Goal: Task Accomplishment & Management: Use online tool/utility

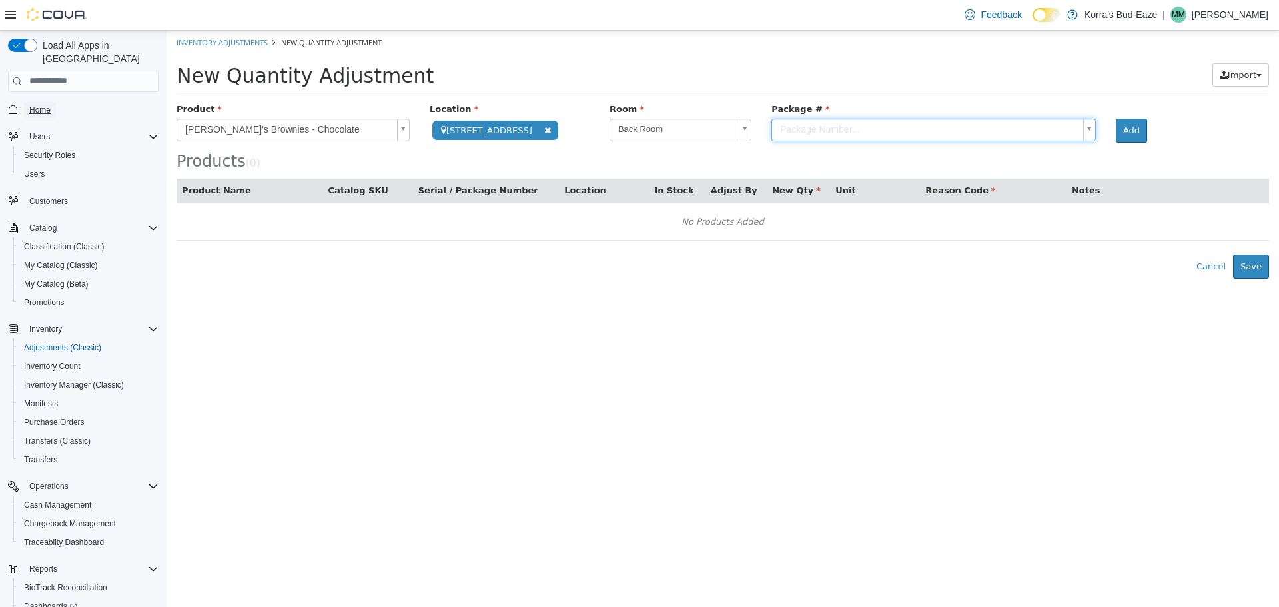
click at [49, 105] on span "Home" at bounding box center [39, 110] width 21 height 11
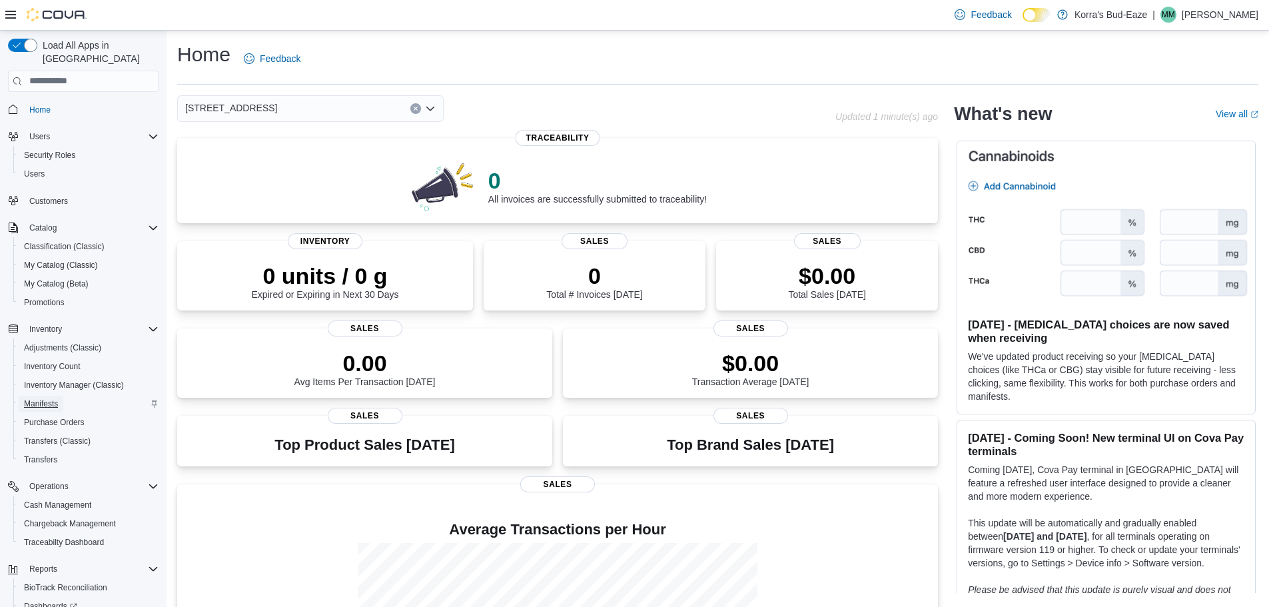
click at [50, 398] on span "Manifests" at bounding box center [41, 403] width 34 height 11
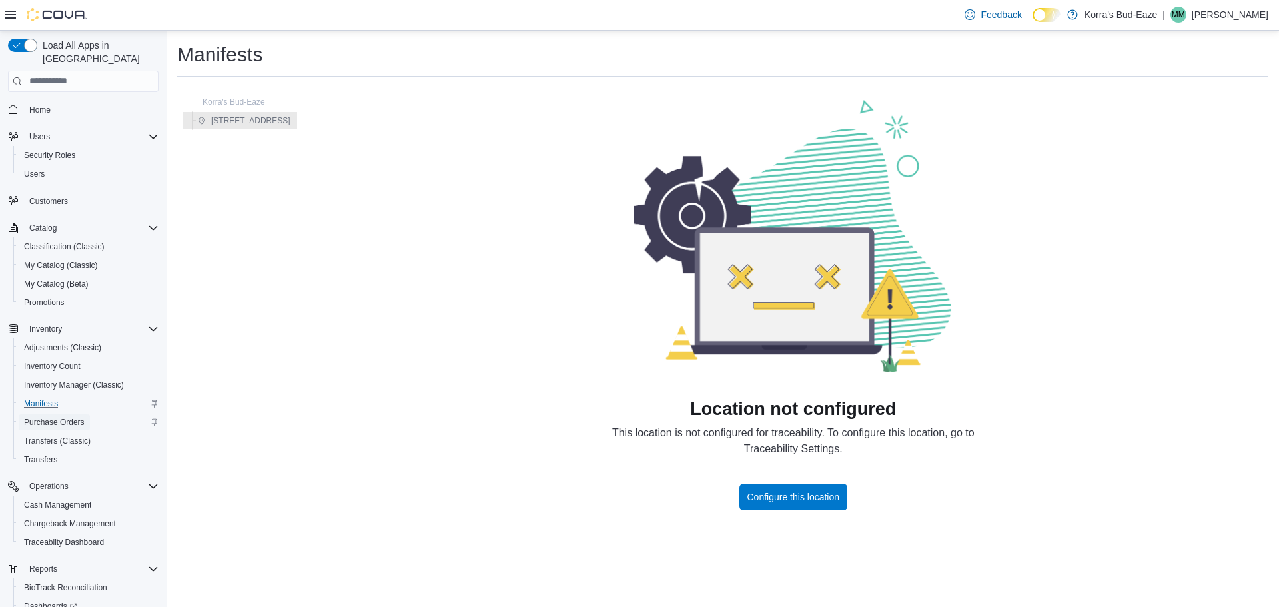
click at [67, 417] on span "Purchase Orders" at bounding box center [54, 422] width 61 height 11
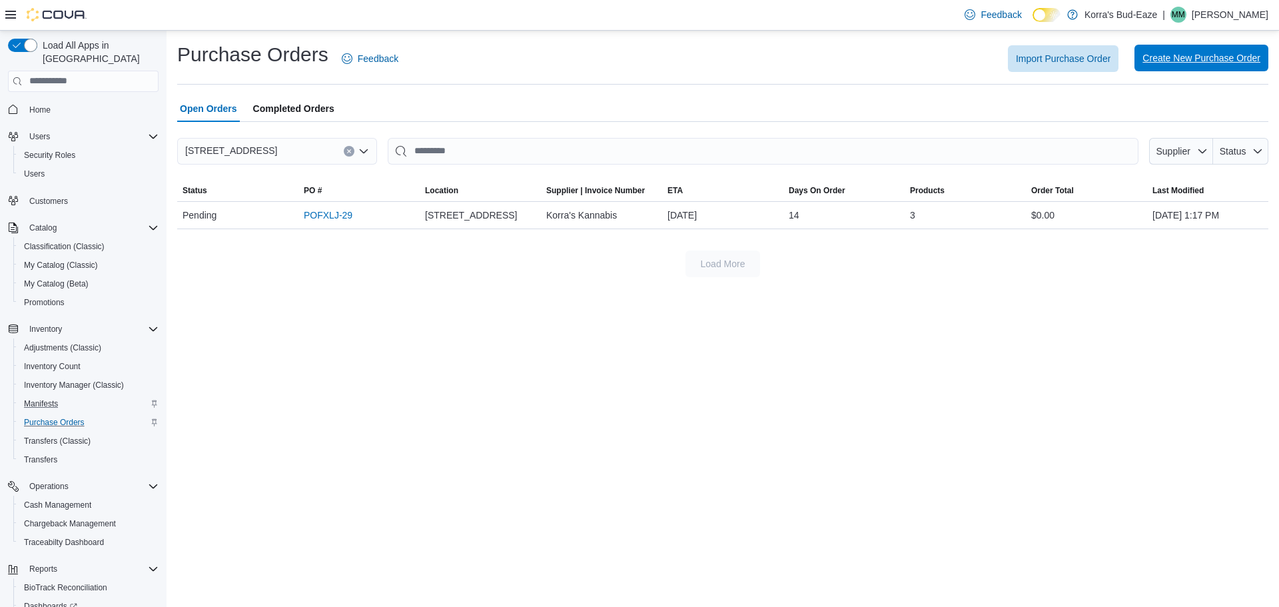
click at [1170, 54] on span "Create New Purchase Order" at bounding box center [1202, 57] width 118 height 13
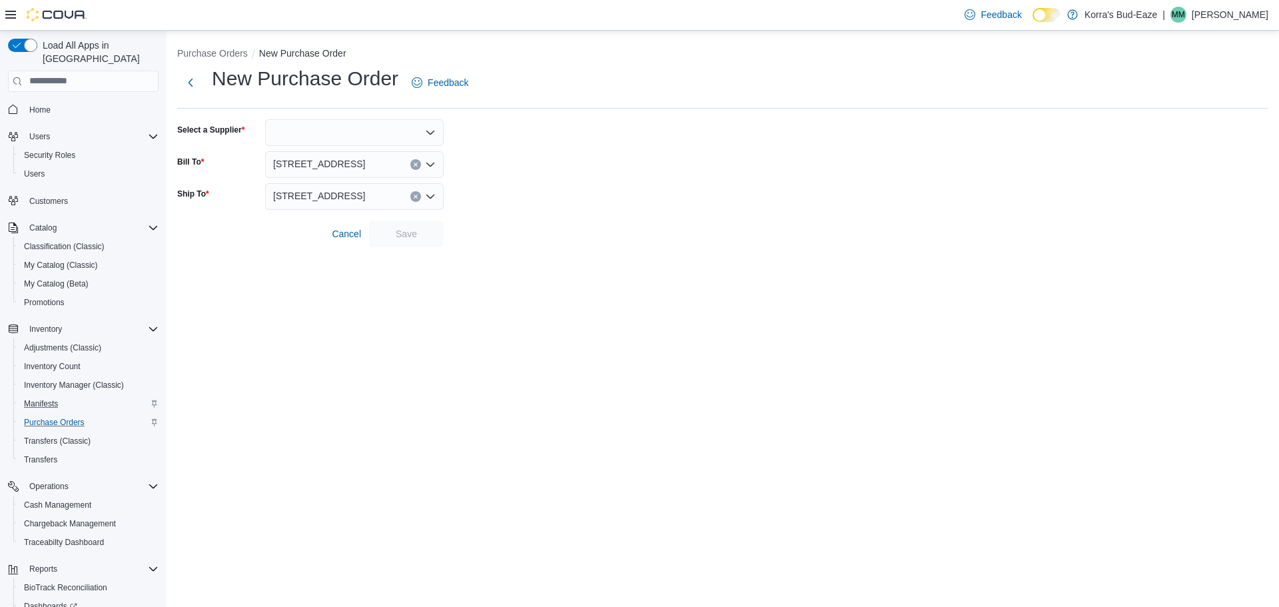
click at [427, 135] on icon "Open list of options" at bounding box center [430, 132] width 11 height 11
type input "*****"
click at [360, 158] on span "Korra 's Kannabis" at bounding box center [362, 155] width 147 height 13
click at [397, 235] on span "Save" at bounding box center [406, 233] width 21 height 13
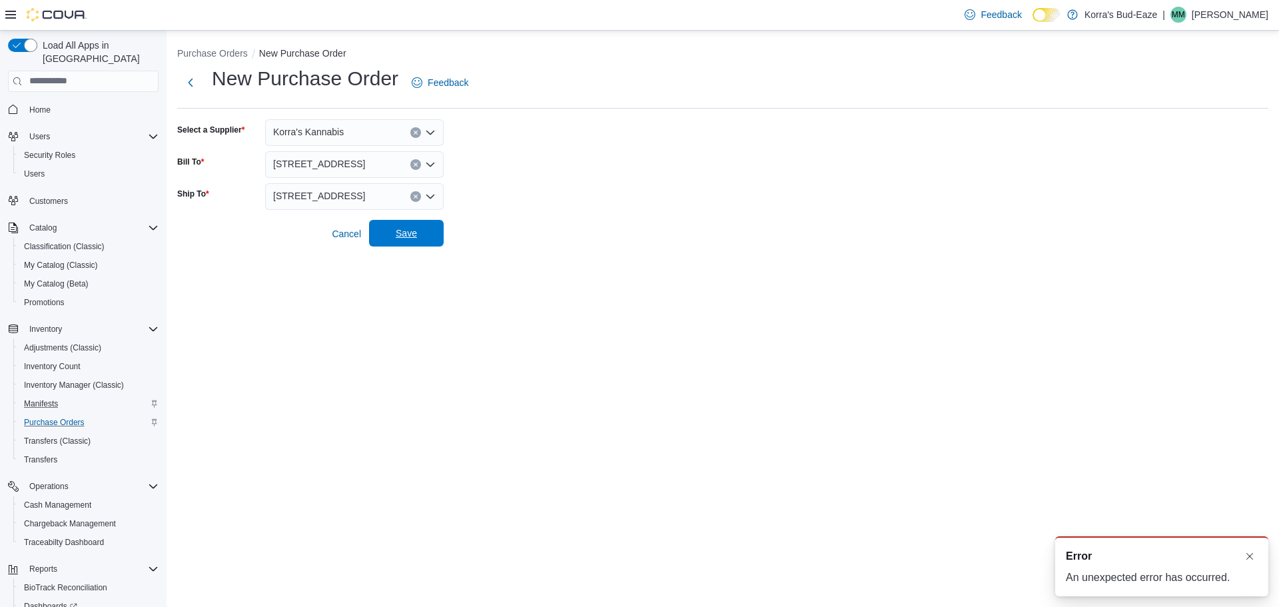
click at [406, 233] on span "Save" at bounding box center [406, 233] width 21 height 13
click at [393, 237] on span "Save" at bounding box center [406, 233] width 59 height 27
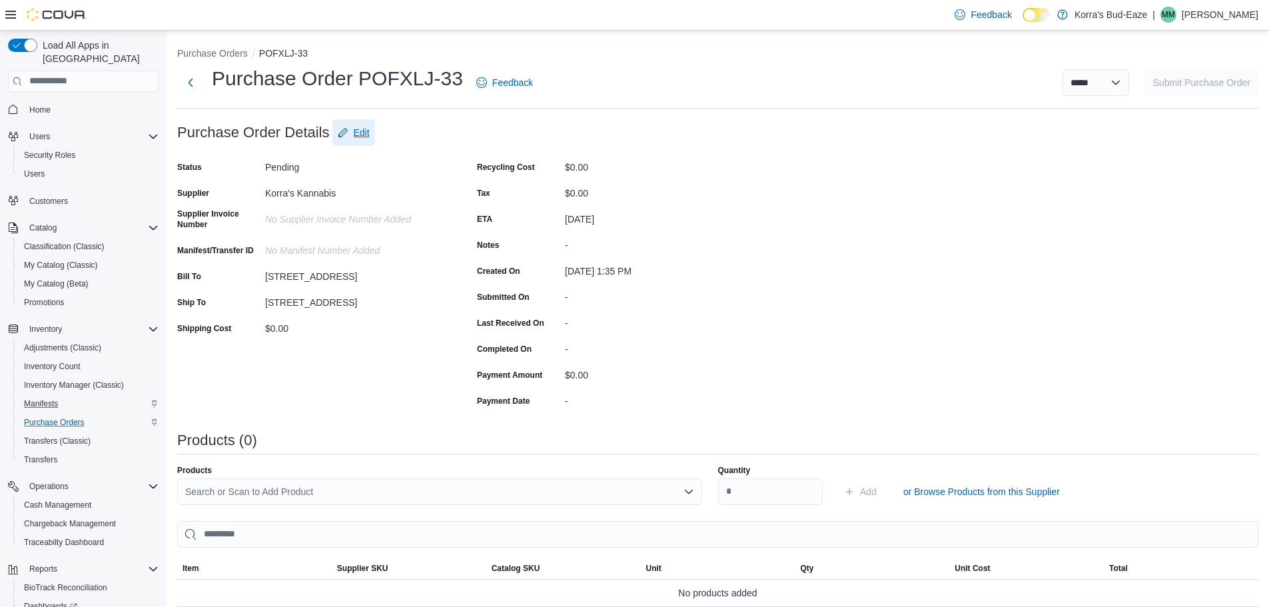
click at [356, 135] on span "Edit" at bounding box center [362, 132] width 16 height 13
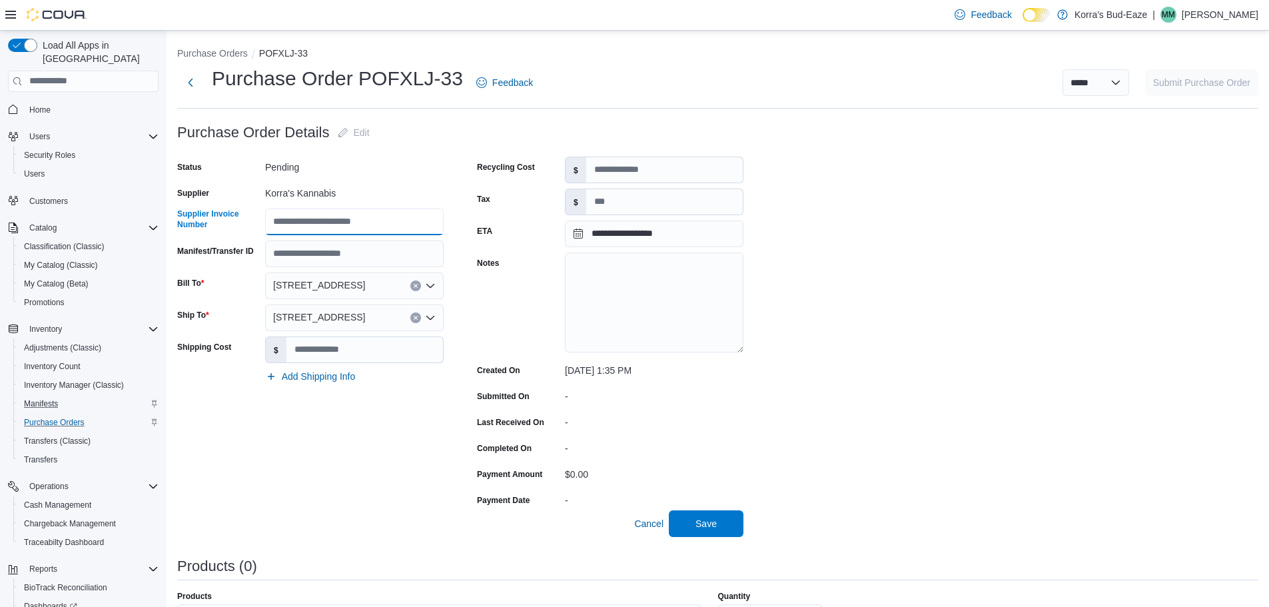
click at [314, 225] on input "Supplier Invoice Number" at bounding box center [354, 222] width 179 height 27
drag, startPoint x: 246, startPoint y: 256, endPoint x: 266, endPoint y: 252, distance: 20.3
click at [246, 256] on label "Manifest/Transfer ID" at bounding box center [215, 251] width 77 height 11
click at [265, 256] on input "Manifest/Transfer ID" at bounding box center [354, 253] width 179 height 27
click at [311, 248] on input "Manifest/Transfer ID" at bounding box center [354, 253] width 179 height 27
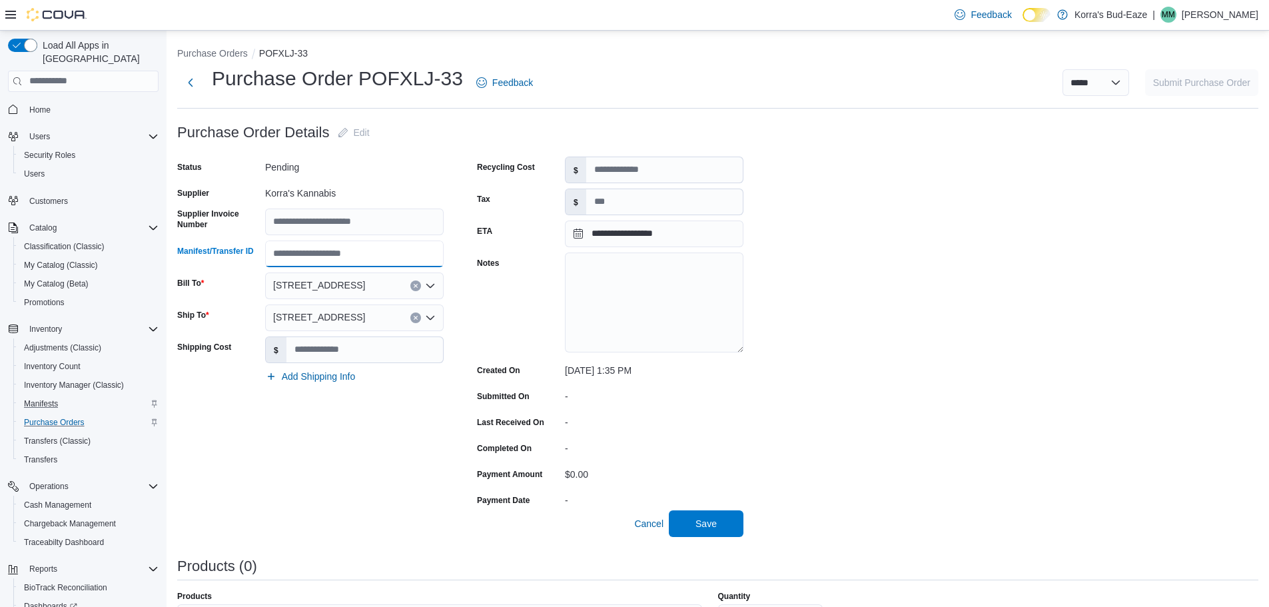
click at [361, 254] on input "Manifest/Transfer ID" at bounding box center [354, 253] width 179 height 27
click at [361, 253] on input "Manifest/Transfer ID" at bounding box center [354, 253] width 179 height 27
click at [705, 524] on span "Save" at bounding box center [705, 522] width 21 height 13
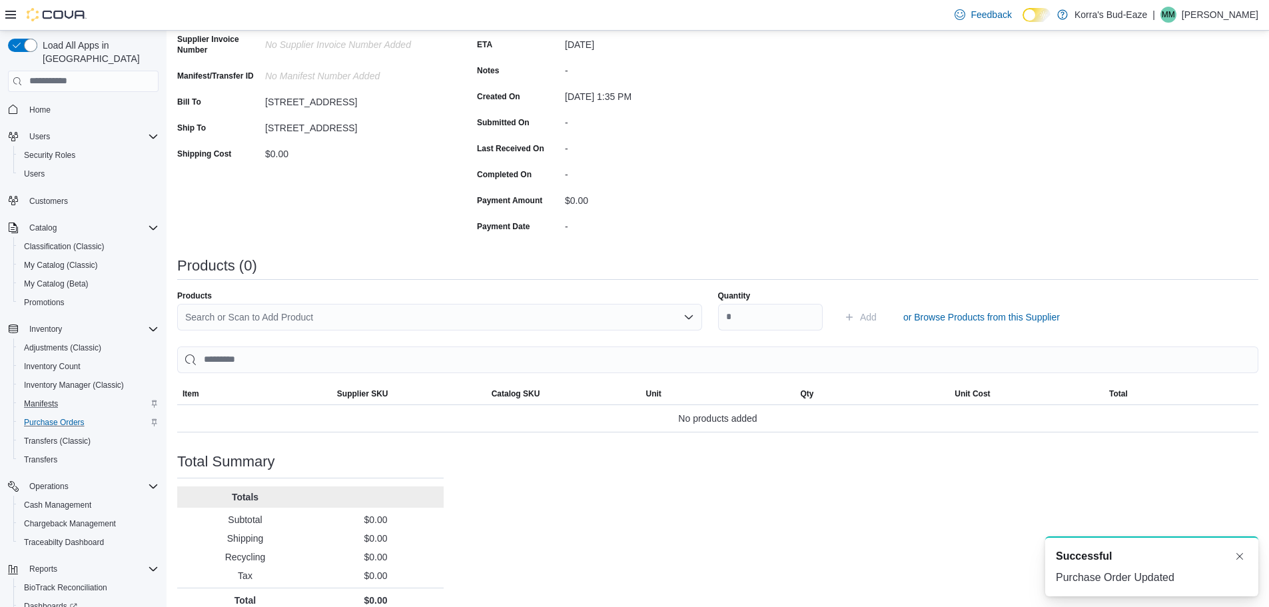
scroll to position [191, 0]
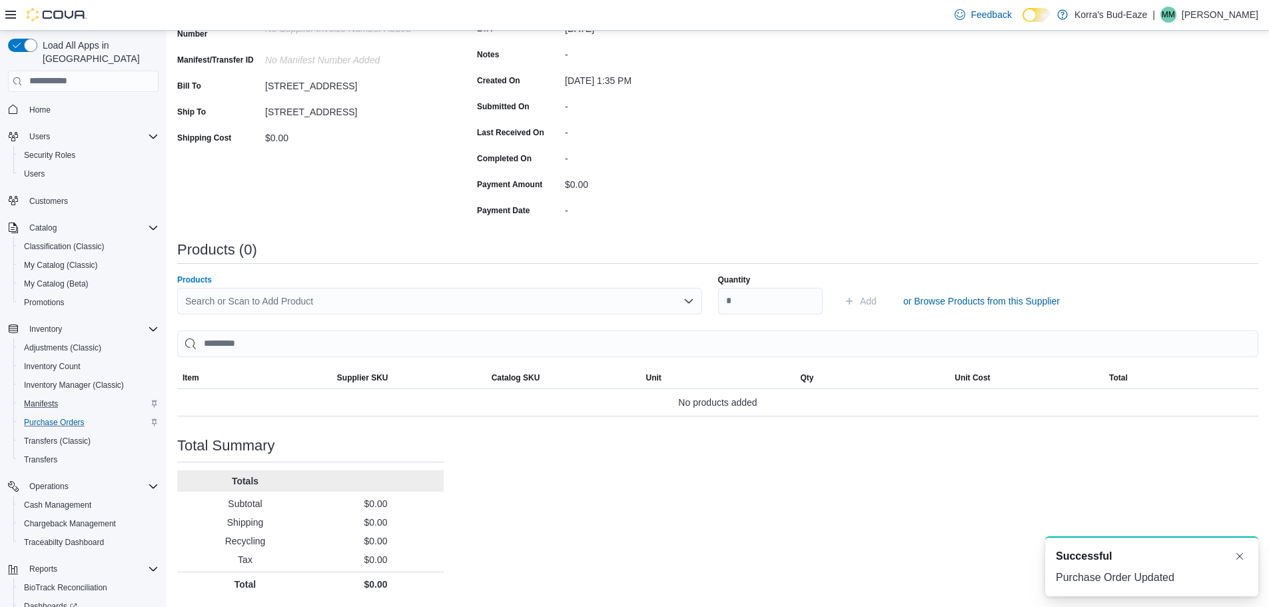
click at [674, 302] on div "Search or Scan to Add Product" at bounding box center [439, 301] width 525 height 27
click at [332, 299] on div "Search or Scan to Add Product Combo box. Selected. Combo box input. Search or S…" at bounding box center [439, 301] width 525 height 27
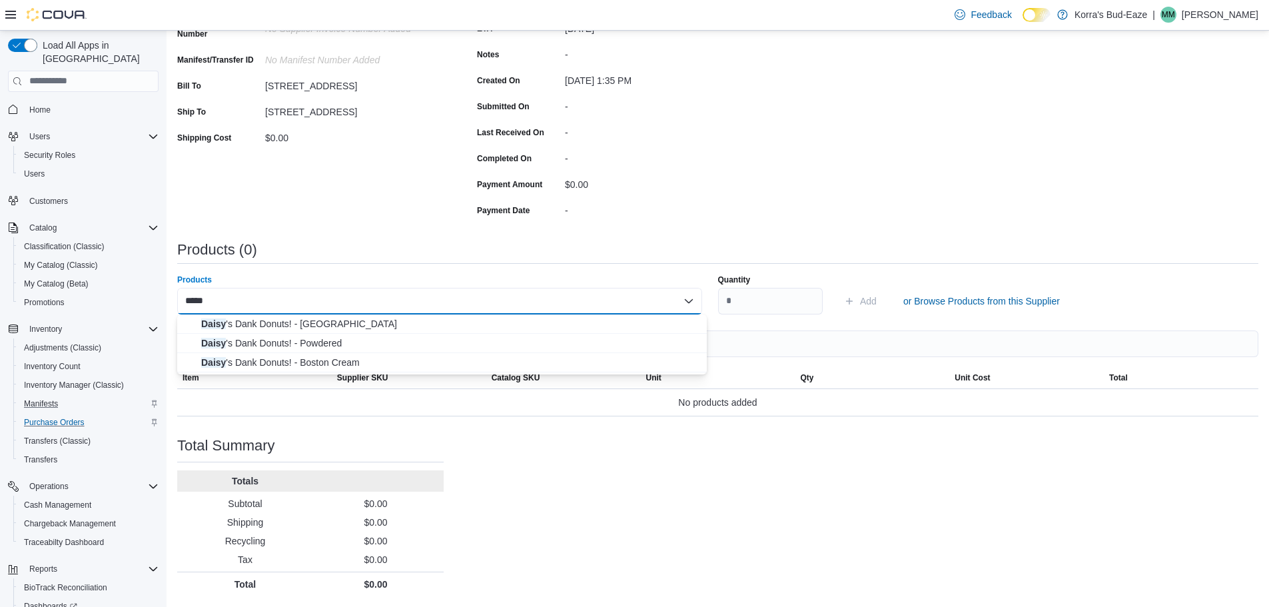
type input "*****"
click at [692, 302] on icon "Close list of options" at bounding box center [688, 300] width 8 height 4
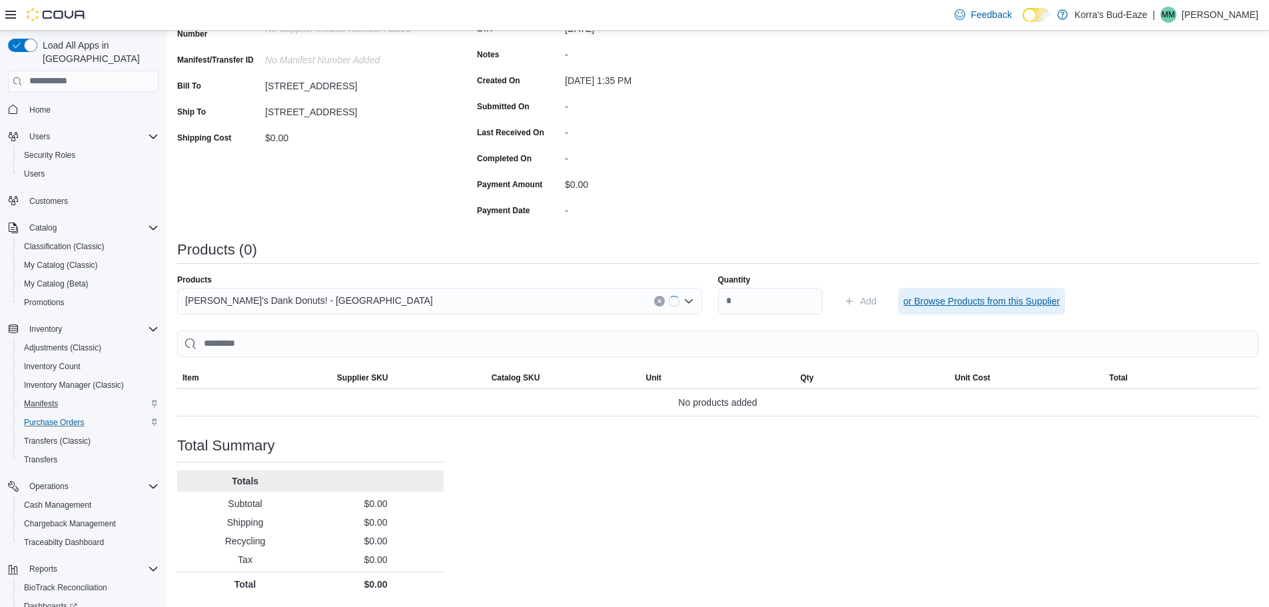
click at [995, 300] on span "or Browse Products from this Supplier" at bounding box center [981, 300] width 157 height 13
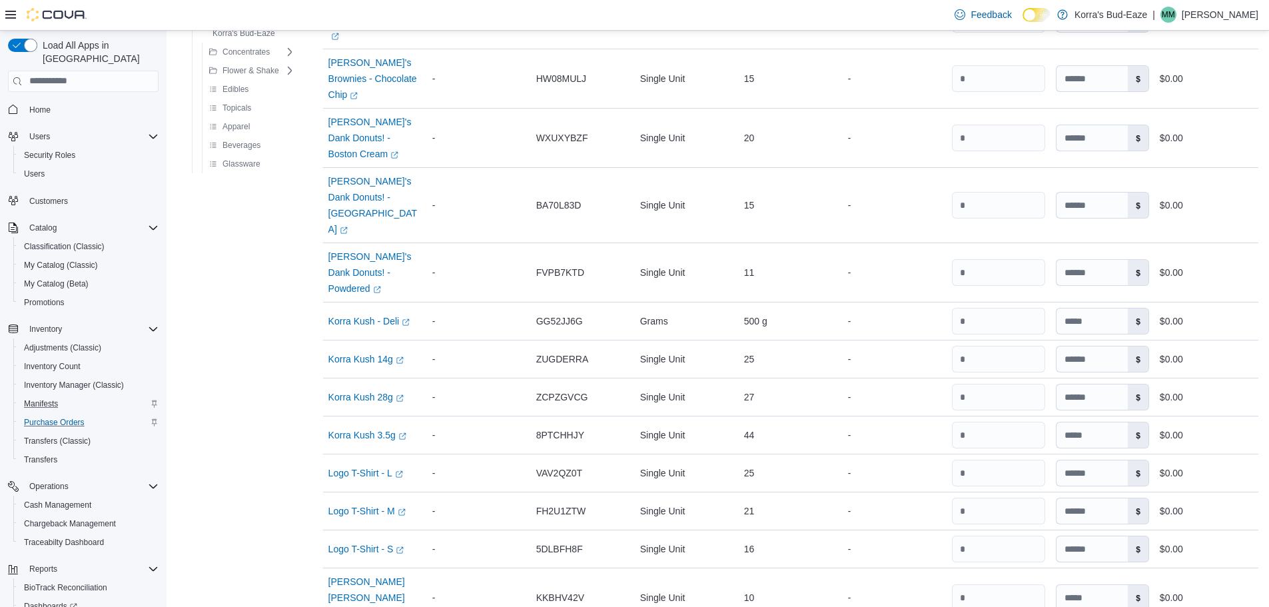
scroll to position [224, 0]
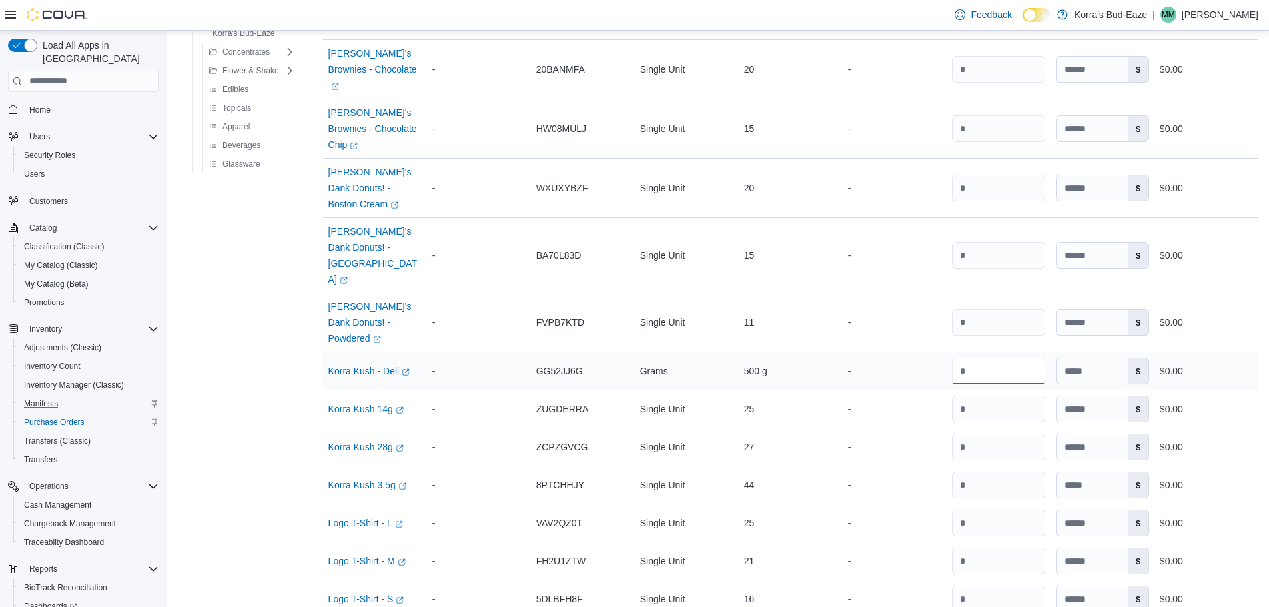
drag, startPoint x: 995, startPoint y: 272, endPoint x: 924, endPoint y: 277, distance: 70.8
click at [924, 352] on tr "Item Korra Kush - Deli (opens in a new tab or window) Supplier SKU - Catalog SK…" at bounding box center [790, 371] width 935 height 38
type input "***"
click at [988, 434] on input "number" at bounding box center [998, 447] width 93 height 27
click at [990, 434] on input "number" at bounding box center [998, 447] width 93 height 27
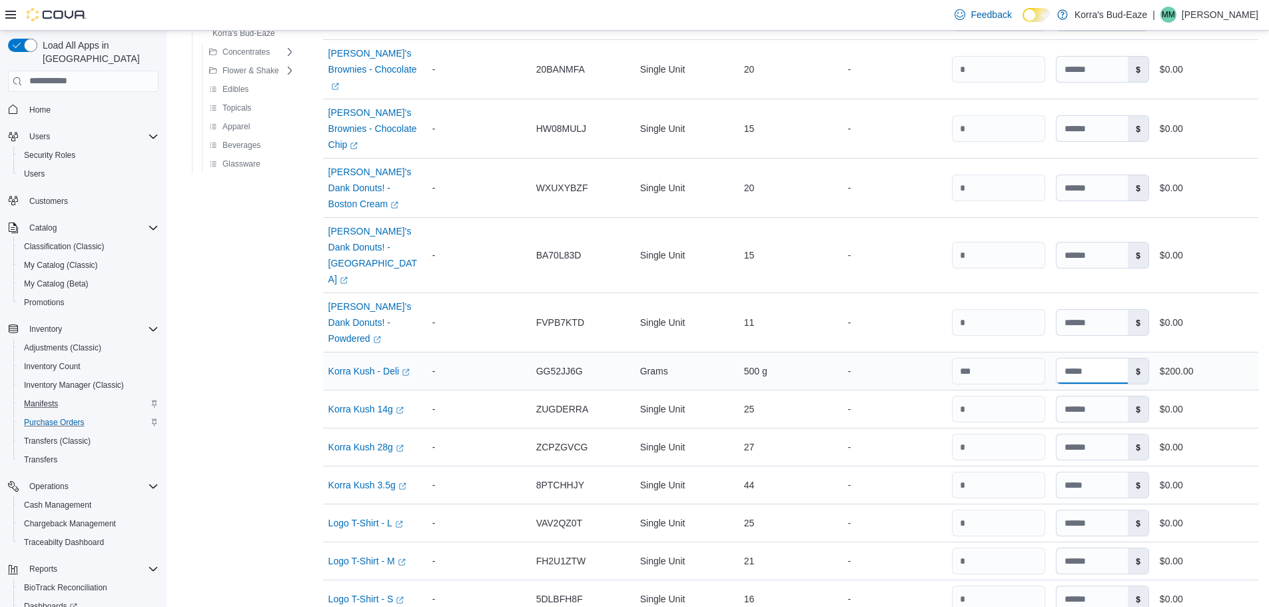
drag, startPoint x: 1115, startPoint y: 274, endPoint x: 1041, endPoint y: 277, distance: 74.0
click at [1041, 352] on tr "Item Korra Kush - Deli (opens in a new tab or window) Supplier SKU - Catalog SK…" at bounding box center [790, 371] width 935 height 38
type input "****"
click at [894, 396] on div "-" at bounding box center [895, 409] width 104 height 27
drag, startPoint x: 1009, startPoint y: 319, endPoint x: 898, endPoint y: 320, distance: 110.6
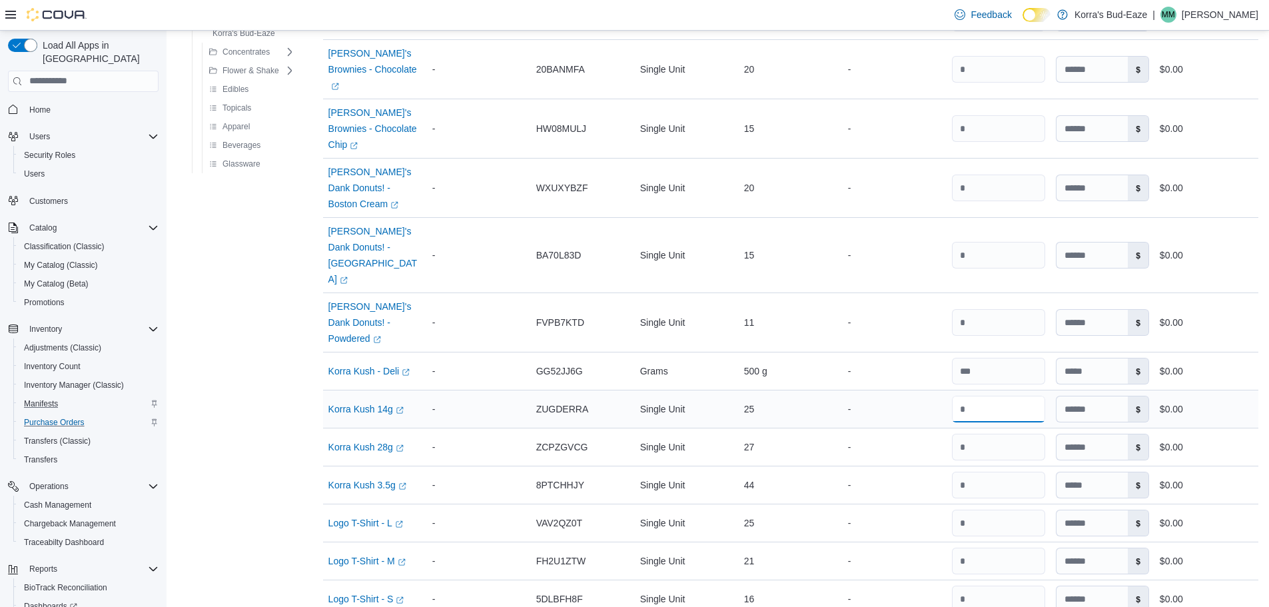
click at [898, 390] on tr "Item Korra Kush 14g (opens in a new tab or window) Supplier SKU - Catalog SKU Z…" at bounding box center [790, 409] width 935 height 38
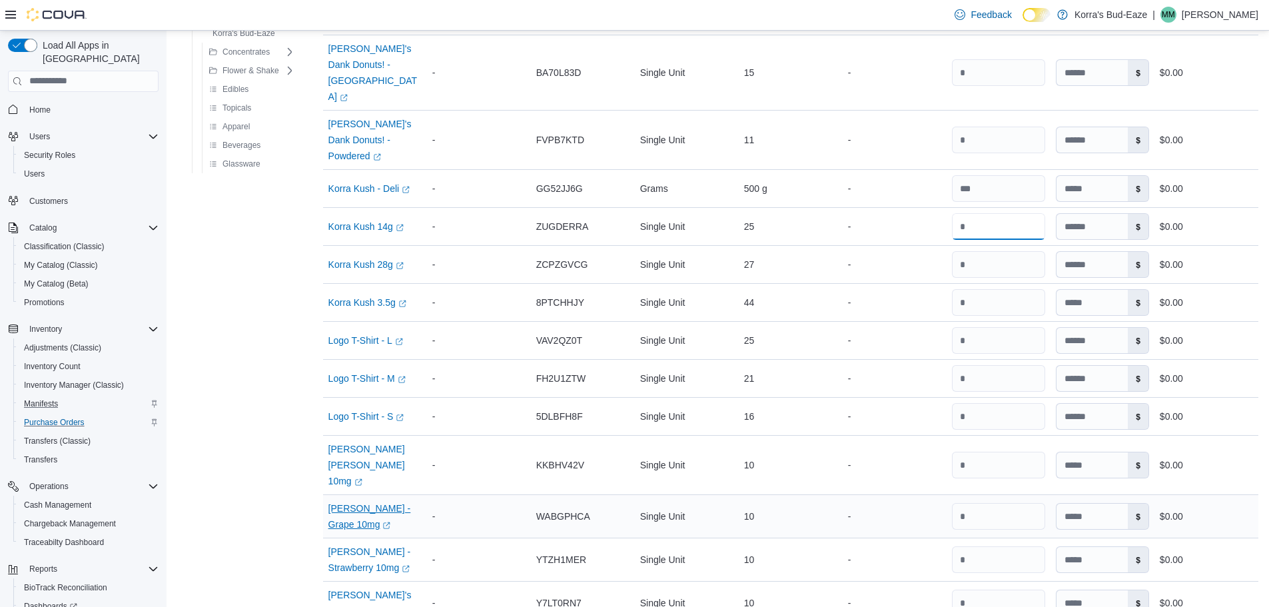
scroll to position [490, 0]
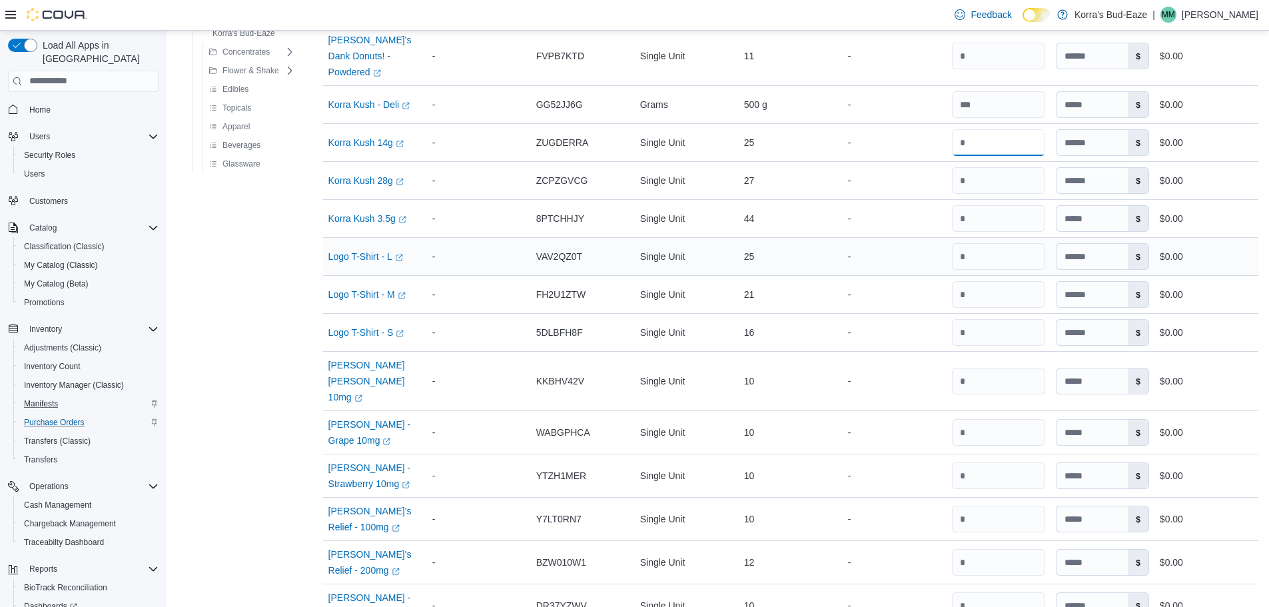
type input "**"
click at [996, 243] on input "number" at bounding box center [998, 256] width 93 height 27
click at [999, 243] on input "number" at bounding box center [998, 256] width 93 height 27
click at [986, 281] on input "number" at bounding box center [998, 294] width 93 height 27
drag, startPoint x: 943, startPoint y: 199, endPoint x: 928, endPoint y: 199, distance: 14.7
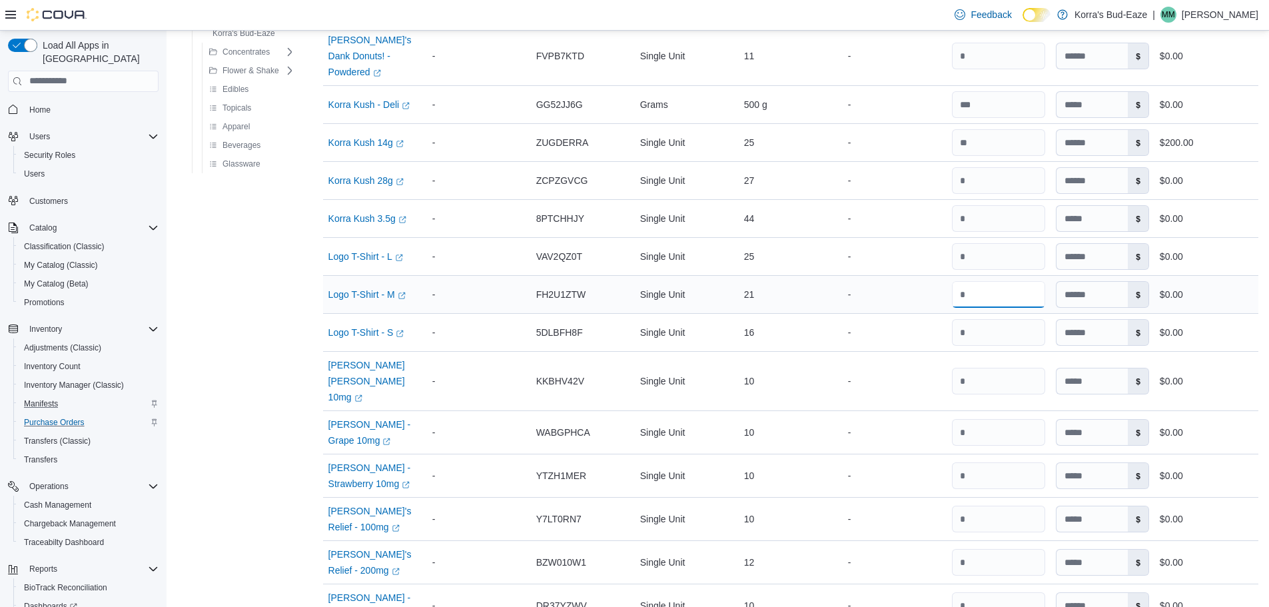
click at [928, 276] on tr "Item Logo T-Shirt - M (opens in a new tab or window) Supplier SKU - Catalog SKU…" at bounding box center [790, 295] width 935 height 38
click at [995, 281] on input "number" at bounding box center [998, 294] width 93 height 27
type input "**"
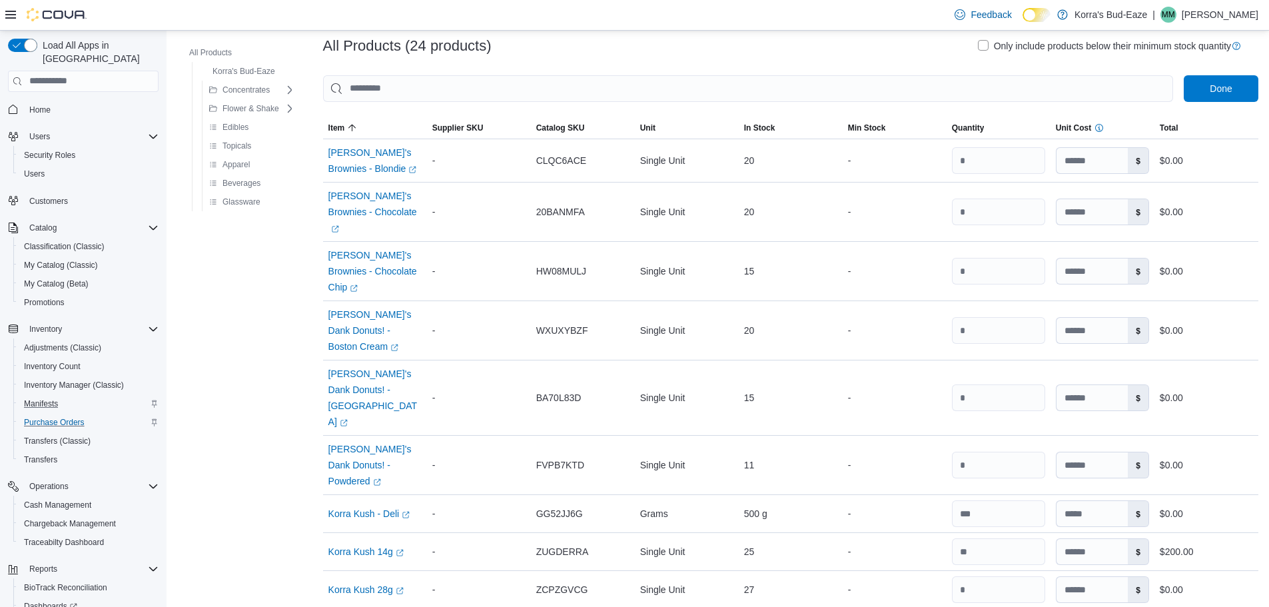
scroll to position [0, 0]
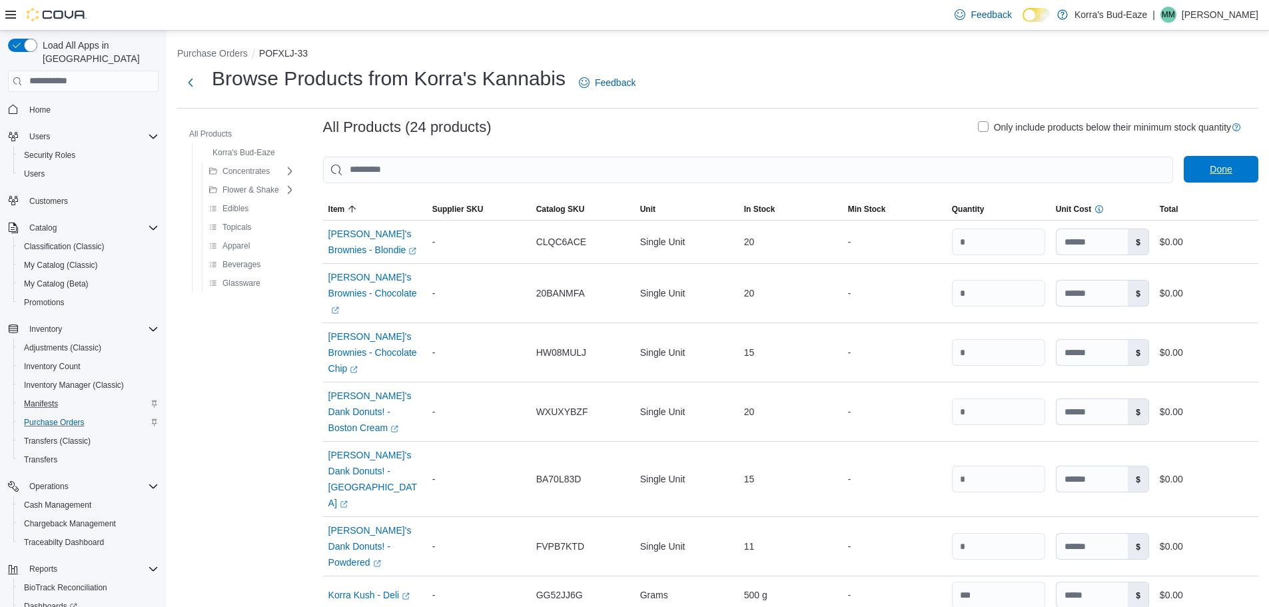
click at [1230, 169] on span "Done" at bounding box center [1221, 169] width 22 height 13
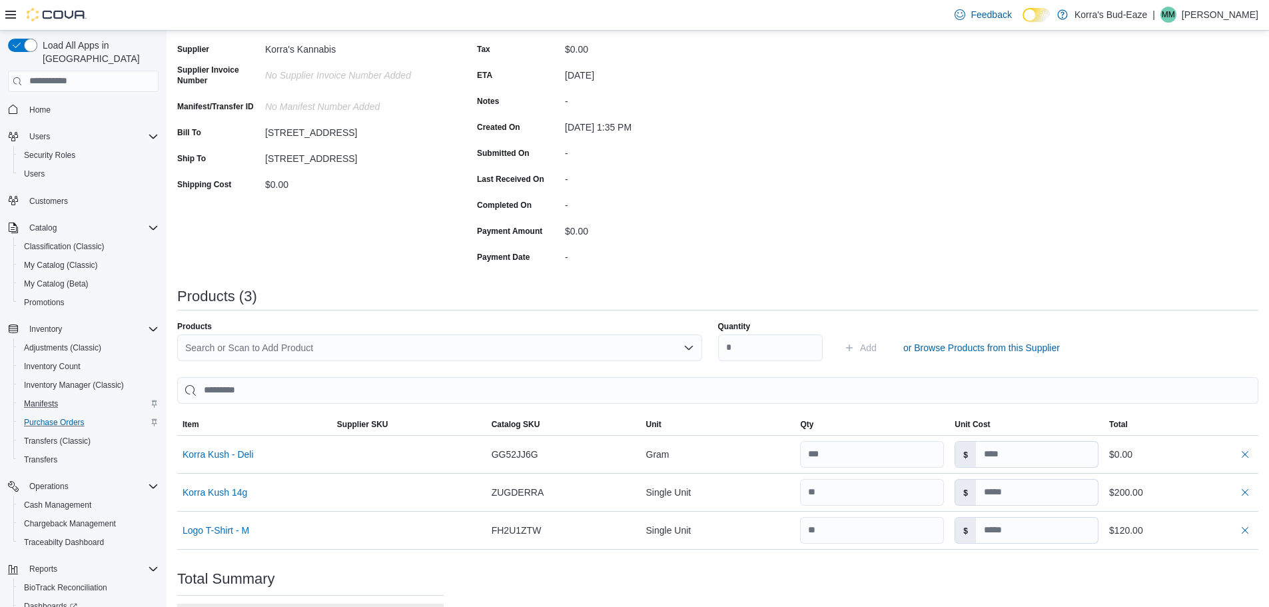
scroll to position [200, 0]
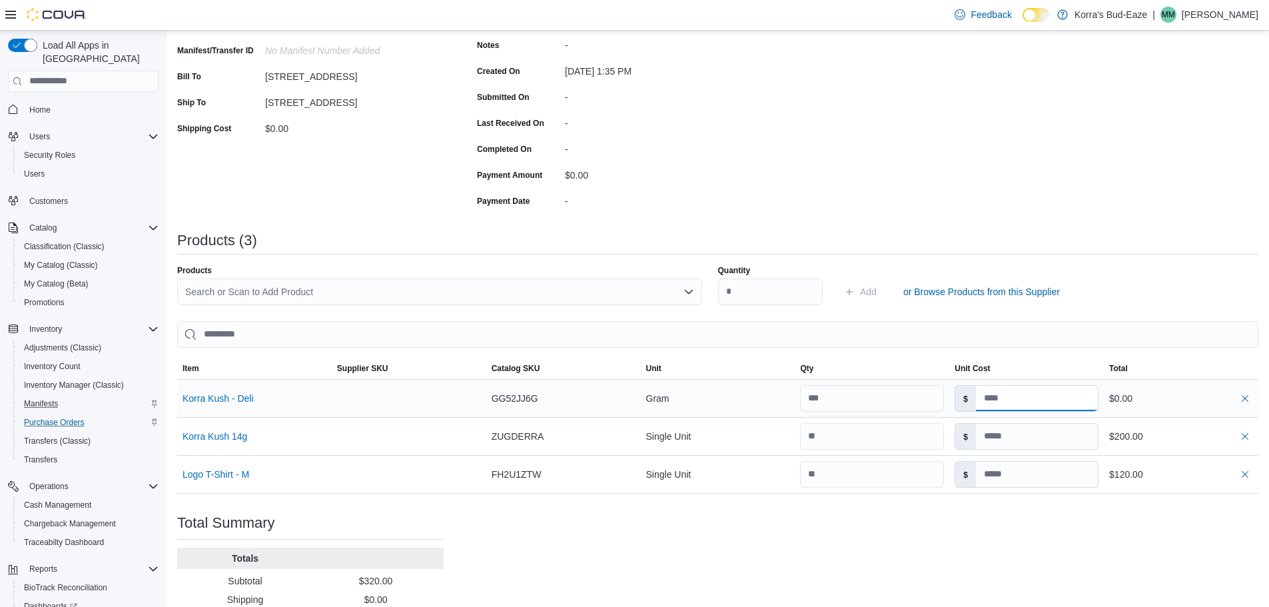
click at [1049, 394] on input at bounding box center [1037, 398] width 122 height 25
drag, startPoint x: 1049, startPoint y: 395, endPoint x: 964, endPoint y: 400, distance: 84.7
click at [964, 400] on div "$" at bounding box center [1027, 398] width 144 height 27
type input "****"
click at [1001, 532] on div "Purchase Order: POFXLJ-33 Feedback Purchase Order Details Edit Status Pending S…" at bounding box center [717, 296] width 1081 height 754
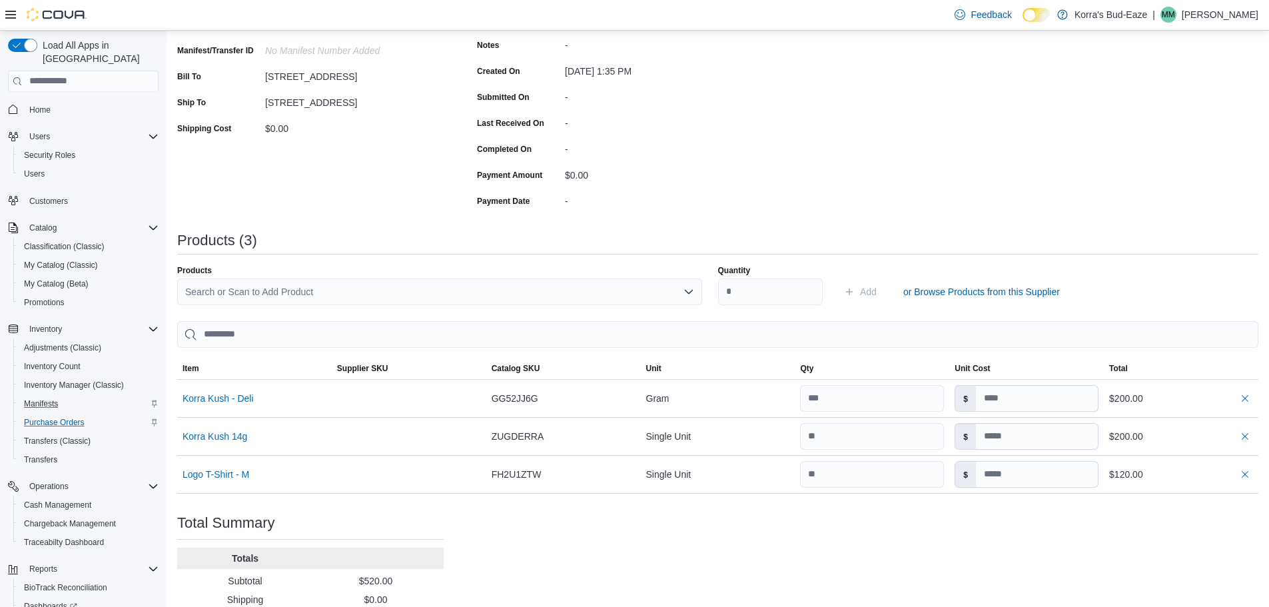
click at [895, 514] on div "Purchase Order: POFXLJ-33 Feedback Purchase Order Details Edit Status Pending S…" at bounding box center [717, 296] width 1081 height 754
click at [929, 514] on div "Purchase Order: POFXLJ-33 Feedback Purchase Order Details Edit Status Pending S…" at bounding box center [717, 296] width 1081 height 754
click at [927, 547] on div "Purchase Order: POFXLJ-33 Feedback Purchase Order Details Edit Status Pending S…" at bounding box center [717, 296] width 1081 height 754
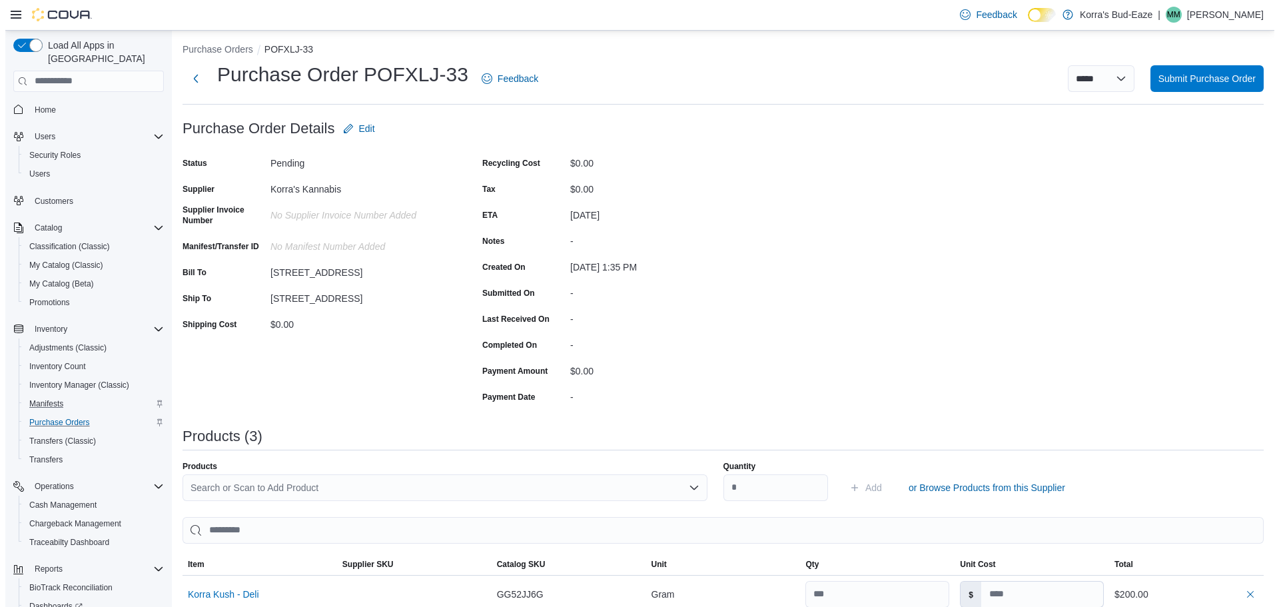
scroll to position [0, 0]
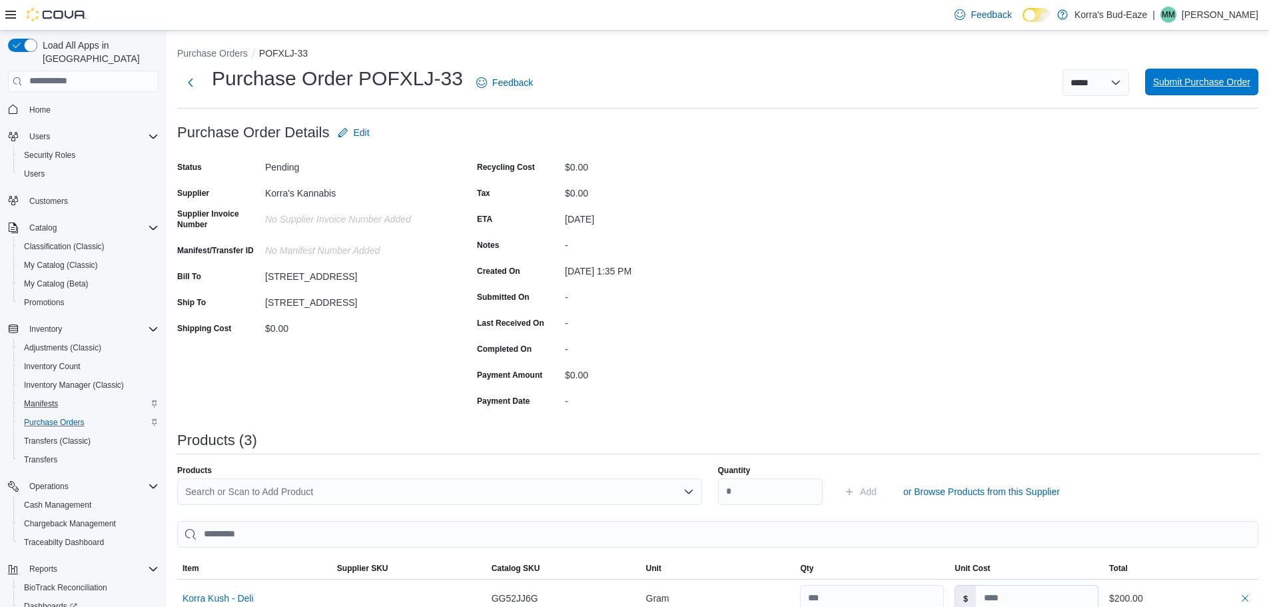
click at [1208, 83] on span "Submit Purchase Order" at bounding box center [1201, 81] width 97 height 13
type input "****"
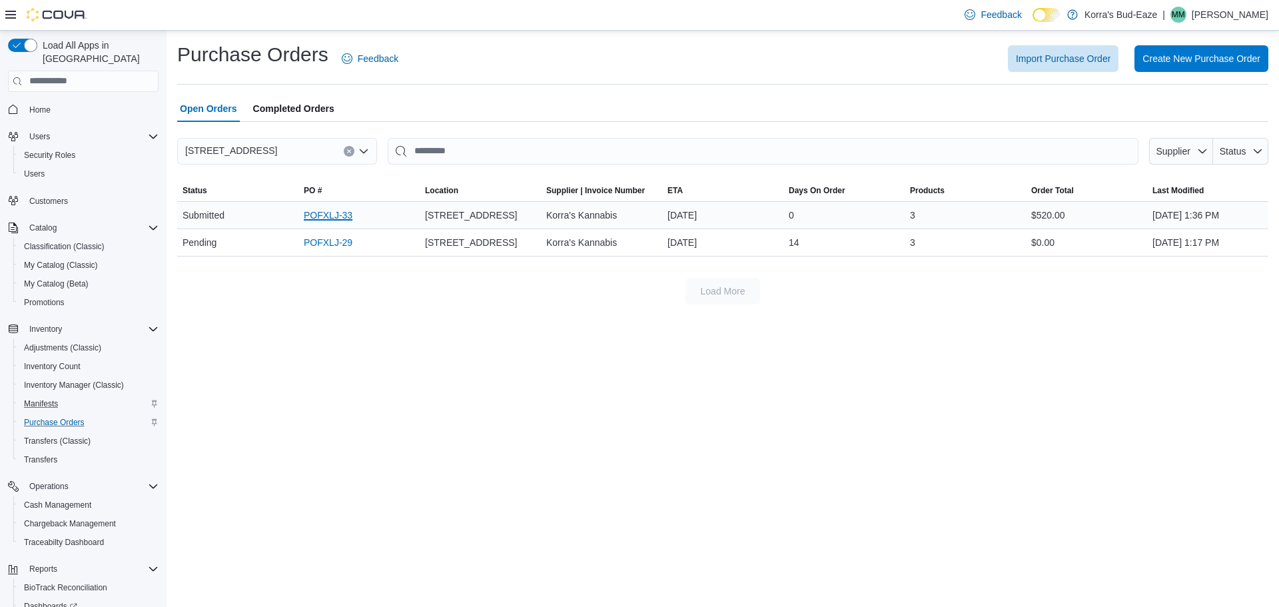
click at [328, 214] on link "POFXLJ-33" at bounding box center [328, 215] width 49 height 16
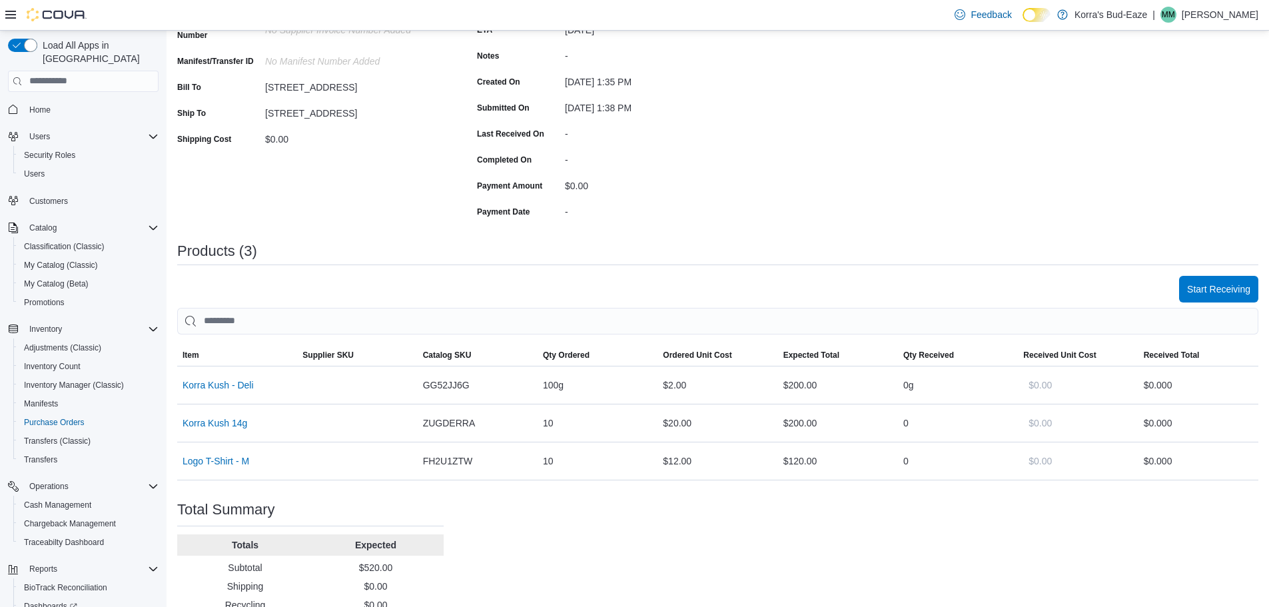
scroll to position [200, 0]
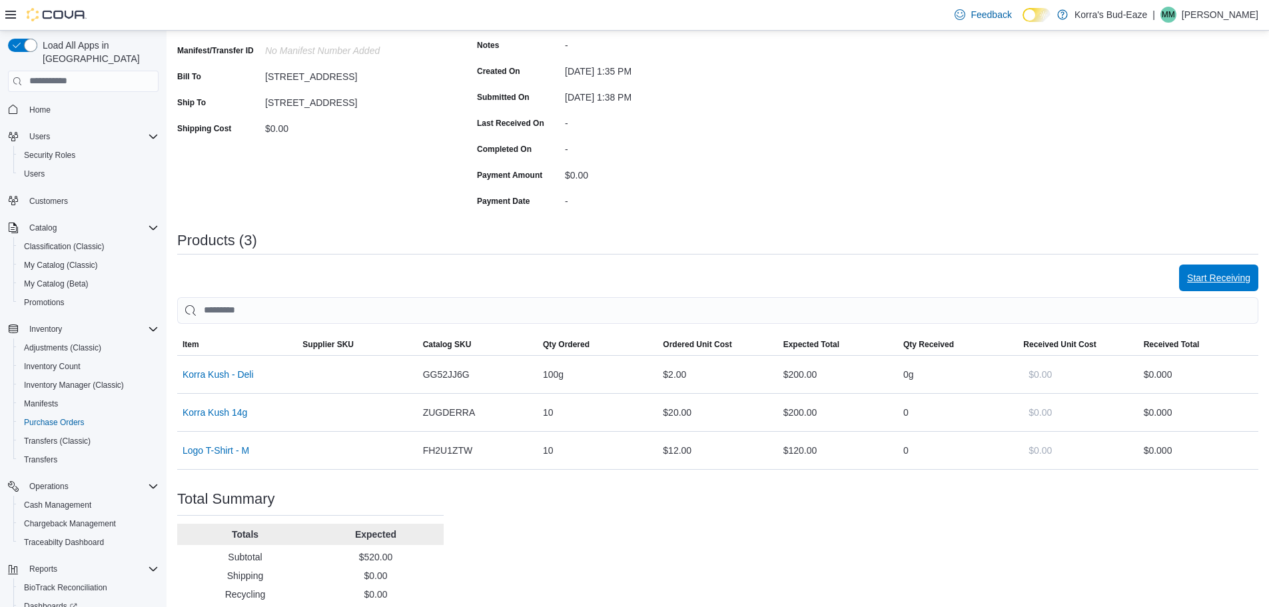
click at [1212, 279] on span "Start Receiving" at bounding box center [1218, 277] width 63 height 13
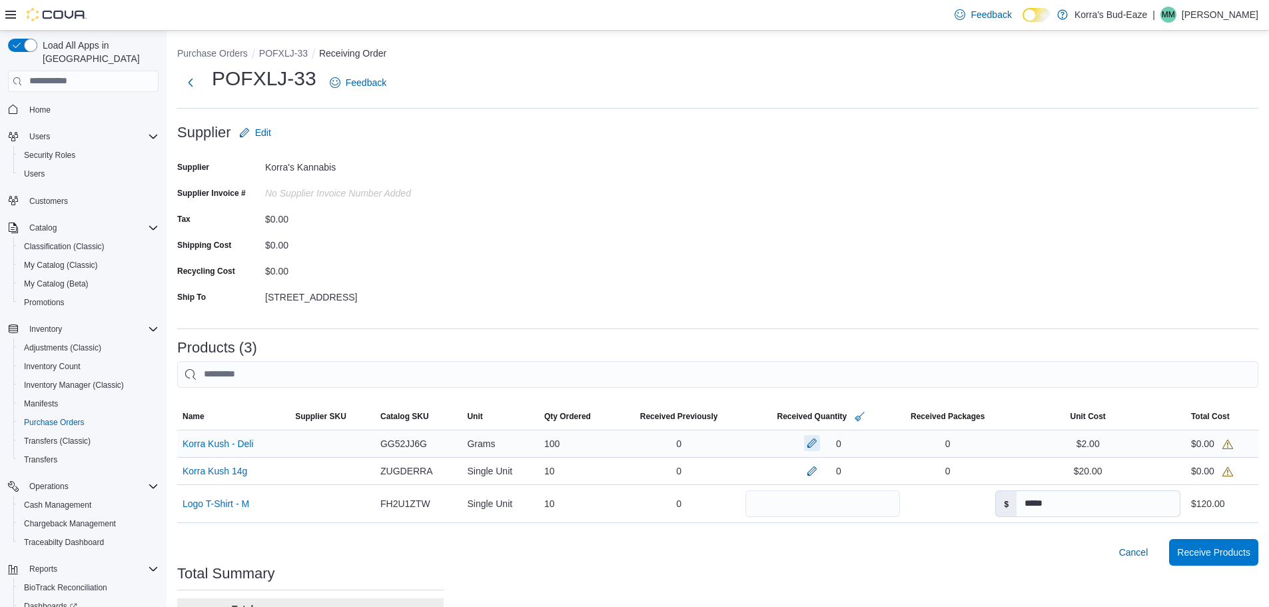
click at [806, 444] on button "button" at bounding box center [812, 443] width 16 height 16
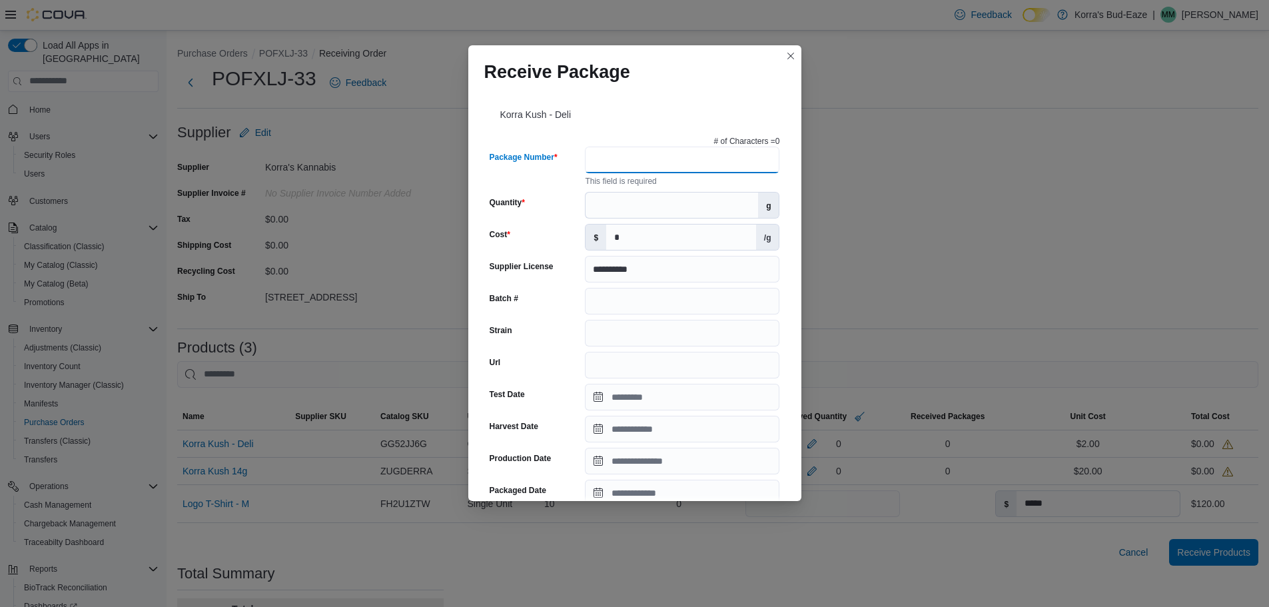
drag, startPoint x: 626, startPoint y: 162, endPoint x: 662, endPoint y: 158, distance: 36.9
click at [626, 162] on input "Package Number" at bounding box center [682, 160] width 195 height 27
click at [643, 157] on input "**********" at bounding box center [682, 160] width 195 height 27
type input "**********"
click at [617, 194] on input "Quantity" at bounding box center [672, 205] width 173 height 25
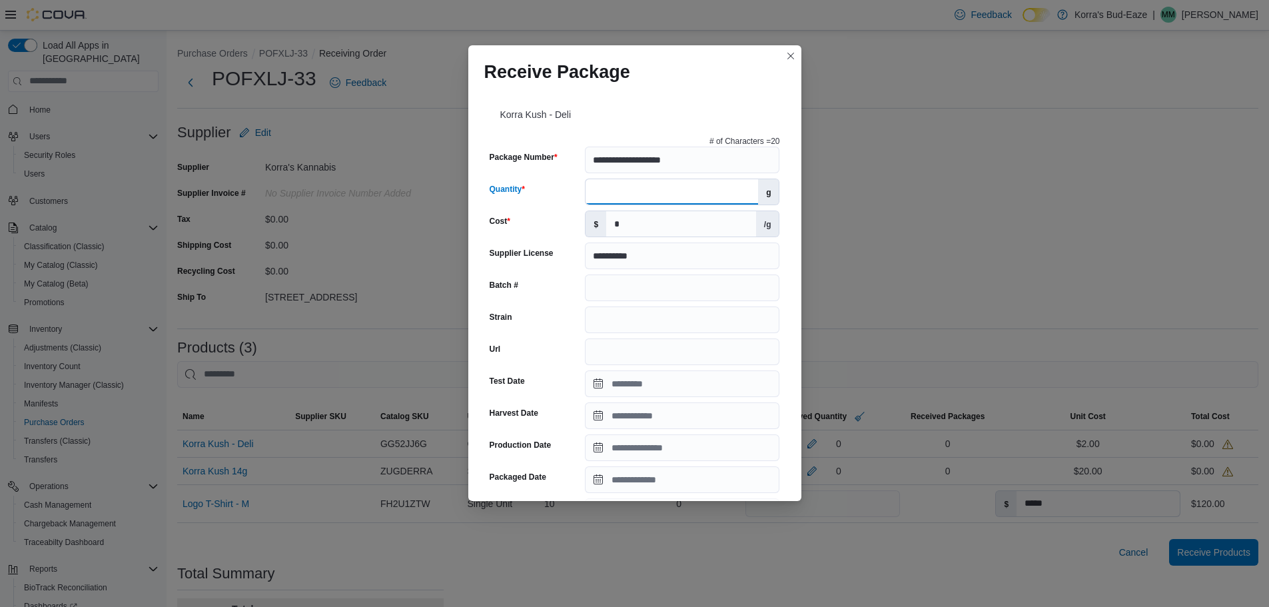
click at [612, 191] on input "Quantity" at bounding box center [672, 191] width 173 height 25
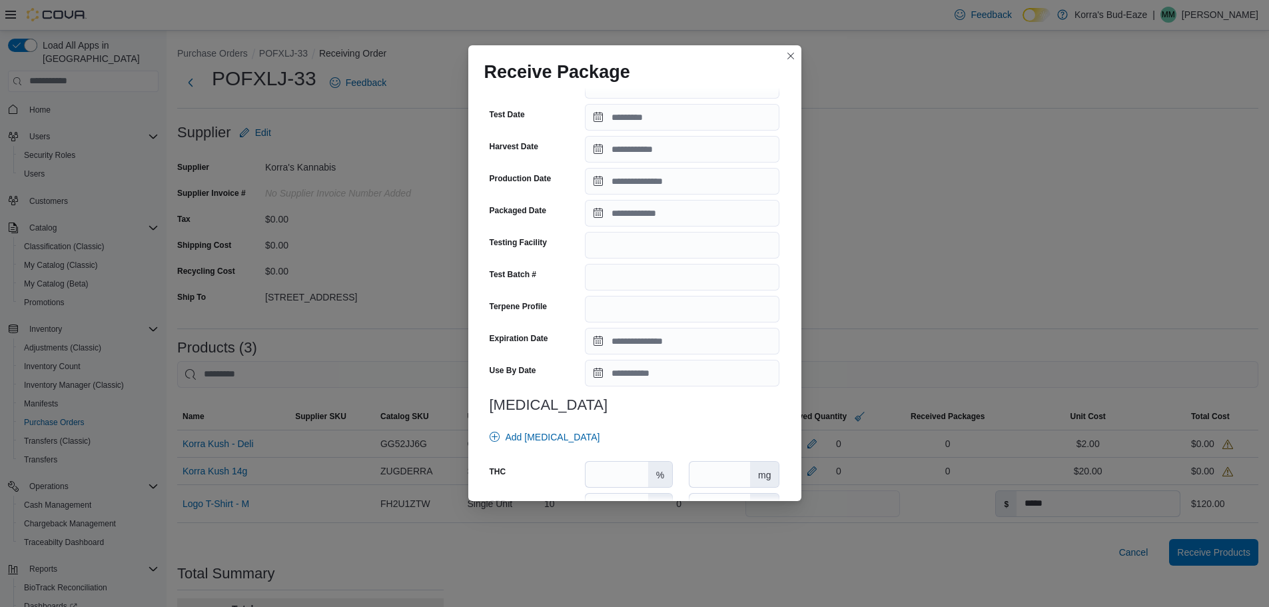
scroll to position [200, 0]
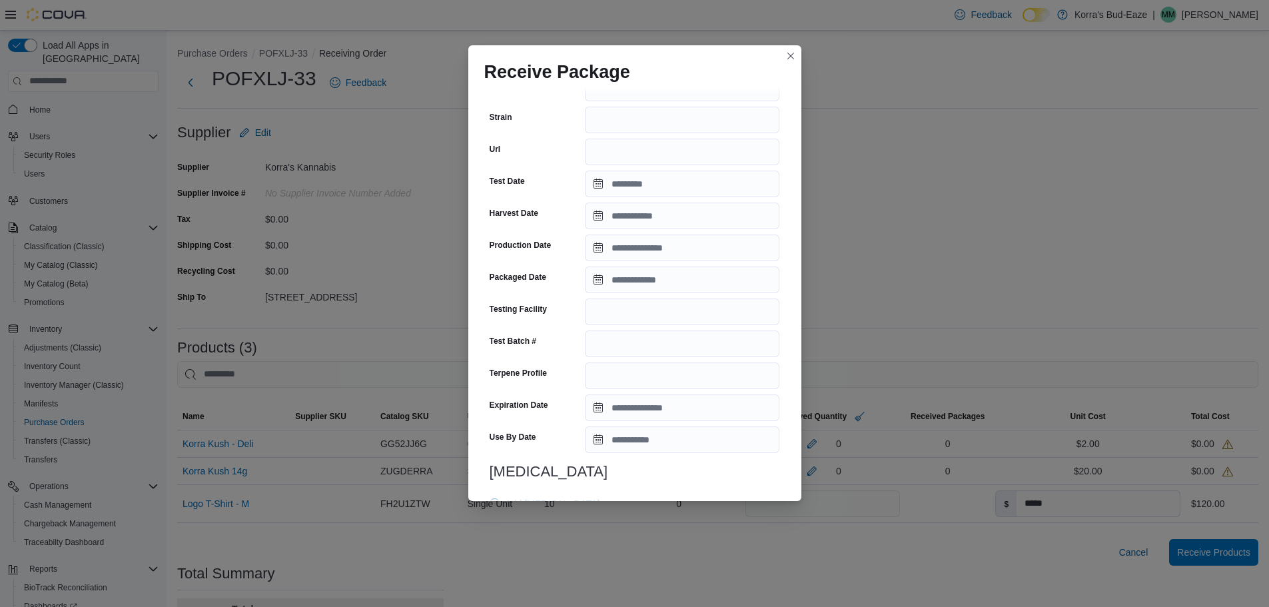
type input "***"
click at [649, 276] on input "Packaged Date" at bounding box center [682, 279] width 195 height 27
click at [715, 377] on div "12" at bounding box center [719, 382] width 23 height 23
type input "**********"
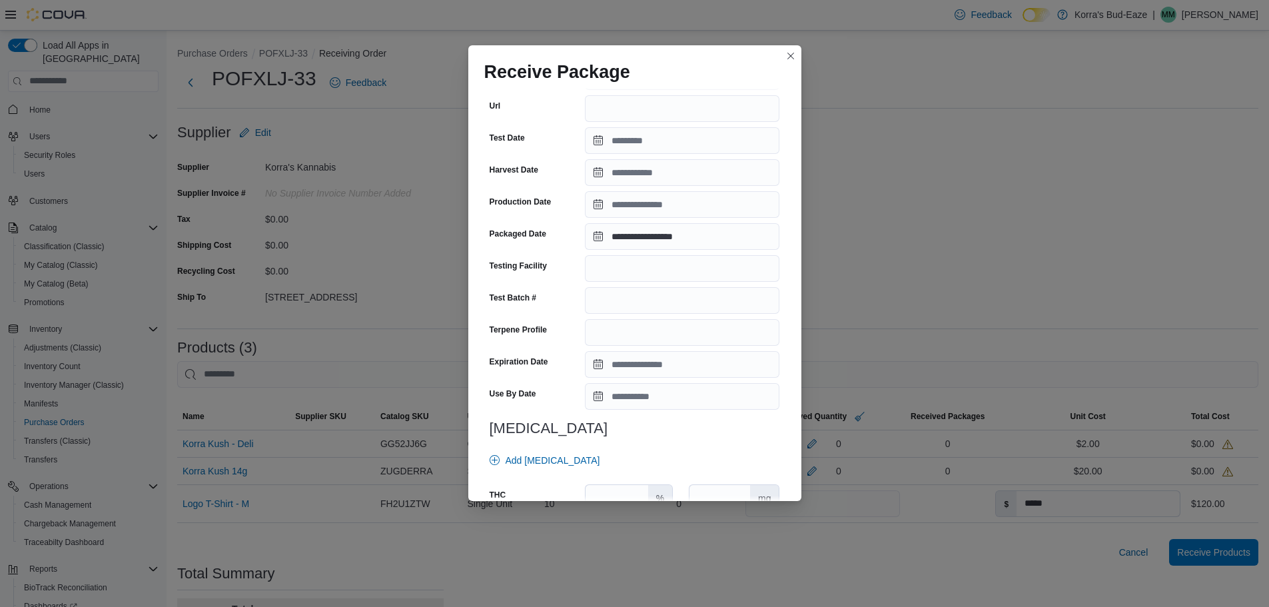
scroll to position [266, 0]
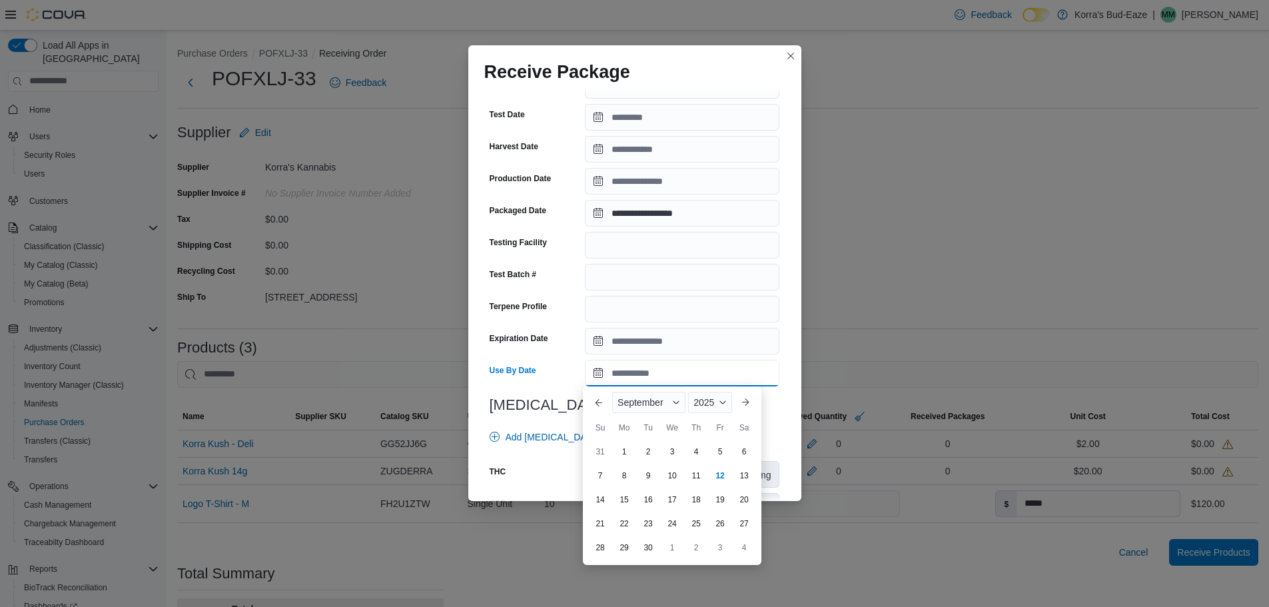
click at [673, 372] on input "Use By Date" at bounding box center [682, 373] width 195 height 27
click at [721, 402] on span "Button. Open the year selector. 2025 is currently selected." at bounding box center [723, 402] width 8 height 8
click at [712, 504] on div "2026" at bounding box center [721, 505] width 61 height 16
type input "**********"
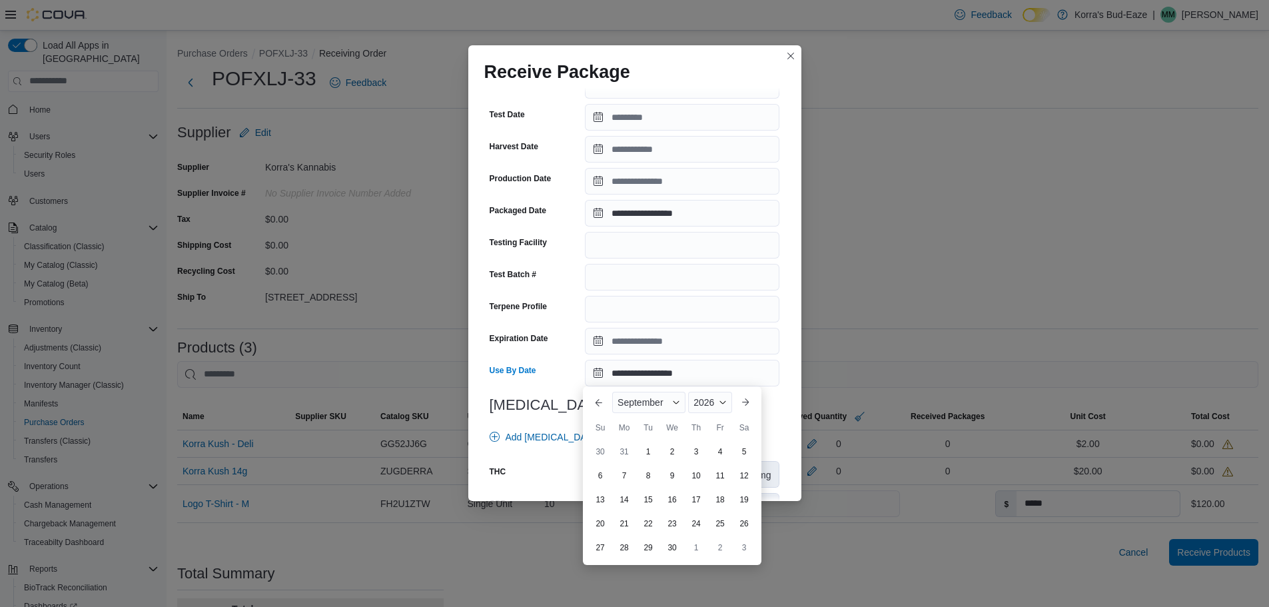
click at [779, 331] on div "**********" at bounding box center [634, 294] width 333 height 412
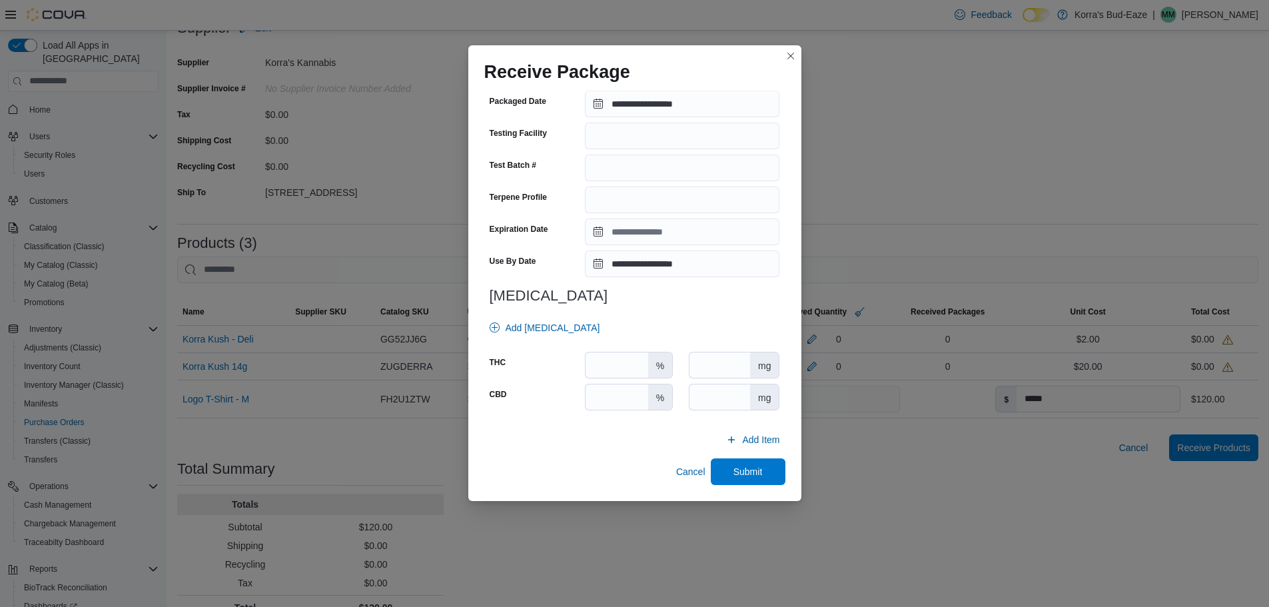
scroll to position [128, 0]
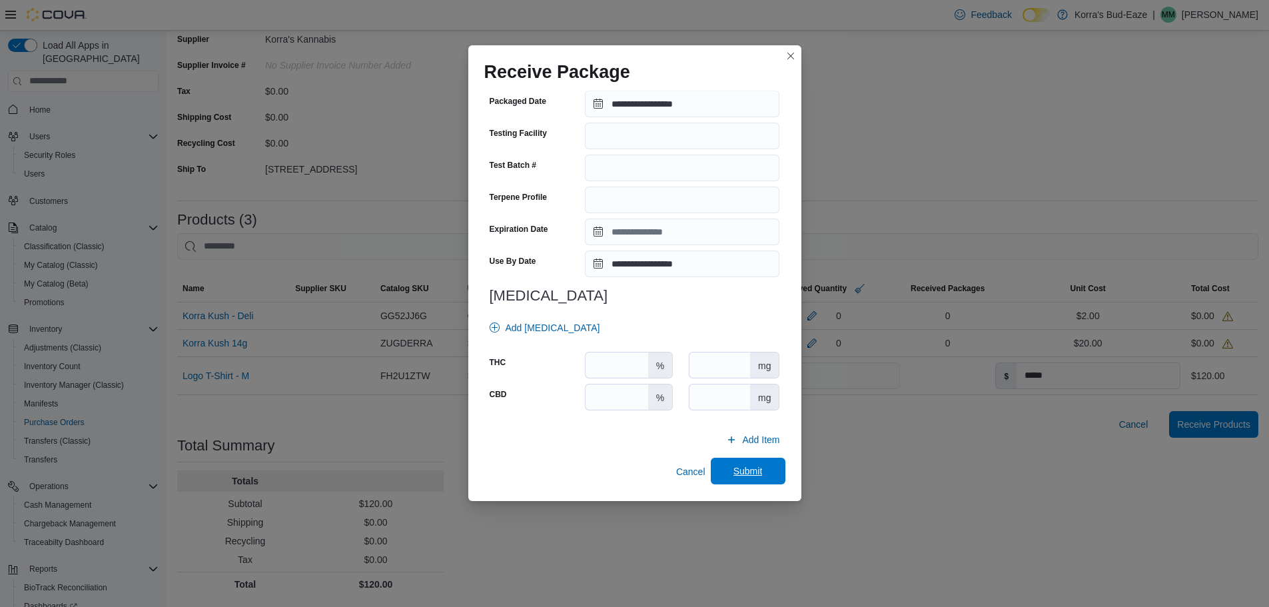
click at [735, 468] on span "Submit" at bounding box center [747, 470] width 29 height 13
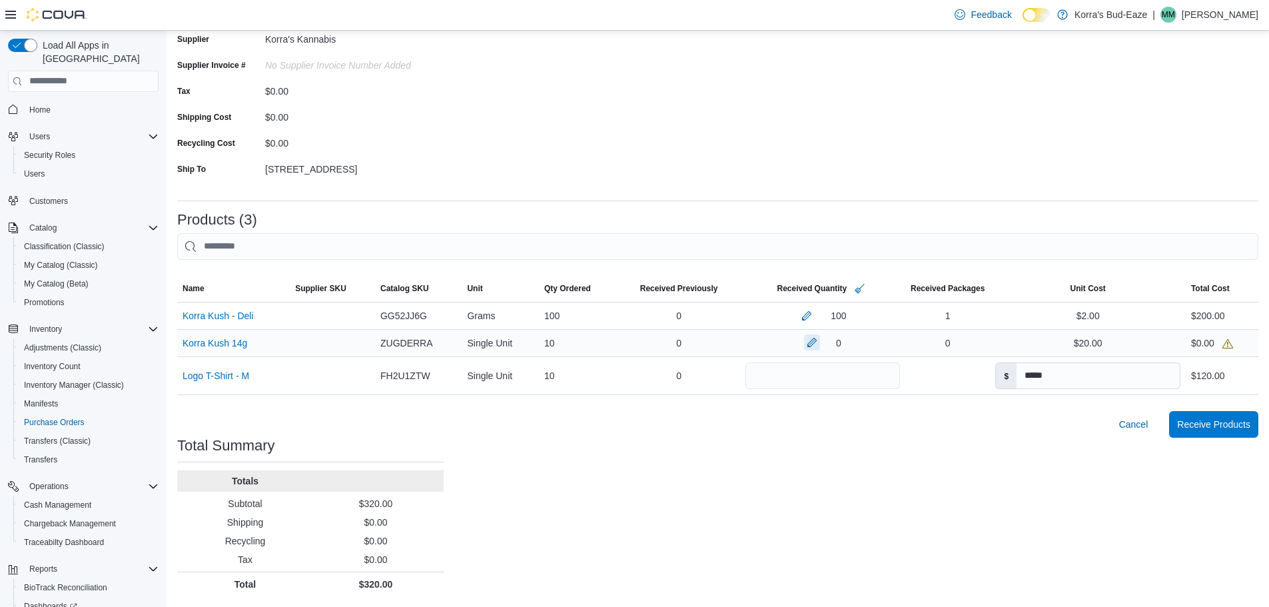
click at [805, 342] on button "button" at bounding box center [812, 342] width 16 height 16
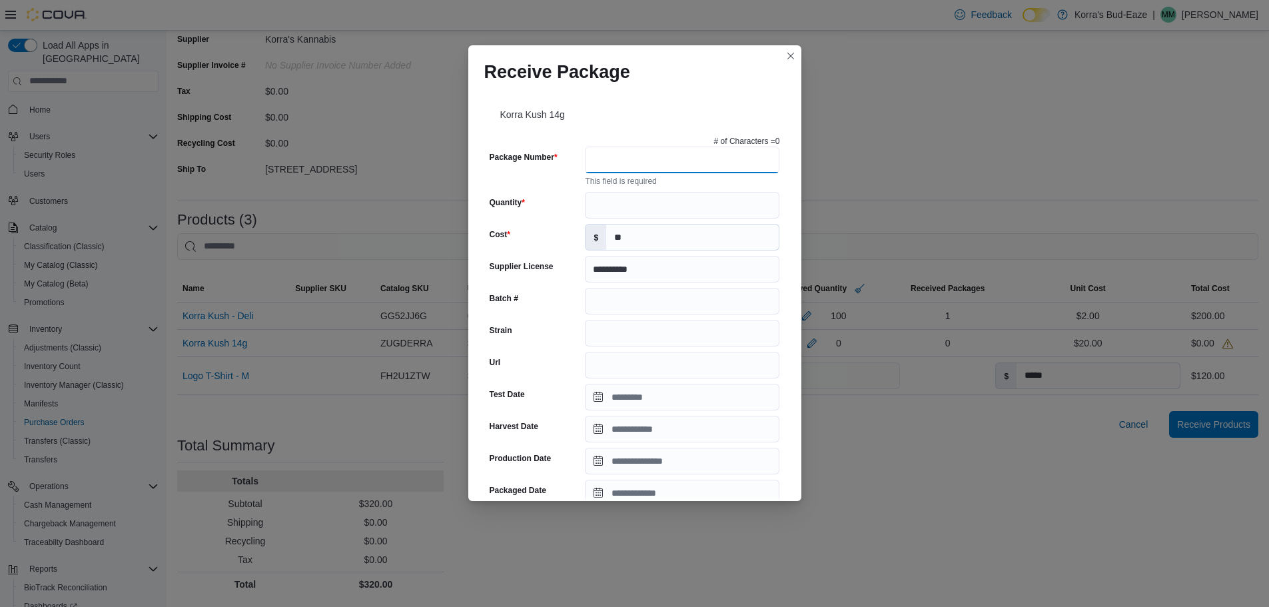
click at [628, 159] on input "Package Number" at bounding box center [682, 160] width 195 height 27
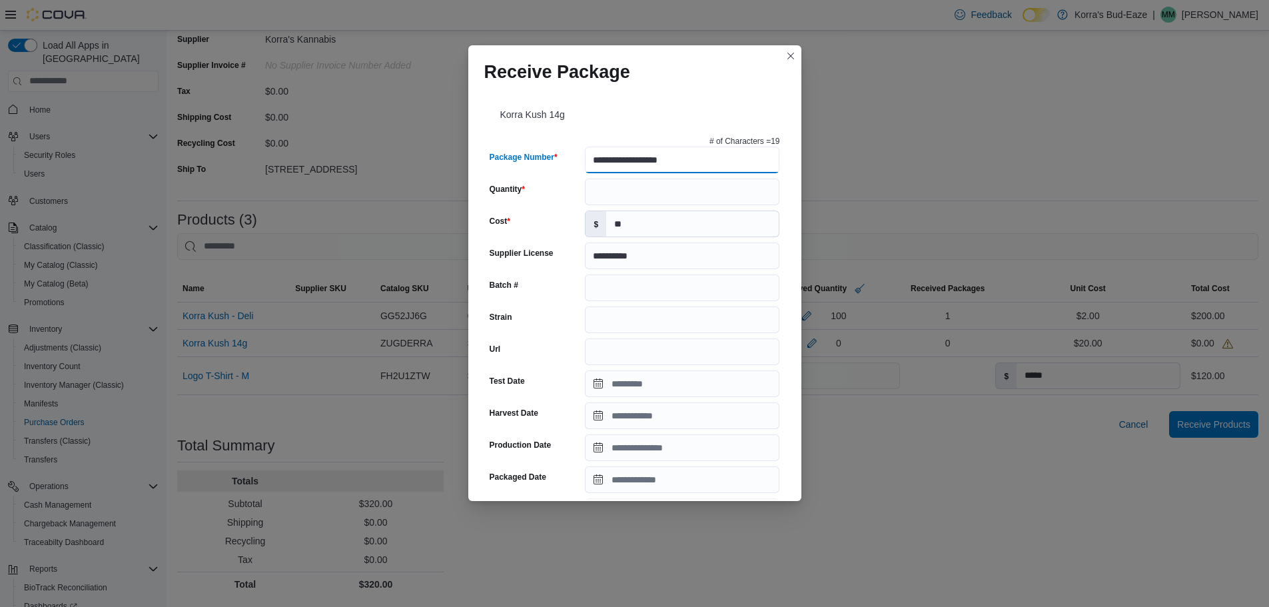
type input "**********"
click at [620, 189] on input "Quantity" at bounding box center [682, 192] width 195 height 27
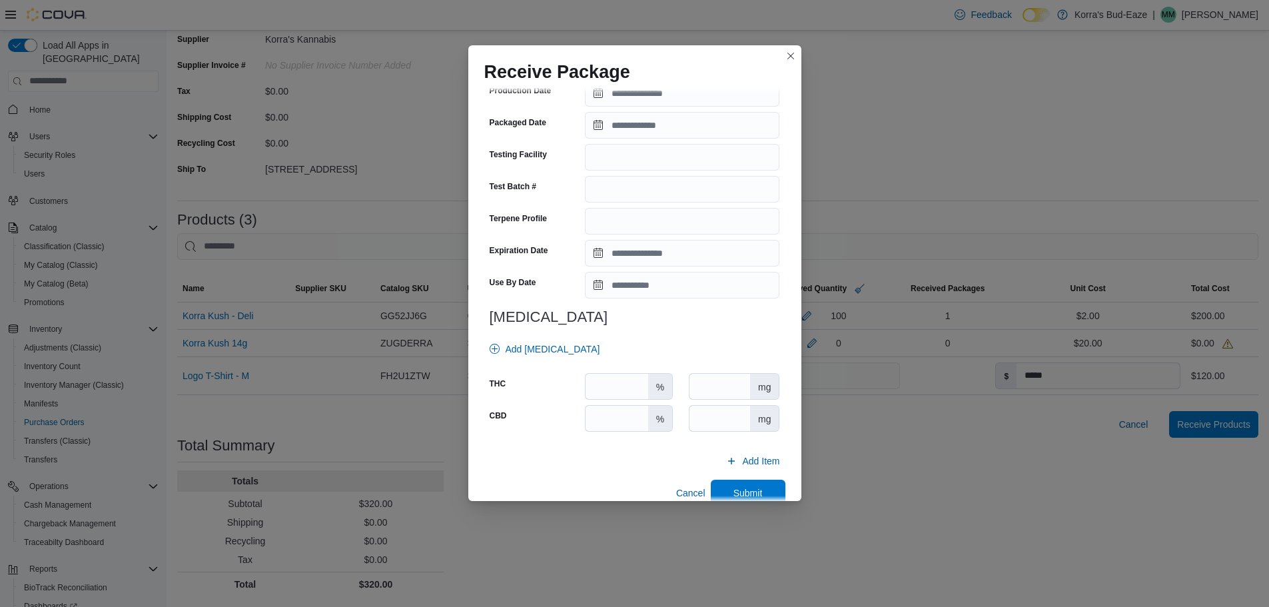
scroll to position [376, 0]
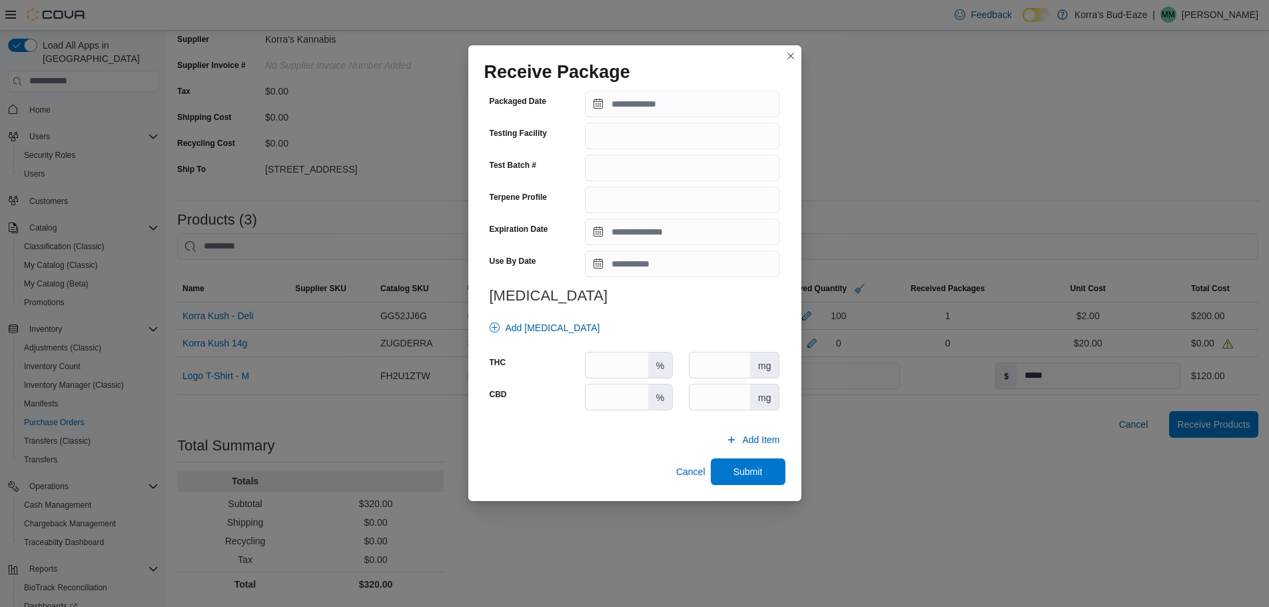
type input "**"
click at [668, 232] on input "Expiration Date" at bounding box center [682, 232] width 195 height 27
click at [540, 254] on div "Use By Date" at bounding box center [535, 263] width 91 height 27
click at [659, 266] on input "Use By Date" at bounding box center [682, 263] width 195 height 27
click at [721, 290] on span "Button. Open the year selector. 2025 is currently selected." at bounding box center [723, 293] width 8 height 8
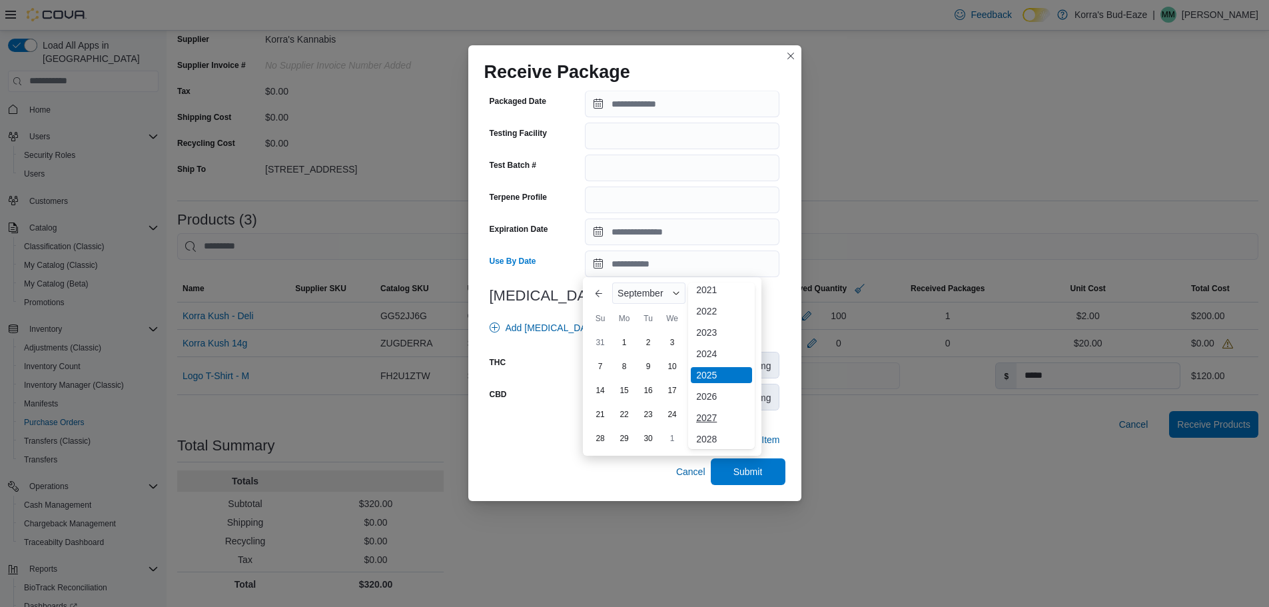
scroll to position [71, 0]
click at [712, 402] on div "2026" at bounding box center [721, 396] width 61 height 16
type input "**********"
click at [741, 362] on div "12" at bounding box center [743, 366] width 23 height 23
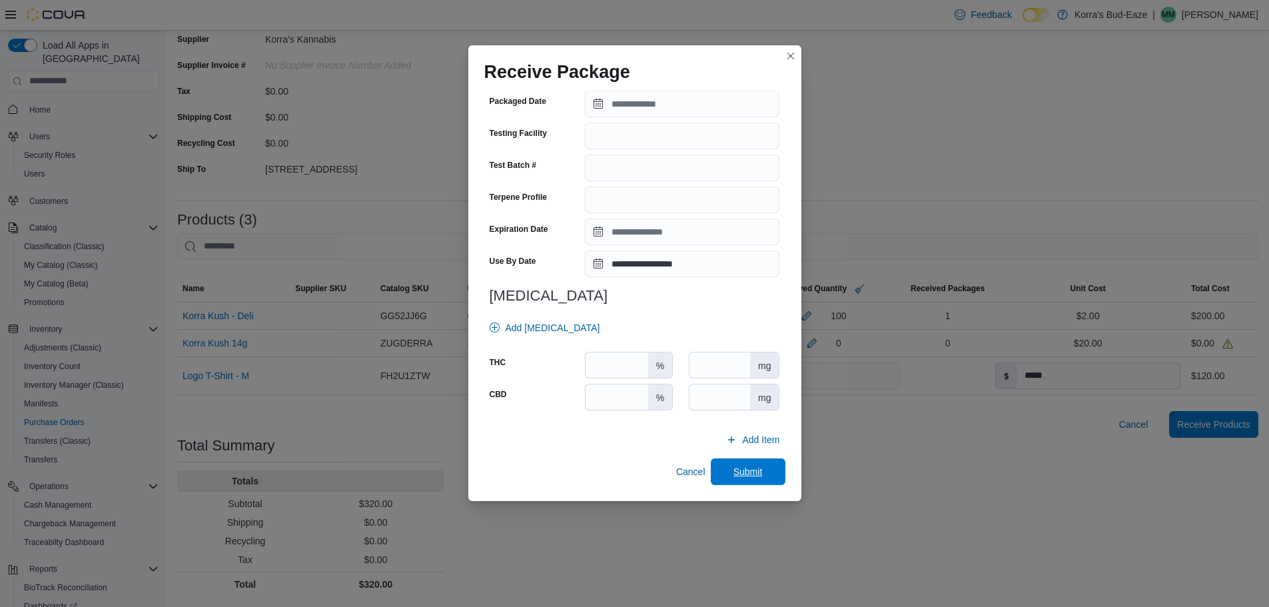
click at [741, 476] on span "Submit" at bounding box center [747, 471] width 29 height 13
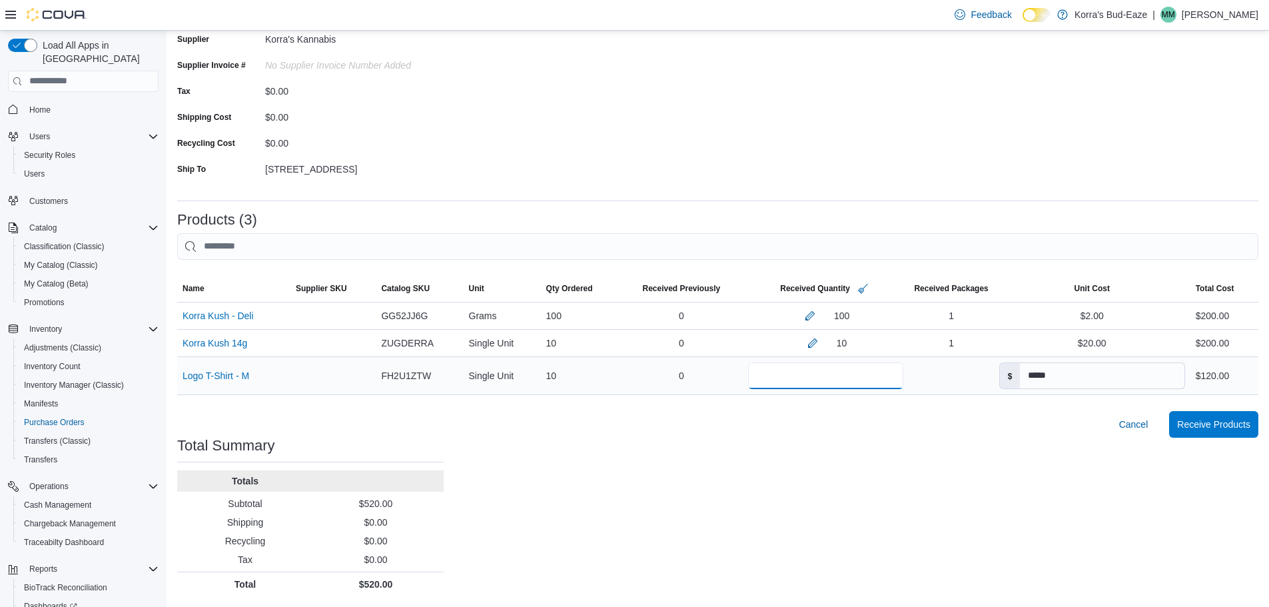
drag, startPoint x: 821, startPoint y: 370, endPoint x: 845, endPoint y: 390, distance: 32.2
click at [822, 370] on input "**" at bounding box center [826, 375] width 156 height 27
drag, startPoint x: 680, startPoint y: 372, endPoint x: 651, endPoint y: 373, distance: 28.7
click at [651, 373] on tr "Name Logo T-Shirt - M (opens in a new tab or window) Supplier SKU Catalog SKU F…" at bounding box center [717, 375] width 1081 height 38
type input "*"
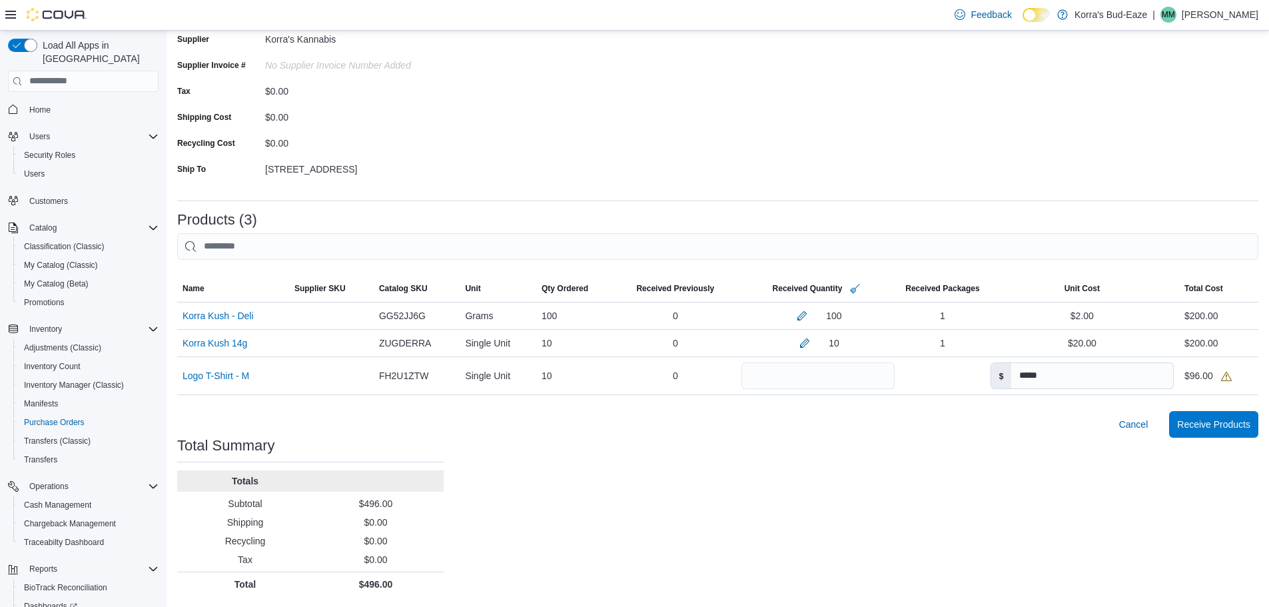
drag, startPoint x: 745, startPoint y: 444, endPoint x: 753, endPoint y: 434, distance: 12.4
click at [747, 443] on div "Purchase Orders POFXLJ-33 Receiving Order POFXLJ-33 Feedback Supplier Edit Supp…" at bounding box center [718, 255] width 1103 height 704
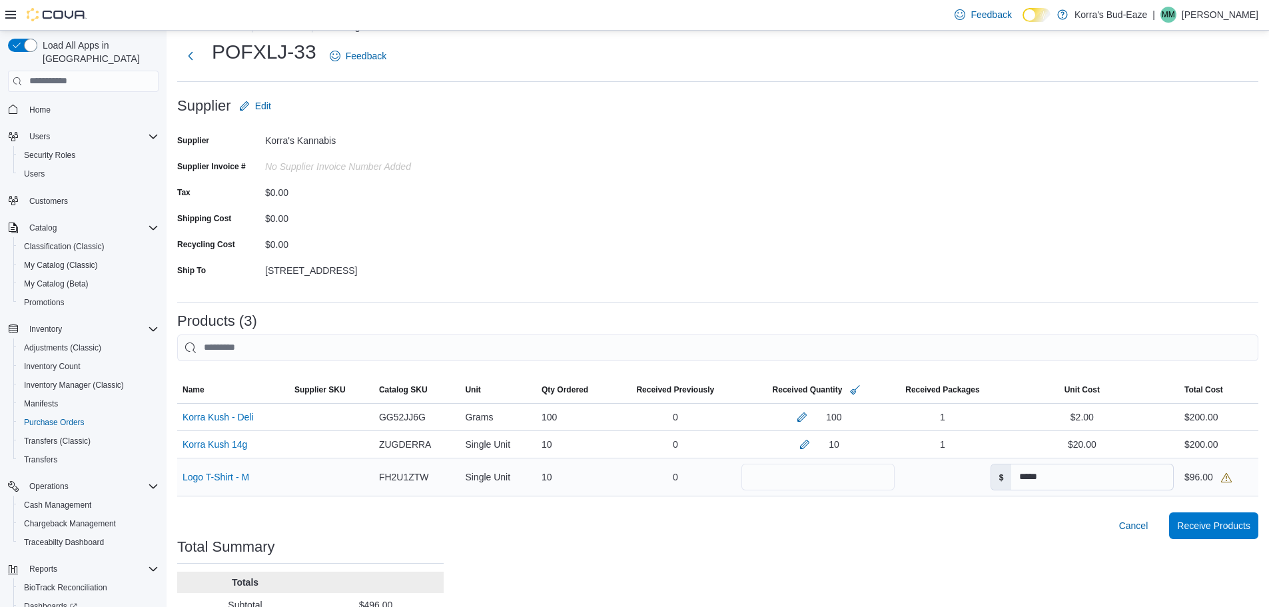
scroll to position [0, 0]
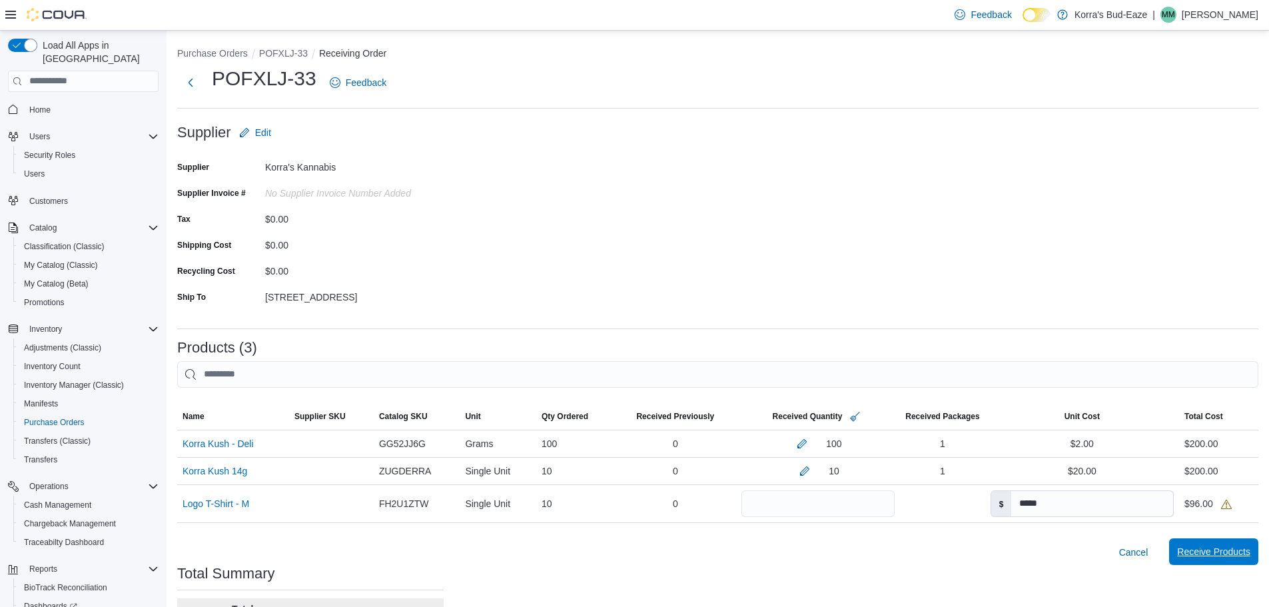
click at [1218, 548] on span "Receive Products" at bounding box center [1213, 551] width 73 height 13
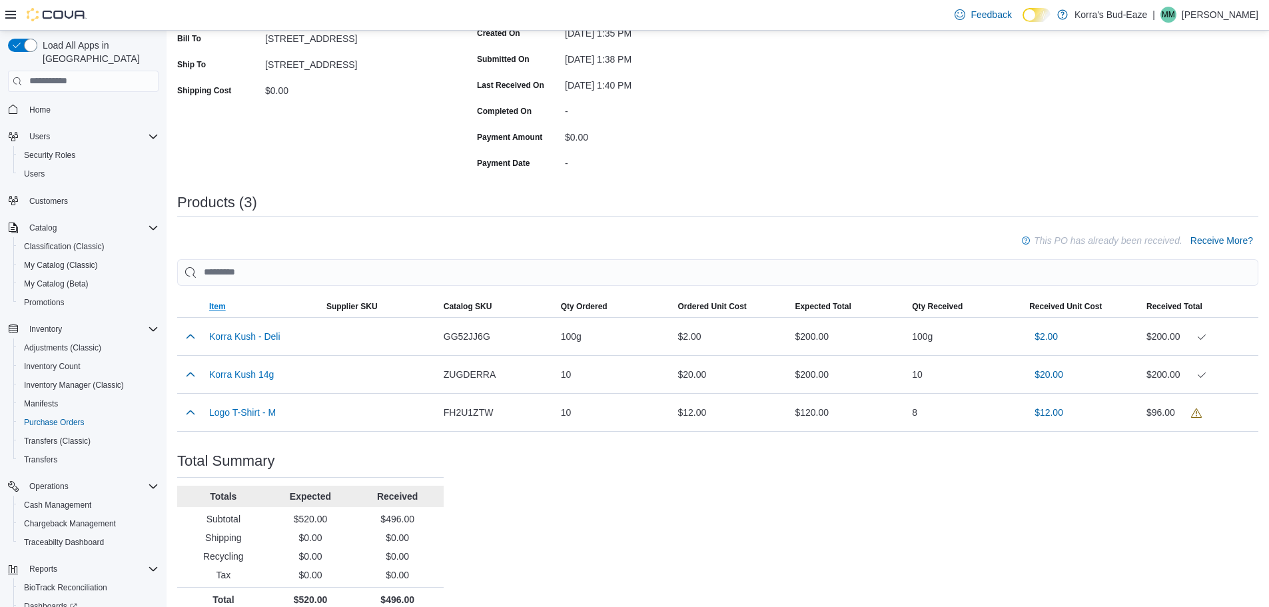
scroll to position [253, 0]
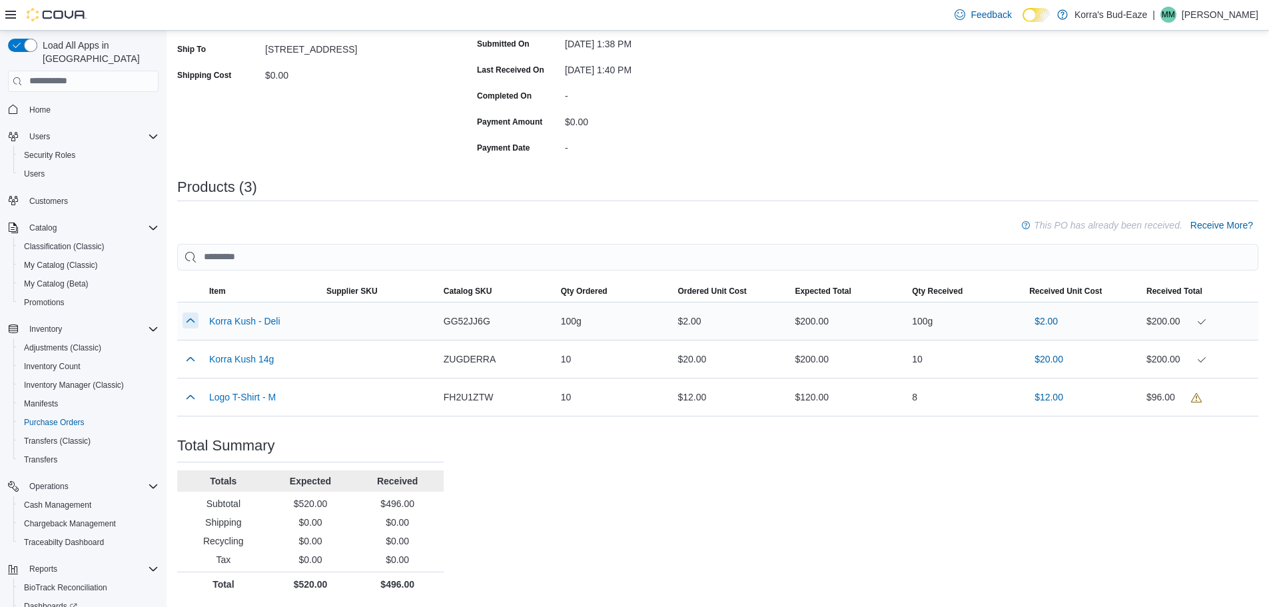
click at [191, 320] on button "button" at bounding box center [191, 320] width 16 height 16
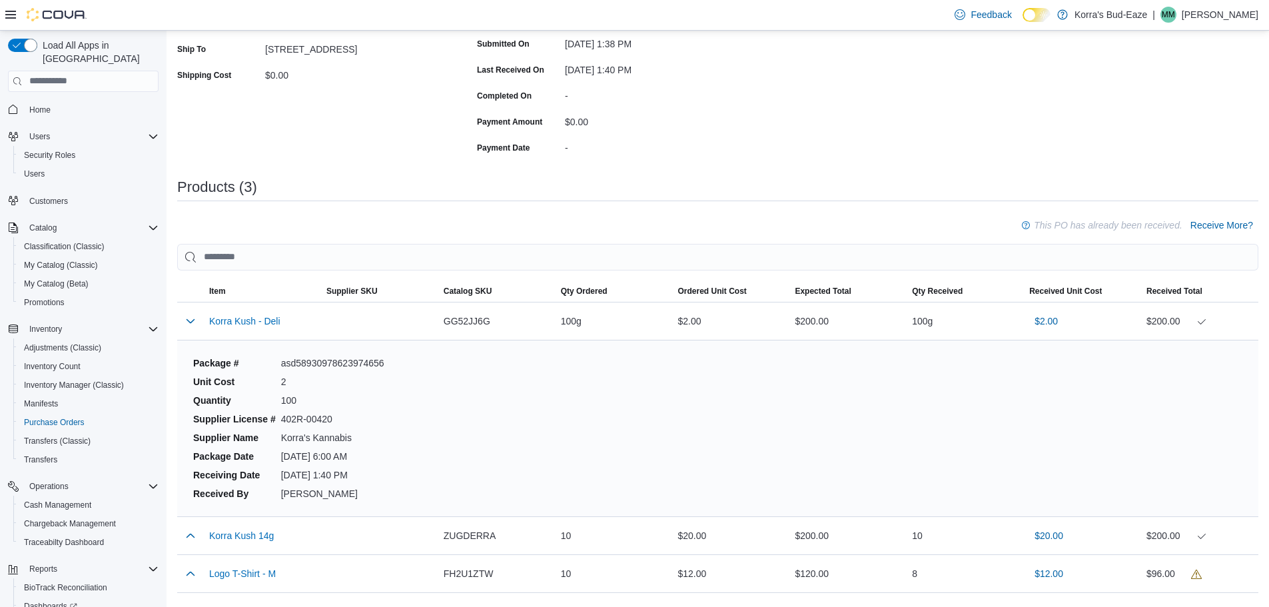
click at [340, 362] on dd "asd58930978623974656" at bounding box center [332, 362] width 103 height 13
click at [193, 318] on button "button" at bounding box center [191, 320] width 16 height 16
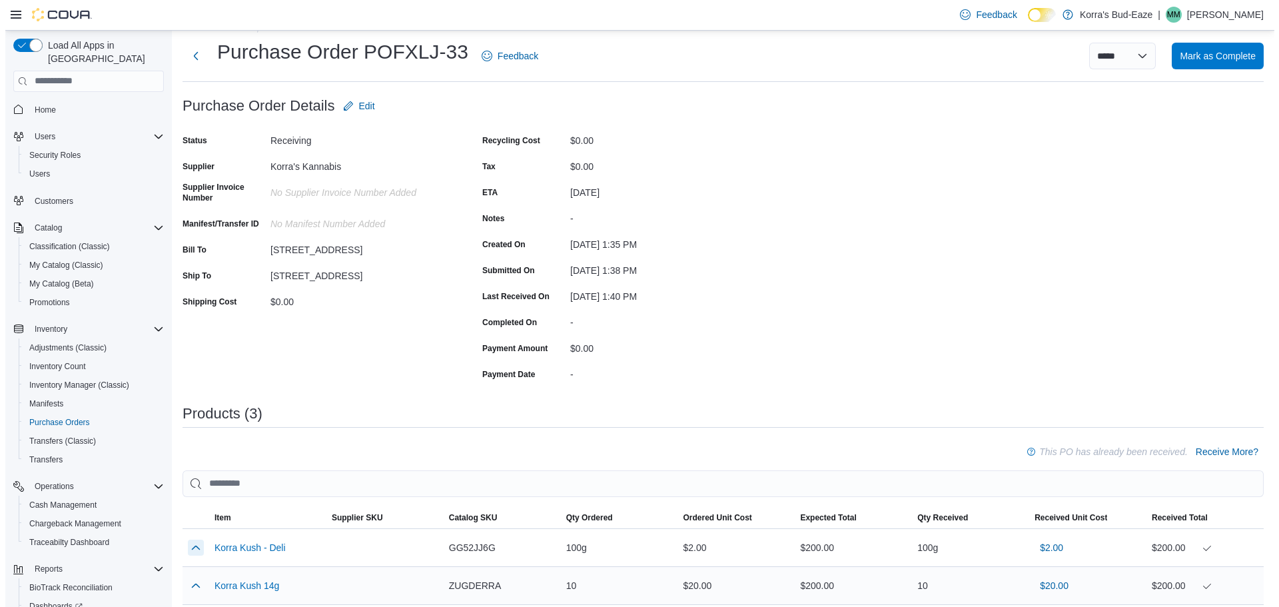
scroll to position [0, 0]
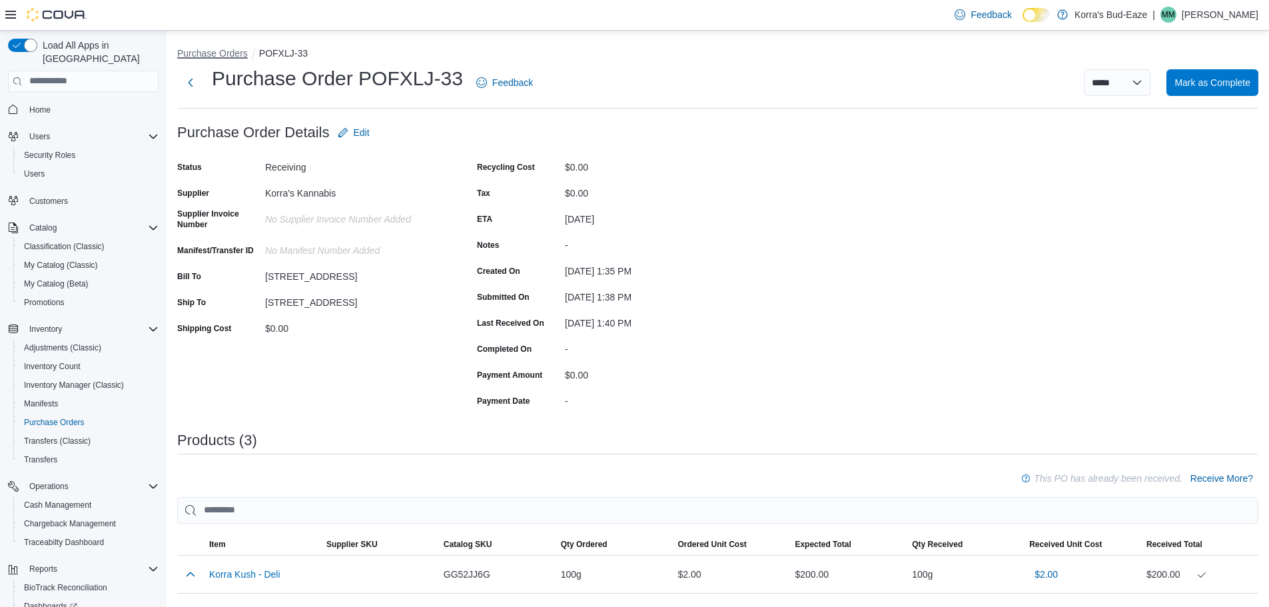
click at [208, 51] on button "Purchase Orders" at bounding box center [212, 53] width 71 height 11
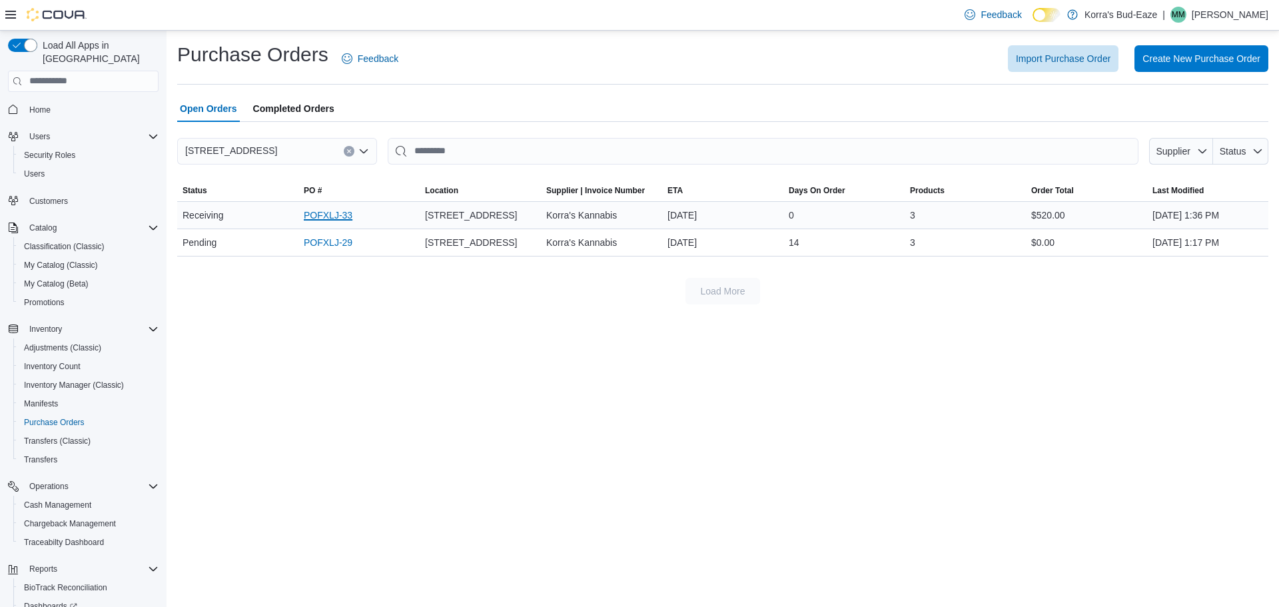
click at [326, 208] on link "POFXLJ-33" at bounding box center [328, 215] width 49 height 16
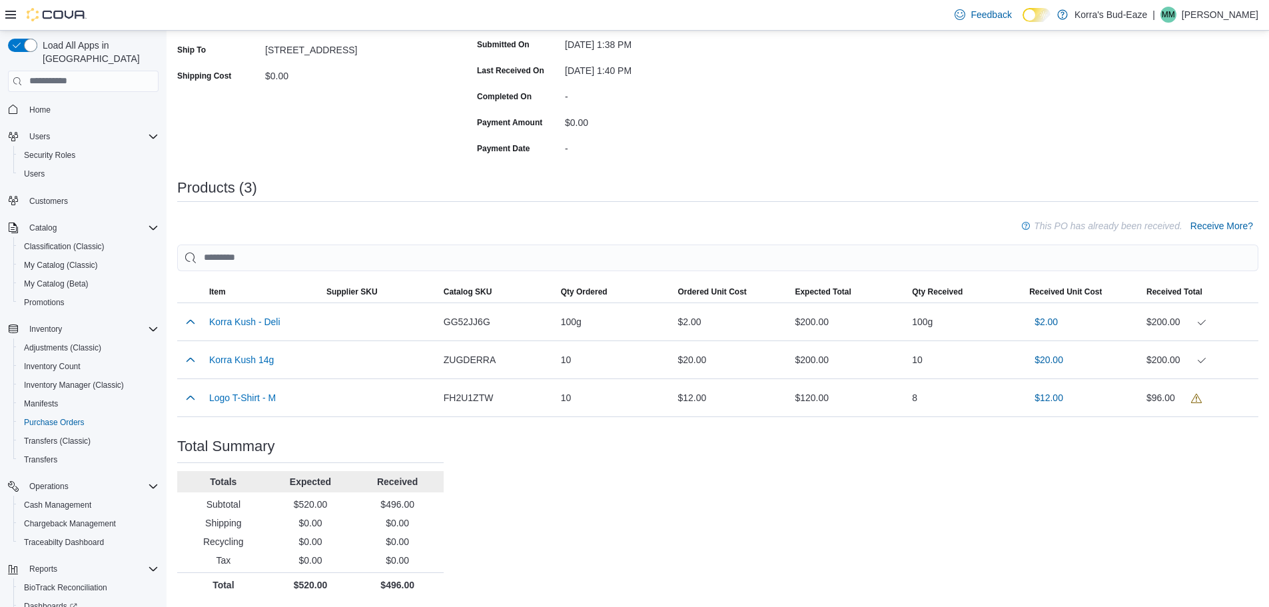
scroll to position [253, 0]
click at [917, 397] on div "8" at bounding box center [965, 397] width 117 height 27
click at [1238, 225] on span "Receive More?" at bounding box center [1221, 225] width 63 height 13
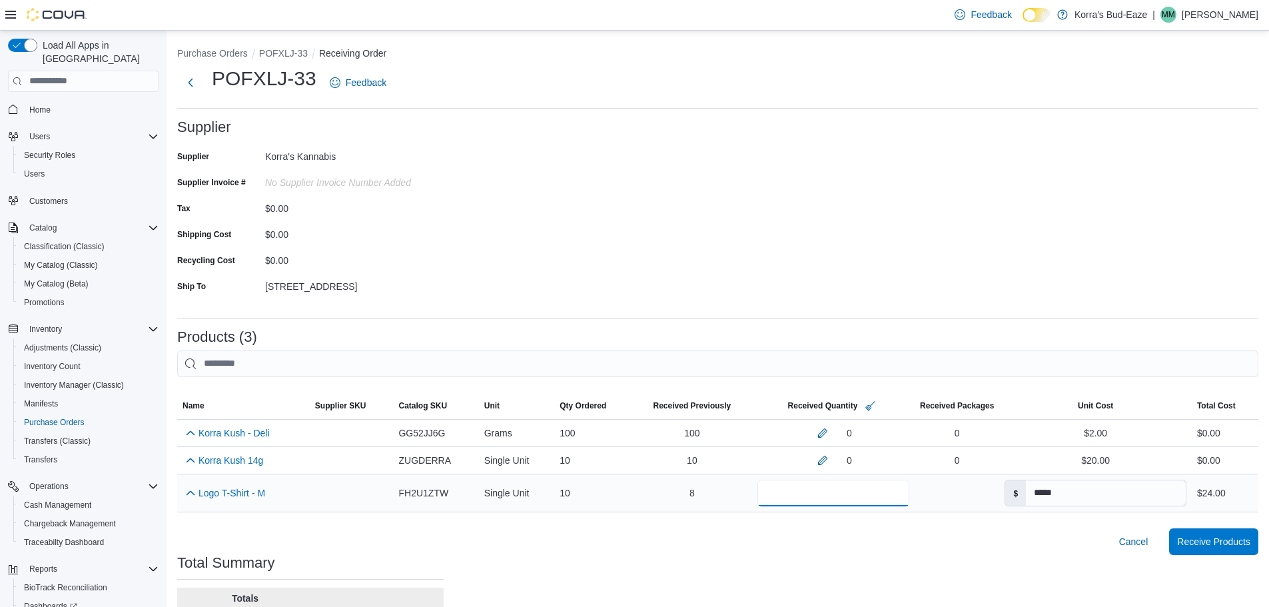
drag, startPoint x: 771, startPoint y: 488, endPoint x: 757, endPoint y: 488, distance: 14.0
click at [765, 488] on input "*" at bounding box center [833, 493] width 152 height 27
drag, startPoint x: 761, startPoint y: 490, endPoint x: 747, endPoint y: 490, distance: 14.0
click at [757, 490] on input "*" at bounding box center [833, 493] width 152 height 27
click at [776, 492] on input "*" at bounding box center [833, 493] width 152 height 27
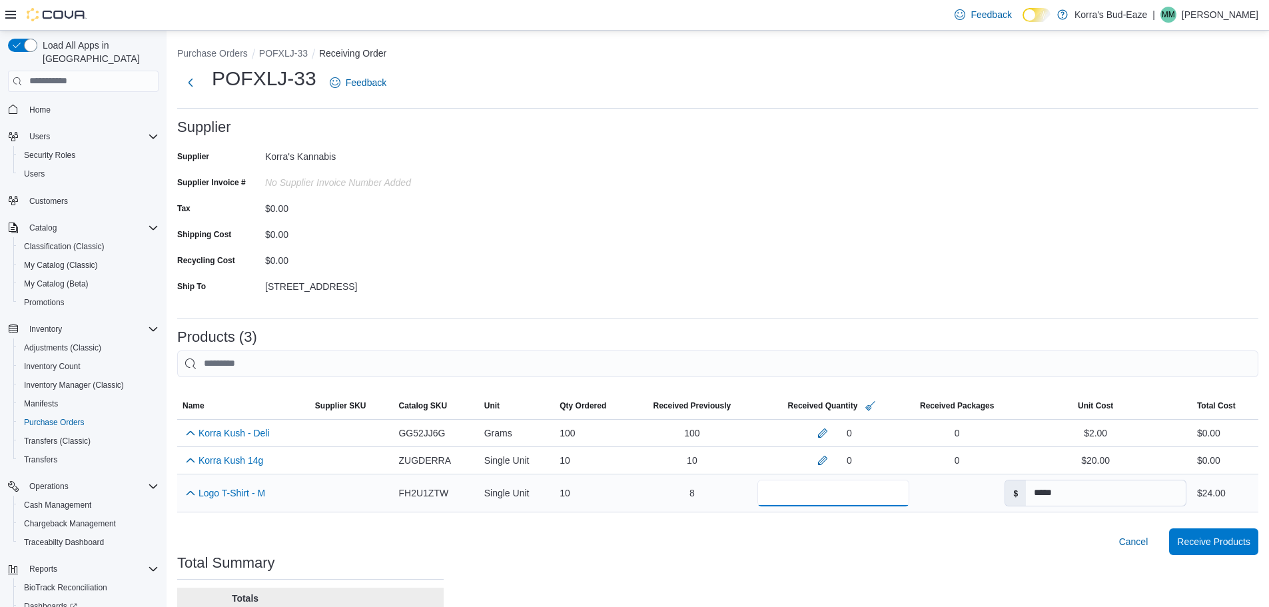
drag, startPoint x: 782, startPoint y: 503, endPoint x: 778, endPoint y: 524, distance: 21.7
click at [782, 505] on input "*" at bounding box center [833, 493] width 152 height 27
drag, startPoint x: 767, startPoint y: 566, endPoint x: 771, endPoint y: 554, distance: 12.0
click at [770, 558] on div "Purchase Orders POFXLJ-33 Receiving Order POFXLJ-33 Feedback Supplier Supplier …" at bounding box center [718, 378] width 1103 height 694
drag, startPoint x: 779, startPoint y: 495, endPoint x: 717, endPoint y: 489, distance: 62.9
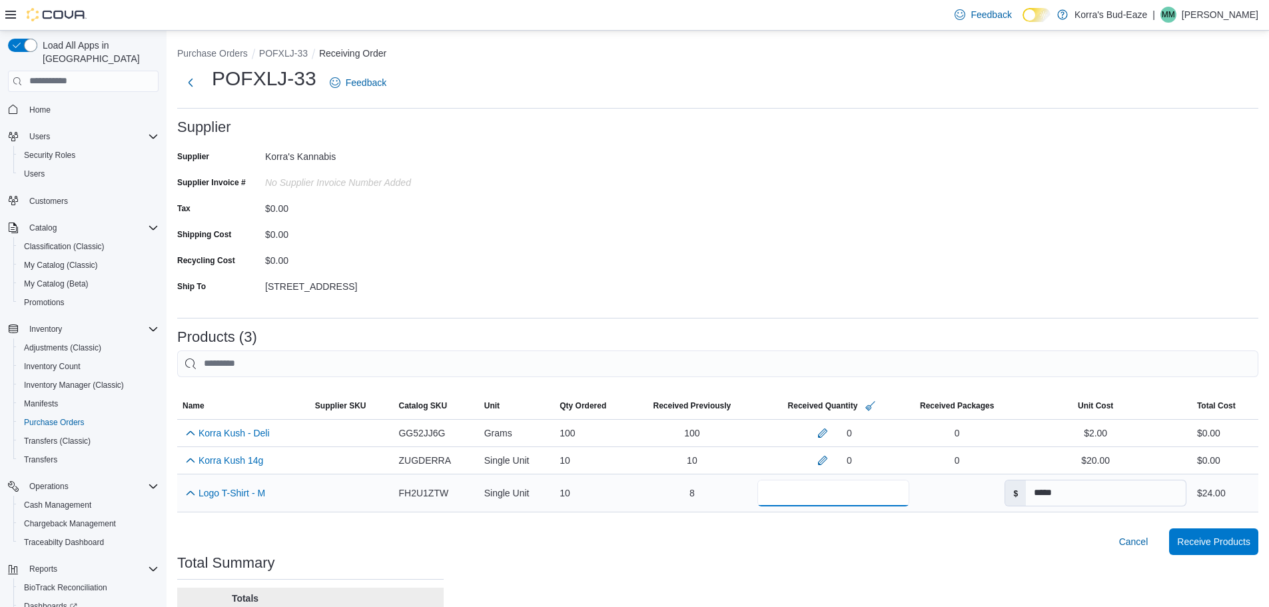
click at [717, 489] on tr "Name Logo T-Shirt - M (opens in a new tab or window) Supplier SKU Catalog SKU F…" at bounding box center [717, 493] width 1081 height 38
type input "*"
click at [864, 540] on div "Cancel Receive Products" at bounding box center [717, 541] width 1081 height 27
click at [1111, 538] on div "Cancel Receive Products" at bounding box center [717, 541] width 1081 height 27
click at [1080, 548] on div "Cancel Receive Products" at bounding box center [717, 541] width 1081 height 27
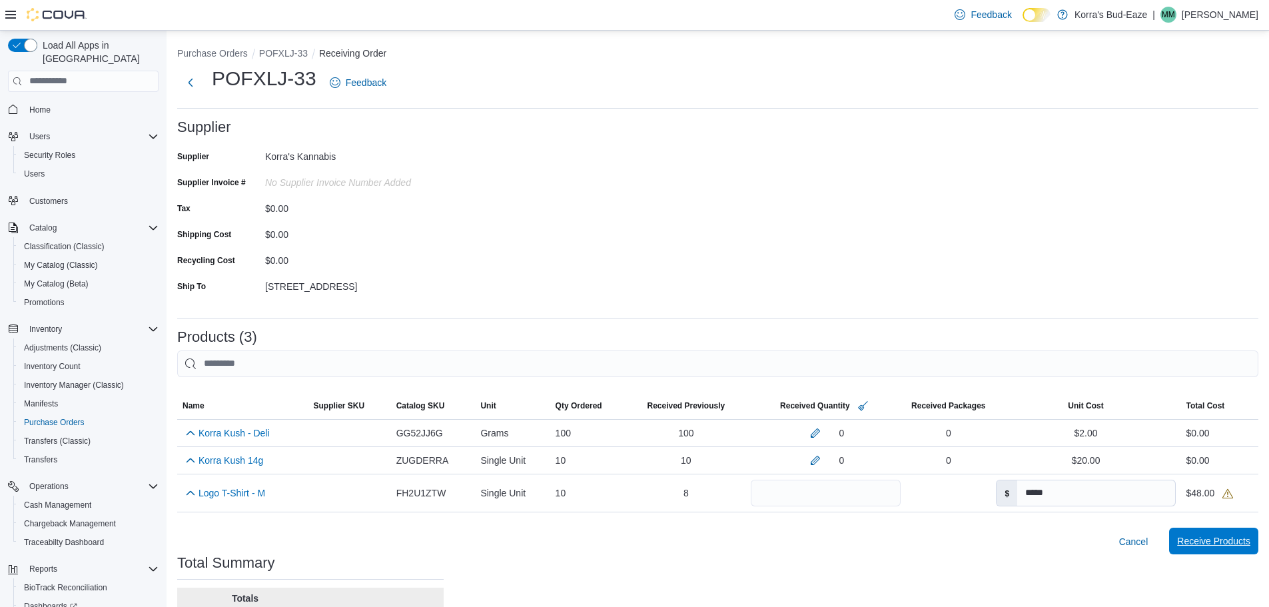
click at [1216, 541] on span "Receive Products" at bounding box center [1213, 540] width 73 height 13
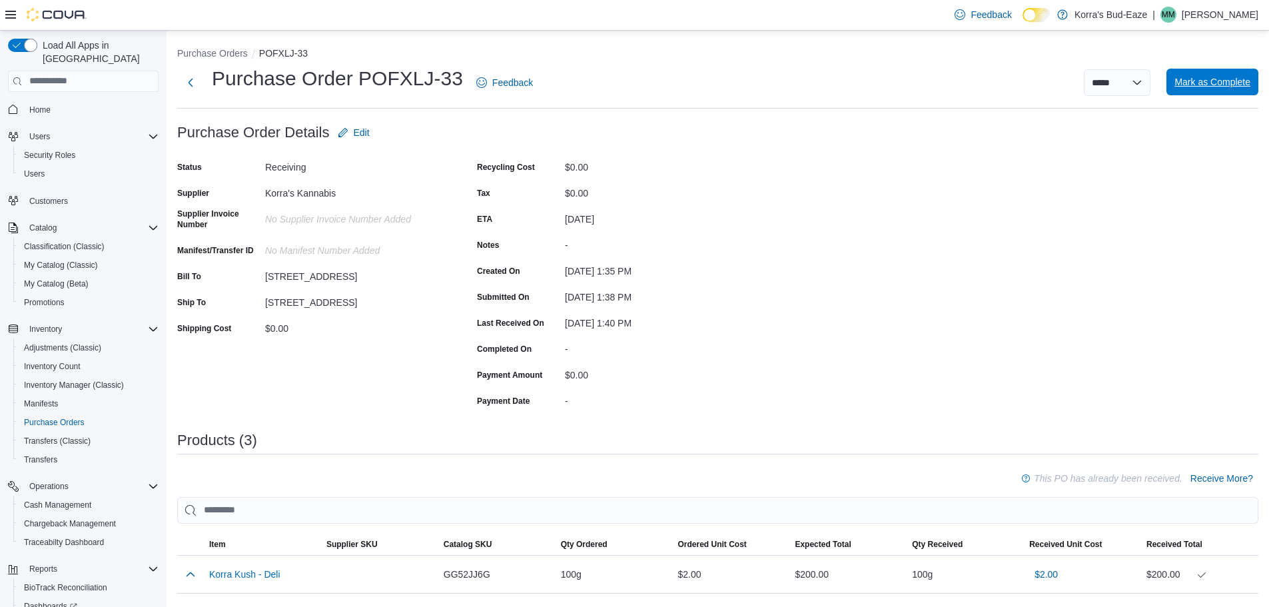
click at [1204, 81] on span "Mark as Complete" at bounding box center [1212, 81] width 76 height 13
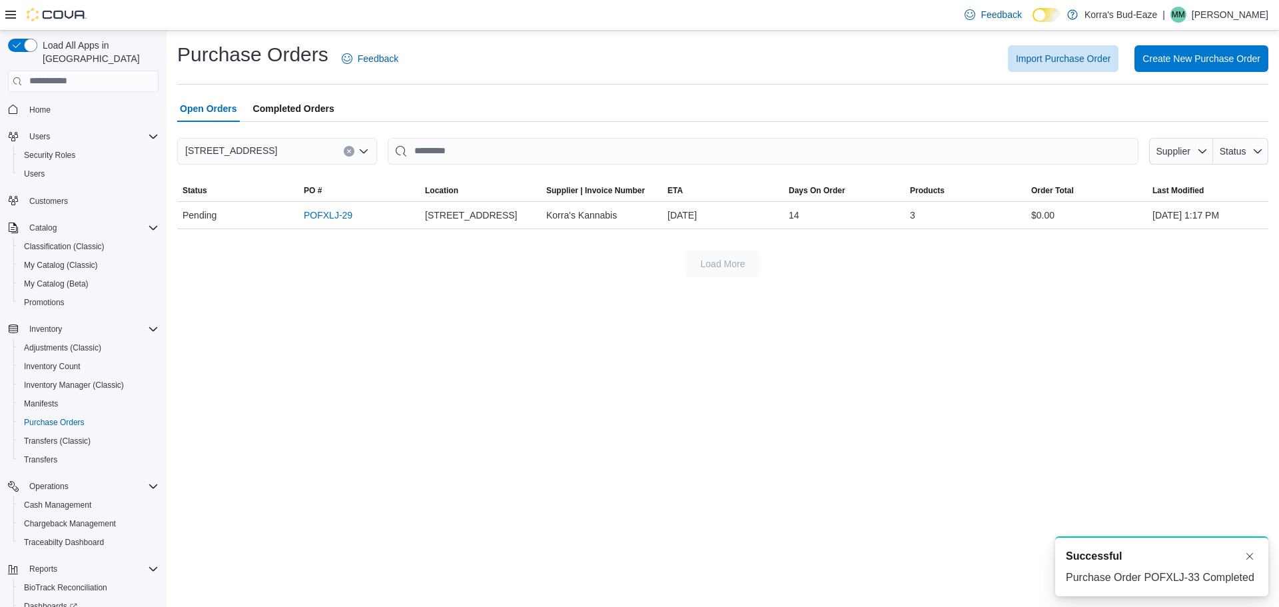
click at [290, 109] on span "Completed Orders" at bounding box center [293, 108] width 81 height 27
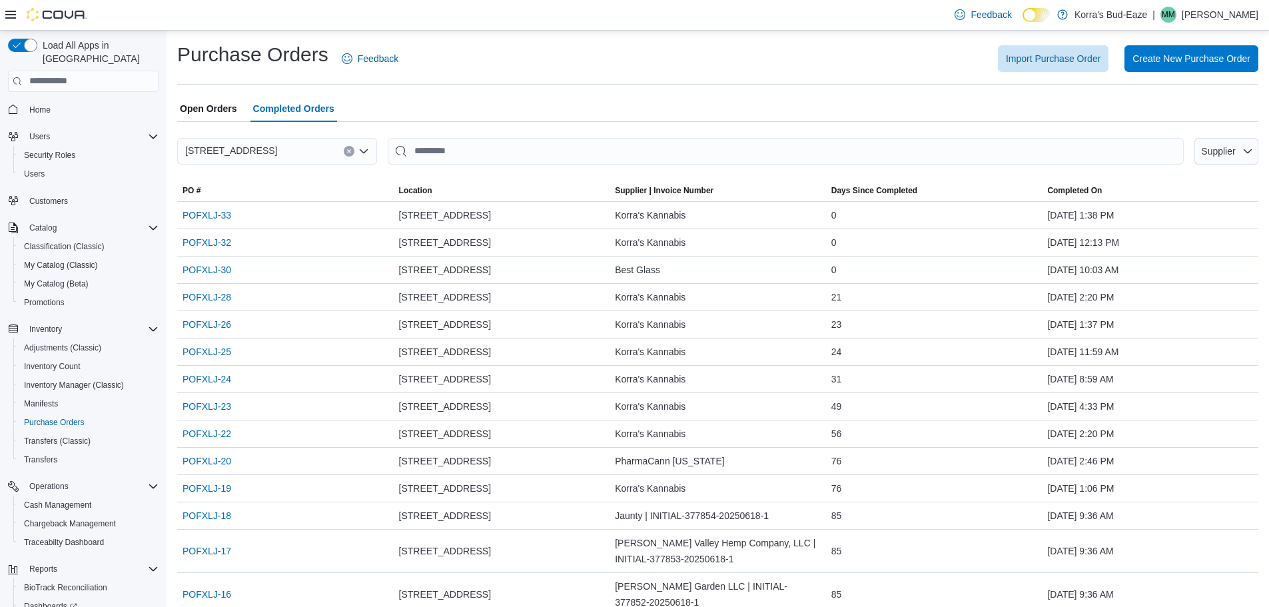
click at [512, 83] on div "Purchase Orders Feedback Import Purchase Order Create New Purchase Order" at bounding box center [717, 62] width 1081 height 43
click at [92, 380] on span "Inventory Manager (Classic)" at bounding box center [74, 385] width 100 height 11
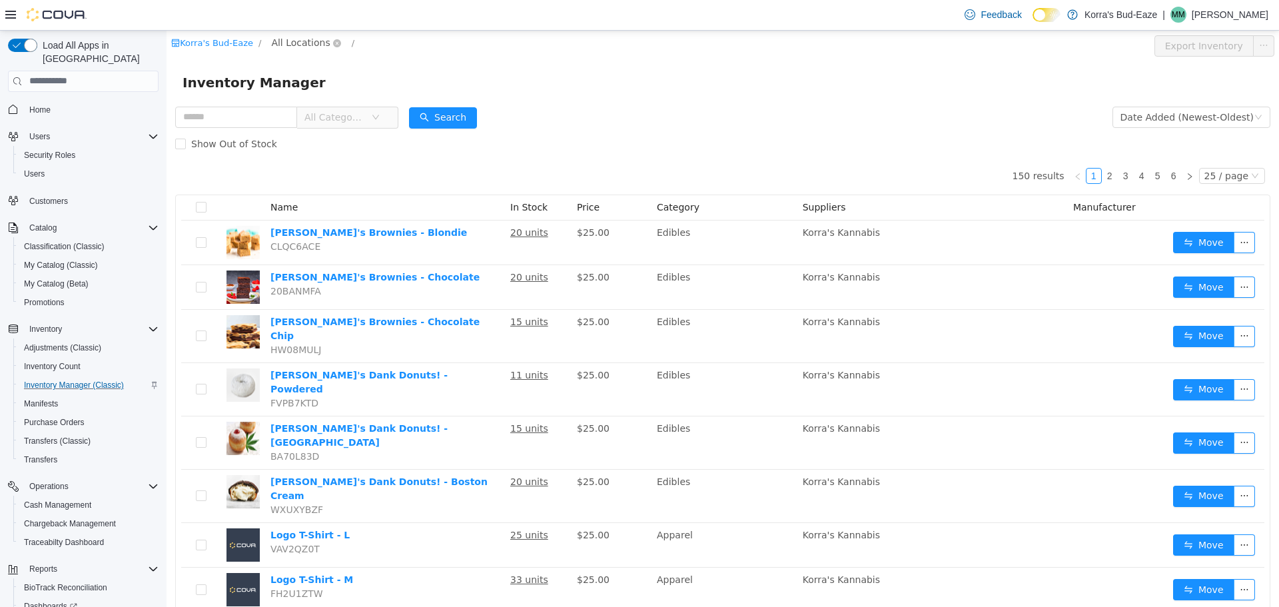
click at [297, 41] on span "All Locations" at bounding box center [300, 42] width 59 height 15
click at [326, 115] on span "[STREET_ADDRESS]" at bounding box center [340, 114] width 93 height 11
click at [401, 43] on div "All Rooms" at bounding box center [424, 45] width 46 height 20
drag, startPoint x: 386, startPoint y: 57, endPoint x: 386, endPoint y: 69, distance: 12.0
drag, startPoint x: 386, startPoint y: 69, endPoint x: 477, endPoint y: 48, distance: 93.7
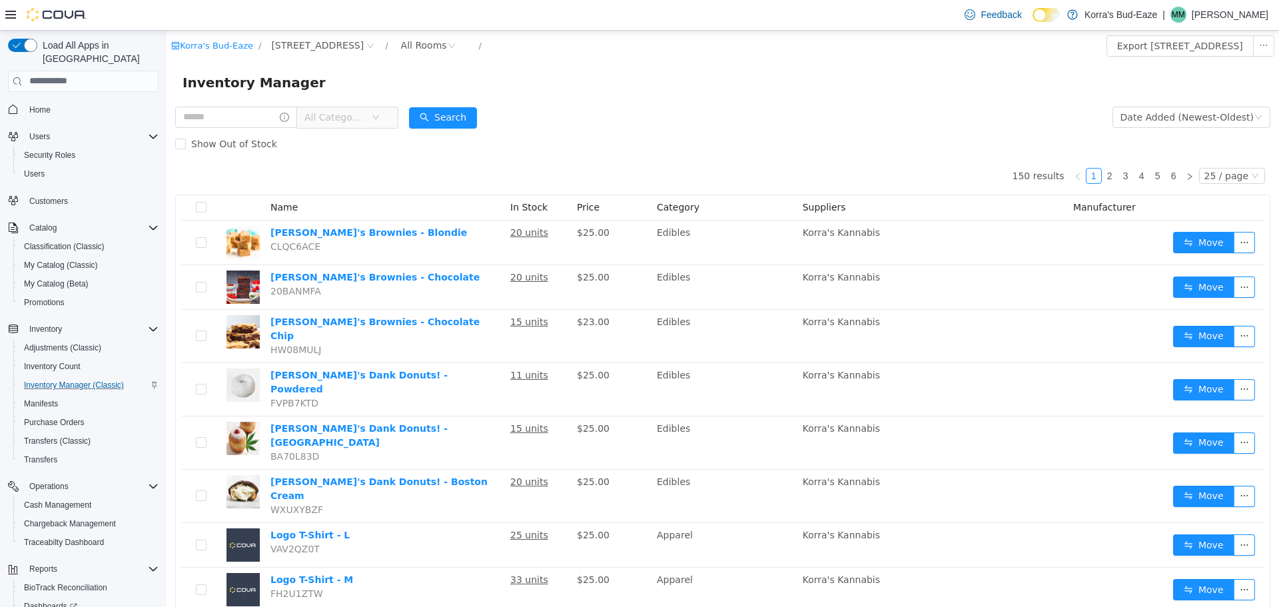
click at [480, 47] on div "Korra's Bud-Eaze / 420 Reefer Ave / All Rooms /" at bounding box center [630, 45] width 919 height 21
click at [401, 43] on div "All Rooms" at bounding box center [424, 45] width 46 height 20
click at [386, 96] on li "Sales Floor" at bounding box center [396, 93] width 80 height 21
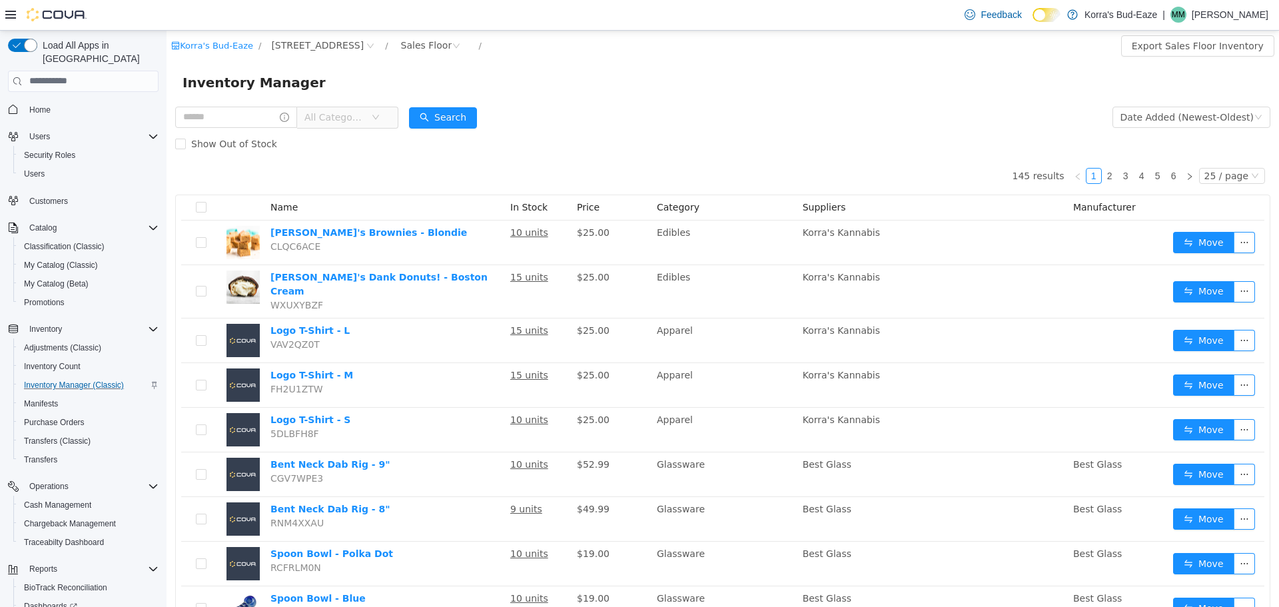
click at [683, 96] on div "Inventory Manager" at bounding box center [723, 82] width 1113 height 43
click at [240, 119] on input "text" at bounding box center [236, 116] width 122 height 21
drag, startPoint x: 448, startPoint y: 170, endPoint x: 416, endPoint y: 141, distance: 42.9
click at [380, 121] on icon "icon: down" at bounding box center [376, 117] width 8 height 9
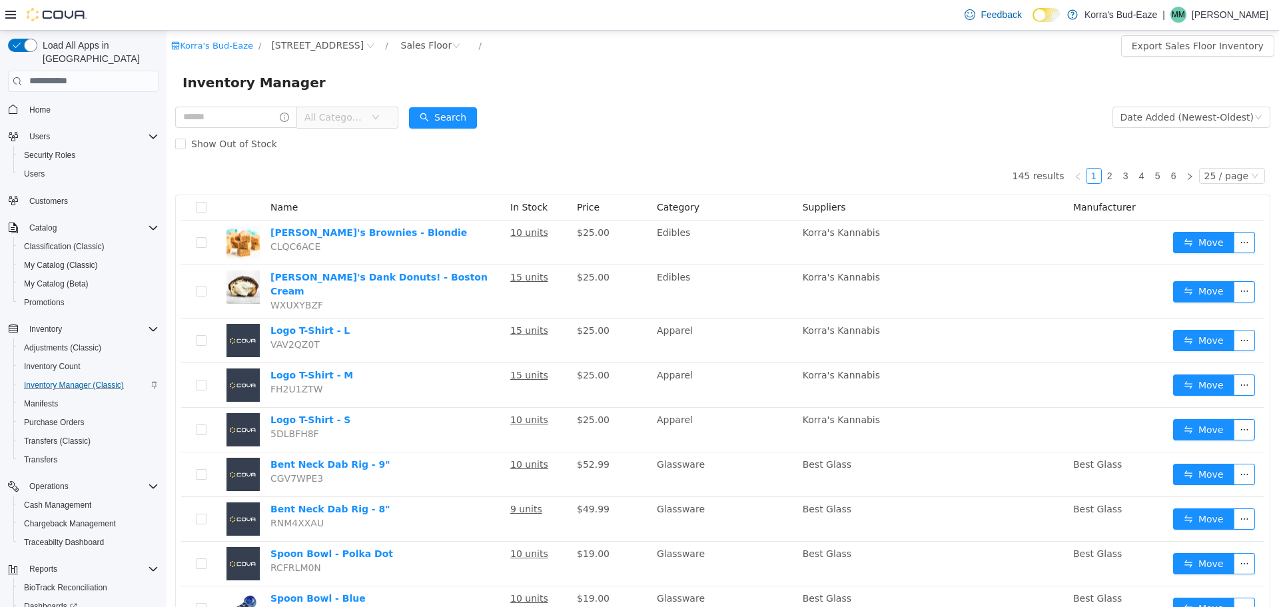
click at [817, 47] on div "Korra's Bud-Eaze / 420 Reefer Ave / Sales Floor /" at bounding box center [630, 45] width 919 height 21
click at [1219, 113] on div "Date Added (Newest-Oldest)" at bounding box center [1187, 117] width 133 height 20
click at [1027, 122] on form "All Categories Date Added (Newest-Oldest) Search Show Out of Stock" at bounding box center [722, 129] width 1095 height 53
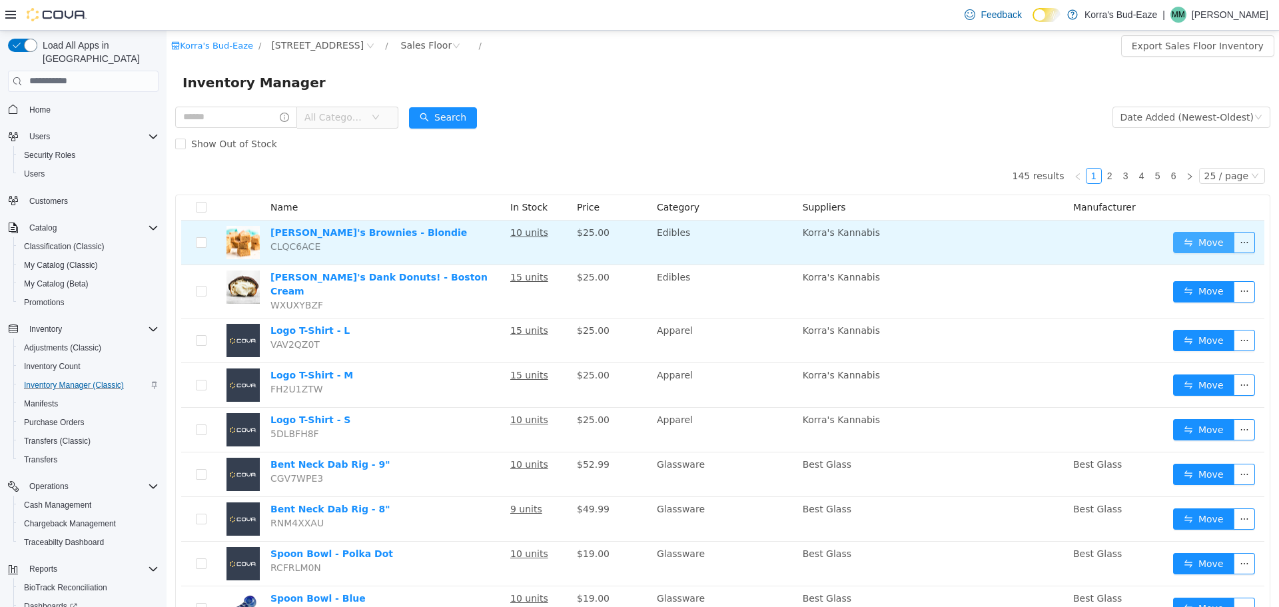
click at [1208, 241] on button "Move" at bounding box center [1203, 241] width 61 height 21
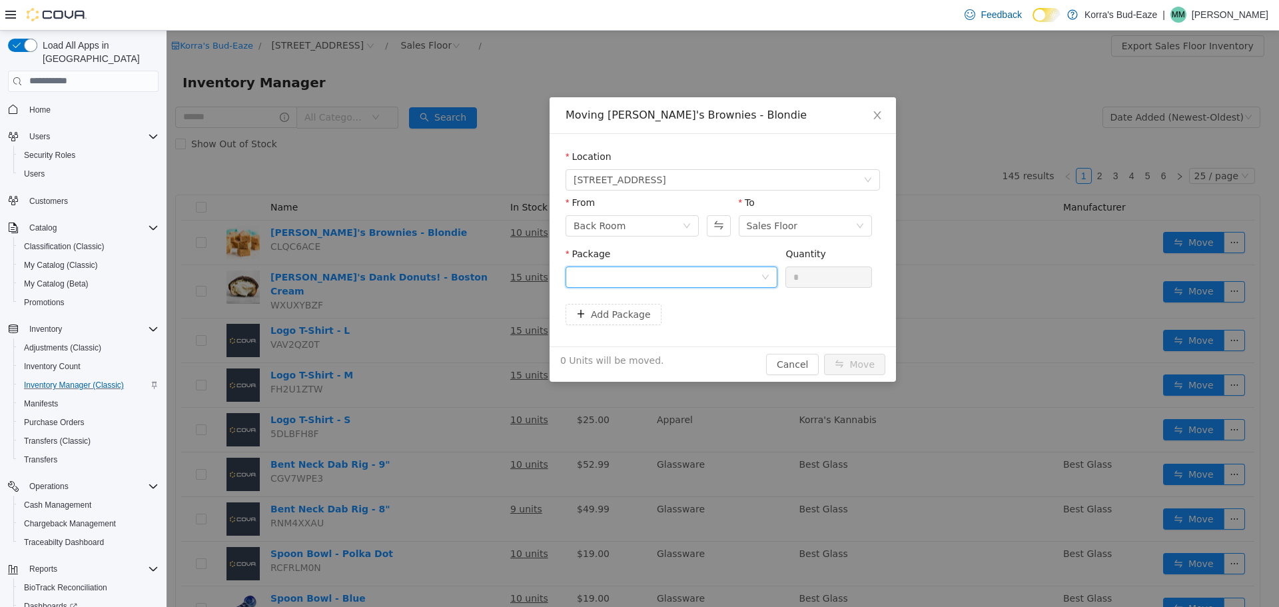
click at [727, 277] on div at bounding box center [667, 276] width 187 height 20
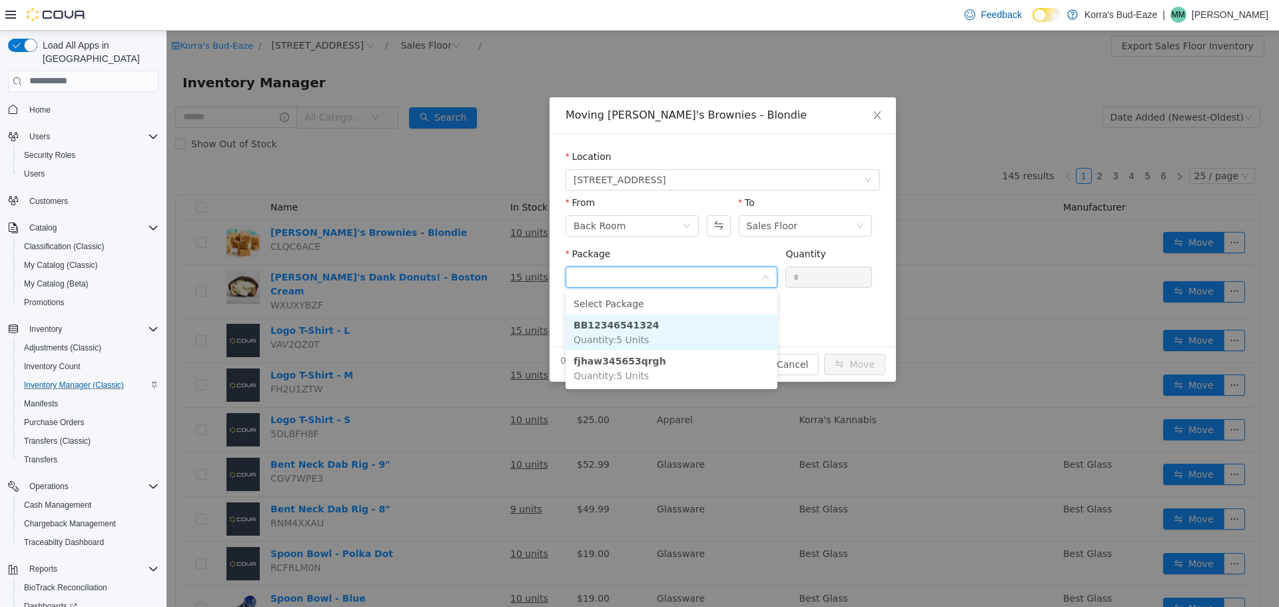
drag, startPoint x: 611, startPoint y: 334, endPoint x: 661, endPoint y: 326, distance: 50.5
click at [612, 334] on span "Quantity : 5 Units" at bounding box center [611, 339] width 75 height 11
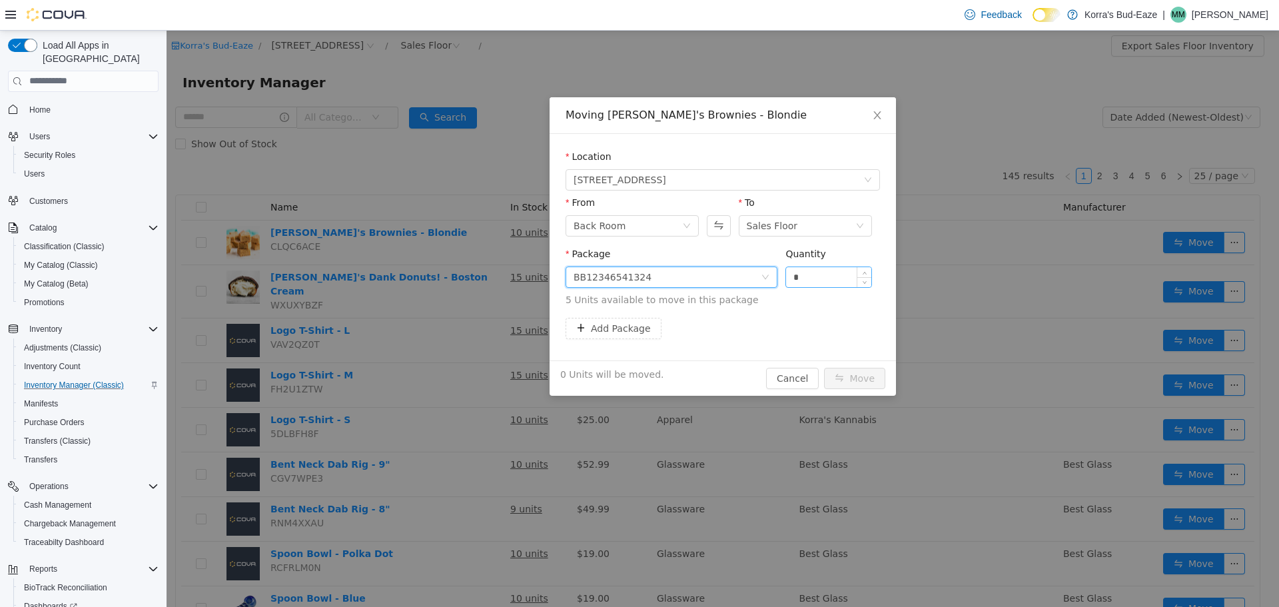
click at [810, 276] on input "*" at bounding box center [828, 276] width 85 height 20
drag, startPoint x: 810, startPoint y: 276, endPoint x: 770, endPoint y: 276, distance: 40.0
click at [770, 276] on span "Package BB12346541324 Quantity * 5 Units available to move in this package" at bounding box center [723, 277] width 314 height 59
type input "*"
click at [792, 330] on div "Add Package" at bounding box center [723, 327] width 314 height 21
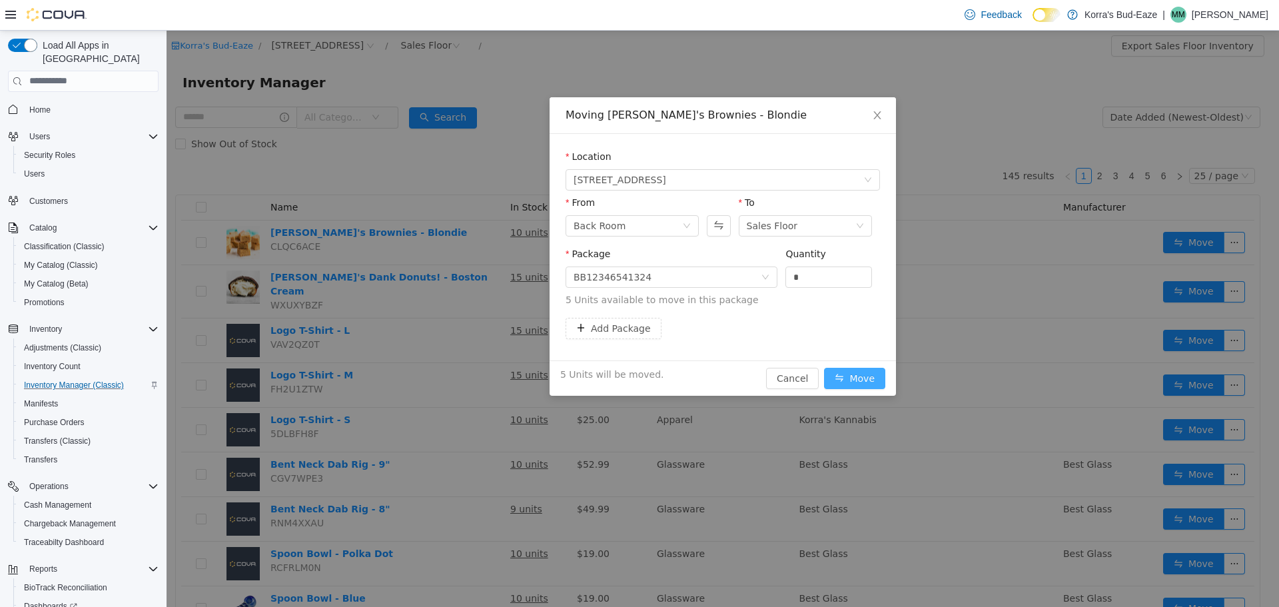
click at [865, 382] on button "Move" at bounding box center [854, 377] width 61 height 21
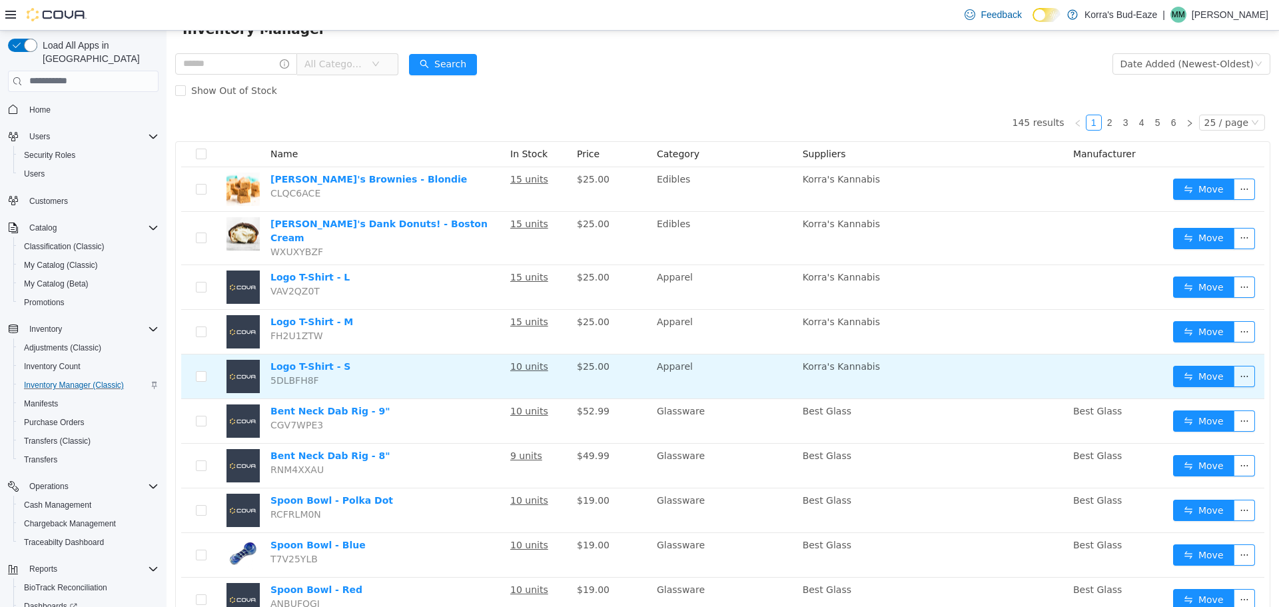
scroll to position [46, 0]
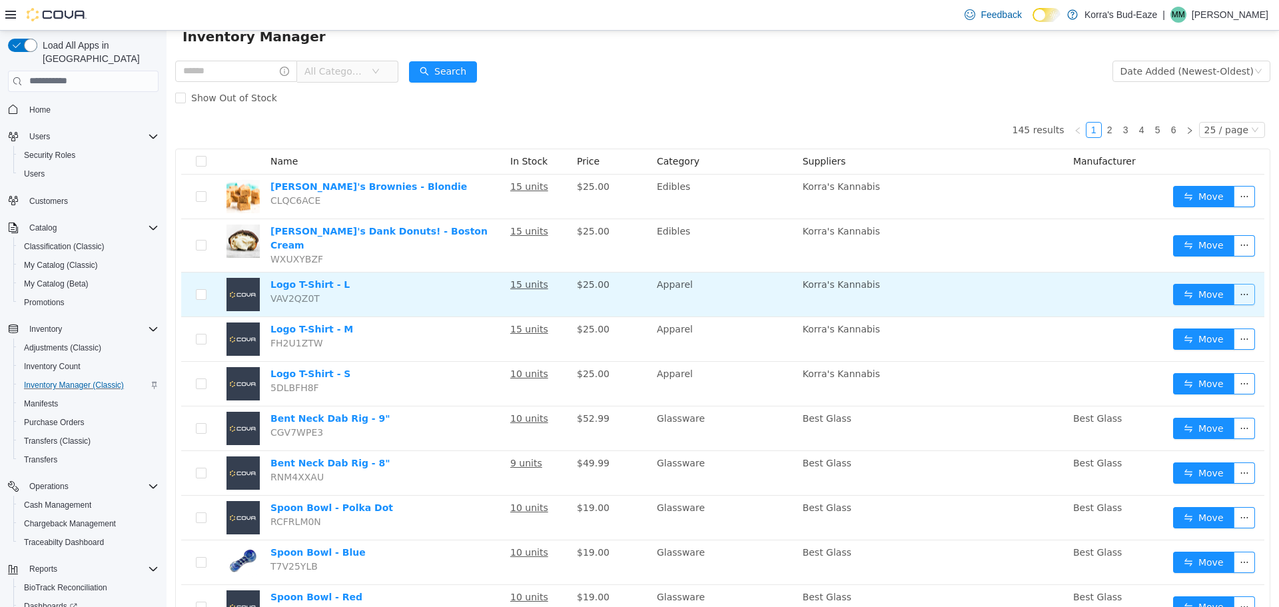
click at [1239, 285] on button "button" at bounding box center [1244, 293] width 21 height 21
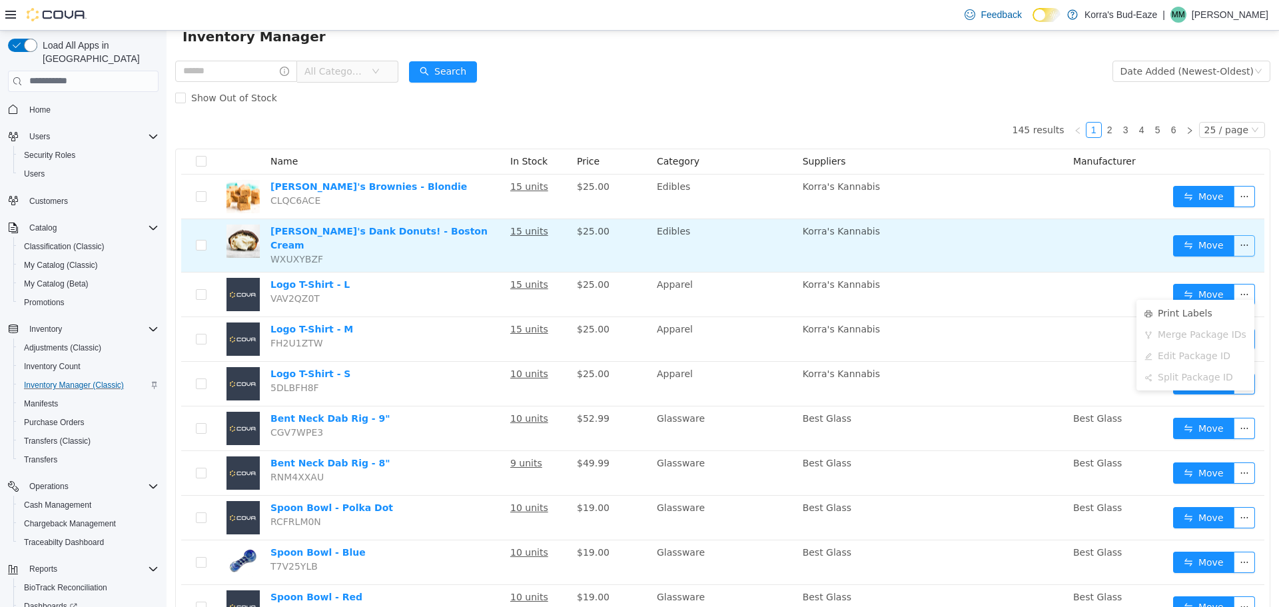
click at [1235, 244] on button "button" at bounding box center [1244, 244] width 21 height 21
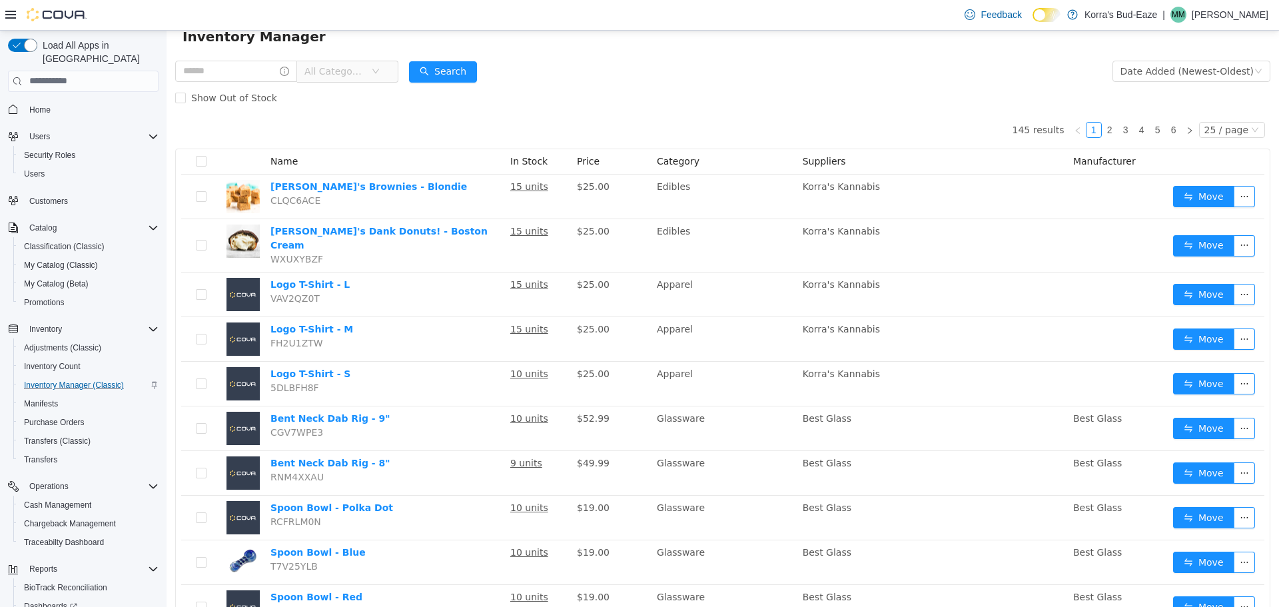
click at [933, 99] on div "Show Out of Stock" at bounding box center [722, 97] width 1095 height 27
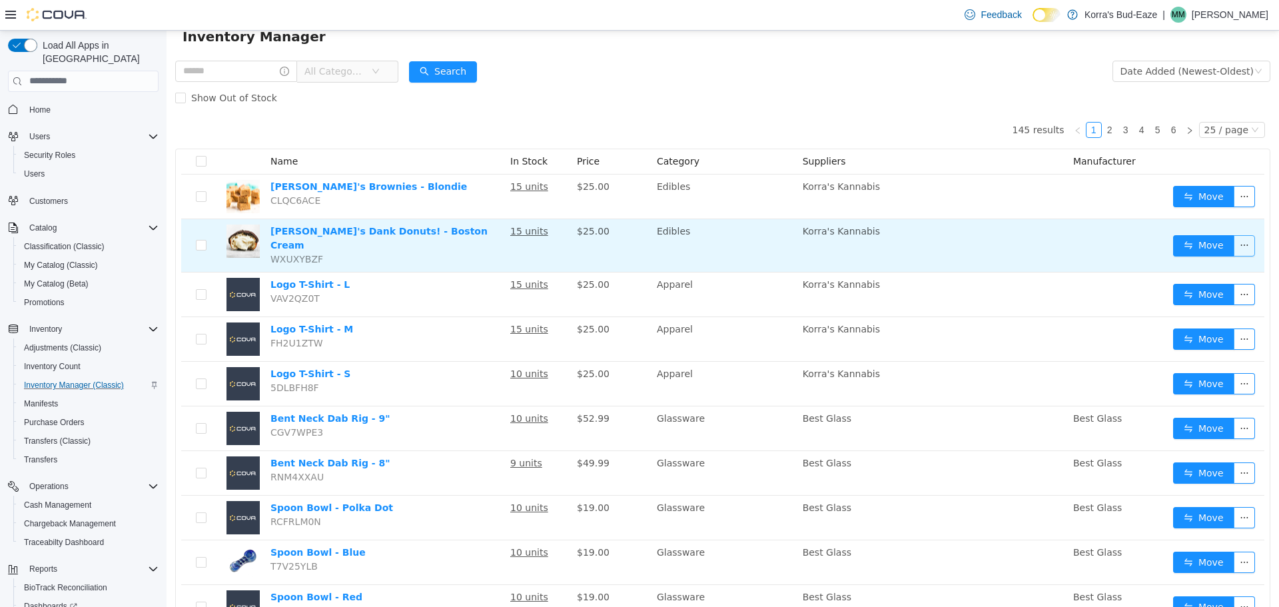
click at [1236, 238] on button "button" at bounding box center [1244, 244] width 21 height 21
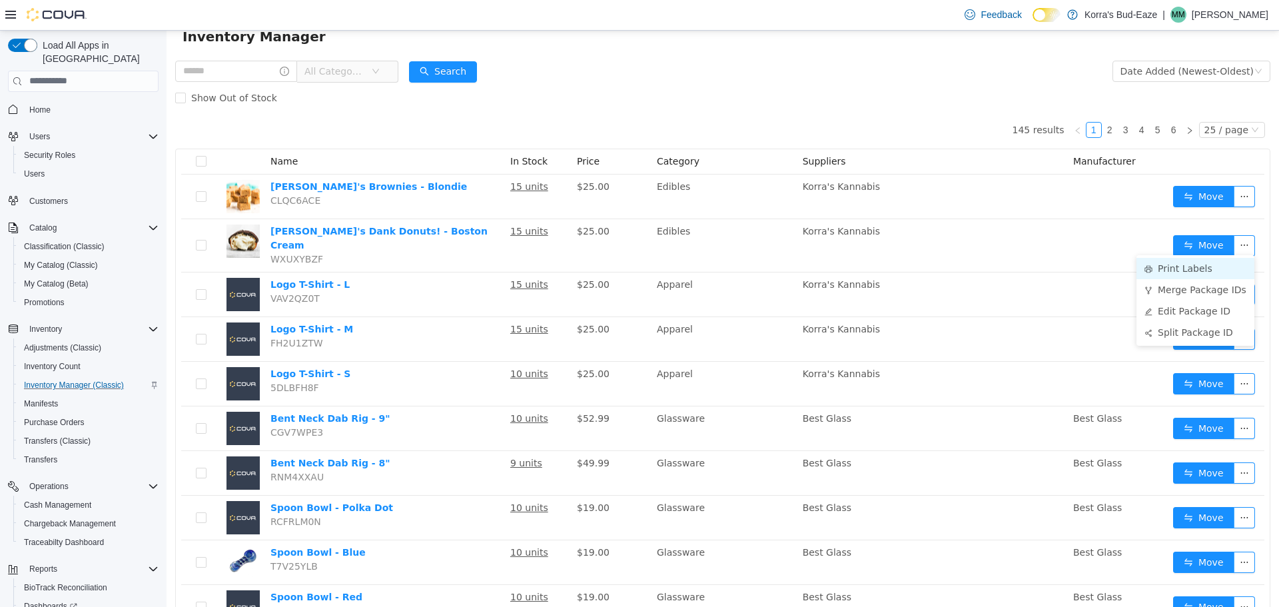
click at [1181, 269] on li "Print Labels" at bounding box center [1196, 267] width 118 height 21
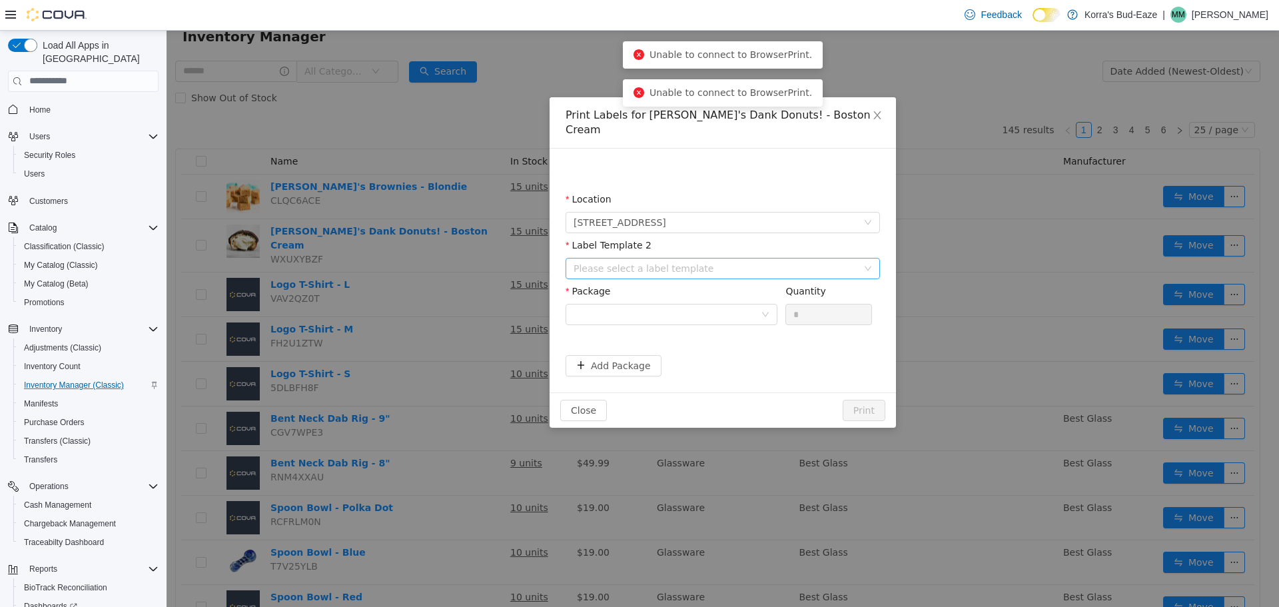
click at [672, 261] on div "Please select a label template" at bounding box center [716, 267] width 284 height 13
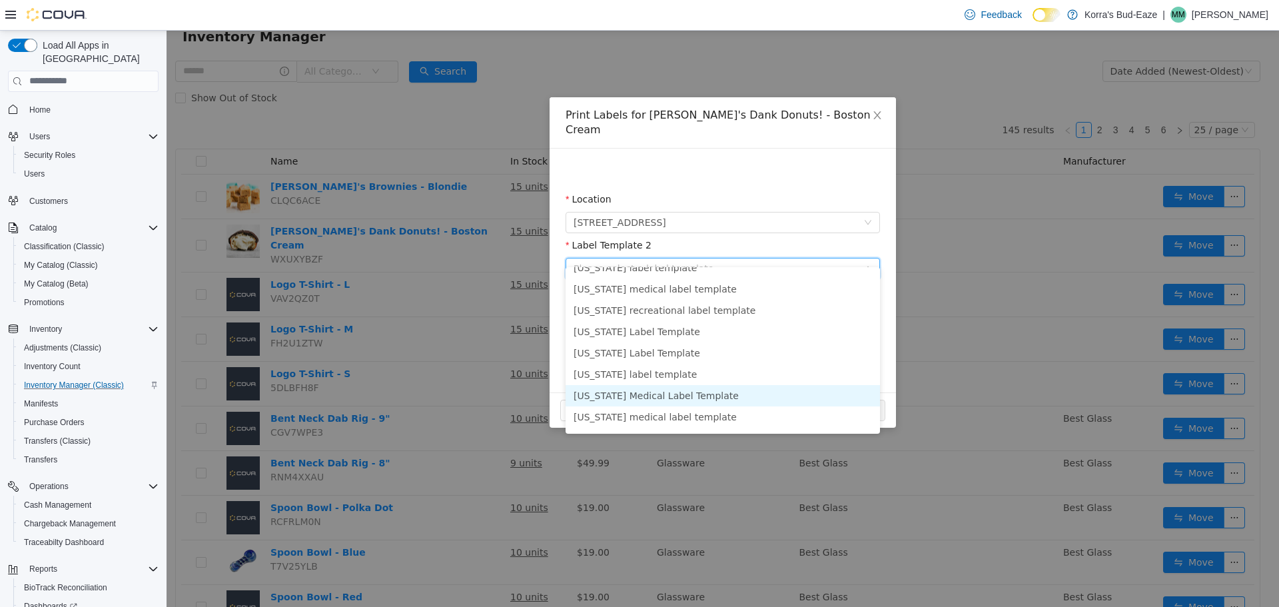
scroll to position [0, 0]
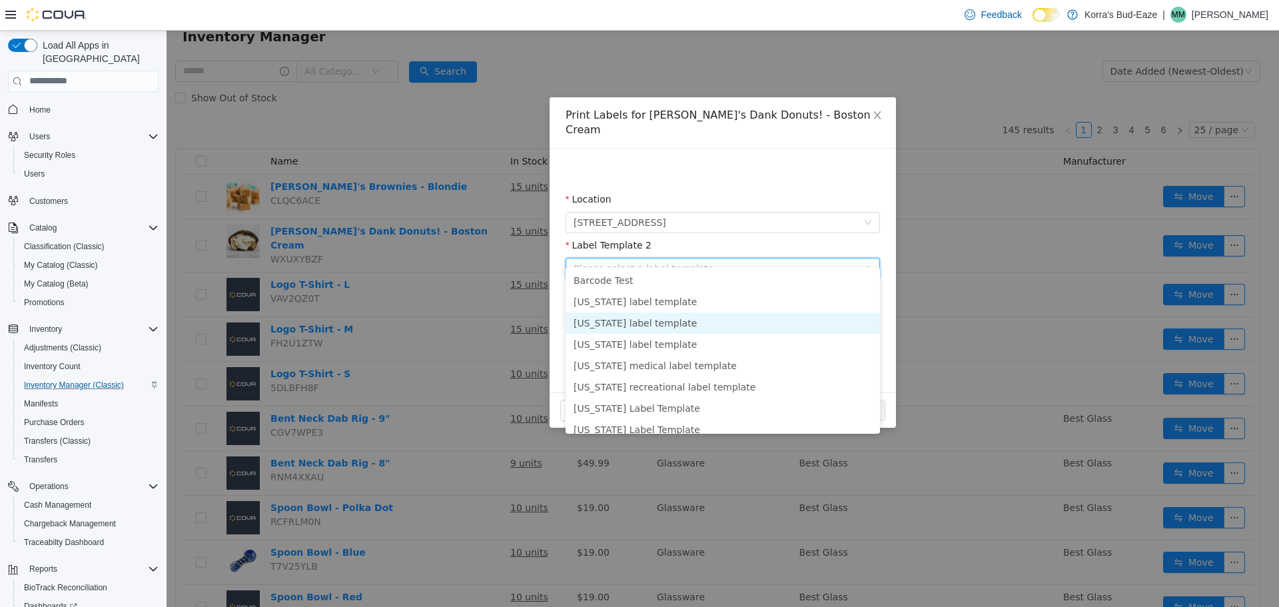
click at [667, 325] on li "Colorado label template" at bounding box center [723, 322] width 314 height 21
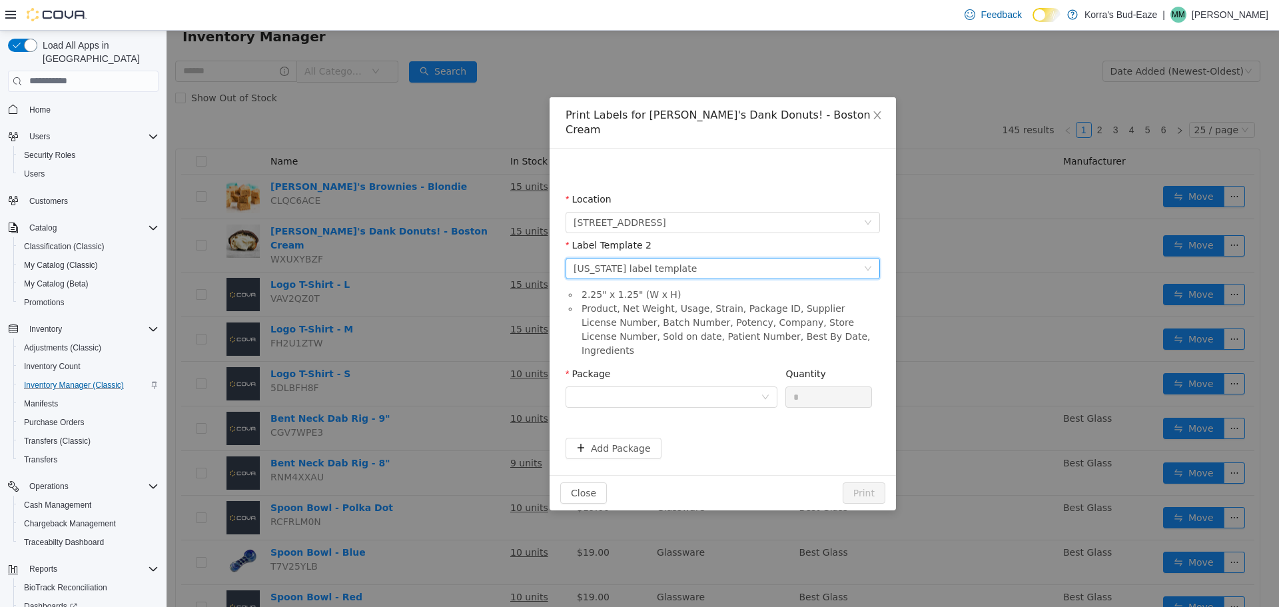
click at [771, 320] on li "Product, Net Weight, Usage, Strain, Package ID, Supplier License Number, Batch …" at bounding box center [729, 329] width 301 height 56
click at [788, 320] on li "Product, Net Weight, Usage, Strain, Package ID, Supplier License Number, Batch …" at bounding box center [729, 329] width 301 height 56
click at [764, 258] on div "Please select a label template Colorado label template" at bounding box center [719, 268] width 290 height 20
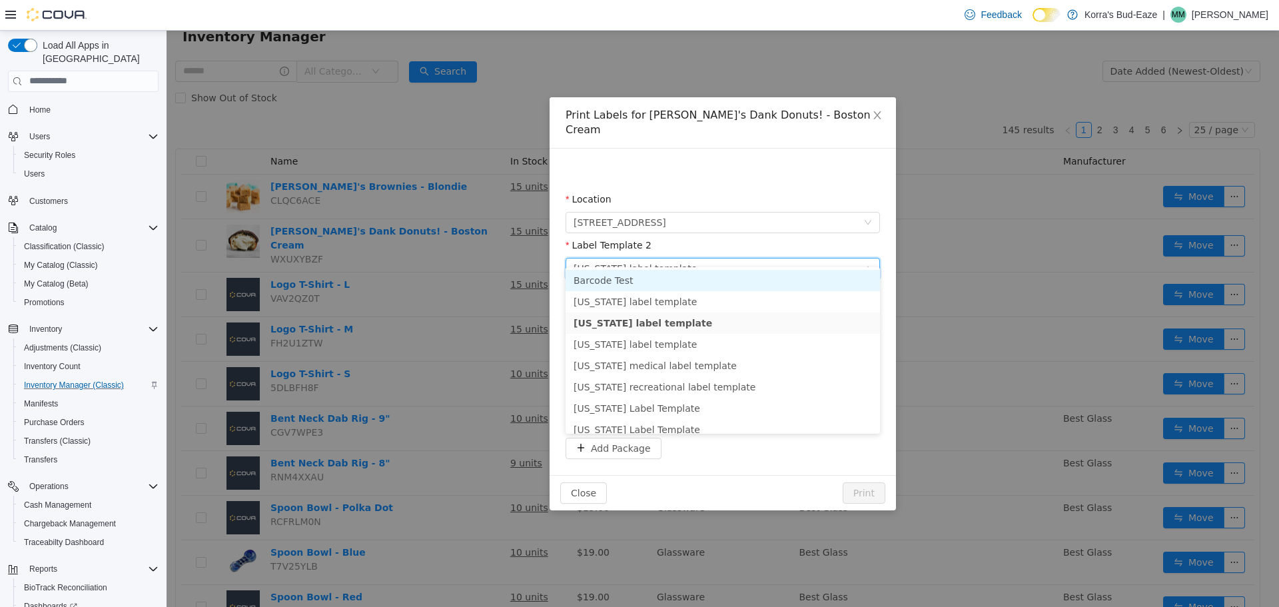
click at [632, 284] on li "Barcode Test" at bounding box center [723, 279] width 314 height 21
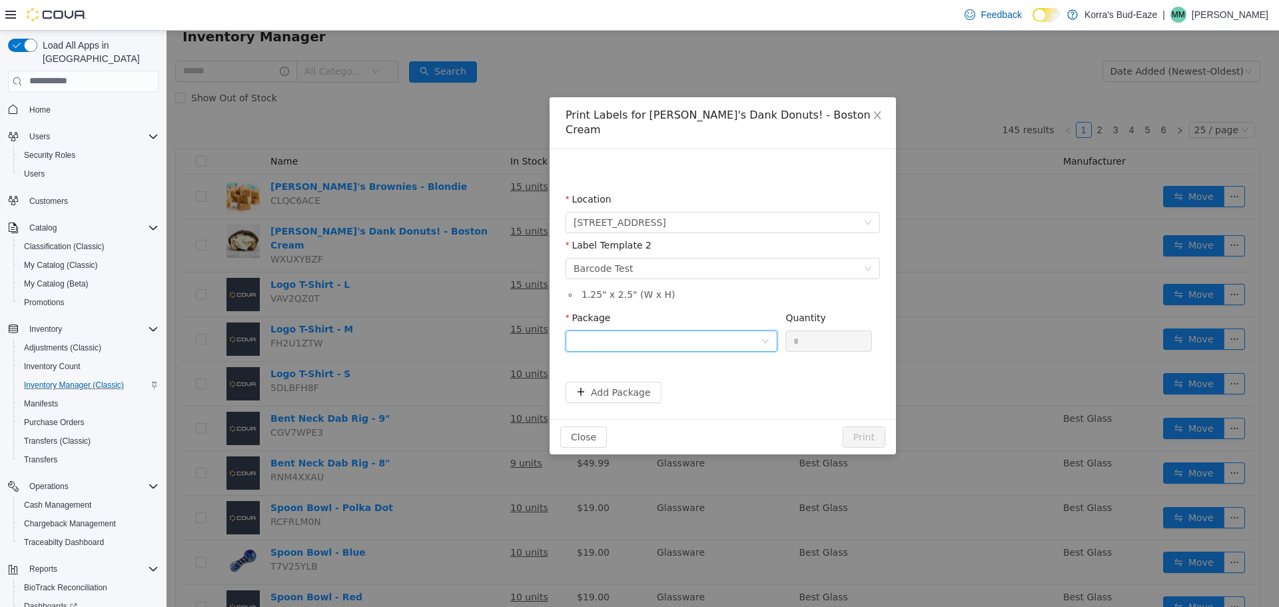
click at [745, 330] on div at bounding box center [667, 340] width 187 height 20
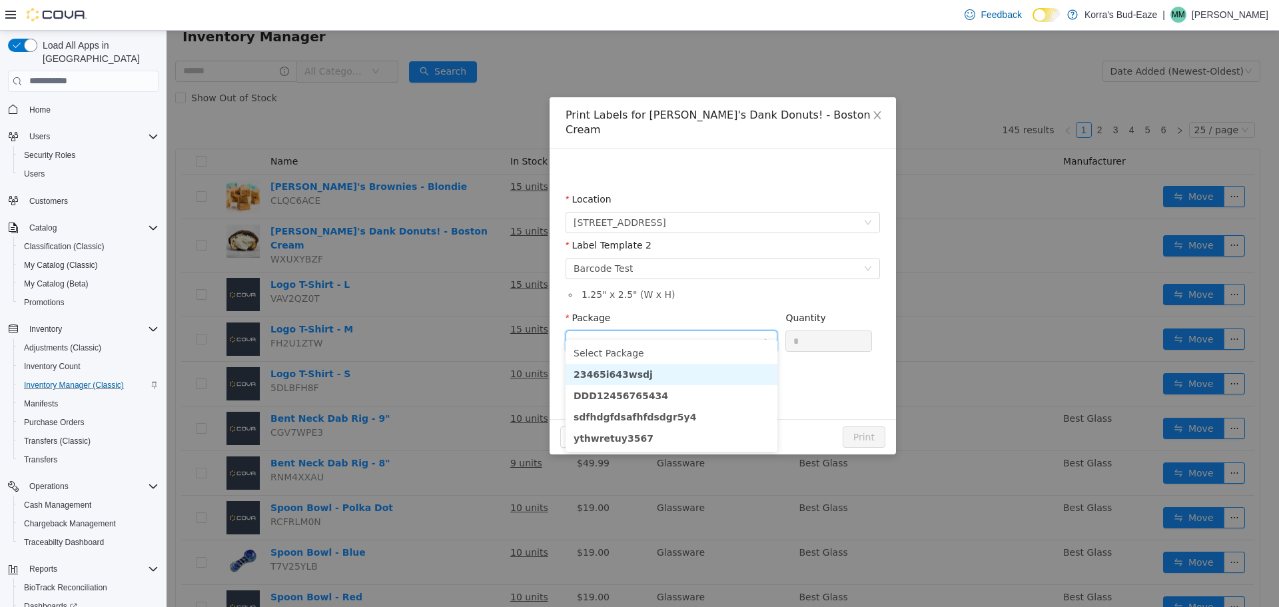
click at [639, 372] on li "23465i643wsdj" at bounding box center [672, 373] width 212 height 21
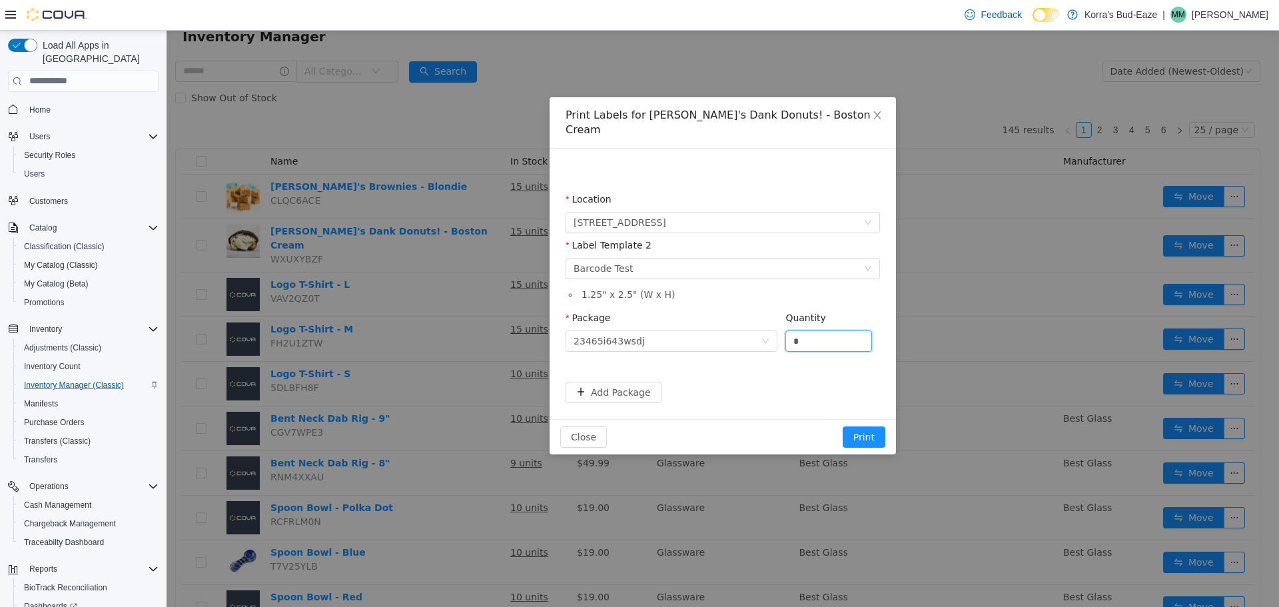
drag, startPoint x: 805, startPoint y: 322, endPoint x: 781, endPoint y: 322, distance: 24.6
click at [781, 322] on div "Package 23465i643wsdj Quantity *" at bounding box center [723, 333] width 314 height 46
click at [878, 117] on icon "icon: close" at bounding box center [877, 114] width 11 height 11
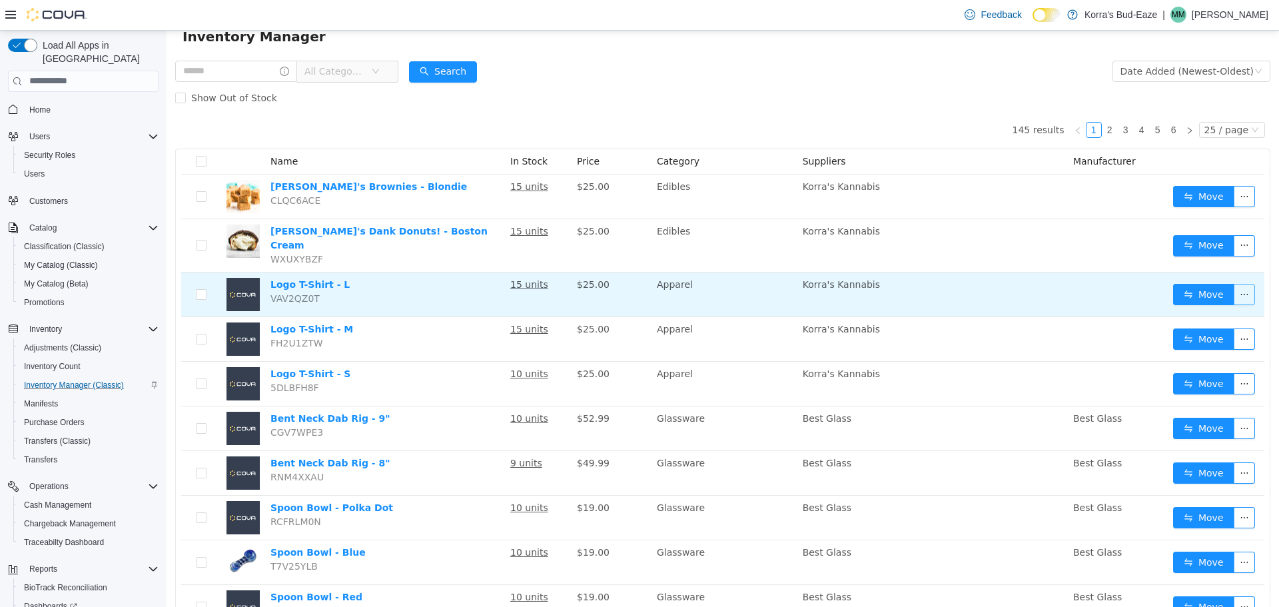
click at [1234, 289] on button "button" at bounding box center [1244, 293] width 21 height 21
click at [1088, 290] on td at bounding box center [1118, 294] width 100 height 45
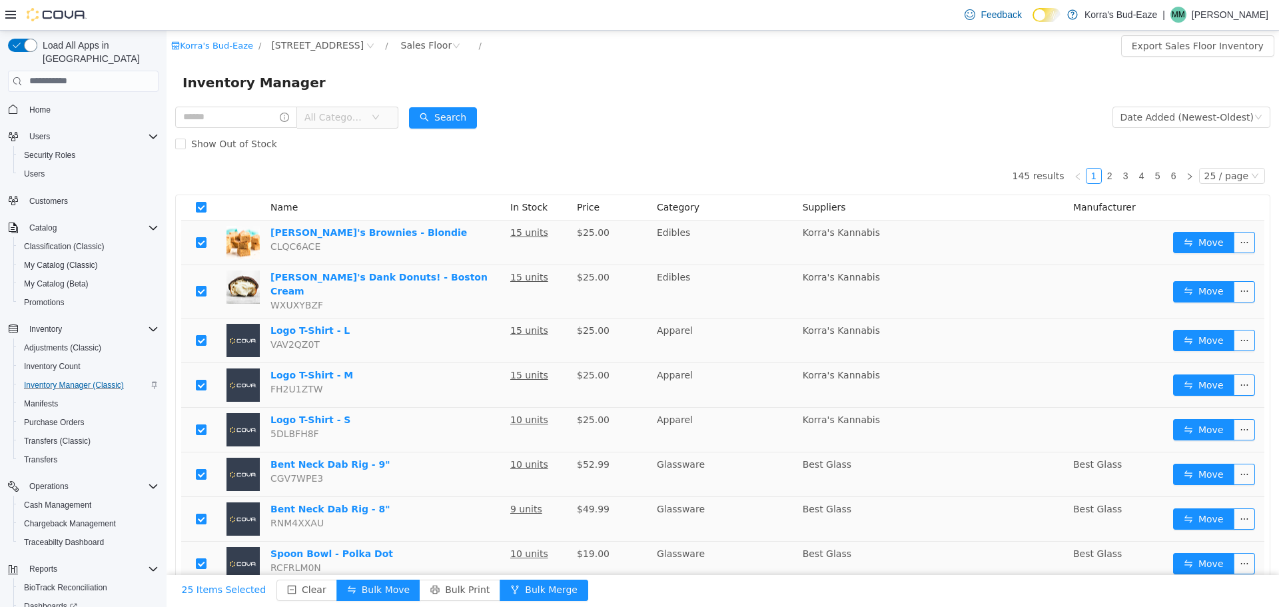
click at [556, 132] on div "Show Out of Stock" at bounding box center [722, 143] width 1095 height 27
click at [452, 46] on icon "icon: close-circle" at bounding box center [456, 45] width 8 height 8
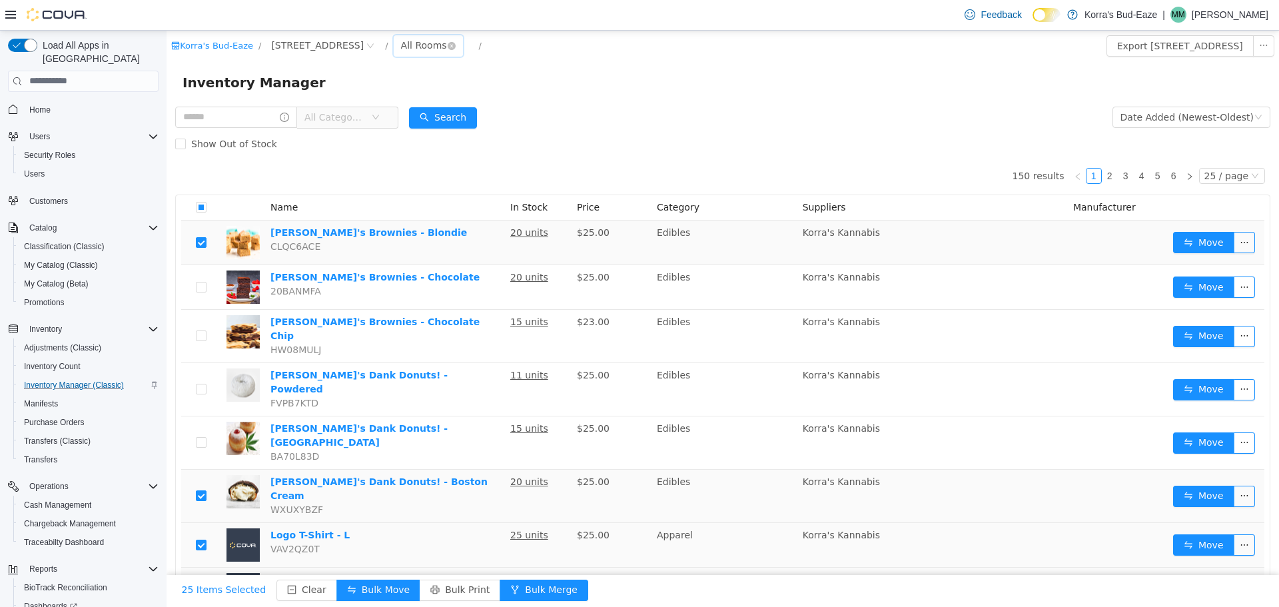
click at [401, 43] on div "All Rooms" at bounding box center [424, 45] width 46 height 20
click at [379, 117] on li "Back Room" at bounding box center [396, 114] width 80 height 21
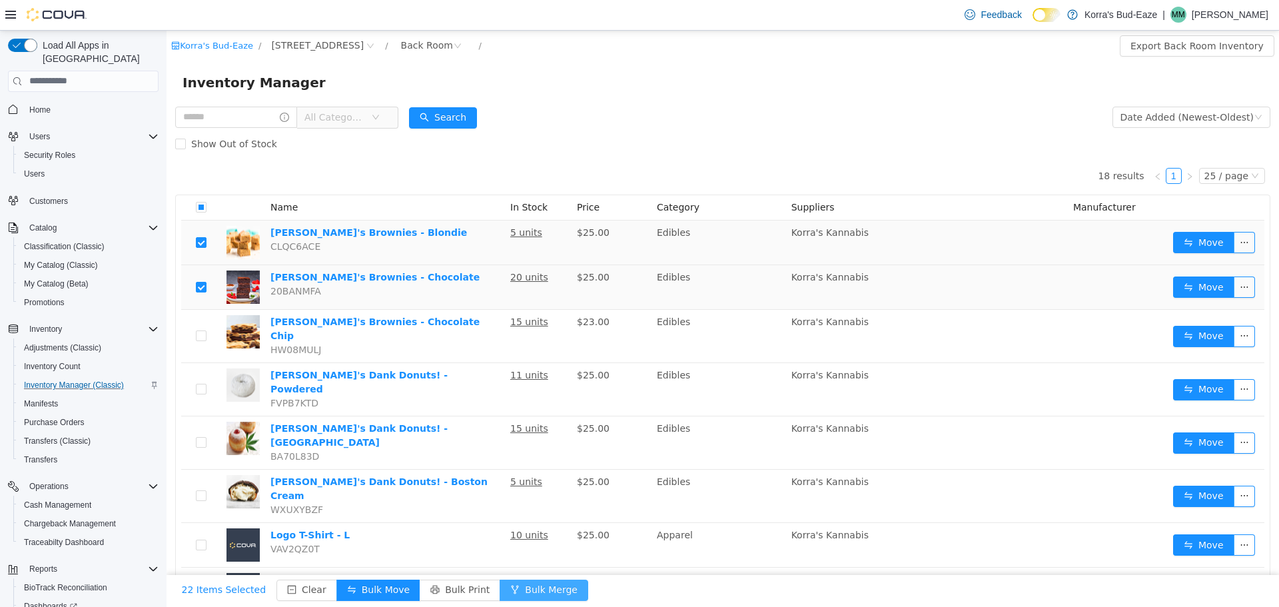
click at [513, 594] on button "Bulk Merge" at bounding box center [544, 589] width 89 height 21
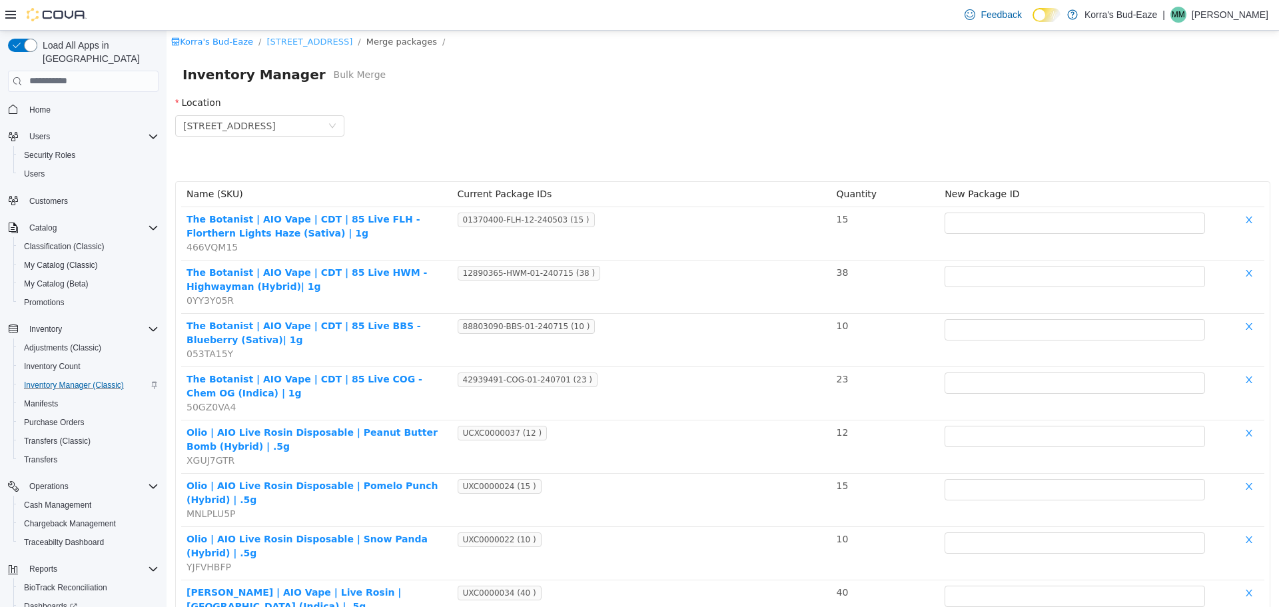
click at [298, 37] on link "[STREET_ADDRESS]" at bounding box center [309, 41] width 86 height 10
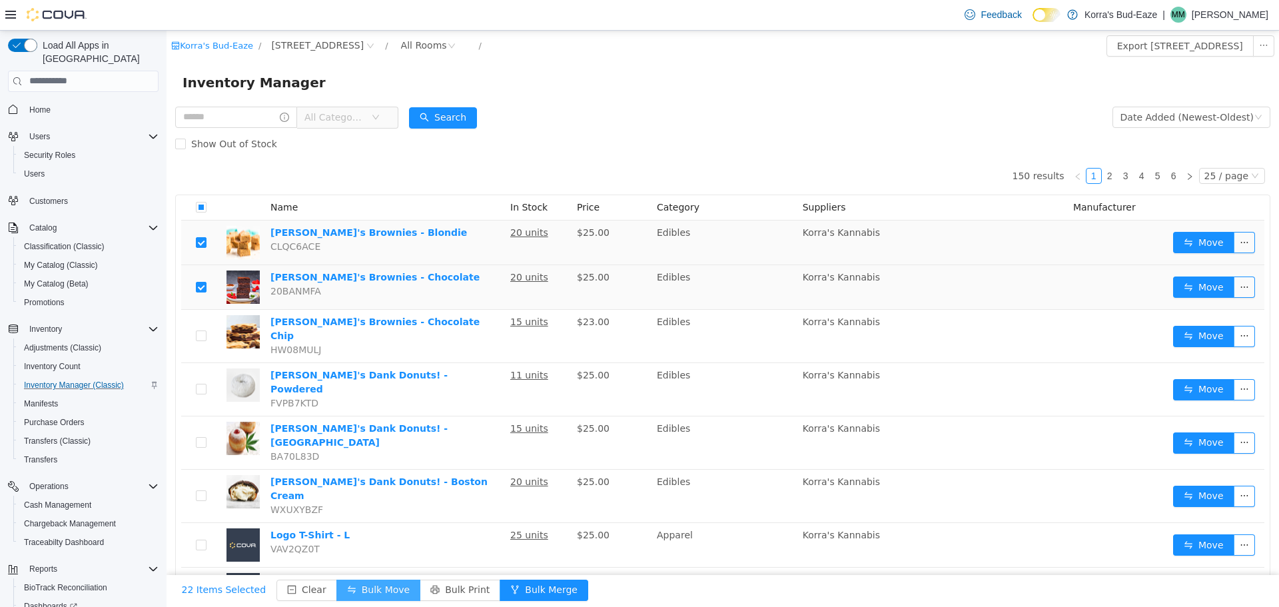
click at [380, 590] on button "Bulk Move" at bounding box center [378, 589] width 84 height 21
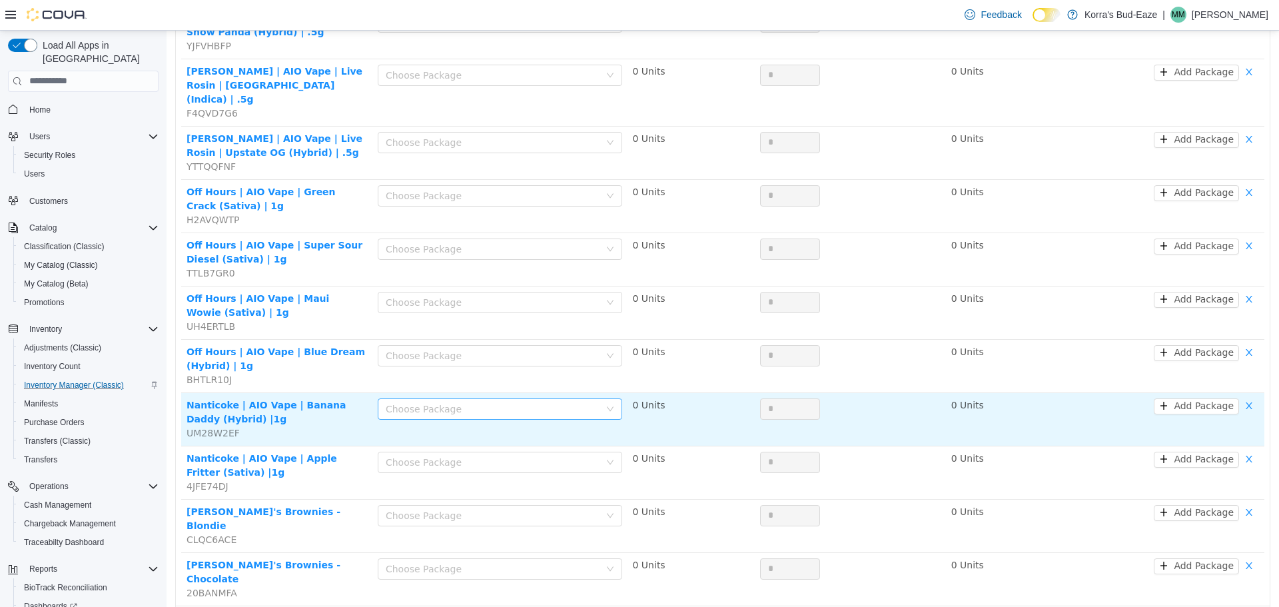
scroll to position [761, 0]
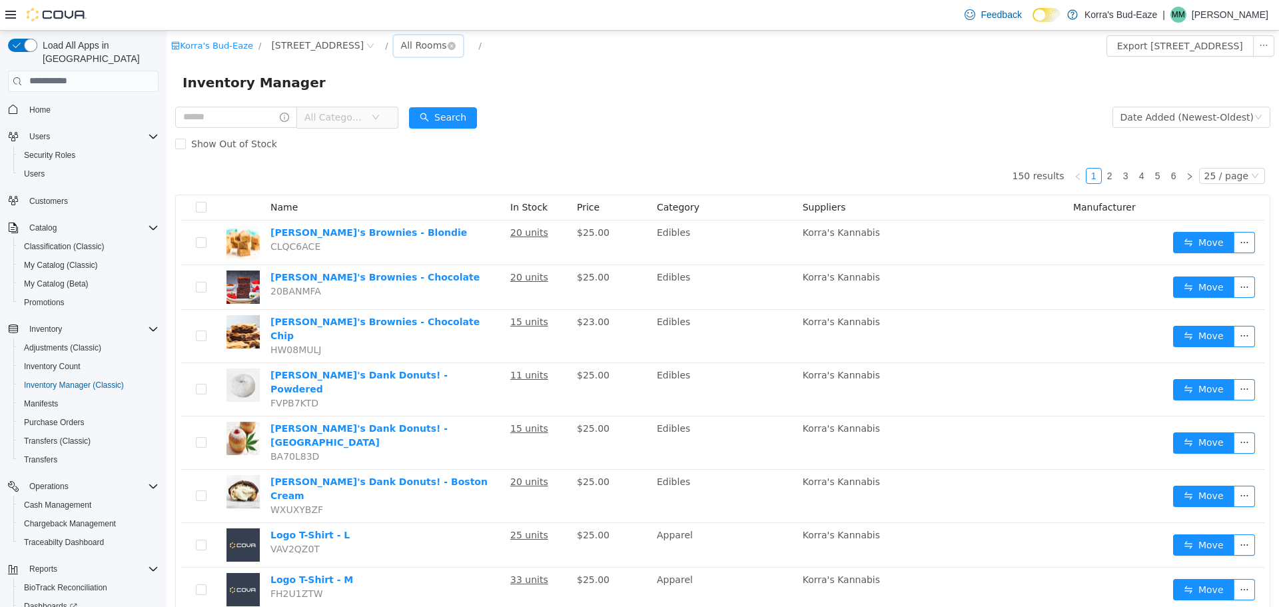
click at [401, 49] on div "All Rooms" at bounding box center [424, 45] width 46 height 20
click at [380, 118] on li "Back Room" at bounding box center [396, 114] width 80 height 21
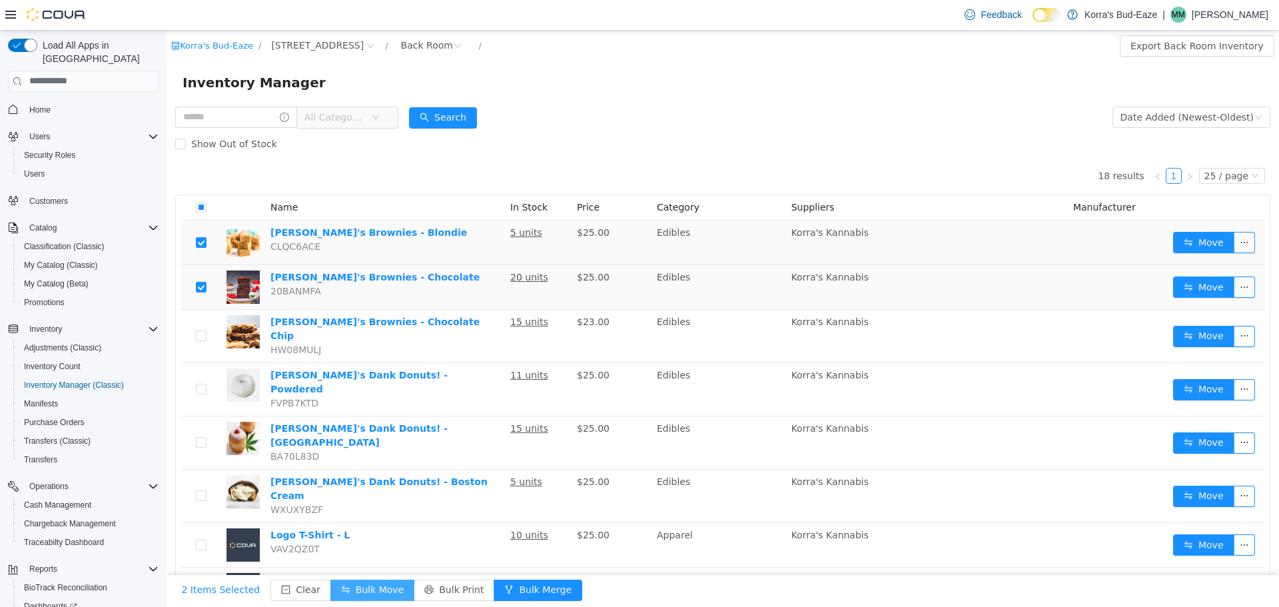
click at [355, 588] on button "Bulk Move" at bounding box center [372, 589] width 84 height 21
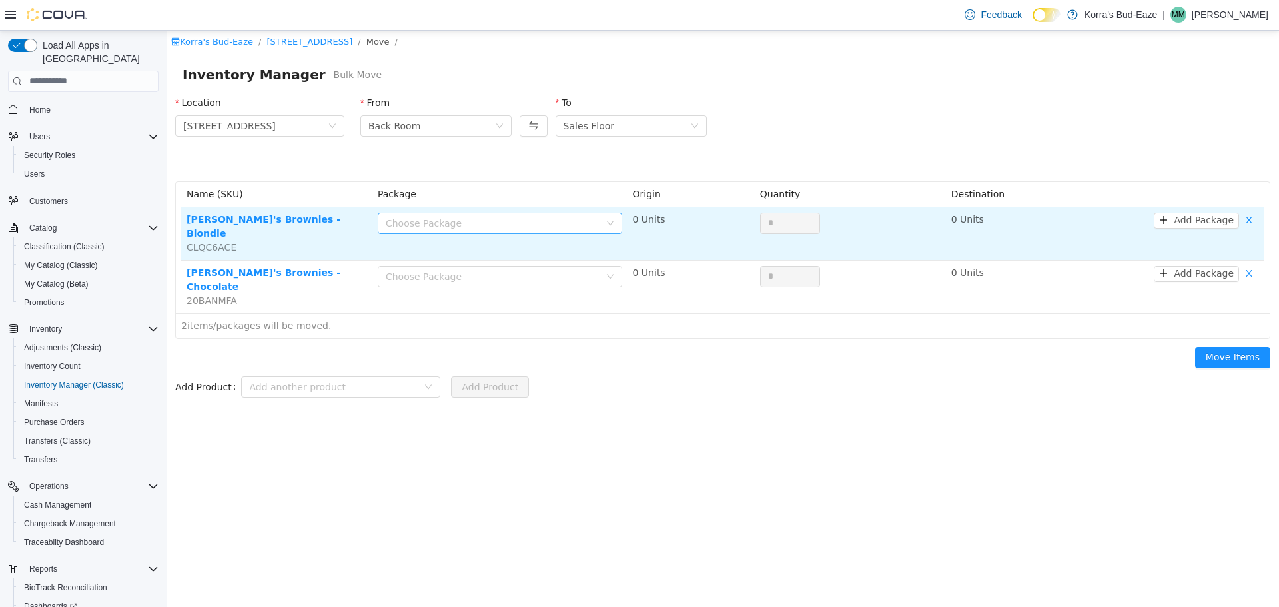
click at [548, 223] on div "Choose Package" at bounding box center [493, 222] width 214 height 13
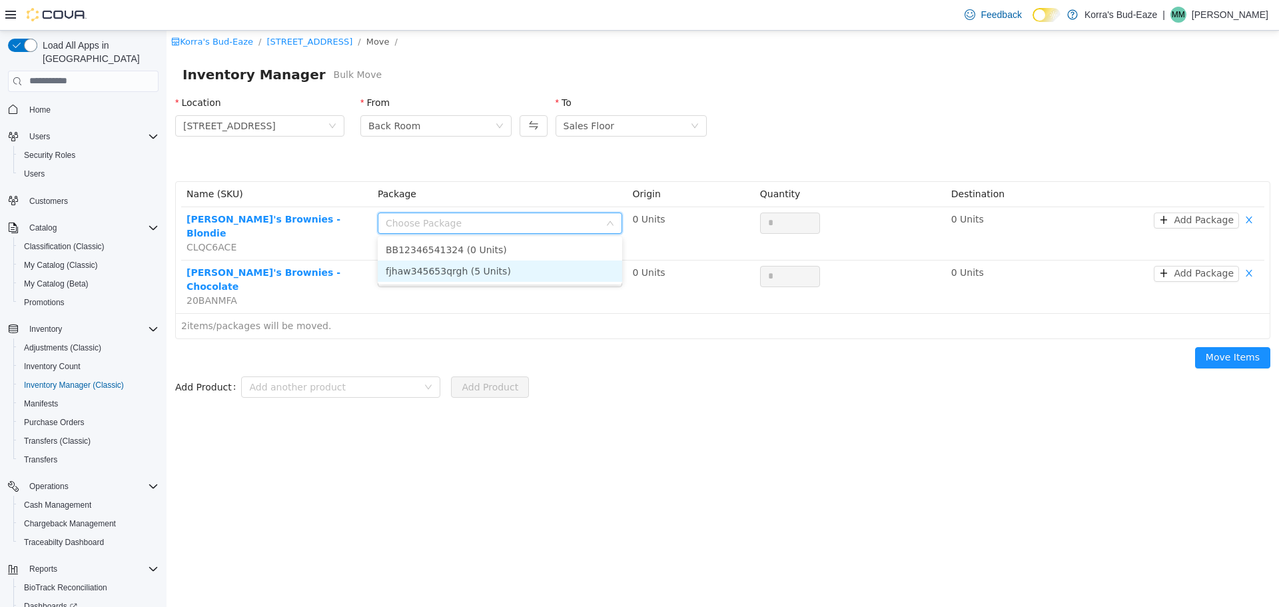
click at [478, 270] on li "fjhaw345653qrgh (5 Units)" at bounding box center [500, 270] width 244 height 21
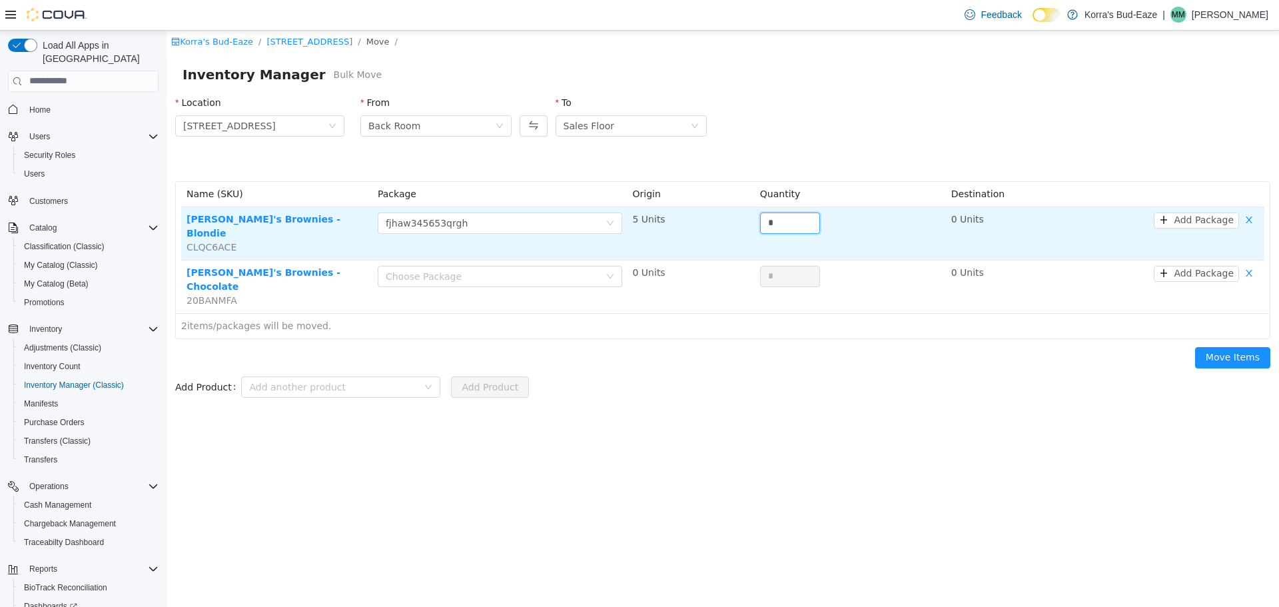
drag, startPoint x: 797, startPoint y: 215, endPoint x: 753, endPoint y: 217, distance: 43.3
click at [753, 217] on tr "[PERSON_NAME]'s Brownies - Blondie CLQC6ACE Choose Package fjhaw345653qrgh 5 Un…" at bounding box center [722, 233] width 1083 height 53
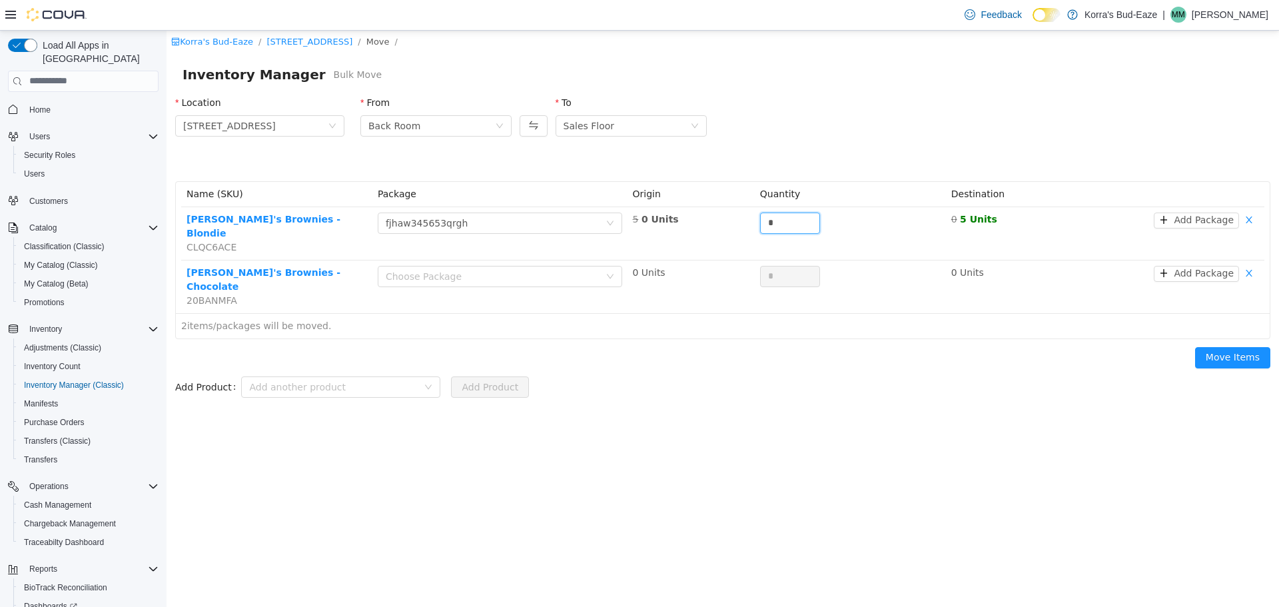
type input "*"
drag, startPoint x: 880, startPoint y: 380, endPoint x: 684, endPoint y: 376, distance: 195.9
click at [703, 380] on div "Korra's Bud-Eaze / [STREET_ADDRESS] / Move / Inventory Manager Bulk Move Locati…" at bounding box center [723, 318] width 1113 height 576
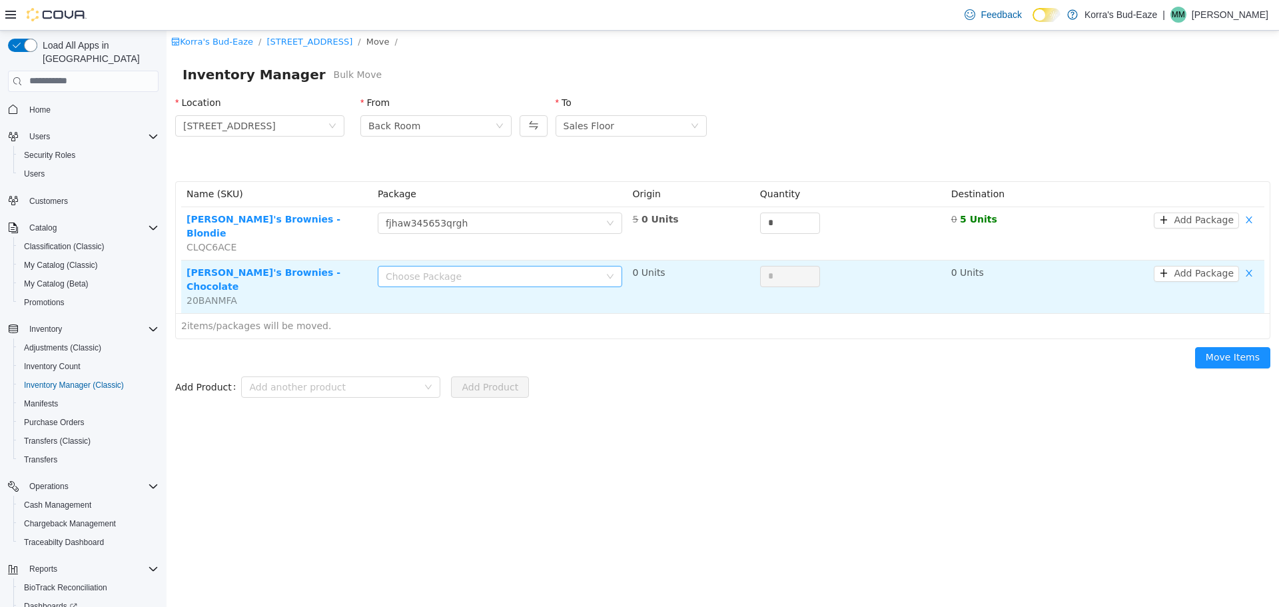
click at [536, 269] on div "Choose Package" at bounding box center [493, 275] width 214 height 13
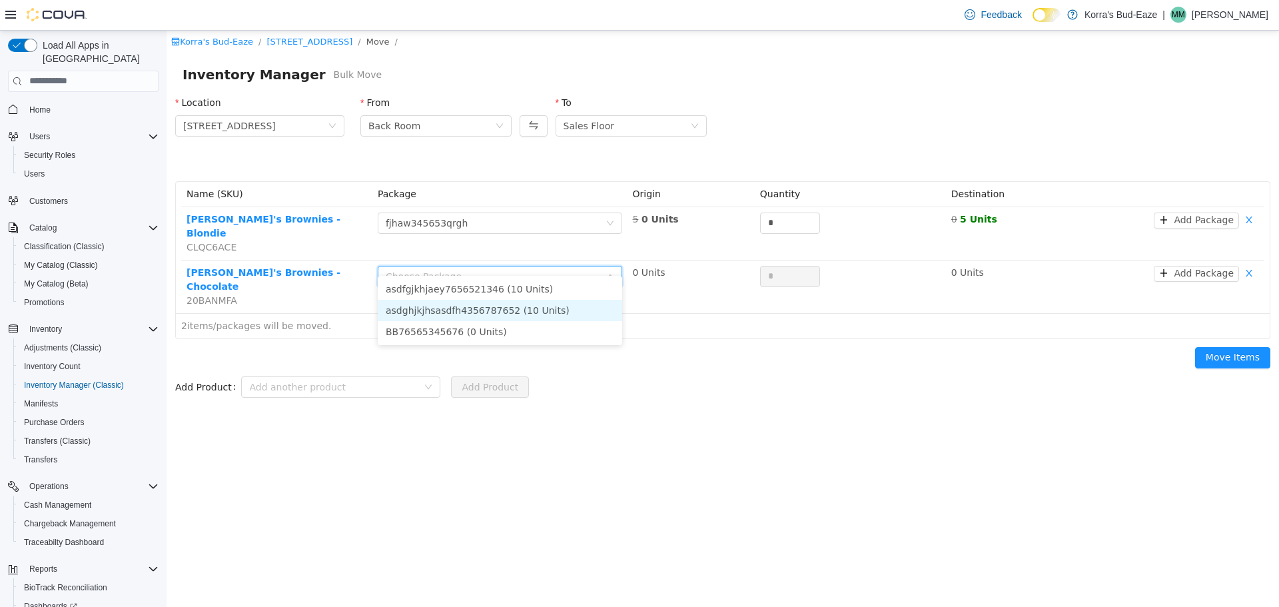
click at [451, 308] on li "asdghjkjhsasdfh4356787652 (10 Units)" at bounding box center [500, 309] width 244 height 21
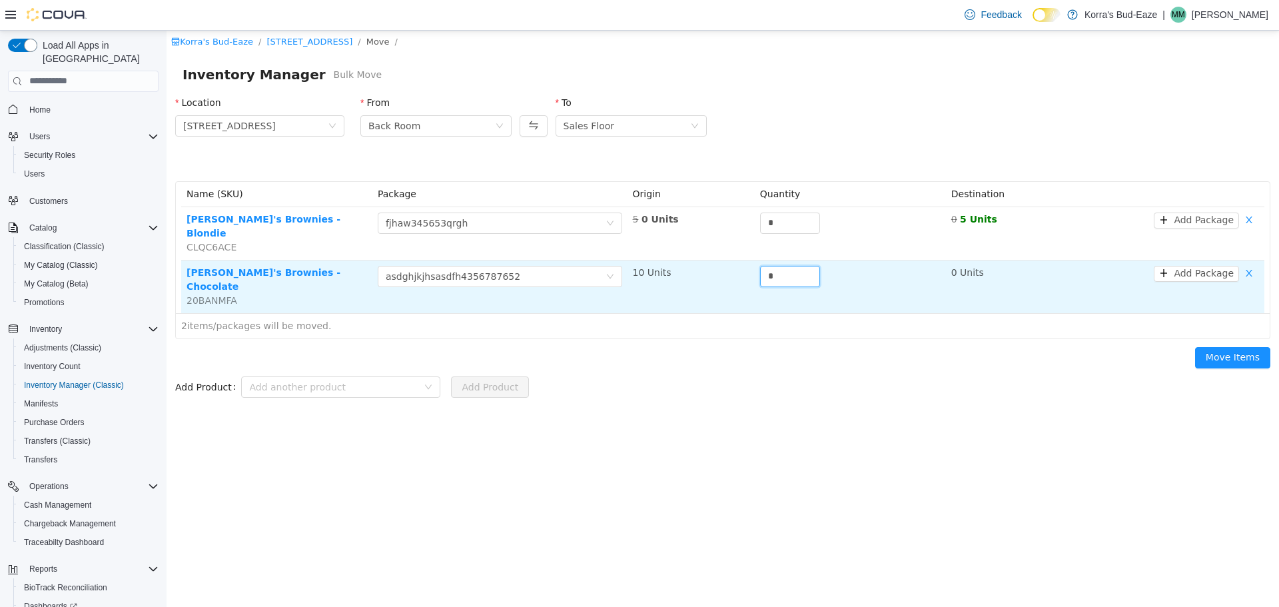
click at [728, 260] on tr "[PERSON_NAME]'s Brownies - Chocolate 20BANMFA Choose Package asdghjkjhsasdfh435…" at bounding box center [722, 286] width 1083 height 53
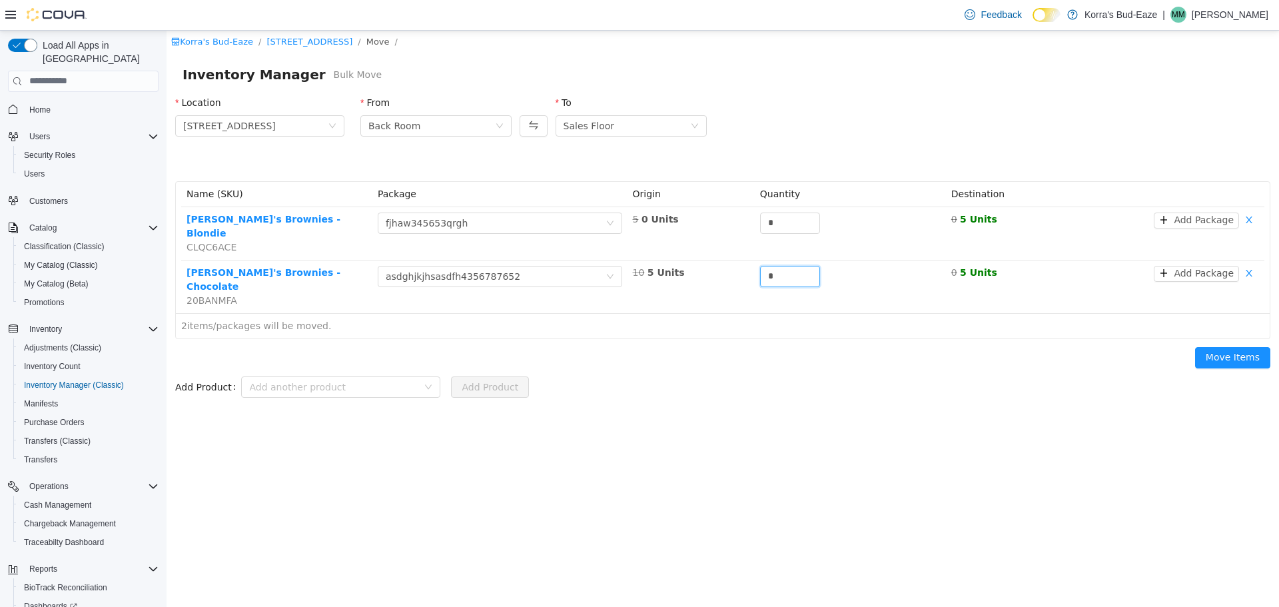
type input "*"
drag, startPoint x: 846, startPoint y: 363, endPoint x: 1063, endPoint y: 328, distance: 219.3
click at [849, 373] on form "Add Product Add another product Add Product" at bounding box center [722, 386] width 1095 height 27
click at [1230, 346] on button "Move Items" at bounding box center [1232, 356] width 75 height 21
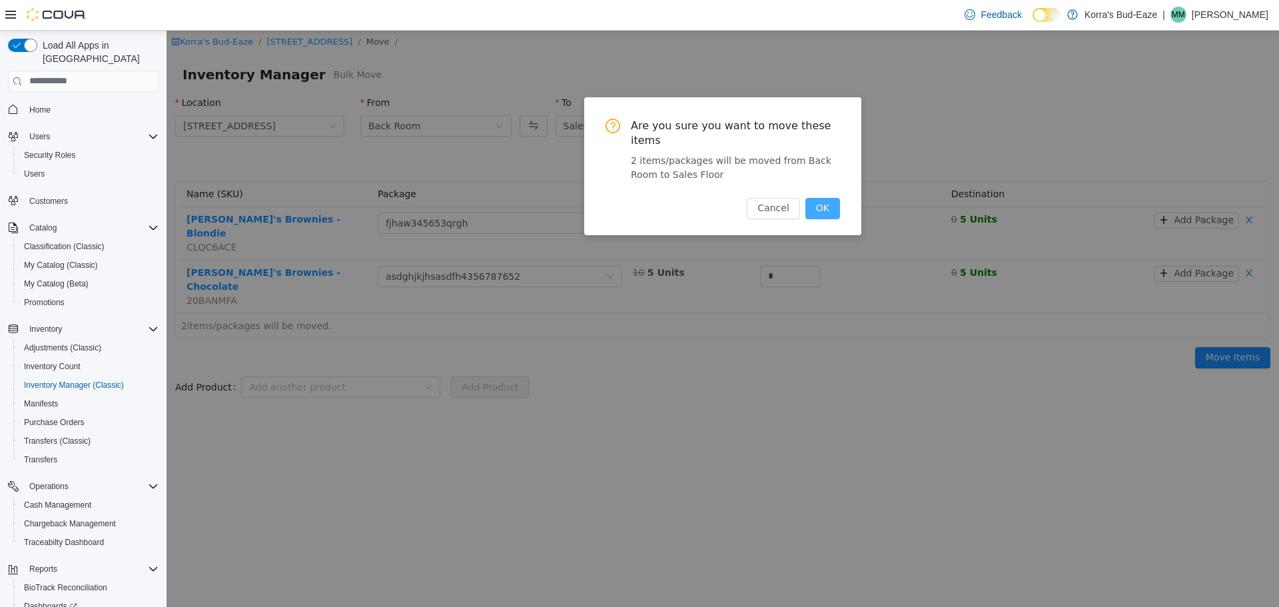
click at [823, 197] on button "OK" at bounding box center [822, 207] width 35 height 21
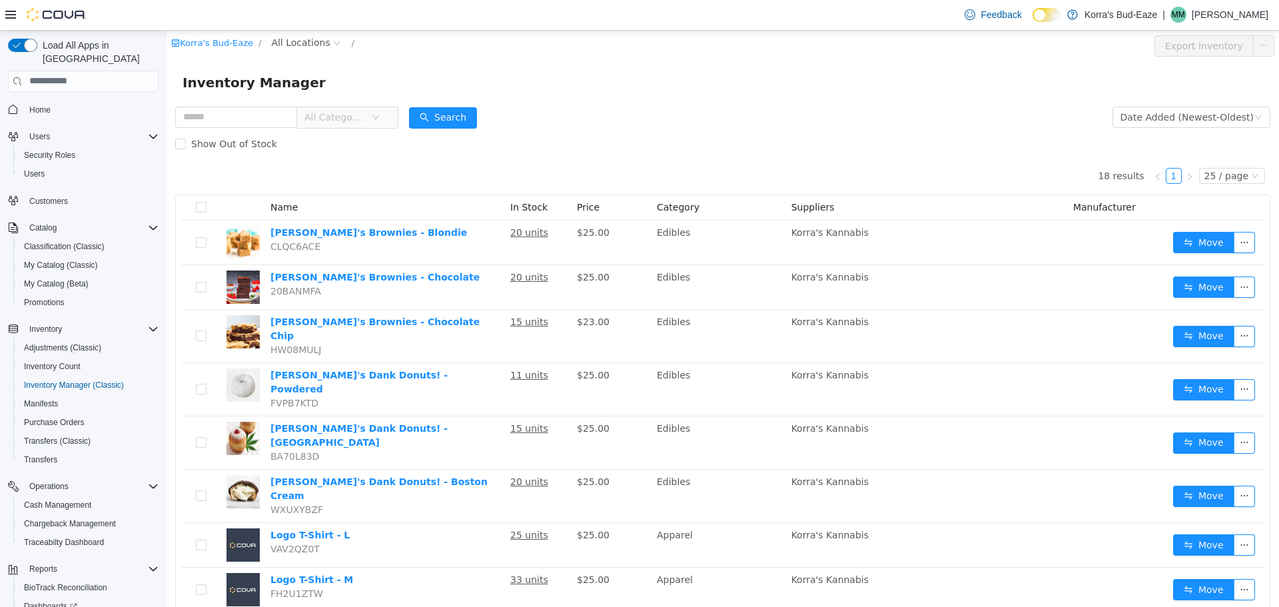
scroll to position [67, 0]
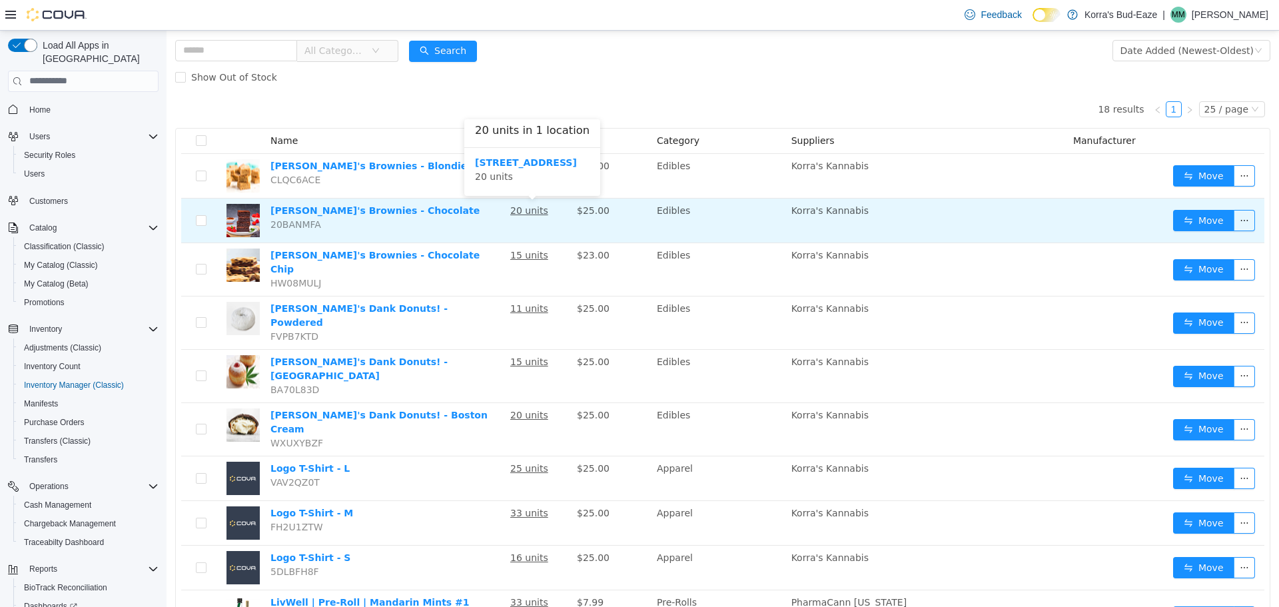
click at [521, 211] on u "20 units" at bounding box center [529, 210] width 38 height 11
click at [512, 212] on u "20 units" at bounding box center [529, 210] width 38 height 11
click at [342, 211] on link "[PERSON_NAME]'s Brownies - Chocolate" at bounding box center [374, 210] width 209 height 11
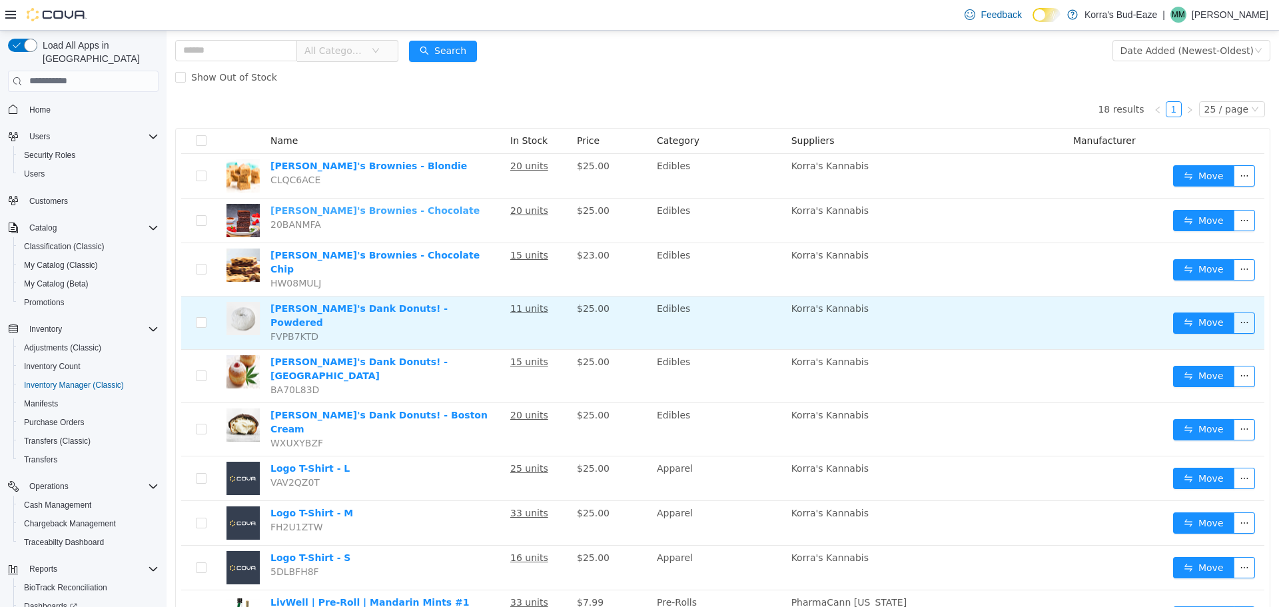
scroll to position [0, 0]
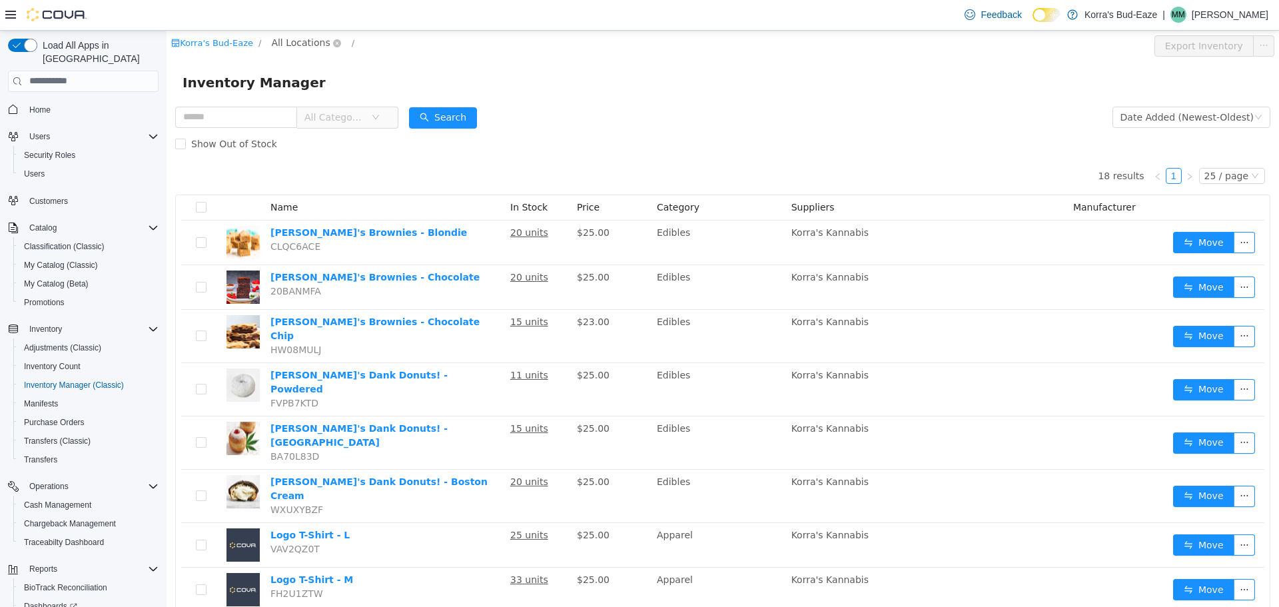
click at [304, 41] on span "All Locations" at bounding box center [300, 42] width 59 height 15
click at [322, 116] on span "[STREET_ADDRESS]" at bounding box center [340, 114] width 93 height 11
click at [401, 44] on div "All Rooms" at bounding box center [424, 45] width 46 height 20
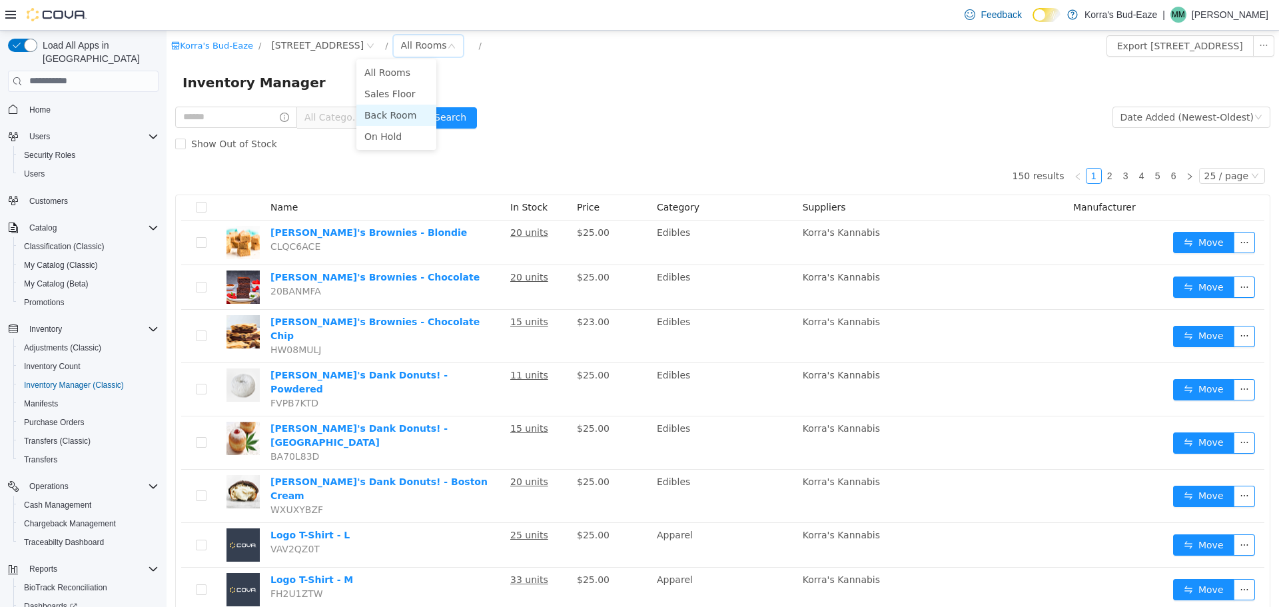
click at [386, 111] on li "Back Room" at bounding box center [396, 114] width 80 height 21
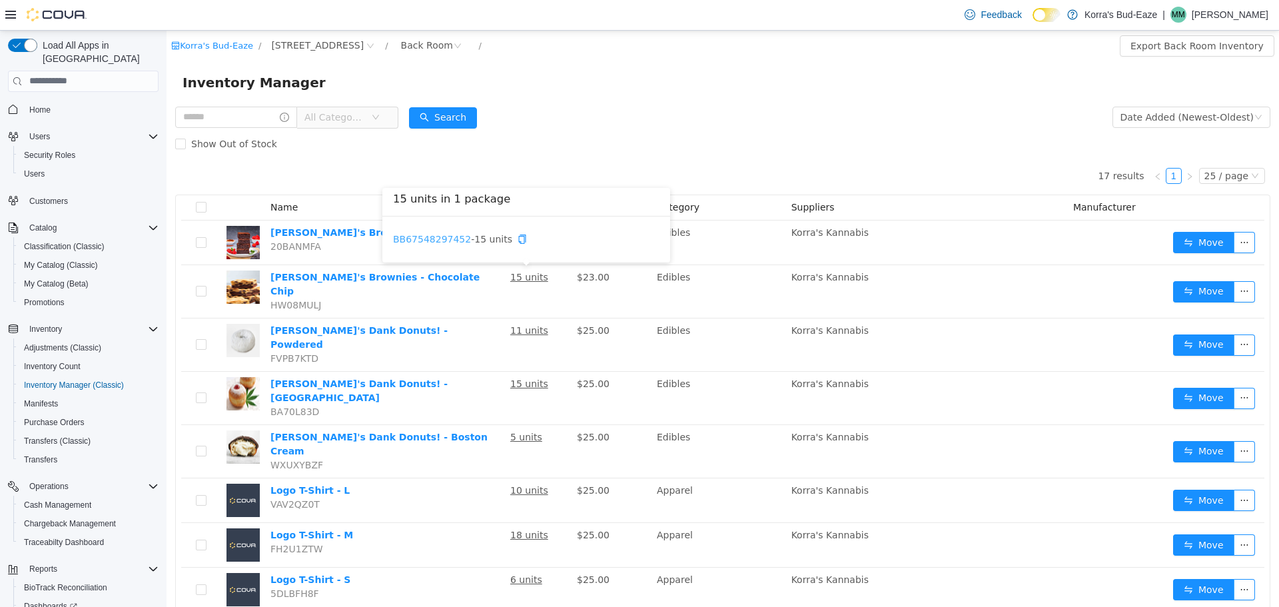
click at [424, 238] on link "BB67548297452" at bounding box center [432, 238] width 78 height 11
click at [534, 123] on form "All Categories Date Added (Newest-Oldest) Search Show Out of Stock" at bounding box center [722, 129] width 1095 height 53
click at [454, 47] on icon "icon: close-circle" at bounding box center [458, 45] width 8 height 8
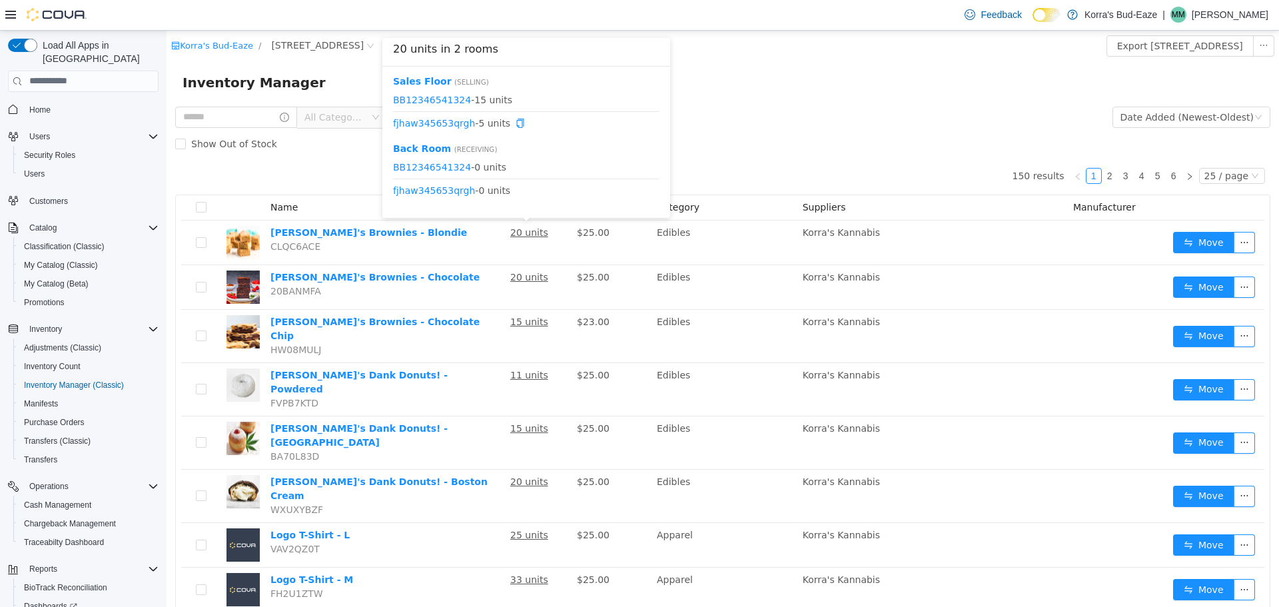
drag, startPoint x: 438, startPoint y: 123, endPoint x: 785, endPoint y: 97, distance: 348.0
click at [793, 97] on div "Inventory Manager" at bounding box center [723, 82] width 1113 height 43
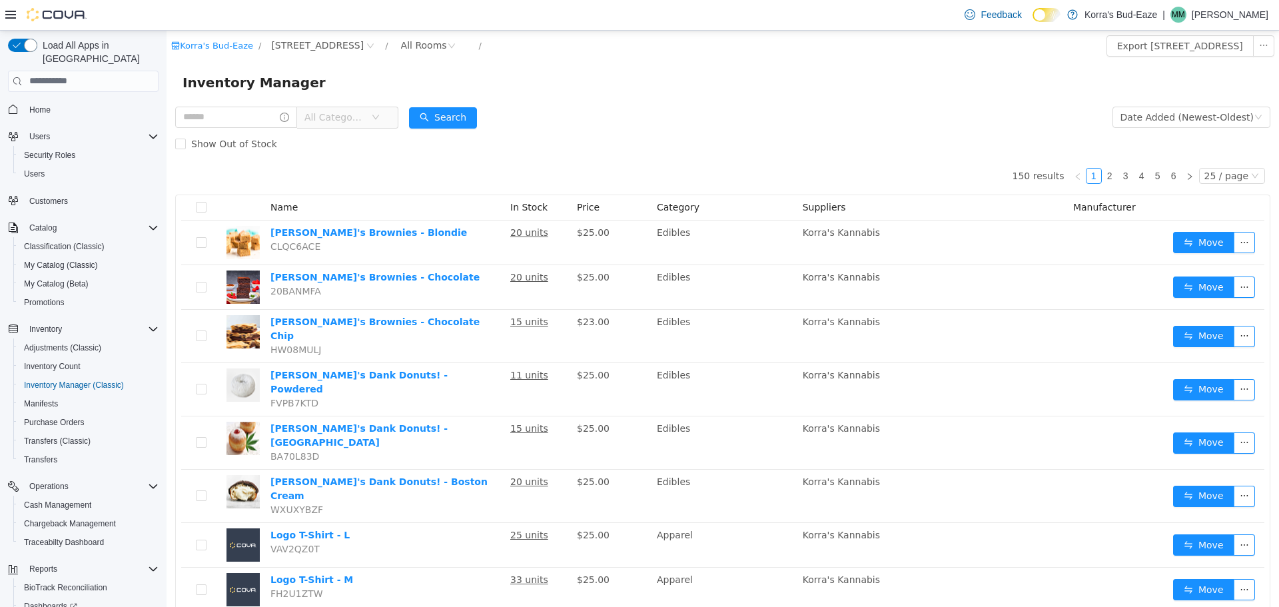
click at [779, 109] on form "All Categories Date Added (Newest-Oldest) Search Show Out of Stock" at bounding box center [722, 129] width 1095 height 53
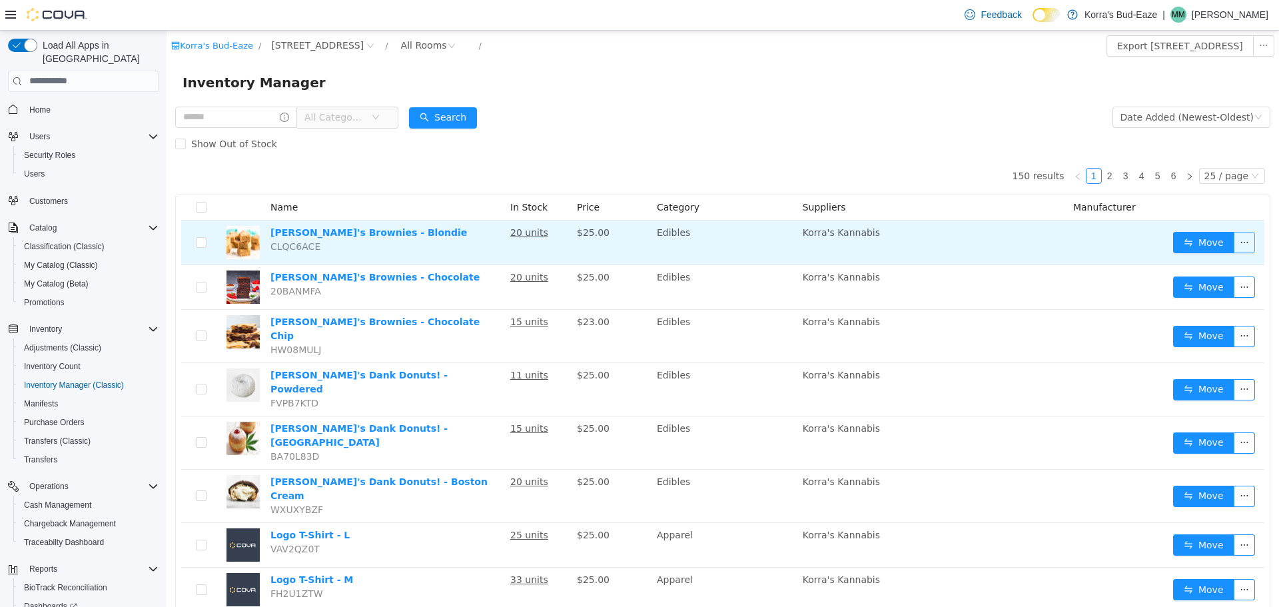
click at [1234, 242] on button "button" at bounding box center [1244, 241] width 21 height 21
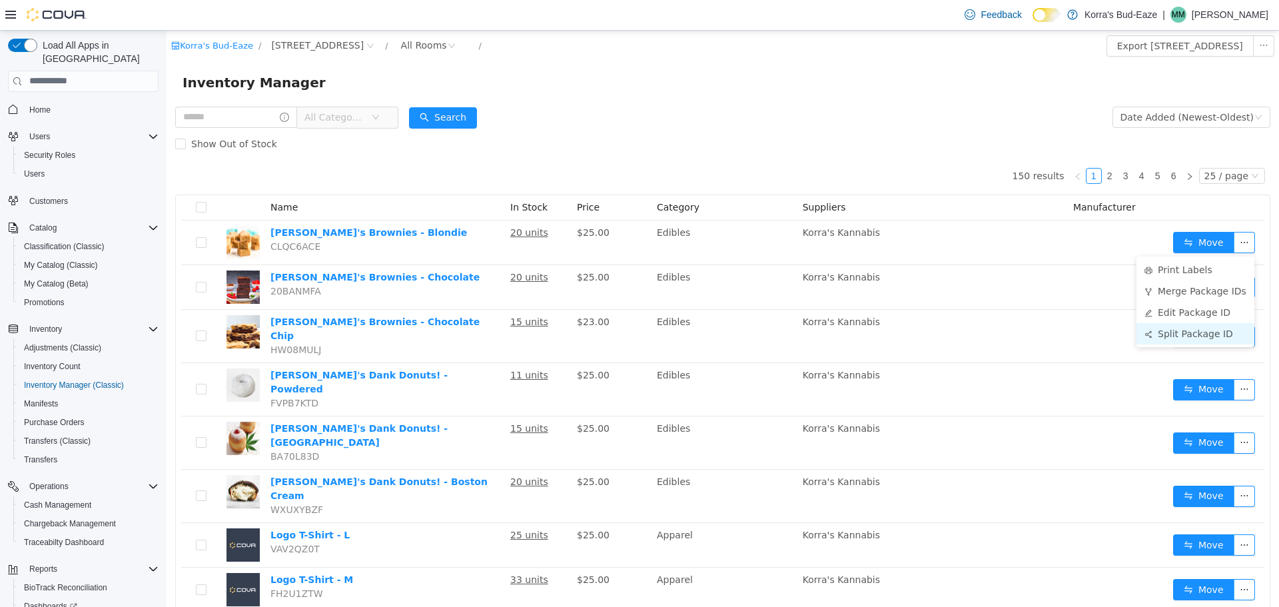
click at [1166, 334] on li "Split Package ID" at bounding box center [1196, 332] width 118 height 21
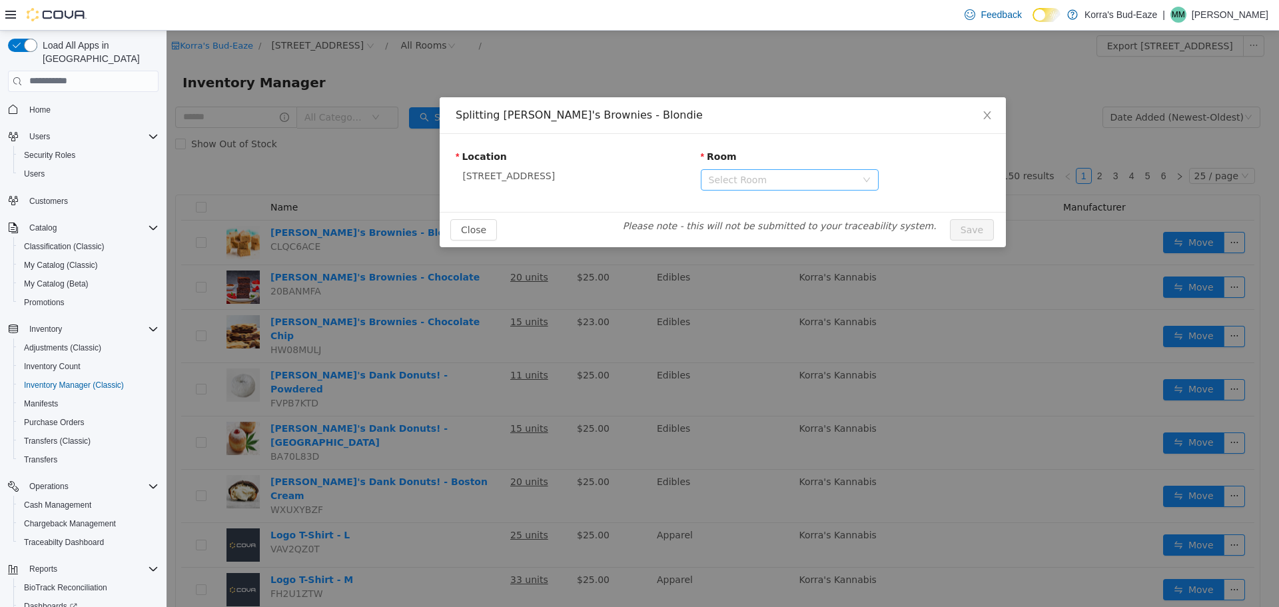
click at [753, 179] on div "Select Room" at bounding box center [782, 179] width 147 height 13
click at [580, 167] on div "Location" at bounding box center [567, 158] width 223 height 19
click at [742, 224] on article "Please note - this will not be submitted to your traceability system." at bounding box center [780, 226] width 340 height 14
drag, startPoint x: 701, startPoint y: 227, endPoint x: 913, endPoint y: 228, distance: 211.9
click at [913, 228] on article "Please note - this will not be submitted to your traceability system." at bounding box center [780, 226] width 340 height 14
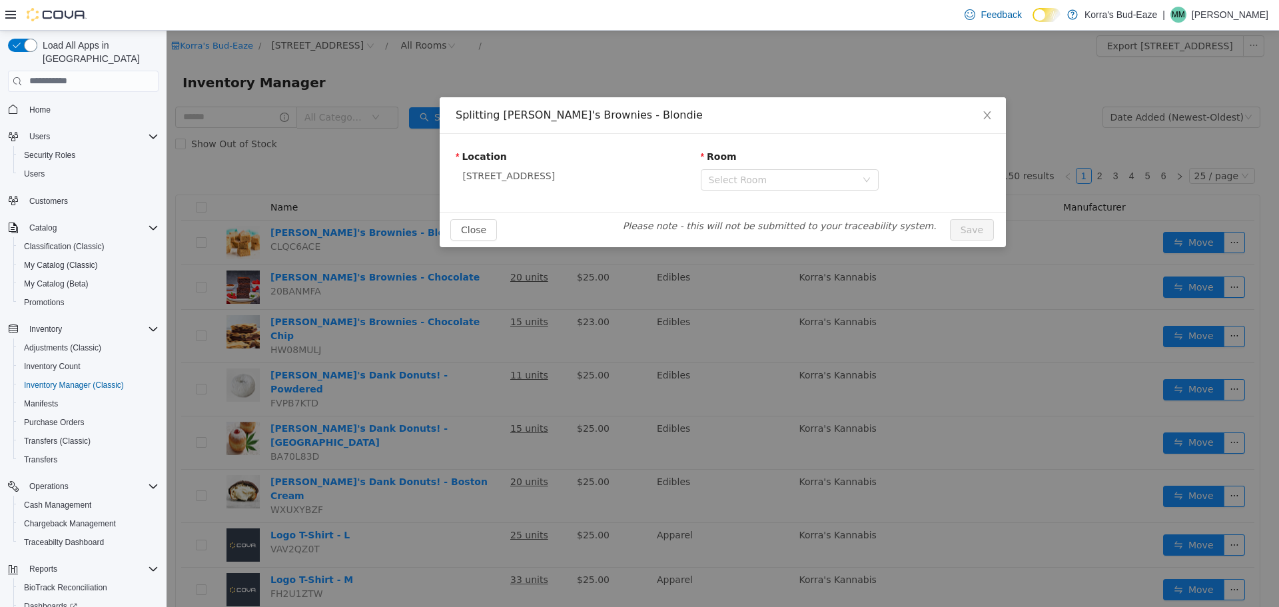
click at [575, 194] on div "Location 420 Reefer Ave Room Select Room" at bounding box center [723, 172] width 534 height 46
click at [986, 111] on icon "icon: close" at bounding box center [987, 114] width 11 height 11
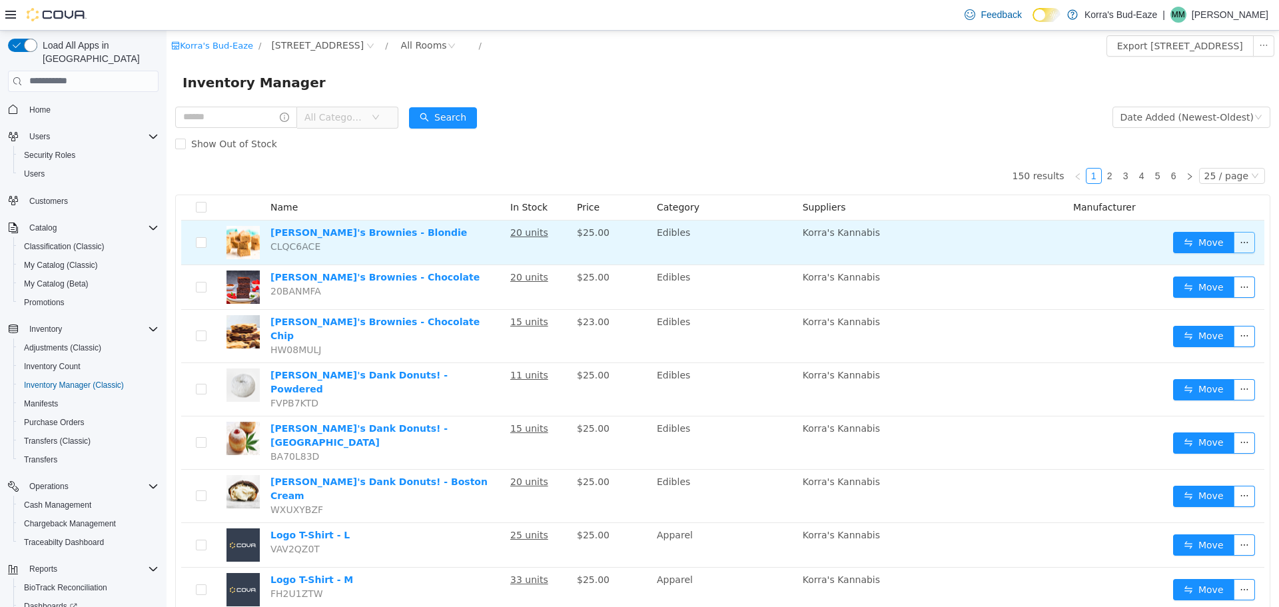
click at [1240, 243] on button "button" at bounding box center [1244, 241] width 21 height 21
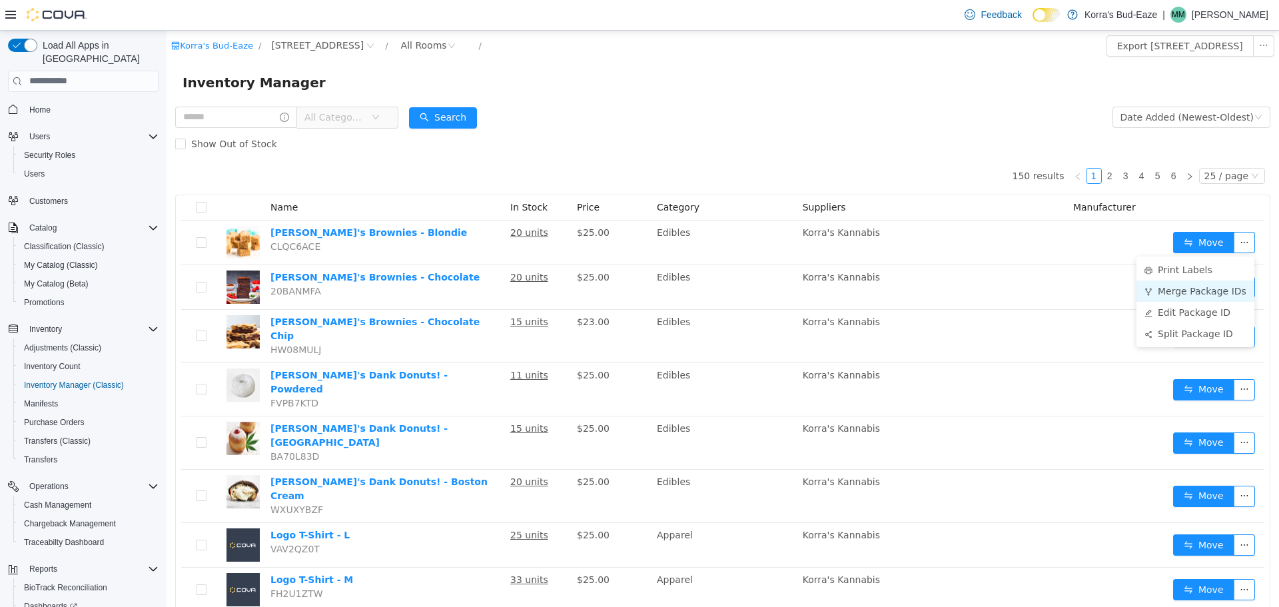
click at [1176, 290] on li "Merge Package IDs" at bounding box center [1196, 290] width 118 height 21
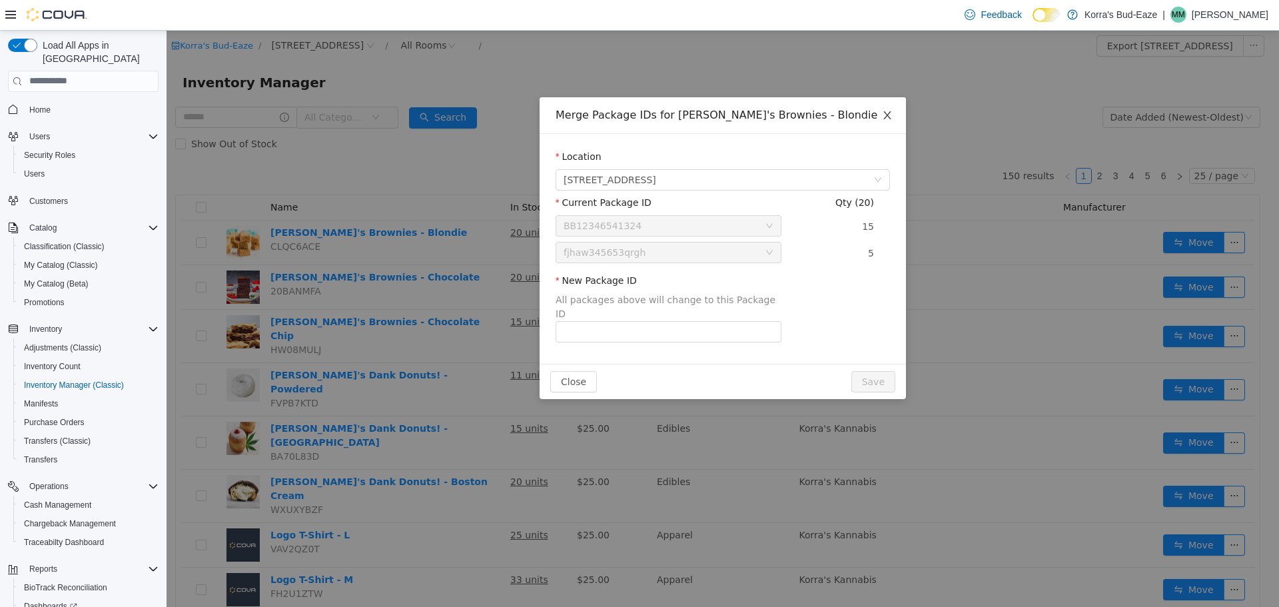
click at [889, 116] on icon "icon: close" at bounding box center [887, 114] width 11 height 11
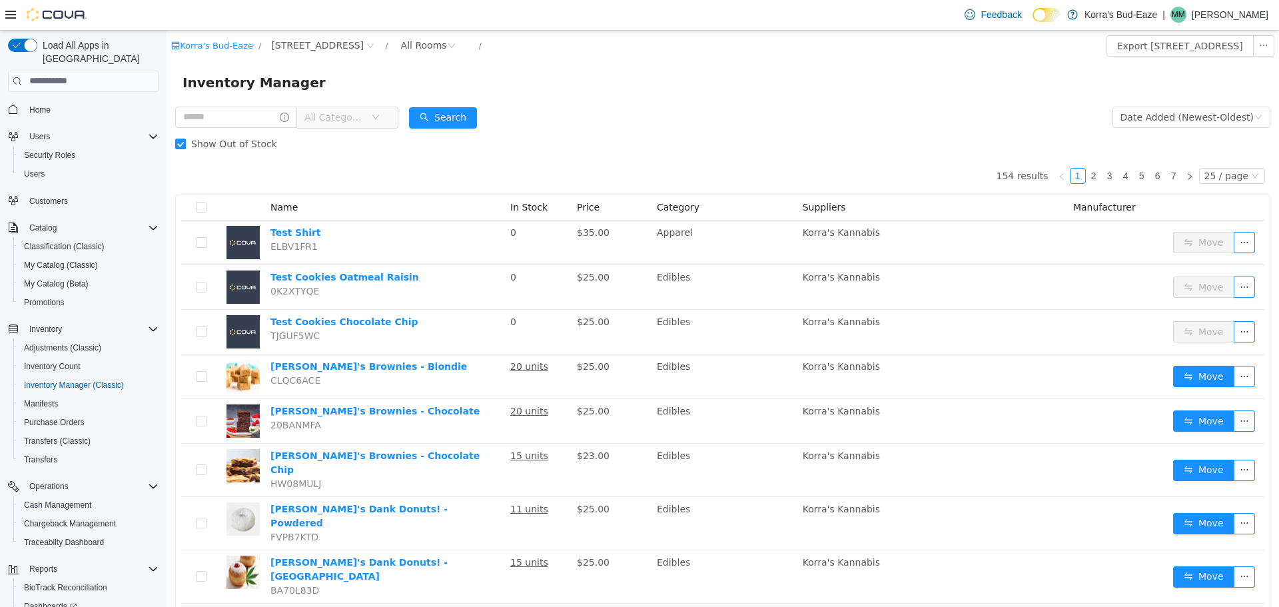
click at [523, 210] on span "In Stock" at bounding box center [528, 206] width 37 height 11
click at [524, 210] on span "In Stock" at bounding box center [528, 206] width 37 height 11
click at [1220, 120] on div "Date Added (Newest-Oldest)" at bounding box center [1187, 117] width 133 height 20
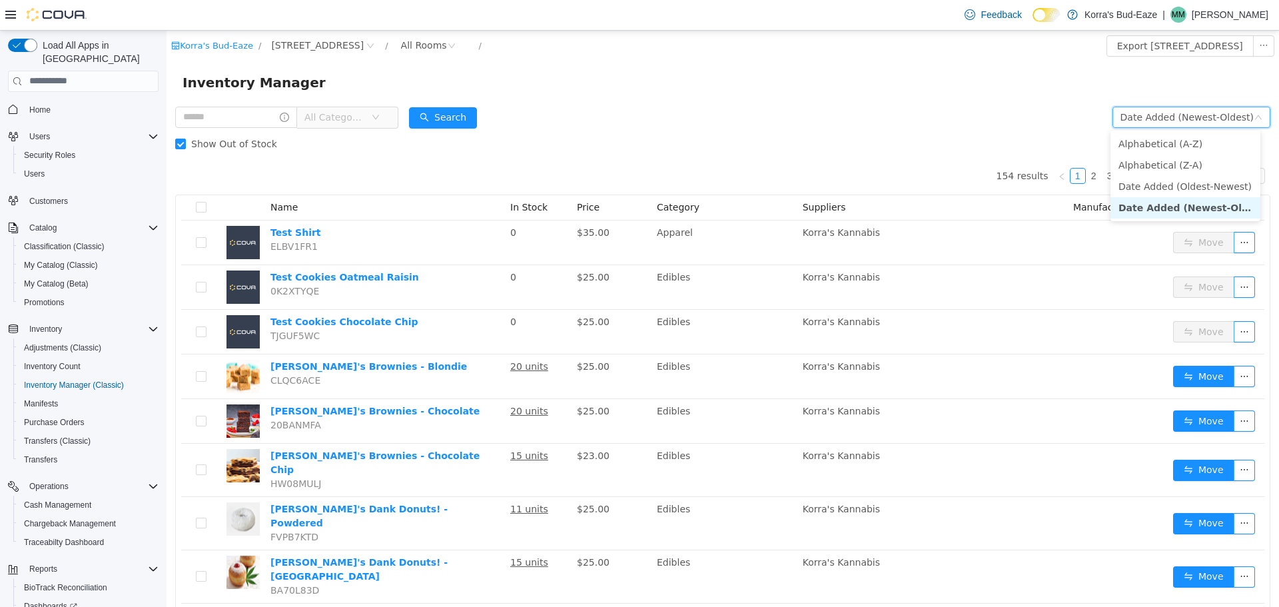
click at [965, 120] on form "All Categories Date Added (Newest-Oldest) Search Show Out of Stock" at bounding box center [722, 129] width 1095 height 53
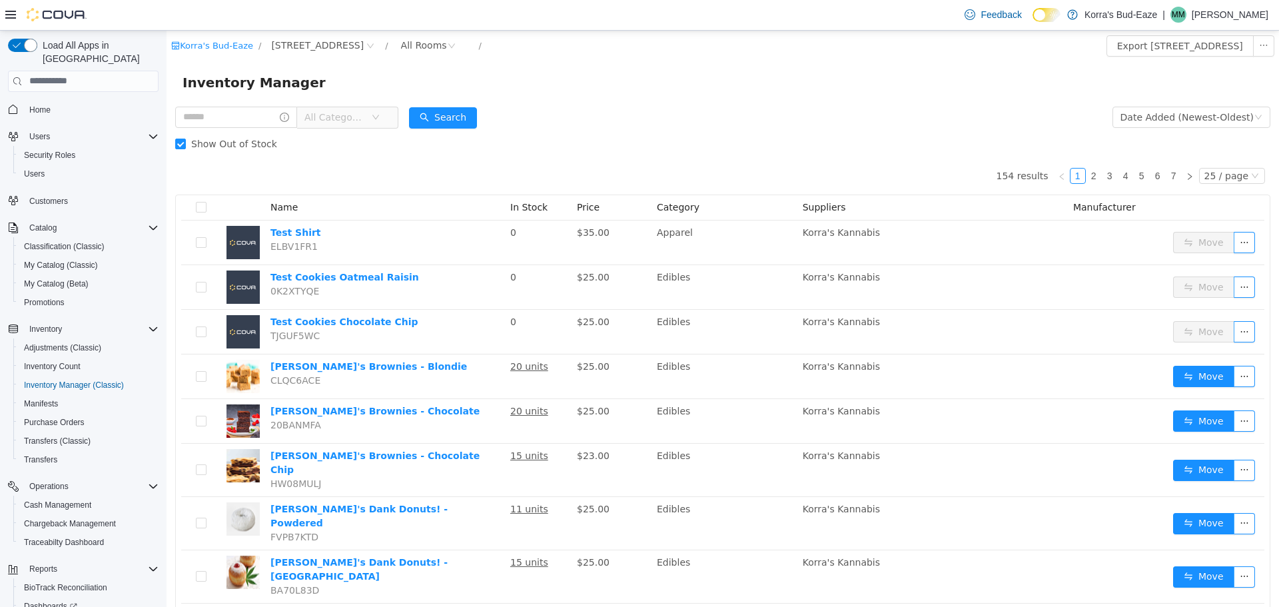
click at [535, 206] on span "In Stock" at bounding box center [528, 206] width 37 height 11
click at [1224, 115] on div "Date Added (Newest-Oldest)" at bounding box center [1187, 117] width 133 height 20
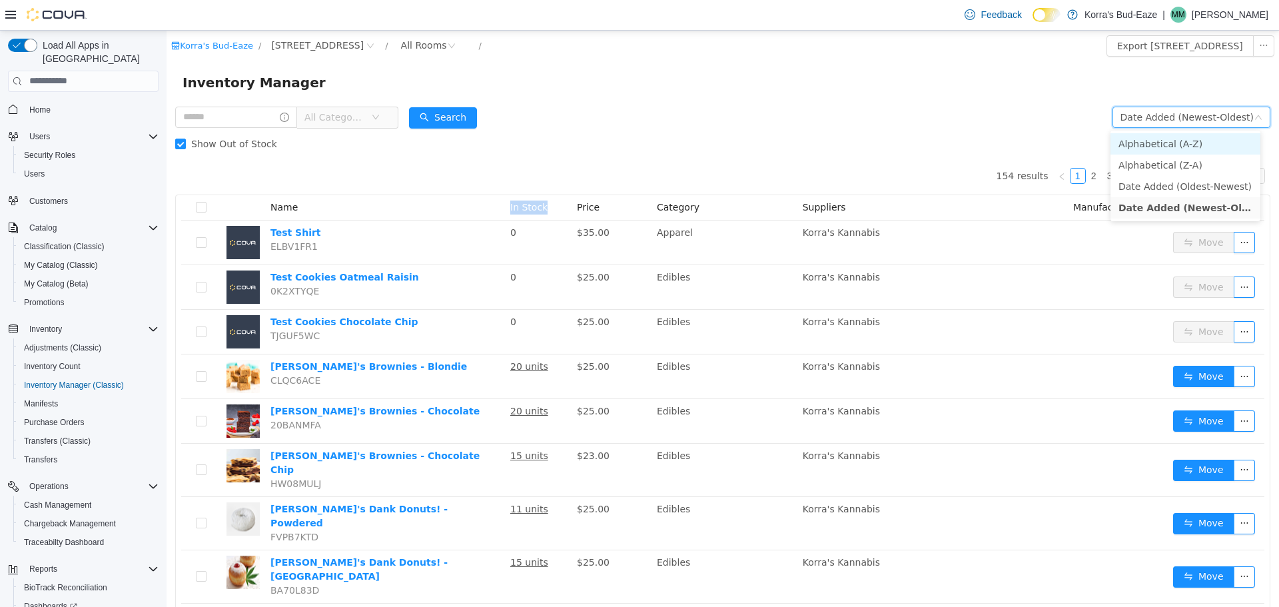
click at [1145, 146] on li "Alphabetical (A-Z)" at bounding box center [1186, 143] width 150 height 21
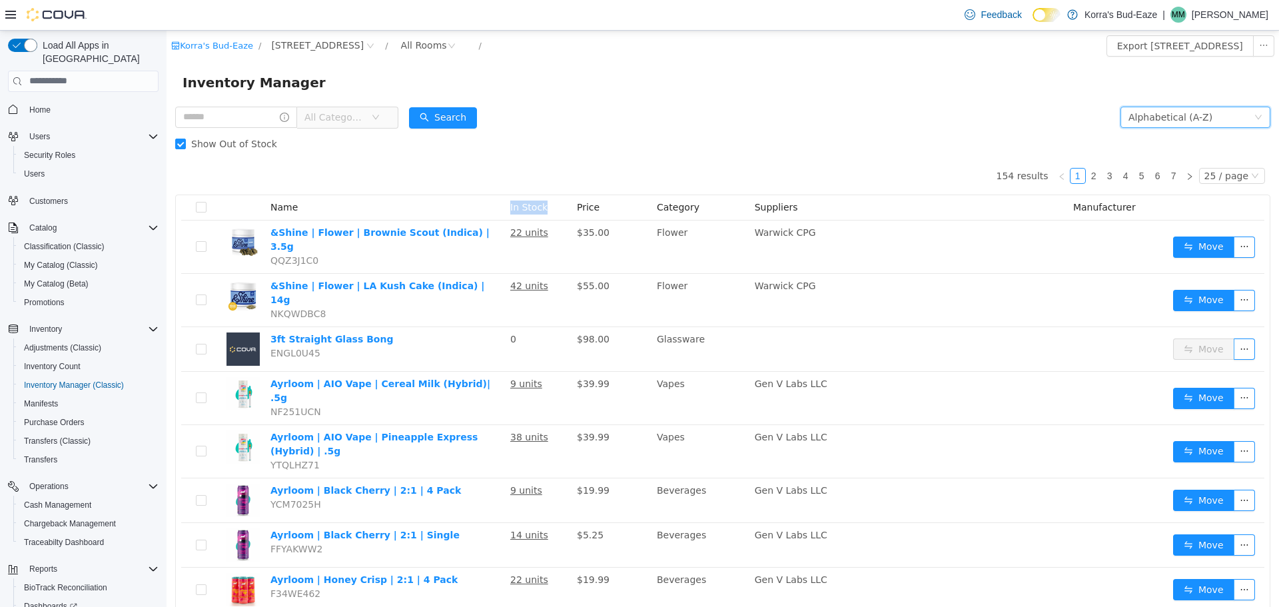
click at [1156, 117] on div "Alphabetical (A-Z)" at bounding box center [1171, 117] width 84 height 20
click at [859, 137] on div "Show Out of Stock" at bounding box center [722, 143] width 1095 height 27
click at [528, 206] on span "In Stock" at bounding box center [528, 206] width 37 height 11
click at [584, 205] on span "Price" at bounding box center [588, 206] width 23 height 11
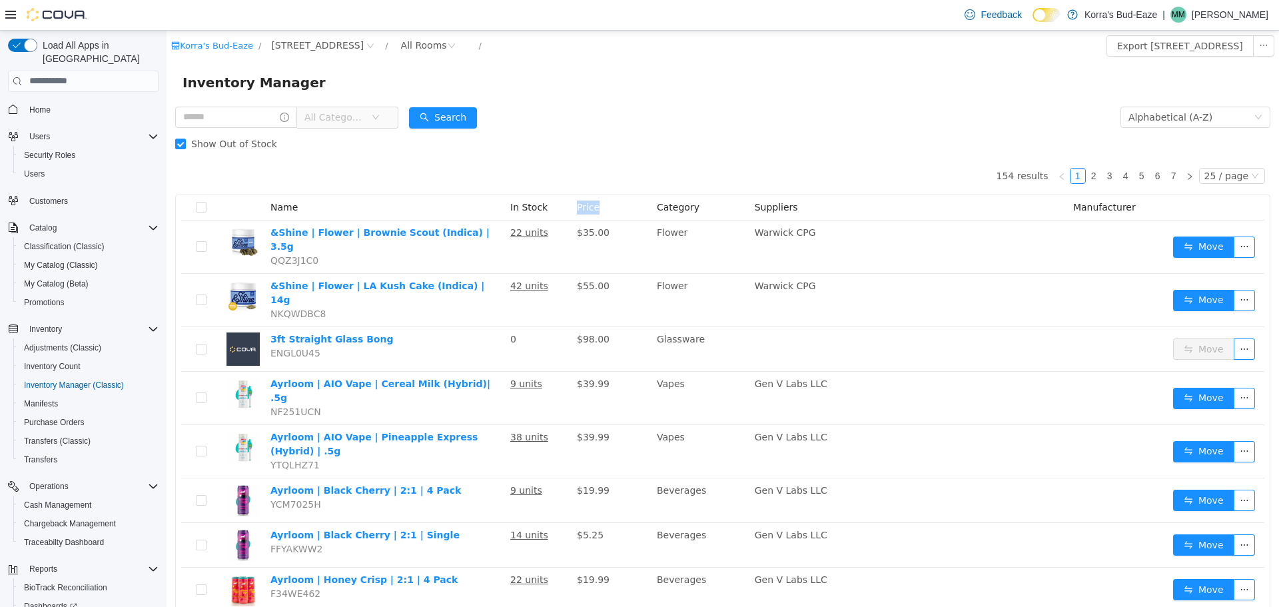
click at [583, 205] on span "Price" at bounding box center [588, 206] width 23 height 11
click at [690, 204] on span "Category" at bounding box center [678, 206] width 43 height 11
drag, startPoint x: 689, startPoint y: 204, endPoint x: 682, endPoint y: 205, distance: 7.4
click at [686, 205] on span "Category" at bounding box center [678, 206] width 43 height 11
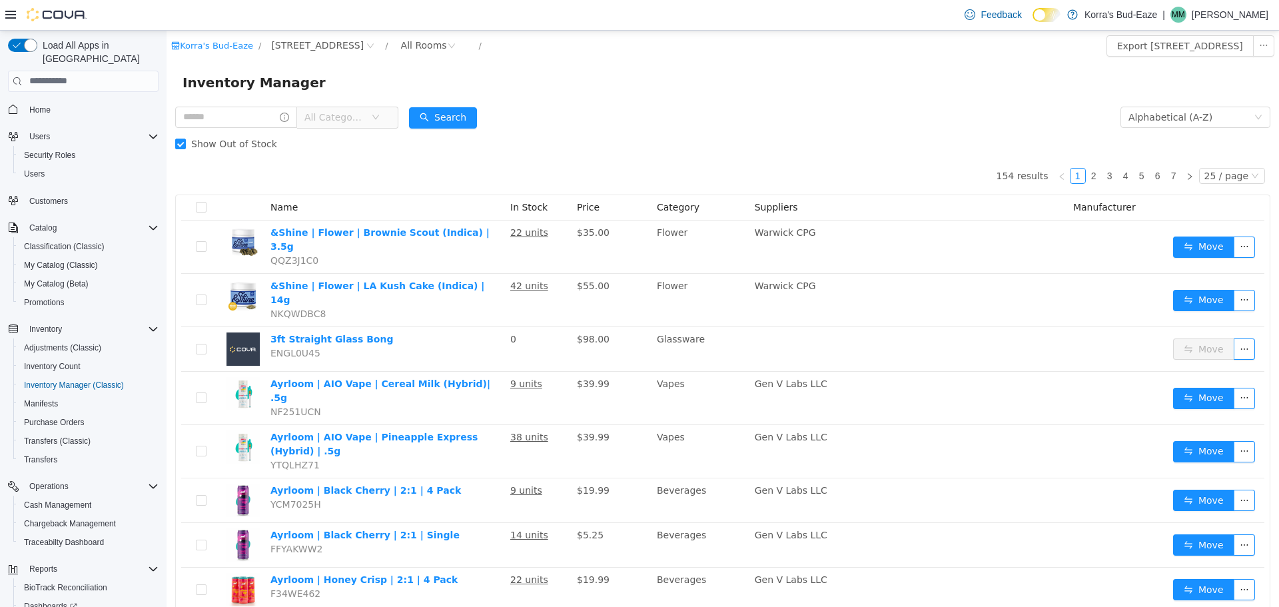
click at [538, 211] on span "In Stock" at bounding box center [528, 206] width 37 height 11
click at [520, 205] on span "In Stock" at bounding box center [528, 206] width 37 height 11
drag, startPoint x: 520, startPoint y: 205, endPoint x: 532, endPoint y: 205, distance: 12.7
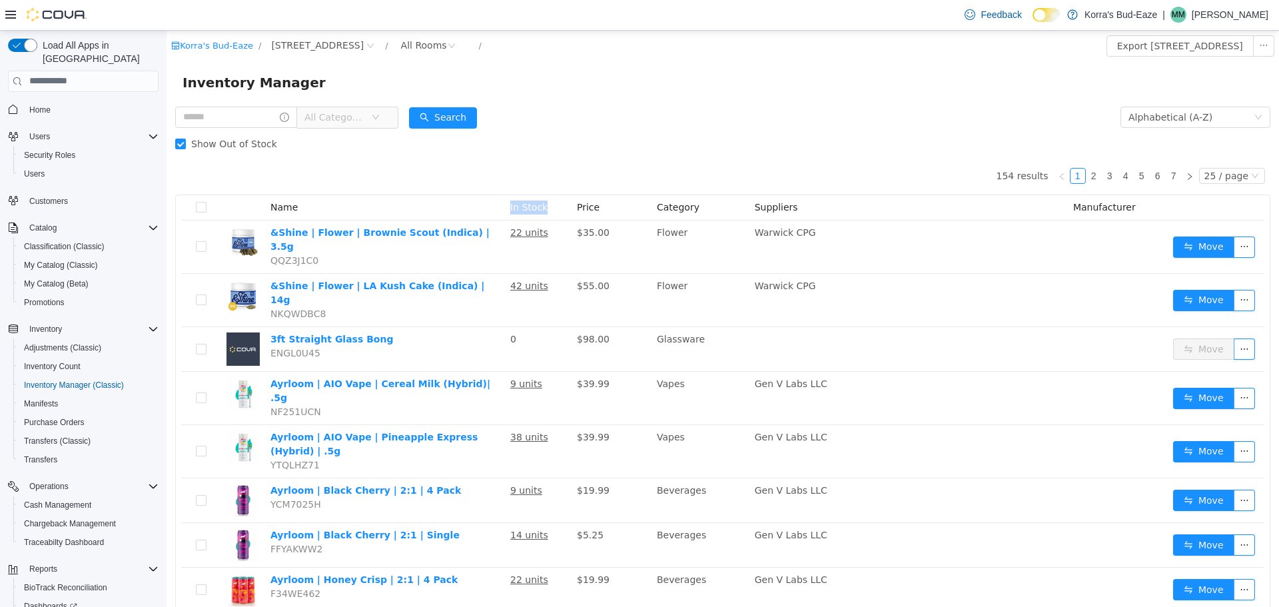
click at [522, 205] on span "In Stock" at bounding box center [528, 206] width 37 height 11
click at [588, 206] on span "Price" at bounding box center [588, 206] width 23 height 11
click at [674, 206] on span "Category" at bounding box center [678, 206] width 43 height 11
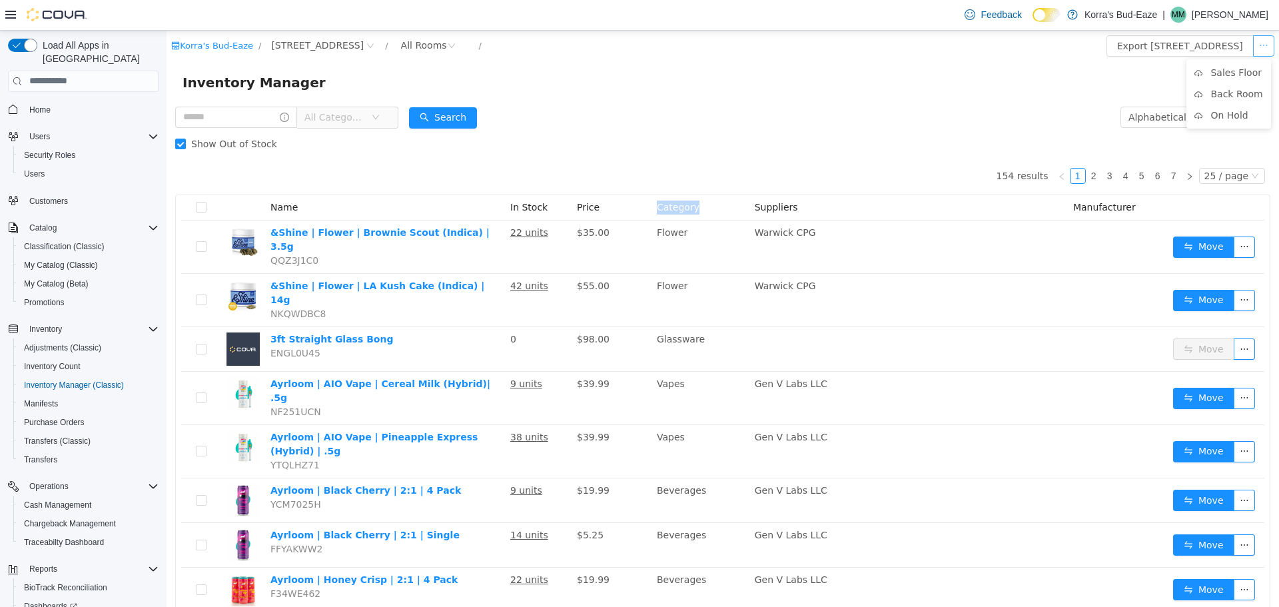
click at [1254, 45] on button "button" at bounding box center [1263, 45] width 21 height 21
click at [1253, 49] on button "button" at bounding box center [1263, 45] width 21 height 21
click at [1162, 41] on button "Export [STREET_ADDRESS]" at bounding box center [1180, 45] width 147 height 21
click at [750, 86] on div "Inventory Manager" at bounding box center [723, 81] width 1081 height 21
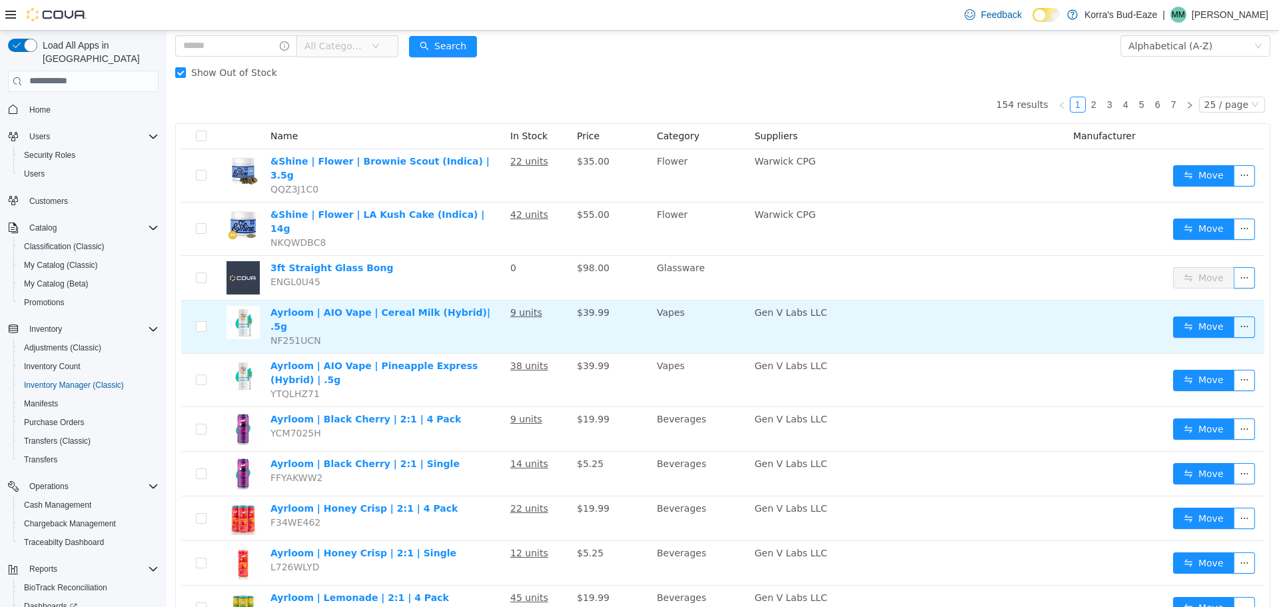
scroll to position [67, 0]
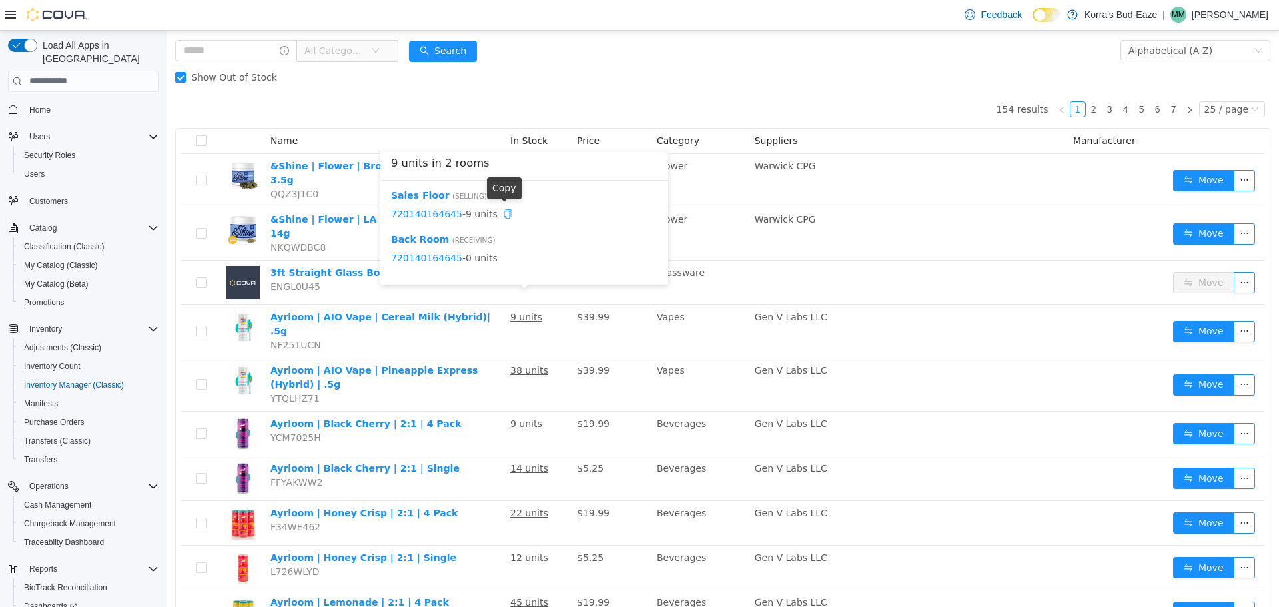
click at [503, 214] on icon "icon: copy" at bounding box center [507, 213] width 9 height 9
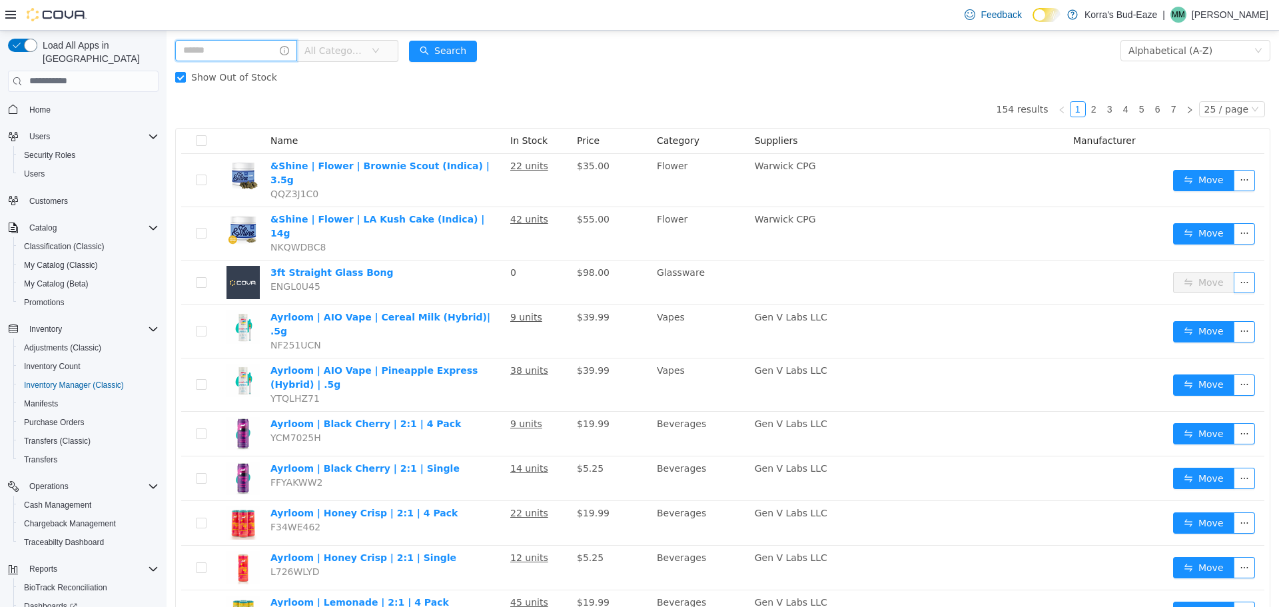
click at [237, 45] on input "text" at bounding box center [236, 49] width 122 height 21
paste input "**********"
type input "**********"
click at [474, 46] on button "Search" at bounding box center [456, 50] width 68 height 21
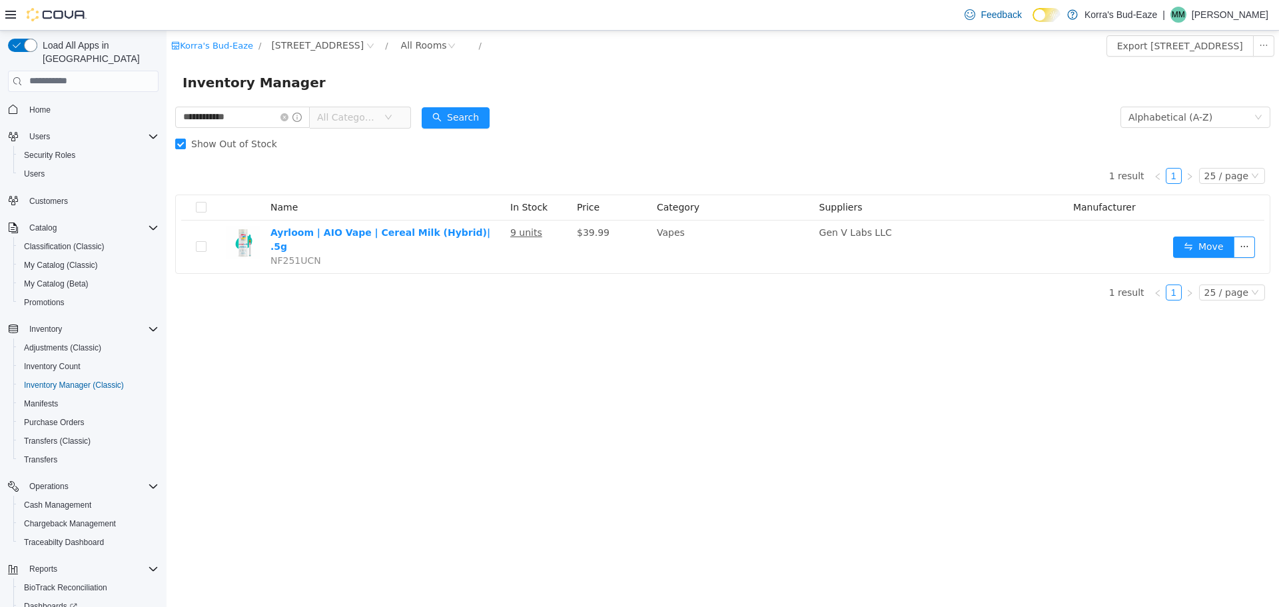
click at [436, 303] on div "**********" at bounding box center [723, 318] width 1113 height 576
click at [71, 342] on span "Adjustments (Classic)" at bounding box center [62, 347] width 77 height 11
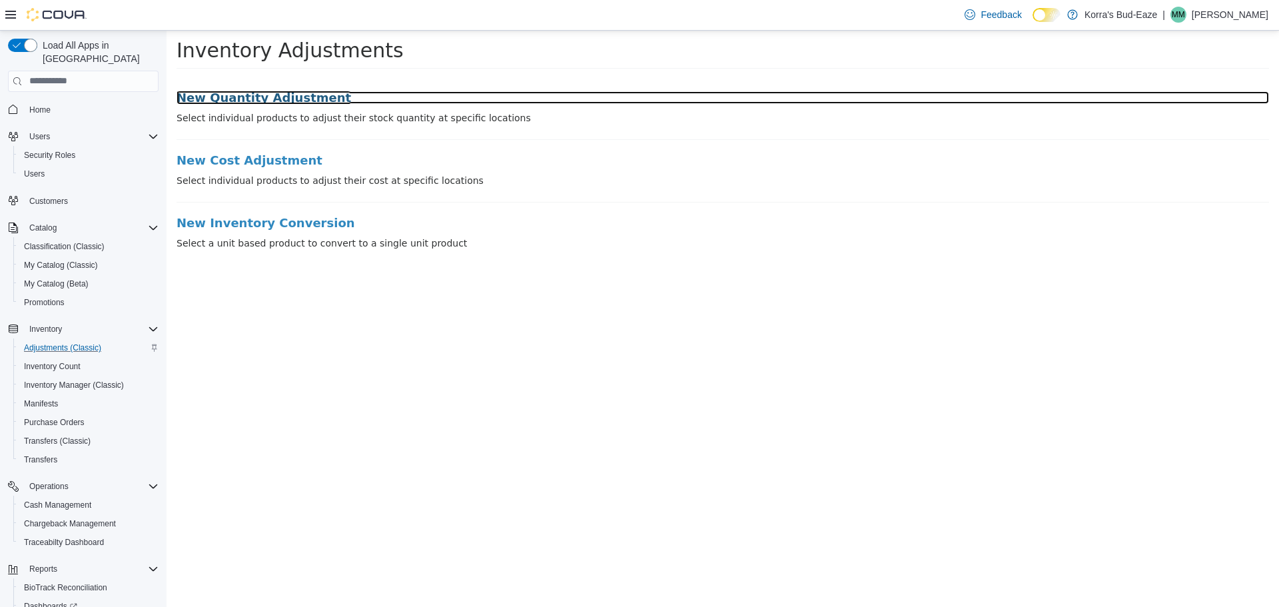
click at [274, 98] on h3 "New Quantity Adjustment" at bounding box center [723, 97] width 1093 height 13
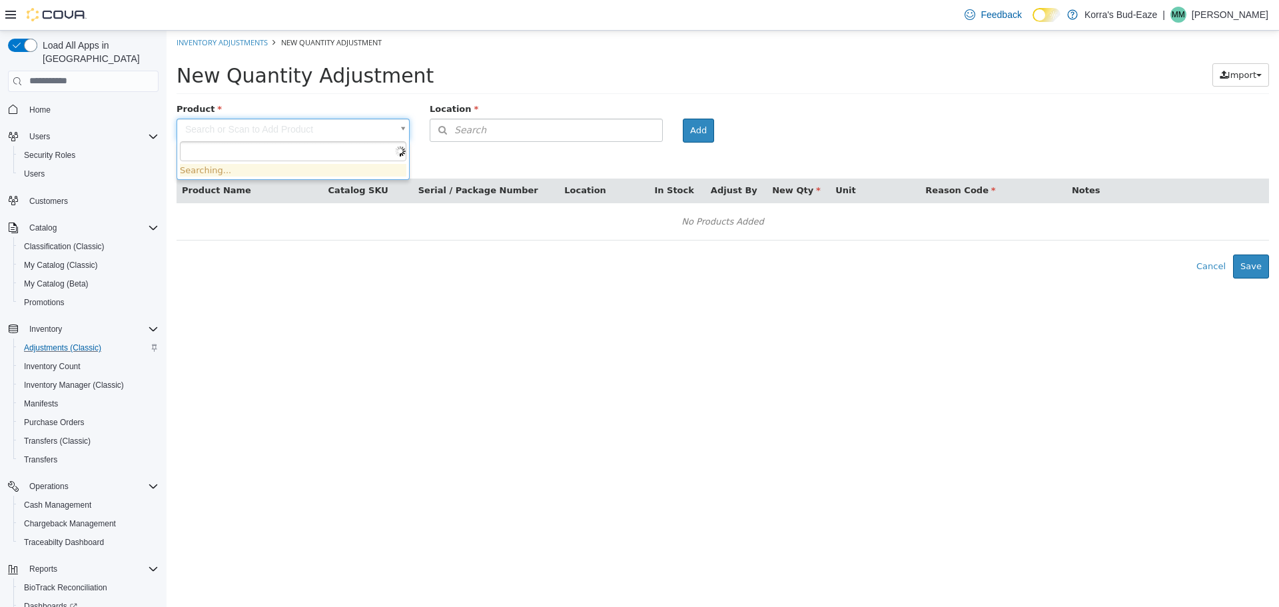
click at [376, 130] on body "× Inventory Adjustments New Quantity Adjustment New Quantity Adjustment Import …" at bounding box center [723, 154] width 1113 height 248
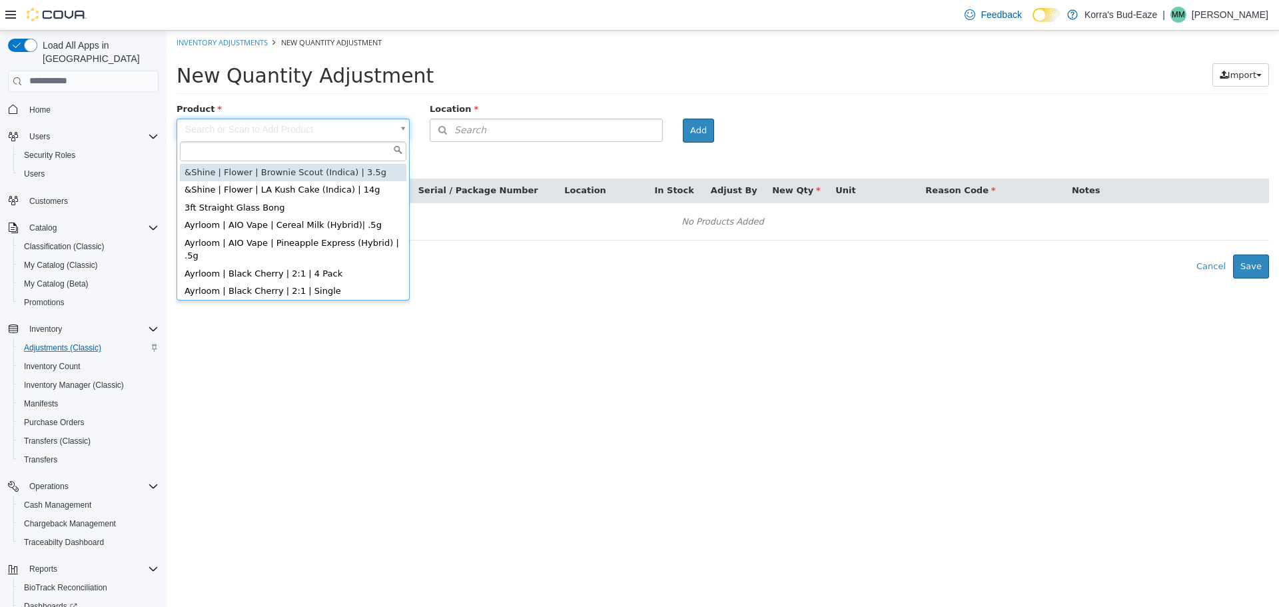
click at [304, 149] on input "text" at bounding box center [293, 151] width 227 height 20
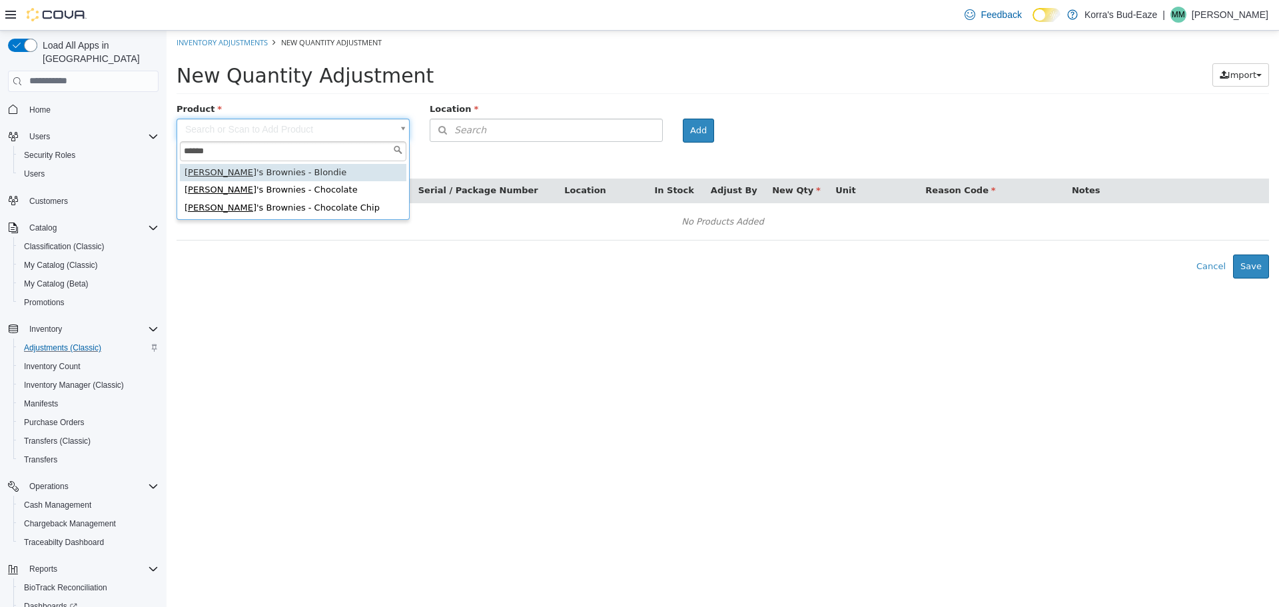
type input "******"
type input "**********"
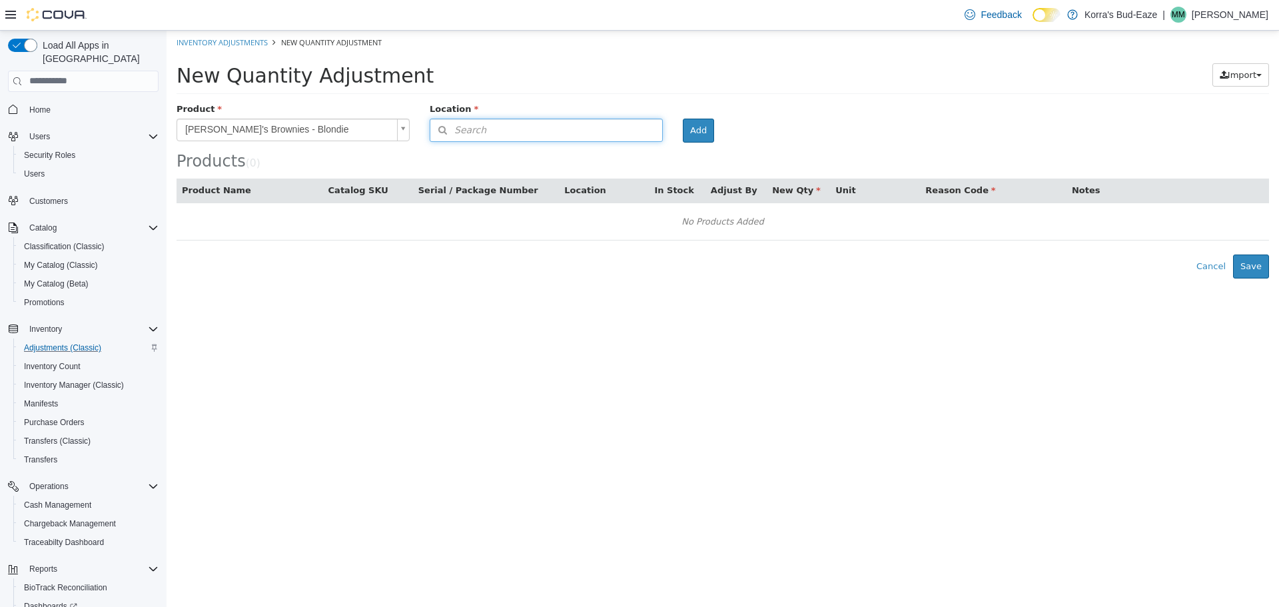
click at [614, 127] on button "Search" at bounding box center [546, 129] width 233 height 23
click at [635, 153] on span "or browse" at bounding box center [629, 153] width 65 height 23
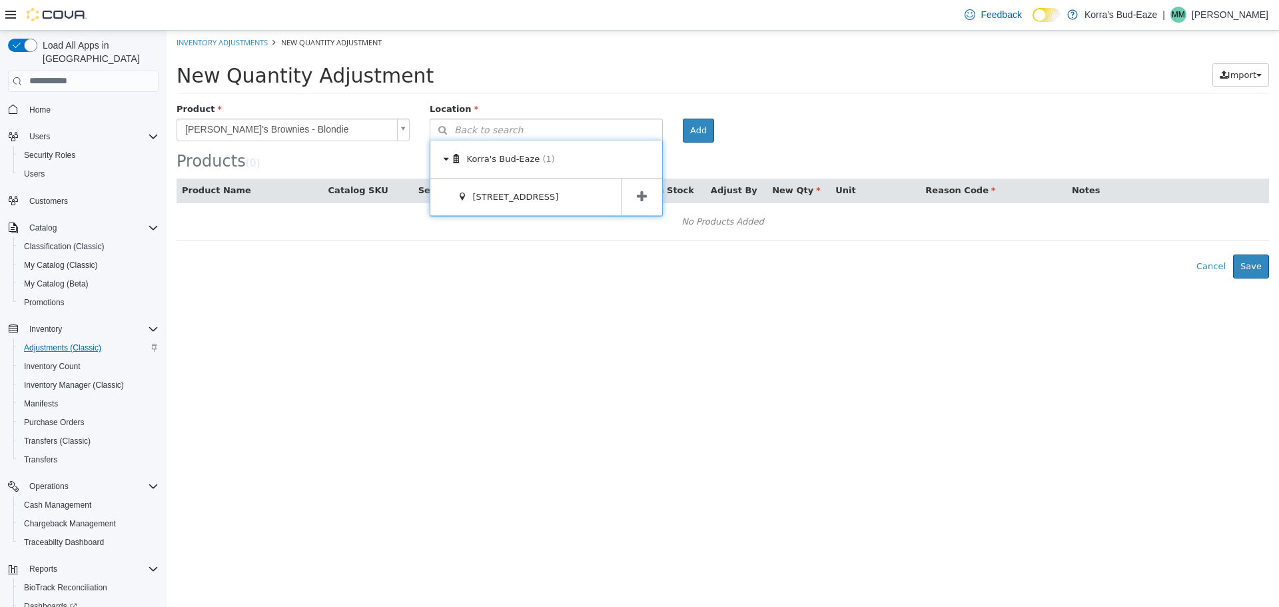
click at [640, 197] on icon at bounding box center [642, 196] width 10 height 13
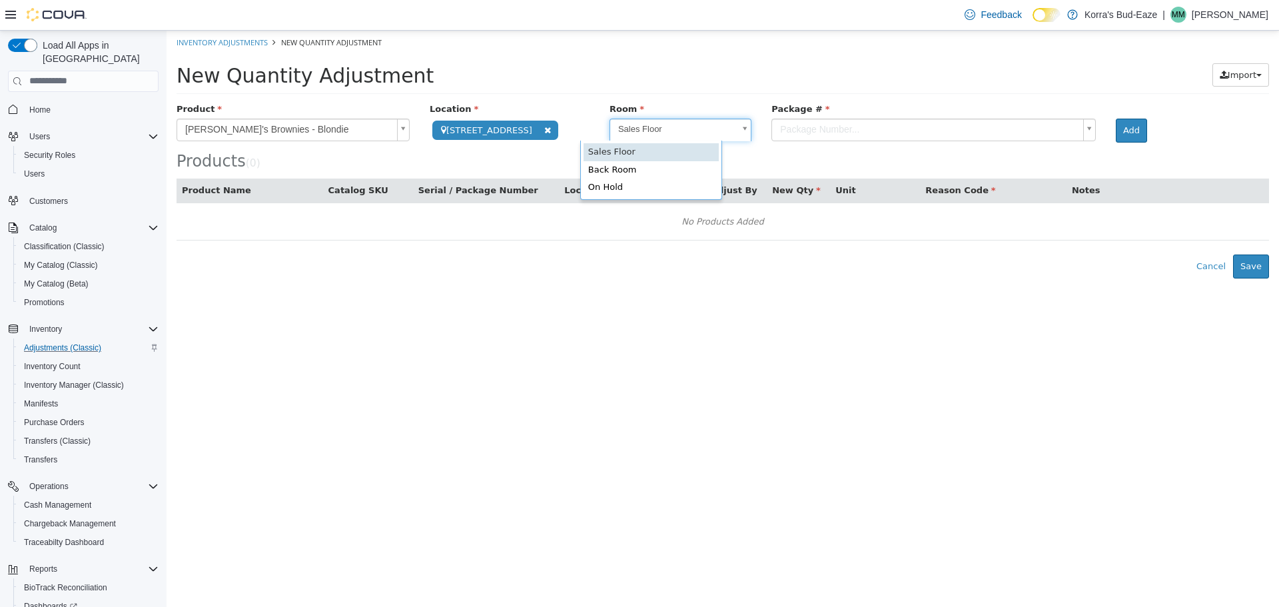
click at [715, 129] on body "**********" at bounding box center [723, 154] width 1113 height 248
click at [777, 131] on body "**********" at bounding box center [723, 154] width 1113 height 248
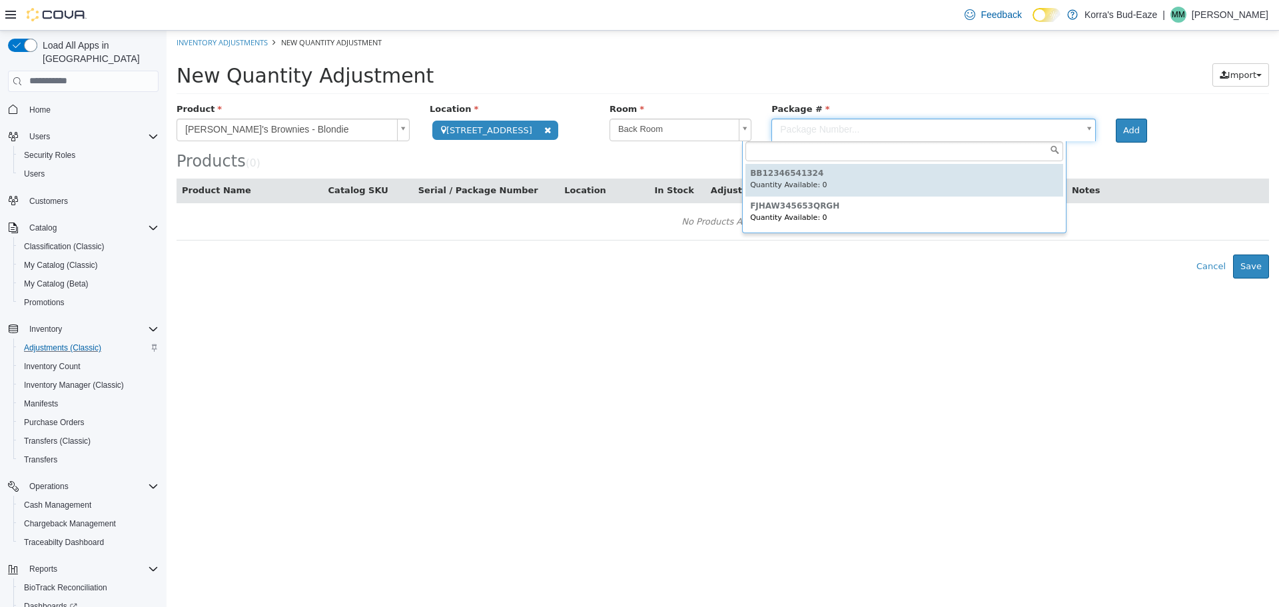
click at [336, 129] on body "**********" at bounding box center [723, 154] width 1113 height 248
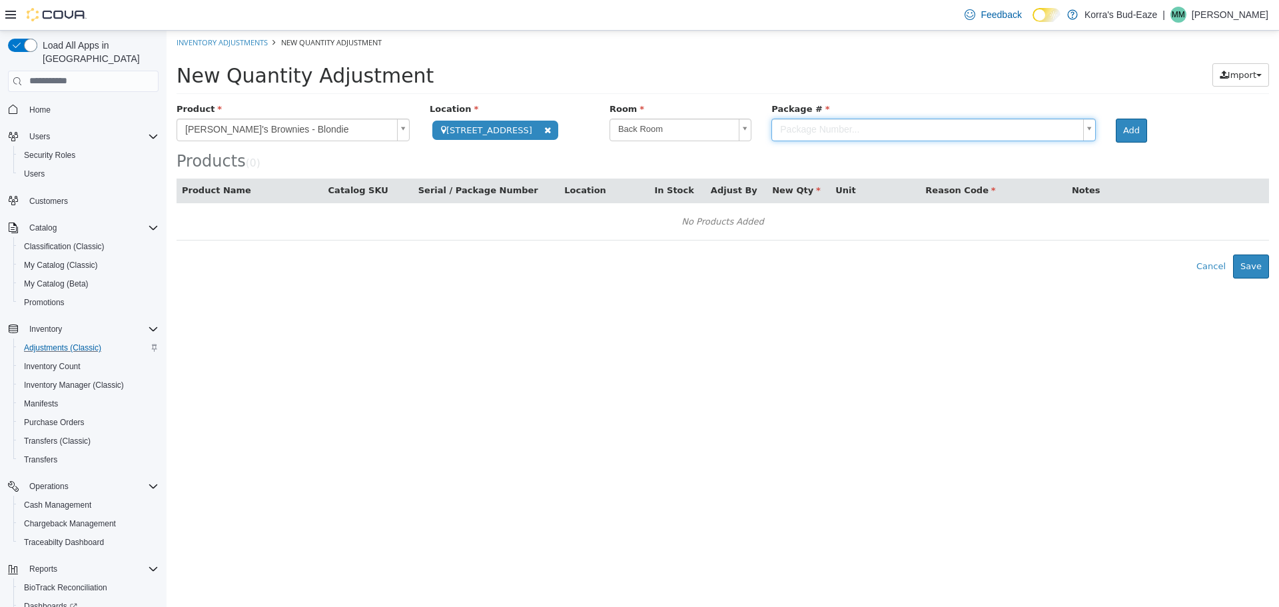
click at [336, 129] on body "**********" at bounding box center [723, 154] width 1113 height 248
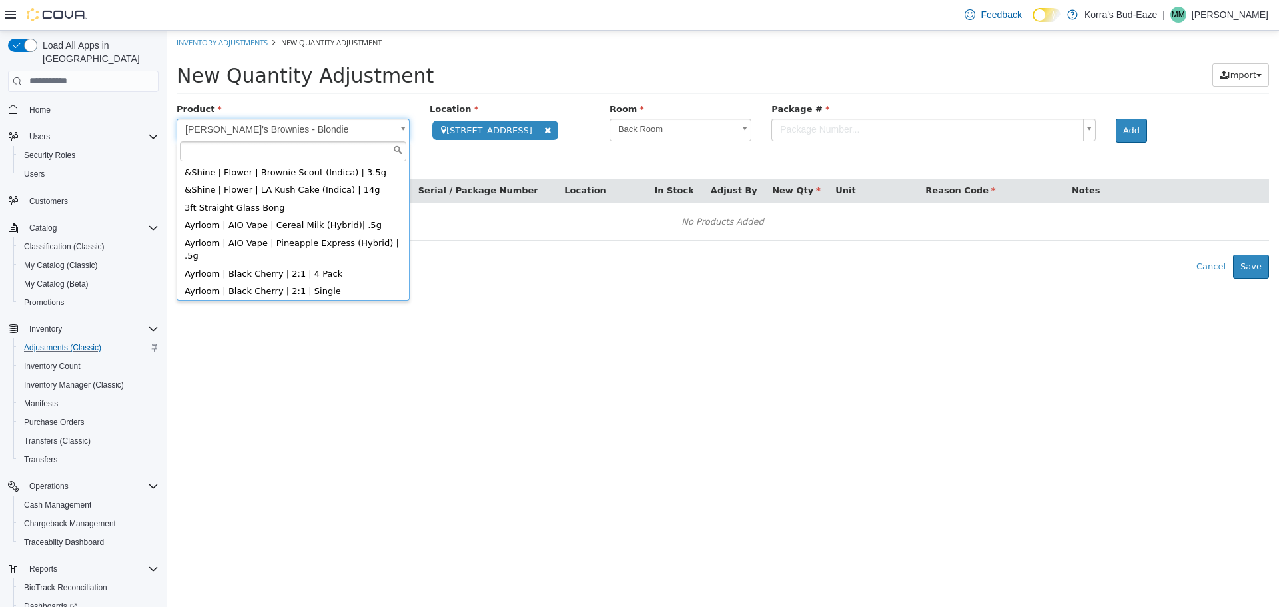
scroll to position [180, 0]
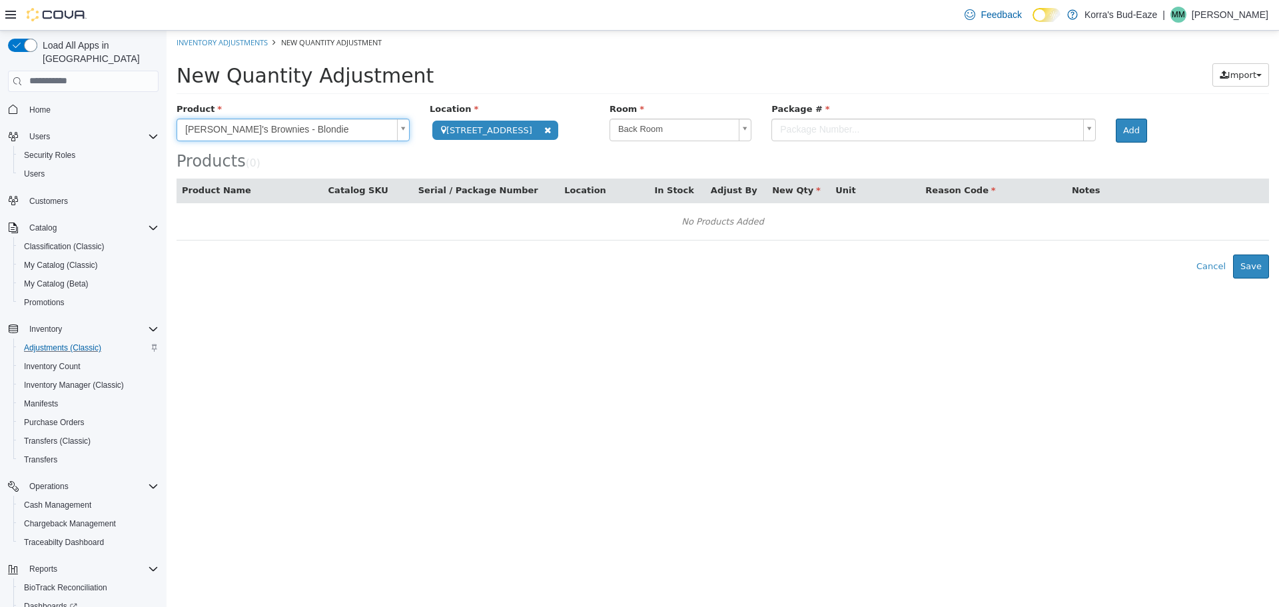
click at [705, 155] on body "**********" at bounding box center [723, 154] width 1113 height 248
click at [695, 131] on body "**********" at bounding box center [723, 154] width 1113 height 248
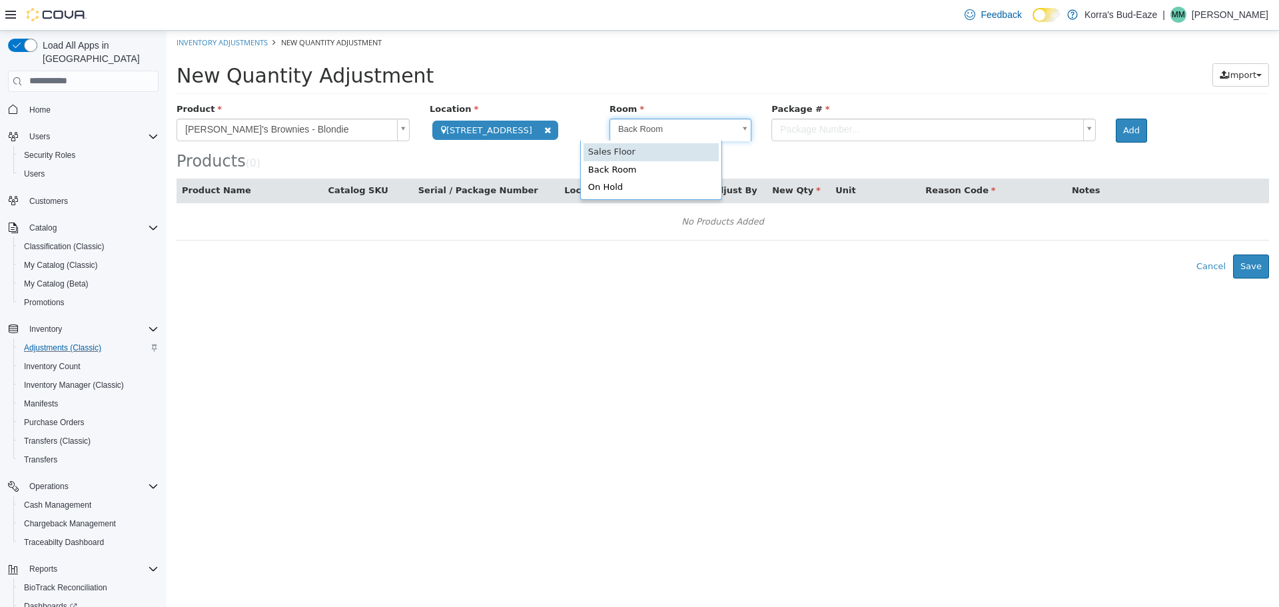
scroll to position [0, 4]
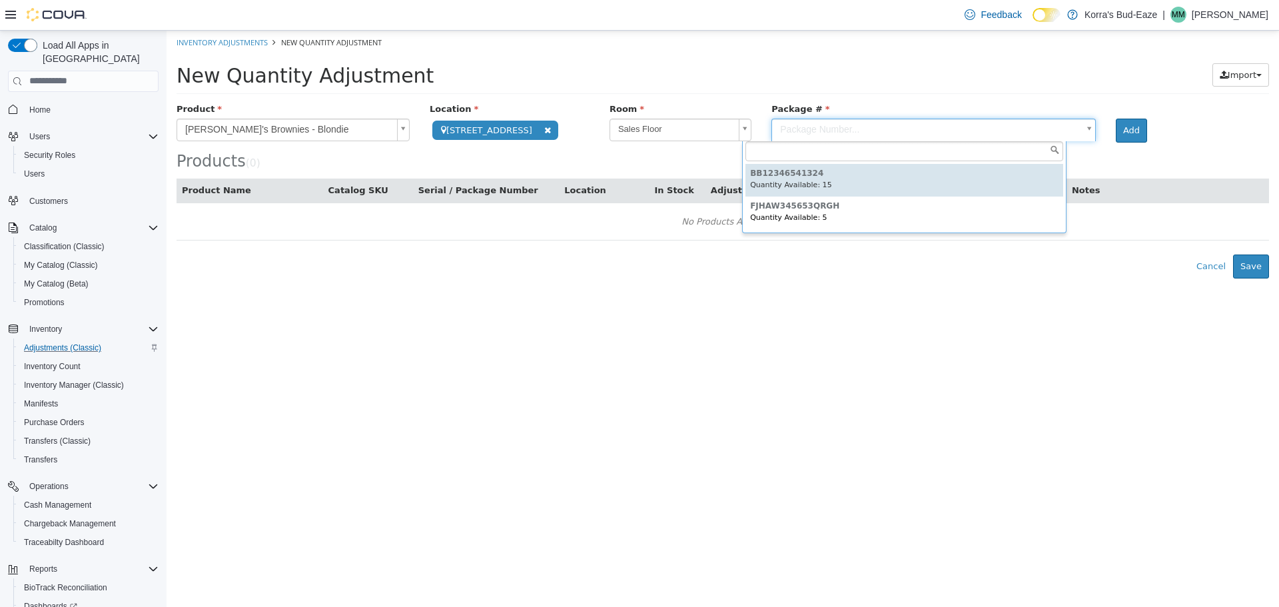
click at [787, 125] on body "**********" at bounding box center [723, 154] width 1113 height 248
type input "**********"
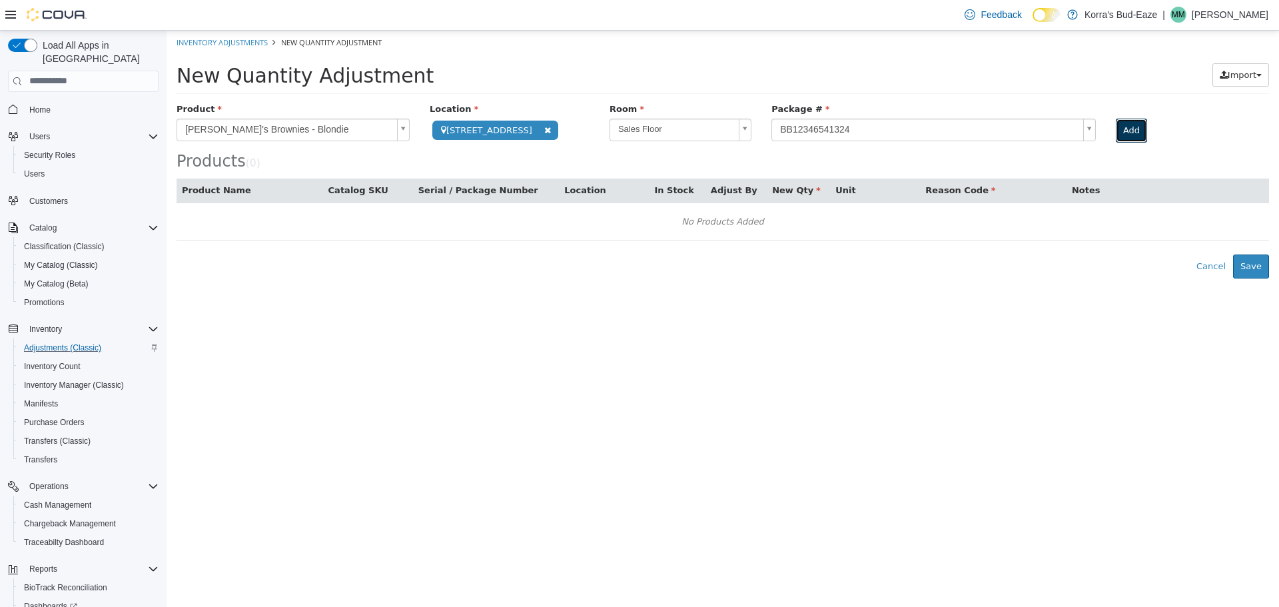
click at [1116, 129] on button "Add" at bounding box center [1131, 130] width 31 height 24
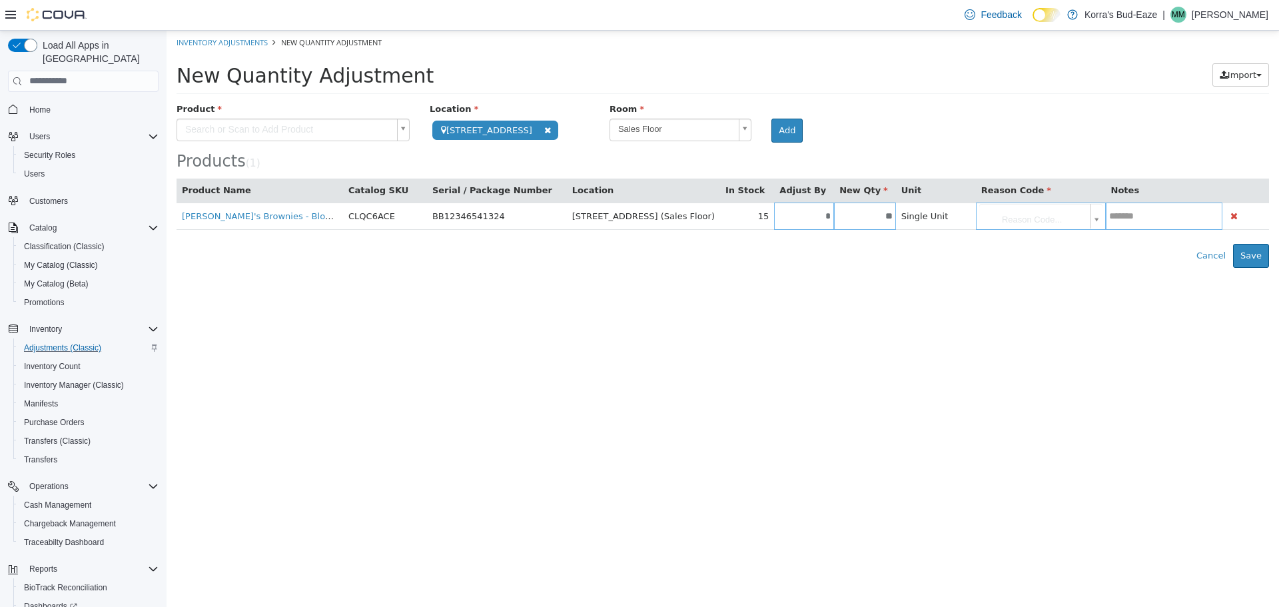
drag, startPoint x: 1103, startPoint y: 129, endPoint x: 383, endPoint y: 154, distance: 720.6
click at [383, 154] on div "Products ( 1 )" at bounding box center [723, 160] width 1093 height 17
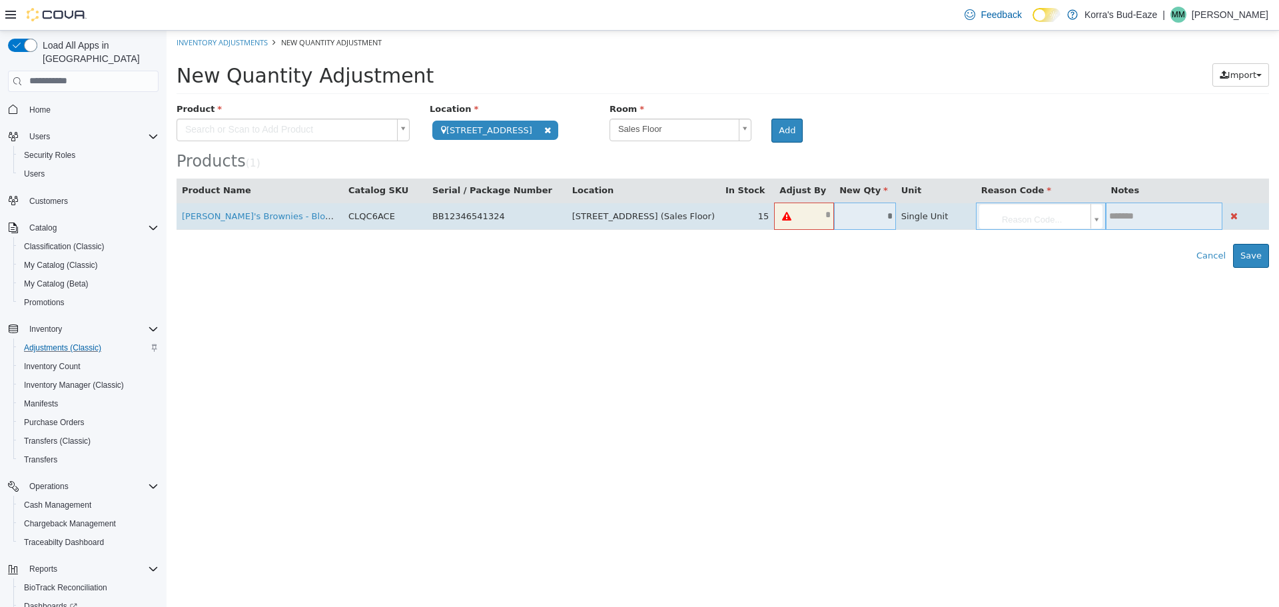
type input "*"
click at [774, 213] on input "***" at bounding box center [804, 216] width 60 height 10
type input "**"
click at [834, 215] on input "**" at bounding box center [865, 216] width 62 height 10
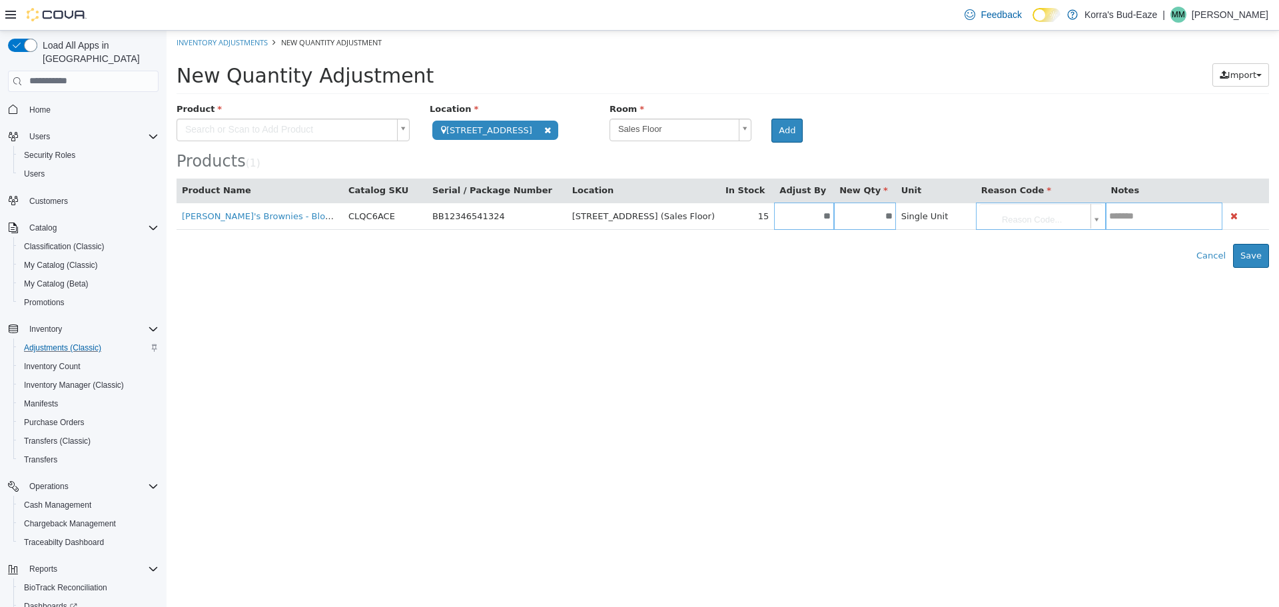
click at [815, 258] on div "Error saving adjustment please resolve the errors above. Cancel Save" at bounding box center [723, 255] width 1113 height 24
type input "**"
click at [861, 251] on div "Error saving adjustment please resolve the errors above. Cancel Save" at bounding box center [723, 255] width 1113 height 24
click at [1064, 219] on body "**********" at bounding box center [723, 148] width 1113 height 237
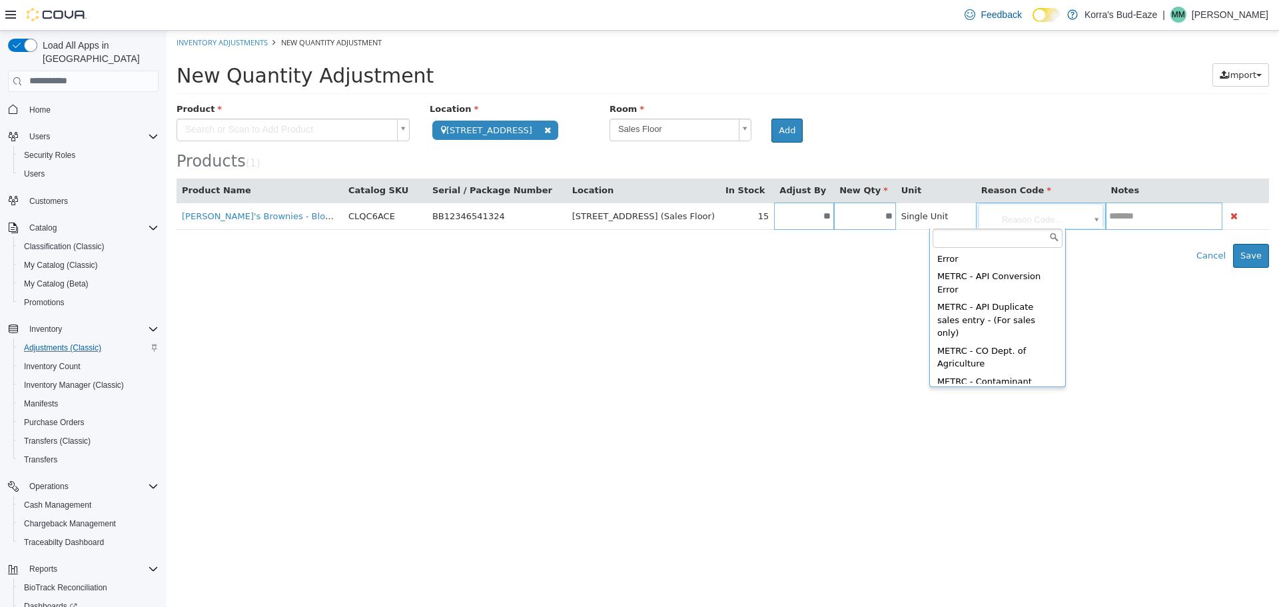
scroll to position [89, 0]
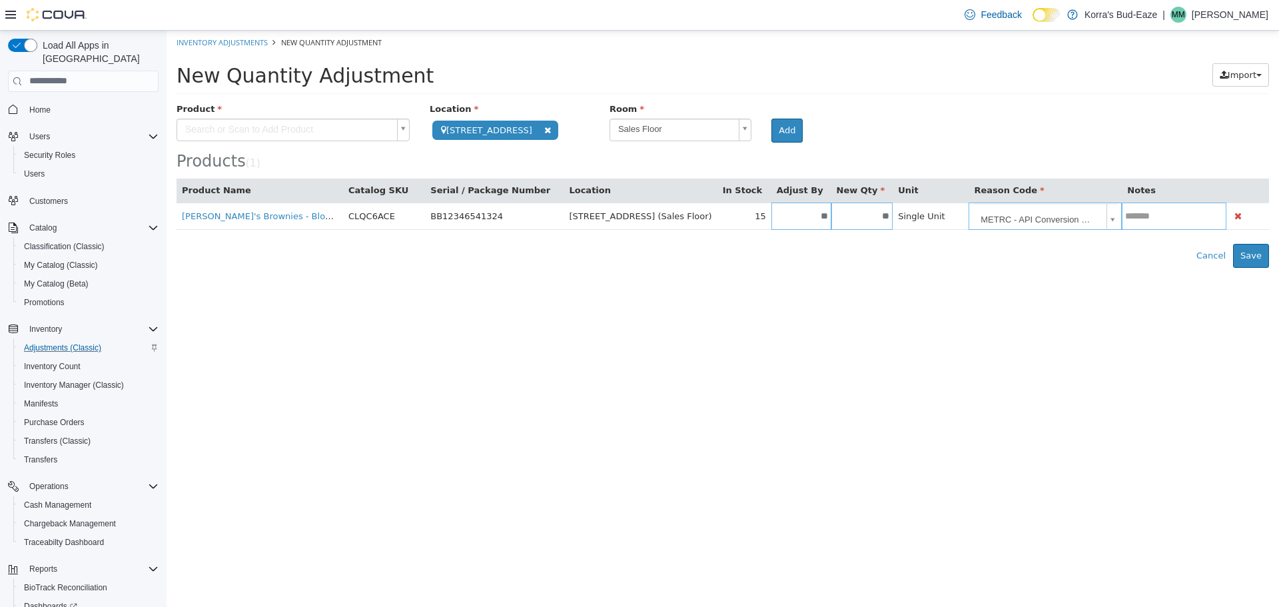
drag, startPoint x: 961, startPoint y: 272, endPoint x: 905, endPoint y: 270, distance: 56.0
click at [855, 267] on html "**********" at bounding box center [723, 148] width 1113 height 237
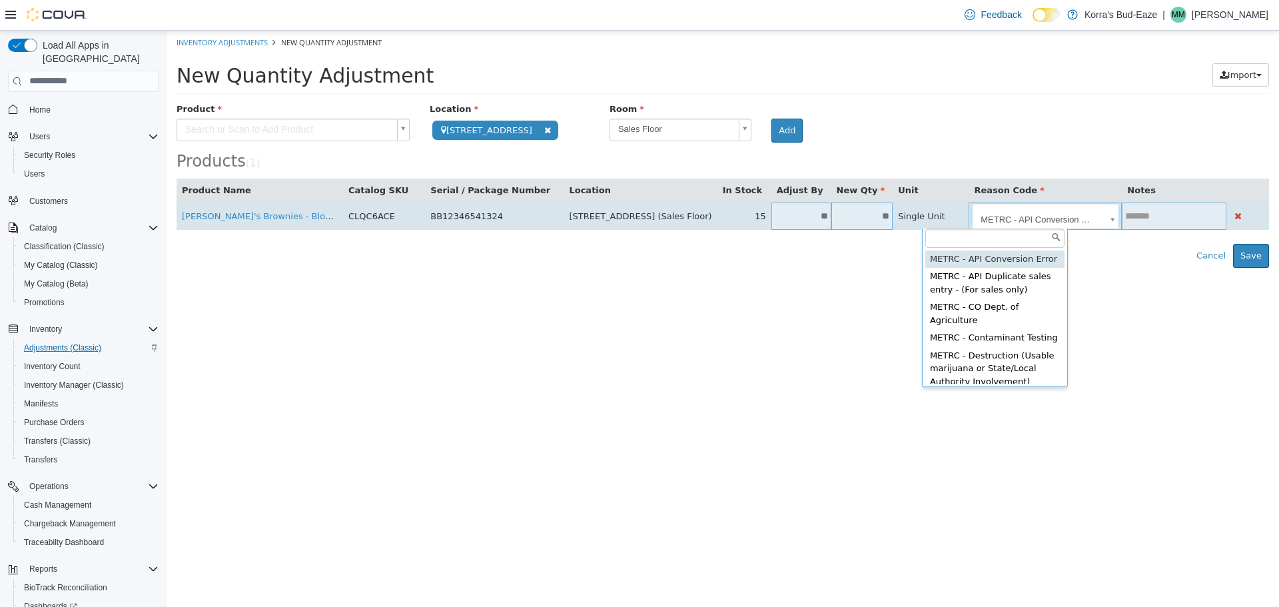
scroll to position [0, 0]
click at [1060, 219] on body "**********" at bounding box center [723, 148] width 1113 height 237
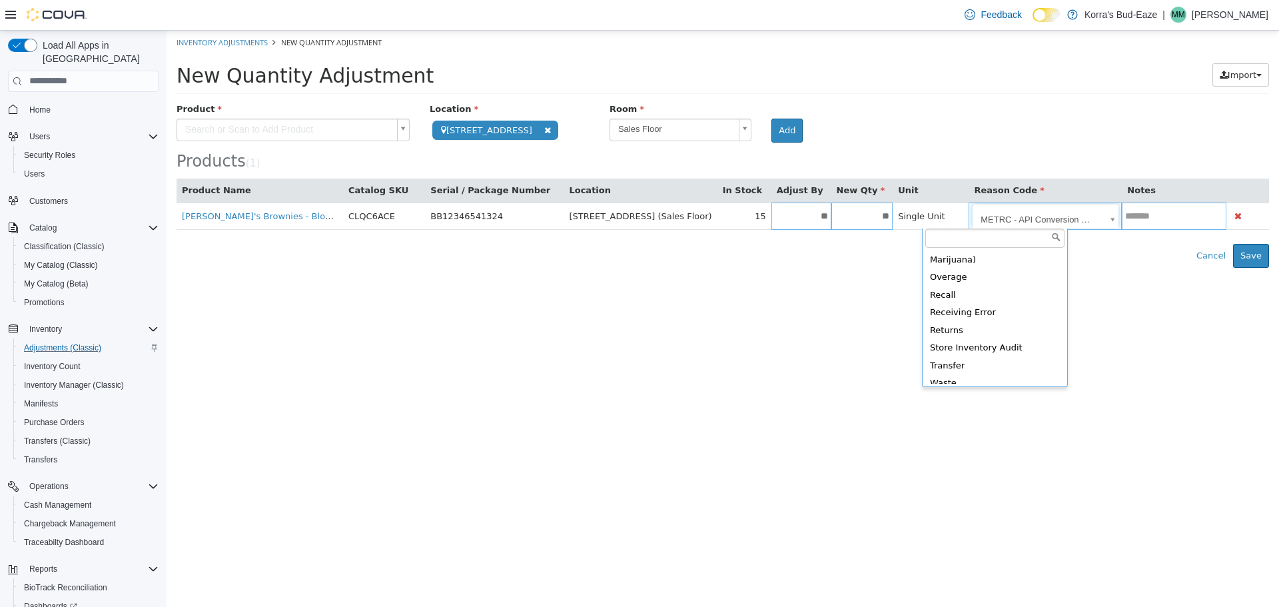
scroll to position [589, 0]
type input "**********"
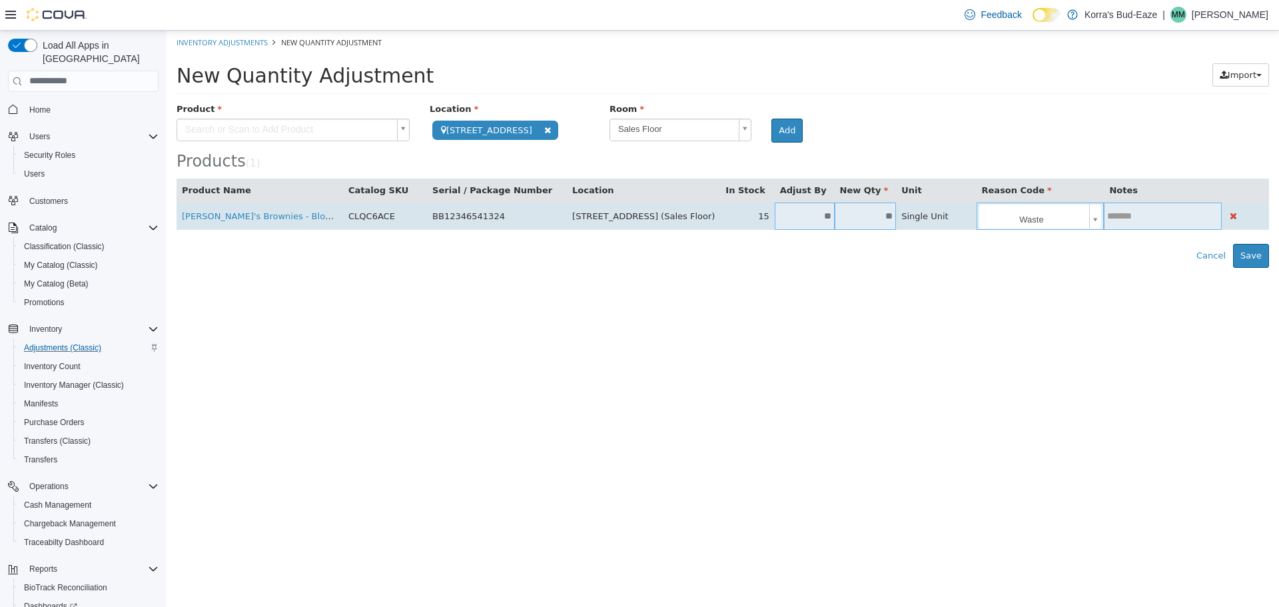
click at [1111, 215] on input "text" at bounding box center [1163, 216] width 118 height 10
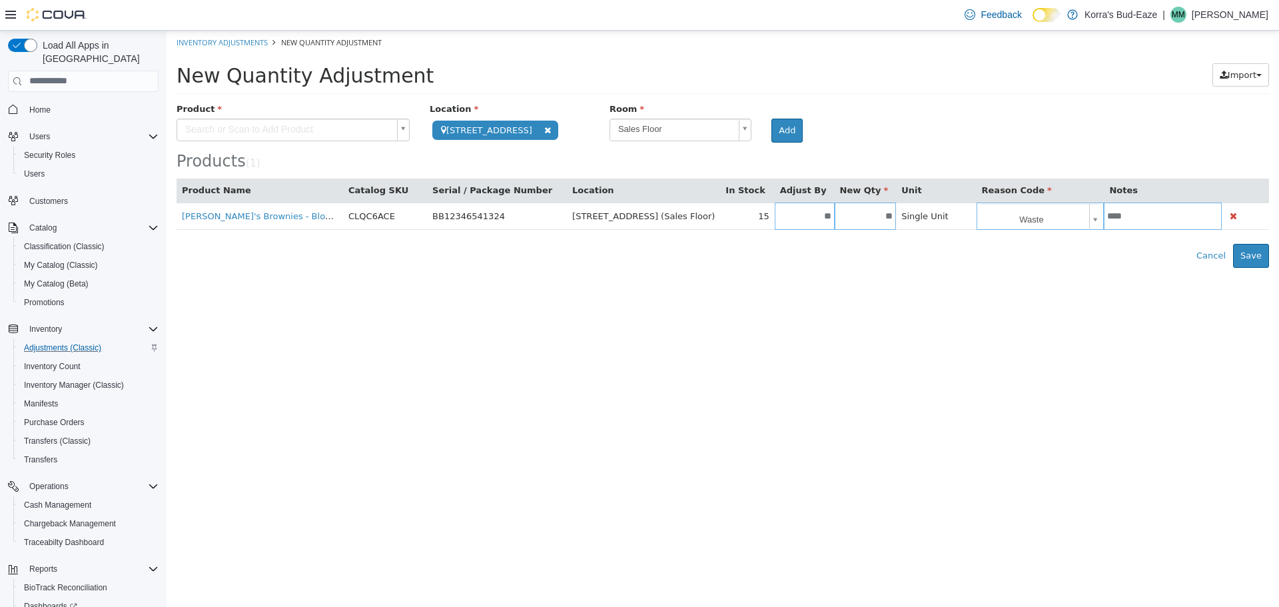
type input "****"
click at [1111, 238] on div "**********" at bounding box center [723, 184] width 1093 height 165
click at [1252, 260] on button "Save" at bounding box center [1251, 255] width 36 height 24
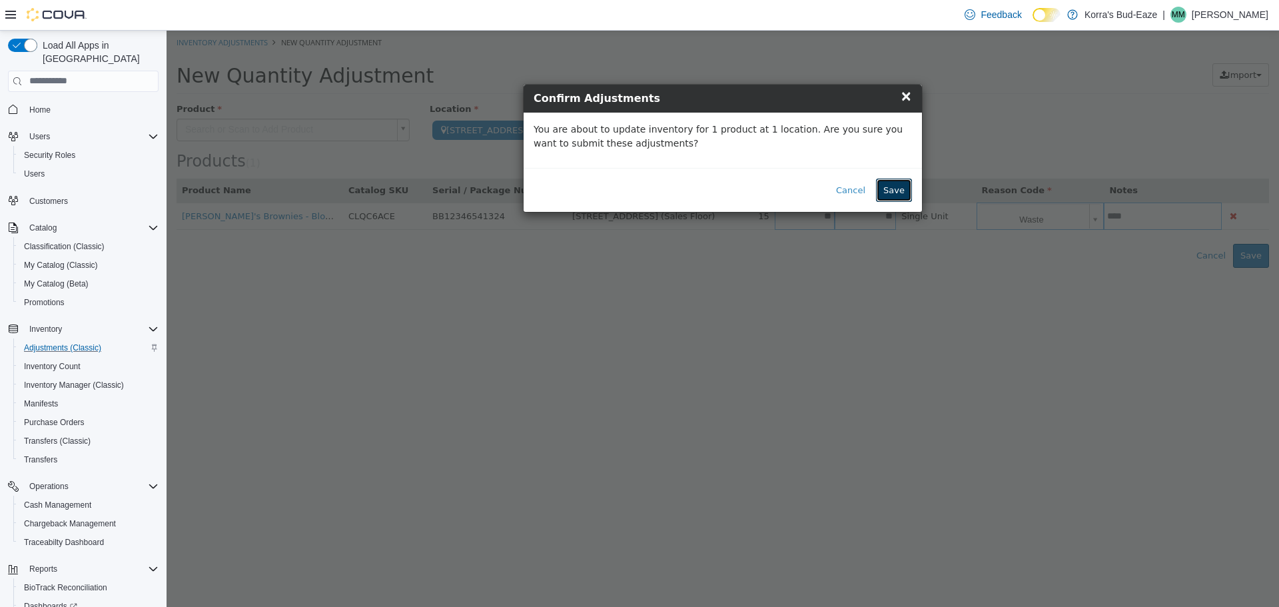
click at [897, 191] on button "Save" at bounding box center [894, 190] width 36 height 24
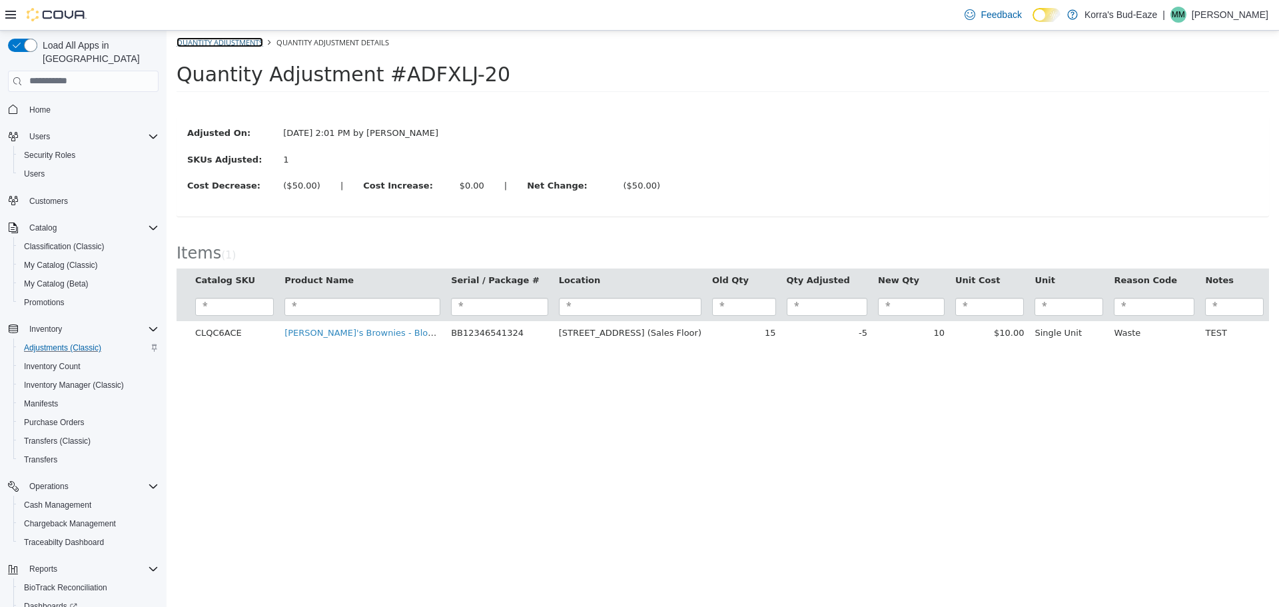
click at [223, 42] on link "Quantity Adjustments" at bounding box center [220, 42] width 87 height 10
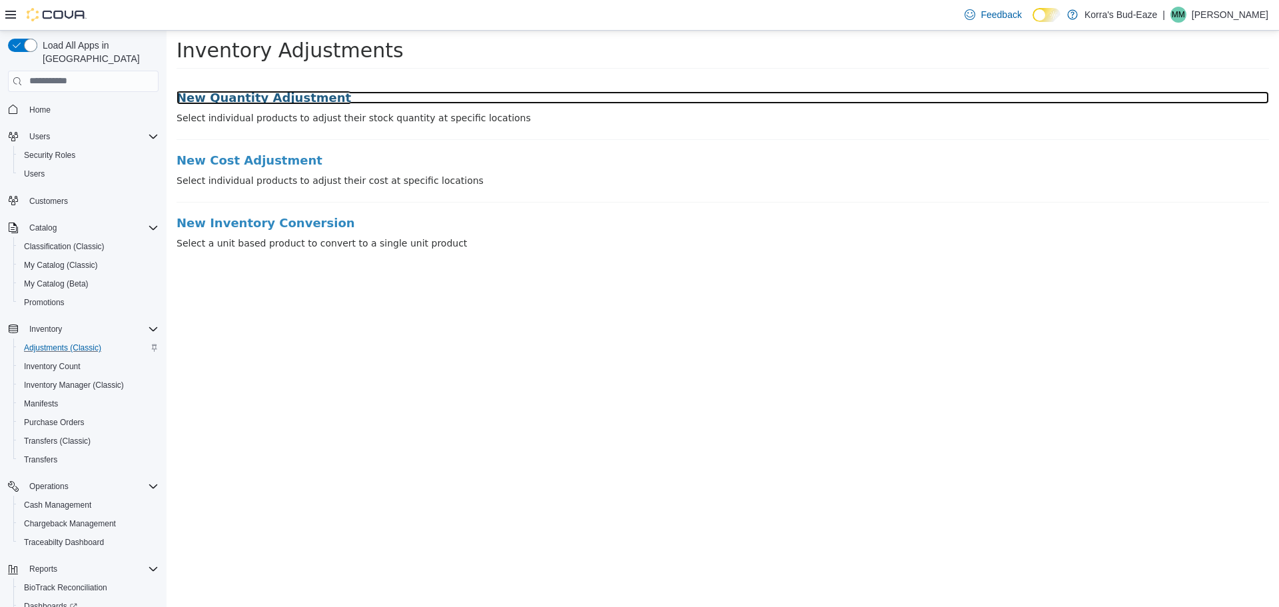
click at [256, 97] on h3 "New Quantity Adjustment" at bounding box center [723, 97] width 1093 height 13
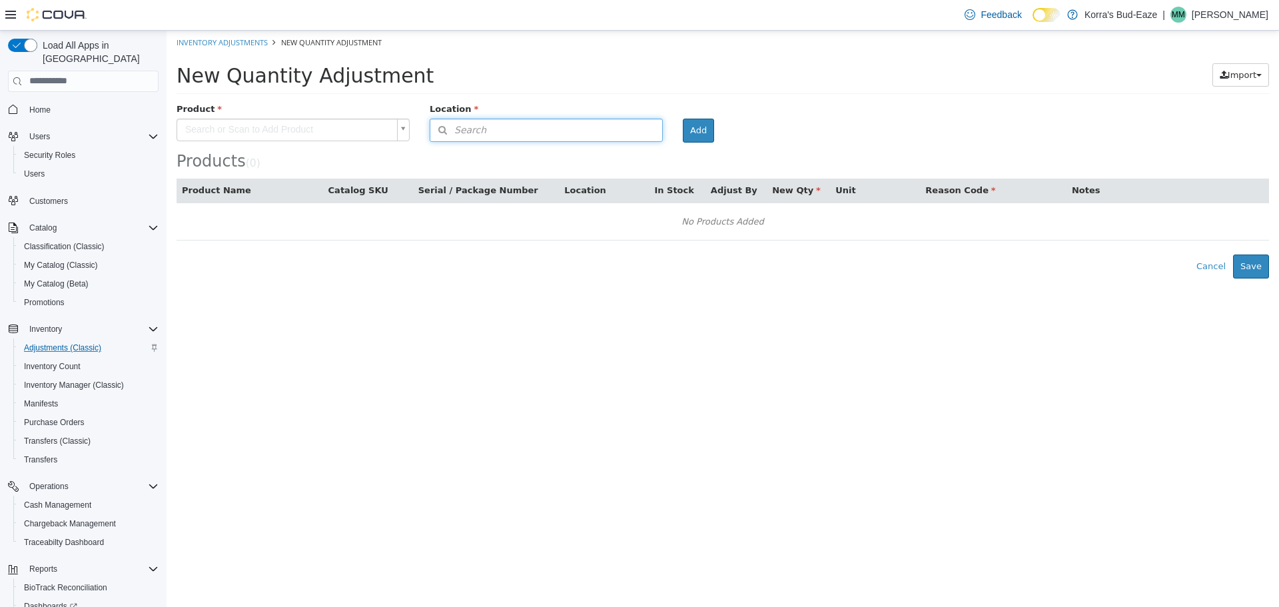
click at [508, 131] on button "Search" at bounding box center [546, 129] width 233 height 23
click at [506, 161] on div "Type 3 or more characters or browse" at bounding box center [546, 153] width 233 height 25
click at [755, 157] on div "Products ( 0 )" at bounding box center [723, 161] width 1093 height 17
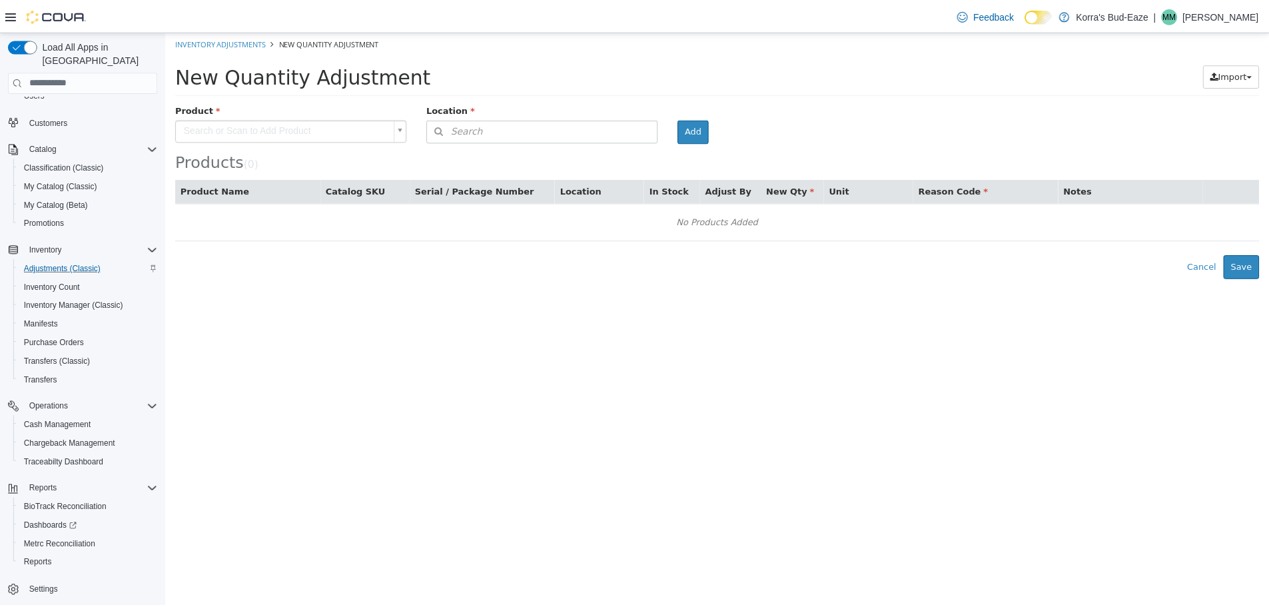
scroll to position [81, 0]
click at [52, 585] on span "Settings" at bounding box center [43, 590] width 29 height 11
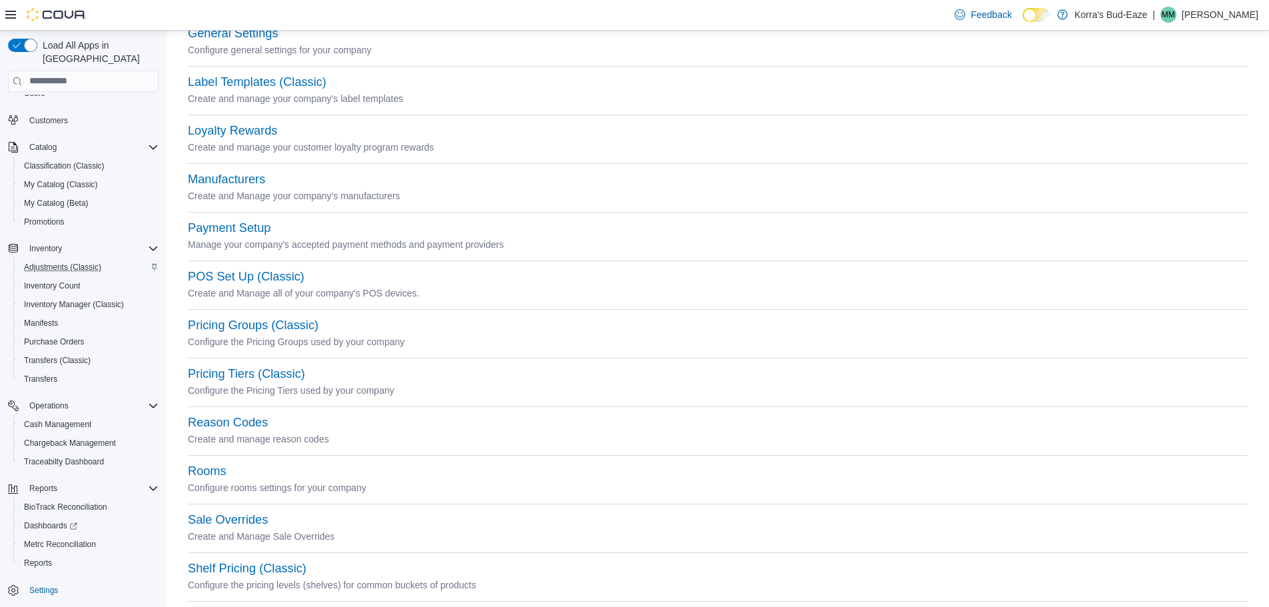
scroll to position [400, 0]
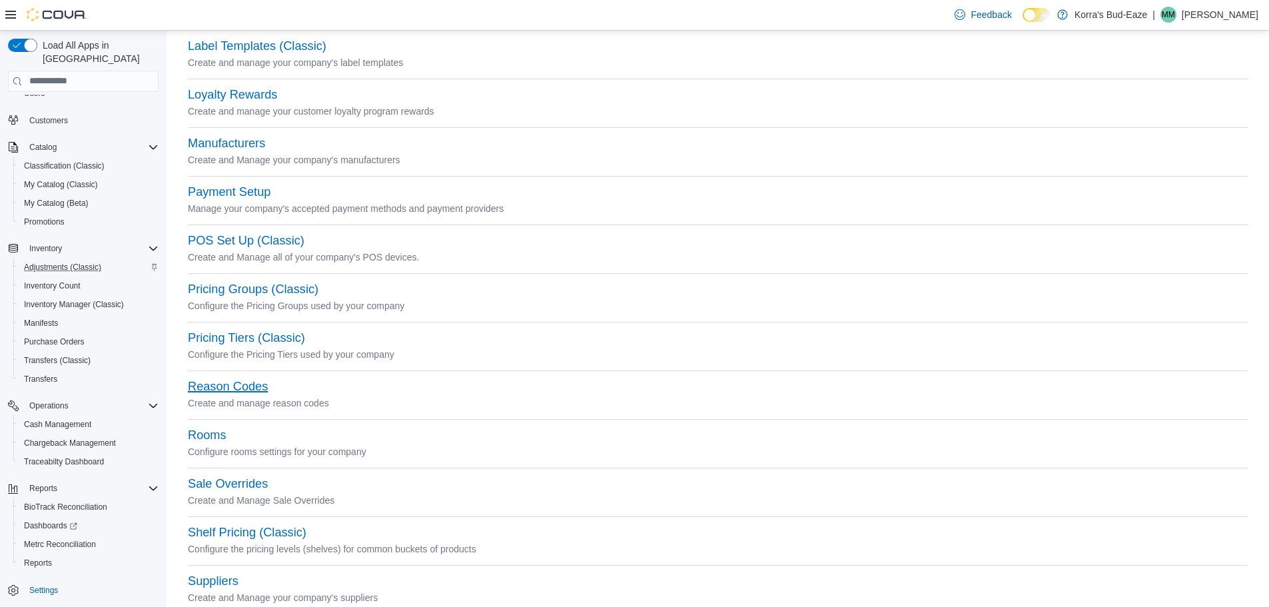
click at [238, 388] on button "Reason Codes" at bounding box center [228, 387] width 80 height 14
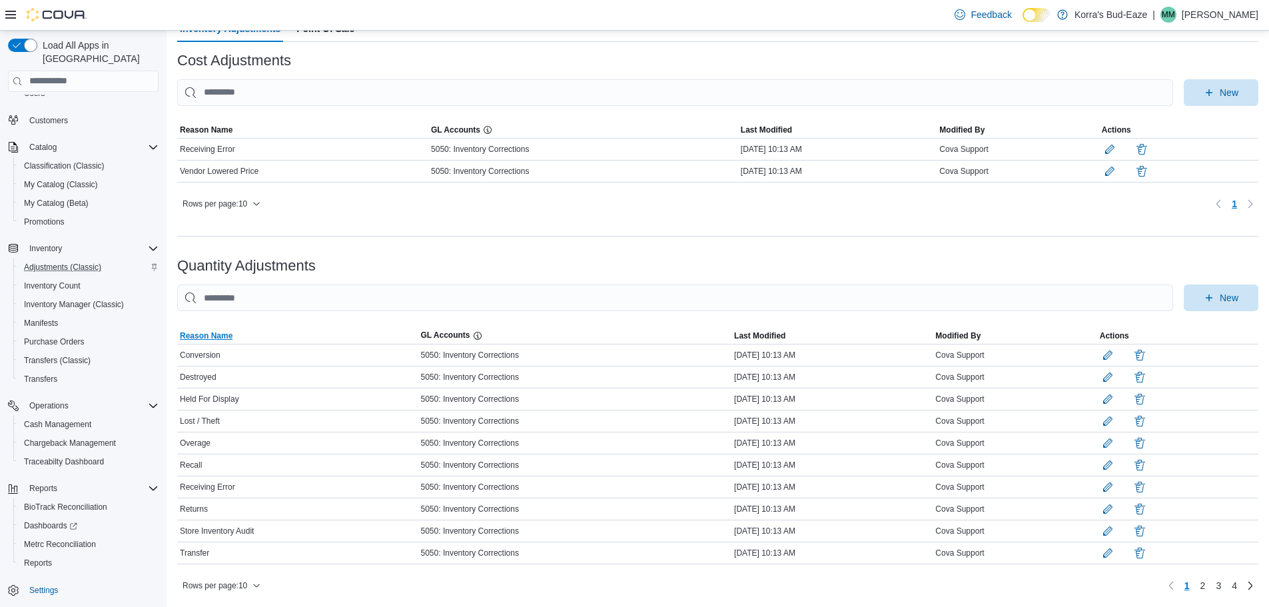
scroll to position [116, 0]
drag, startPoint x: 235, startPoint y: 257, endPoint x: 335, endPoint y: 254, distance: 100.0
click at [335, 258] on div "Quantity Adjustments" at bounding box center [717, 266] width 1081 height 16
click at [1238, 290] on span "New" at bounding box center [1229, 296] width 19 height 13
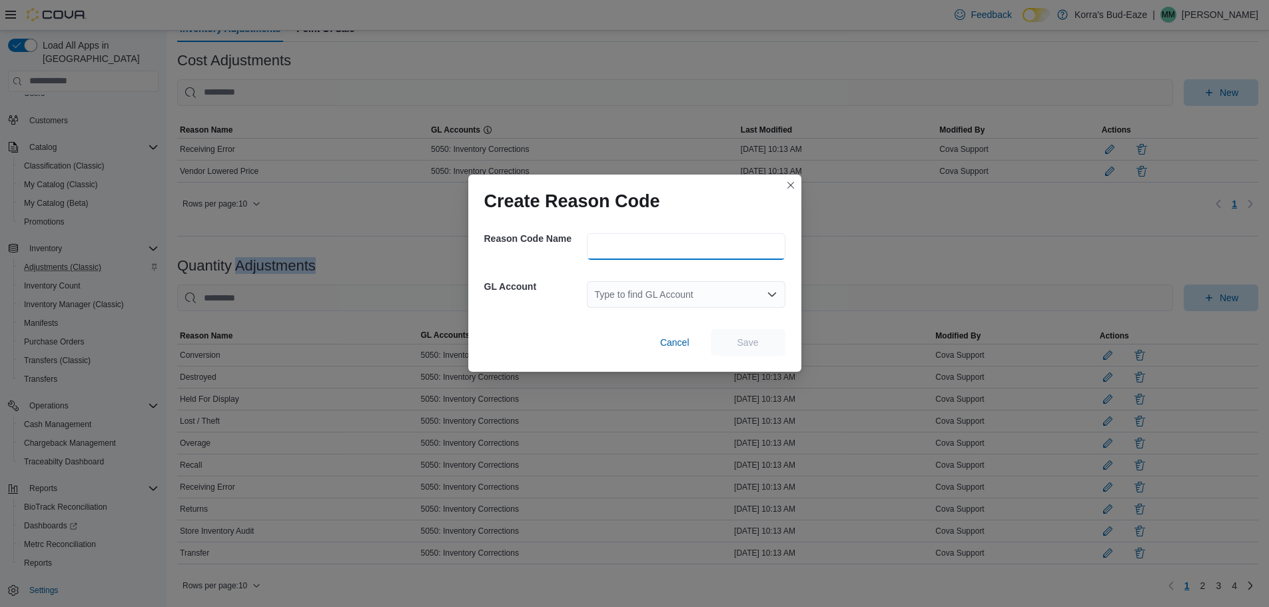
click at [640, 249] on input "text" at bounding box center [686, 246] width 199 height 27
drag, startPoint x: 596, startPoint y: 246, endPoint x: 658, endPoint y: 248, distance: 62.0
click at [687, 246] on input "text" at bounding box center [686, 246] width 199 height 27
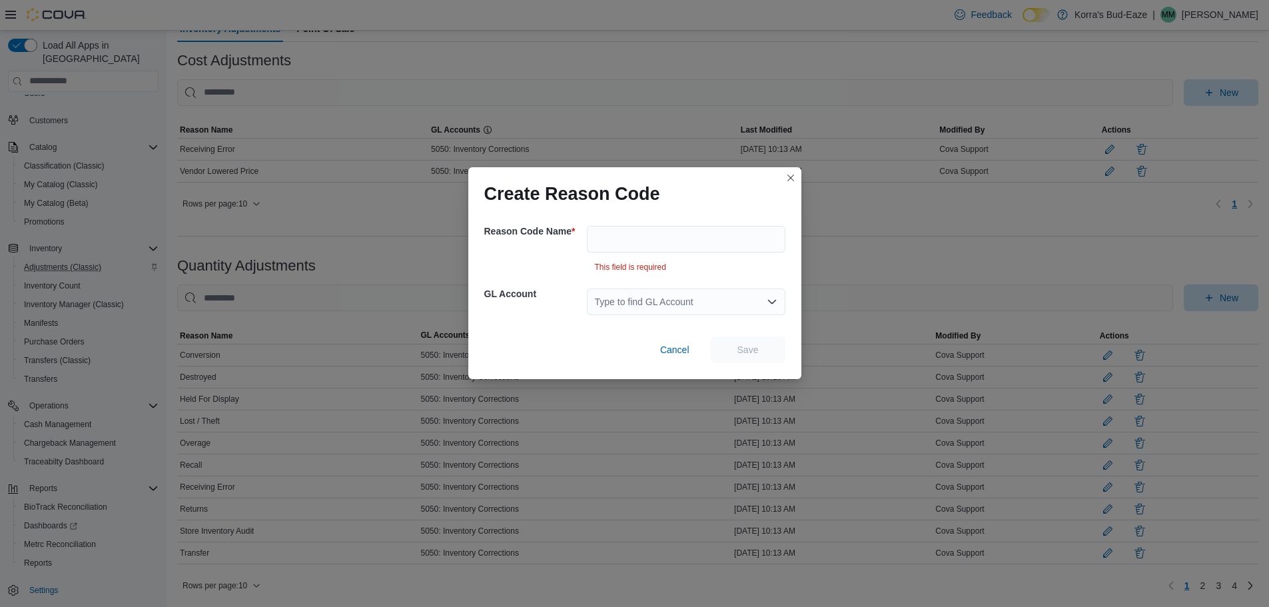
click at [548, 266] on div "Reason Code Name * This field is required" at bounding box center [634, 243] width 301 height 57
click at [635, 296] on div "Type to find GL Account" at bounding box center [686, 301] width 199 height 27
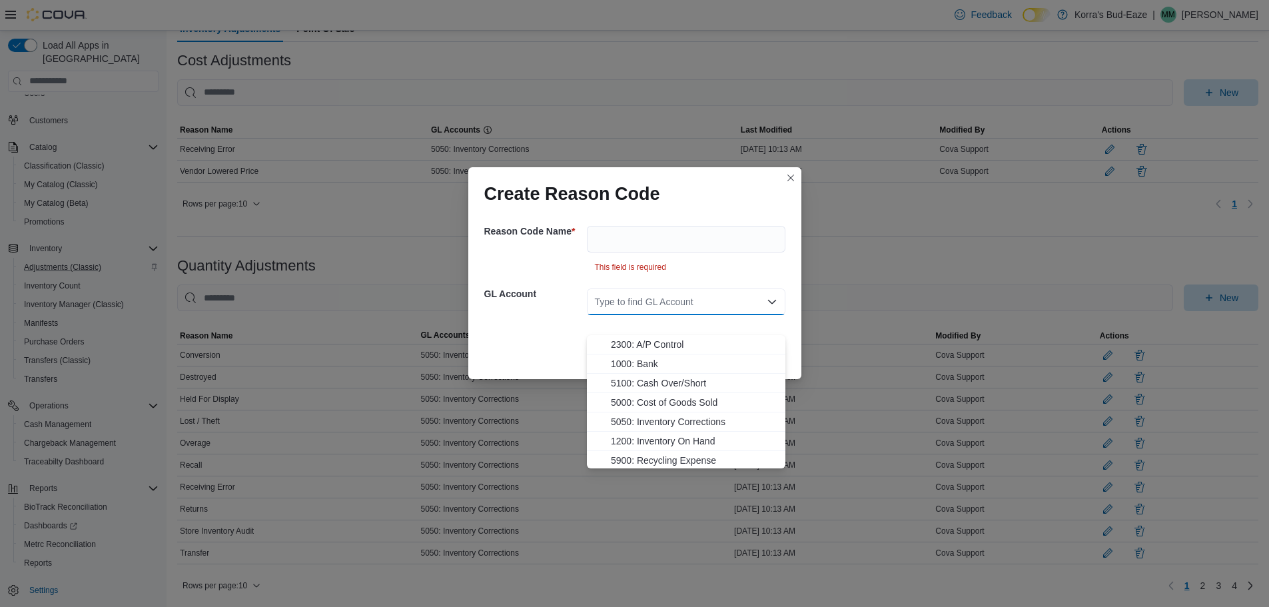
click at [526, 320] on div "GL Account Type to find GL Account Combo box. Selected. Combo box input. Type t…" at bounding box center [634, 302] width 301 height 48
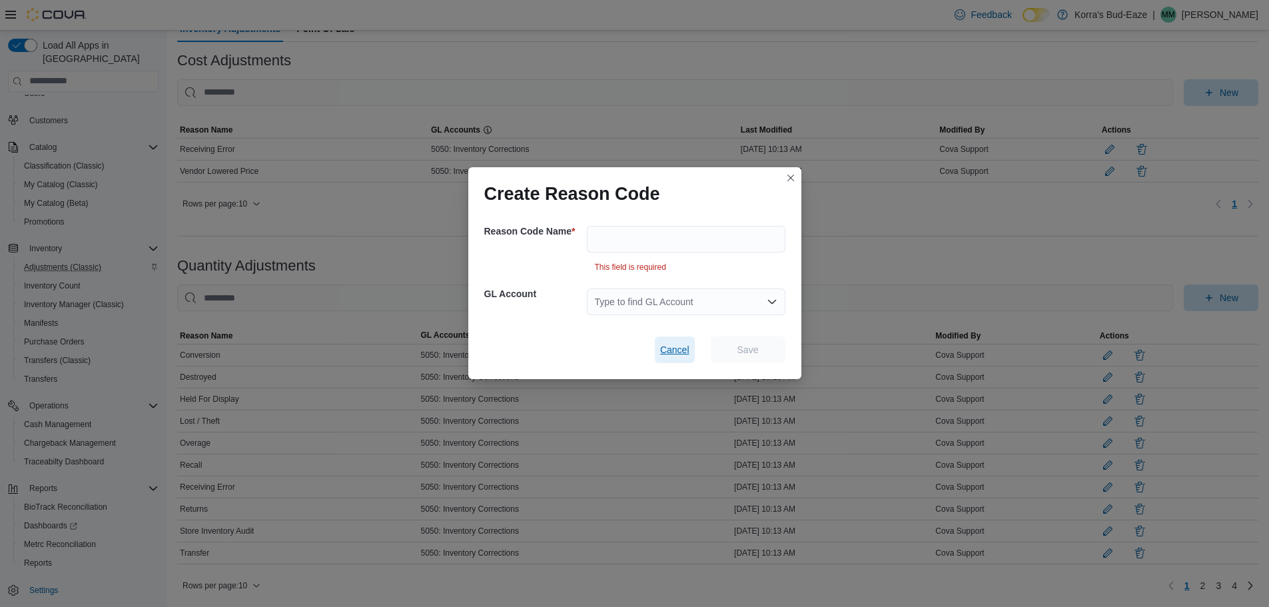
click at [678, 353] on span "Cancel" at bounding box center [674, 349] width 29 height 13
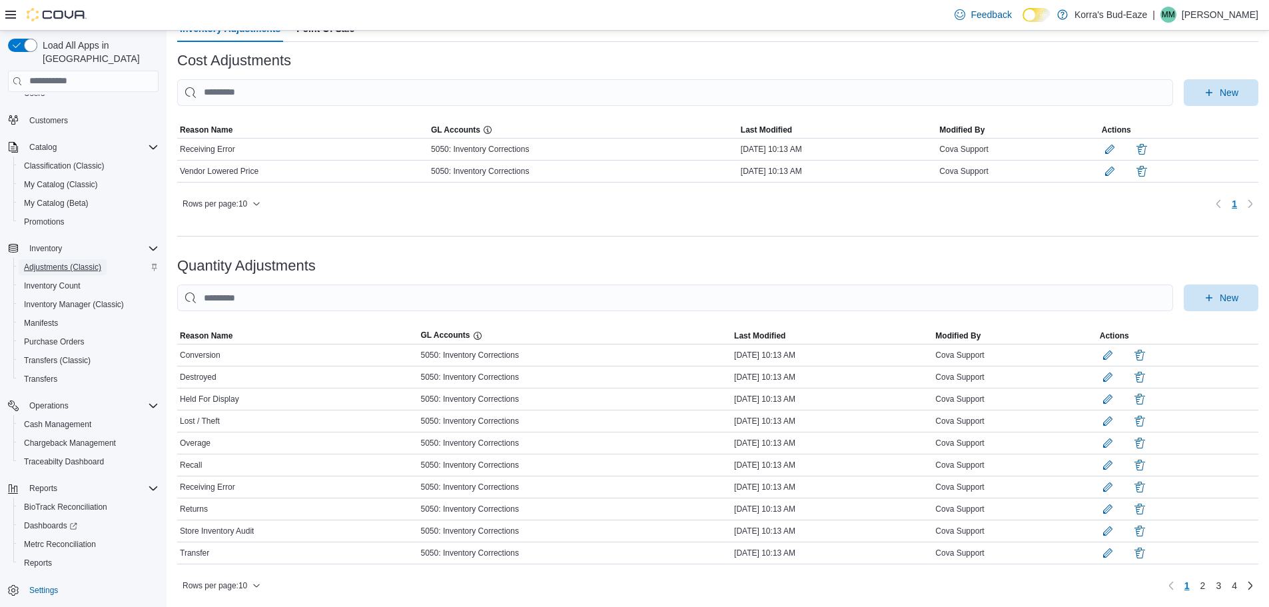
click at [71, 262] on span "Adjustments (Classic)" at bounding box center [62, 267] width 77 height 11
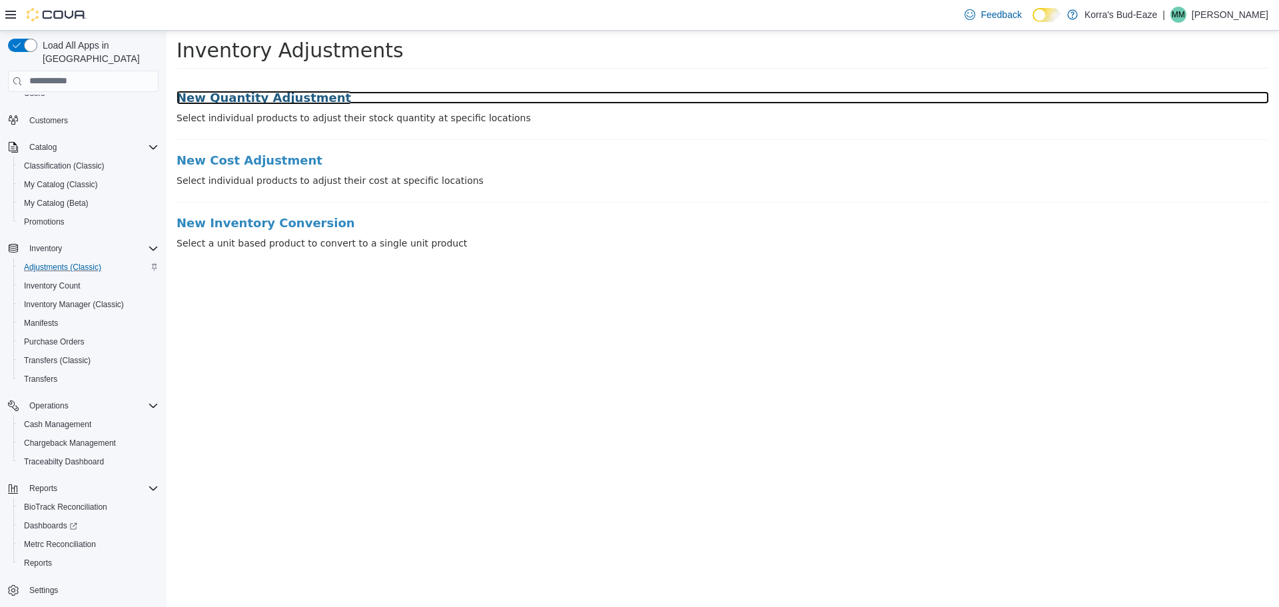
click at [284, 99] on h3 "New Quantity Adjustment" at bounding box center [723, 97] width 1093 height 13
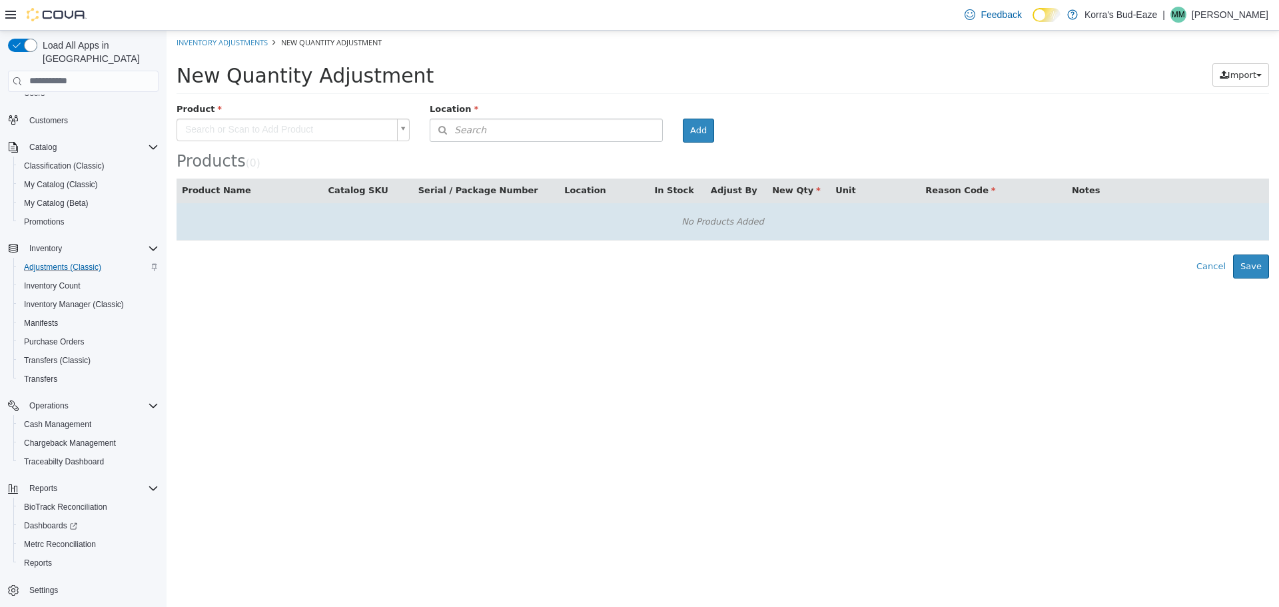
click at [412, 239] on td "No Products Added" at bounding box center [723, 221] width 1093 height 38
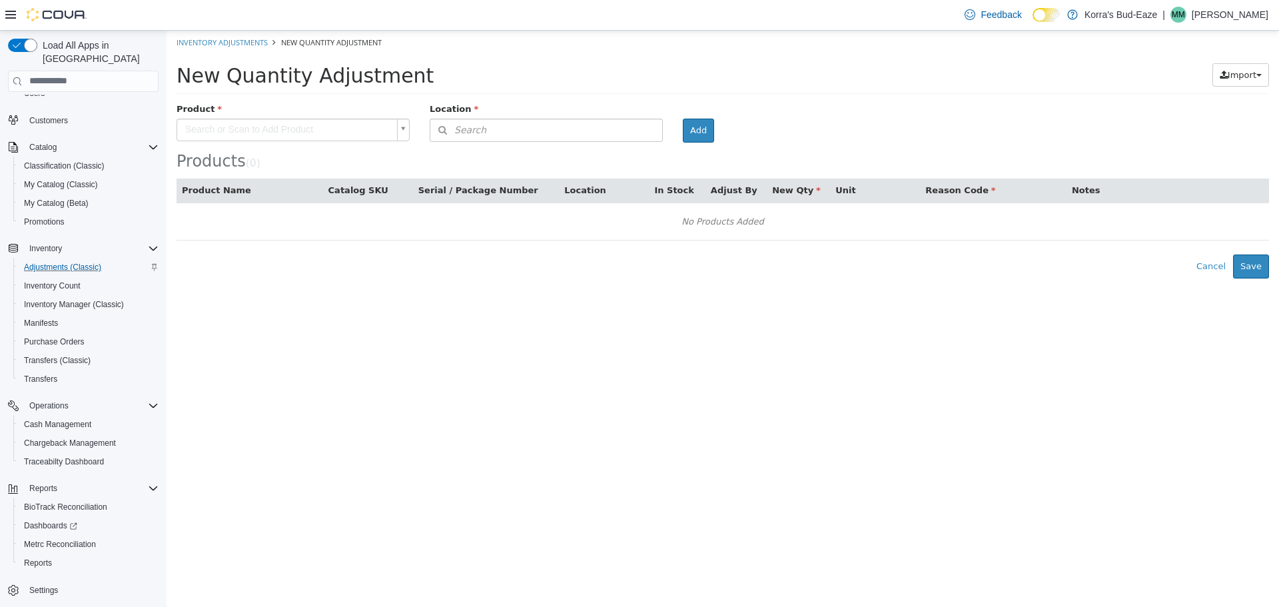
click at [427, 278] on html "× Inventory Adjustments New Quantity Adjustment New Quantity Adjustment Import …" at bounding box center [723, 154] width 1113 height 248
click at [420, 278] on html "× Inventory Adjustments New Quantity Adjustment New Quantity Adjustment Import …" at bounding box center [723, 154] width 1113 height 248
click at [234, 38] on link "Inventory Adjustments" at bounding box center [222, 42] width 91 height 10
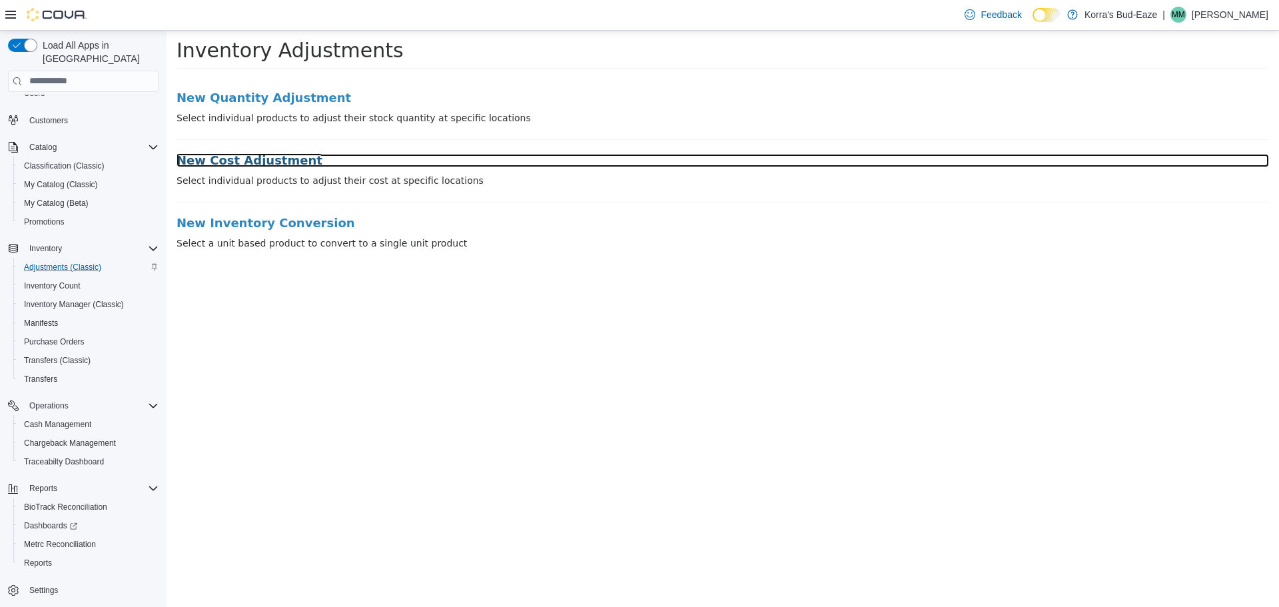
click at [226, 162] on h3 "New Cost Adjustment" at bounding box center [723, 159] width 1093 height 13
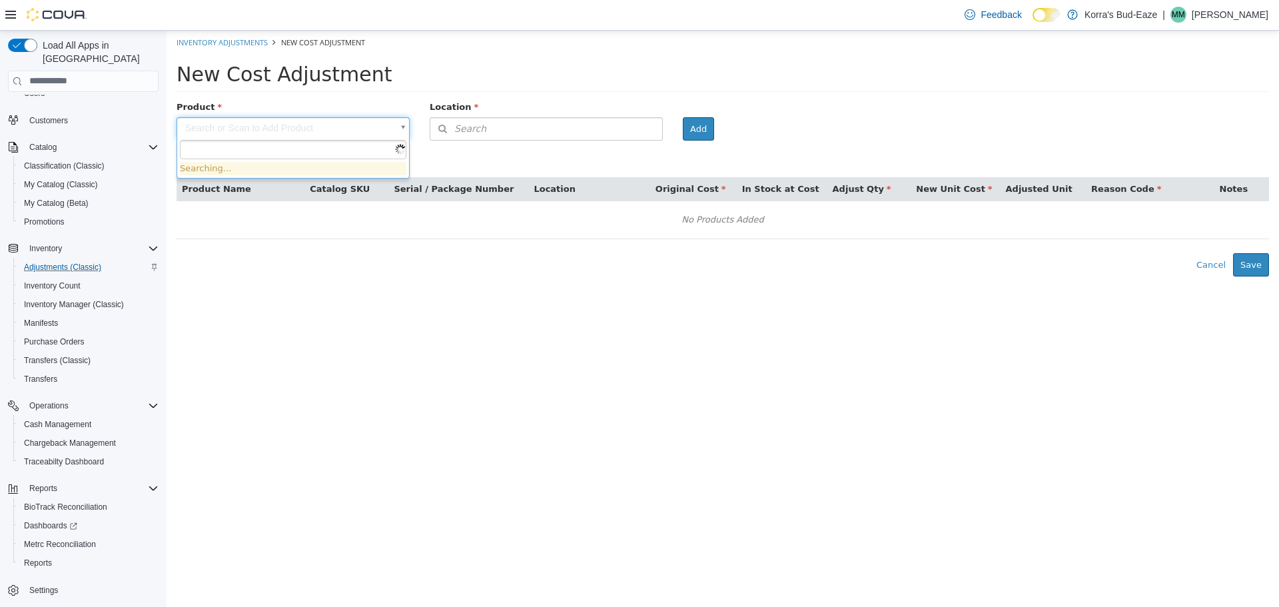
click at [304, 126] on body "× Inventory Adjustments New Cost Adjustment New Cost Adjustment Product Search …" at bounding box center [723, 153] width 1113 height 246
drag, startPoint x: 321, startPoint y: 119, endPoint x: 265, endPoint y: 149, distance: 63.2
click at [265, 149] on input "text" at bounding box center [293, 149] width 227 height 20
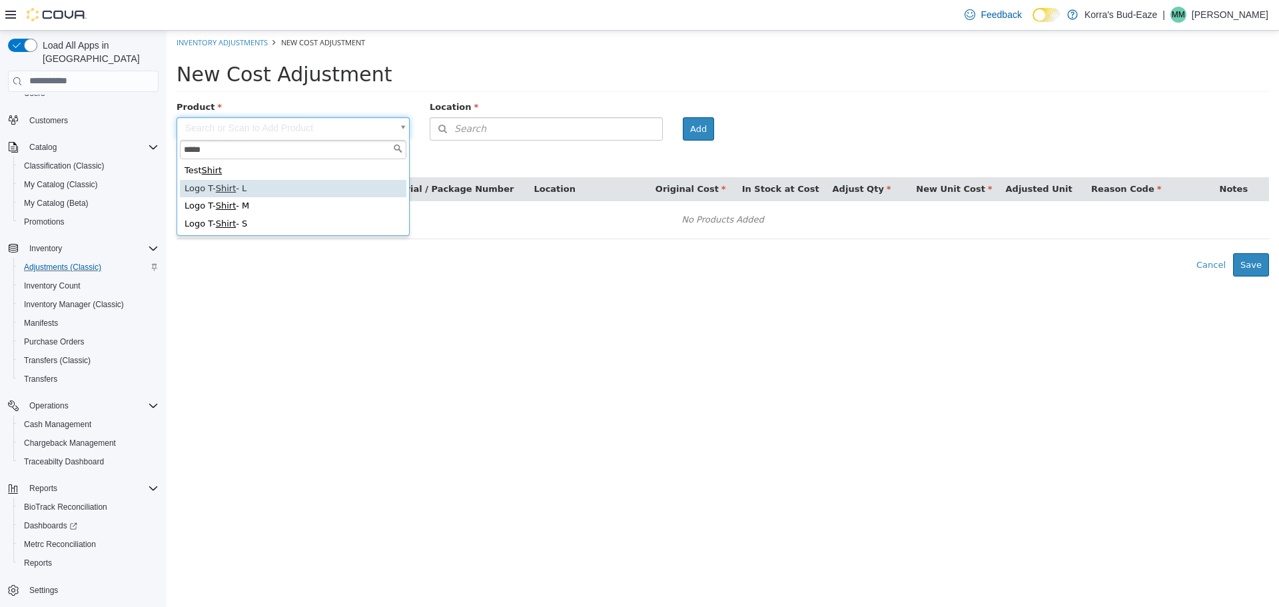
type input "*****"
type input "**********"
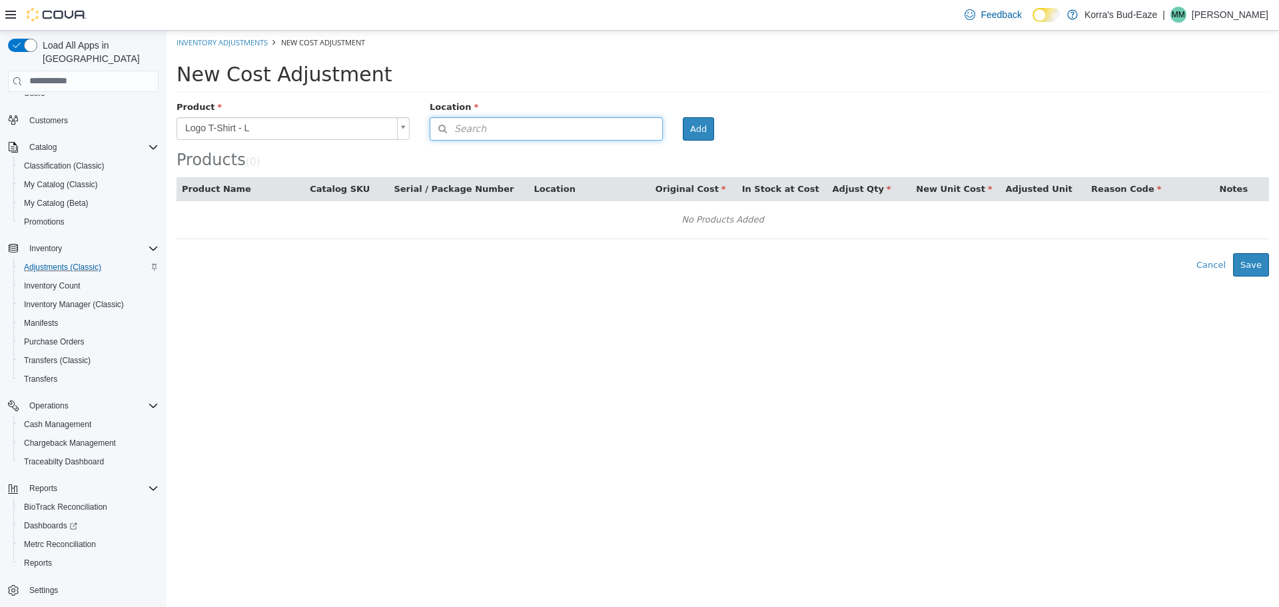
click at [586, 123] on button "Search" at bounding box center [546, 128] width 233 height 23
click at [645, 148] on span "or browse" at bounding box center [629, 152] width 65 height 23
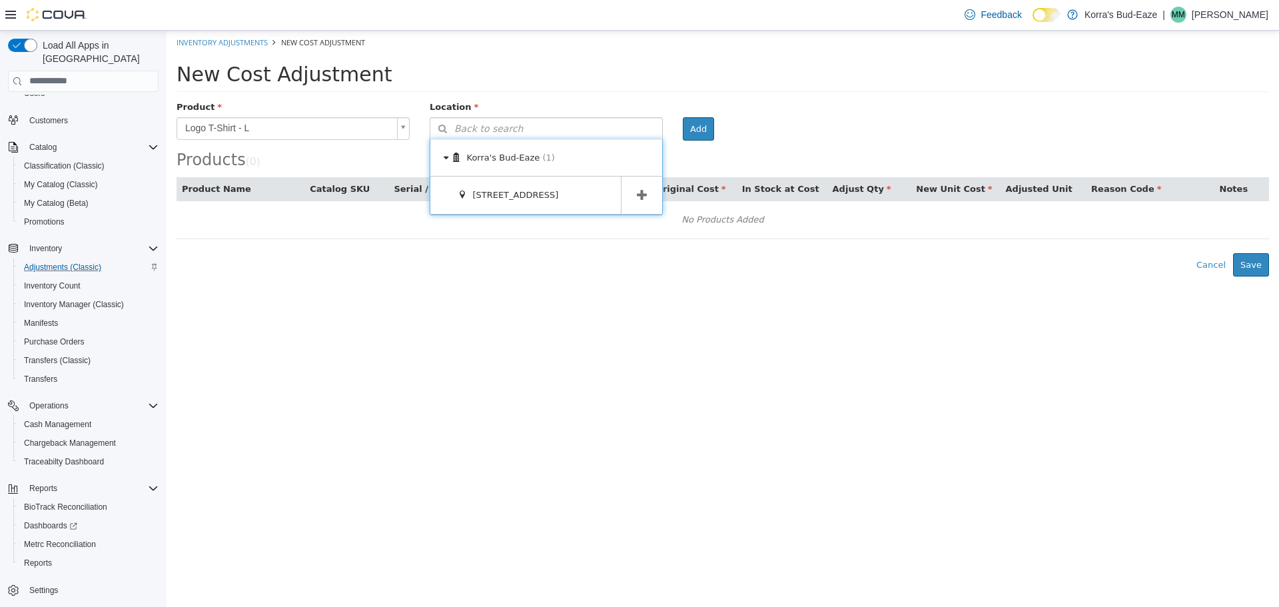
click at [624, 193] on div "[STREET_ADDRESS]" at bounding box center [546, 195] width 232 height 38
click at [633, 193] on span at bounding box center [641, 194] width 41 height 37
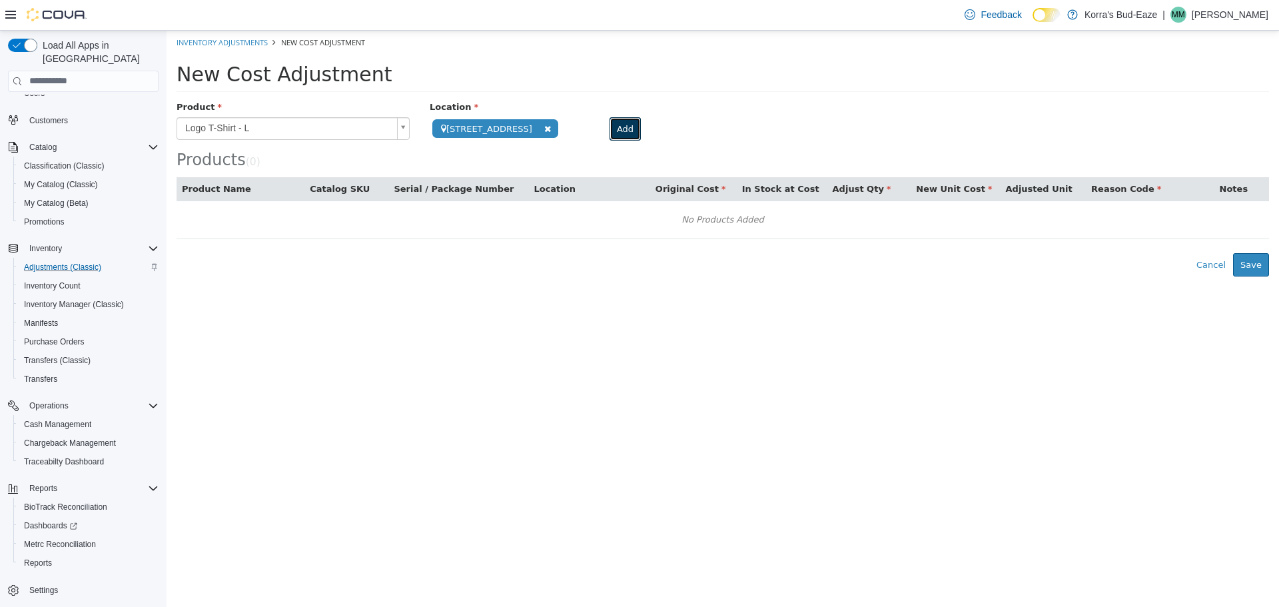
click at [610, 128] on button "Add" at bounding box center [625, 129] width 31 height 24
click at [610, 128] on button "Adding..." at bounding box center [636, 129] width 53 height 24
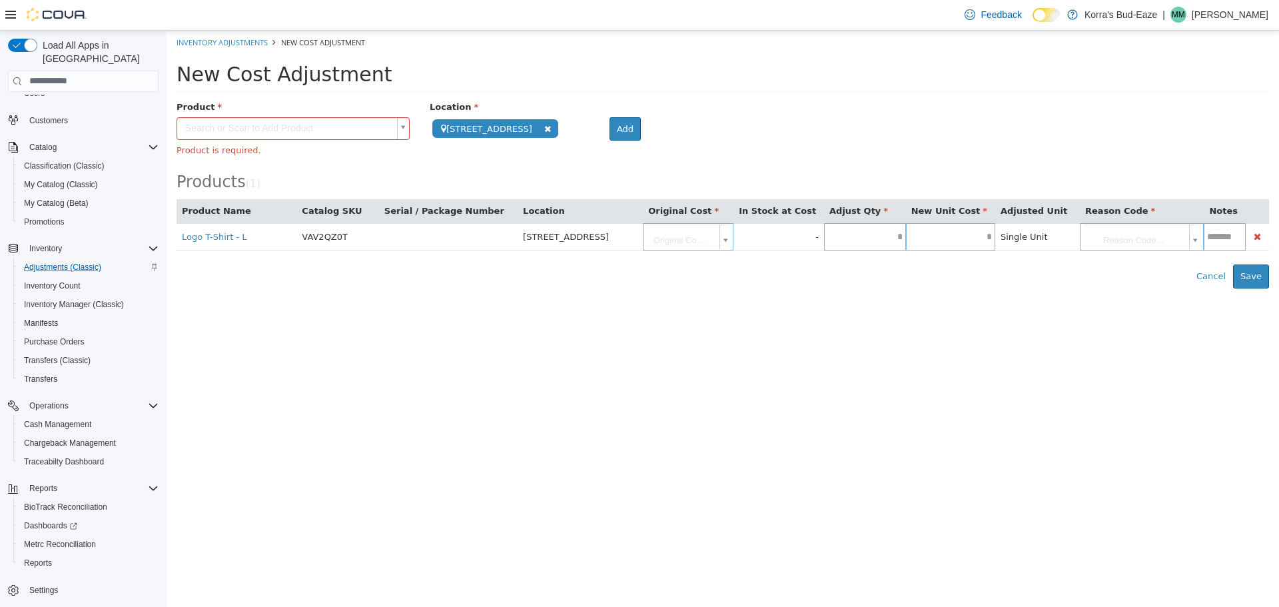
drag, startPoint x: 699, startPoint y: 125, endPoint x: 749, endPoint y: 132, distance: 49.8
click at [701, 125] on div "Products ( 1 )" at bounding box center [723, 145] width 1093 height 90
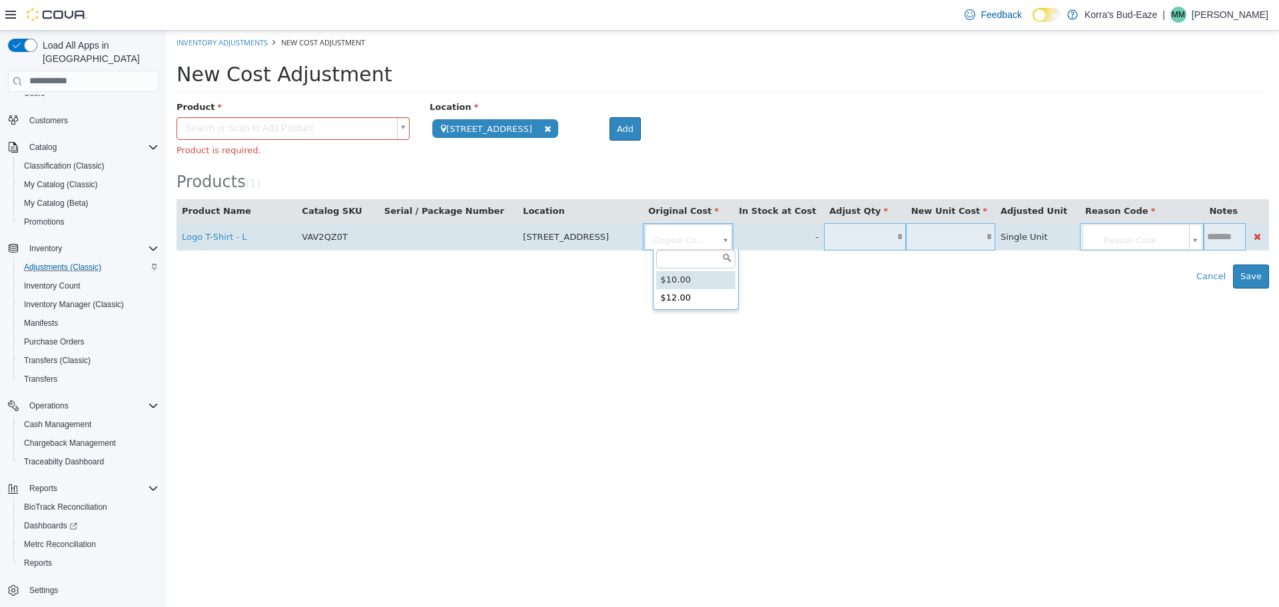
click at [734, 236] on body "**********" at bounding box center [723, 159] width 1113 height 258
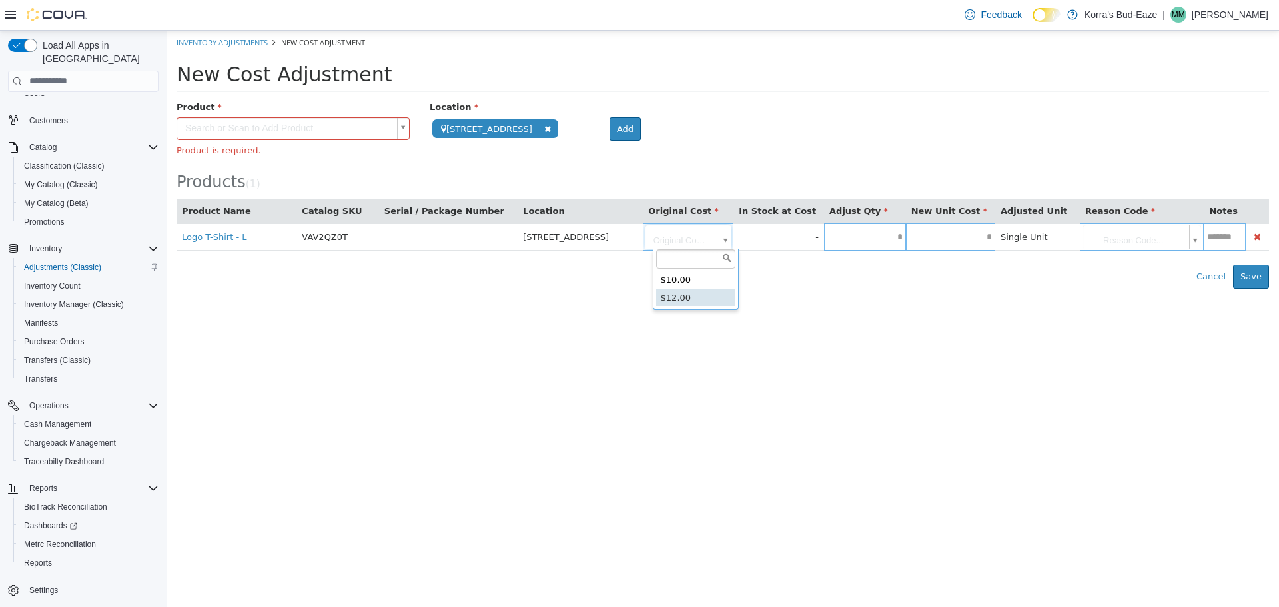
type input "*"
click at [769, 288] on html "**********" at bounding box center [723, 159] width 1113 height 258
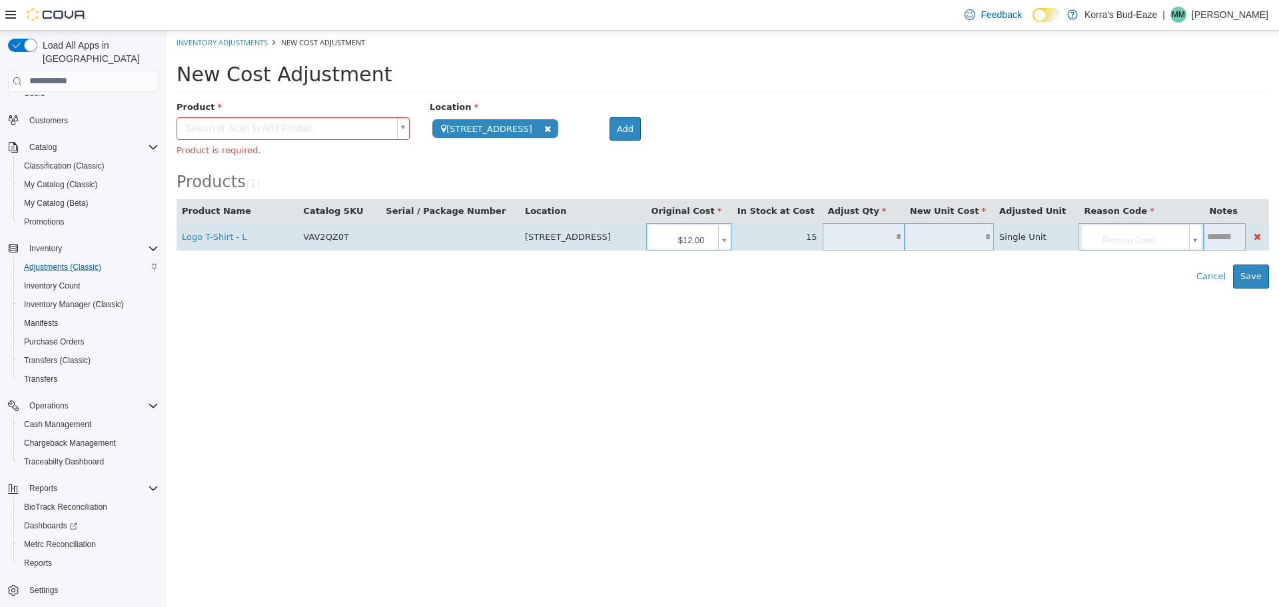
drag, startPoint x: 875, startPoint y: 235, endPoint x: 893, endPoint y: 233, distance: 18.1
click at [893, 234] on input "text" at bounding box center [864, 236] width 82 height 10
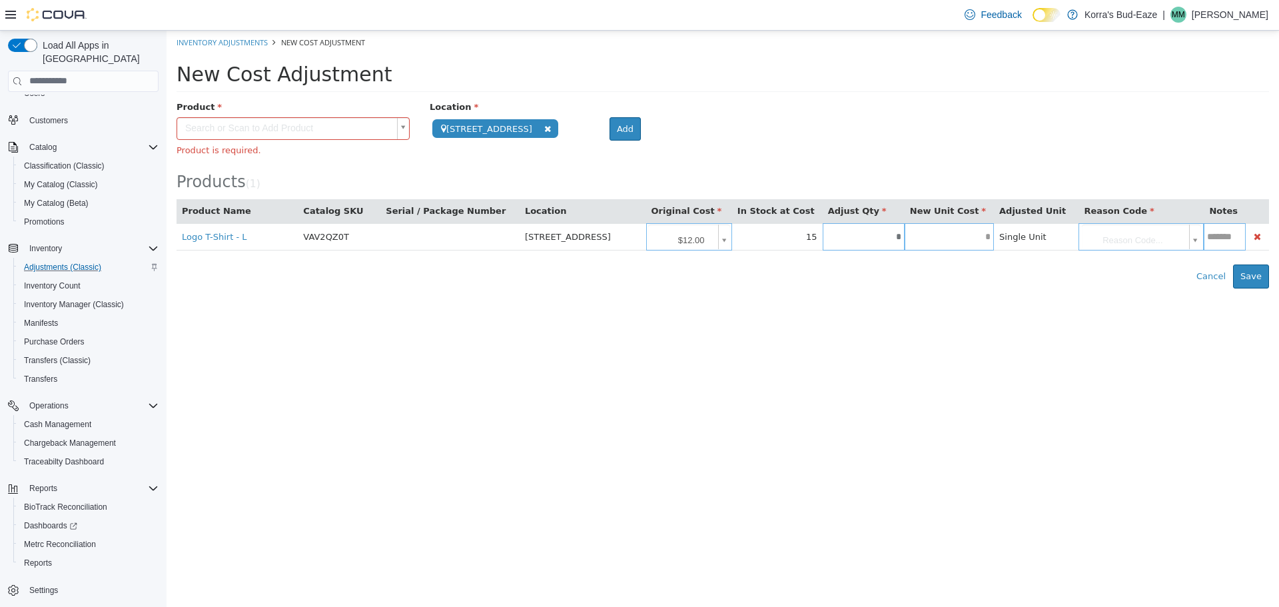
type input "*"
click at [917, 275] on div "Error saving adjustment please resolve the errors above. Cancel Save" at bounding box center [723, 276] width 1113 height 24
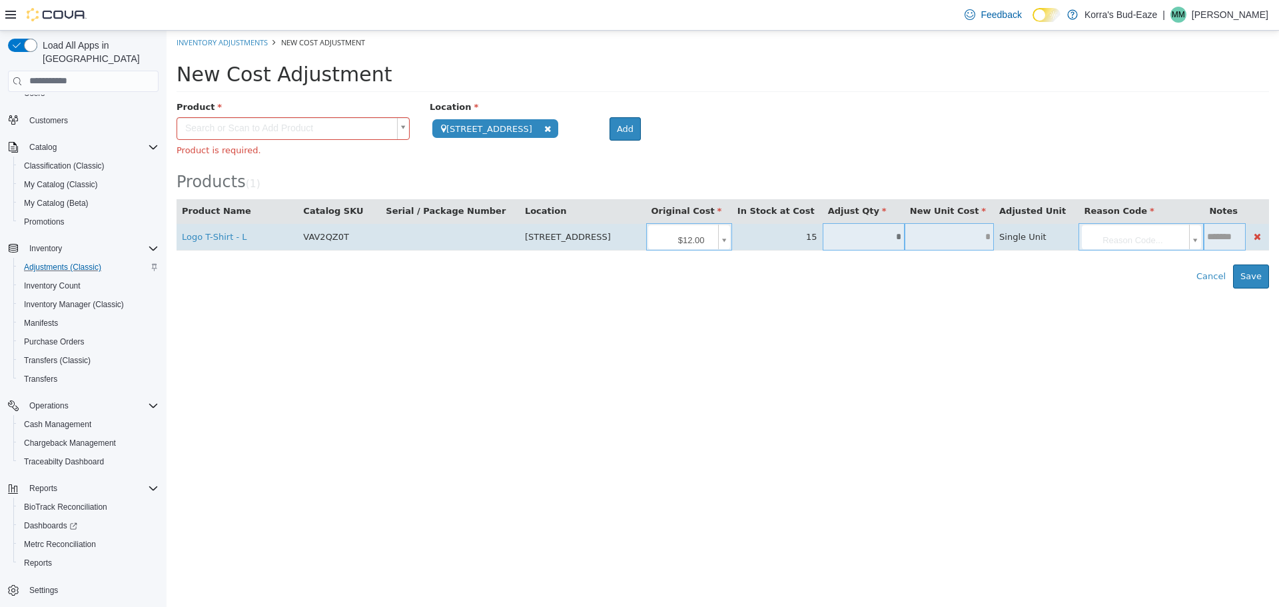
click at [962, 241] on input "text" at bounding box center [949, 236] width 89 height 10
type input "*"
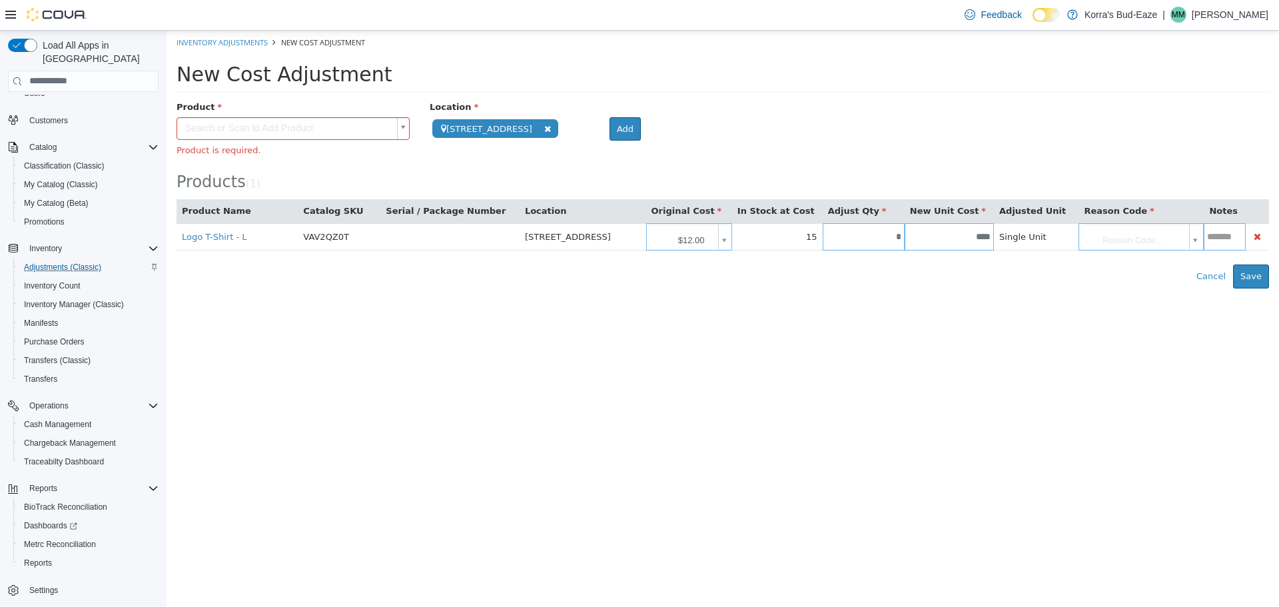
type input "*****"
click at [965, 288] on html "**********" at bounding box center [723, 159] width 1113 height 258
click at [1198, 236] on body "**********" at bounding box center [723, 159] width 1113 height 258
type input "**********"
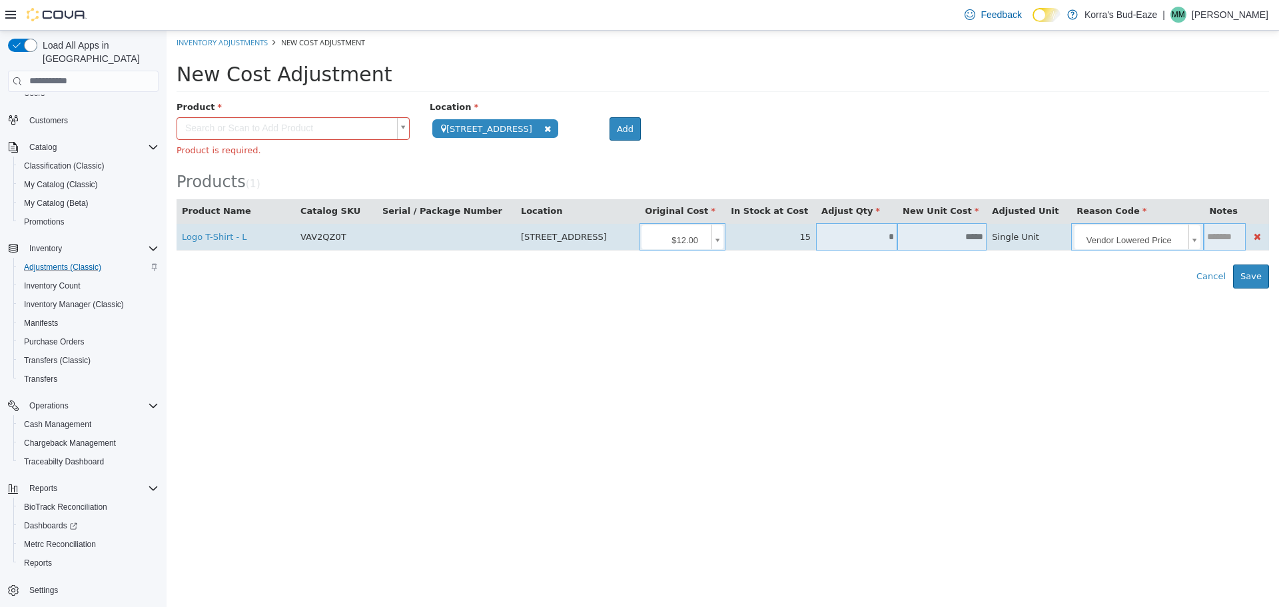
click at [1218, 236] on input "text" at bounding box center [1224, 236] width 41 height 10
click at [1220, 234] on input "text" at bounding box center [1224, 236] width 41 height 10
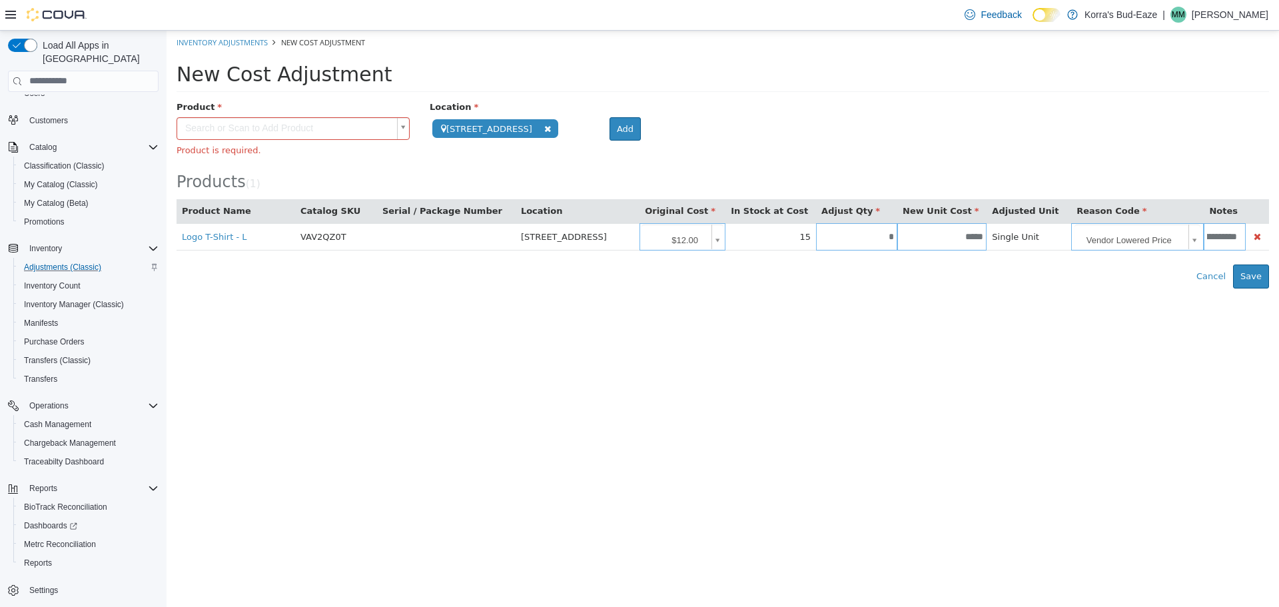
scroll to position [0, 37]
type input "**********"
drag, startPoint x: 1011, startPoint y: 426, endPoint x: 1030, endPoint y: 407, distance: 26.4
click at [1014, 288] on html "**********" at bounding box center [723, 159] width 1113 height 258
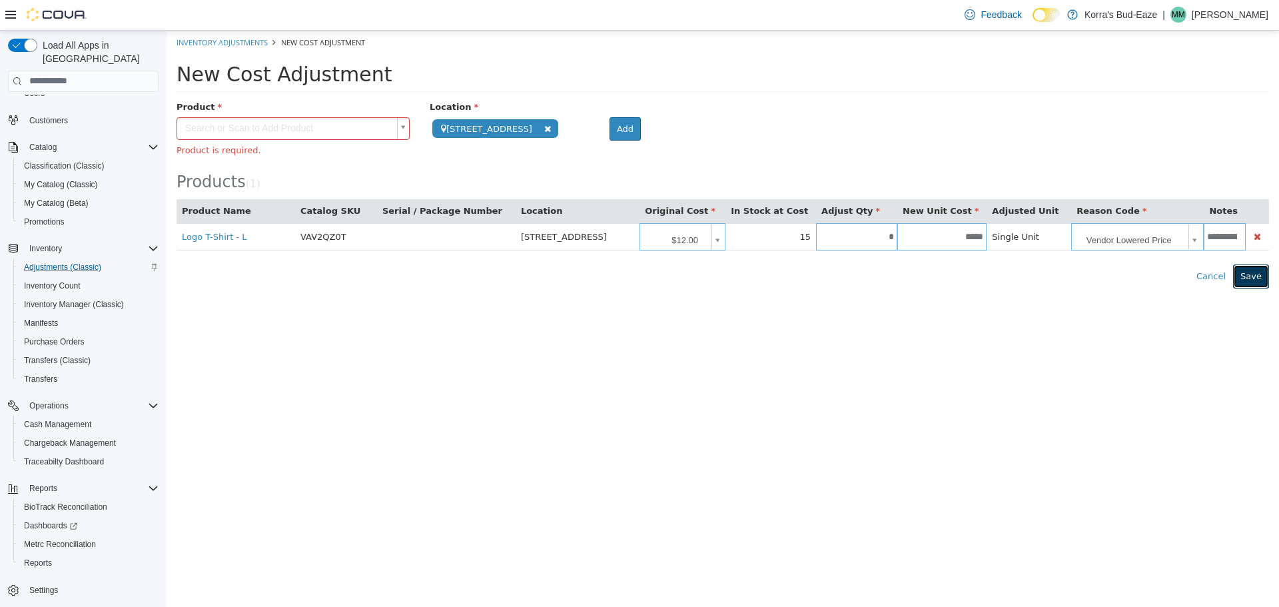
click at [1252, 274] on button "Save" at bounding box center [1251, 276] width 36 height 24
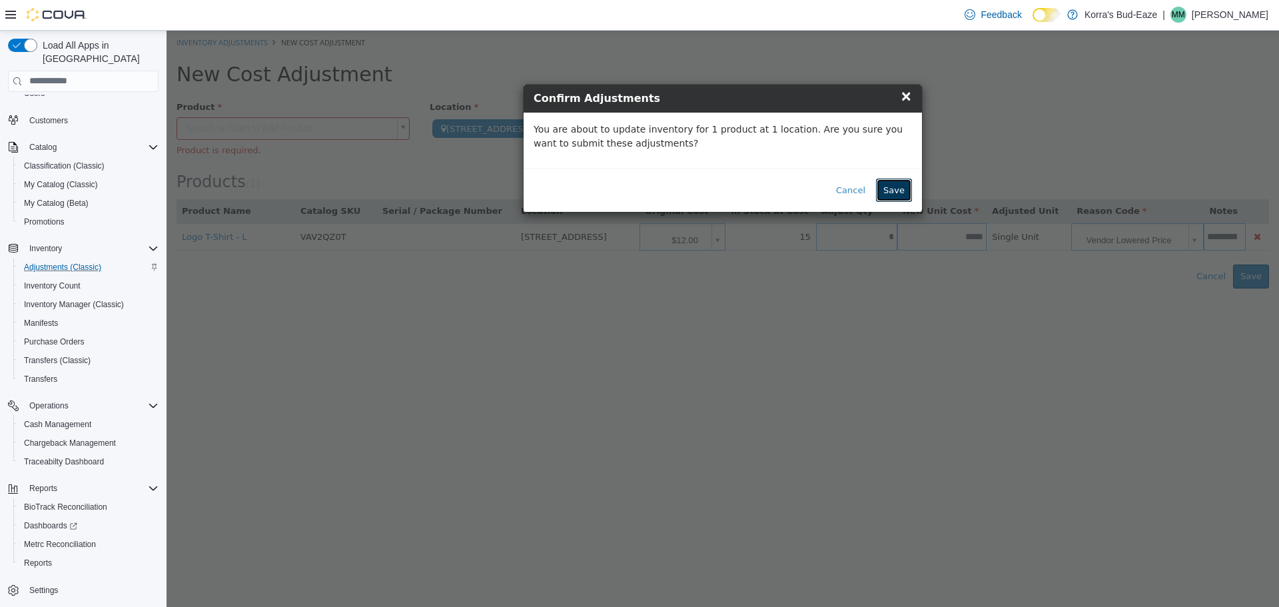
click at [904, 193] on button "Save" at bounding box center [894, 190] width 36 height 24
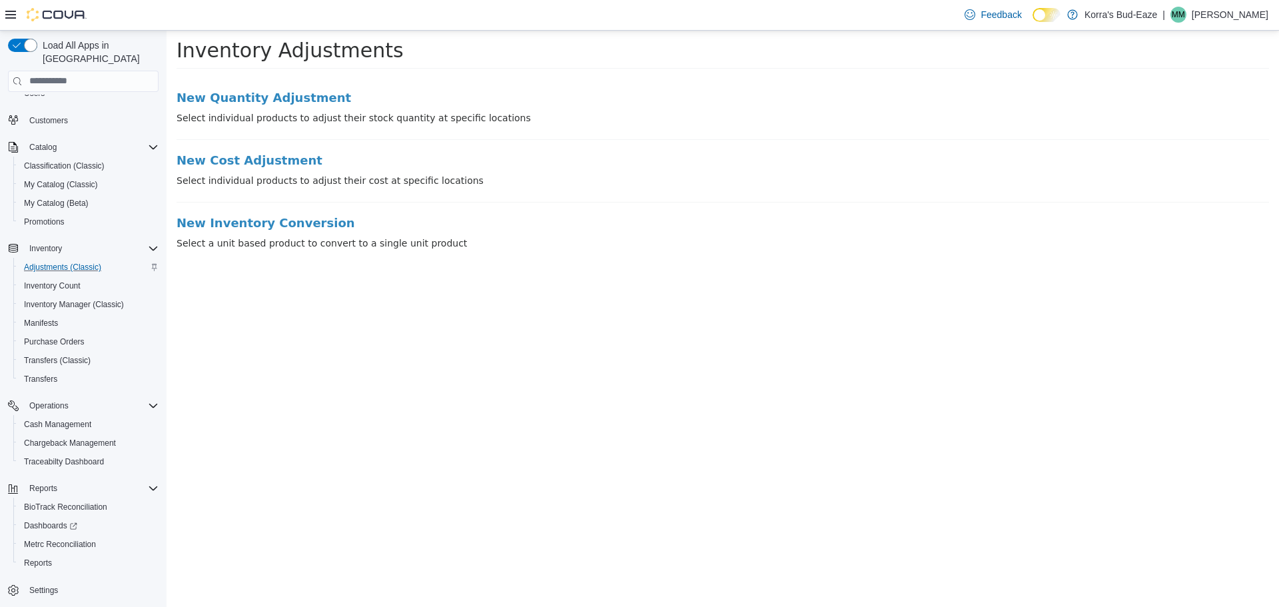
click at [646, 232] on li "New Inventory Conversion Select a unit based product to convert to a single uni…" at bounding box center [723, 233] width 1093 height 34
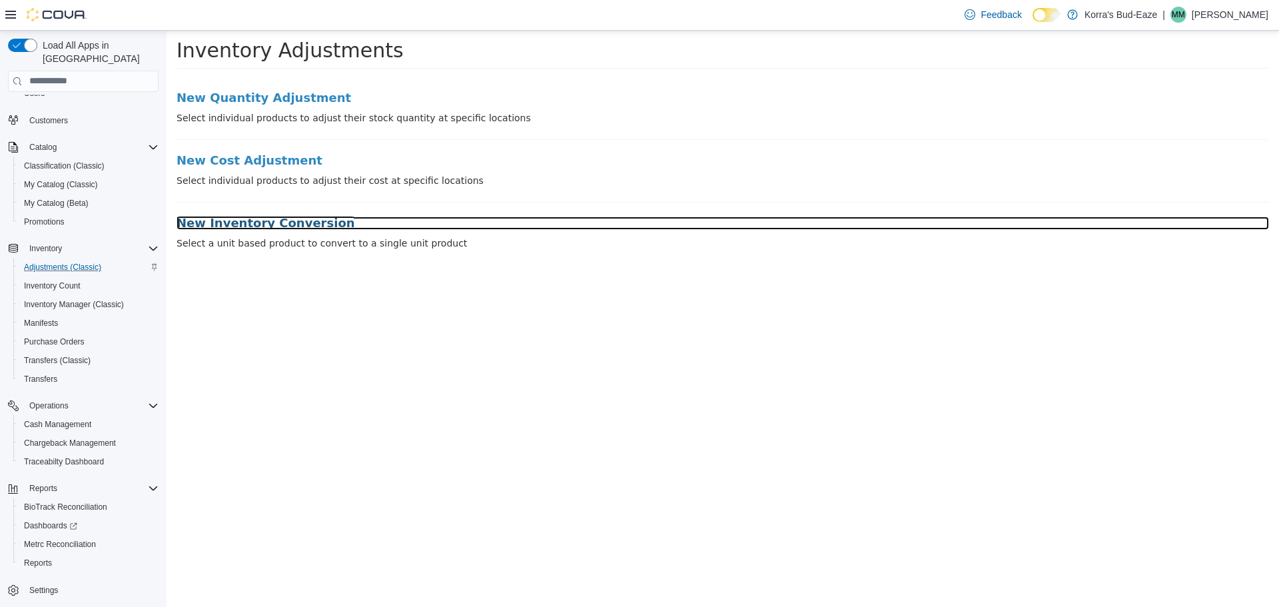
click at [244, 221] on h3 "New Inventory Conversion" at bounding box center [723, 222] width 1093 height 13
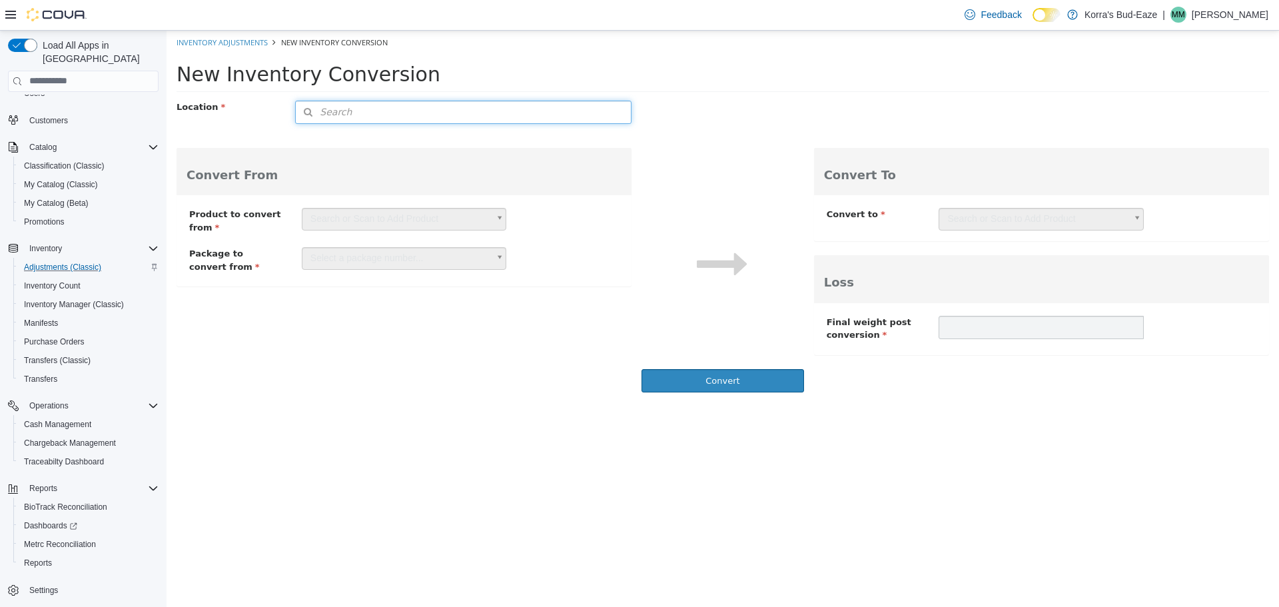
click at [400, 107] on button "Search" at bounding box center [463, 111] width 336 height 23
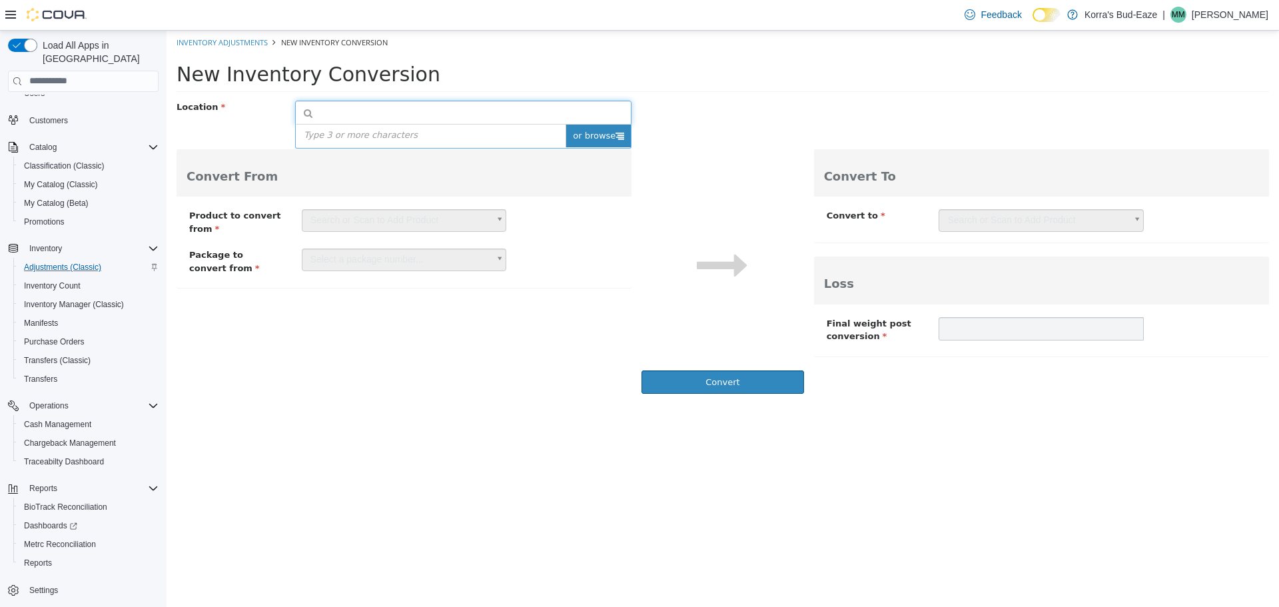
click at [598, 138] on span "or browse" at bounding box center [598, 135] width 65 height 23
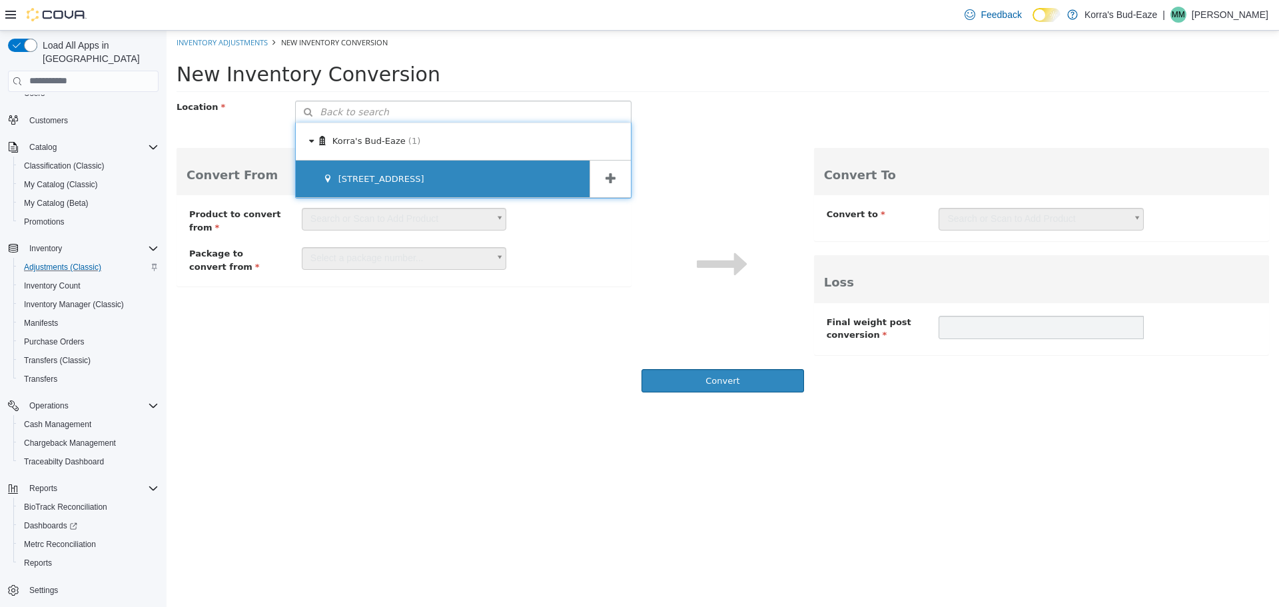
click at [507, 180] on div "[STREET_ADDRESS]" at bounding box center [443, 178] width 294 height 37
click at [508, 179] on div "[STREET_ADDRESS]" at bounding box center [443, 178] width 294 height 37
click at [436, 179] on div "[STREET_ADDRESS]" at bounding box center [443, 178] width 294 height 37
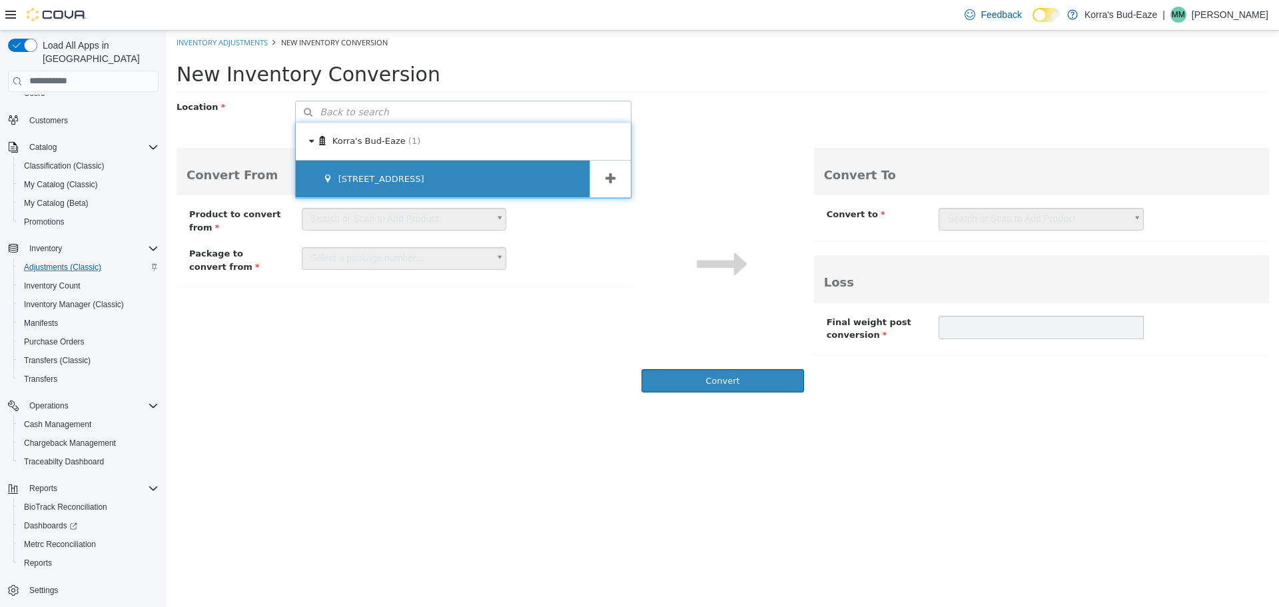
drag, startPoint x: 422, startPoint y: 179, endPoint x: 404, endPoint y: 177, distance: 17.4
click at [421, 179] on div "[STREET_ADDRESS]" at bounding box center [443, 178] width 294 height 37
click at [404, 177] on div "[STREET_ADDRESS]" at bounding box center [443, 178] width 294 height 37
click at [388, 179] on div "[STREET_ADDRESS]" at bounding box center [443, 178] width 294 height 37
click at [369, 179] on span "[STREET_ADDRESS]" at bounding box center [381, 178] width 86 height 10
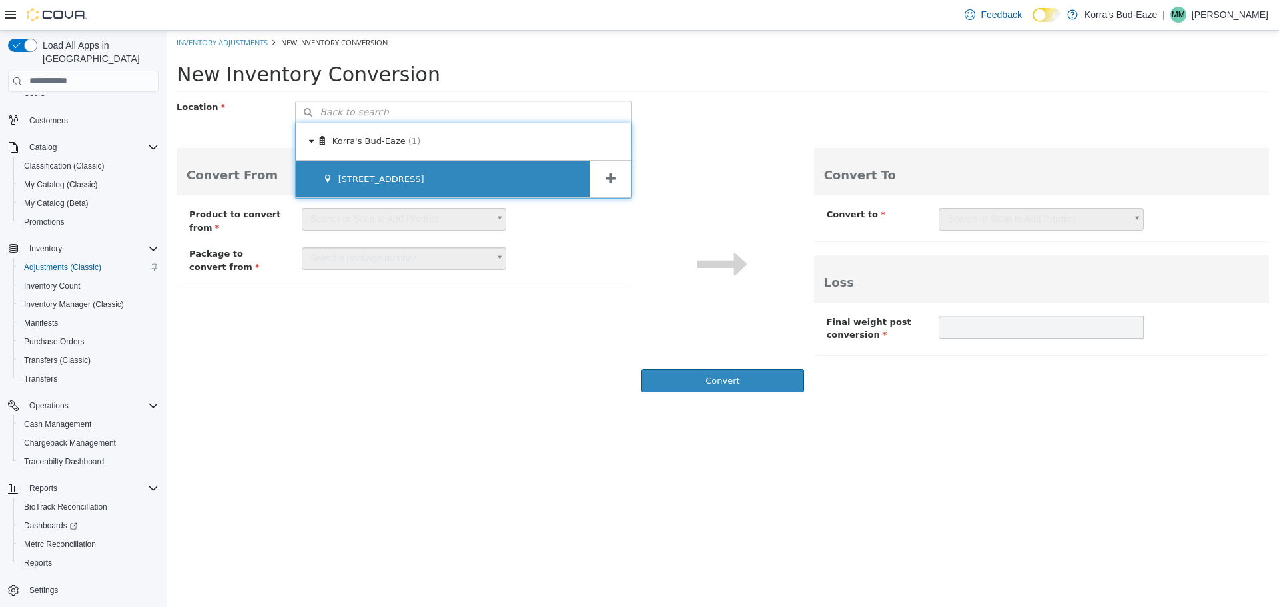
click at [367, 179] on span "[STREET_ADDRESS]" at bounding box center [381, 178] width 86 height 10
click at [366, 179] on span "[STREET_ADDRESS]" at bounding box center [381, 178] width 86 height 10
click at [367, 179] on span "[STREET_ADDRESS]" at bounding box center [381, 178] width 86 height 10
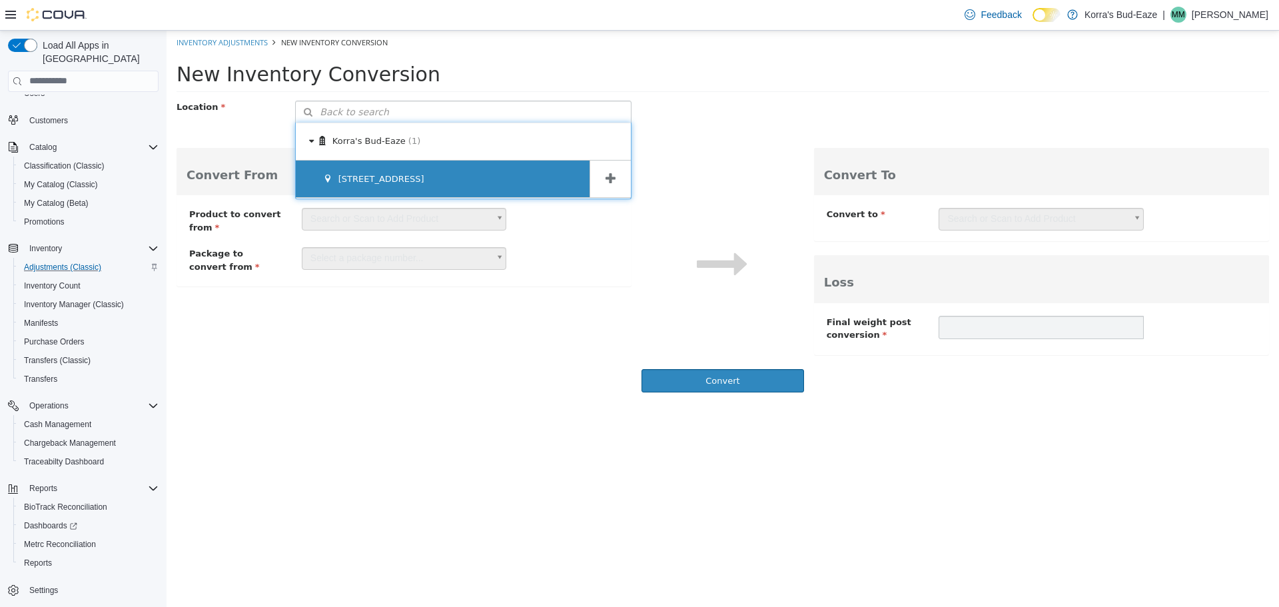
click at [367, 179] on span "[STREET_ADDRESS]" at bounding box center [381, 178] width 86 height 10
click at [367, 181] on span "[STREET_ADDRESS]" at bounding box center [381, 178] width 86 height 10
click at [542, 181] on div "[STREET_ADDRESS]" at bounding box center [443, 178] width 294 height 37
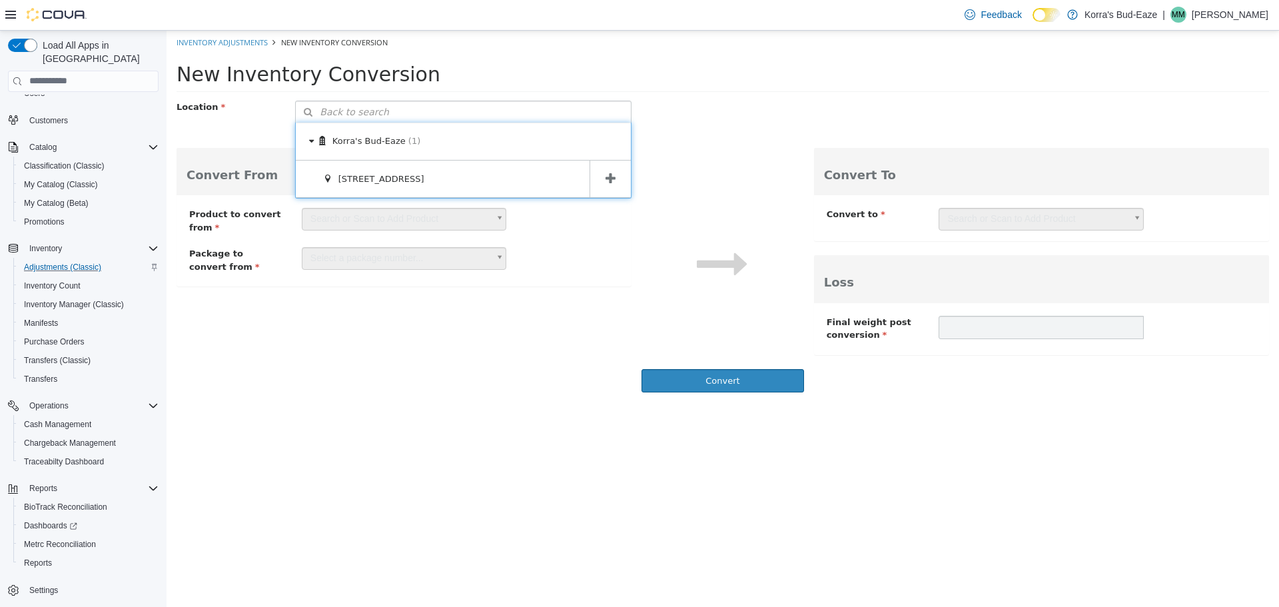
drag, startPoint x: 608, startPoint y: 178, endPoint x: 666, endPoint y: 352, distance: 183.7
click at [609, 178] on icon at bounding box center [611, 178] width 10 height 13
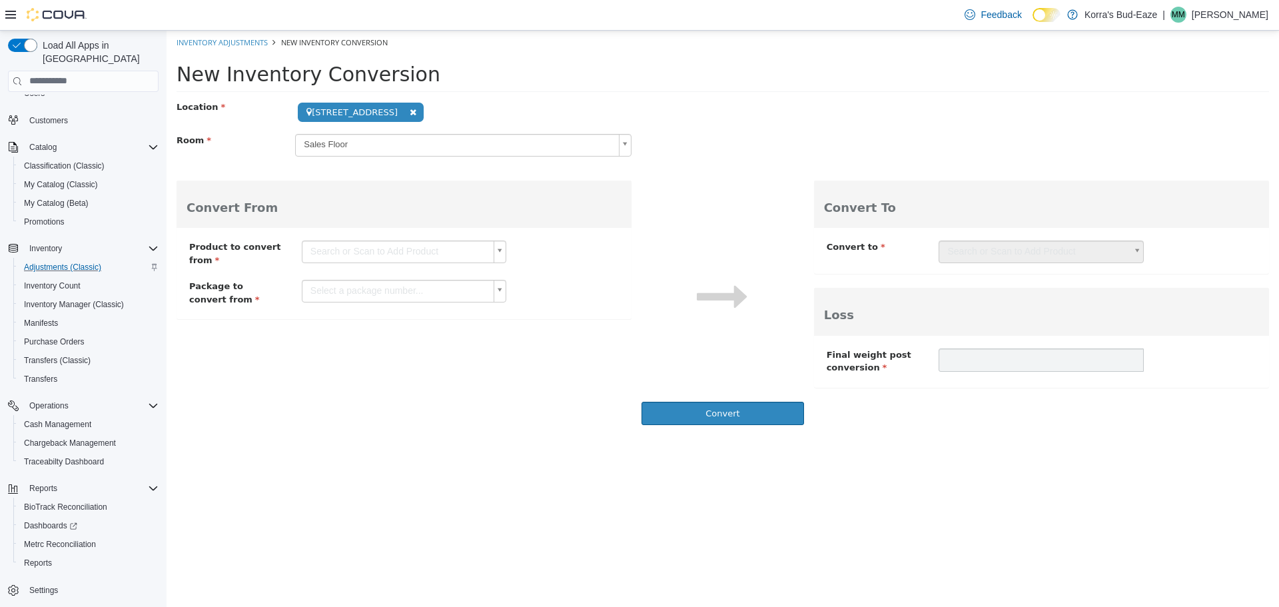
click at [467, 258] on body "**********" at bounding box center [723, 231] width 1113 height 402
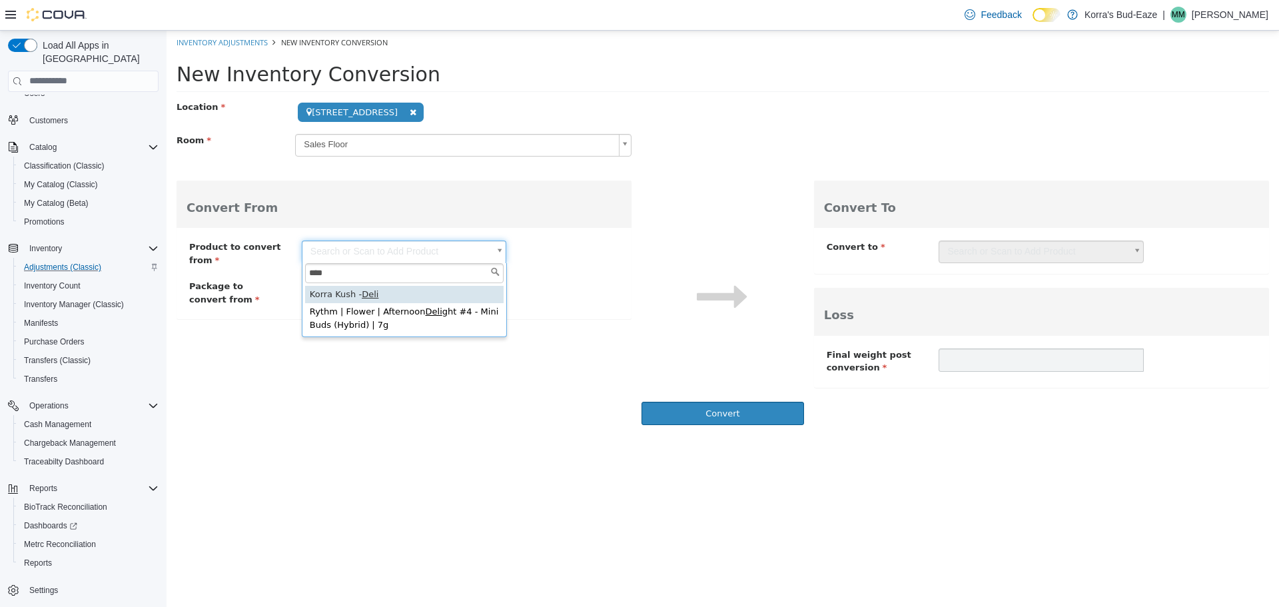
type input "****"
type input "**********"
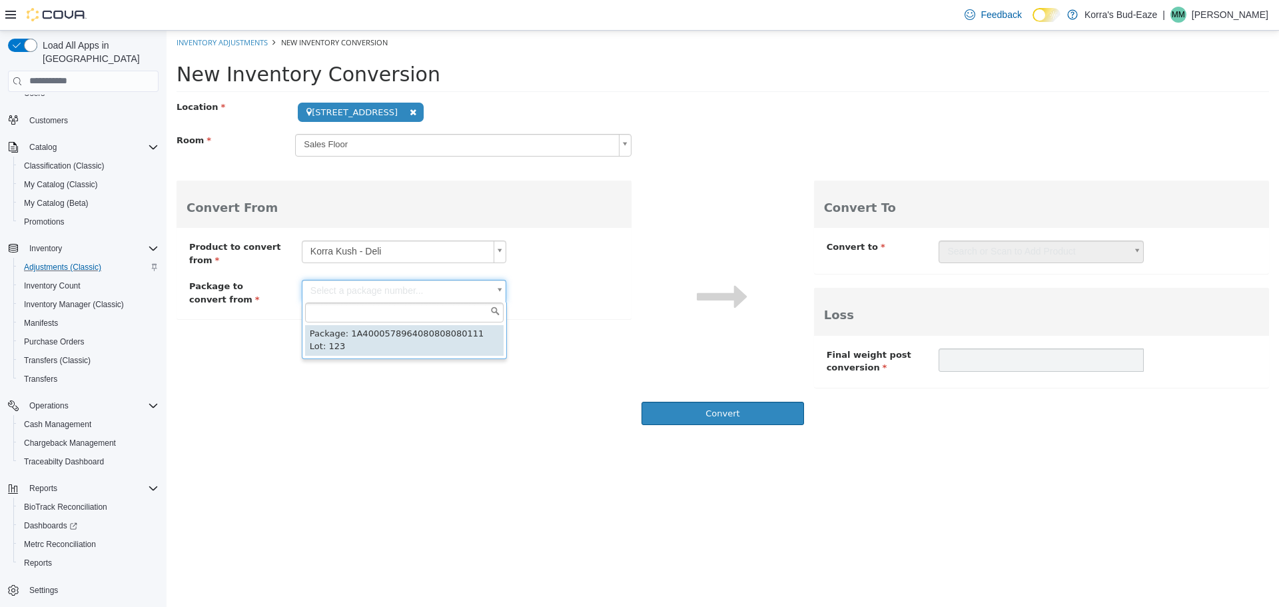
click at [453, 286] on body "**********" at bounding box center [723, 231] width 1113 height 402
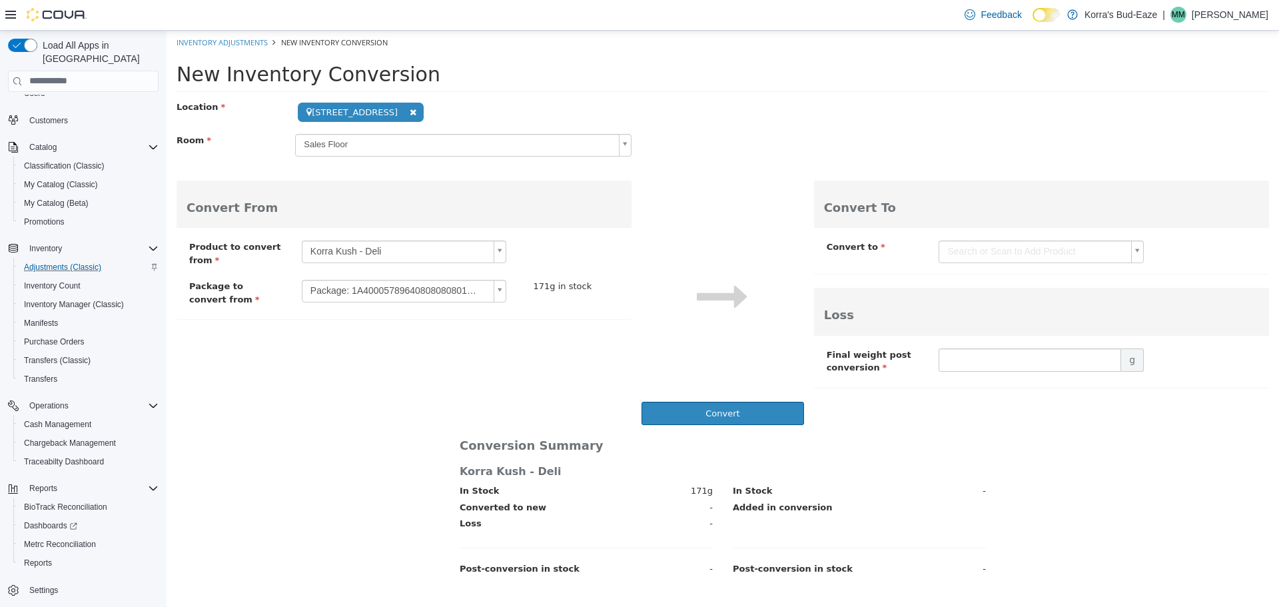
click at [1001, 247] on body "**********" at bounding box center [723, 307] width 1113 height 555
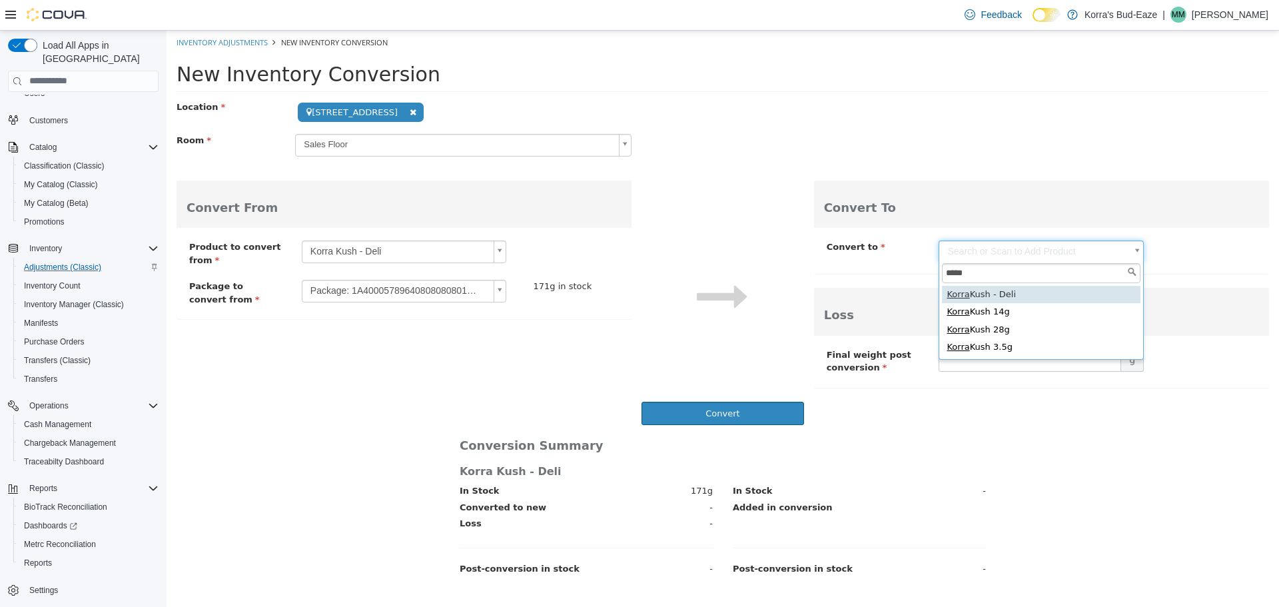
drag, startPoint x: 946, startPoint y: 275, endPoint x: 884, endPoint y: 272, distance: 62.0
click at [856, 276] on body "**********" at bounding box center [723, 307] width 1113 height 555
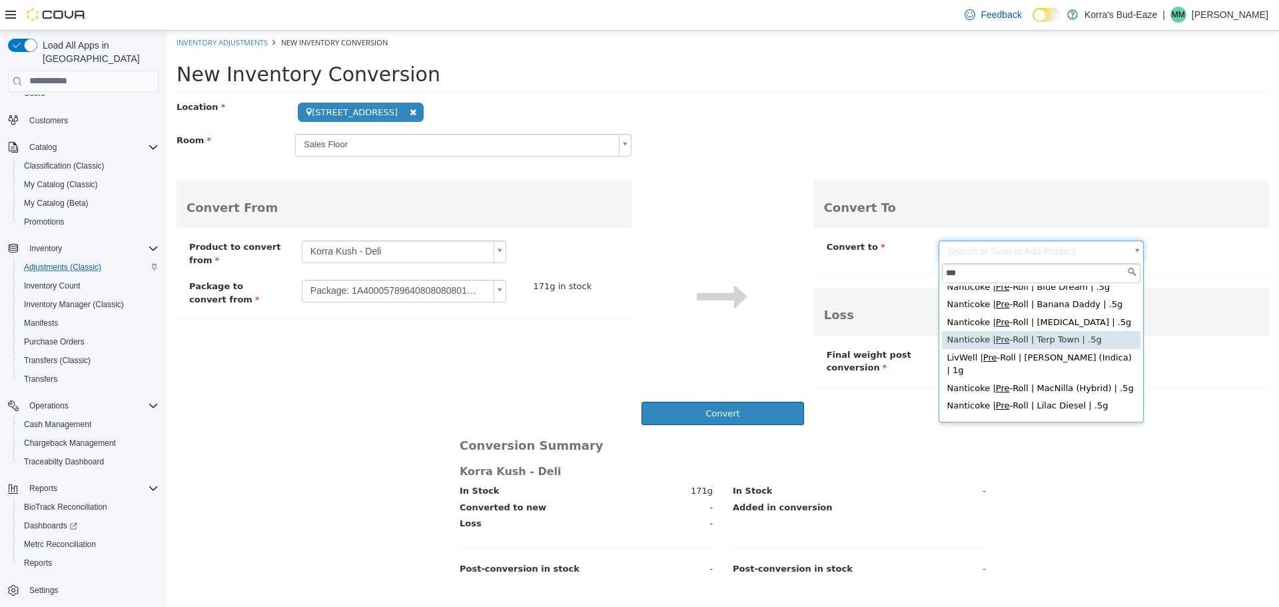
scroll to position [67, 0]
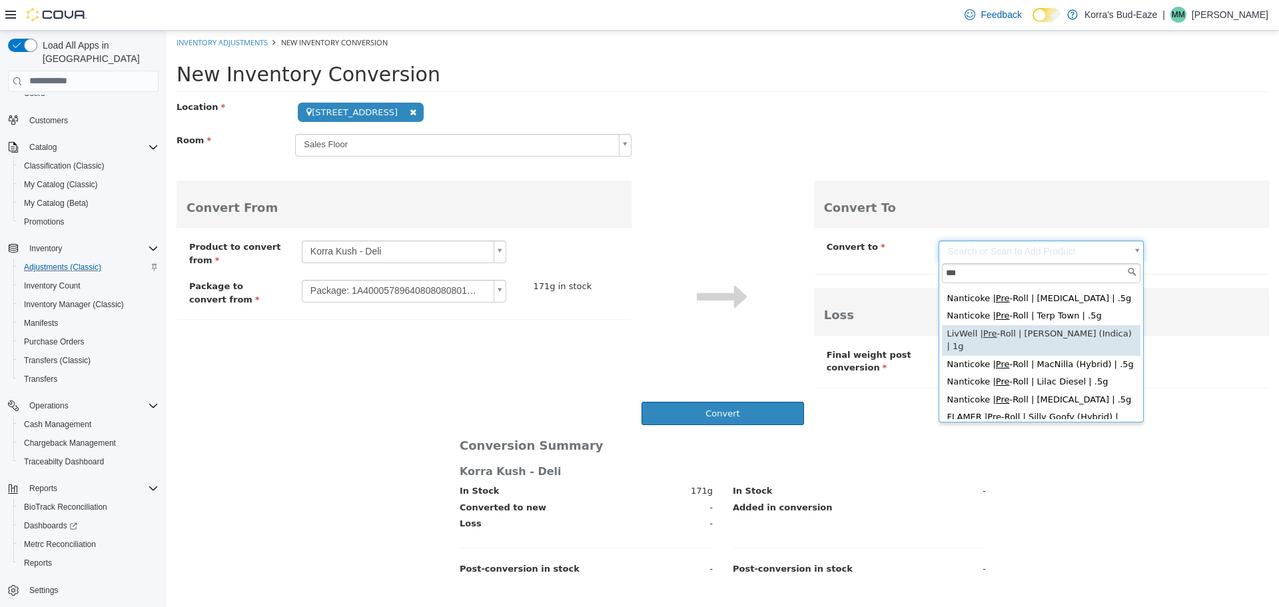
type input "***"
type input "**********"
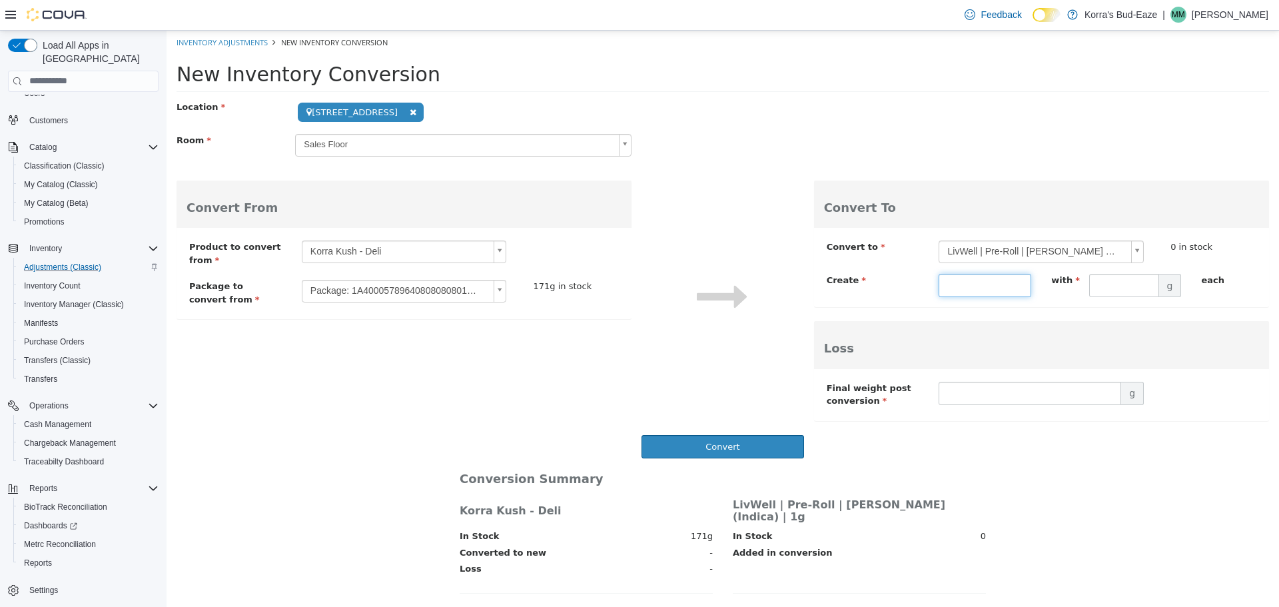
click at [999, 284] on input "text" at bounding box center [985, 284] width 93 height 23
drag, startPoint x: 999, startPoint y: 284, endPoint x: 959, endPoint y: 286, distance: 40.0
click at [959, 286] on input "**" at bounding box center [985, 284] width 93 height 23
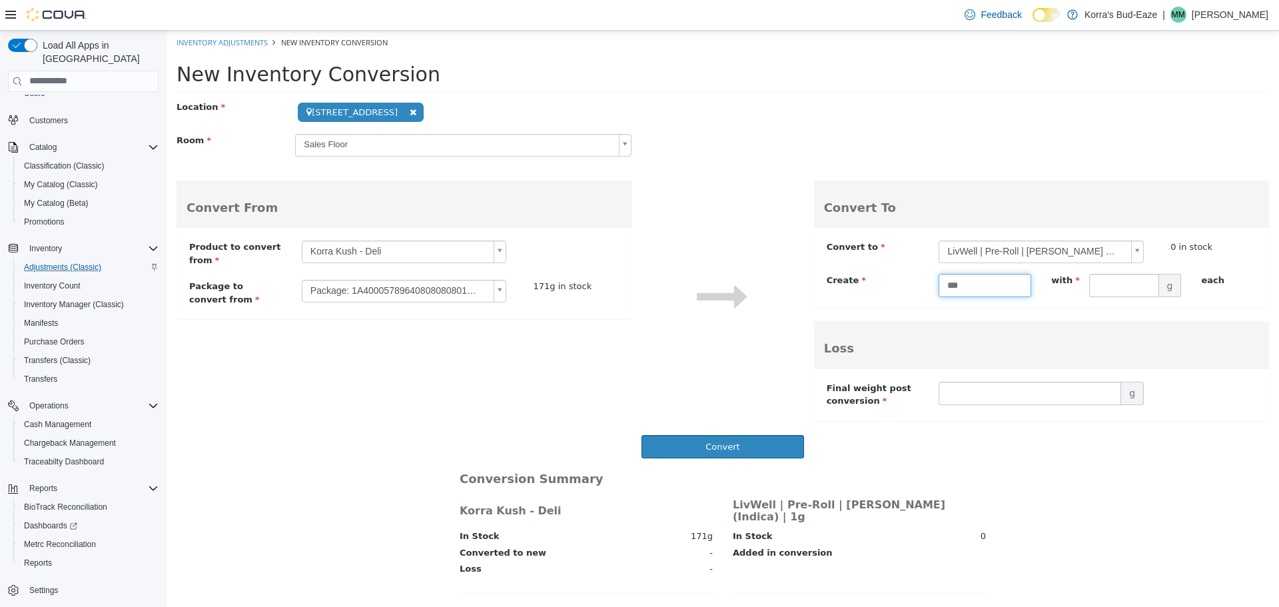
type input "***"
click at [1081, 328] on div "Loss" at bounding box center [1041, 343] width 455 height 47
click at [1103, 288] on input "text" at bounding box center [1124, 284] width 70 height 23
type input "***"
drag, startPoint x: 1019, startPoint y: 441, endPoint x: 1011, endPoint y: 421, distance: 21.3
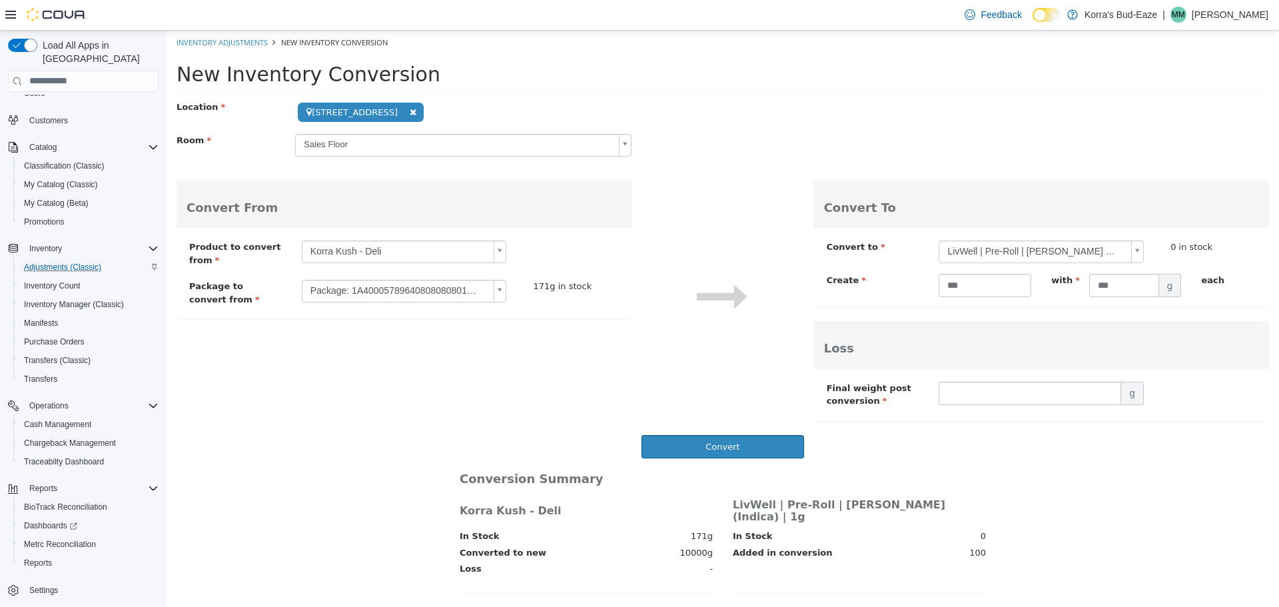
click at [1019, 439] on div "Convert" at bounding box center [723, 445] width 1093 height 23
click at [986, 394] on input "text" at bounding box center [1030, 392] width 183 height 23
click at [1005, 430] on div "**********" at bounding box center [1041, 300] width 455 height 268
click at [1002, 381] on input "*" at bounding box center [1030, 392] width 183 height 23
drag, startPoint x: 961, startPoint y: 390, endPoint x: 887, endPoint y: 392, distance: 73.3
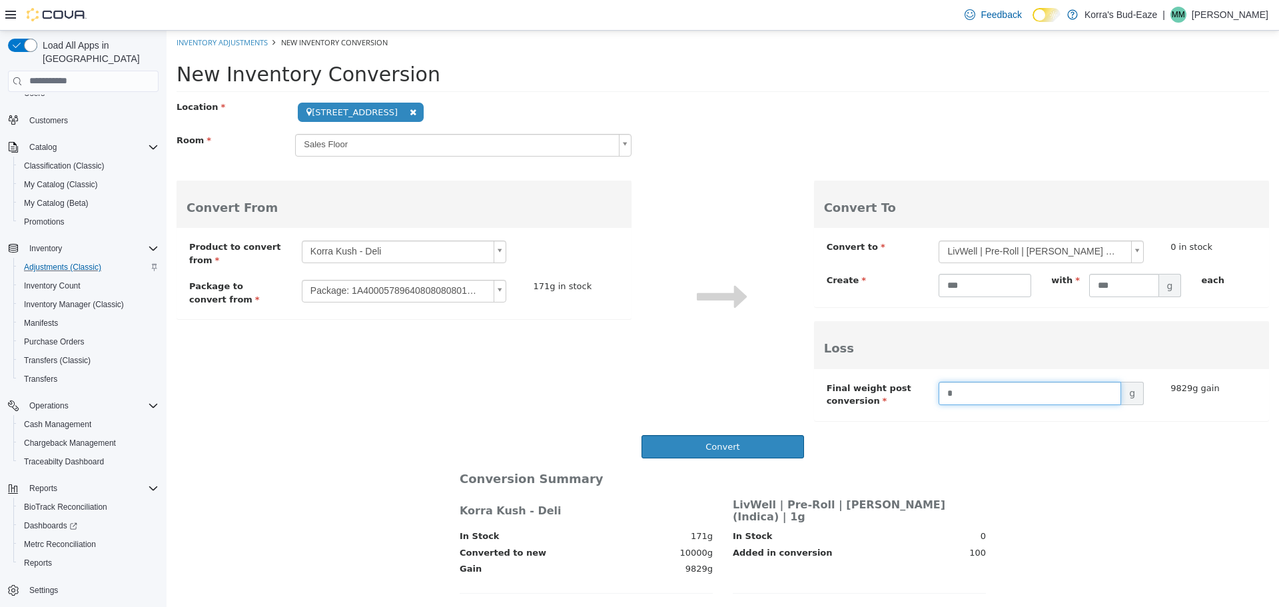
click at [887, 392] on div "Final weight post conversion * g 9829g gain Final Weight is required." at bounding box center [1042, 395] width 450 height 29
type input "**"
click at [974, 421] on div "**********" at bounding box center [1041, 300] width 455 height 268
click at [927, 436] on div "Convert" at bounding box center [723, 445] width 1093 height 23
click at [619, 360] on div "**********" at bounding box center [723, 279] width 1093 height 358
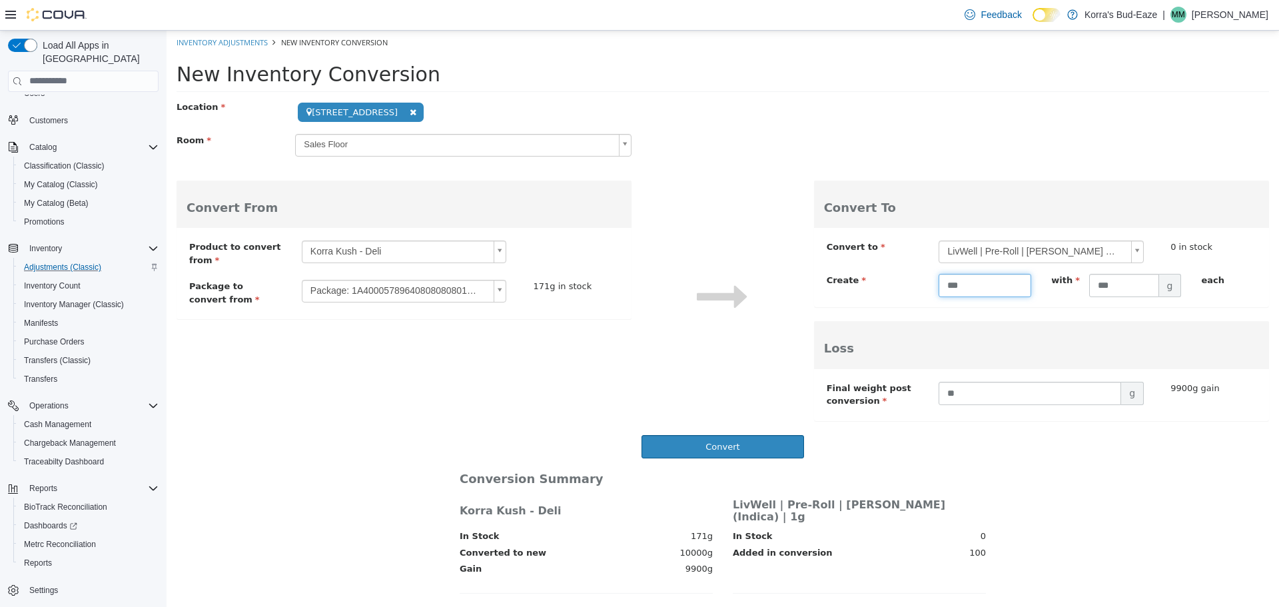
click at [980, 286] on input "***" at bounding box center [985, 284] width 93 height 23
click at [1124, 283] on input "***" at bounding box center [1124, 284] width 70 height 23
type input "*"
click at [1135, 313] on div "**********" at bounding box center [1041, 300] width 455 height 268
click at [688, 446] on button "Convert" at bounding box center [723, 445] width 162 height 23
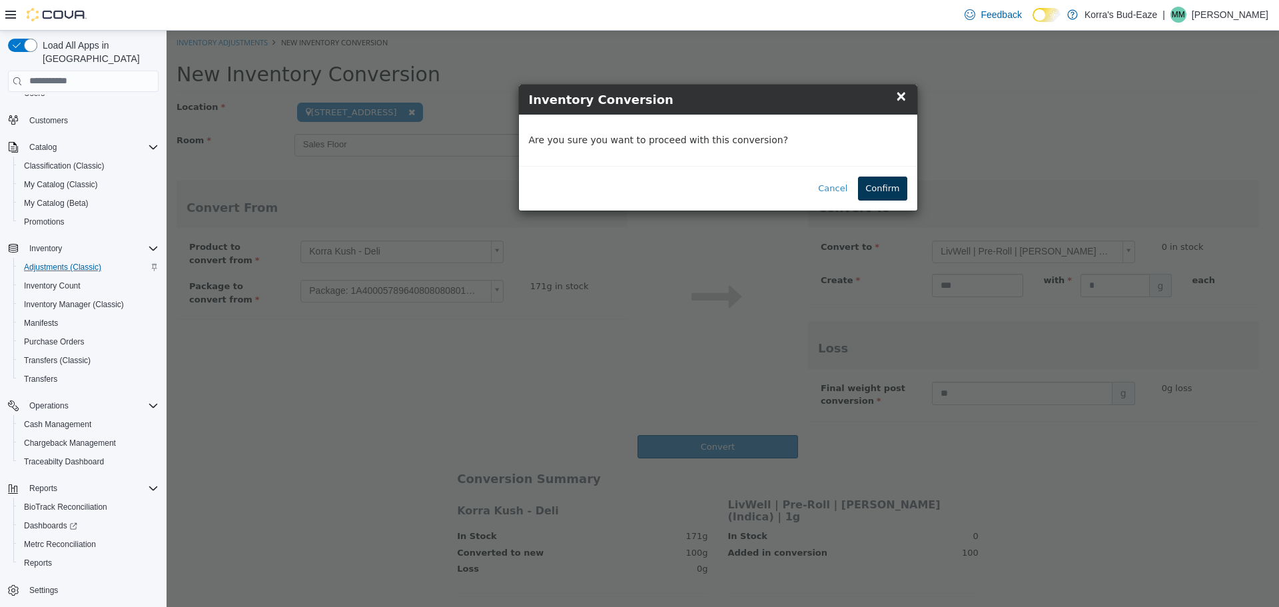
click at [890, 191] on button "Confirm" at bounding box center [882, 188] width 49 height 24
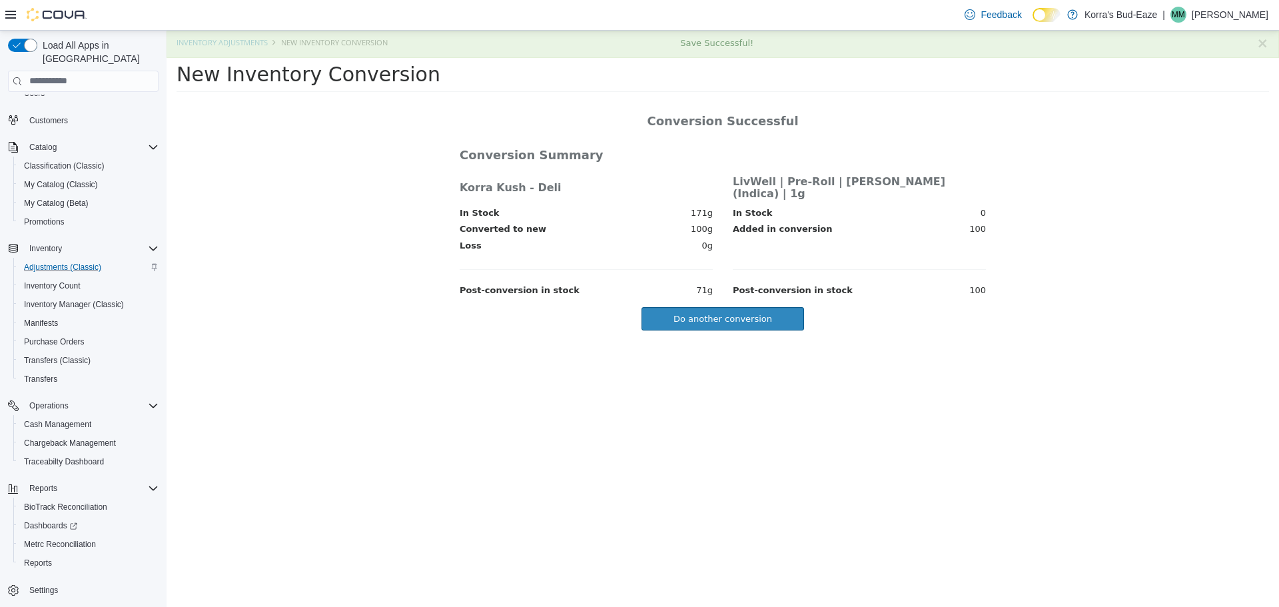
click at [697, 330] on html "**********" at bounding box center [723, 180] width 1113 height 300
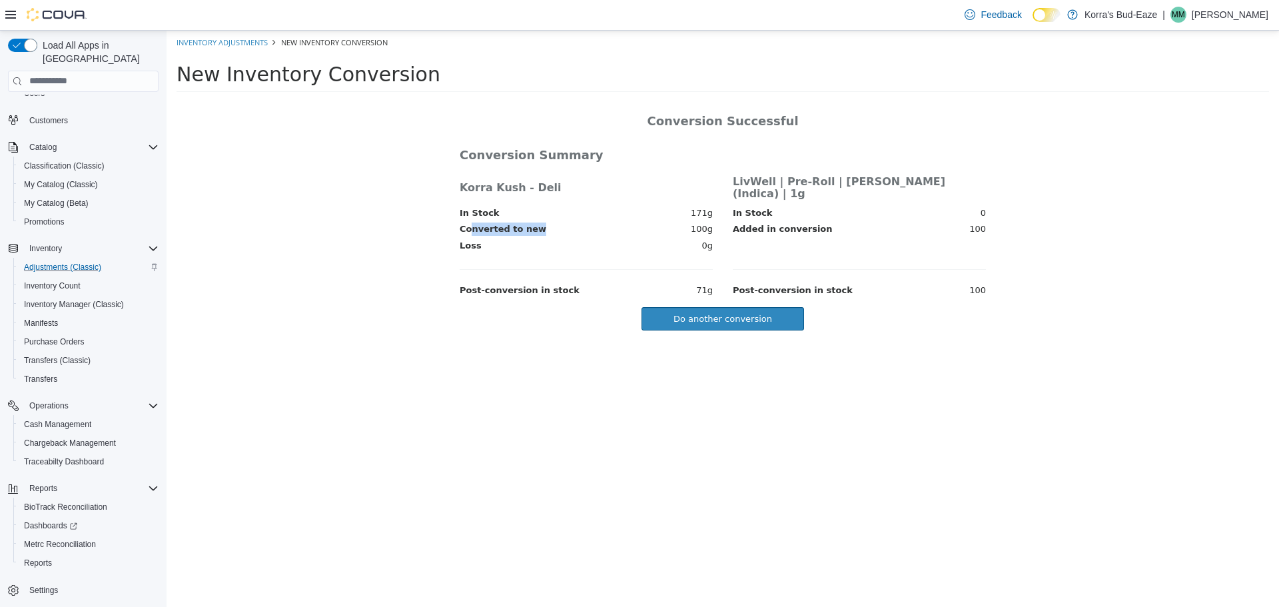
drag, startPoint x: 469, startPoint y: 219, endPoint x: 586, endPoint y: 219, distance: 117.2
click at [582, 222] on td "Converted to new 100g" at bounding box center [586, 230] width 273 height 17
drag, startPoint x: 709, startPoint y: 217, endPoint x: 727, endPoint y: 217, distance: 17.3
click at [727, 222] on tr "Converted to new 100g Added in conversion 100" at bounding box center [723, 230] width 546 height 17
click at [706, 222] on span "100g" at bounding box center [702, 228] width 22 height 13
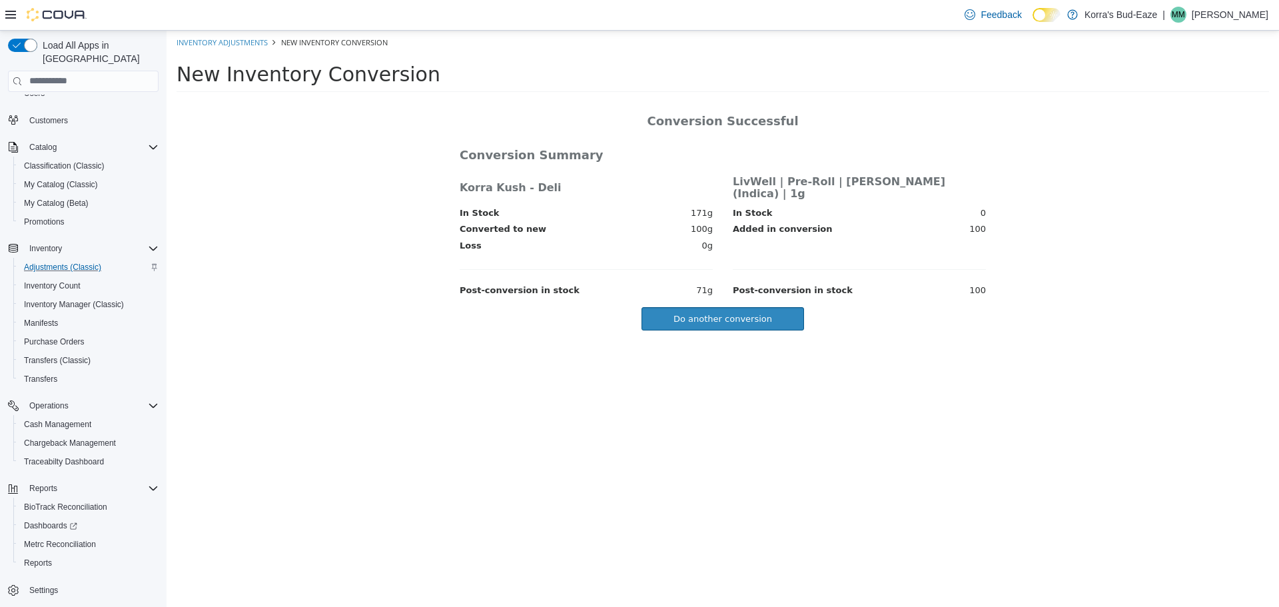
drag, startPoint x: 693, startPoint y: 218, endPoint x: 717, endPoint y: 219, distance: 24.0
click at [717, 222] on td "Converted to new 100g" at bounding box center [586, 230] width 273 height 17
click at [708, 222] on span "100g" at bounding box center [702, 228] width 22 height 13
click at [903, 330] on html "**********" at bounding box center [723, 180] width 1113 height 300
click at [235, 45] on link "Inventory Adjustments" at bounding box center [222, 42] width 91 height 10
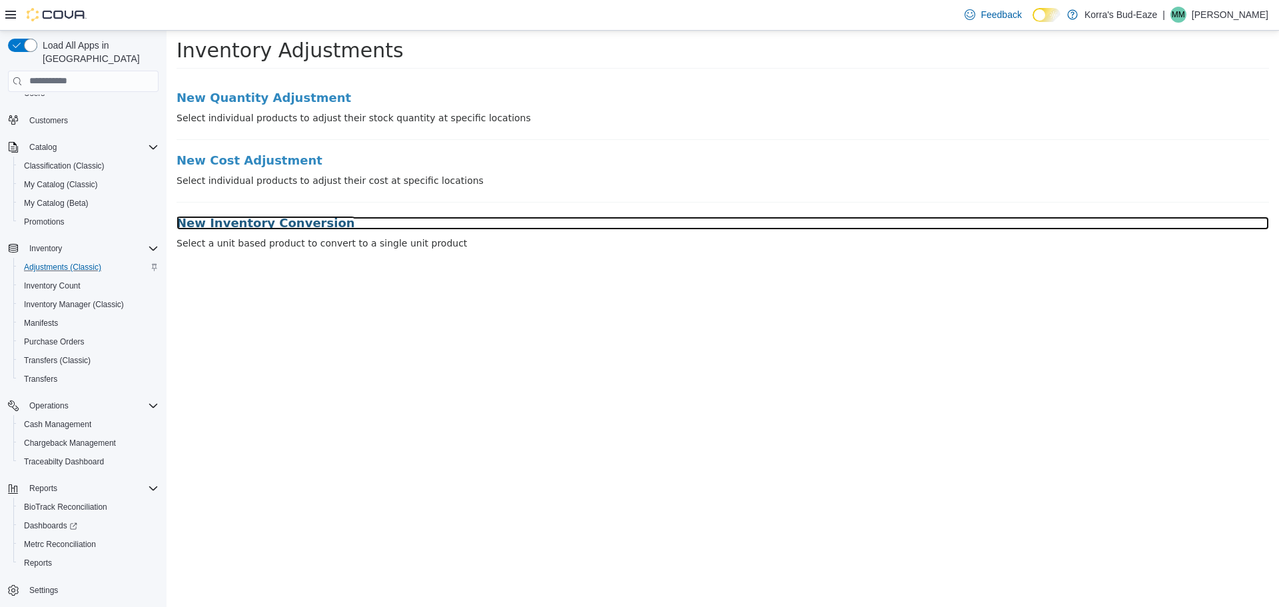
click at [268, 223] on h3 "New Inventory Conversion" at bounding box center [723, 222] width 1093 height 13
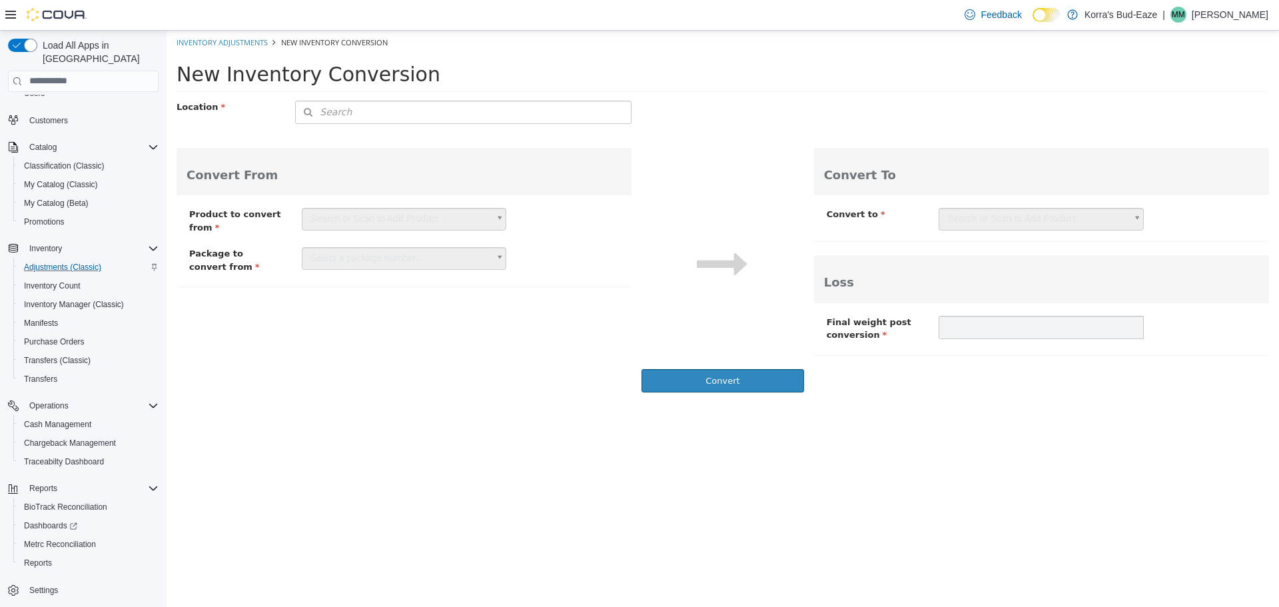
click at [536, 322] on div "Location Search Type 3 or more characters or browse Korra's Bud-Eaze (1) 420 Re…" at bounding box center [723, 246] width 1093 height 292
click at [227, 41] on link "Inventory Adjustments" at bounding box center [222, 42] width 91 height 10
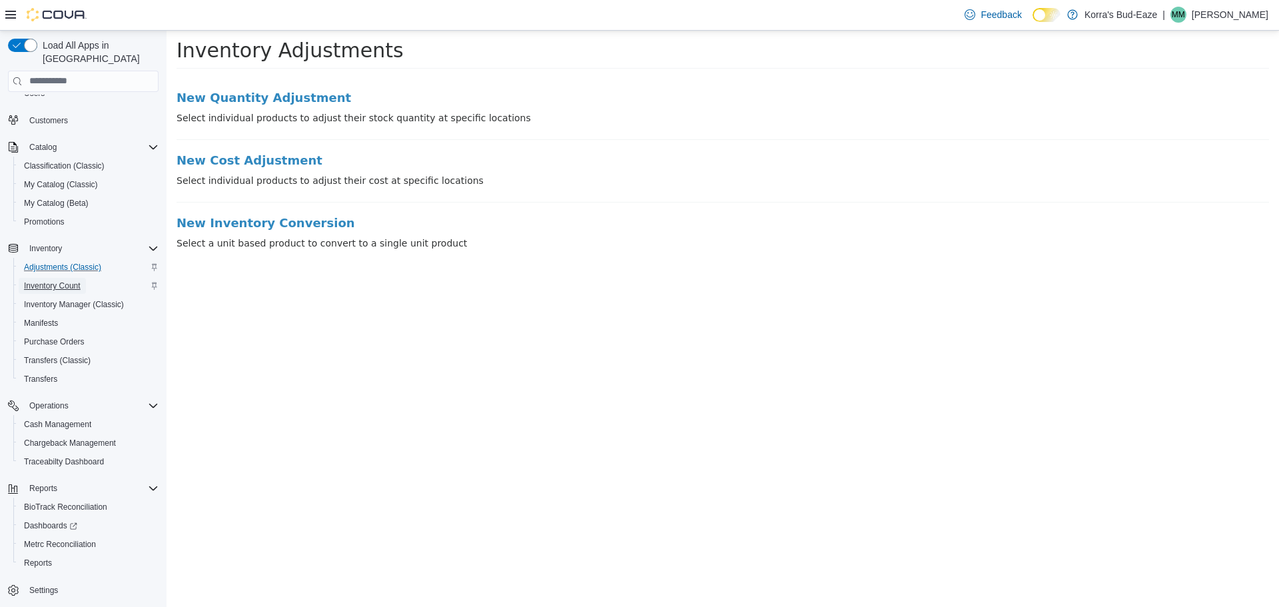
click at [51, 280] on span "Inventory Count" at bounding box center [52, 285] width 57 height 11
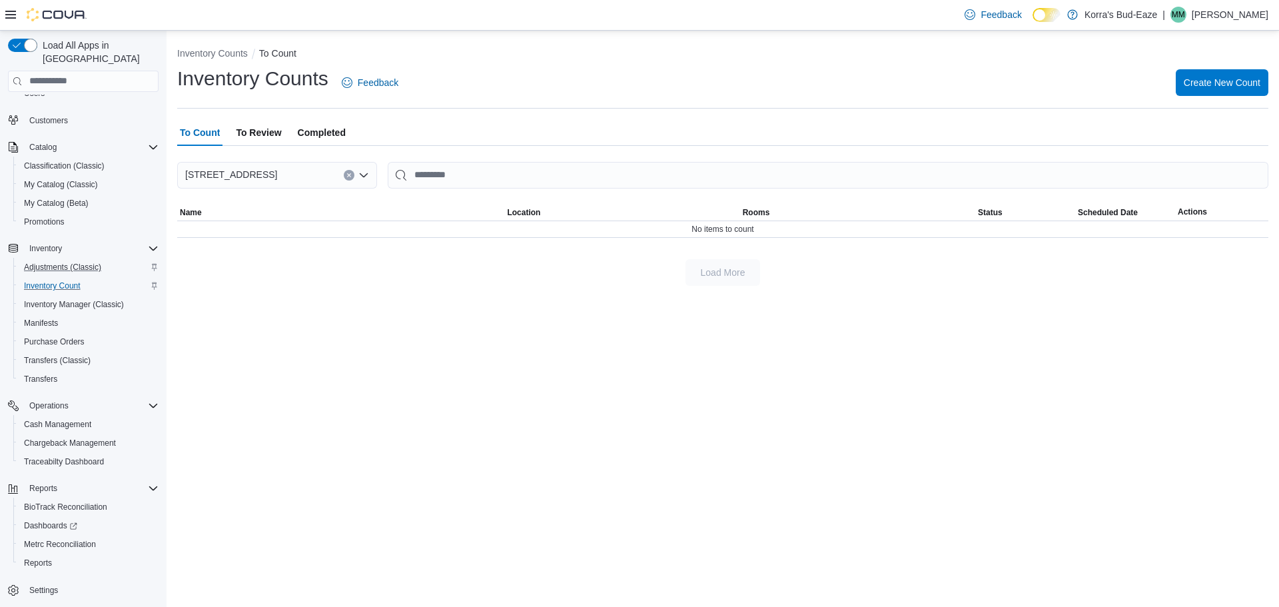
click at [611, 131] on div "To Count To Review Completed" at bounding box center [722, 132] width 1091 height 27
click at [1228, 85] on span "Create New Count" at bounding box center [1222, 81] width 77 height 13
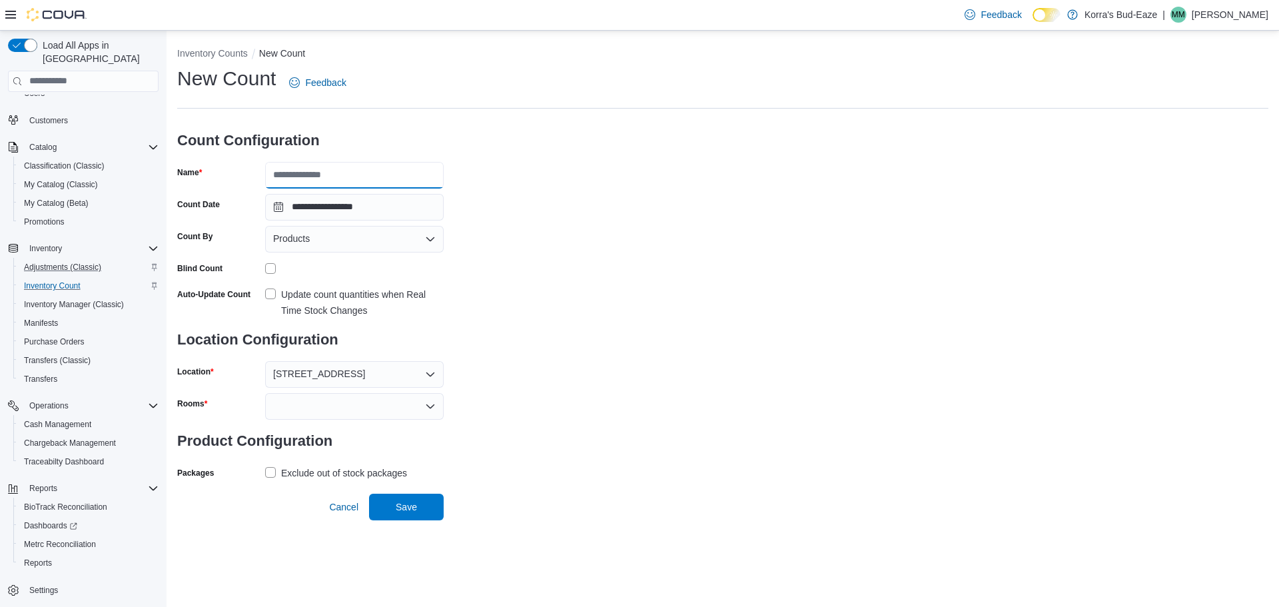
click at [330, 179] on input "Name" at bounding box center [354, 175] width 179 height 27
type input "*******"
click at [540, 203] on div "**********" at bounding box center [722, 274] width 1091 height 418
click at [353, 242] on div "Products" at bounding box center [354, 239] width 179 height 27
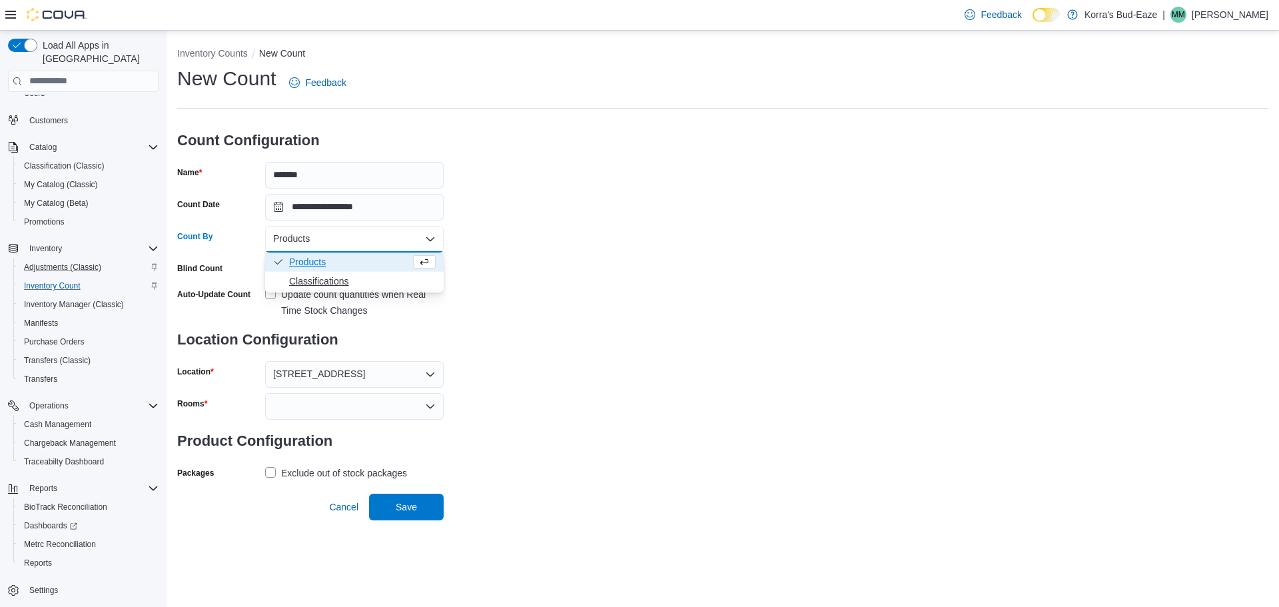
click at [327, 280] on span "Classifications" at bounding box center [362, 280] width 147 height 13
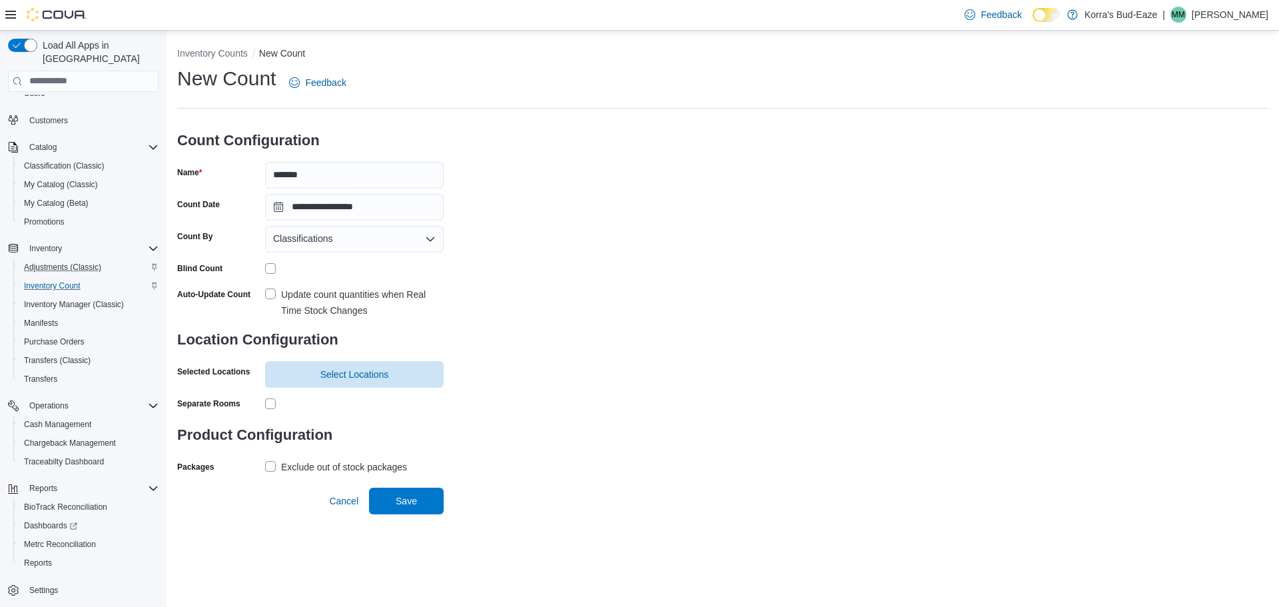
drag, startPoint x: 290, startPoint y: 370, endPoint x: 438, endPoint y: 413, distance: 153.9
click at [438, 413] on div at bounding box center [354, 403] width 179 height 21
click at [395, 239] on div "Classifications" at bounding box center [354, 239] width 179 height 27
click at [314, 260] on span "Products" at bounding box center [362, 261] width 147 height 13
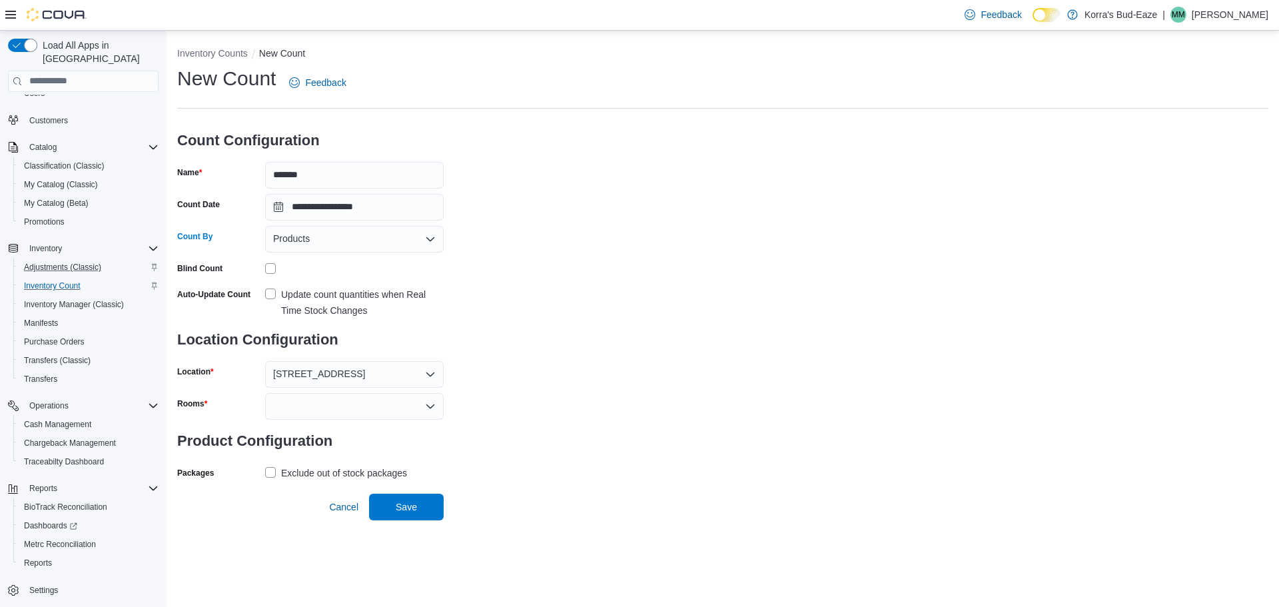
click at [370, 242] on div "Products Combo box. Selected. Products. Press Backspace to delete Products. Com…" at bounding box center [354, 239] width 179 height 27
click at [334, 282] on span "Classifications" at bounding box center [362, 280] width 147 height 13
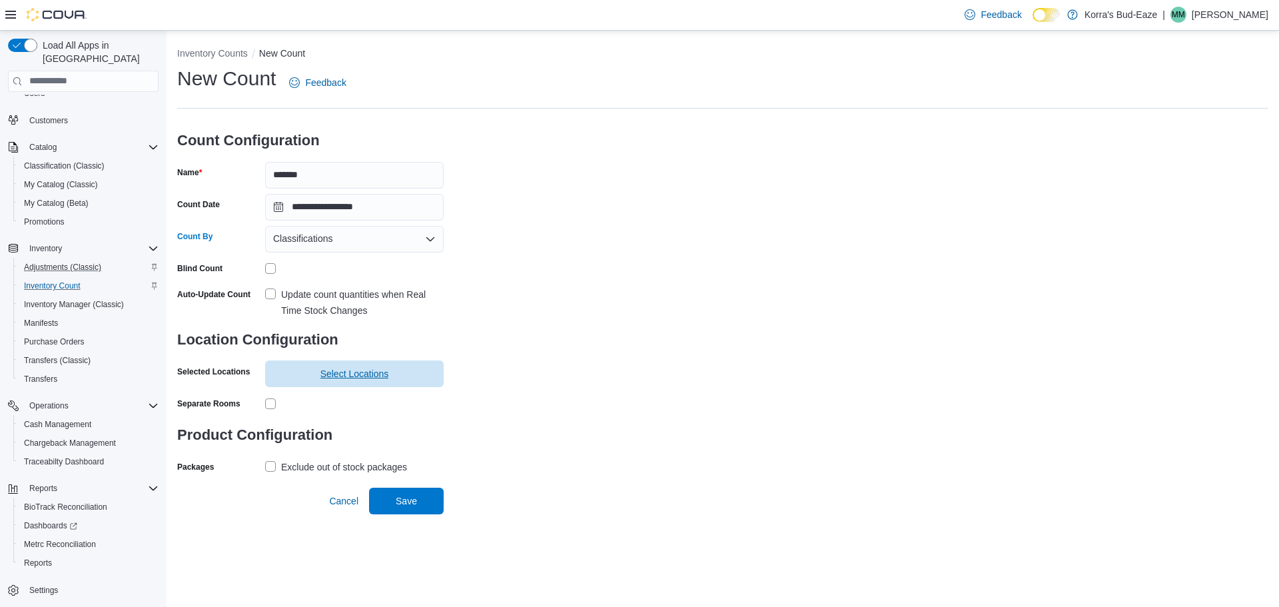
click at [336, 369] on span "Select Locations" at bounding box center [354, 373] width 69 height 13
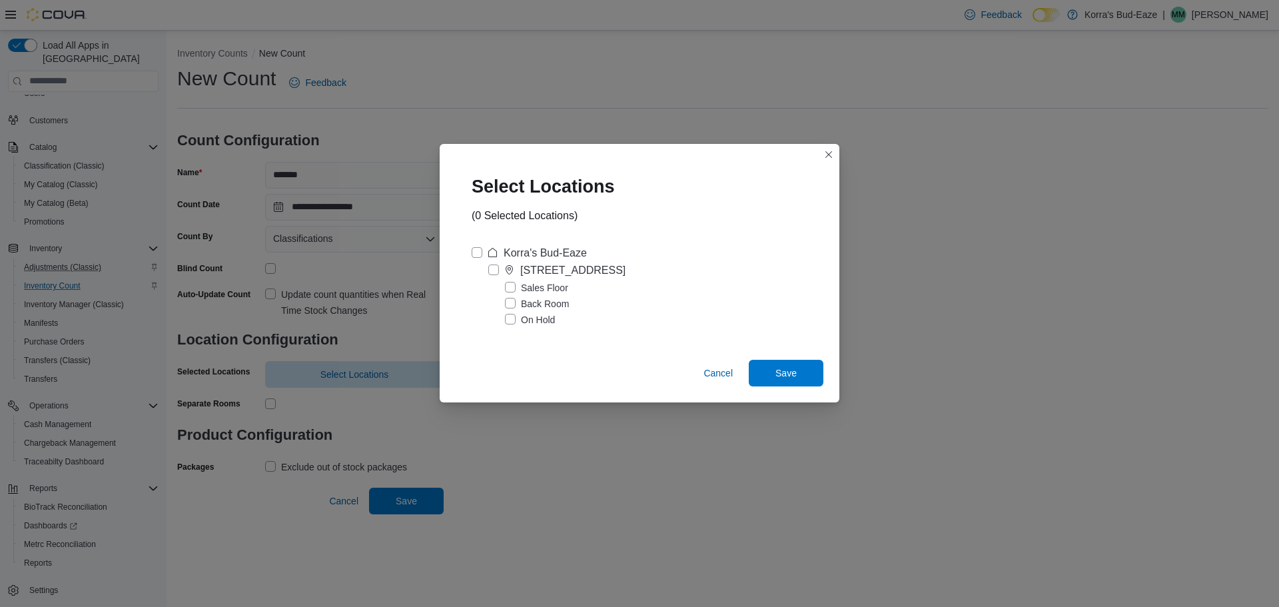
click at [493, 269] on label "[STREET_ADDRESS]" at bounding box center [556, 270] width 137 height 16
click at [508, 286] on label "Sales Floor" at bounding box center [536, 288] width 63 height 16
click at [509, 288] on label "Sales Floor" at bounding box center [536, 288] width 63 height 16
click at [510, 306] on label "Back Room" at bounding box center [537, 304] width 64 height 16
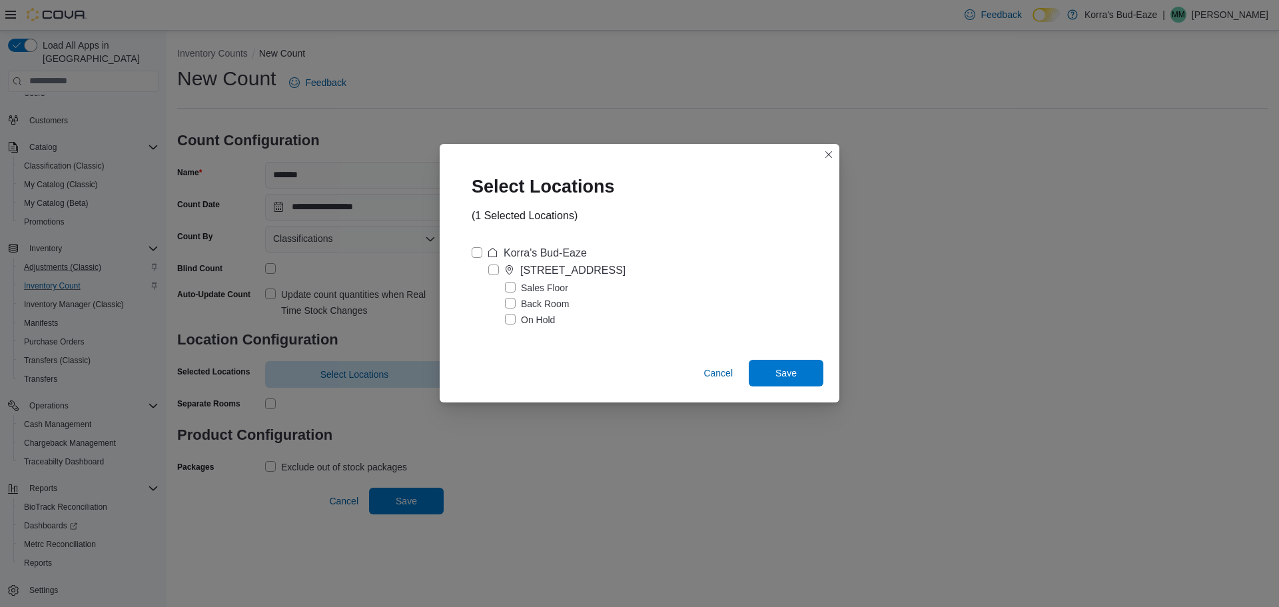
click at [510, 300] on label "Back Room" at bounding box center [537, 304] width 64 height 16
click at [492, 270] on label "[STREET_ADDRESS]" at bounding box center [556, 270] width 137 height 16
click at [793, 368] on span "Save" at bounding box center [785, 372] width 21 height 13
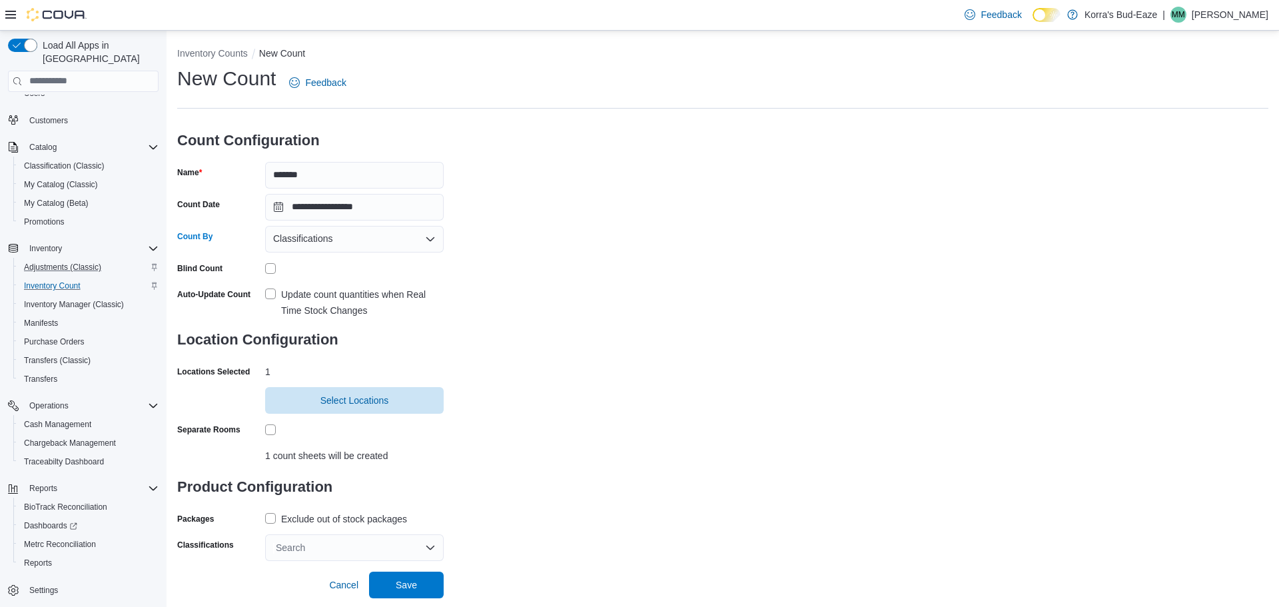
click at [430, 240] on icon "Open list of options" at bounding box center [430, 238] width 8 height 4
click at [623, 249] on div "**********" at bounding box center [722, 313] width 1091 height 496
click at [383, 361] on div "1" at bounding box center [354, 369] width 179 height 16
click at [378, 234] on div "Classifications" at bounding box center [354, 239] width 179 height 27
click at [334, 262] on span "Products" at bounding box center [362, 261] width 147 height 13
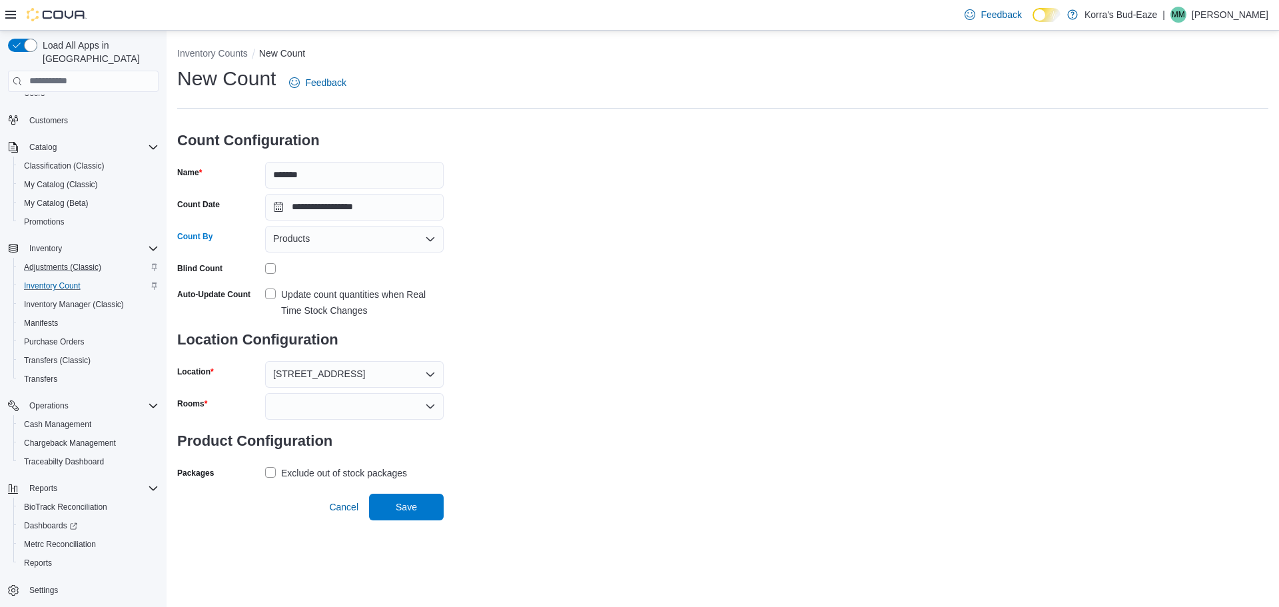
click at [352, 373] on div "[STREET_ADDRESS]" at bounding box center [354, 374] width 179 height 27
click at [609, 346] on div "**********" at bounding box center [722, 274] width 1091 height 418
click at [394, 405] on div at bounding box center [354, 406] width 179 height 27
click at [529, 382] on div "**********" at bounding box center [722, 274] width 1091 height 418
click at [354, 242] on div "Products" at bounding box center [354, 239] width 179 height 27
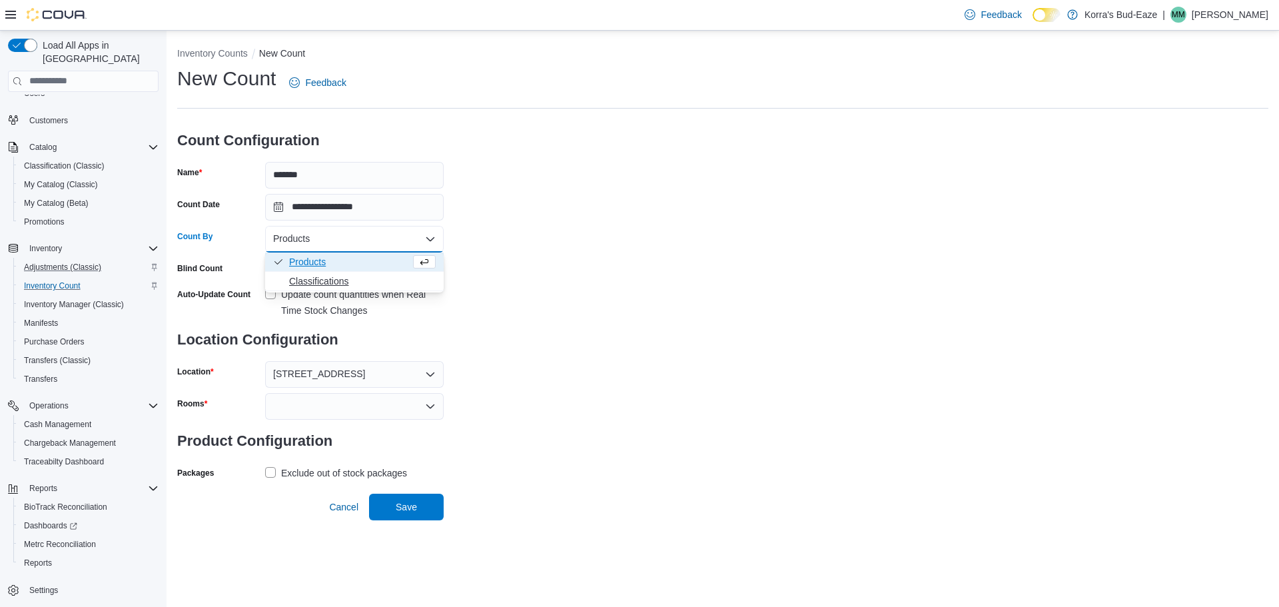
click at [320, 280] on span "Classifications" at bounding box center [362, 280] width 147 height 13
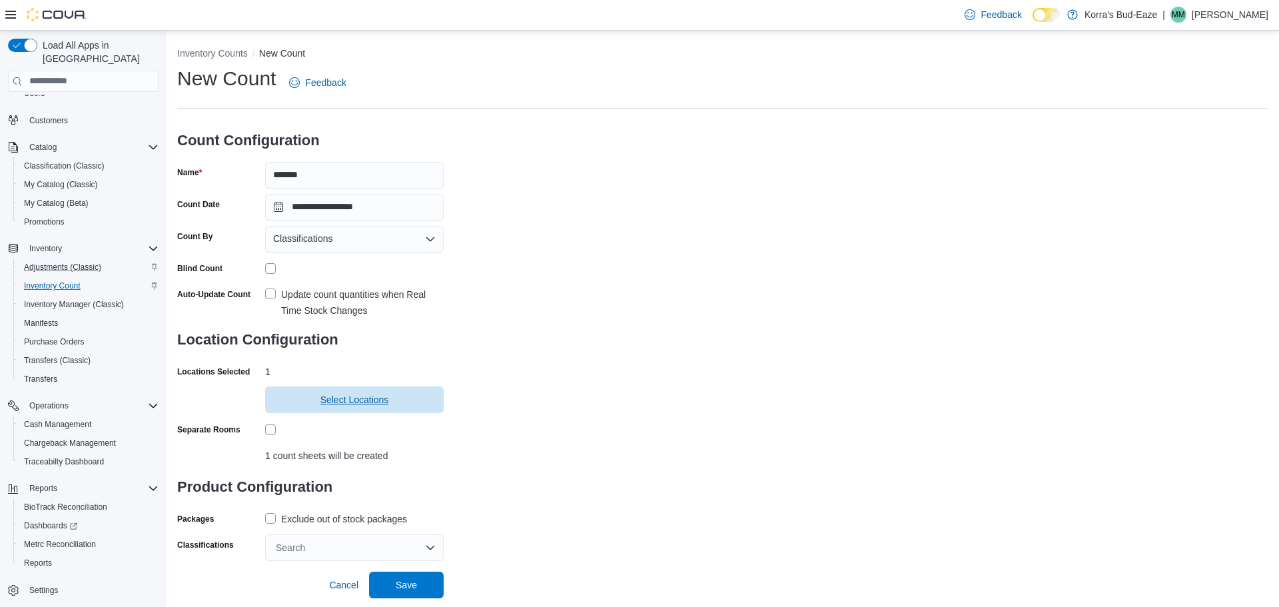
click at [358, 403] on span "Select Locations" at bounding box center [354, 399] width 69 height 13
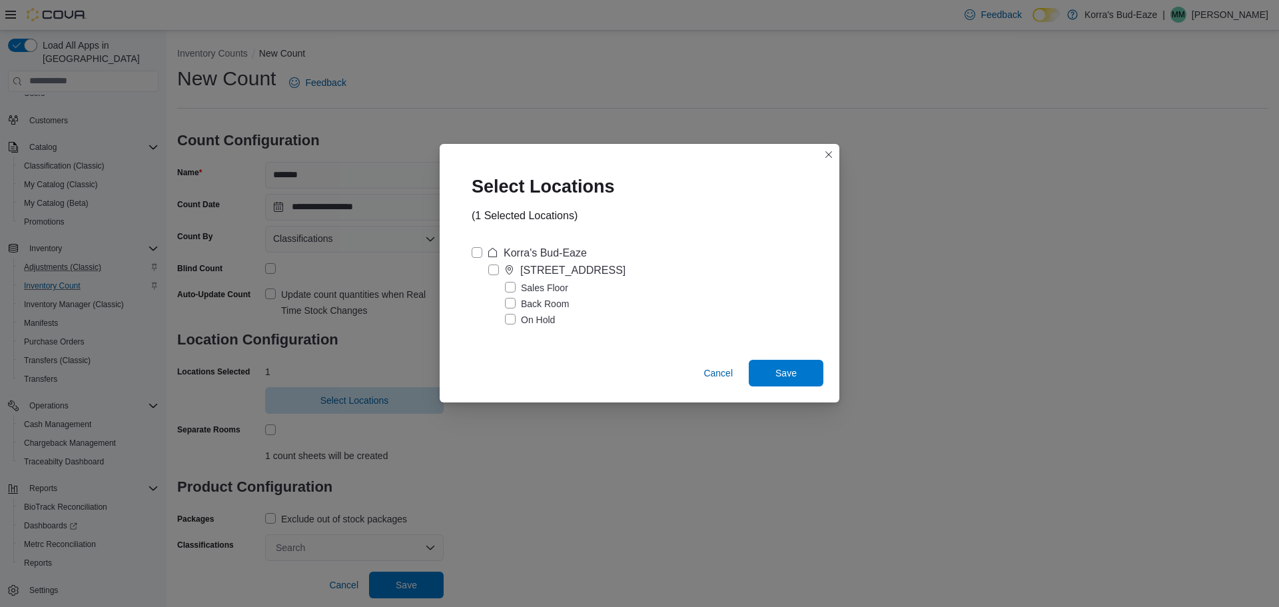
click at [476, 252] on label "Korra's Bud-Eaze" at bounding box center [529, 253] width 115 height 16
click at [486, 334] on div "Korra's Bud-Eaze 420 Reefer Ave Sales Floor Back Room On Hold" at bounding box center [640, 292] width 368 height 104
click at [477, 325] on div "420 Reefer Ave Sales Floor Back Room On Hold" at bounding box center [640, 294] width 336 height 65
click at [476, 344] on div "Korra's Bud-Eaze 420 Reefer Ave Sales Floor Back Room On Hold" at bounding box center [640, 291] width 400 height 115
drag, startPoint x: 475, startPoint y: 330, endPoint x: 484, endPoint y: 342, distance: 14.8
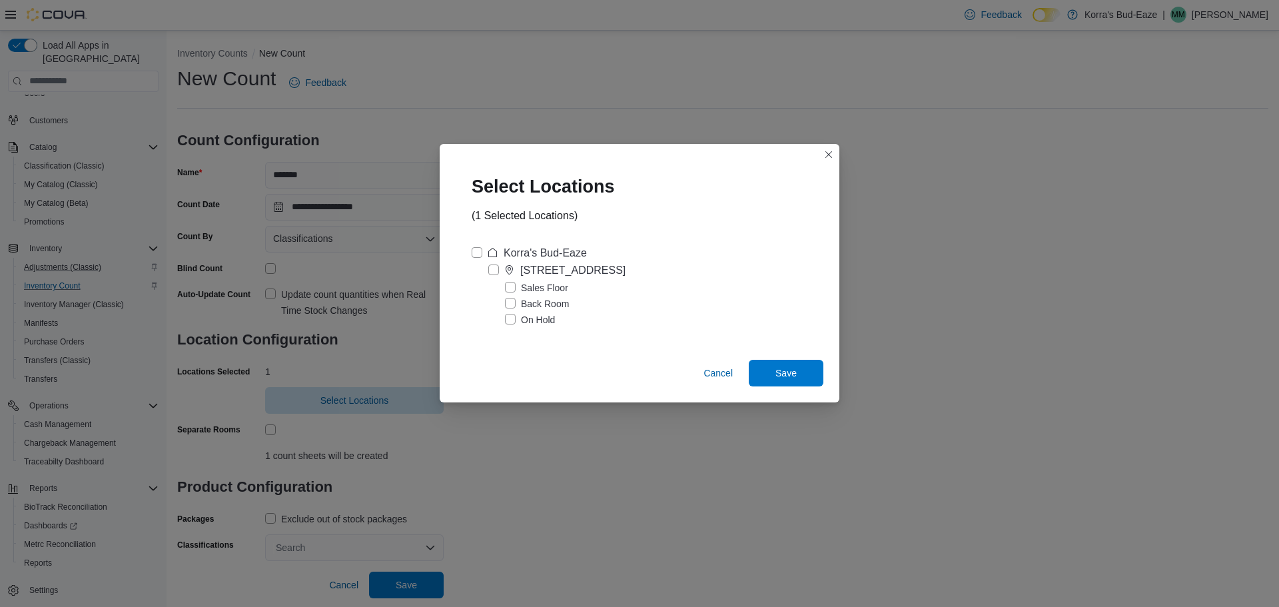
click at [476, 330] on div "Korra's Bud-Eaze 420 Reefer Ave Sales Floor Back Room On Hold" at bounding box center [640, 292] width 368 height 104
drag, startPoint x: 711, startPoint y: 370, endPoint x: 686, endPoint y: 344, distance: 36.7
click at [686, 344] on div "Select Locations (1 Selected Locations) Korra's Bud-Eaze 420 Reefer Ave Sales F…" at bounding box center [640, 273] width 400 height 258
click at [709, 367] on span "Cancel" at bounding box center [717, 372] width 29 height 13
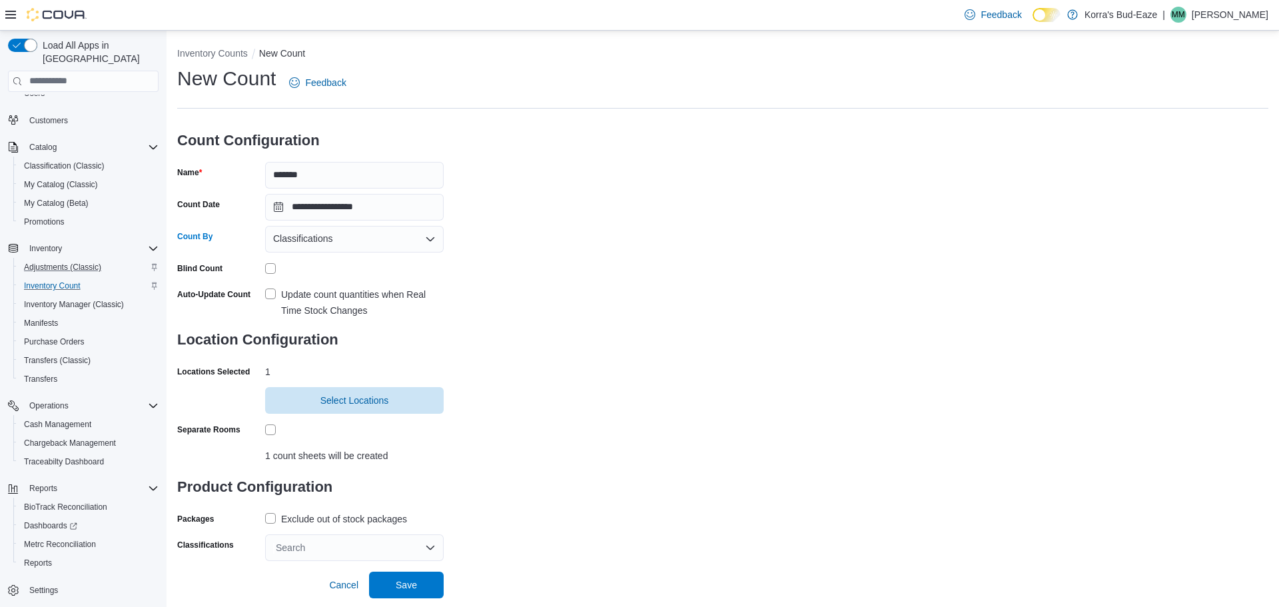
click at [428, 239] on icon "Open list of options" at bounding box center [430, 238] width 8 height 4
click at [308, 261] on span "Products" at bounding box center [362, 261] width 147 height 13
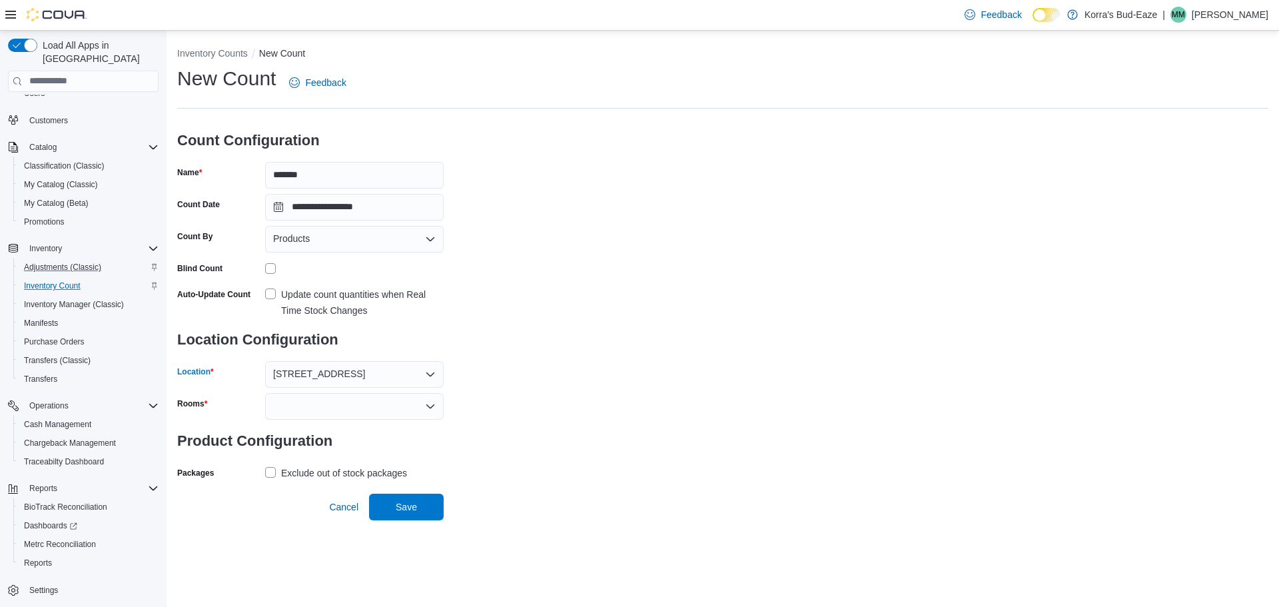
click at [362, 375] on div "[STREET_ADDRESS]" at bounding box center [354, 374] width 179 height 27
click at [498, 340] on div "**********" at bounding box center [722, 274] width 1091 height 418
click at [418, 238] on div "Products" at bounding box center [354, 239] width 179 height 27
click at [566, 280] on div "**********" at bounding box center [722, 274] width 1091 height 418
click at [349, 237] on div "Products" at bounding box center [354, 239] width 179 height 27
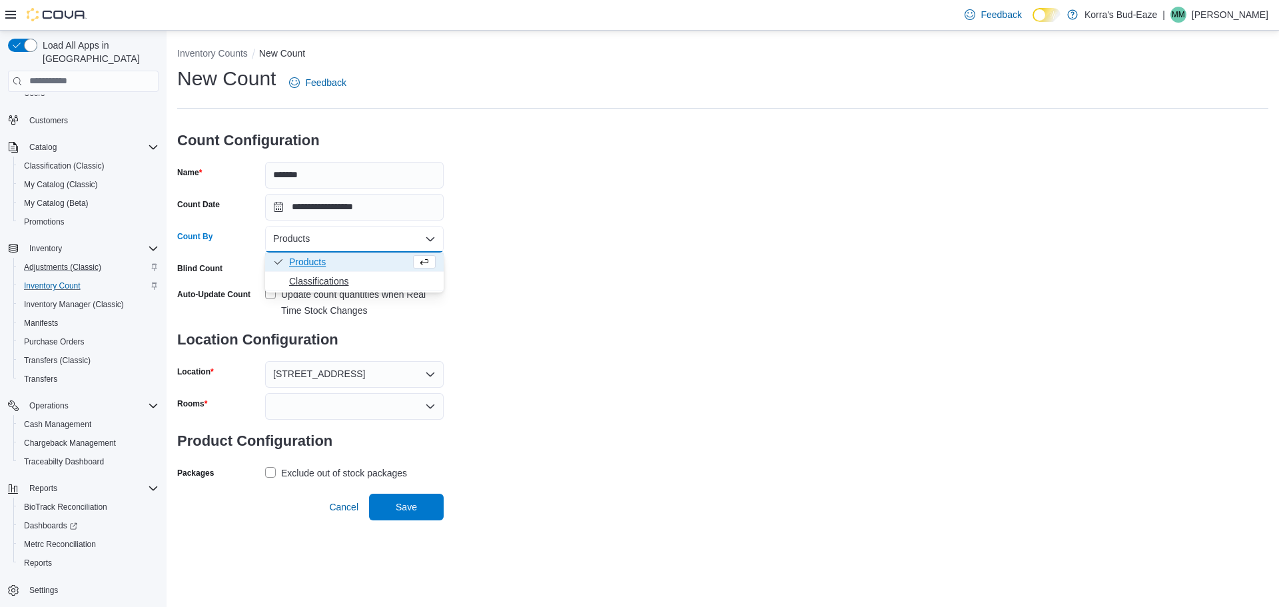
click at [332, 282] on span "Classifications" at bounding box center [362, 280] width 147 height 13
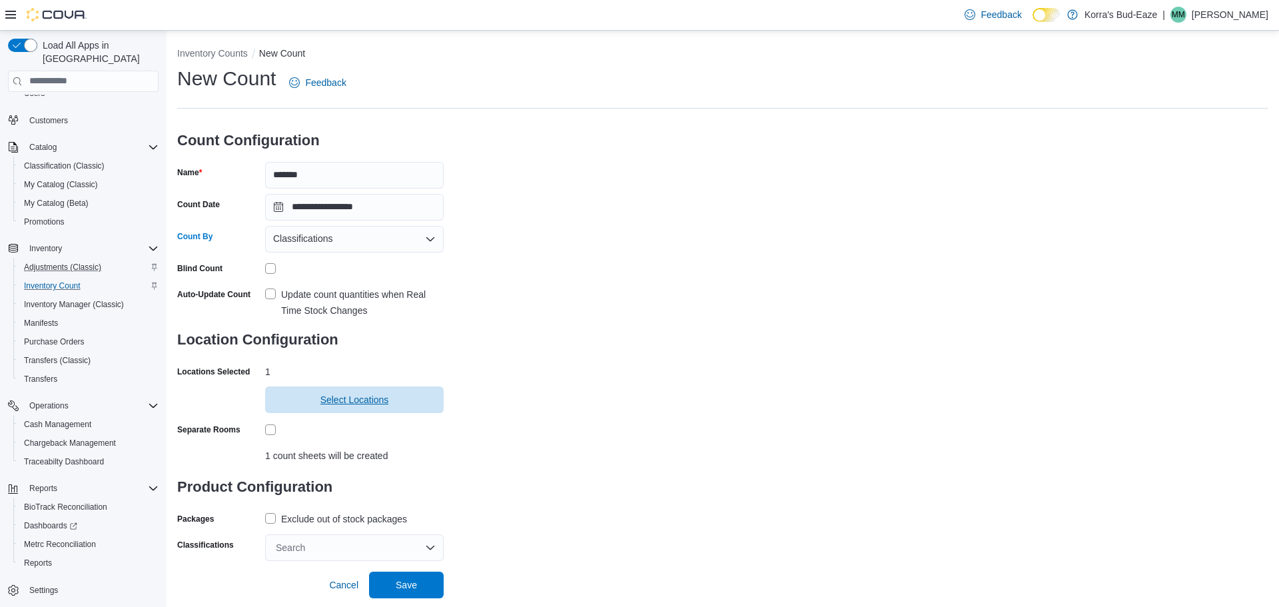
click at [351, 404] on span "Select Locations" at bounding box center [354, 399] width 69 height 13
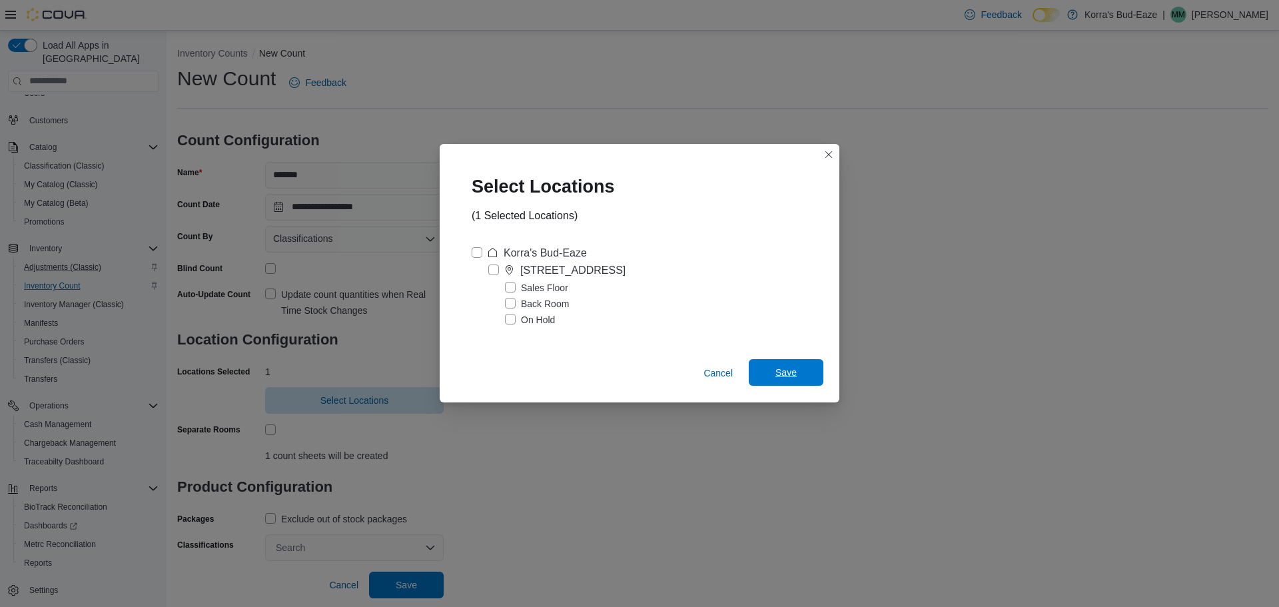
click at [777, 369] on span "Save" at bounding box center [785, 372] width 21 height 13
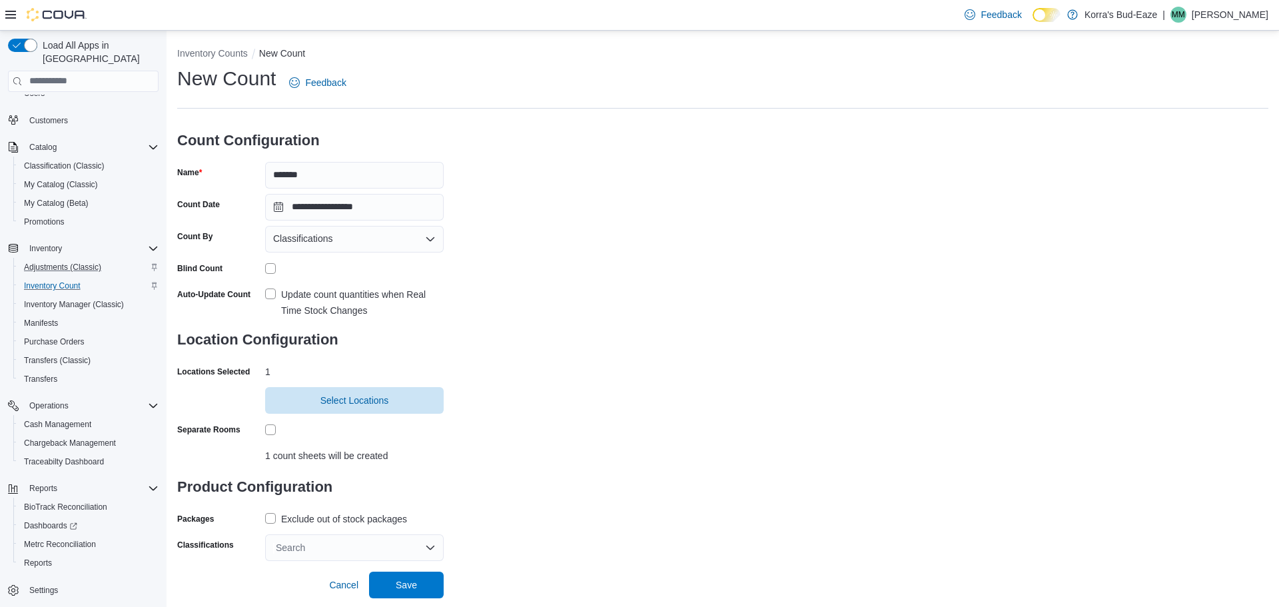
drag, startPoint x: 511, startPoint y: 474, endPoint x: 393, endPoint y: 482, distance: 118.2
click at [508, 474] on div "**********" at bounding box center [722, 313] width 1091 height 496
click at [272, 519] on label "Exclude out of stock packages" at bounding box center [336, 519] width 142 height 16
click at [513, 465] on div "**********" at bounding box center [722, 313] width 1091 height 496
click at [428, 546] on div "Search" at bounding box center [354, 547] width 179 height 27
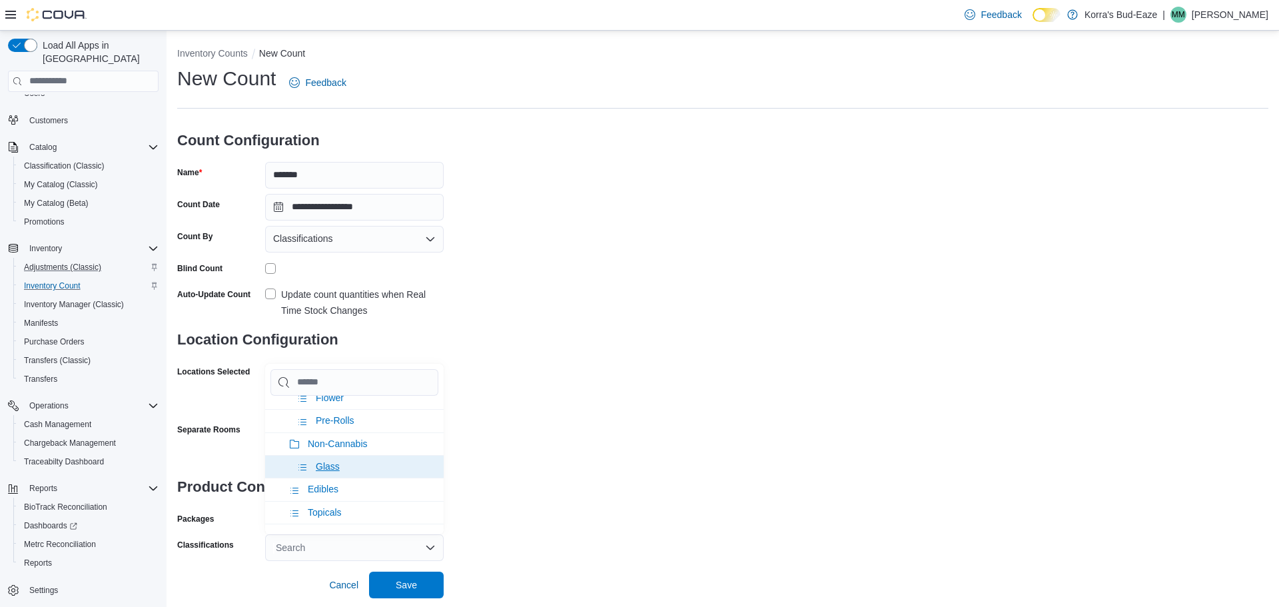
scroll to position [125, 0]
click at [334, 516] on span "Topicals" at bounding box center [325, 513] width 34 height 11
click at [603, 420] on div "**********" at bounding box center [722, 313] width 1091 height 496
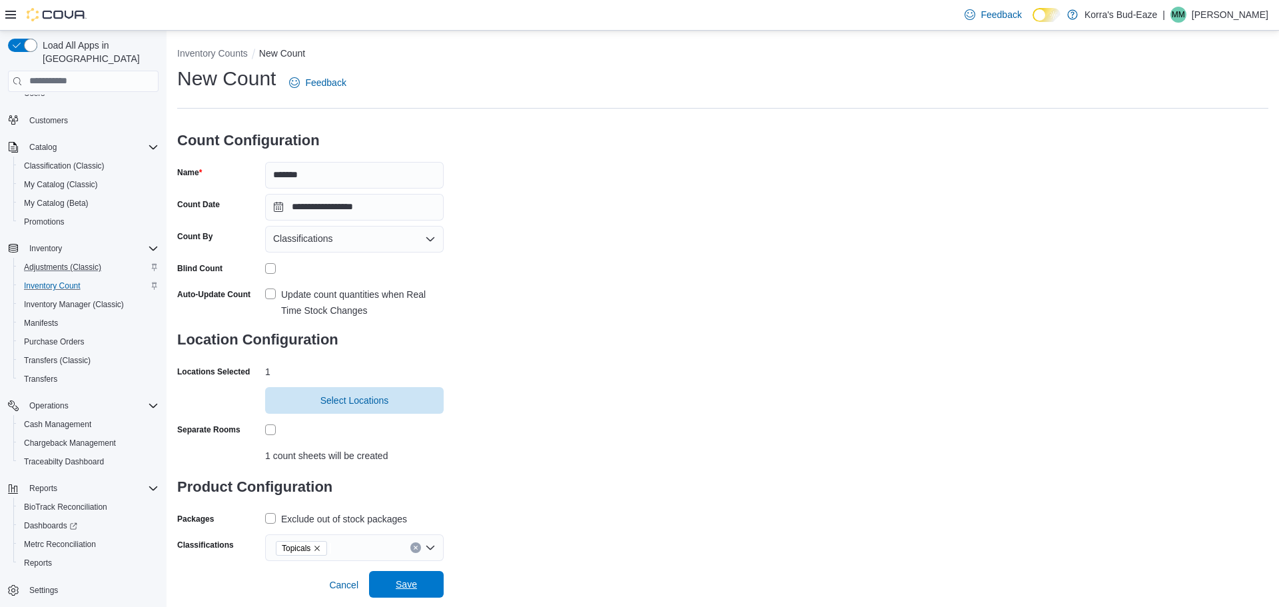
click at [405, 586] on span "Save" at bounding box center [406, 584] width 21 height 13
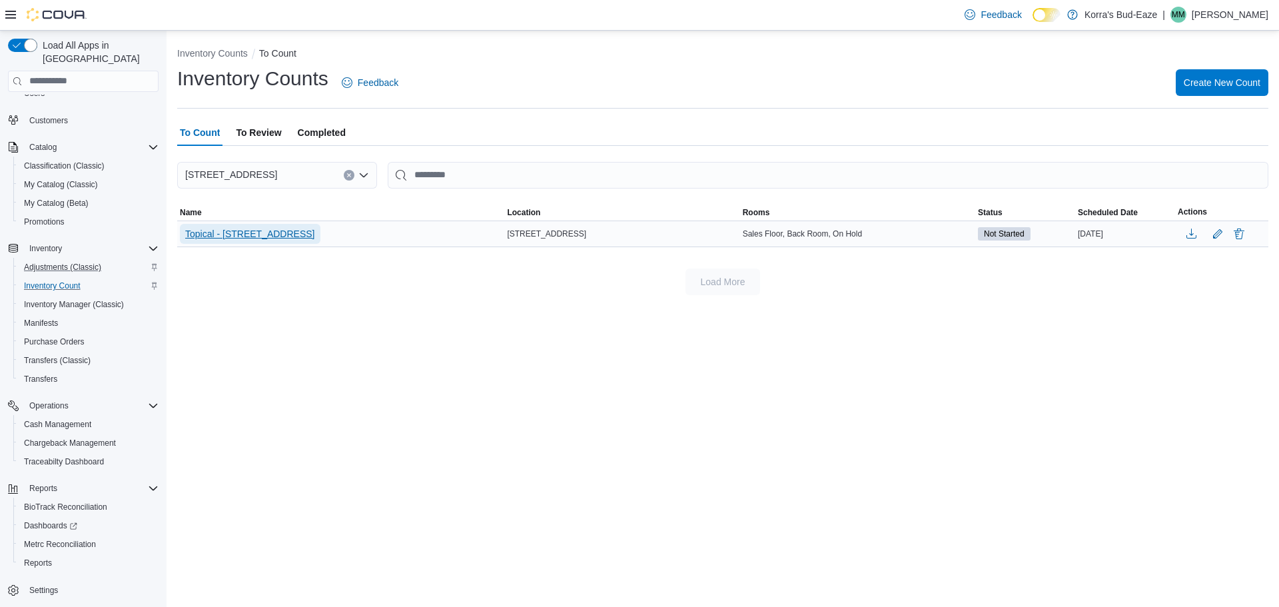
click at [234, 234] on span "Topical - 420 Reefer Ave" at bounding box center [250, 233] width 130 height 13
click at [253, 236] on span "Topical - 420 Reefer Ave" at bounding box center [250, 233] width 130 height 13
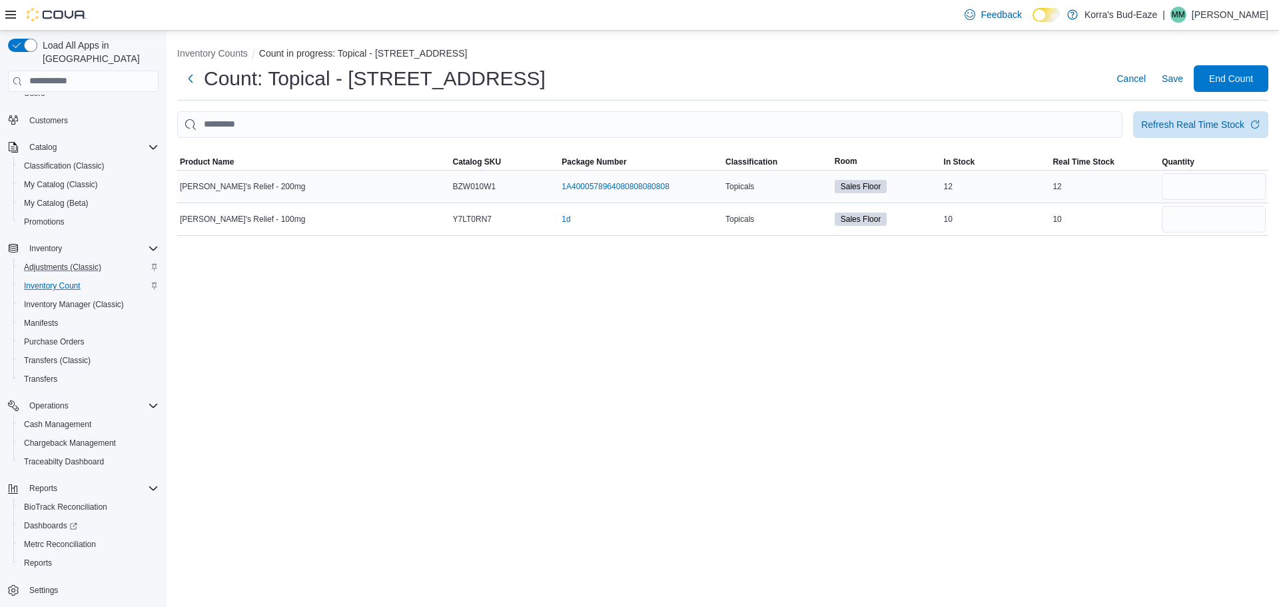
click at [942, 185] on div "12" at bounding box center [995, 187] width 109 height 16
drag, startPoint x: 945, startPoint y: 185, endPoint x: 975, endPoint y: 185, distance: 30.0
click at [967, 185] on div "12" at bounding box center [995, 187] width 109 height 16
click at [1123, 202] on td "Real Time Stock 12" at bounding box center [1104, 186] width 109 height 33
click at [1085, 283] on div "Inventory Counts Count in progress: Topical - 420 Reefer Ave Count: Topical - 4…" at bounding box center [723, 319] width 1113 height 576
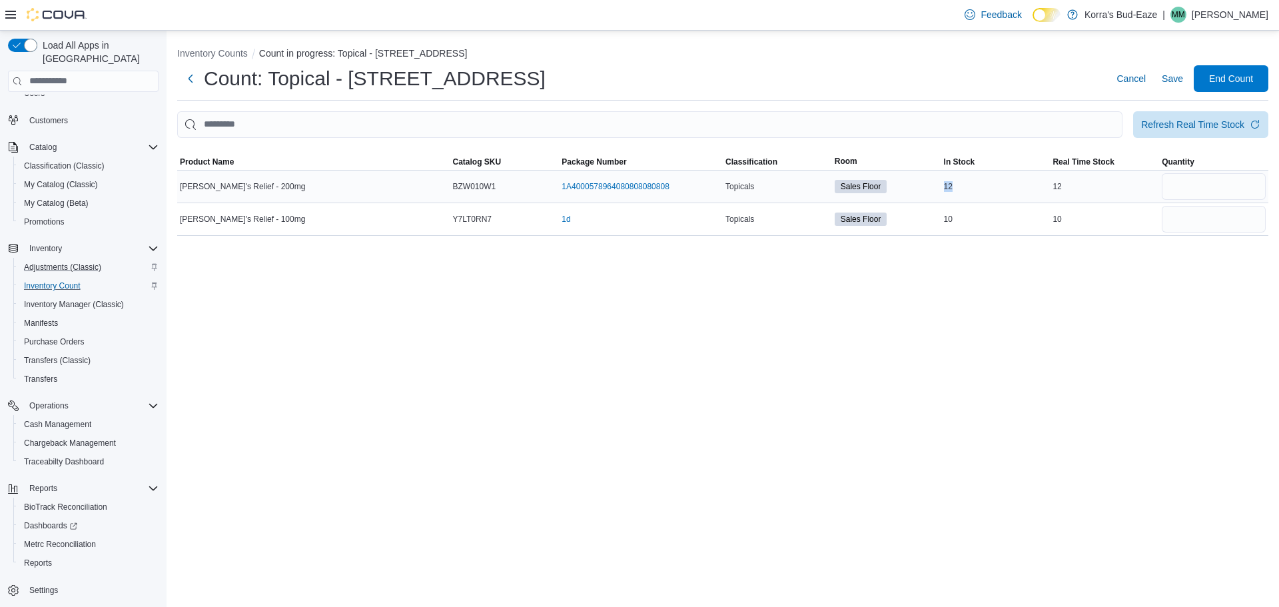
drag, startPoint x: 945, startPoint y: 186, endPoint x: 956, endPoint y: 186, distance: 11.3
click at [953, 186] on div "12" at bounding box center [995, 187] width 109 height 16
click at [1178, 177] on input "number" at bounding box center [1214, 186] width 104 height 27
type input "**"
click at [1157, 252] on div "Inventory Counts Count in progress: Topical - 420 Reefer Ave Count: Topical - 4…" at bounding box center [723, 319] width 1113 height 576
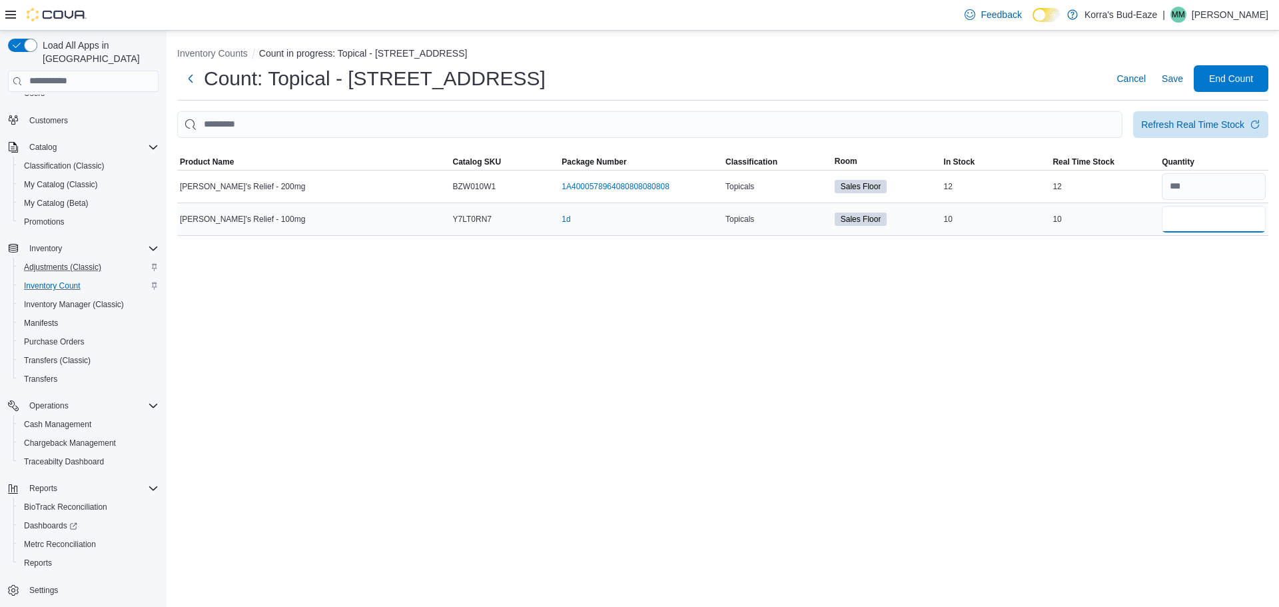
click at [1176, 221] on input "number" at bounding box center [1214, 219] width 104 height 27
type input "**"
click at [1100, 282] on div "Inventory Counts Count in progress: Topical - 420 Reefer Ave Count: Topical - 4…" at bounding box center [723, 319] width 1113 height 576
click at [1191, 218] on input "number" at bounding box center [1214, 219] width 104 height 27
click at [1186, 246] on div "Inventory Counts Count in progress: Topical - 420 Reefer Ave Count: Topical - 4…" at bounding box center [723, 139] width 1113 height 216
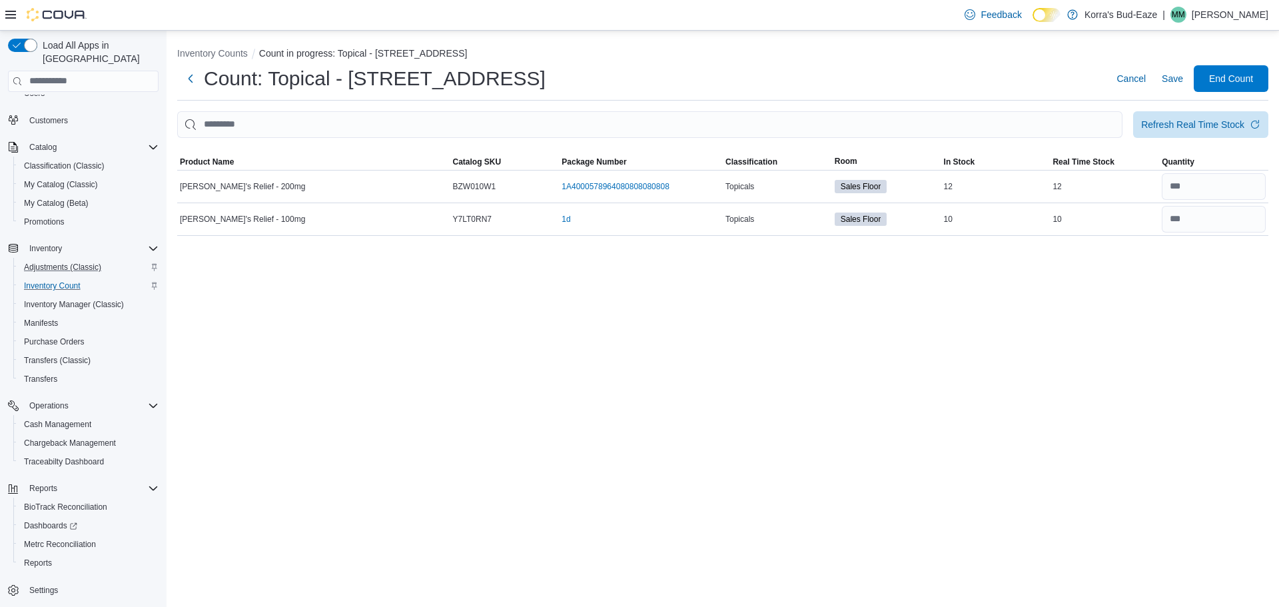
drag, startPoint x: 1210, startPoint y: 225, endPoint x: 1033, endPoint y: 310, distance: 196.7
click at [1033, 310] on div "Inventory Counts Count in progress: Topical - 420 Reefer Ave Count: Topical - 4…" at bounding box center [723, 319] width 1113 height 576
click at [1176, 267] on div "Inventory Counts Count in progress: Topical - 420 Reefer Ave Count: Topical - 4…" at bounding box center [723, 319] width 1113 height 576
click at [1224, 81] on span "End Count" at bounding box center [1231, 77] width 44 height 13
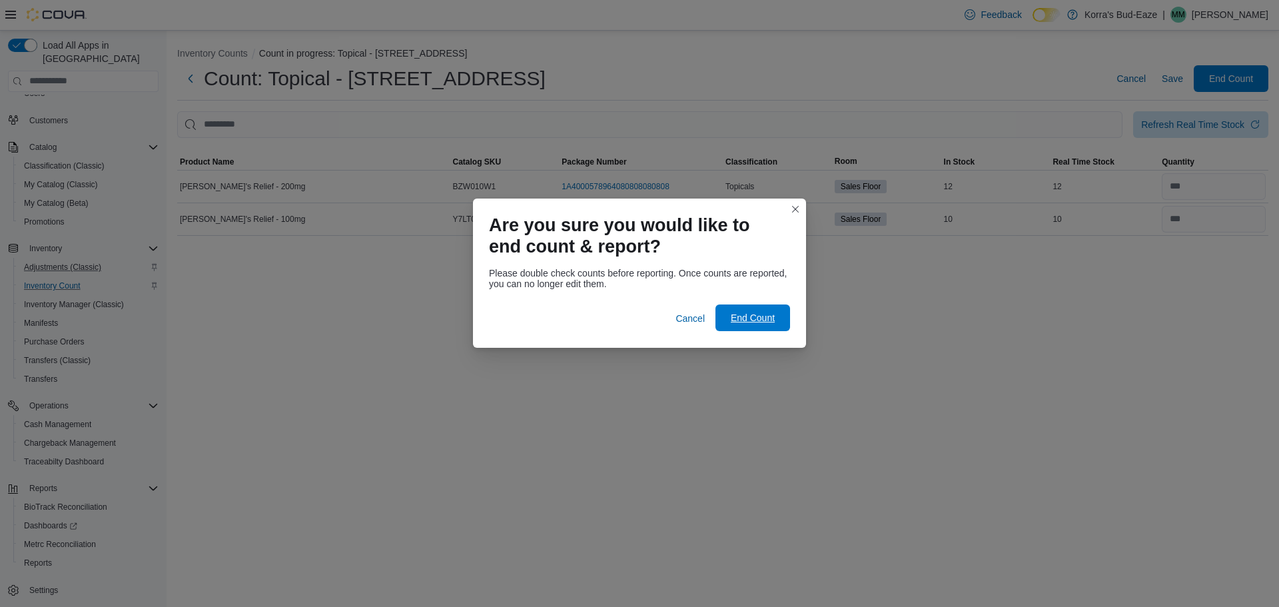
click at [742, 322] on span "End Count" at bounding box center [753, 317] width 44 height 13
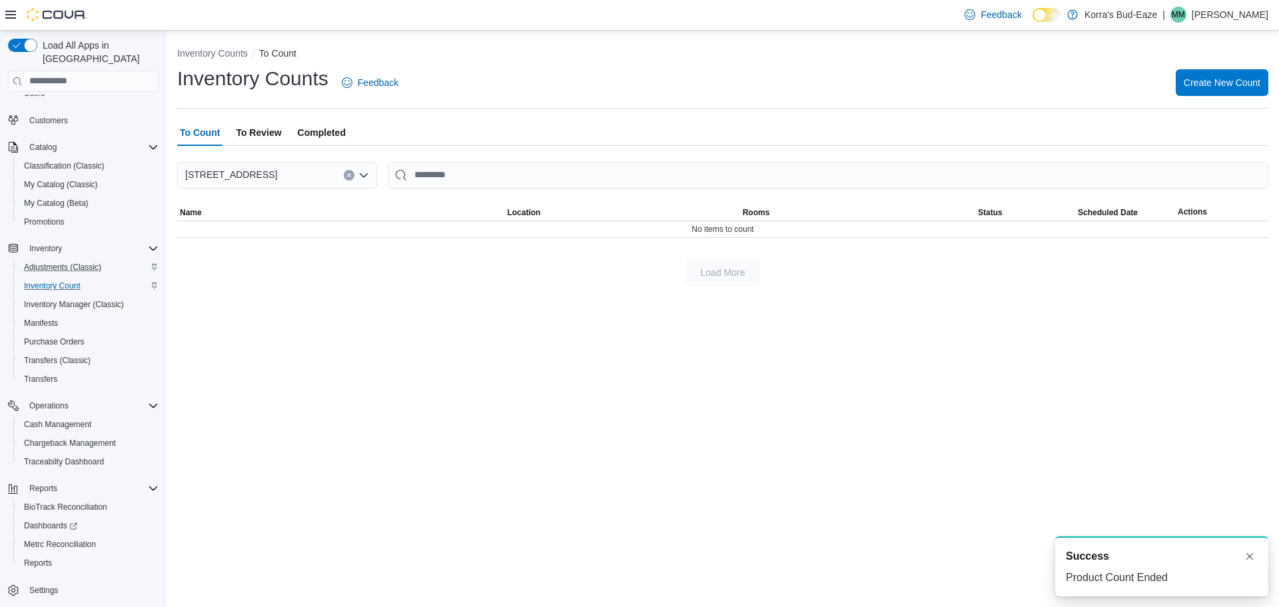
click at [260, 131] on span "To Review" at bounding box center [258, 132] width 45 height 27
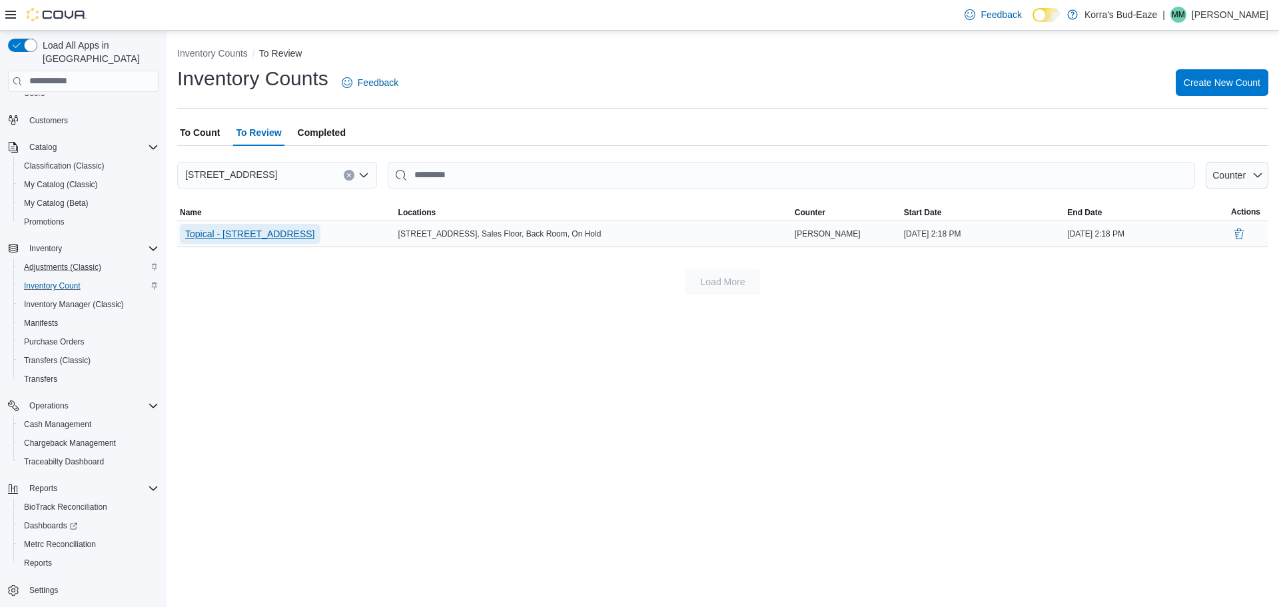
click at [246, 231] on span "Topical - 420 Reefer Ave" at bounding box center [250, 233] width 130 height 13
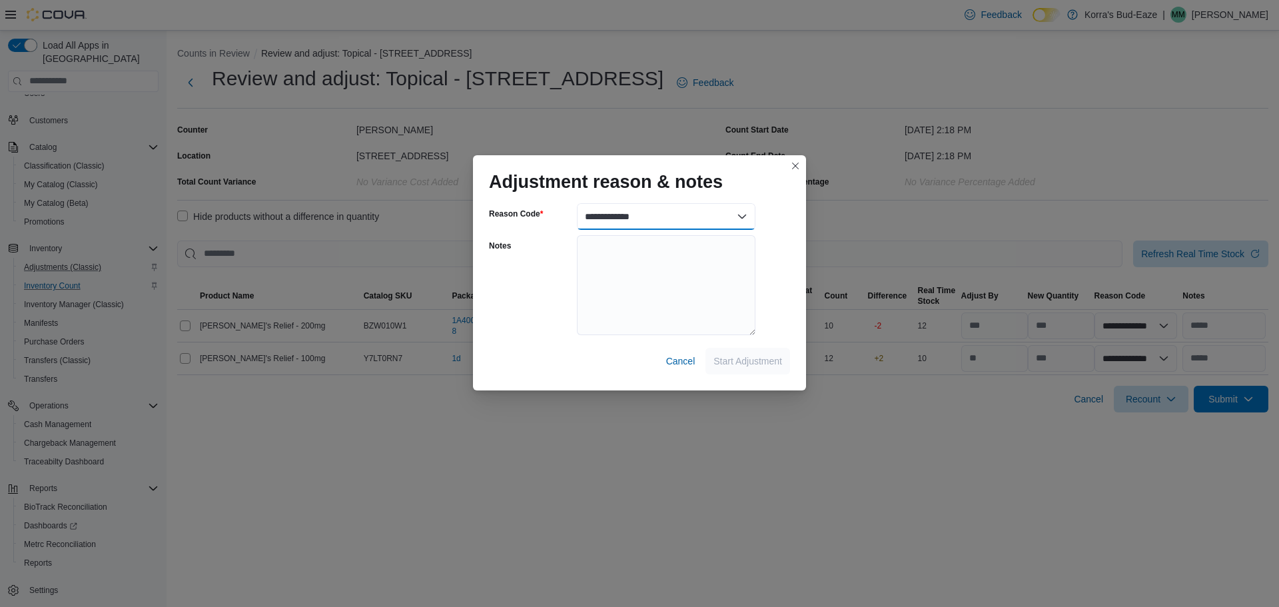
click at [721, 221] on select "**********" at bounding box center [666, 216] width 179 height 27
select select "**********"
click at [577, 203] on select "**********" at bounding box center [666, 216] width 179 height 27
click at [756, 356] on span "Start Adjustment" at bounding box center [747, 360] width 69 height 13
select select "**********"
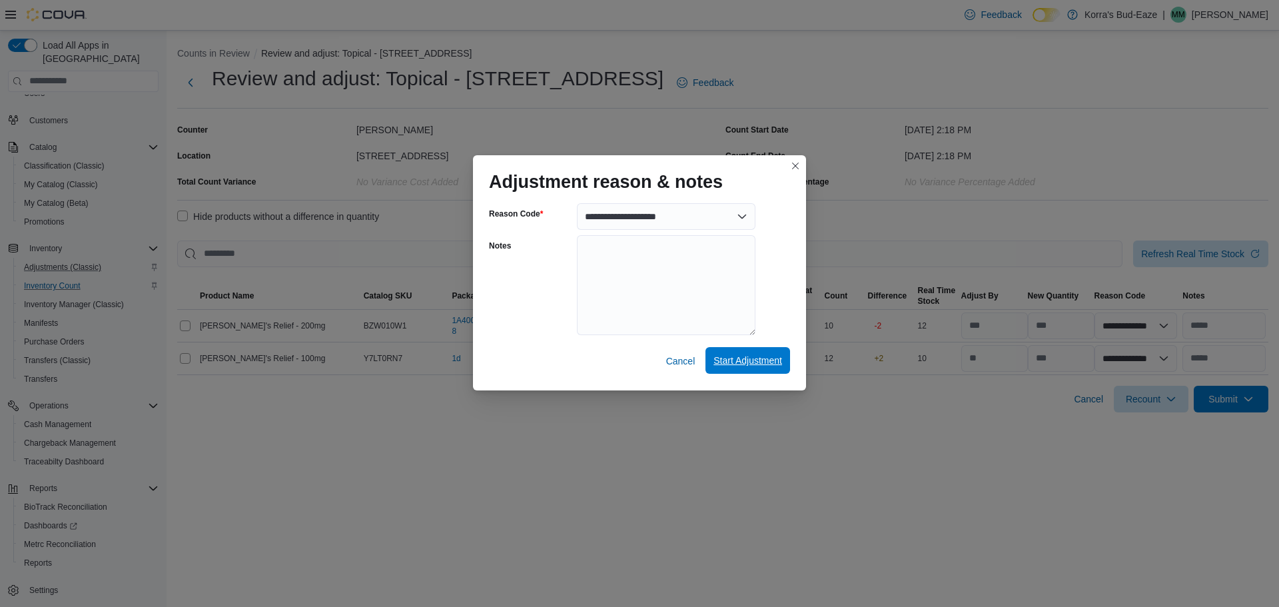
select select "**********"
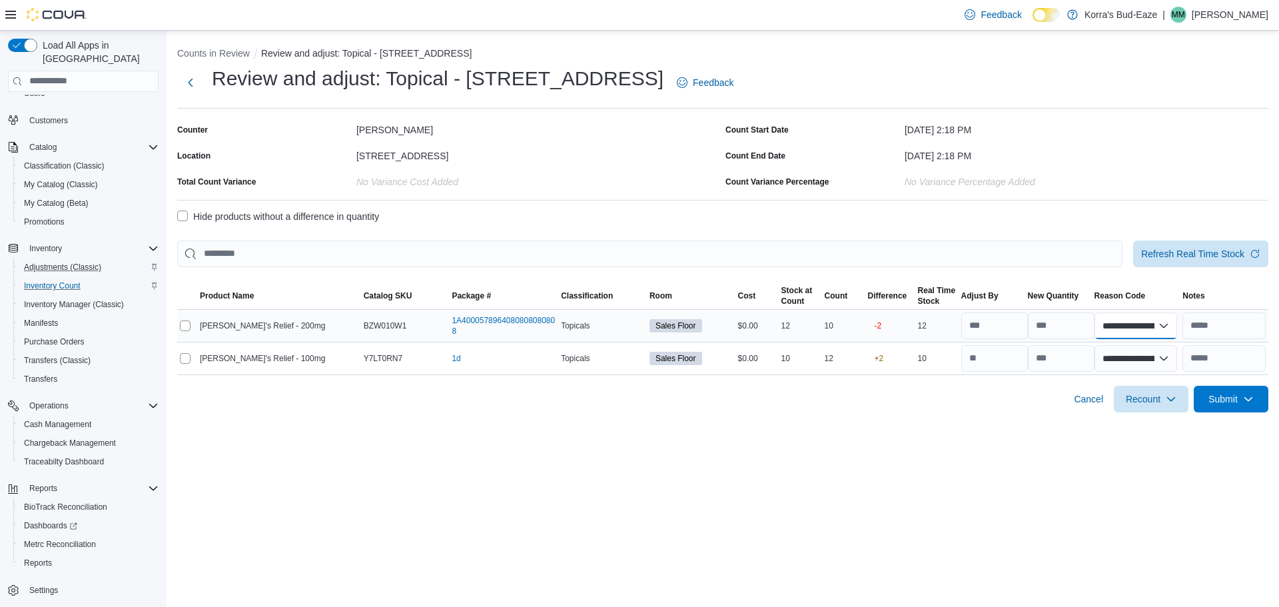
click at [1159, 324] on select "**********" at bounding box center [1136, 325] width 83 height 27
click at [921, 429] on div "**********" at bounding box center [723, 319] width 1113 height 576
click at [1141, 323] on select "**********" at bounding box center [1136, 325] width 83 height 27
click at [988, 428] on div "**********" at bounding box center [723, 319] width 1113 height 576
click at [1160, 331] on select "**********" at bounding box center [1136, 325] width 83 height 27
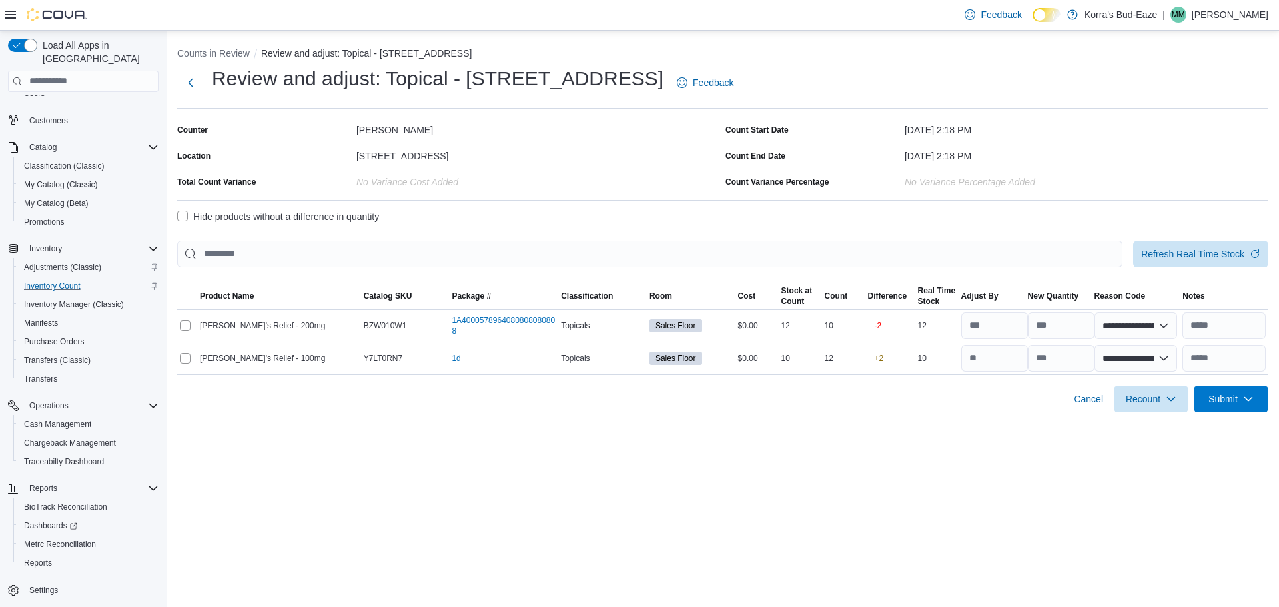
click at [1021, 402] on div "Cancel Recount Submit" at bounding box center [722, 393] width 1091 height 37
click at [1164, 354] on select "**********" at bounding box center [1136, 358] width 83 height 27
drag, startPoint x: 909, startPoint y: 423, endPoint x: 925, endPoint y: 412, distance: 18.7
click at [911, 421] on div "**********" at bounding box center [723, 319] width 1113 height 576
drag, startPoint x: 286, startPoint y: 324, endPoint x: 200, endPoint y: 326, distance: 86.0
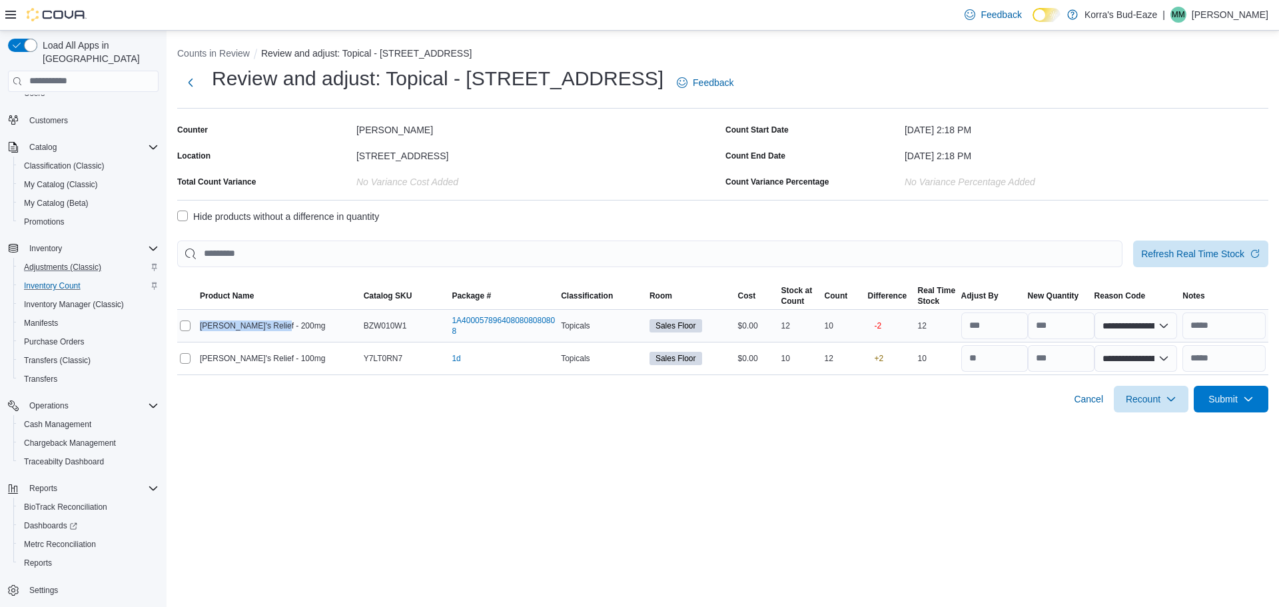
click at [200, 326] on div "Ruby's Relief - 200mg" at bounding box center [279, 326] width 164 height 16
copy span "Ruby's Relief - 200mg"
click at [1238, 359] on input "text" at bounding box center [1223, 358] width 83 height 27
paste input "**********"
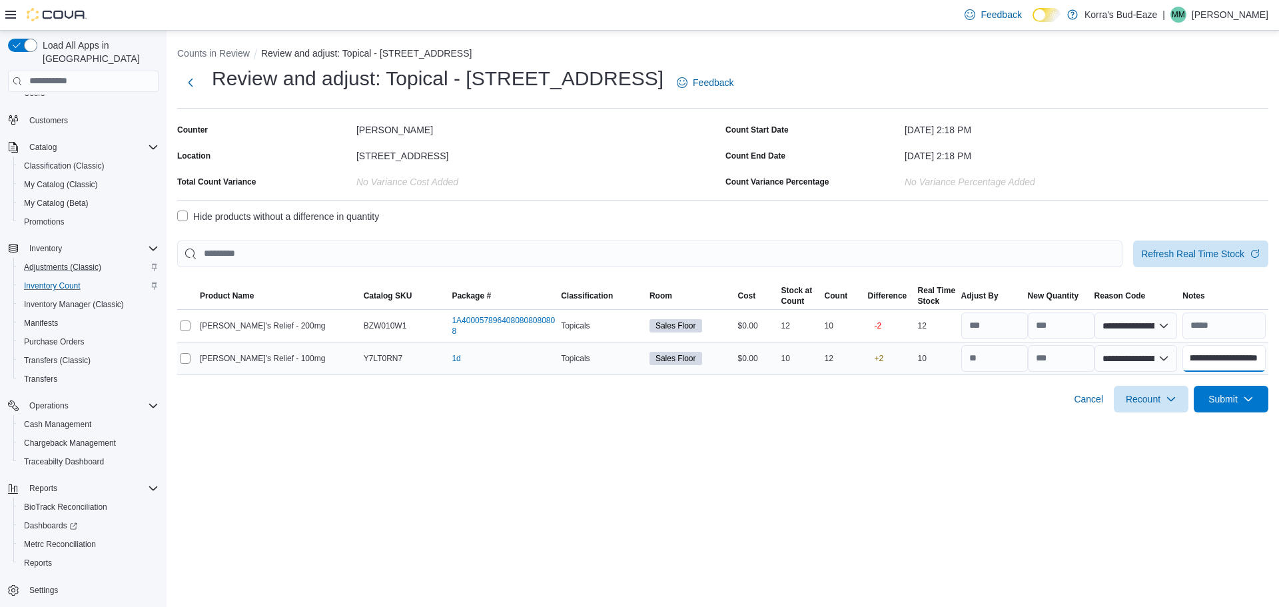
type input "**********"
drag, startPoint x: 282, startPoint y: 357, endPoint x: 201, endPoint y: 357, distance: 81.9
click at [201, 357] on div "Ruby's Relief - 100mg" at bounding box center [279, 358] width 164 height 16
copy span "Ruby's Relief - 100mg"
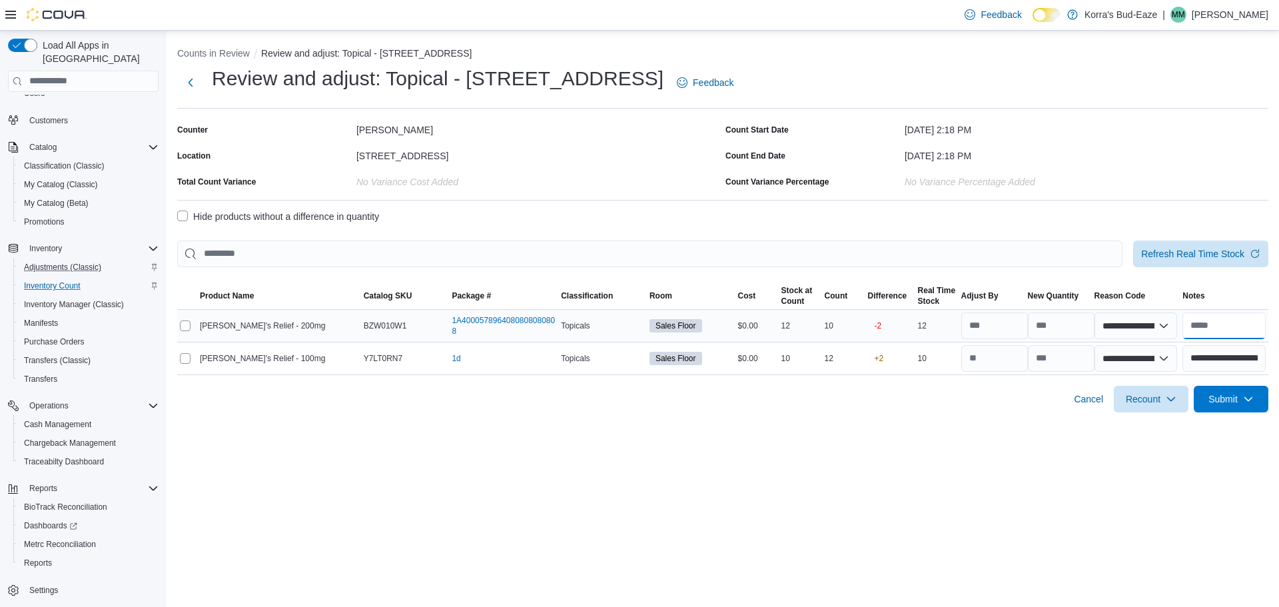
click at [1230, 328] on input "text" at bounding box center [1223, 325] width 83 height 27
paste input "**********"
click at [1254, 325] on input "**********" at bounding box center [1223, 325] width 83 height 27
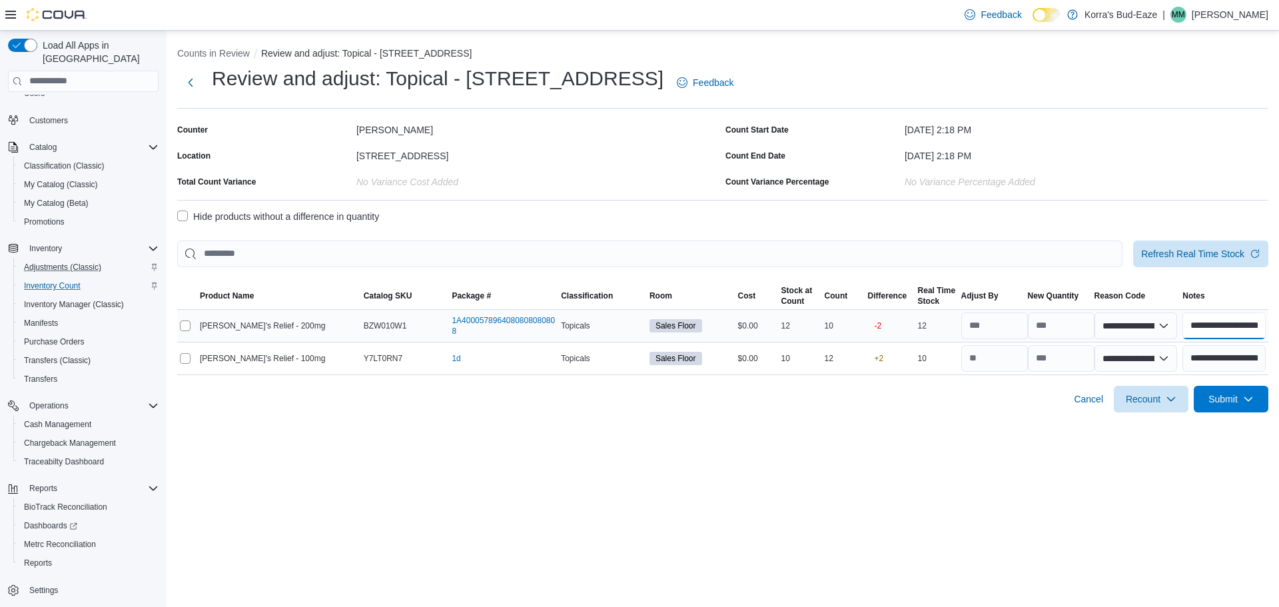
drag, startPoint x: 1258, startPoint y: 326, endPoint x: 1045, endPoint y: 333, distance: 213.3
click at [1045, 333] on tr "**********" at bounding box center [722, 325] width 1091 height 33
type input "**********"
click at [1047, 456] on div "**********" at bounding box center [723, 319] width 1113 height 576
click at [1245, 398] on icon "button" at bounding box center [1248, 398] width 11 height 11
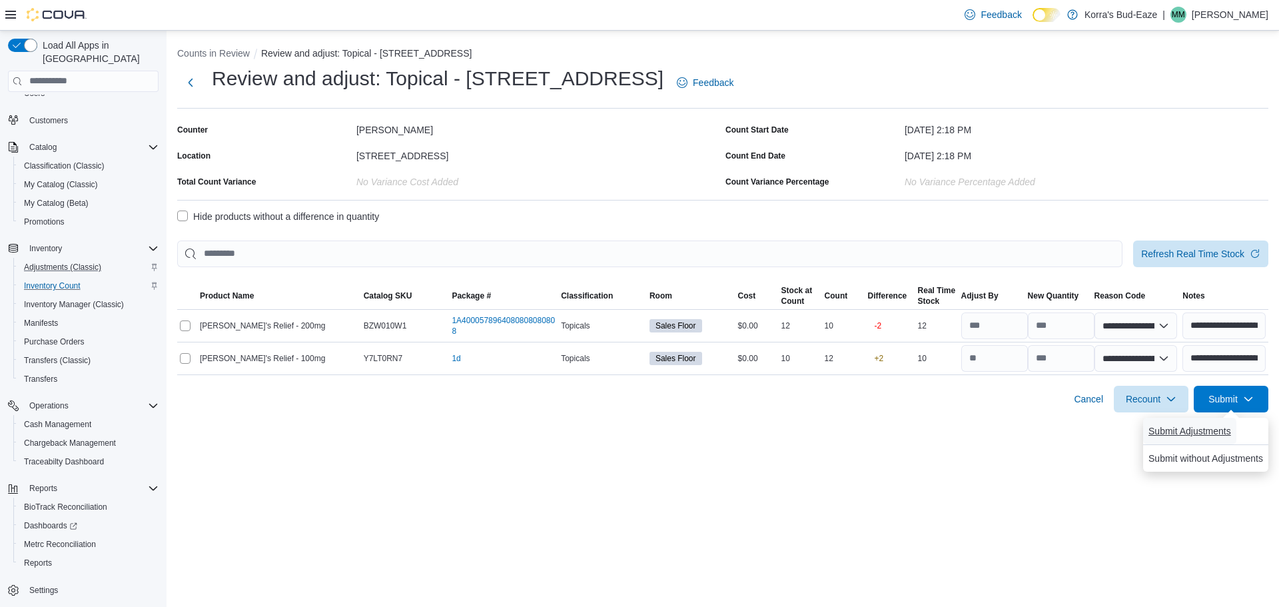
click at [1200, 428] on span "Submit Adjustments" at bounding box center [1190, 430] width 83 height 13
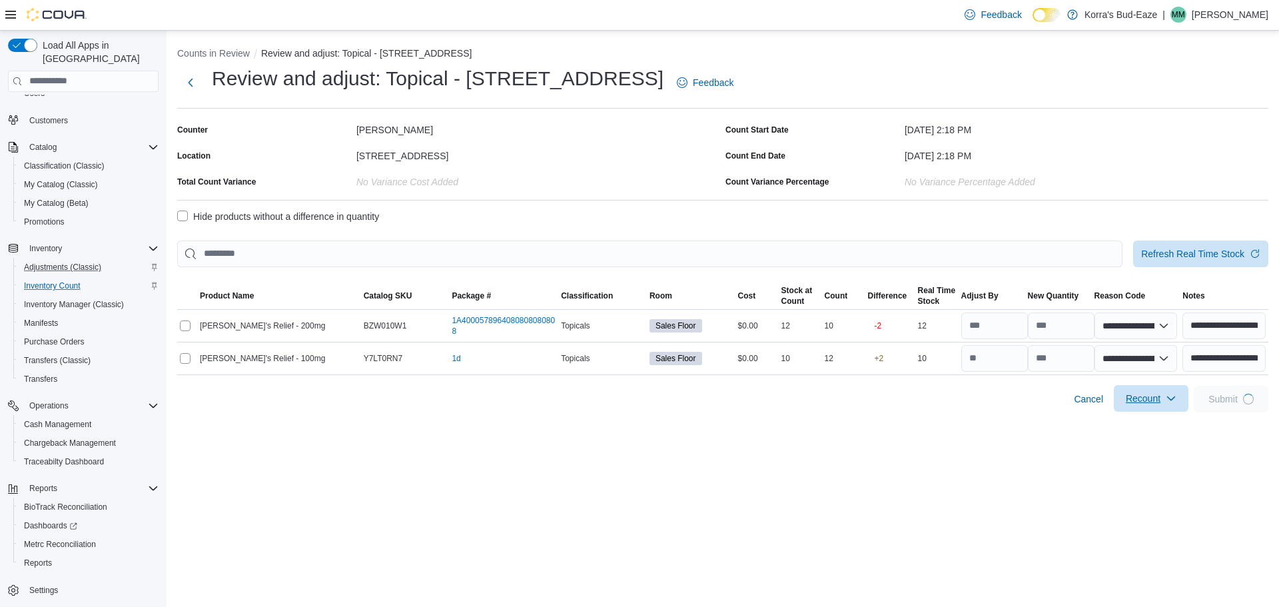
click at [1168, 397] on icon "button" at bounding box center [1171, 398] width 11 height 11
click at [1167, 400] on icon "button" at bounding box center [1171, 398] width 11 height 11
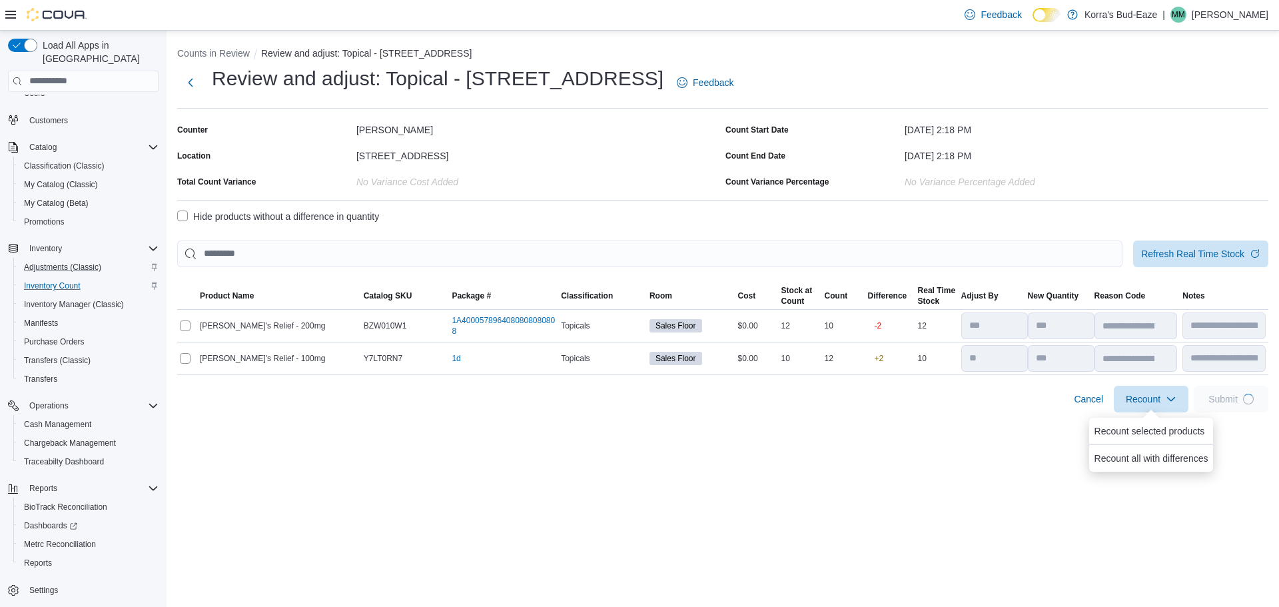
click at [973, 419] on div "**********" at bounding box center [723, 227] width 1113 height 392
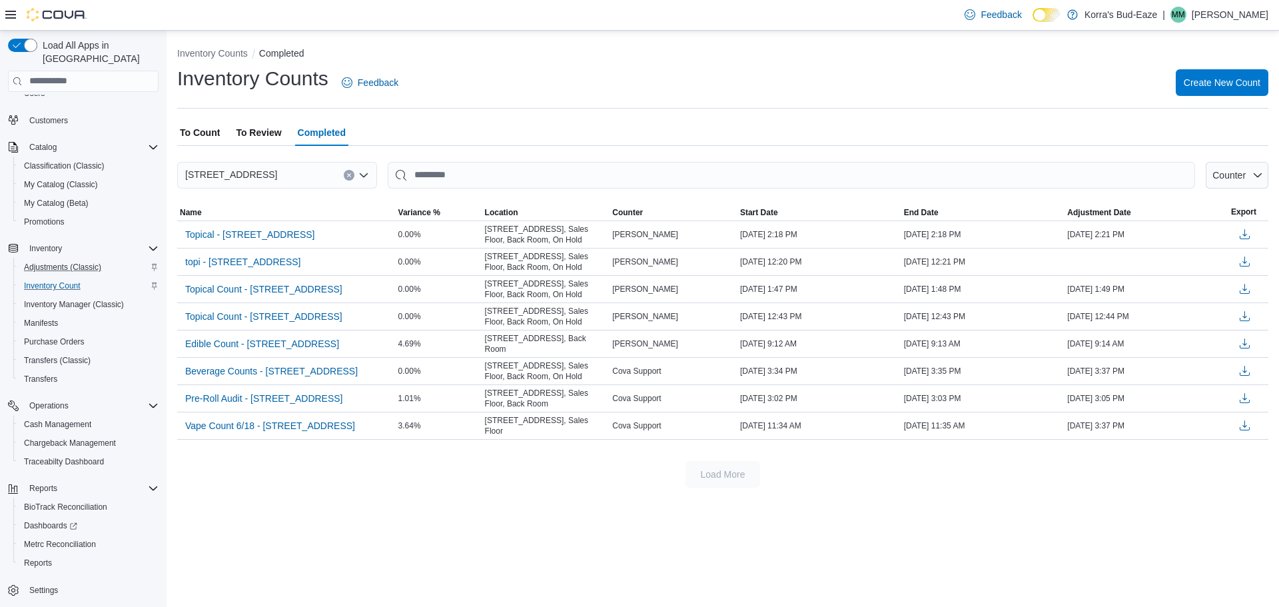
click at [827, 542] on div "Inventory Counts Completed Inventory Counts Feedback Create New Count To Count …" at bounding box center [723, 319] width 1113 height 576
click at [204, 133] on span "To Count" at bounding box center [200, 132] width 40 height 27
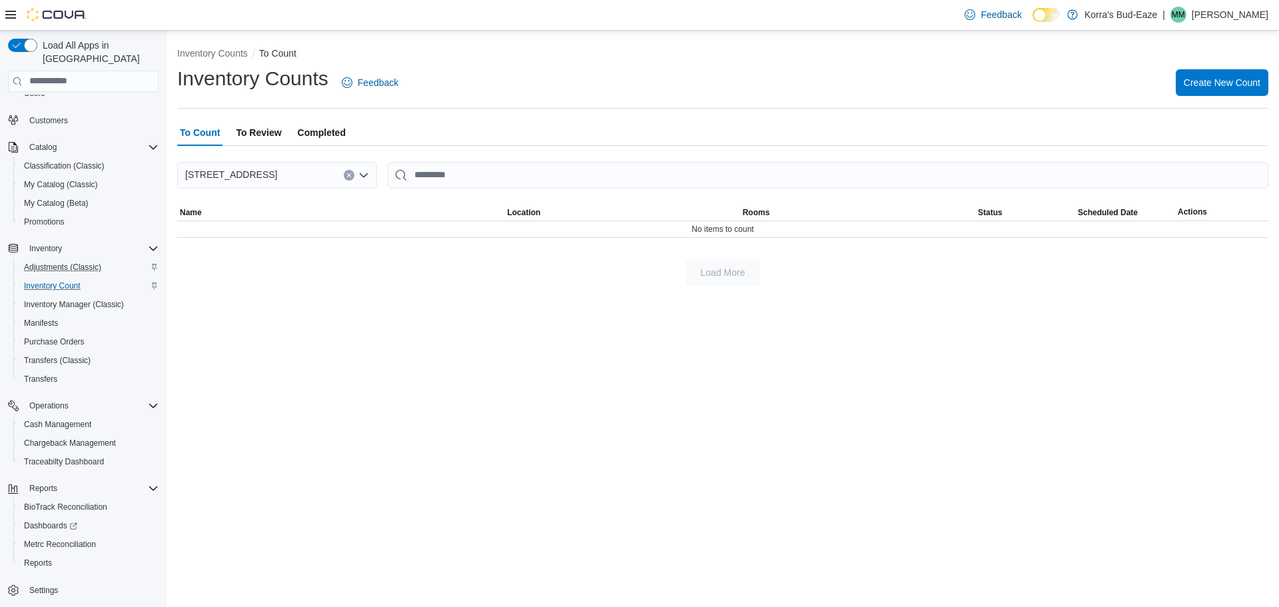
click at [258, 132] on span "To Review" at bounding box center [258, 132] width 45 height 27
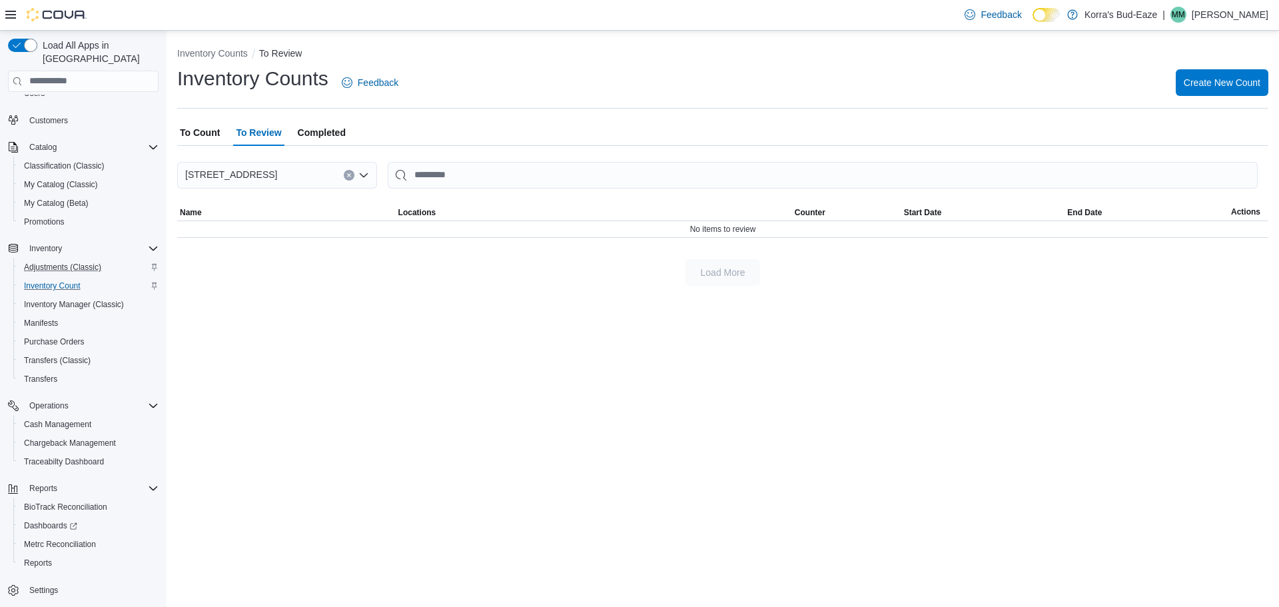
click at [1075, 352] on div "Inventory Counts To Review Inventory Counts Feedback Create New Count To Count …" at bounding box center [723, 319] width 1113 height 576
click at [321, 132] on span "Completed" at bounding box center [322, 132] width 48 height 27
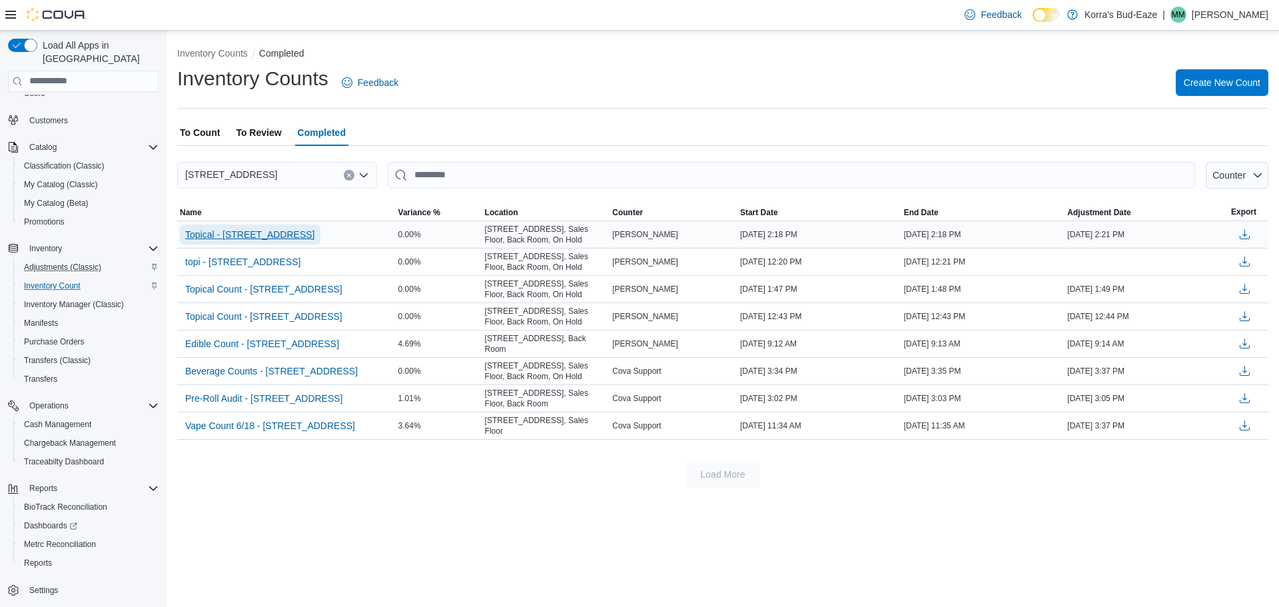
click at [264, 234] on span "Topical - 420 Reefer Ave" at bounding box center [250, 234] width 130 height 13
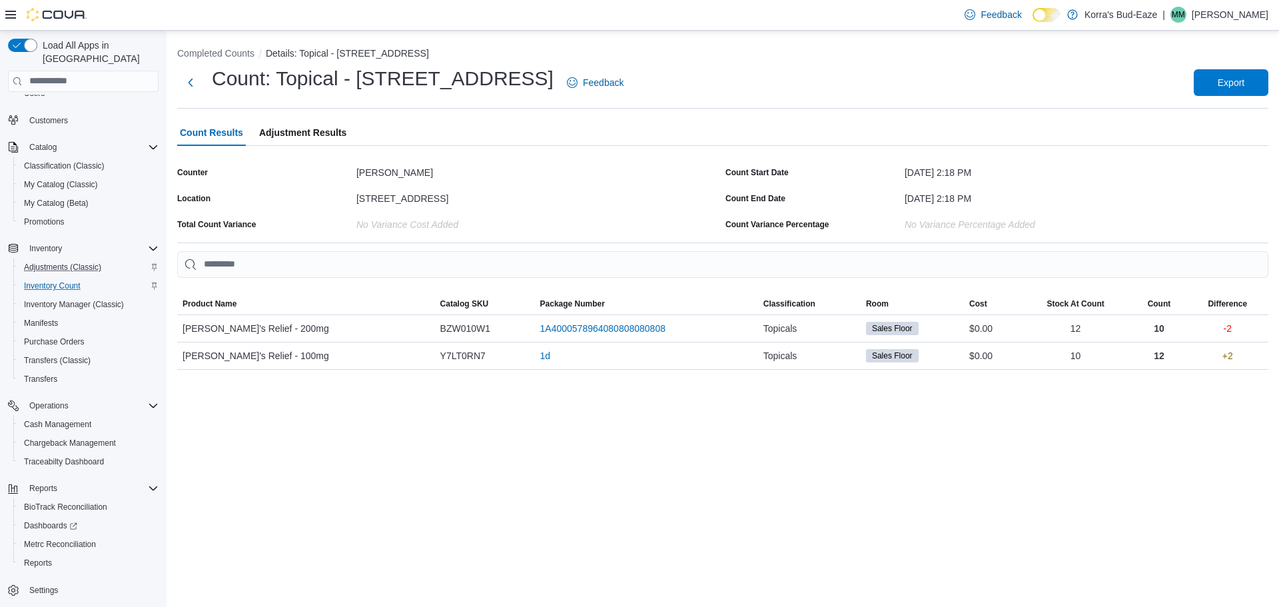
click at [304, 137] on span "Adjustment Results" at bounding box center [302, 132] width 87 height 27
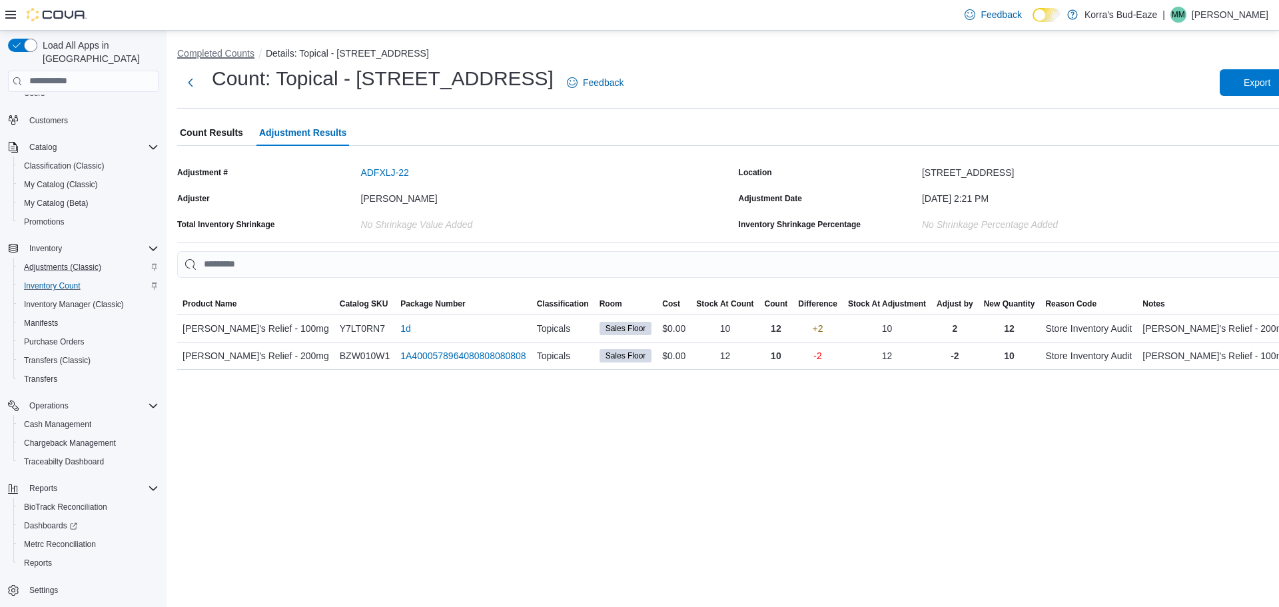
click at [221, 51] on button "Completed Counts" at bounding box center [215, 53] width 77 height 11
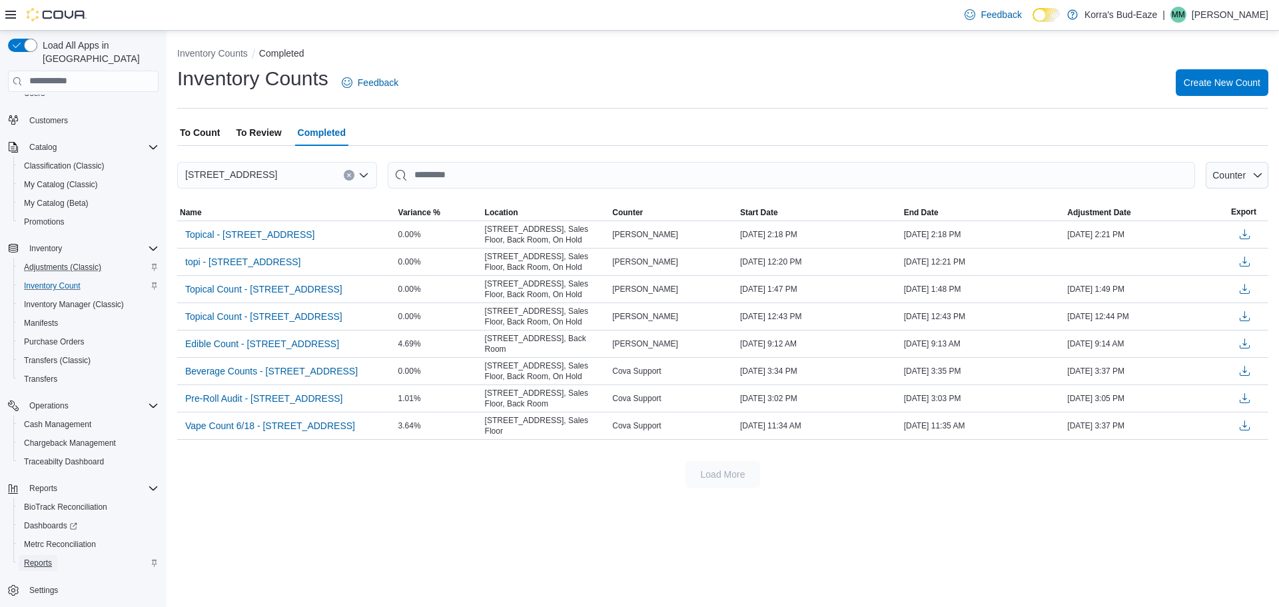
click at [45, 558] on span "Reports" at bounding box center [38, 563] width 28 height 11
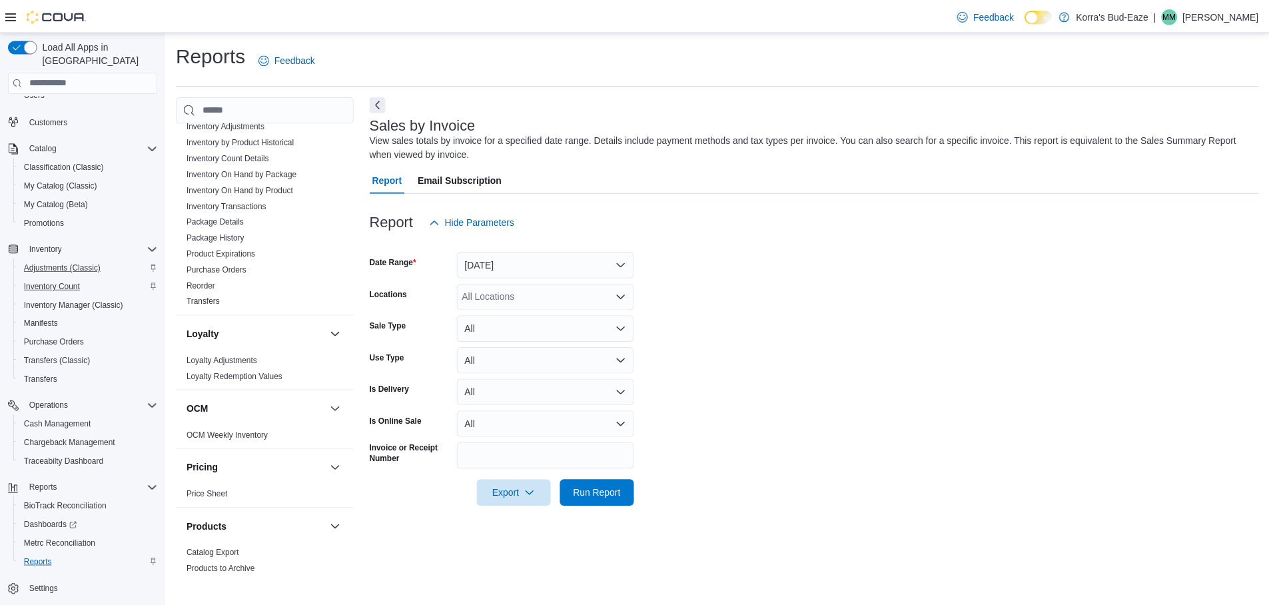
scroll to position [400, 0]
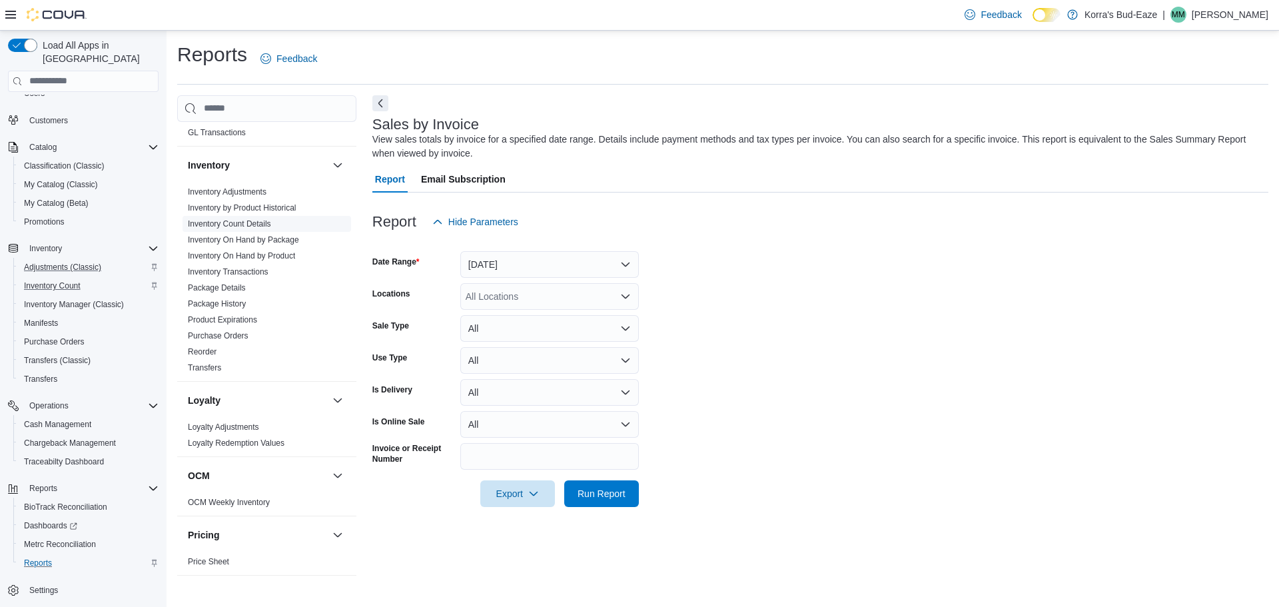
click at [246, 223] on link "Inventory Count Details" at bounding box center [229, 223] width 83 height 9
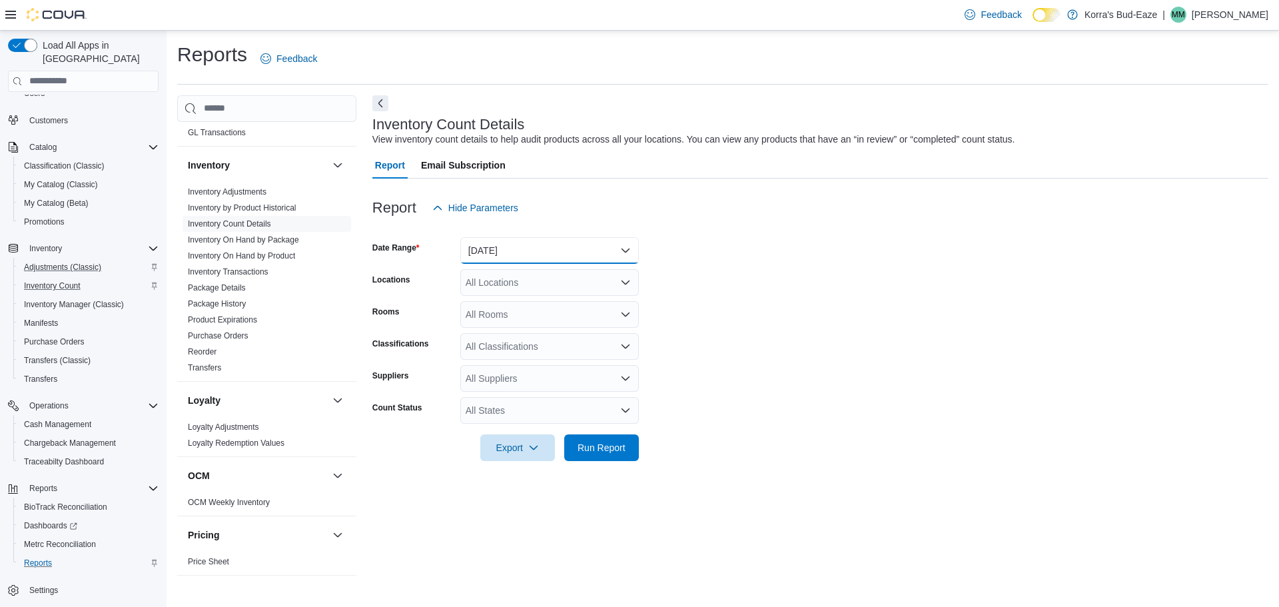
click at [558, 254] on button "Yesterday" at bounding box center [549, 250] width 179 height 27
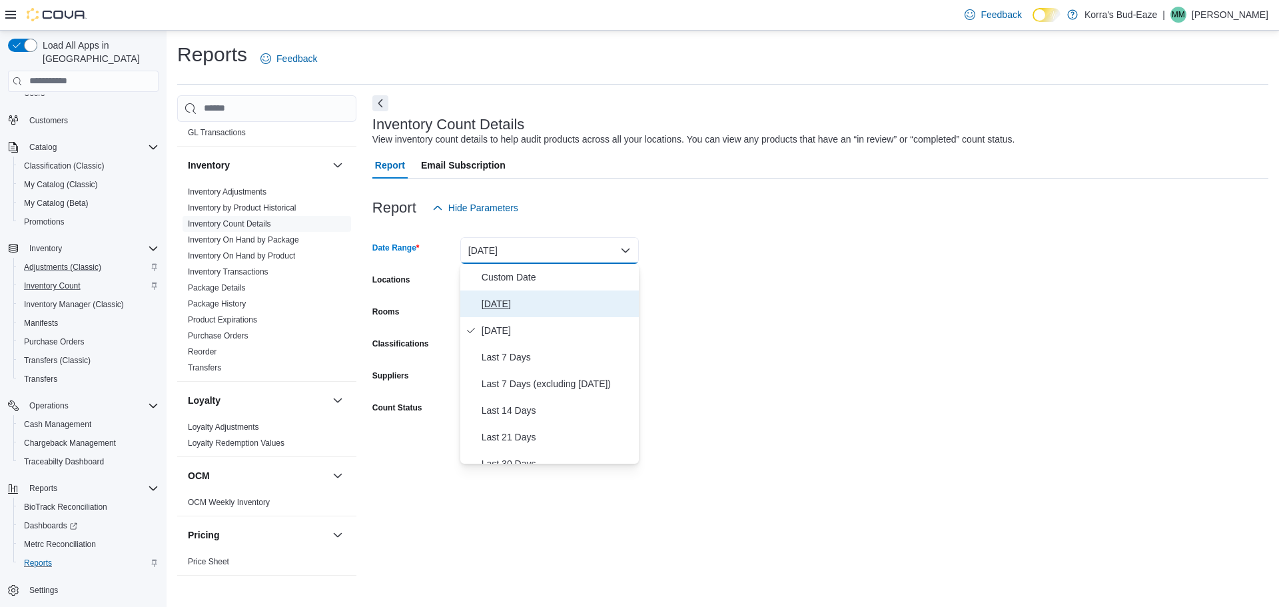
click at [496, 303] on span "Today" at bounding box center [558, 304] width 152 height 16
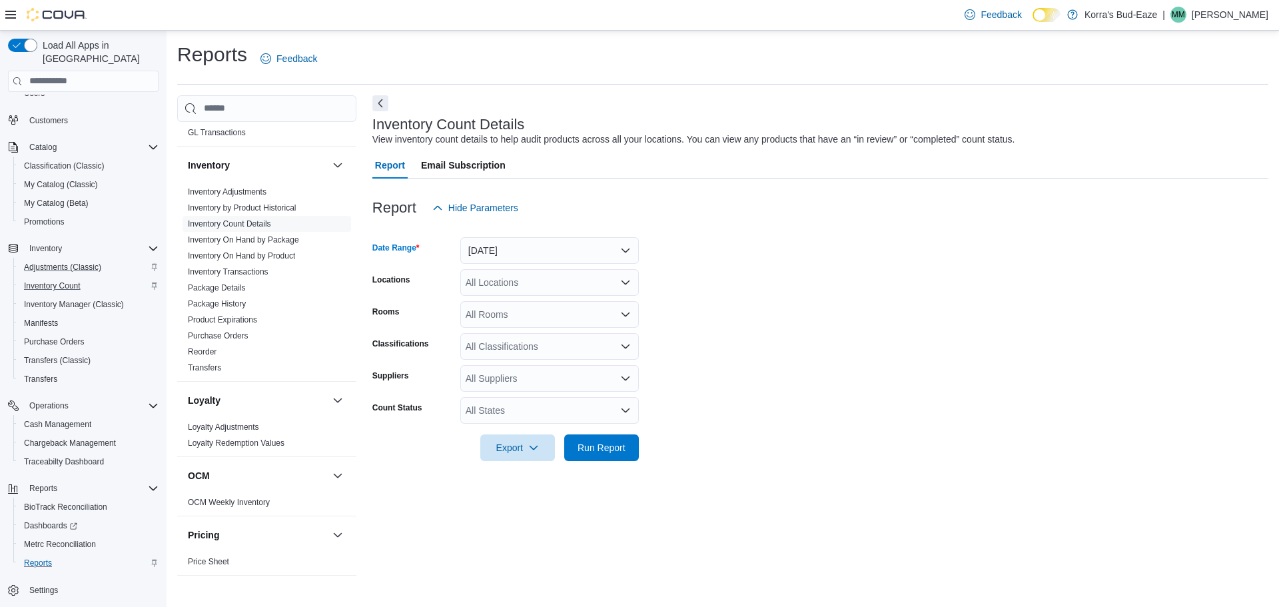
click at [569, 277] on div "All Locations" at bounding box center [549, 282] width 179 height 27
click at [536, 323] on span "[STREET_ADDRESS]" at bounding box center [535, 324] width 92 height 13
click at [526, 306] on span "Korra's Bud-Eaze" at bounding box center [518, 304] width 73 height 13
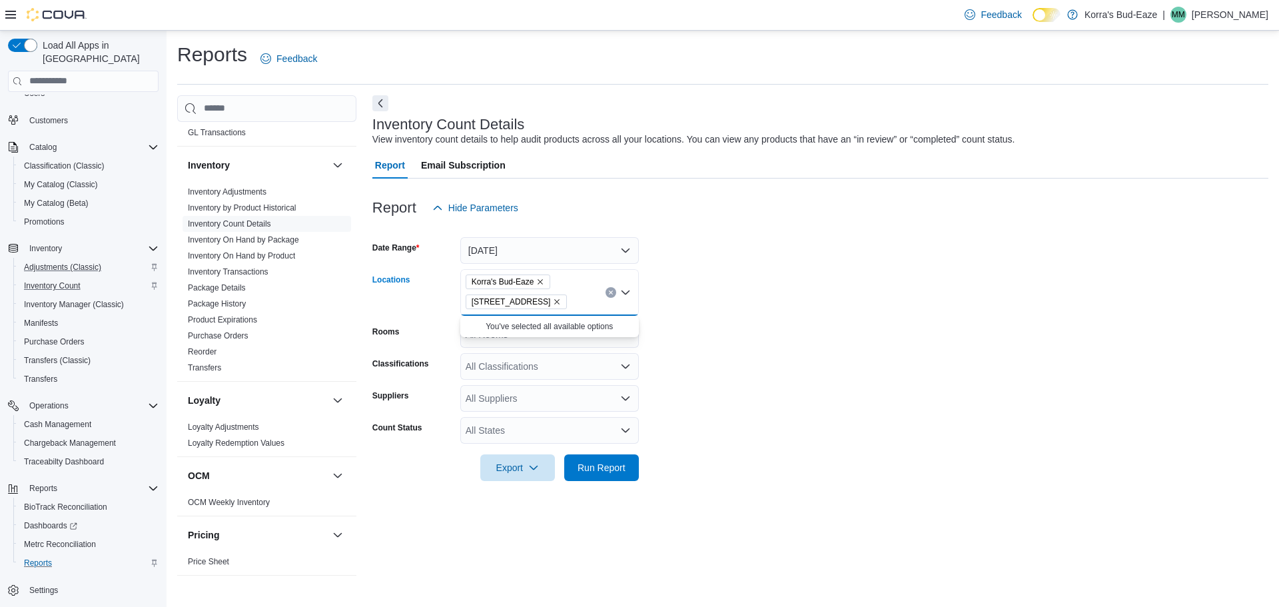
click at [553, 302] on icon "Remove 420 Reefer Ave from selection in this group" at bounding box center [557, 302] width 8 height 8
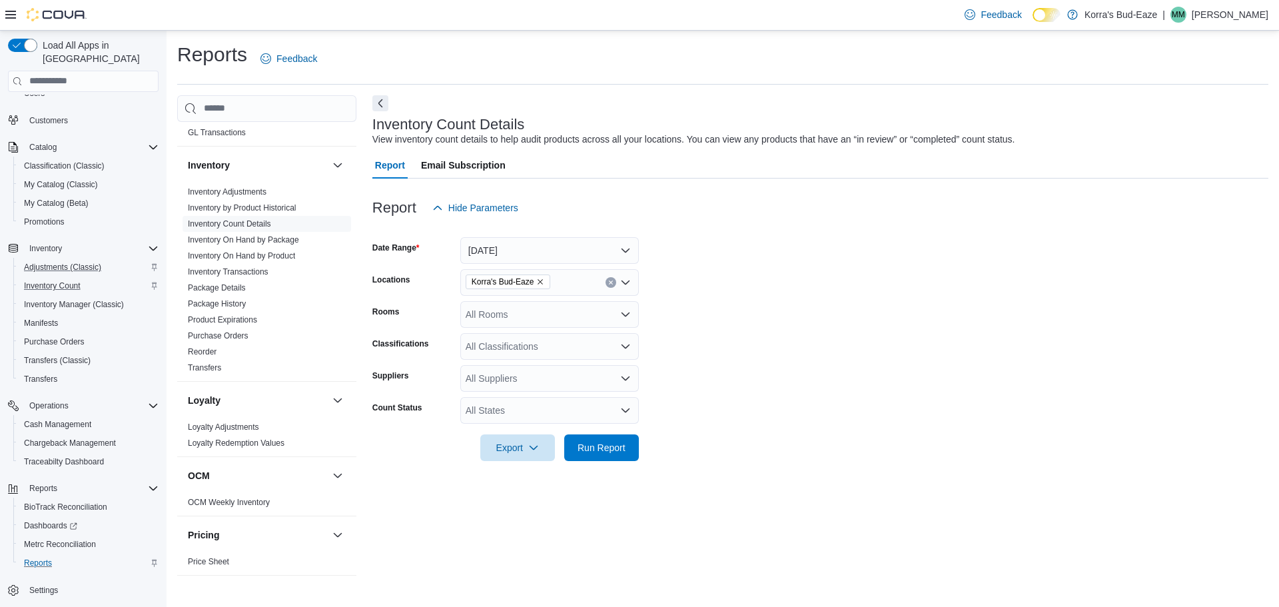
click at [757, 299] on form "Date Range Today Locations Korra's Bud-Eaze Rooms All Rooms Classifications All…" at bounding box center [820, 341] width 896 height 240
click at [612, 450] on span "Run Report" at bounding box center [602, 446] width 48 height 13
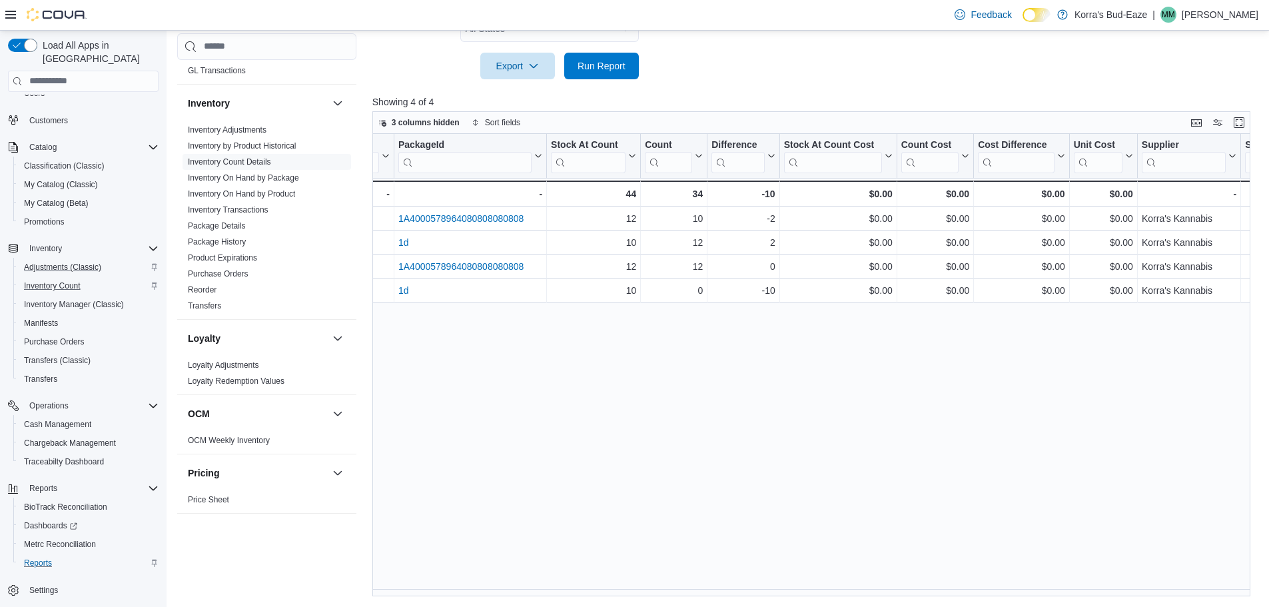
scroll to position [0, 806]
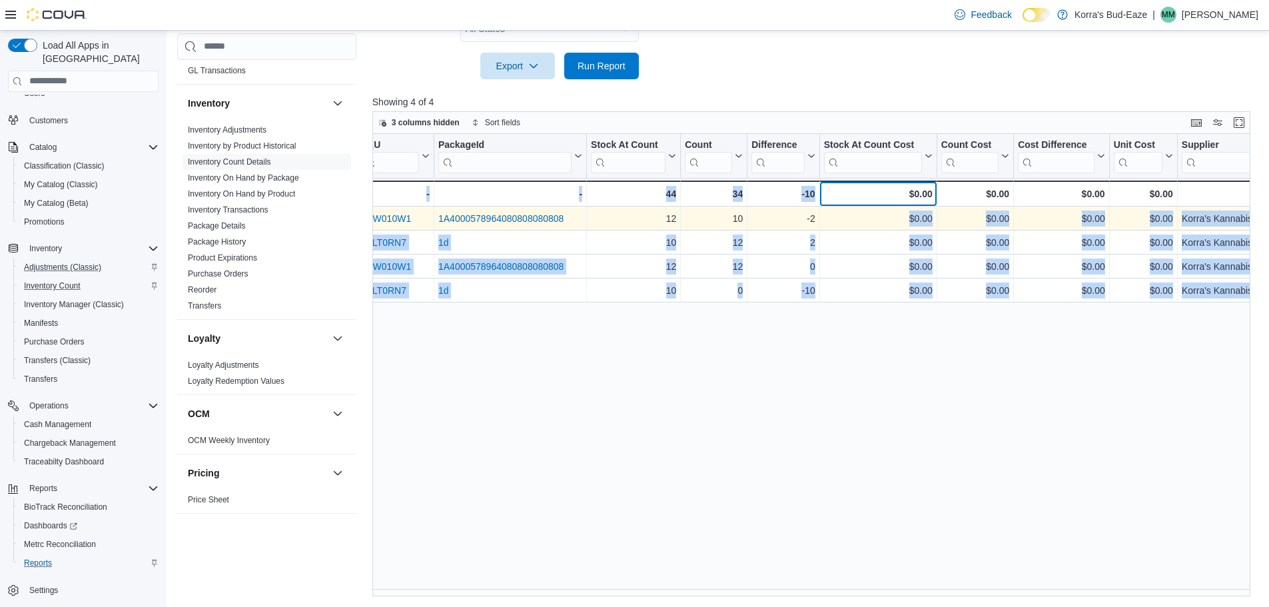
drag, startPoint x: 832, startPoint y: 207, endPoint x: 826, endPoint y: 211, distance: 6.9
click at [826, 211] on div "Count Name Click to view column header actions Count Status Click to view colum…" at bounding box center [815, 365] width 887 height 463
click at [834, 227] on div "$0.00" at bounding box center [878, 219] width 109 height 16
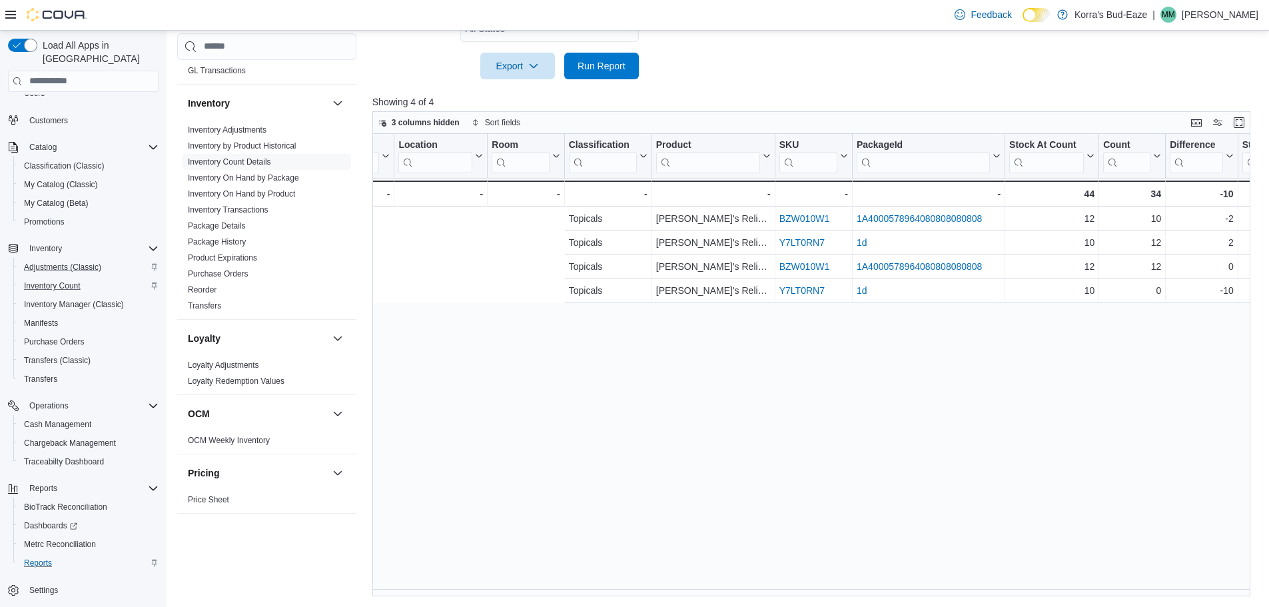
scroll to position [0, 0]
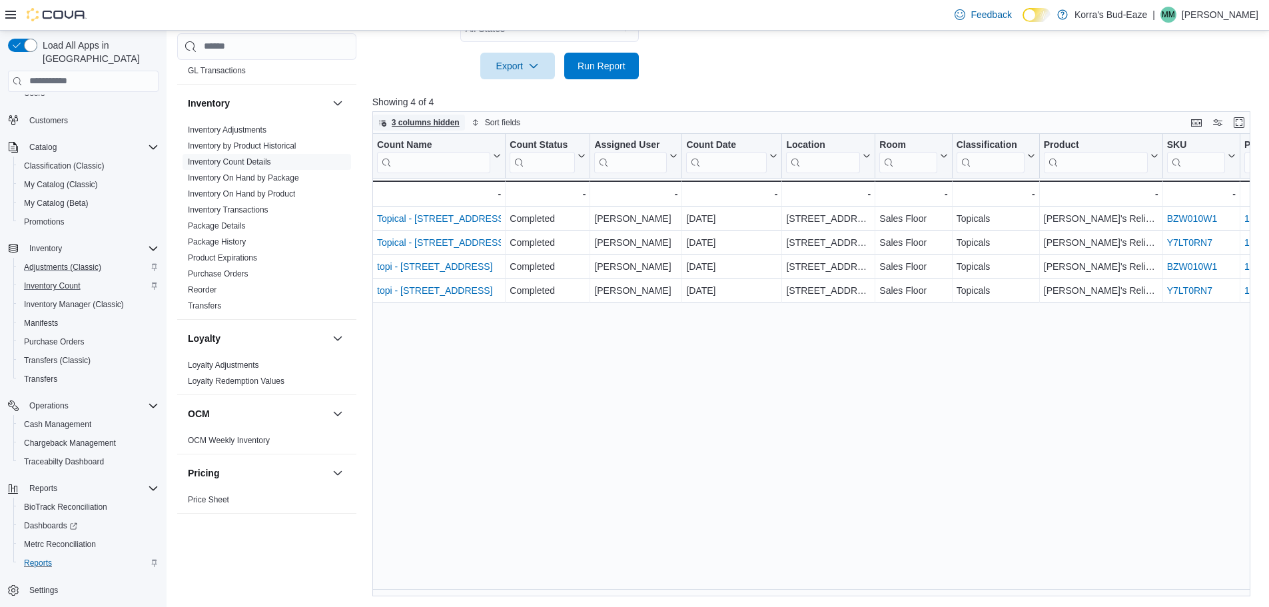
click at [432, 117] on span "3 columns hidden" at bounding box center [426, 122] width 68 height 11
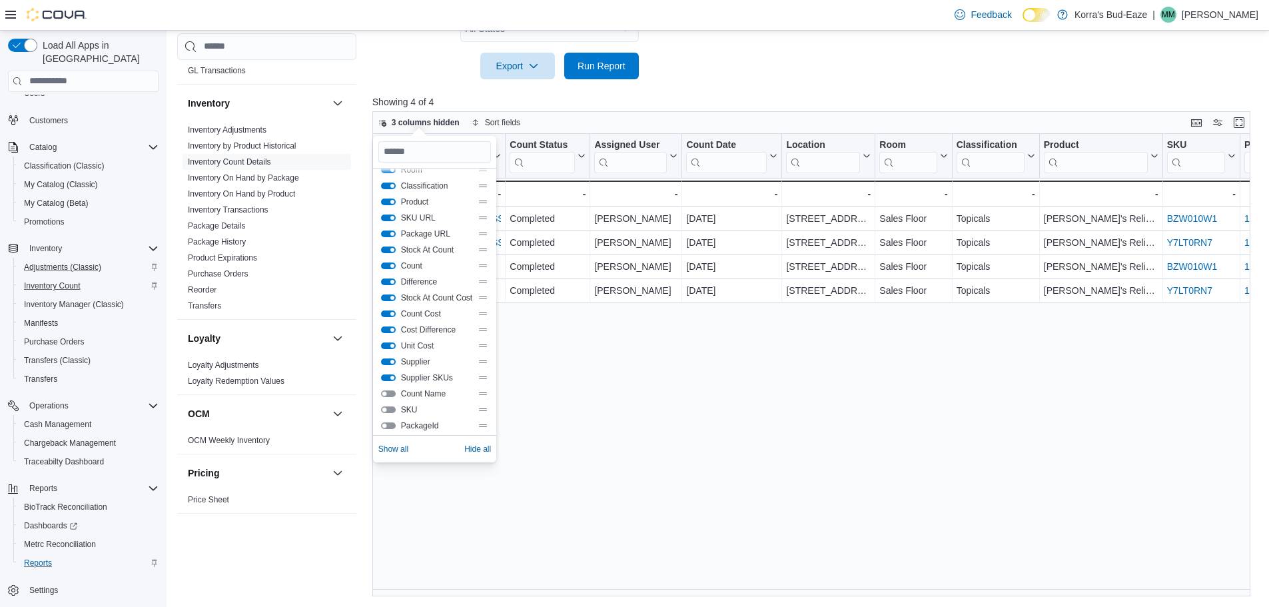
scroll to position [96, 0]
click at [383, 390] on button "Count Name" at bounding box center [388, 389] width 15 height 7
click at [656, 396] on div "Count Name Click to view column header actions Count Status Click to view colum…" at bounding box center [815, 365] width 887 height 463
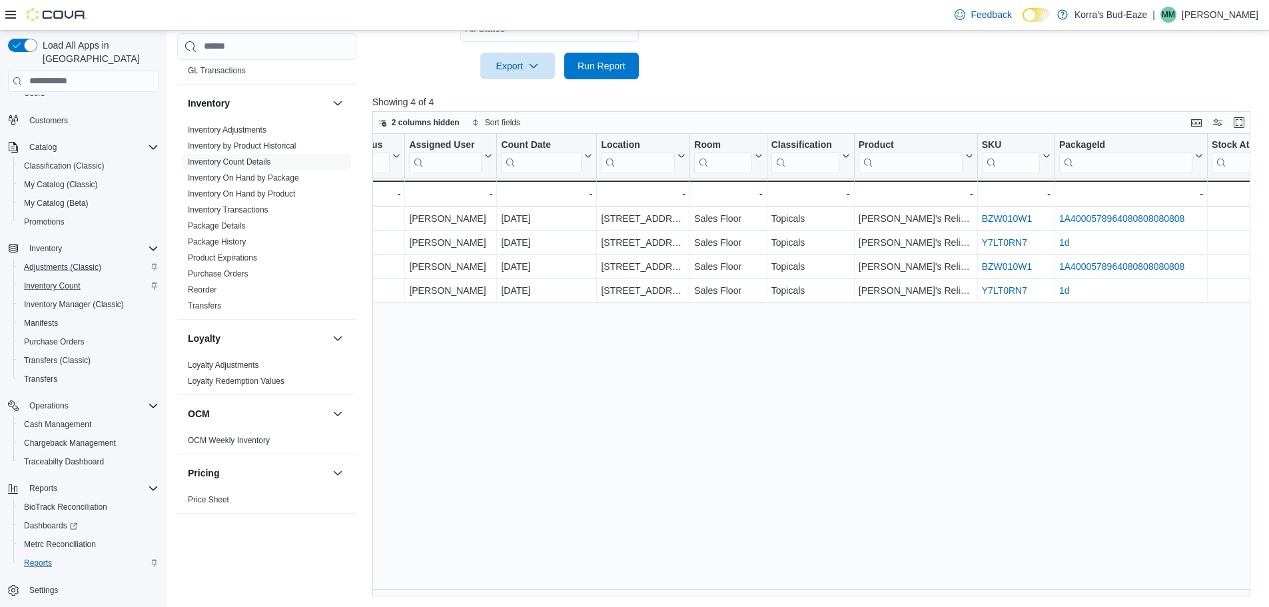
scroll to position [0, 0]
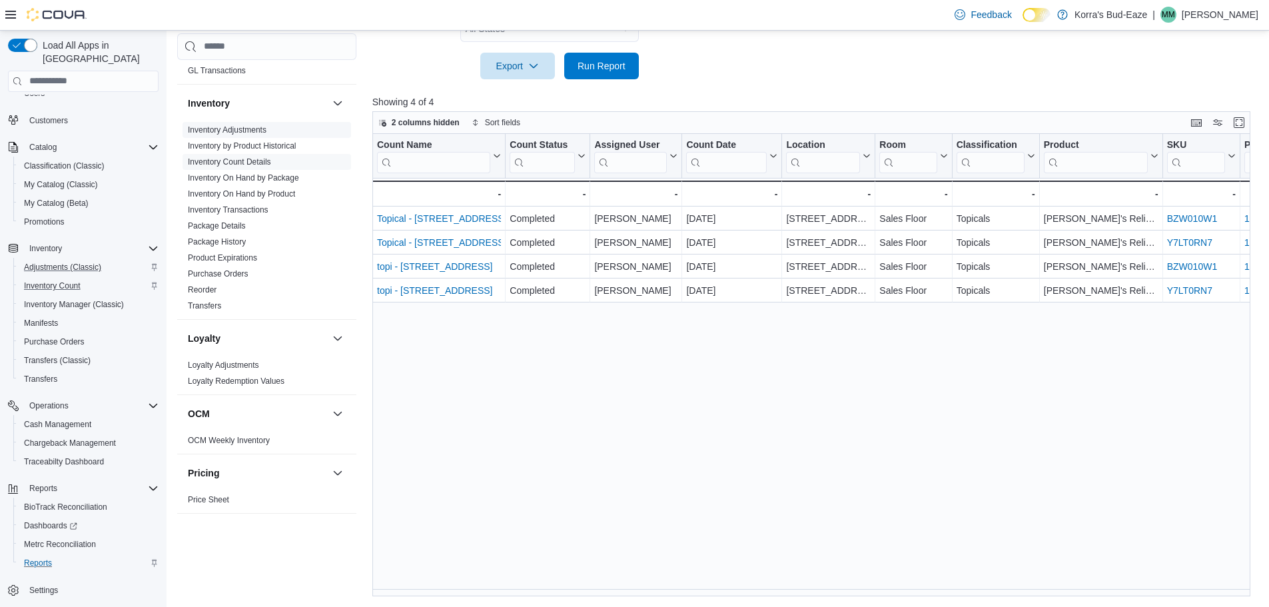
click at [236, 128] on link "Inventory Adjustments" at bounding box center [227, 129] width 79 height 9
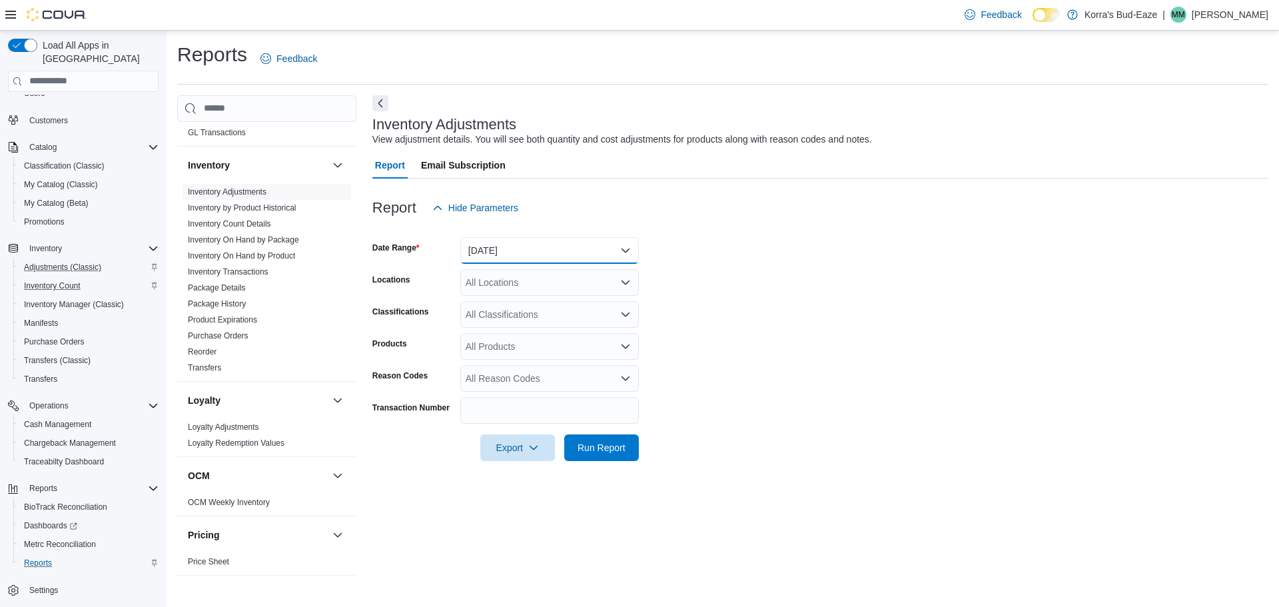
click at [572, 248] on button "Yesterday" at bounding box center [549, 250] width 179 height 27
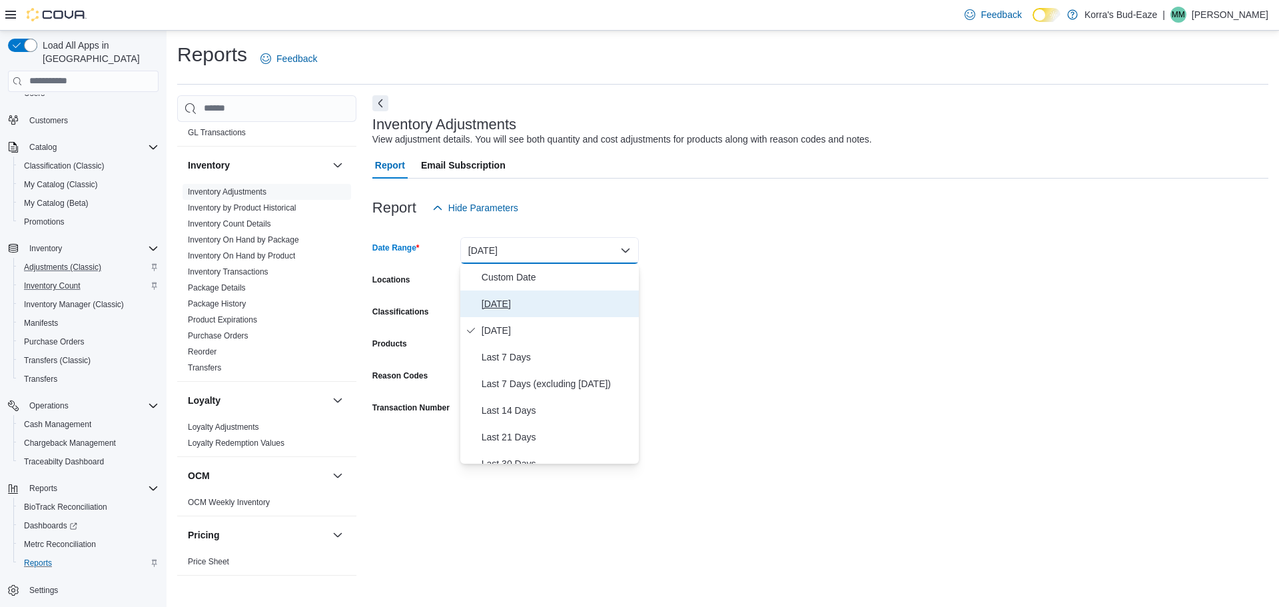
click at [506, 306] on span "Today" at bounding box center [558, 304] width 152 height 16
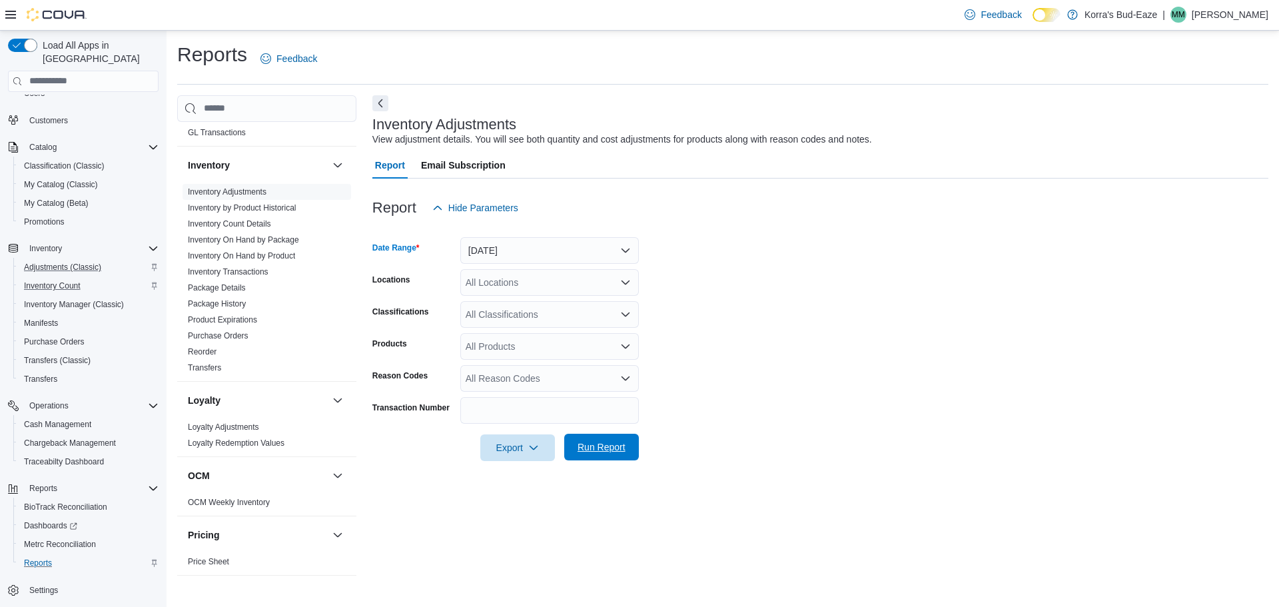
click at [602, 448] on span "Run Report" at bounding box center [602, 446] width 48 height 13
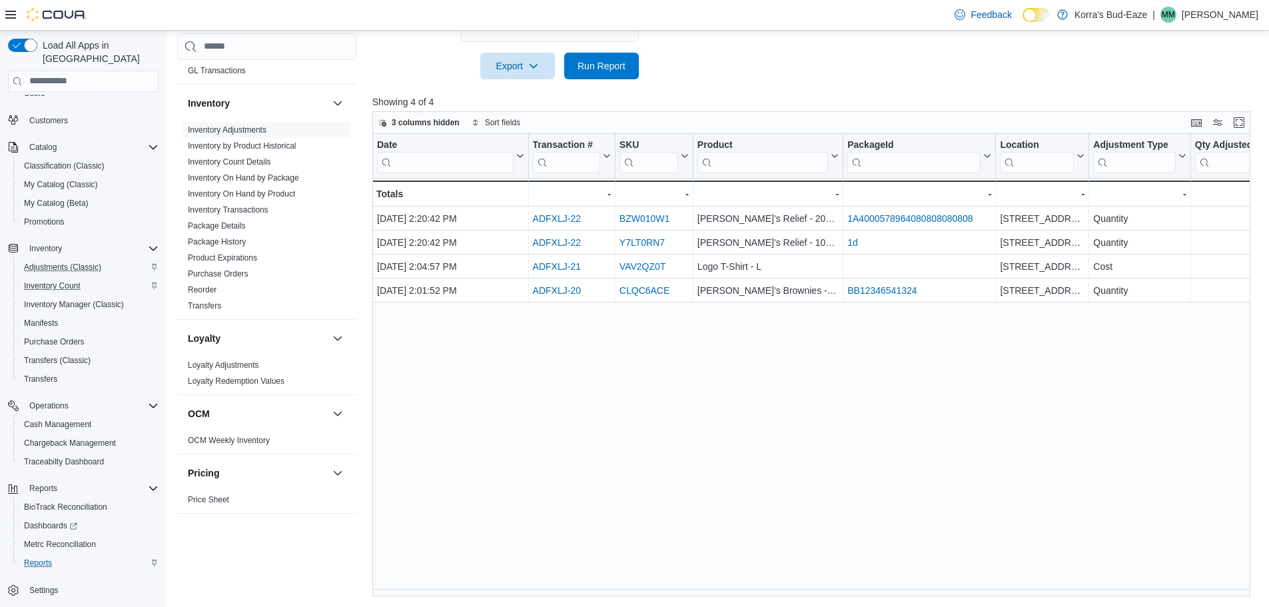
click at [583, 475] on div "Date Click to view column header actions Transaction # Click to view column hea…" at bounding box center [815, 365] width 887 height 463
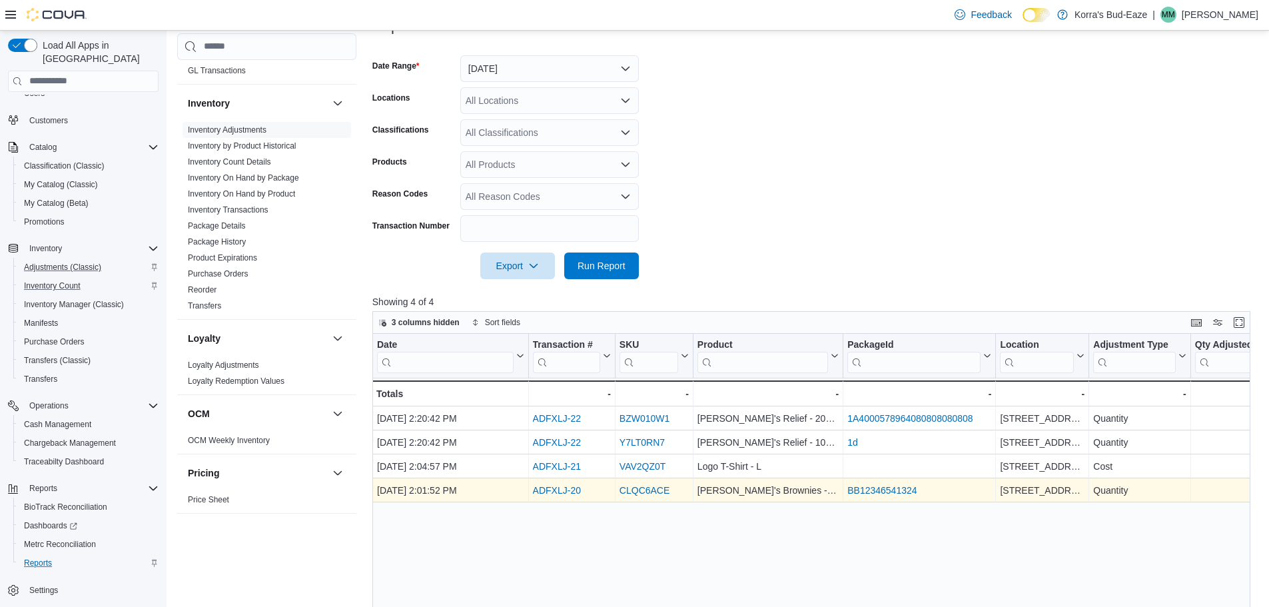
scroll to position [248, 0]
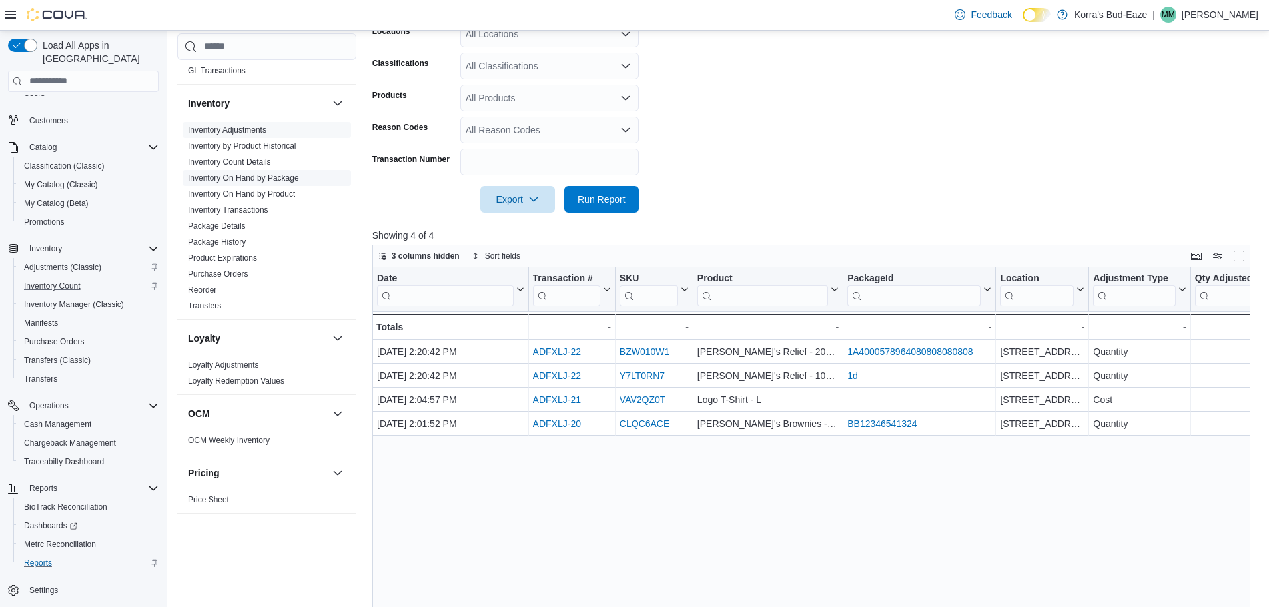
click at [283, 177] on link "Inventory On Hand by Package" at bounding box center [243, 177] width 111 height 9
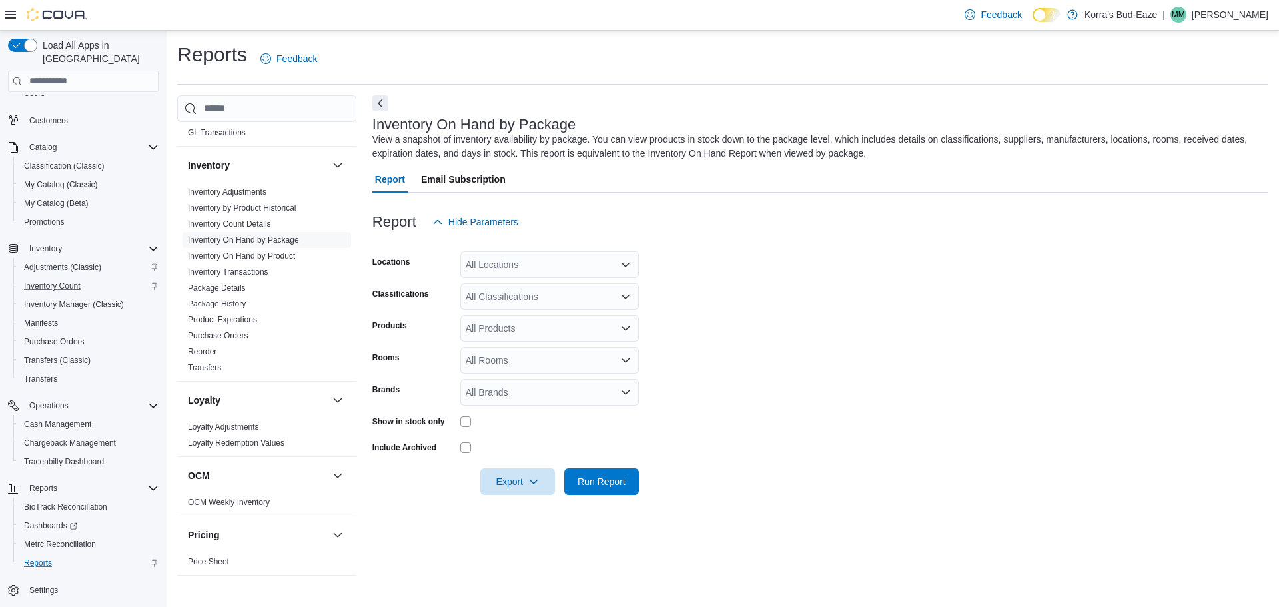
click at [612, 296] on div "All Classifications" at bounding box center [549, 296] width 179 height 27
click at [779, 272] on form "Locations All Locations Classifications All Classifications Combo box. Selected…" at bounding box center [820, 365] width 896 height 260
click at [601, 482] on span "Run Report" at bounding box center [602, 480] width 48 height 13
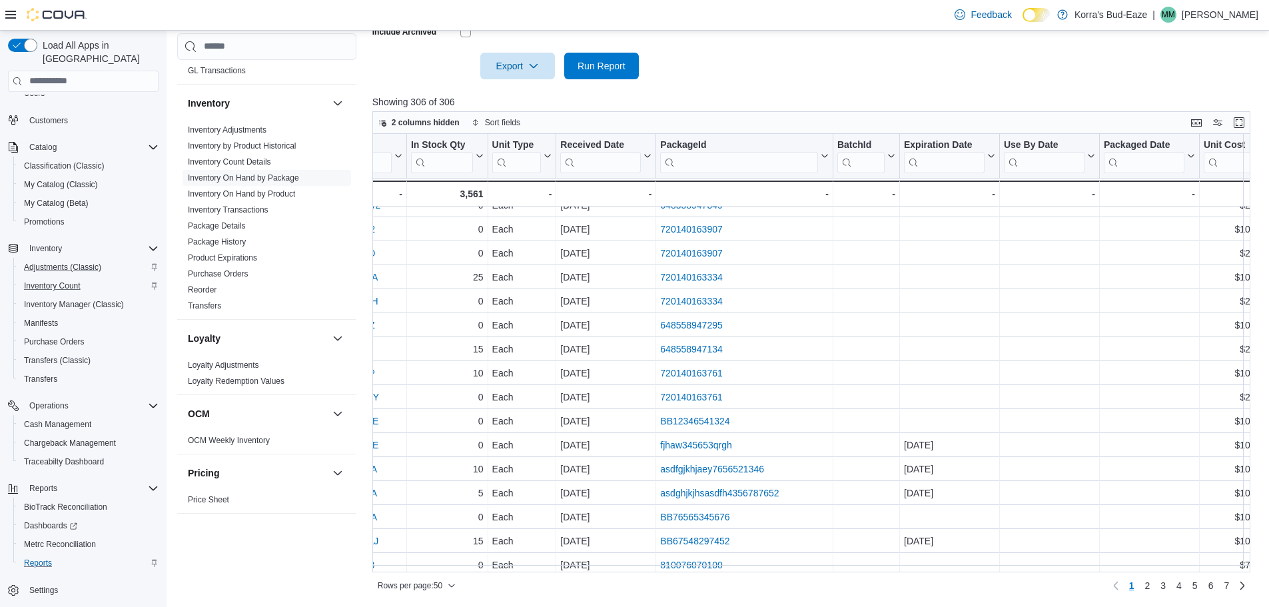
scroll to position [133, 0]
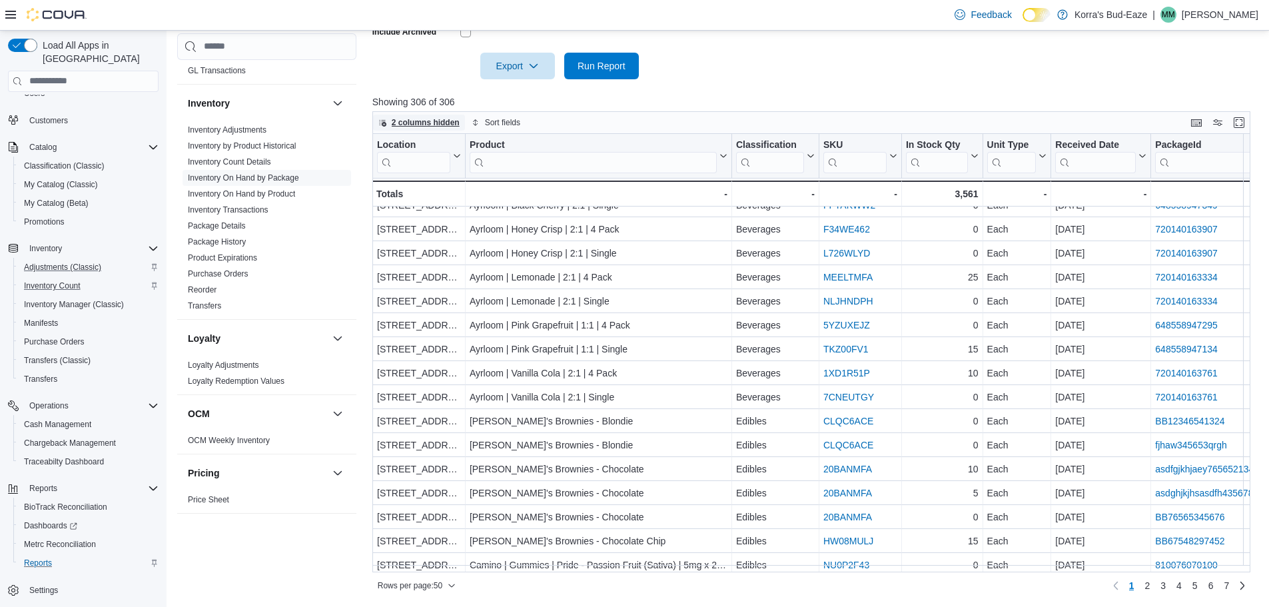
click at [423, 120] on span "2 columns hidden" at bounding box center [426, 122] width 68 height 11
click at [416, 124] on span "2 columns hidden" at bounding box center [426, 122] width 68 height 11
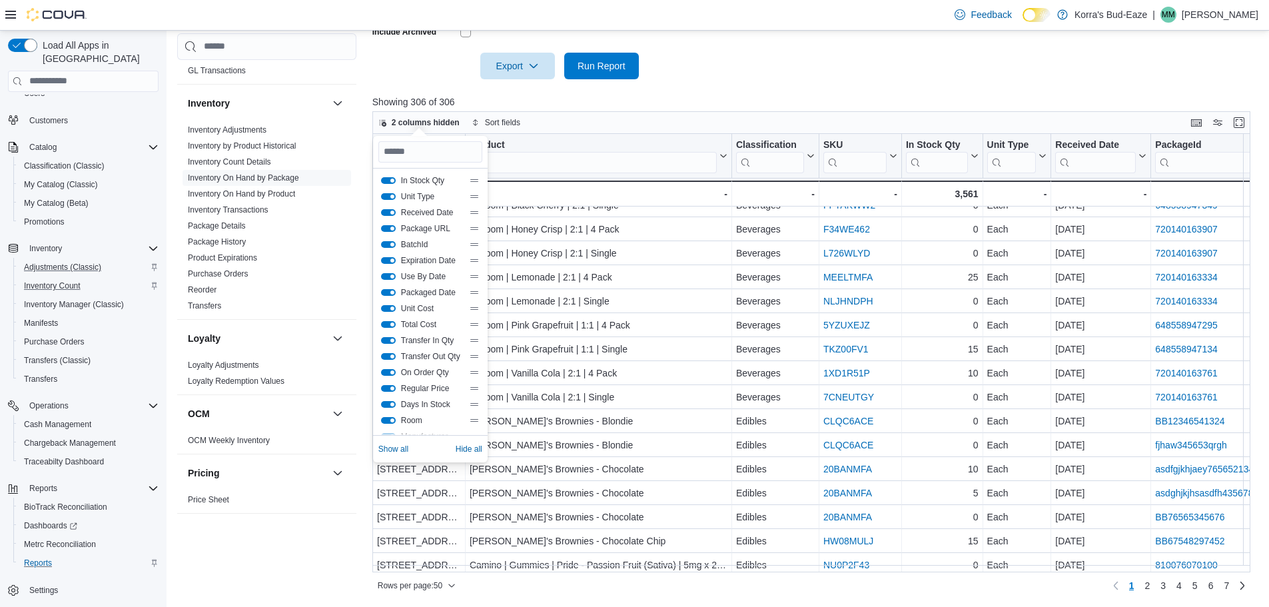
scroll to position [208, 0]
click at [384, 421] on button "PackageId" at bounding box center [388, 421] width 15 height 7
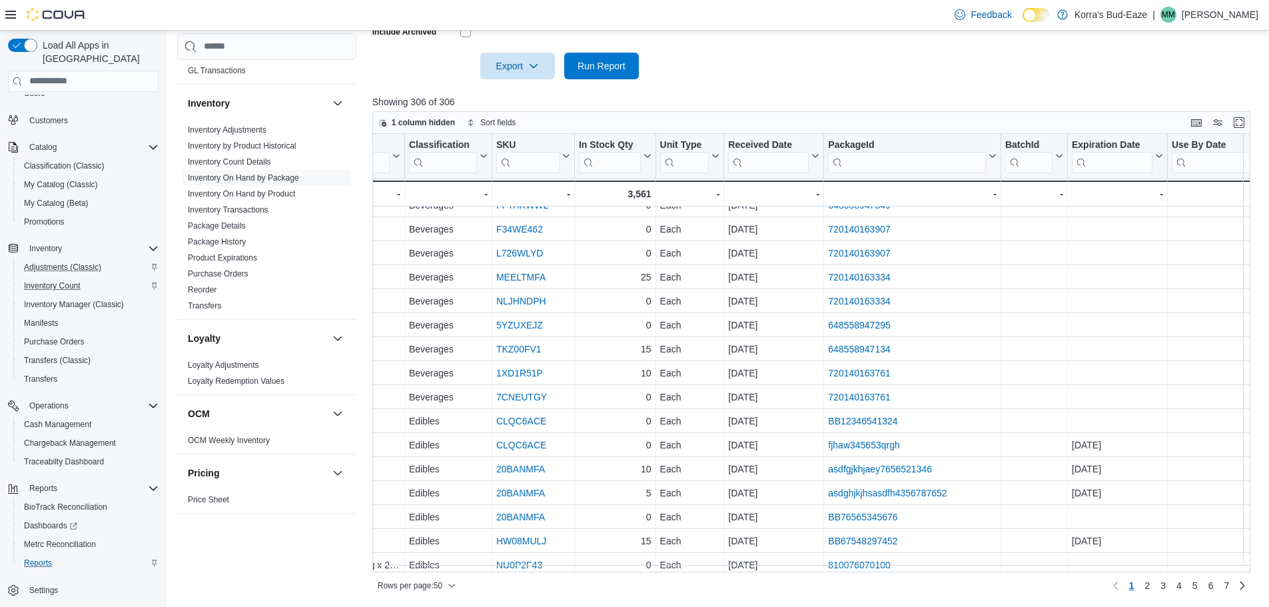
scroll to position [133, 250]
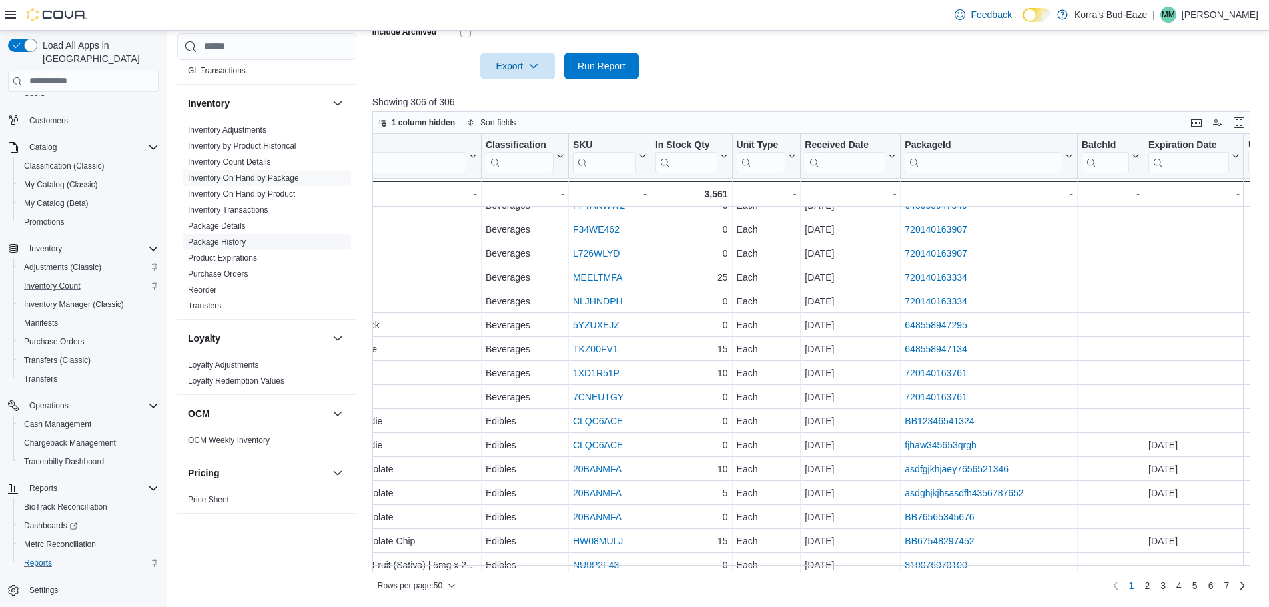
click at [224, 240] on link "Package History" at bounding box center [217, 241] width 58 height 9
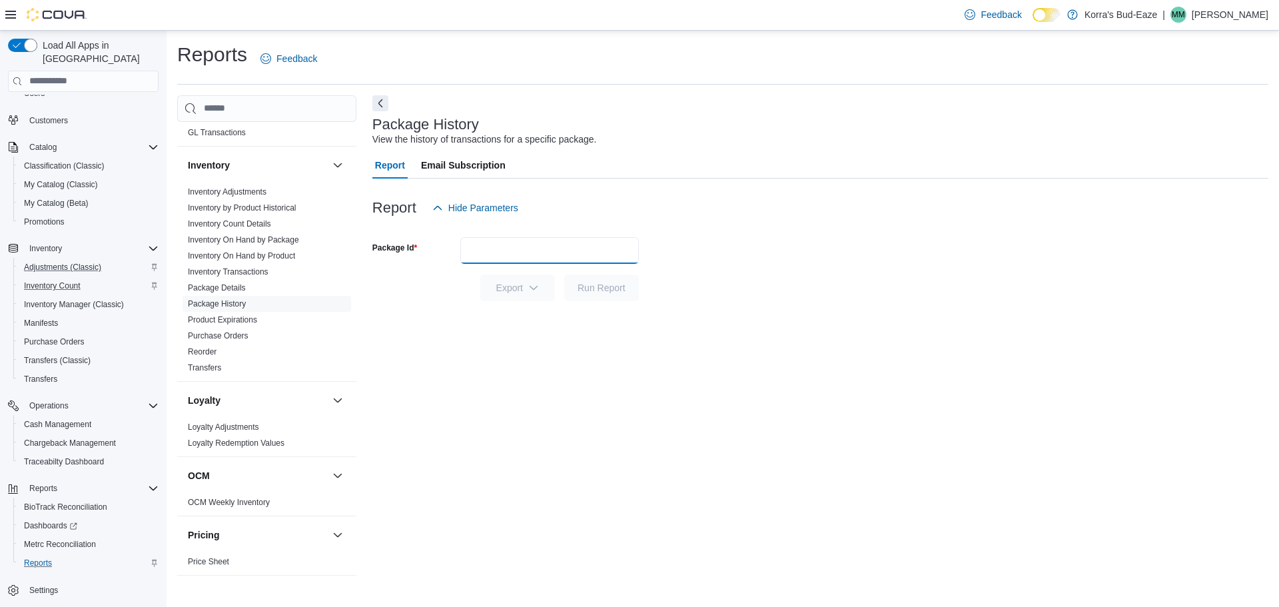
click at [504, 252] on input "Package Id" at bounding box center [549, 250] width 179 height 27
paste input "**********"
type input "**********"
click at [609, 292] on span "Run Report" at bounding box center [602, 286] width 48 height 13
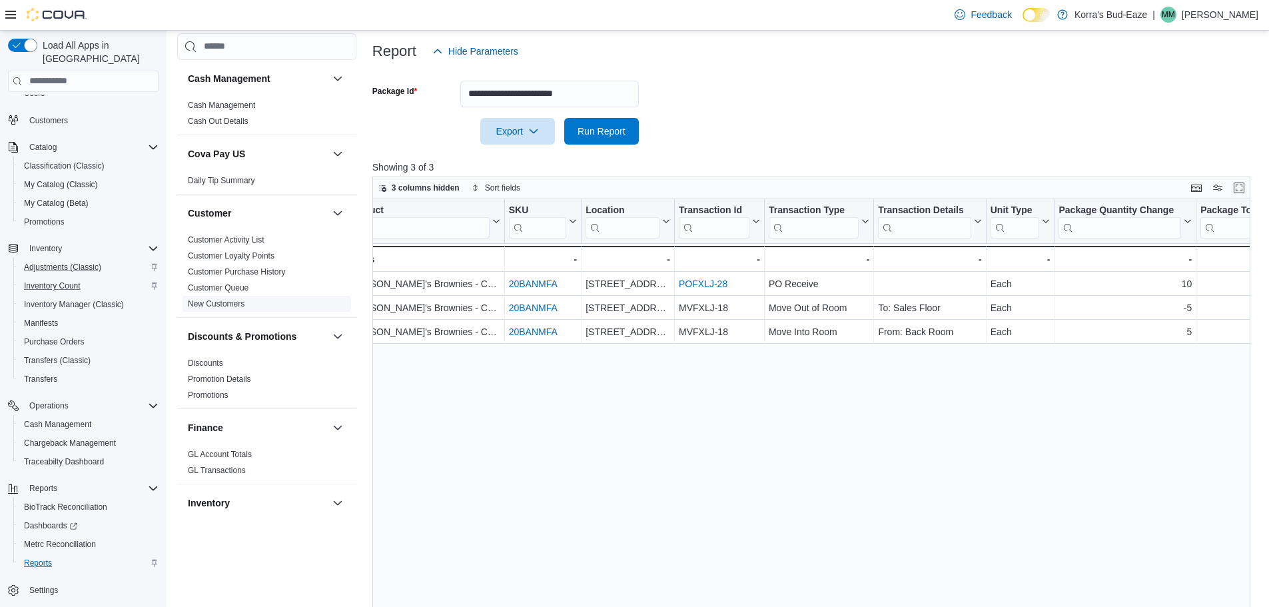
scroll to position [22, 0]
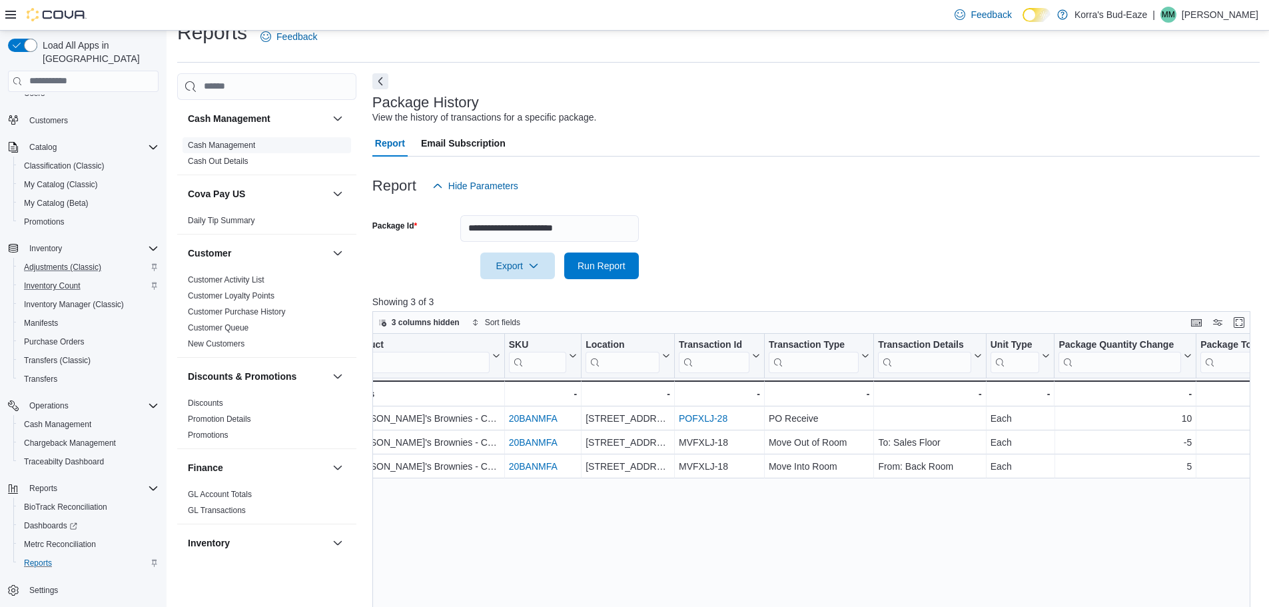
click at [221, 141] on link "Cash Management" at bounding box center [221, 145] width 67 height 9
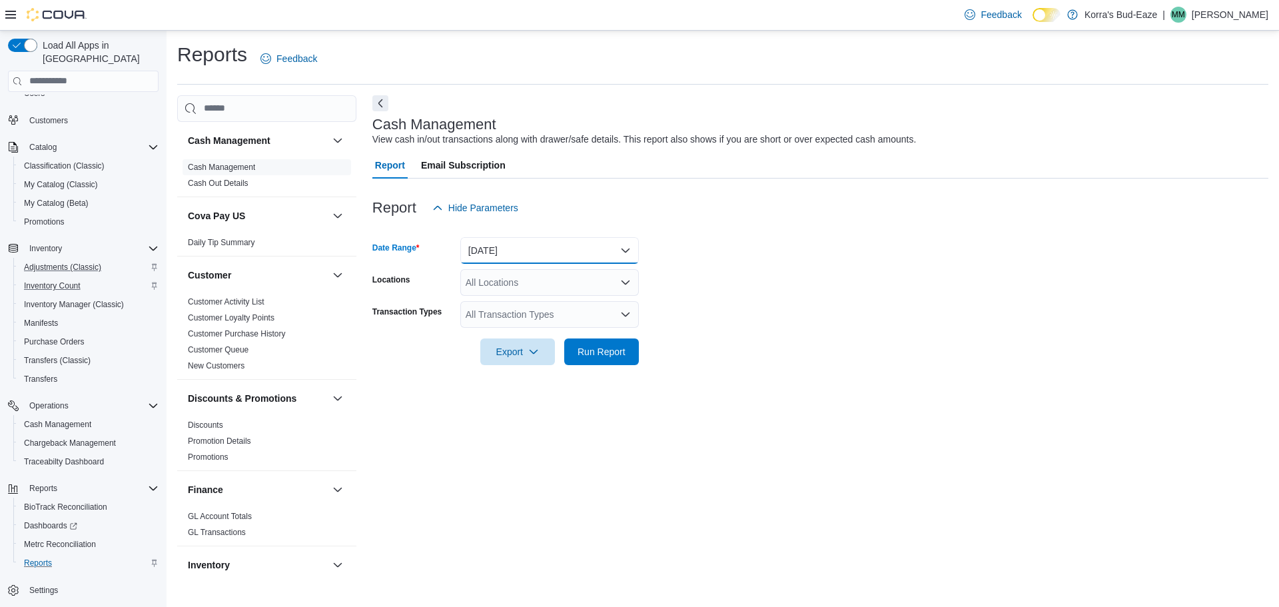
click at [580, 251] on button "Today" at bounding box center [549, 250] width 179 height 27
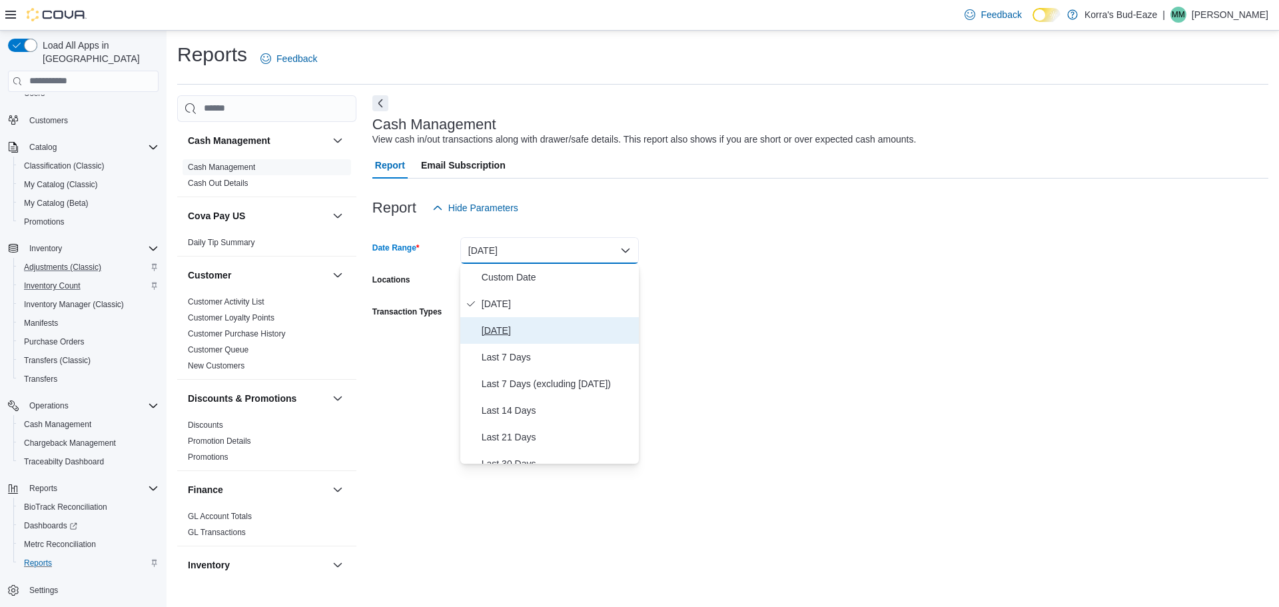
click at [508, 334] on span "Yesterday" at bounding box center [558, 330] width 152 height 16
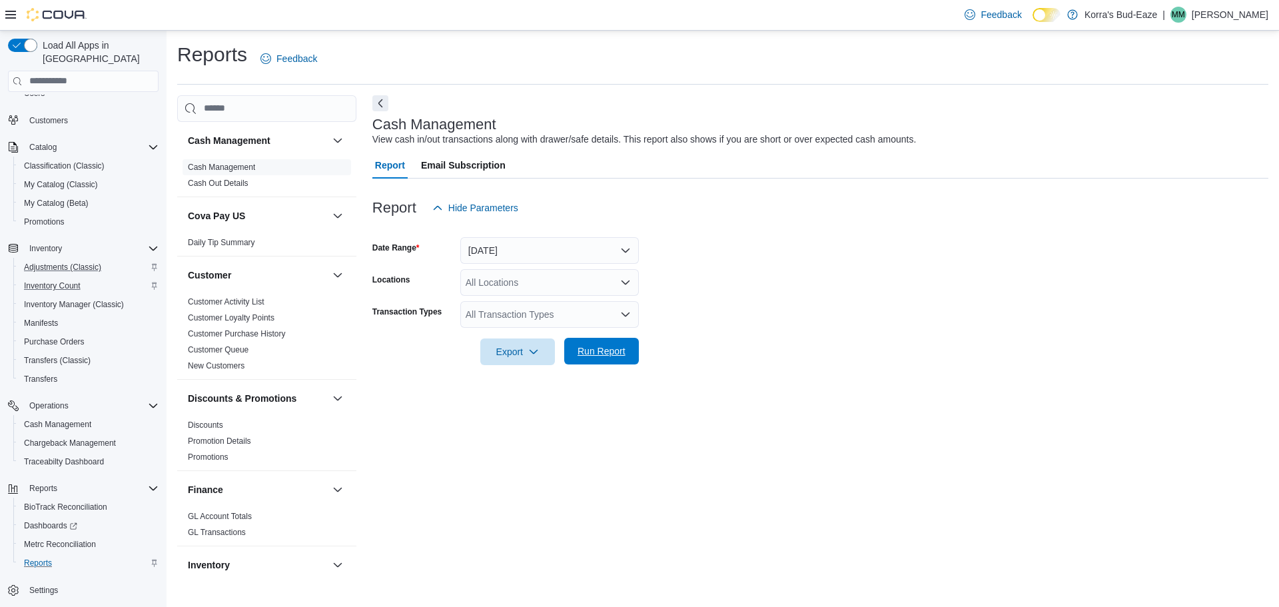
click at [614, 351] on span "Run Report" at bounding box center [602, 350] width 48 height 13
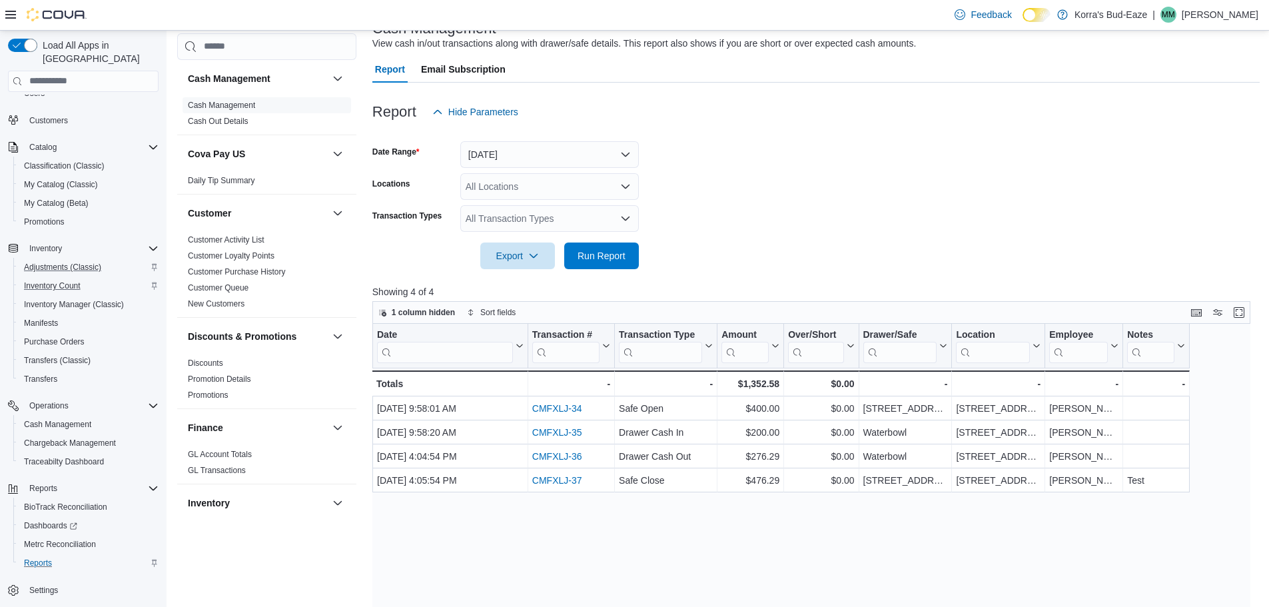
scroll to position [133, 0]
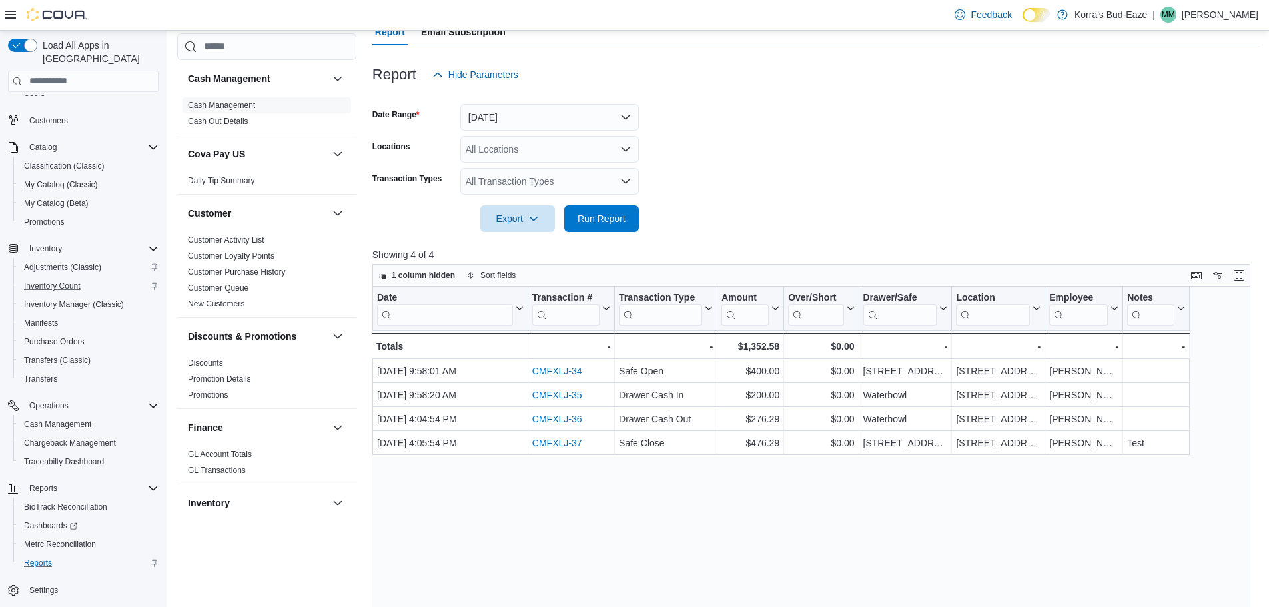
click at [572, 524] on div "Date Click to view column header actions Transaction # Click to view column hea…" at bounding box center [815, 517] width 887 height 463
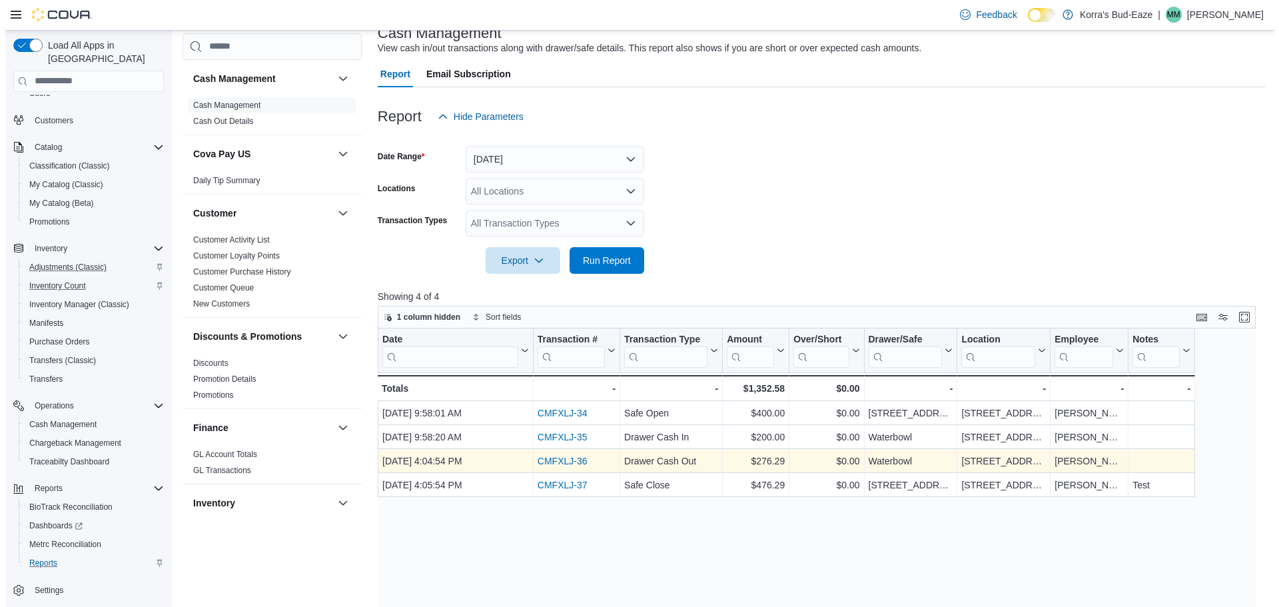
scroll to position [0, 0]
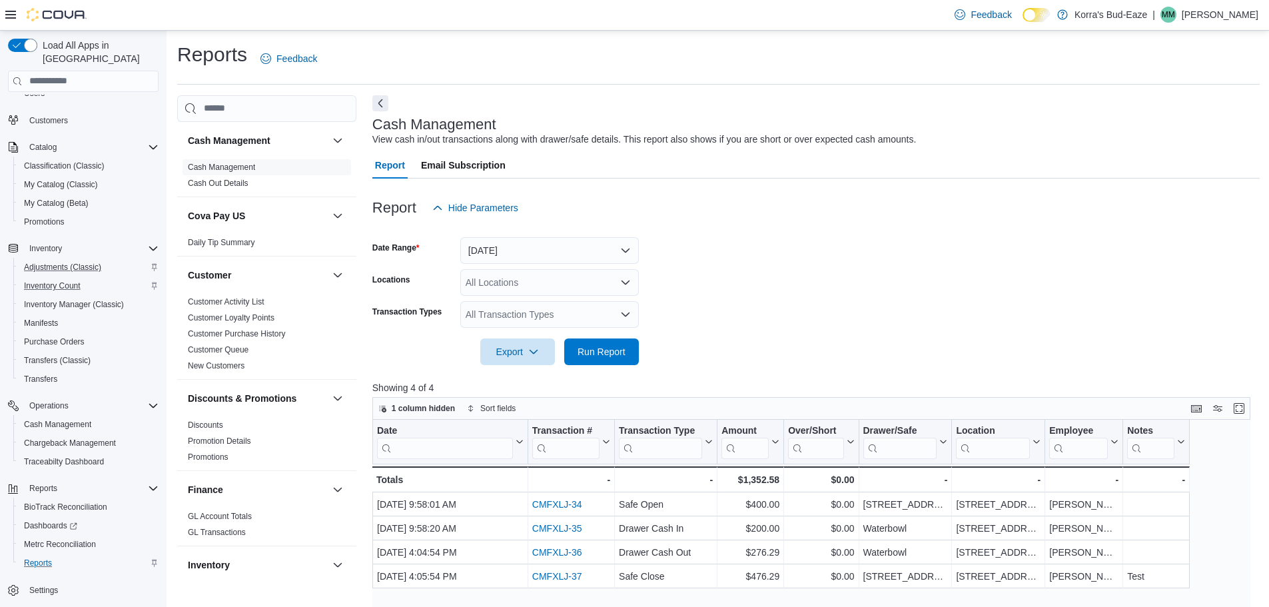
click at [459, 165] on span "Email Subscription" at bounding box center [463, 165] width 85 height 27
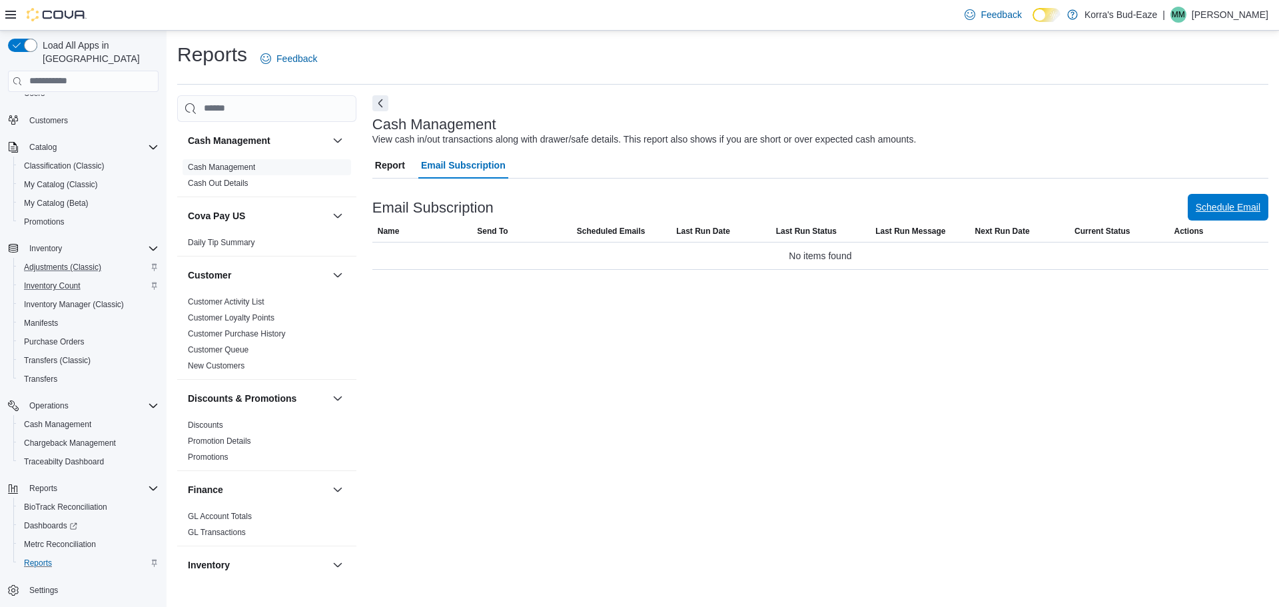
click at [1228, 206] on span "Schedule Email" at bounding box center [1228, 207] width 65 height 13
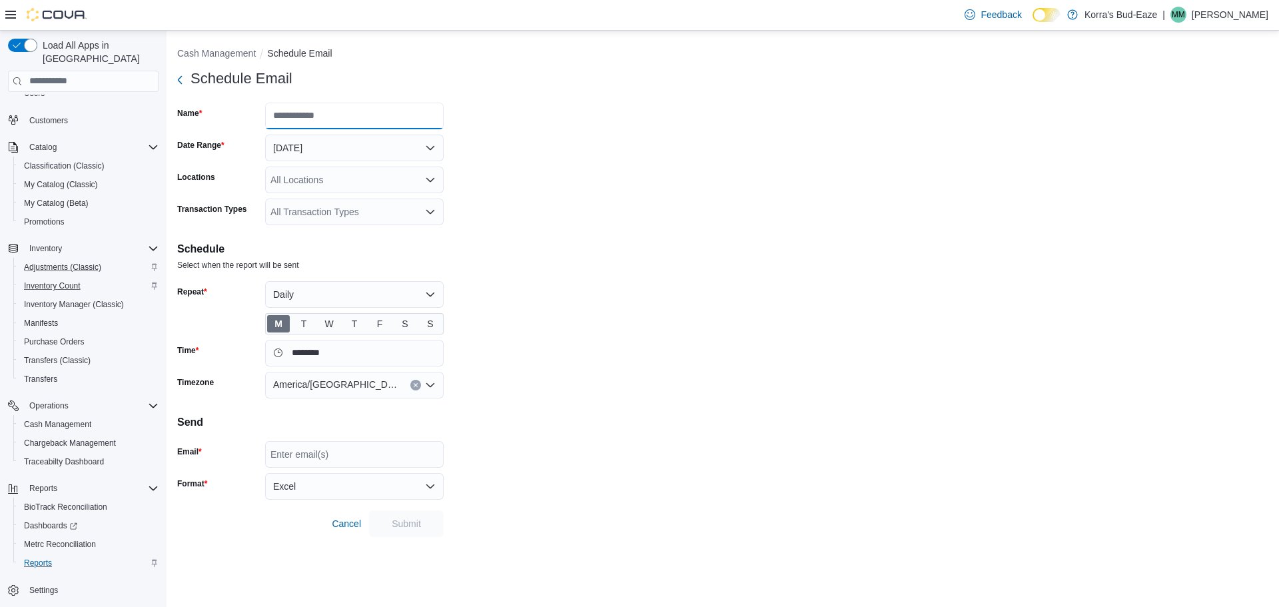
click at [320, 115] on input "Name" at bounding box center [354, 116] width 179 height 27
type input "**********"
click at [544, 156] on form "**********" at bounding box center [722, 301] width 1091 height 472
click at [365, 176] on div "All Locations" at bounding box center [354, 180] width 179 height 27
drag, startPoint x: 507, startPoint y: 197, endPoint x: 413, endPoint y: 208, distance: 94.5
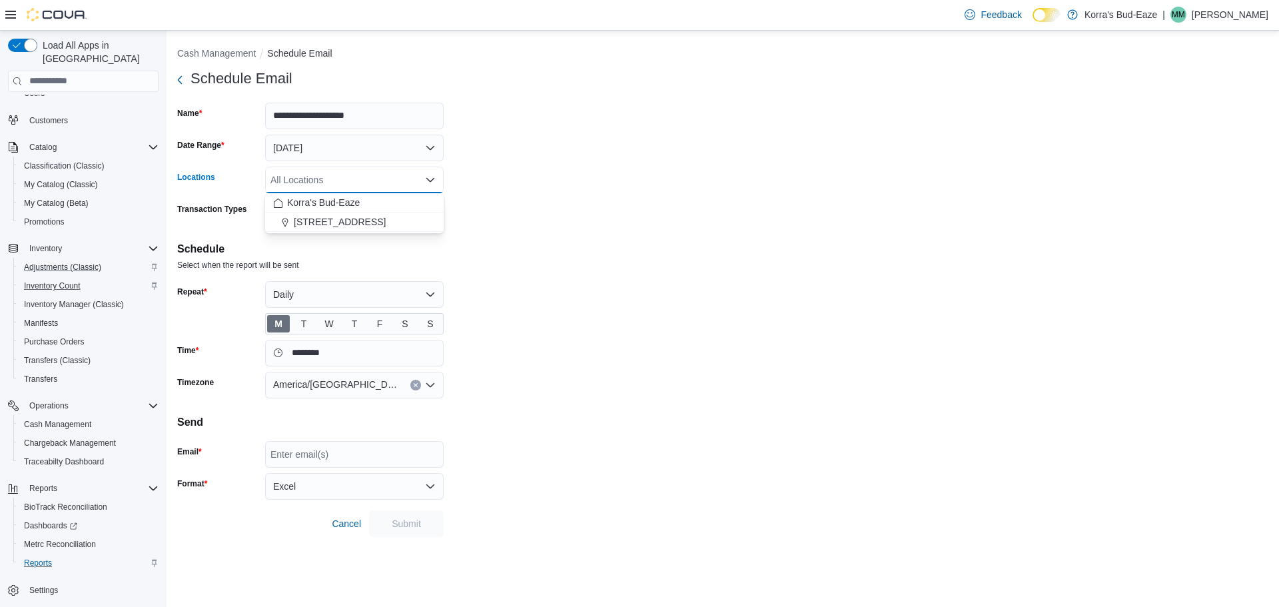
click at [494, 200] on form "**********" at bounding box center [722, 301] width 1091 height 472
click at [387, 213] on div "All Transaction Types" at bounding box center [354, 212] width 179 height 27
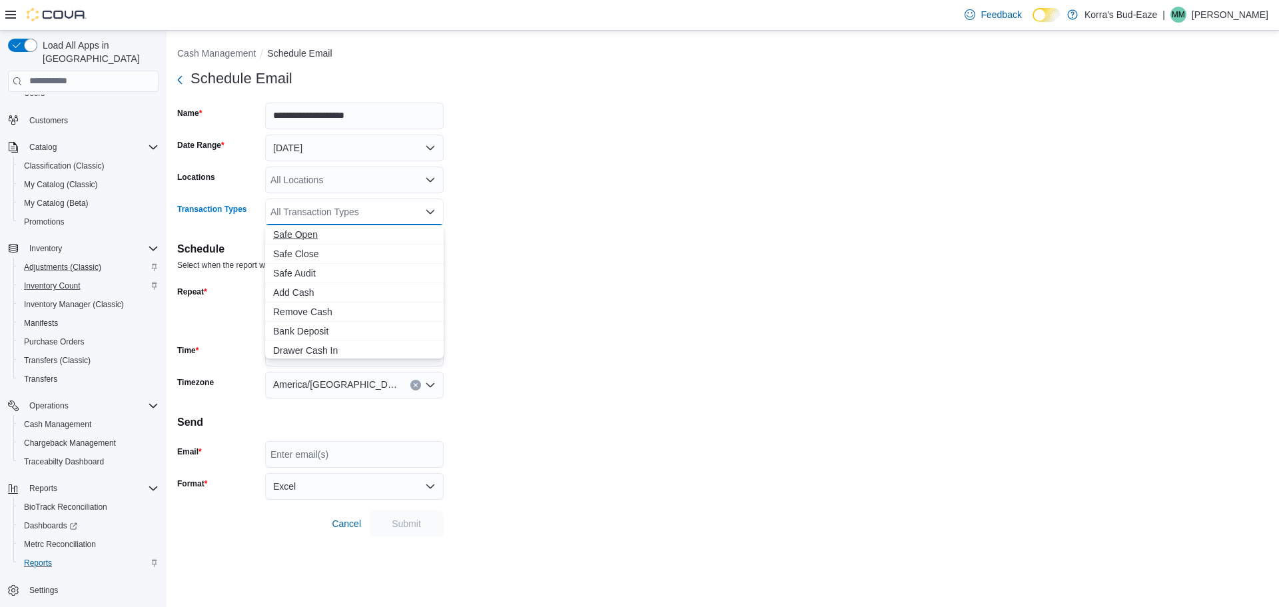
click at [309, 238] on span "Safe Open" at bounding box center [354, 234] width 163 height 13
click at [320, 248] on span "Safe Audit" at bounding box center [354, 253] width 163 height 13
click at [318, 210] on icon "Remove Safe Open from selection in this group" at bounding box center [321, 211] width 8 height 8
click at [322, 211] on icon "Remove Safe Audit from selection in this group" at bounding box center [320, 211] width 8 height 8
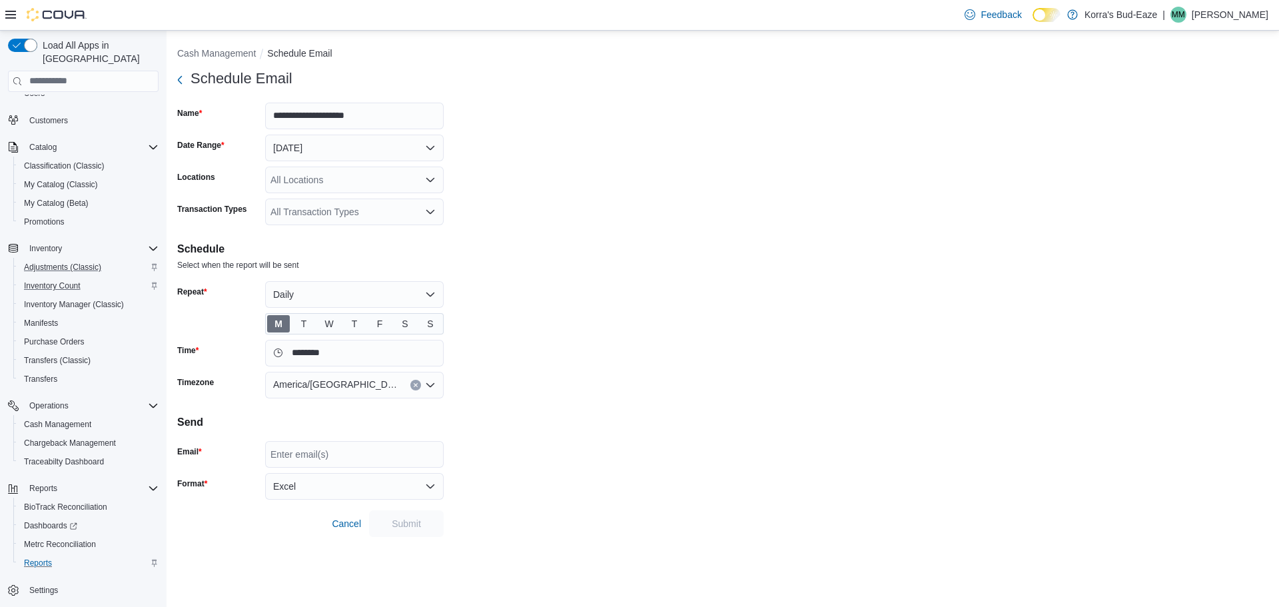
click at [494, 202] on form "**********" at bounding box center [722, 301] width 1091 height 472
click at [301, 328] on span "T" at bounding box center [304, 324] width 6 height 20
click at [327, 325] on span "W" at bounding box center [328, 324] width 9 height 20
drag, startPoint x: 353, startPoint y: 322, endPoint x: 365, endPoint y: 322, distance: 12.0
click at [354, 322] on span "T" at bounding box center [355, 324] width 6 height 20
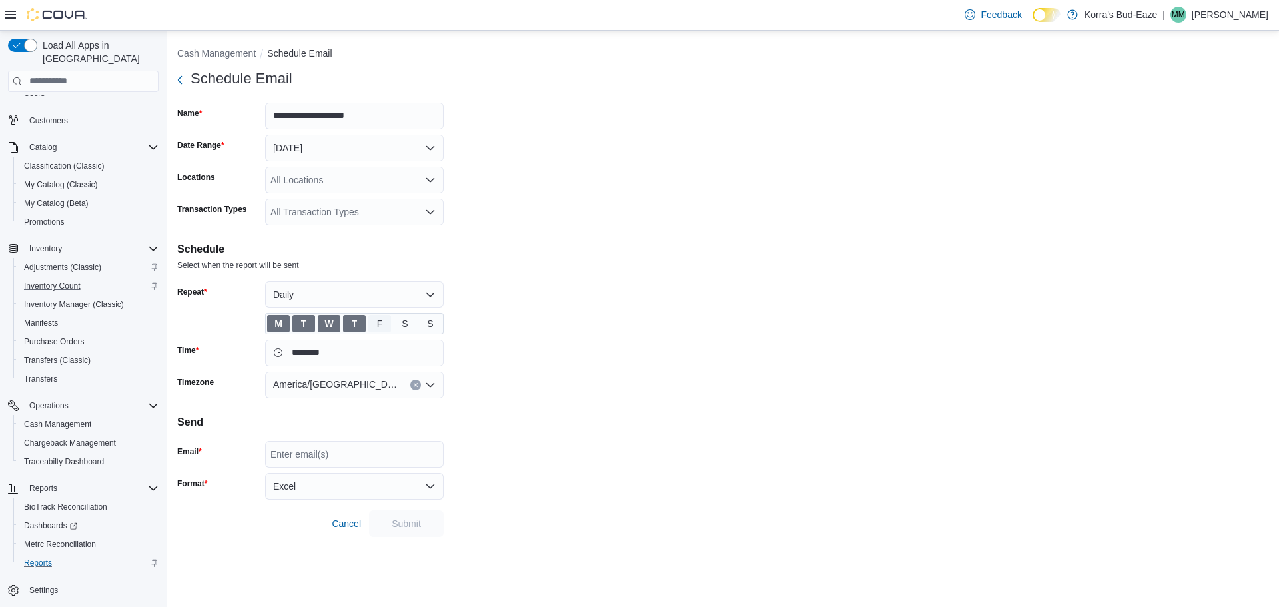
click at [380, 322] on span "F" at bounding box center [380, 324] width 6 height 20
click at [401, 322] on span "S" at bounding box center [405, 323] width 23 height 17
click at [436, 322] on span "S" at bounding box center [430, 323] width 23 height 17
click at [431, 295] on button "Daily" at bounding box center [354, 294] width 179 height 27
drag, startPoint x: 430, startPoint y: 295, endPoint x: 491, endPoint y: 254, distance: 73.9
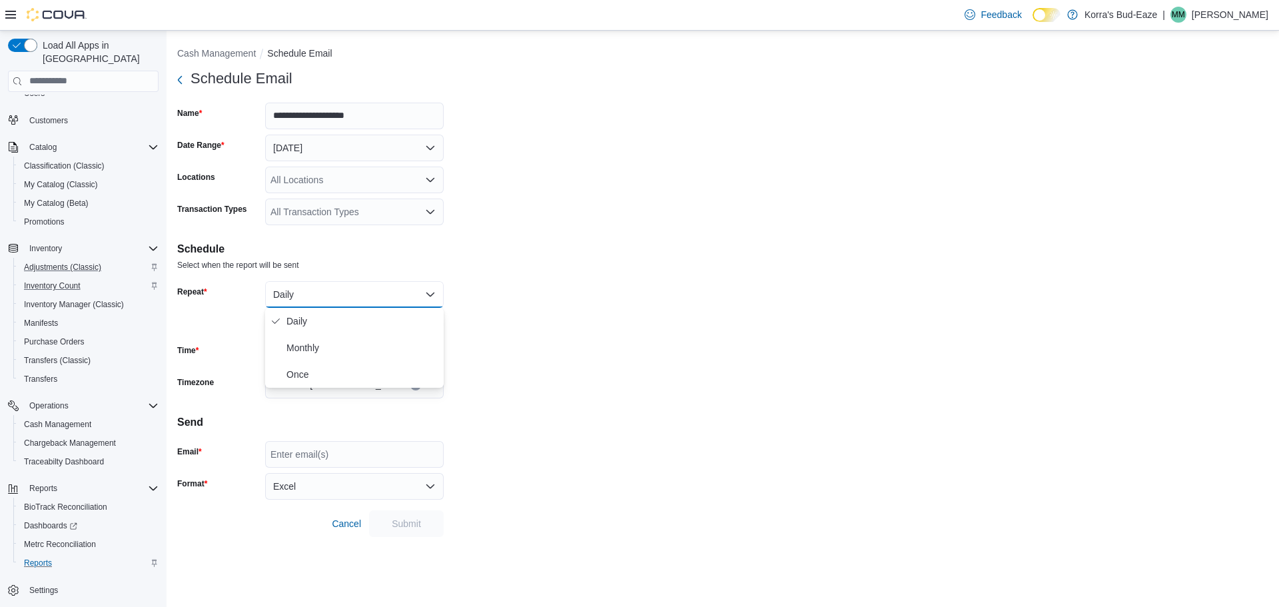
click at [492, 253] on h4 "Schedule" at bounding box center [722, 249] width 1091 height 16
click at [276, 320] on span "M" at bounding box center [278, 324] width 8 height 20
drag, startPoint x: 301, startPoint y: 323, endPoint x: 324, endPoint y: 324, distance: 22.7
click at [302, 324] on span "T" at bounding box center [304, 324] width 6 height 20
drag, startPoint x: 328, startPoint y: 324, endPoint x: 344, endPoint y: 324, distance: 16.0
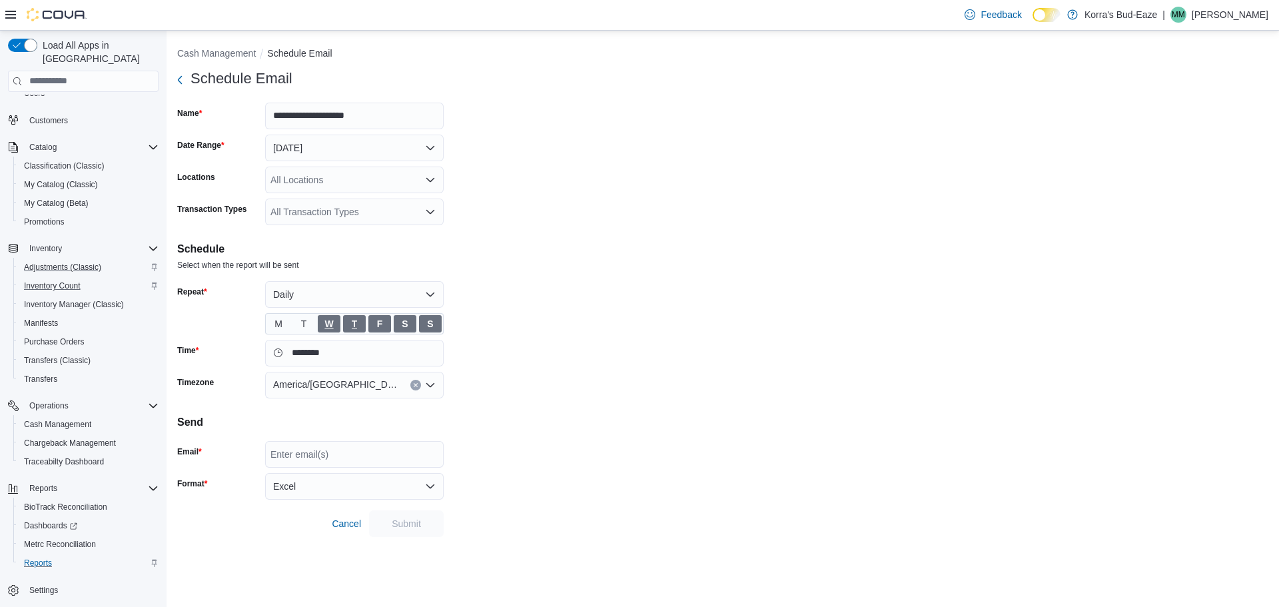
click at [330, 324] on span "W" at bounding box center [328, 324] width 9 height 20
drag, startPoint x: 348, startPoint y: 324, endPoint x: 364, endPoint y: 324, distance: 16.7
click at [349, 324] on span "T" at bounding box center [354, 323] width 23 height 17
click at [377, 324] on span "F" at bounding box center [380, 324] width 6 height 20
click at [406, 324] on span "S" at bounding box center [405, 324] width 6 height 20
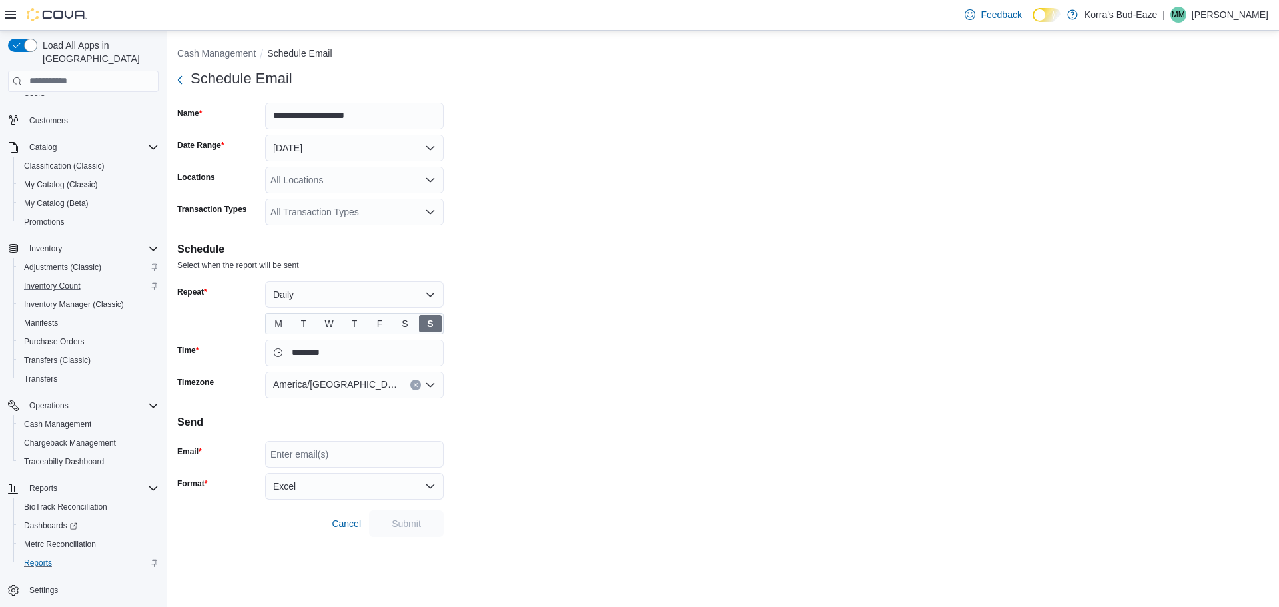
click at [423, 324] on span "S" at bounding box center [430, 323] width 23 height 17
click at [278, 324] on span "M" at bounding box center [278, 324] width 8 height 20
click at [306, 324] on span "T" at bounding box center [304, 324] width 6 height 20
click at [335, 324] on span "W" at bounding box center [329, 323] width 23 height 17
drag, startPoint x: 356, startPoint y: 324, endPoint x: 363, endPoint y: 324, distance: 7.3
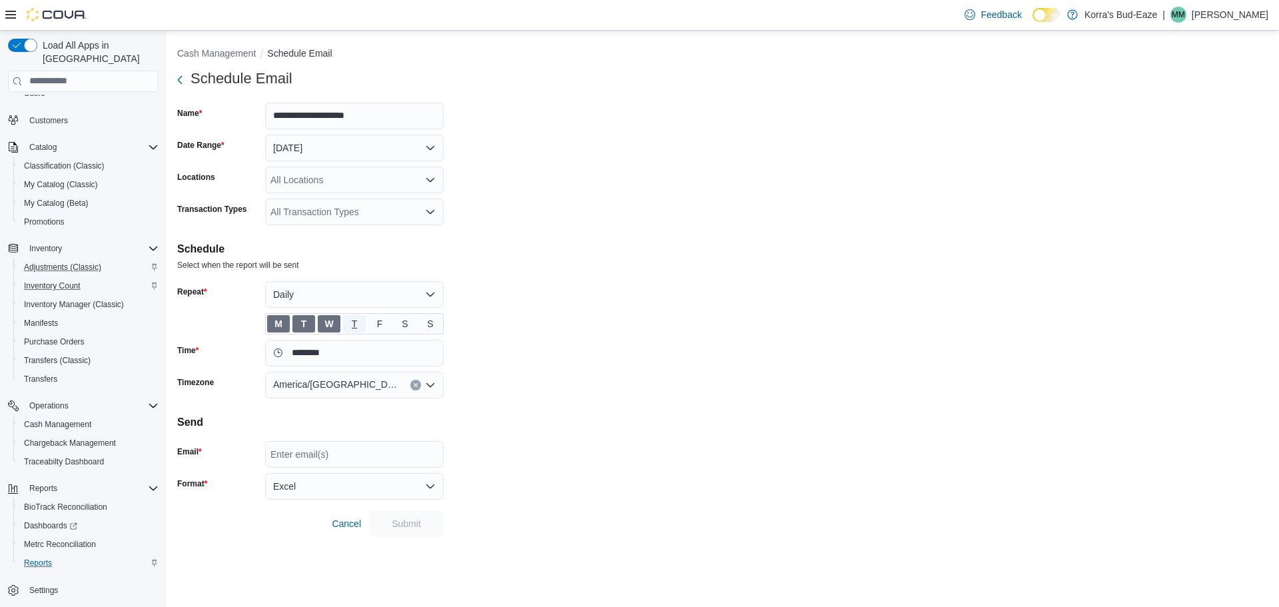
click at [356, 324] on span "T" at bounding box center [355, 324] width 6 height 20
click at [384, 323] on span "F" at bounding box center [379, 323] width 23 height 17
click at [405, 324] on span "S" at bounding box center [405, 324] width 6 height 20
click at [536, 317] on form "**********" at bounding box center [722, 301] width 1091 height 472
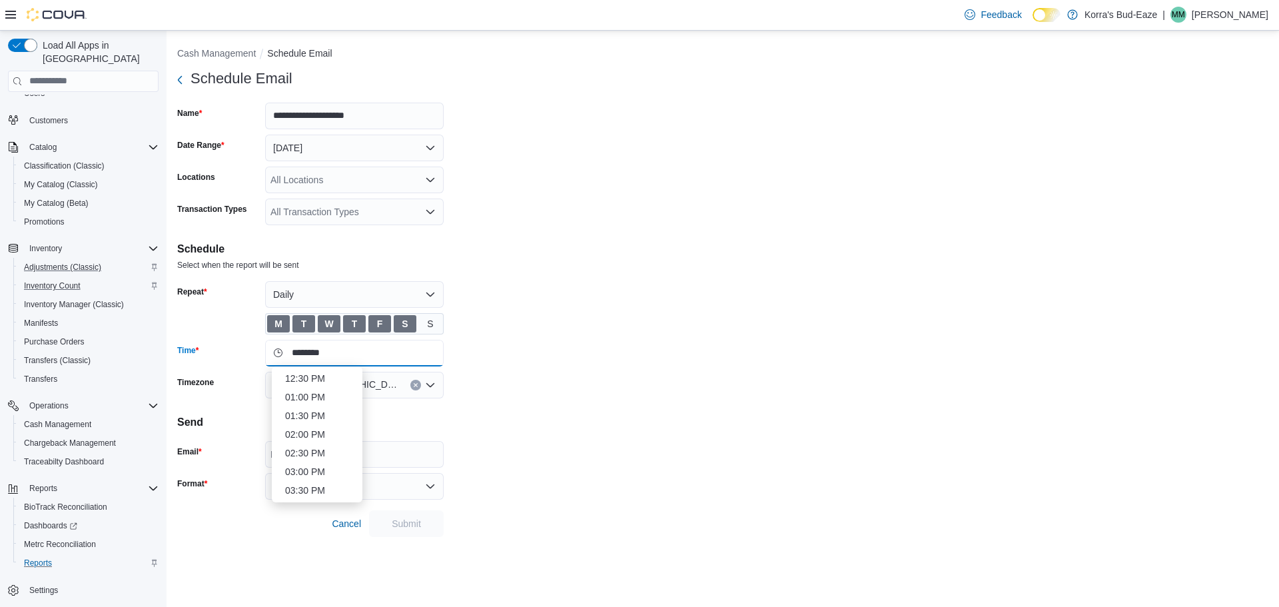
scroll to position [3, 0]
click at [375, 352] on input "********" at bounding box center [354, 353] width 179 height 27
drag, startPoint x: 321, startPoint y: 354, endPoint x: 277, endPoint y: 354, distance: 44.0
click at [277, 354] on input "********" at bounding box center [354, 353] width 179 height 27
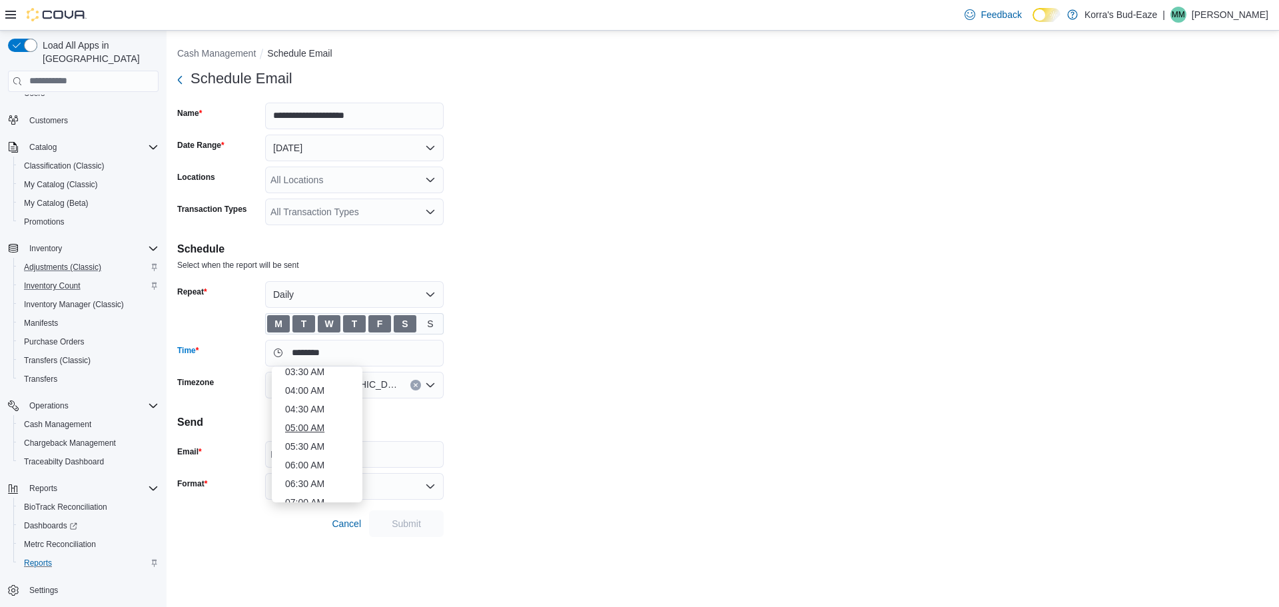
click at [310, 426] on li "05:00 AM" at bounding box center [317, 428] width 75 height 16
type input "********"
click at [404, 147] on button "Today" at bounding box center [354, 148] width 179 height 27
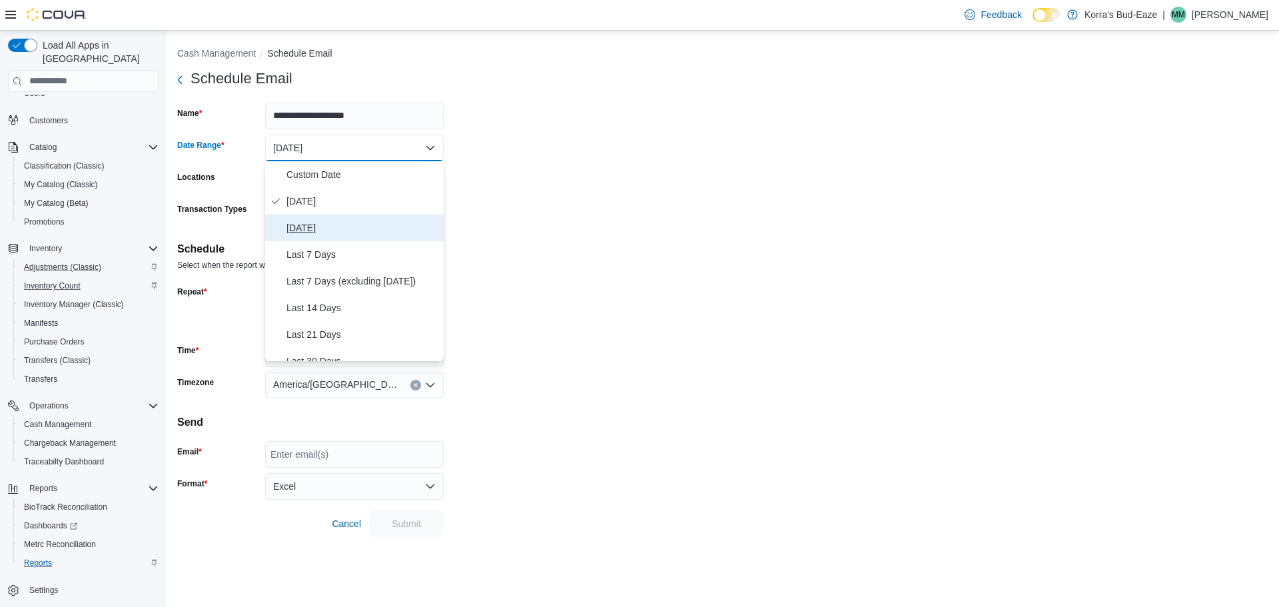
click at [326, 228] on span "Yesterday" at bounding box center [362, 228] width 152 height 16
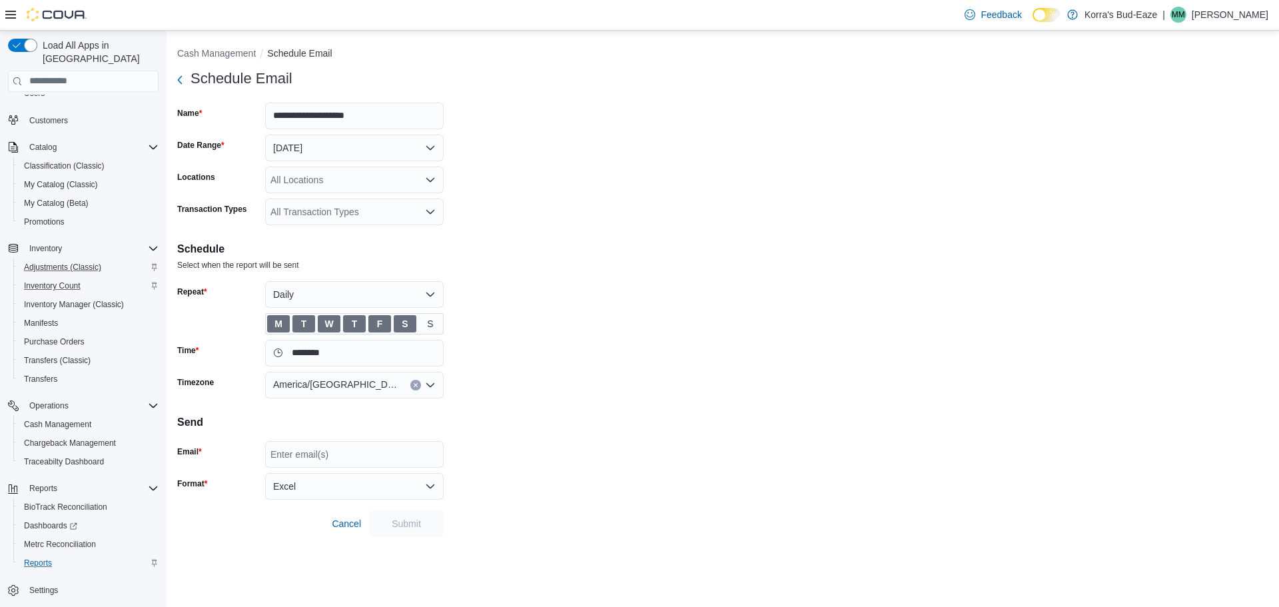
click at [656, 211] on form "**********" at bounding box center [722, 301] width 1091 height 472
click at [522, 365] on form "**********" at bounding box center [722, 301] width 1091 height 472
click at [318, 449] on div "Enter email(s)" at bounding box center [354, 454] width 179 height 27
type input "**********"
click at [358, 480] on button "Excel" at bounding box center [354, 486] width 179 height 27
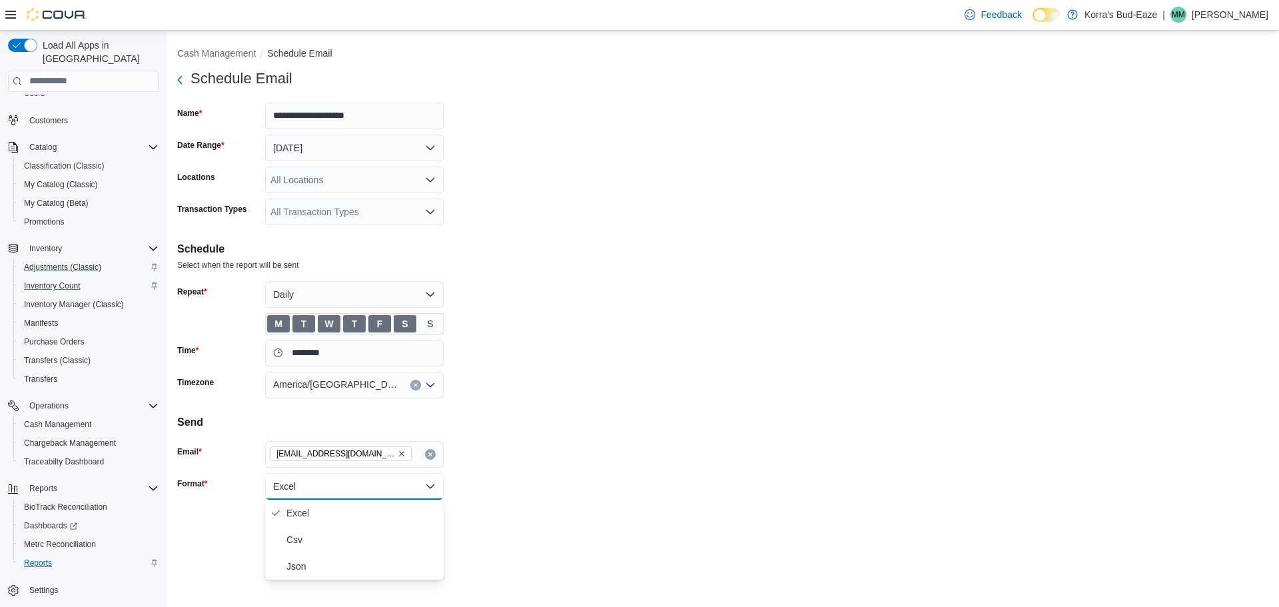
click at [493, 463] on form "**********" at bounding box center [722, 301] width 1091 height 472
click at [596, 440] on form "**********" at bounding box center [722, 301] width 1091 height 472
click at [402, 524] on span "Submit" at bounding box center [406, 522] width 29 height 13
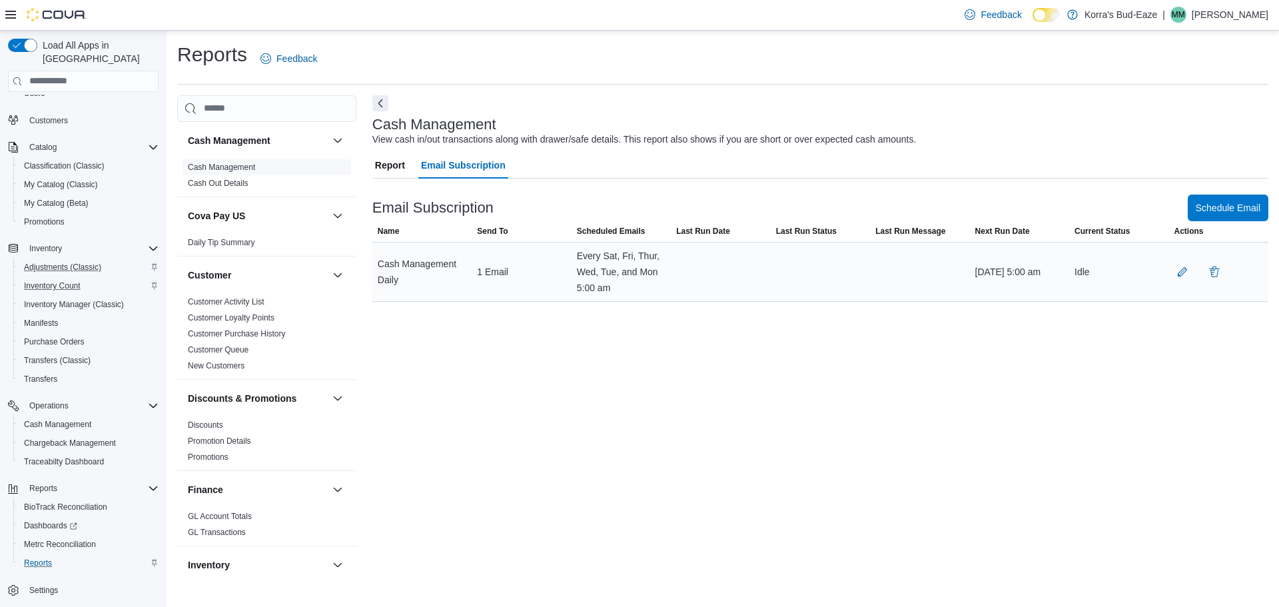
drag, startPoint x: 1069, startPoint y: 322, endPoint x: 1170, endPoint y: 298, distance: 104.1
click at [1090, 318] on div "Cash Management View cash in/out transactions along with drawer/safe details. T…" at bounding box center [820, 336] width 896 height 482
click at [1216, 269] on button "button" at bounding box center [1214, 271] width 16 height 16
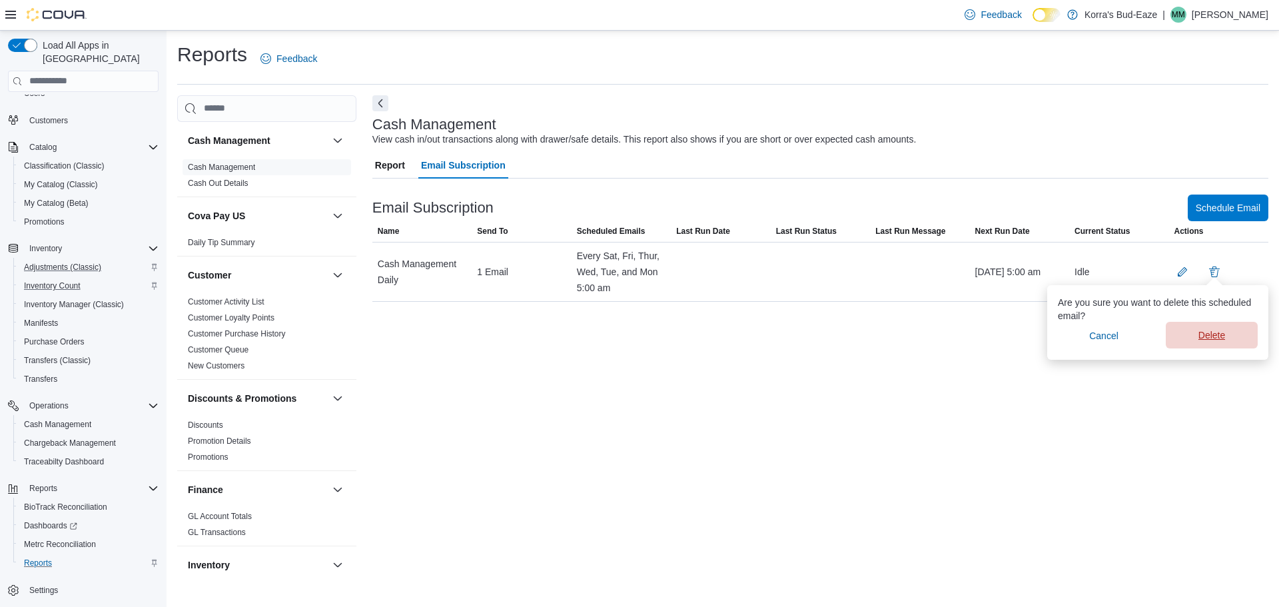
click at [1210, 339] on span "Delete" at bounding box center [1211, 334] width 27 height 13
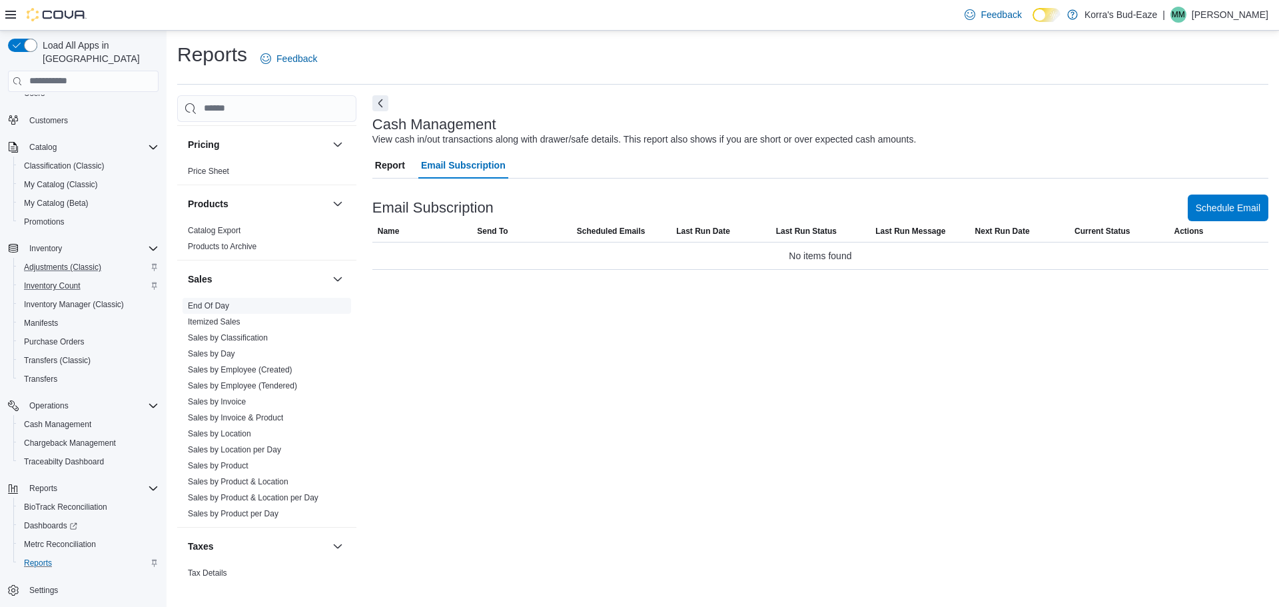
scroll to position [799, 0]
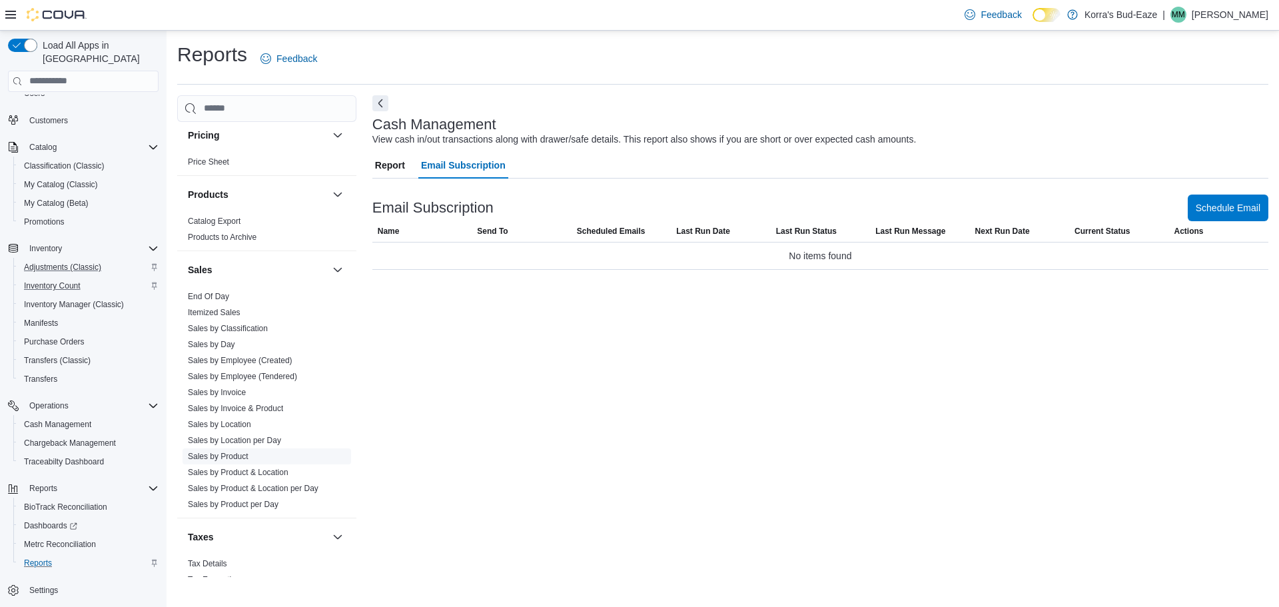
click at [228, 456] on link "Sales by Product" at bounding box center [218, 456] width 61 height 9
click at [397, 166] on span "Report" at bounding box center [390, 165] width 30 height 27
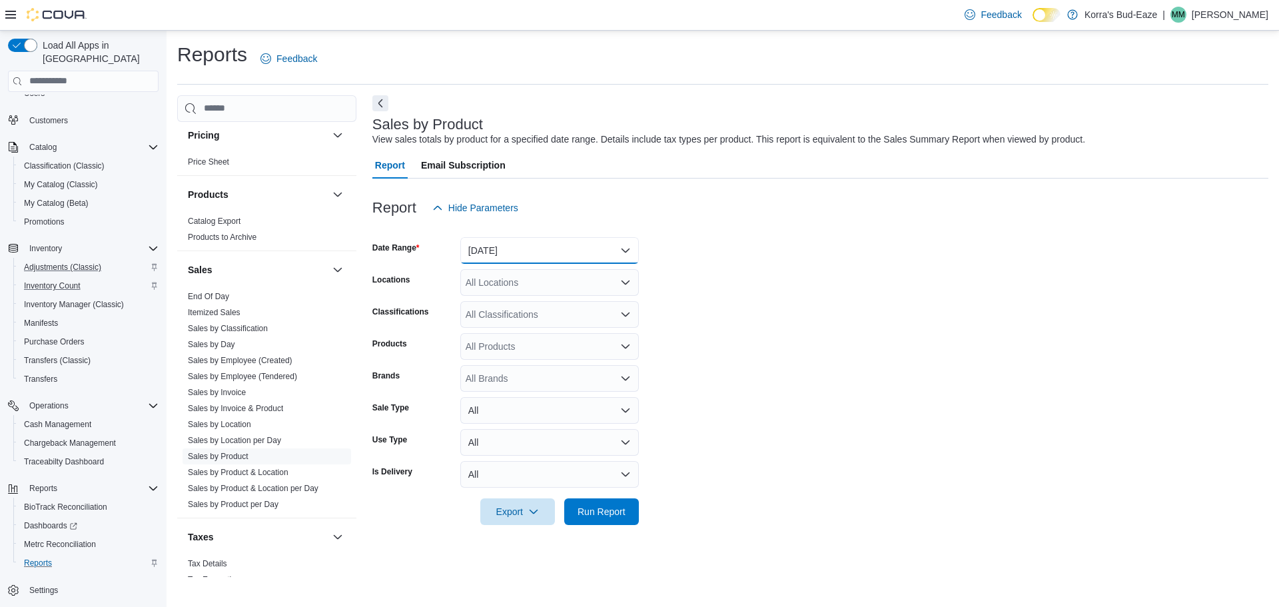
click at [571, 249] on button "Yesterday" at bounding box center [549, 250] width 179 height 27
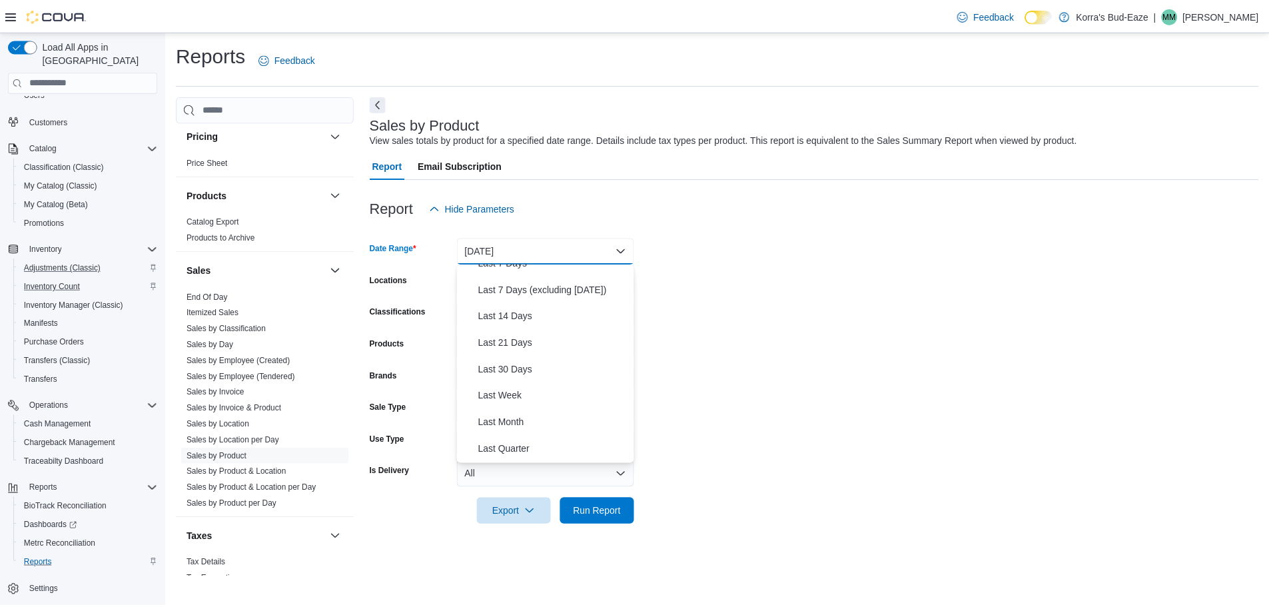
scroll to position [133, 0]
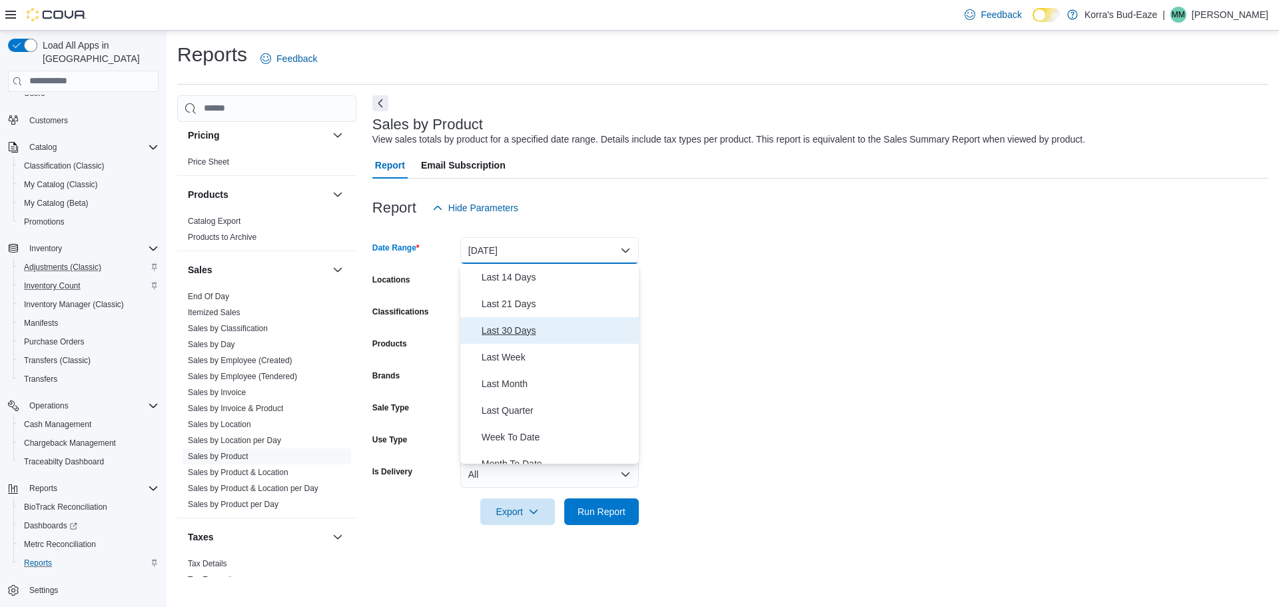
click at [532, 332] on span "Last 30 Days" at bounding box center [558, 330] width 152 height 16
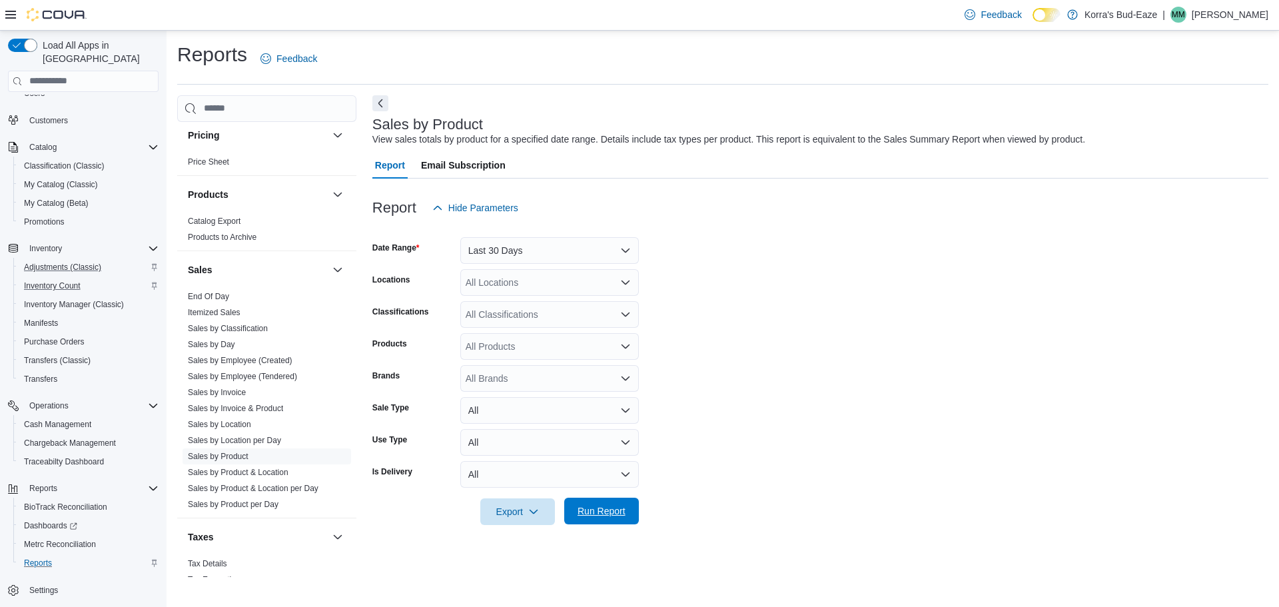
click at [598, 512] on span "Run Report" at bounding box center [602, 510] width 48 height 13
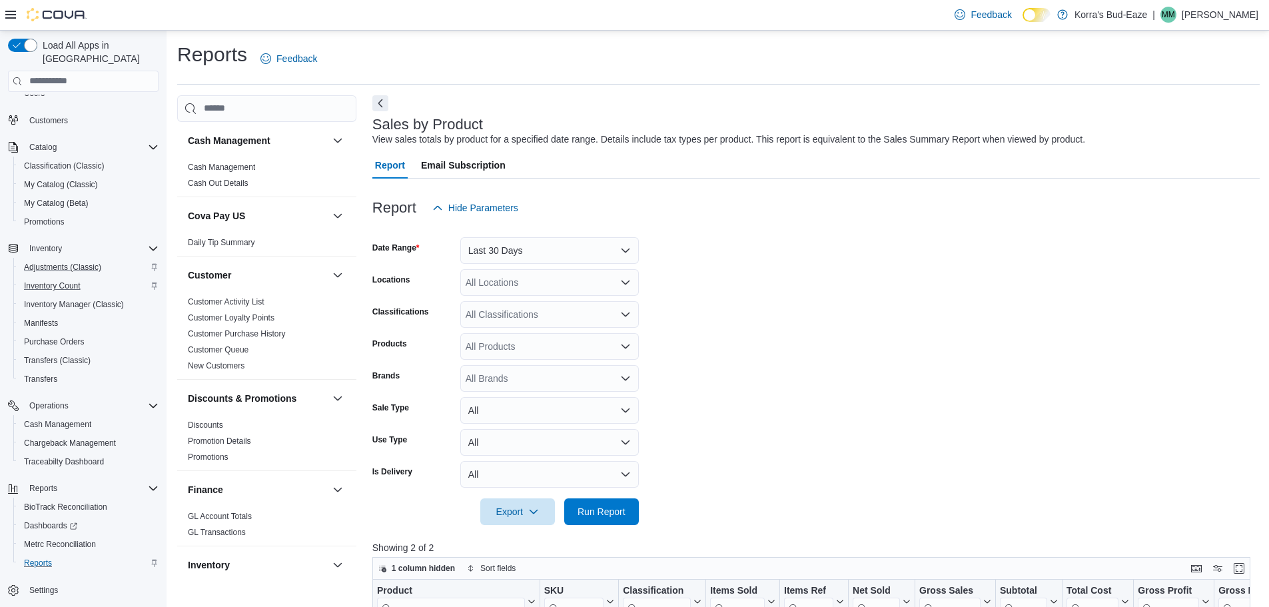
click at [868, 228] on div at bounding box center [815, 229] width 887 height 16
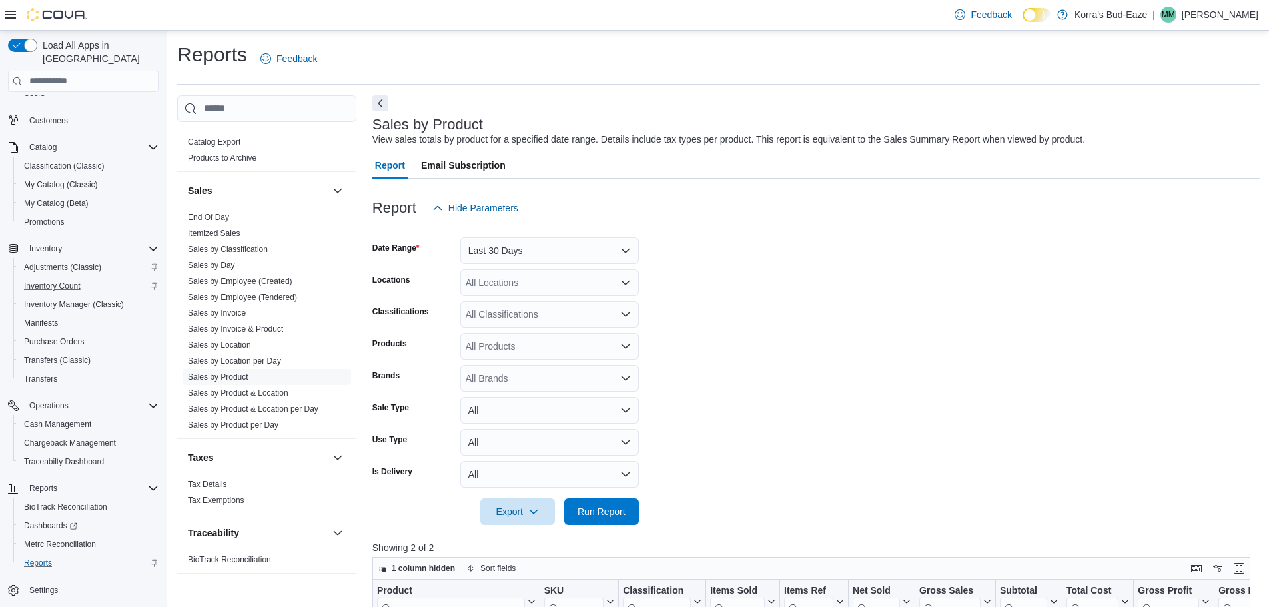
scroll to position [889, 0]
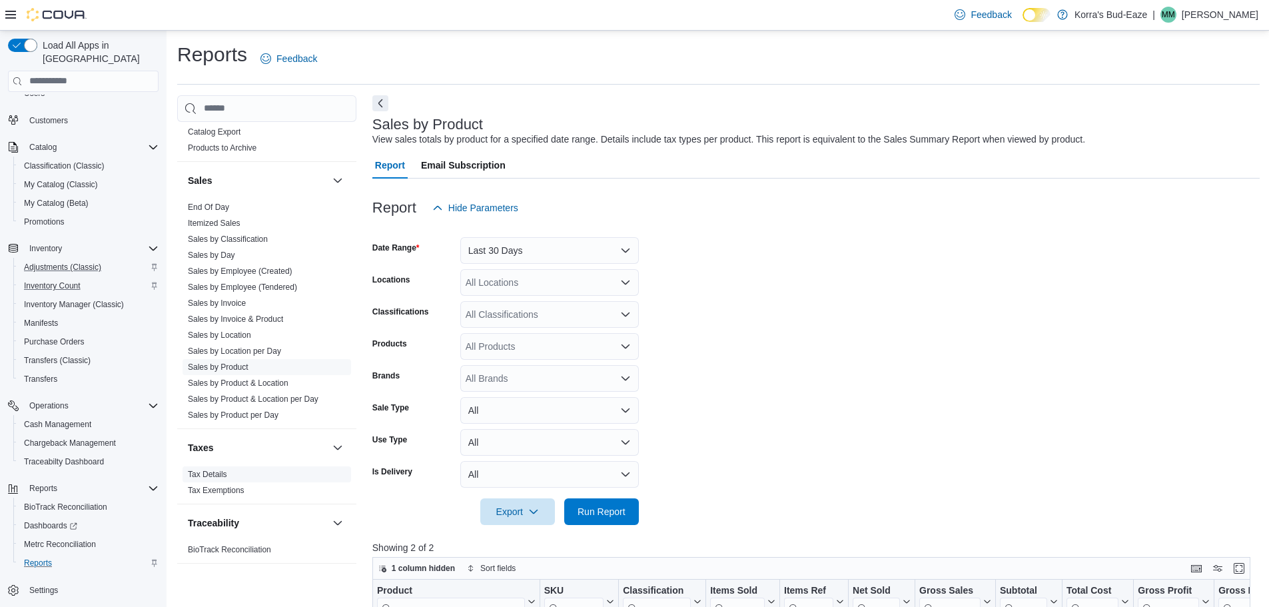
click at [210, 475] on link "Tax Details" at bounding box center [207, 474] width 39 height 9
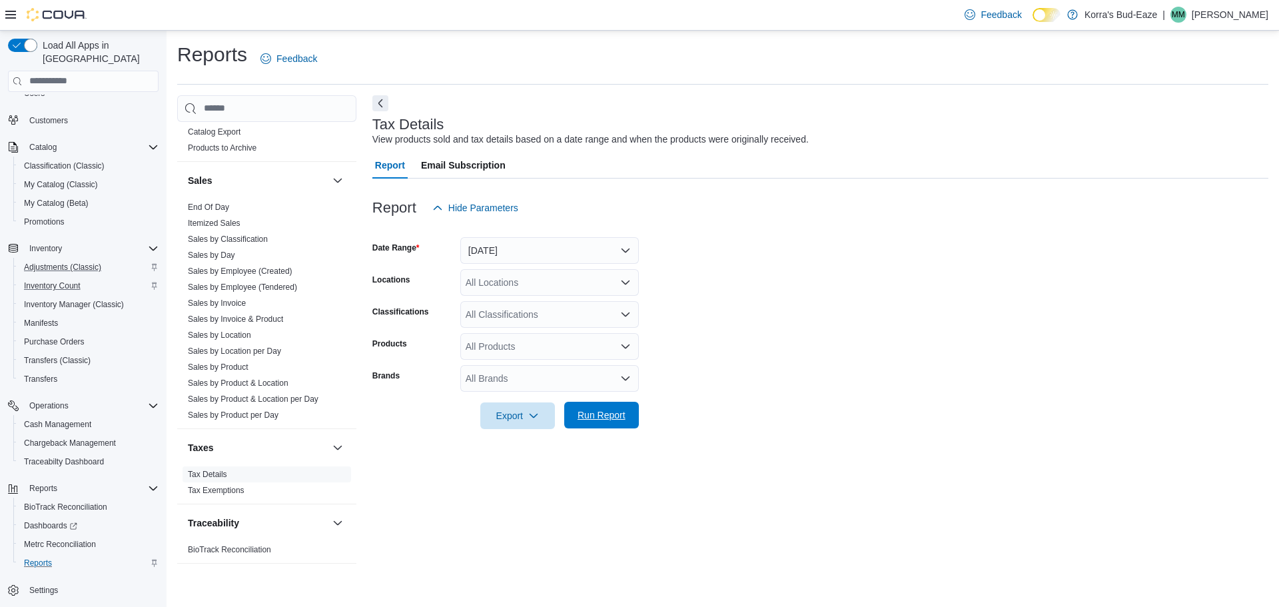
click at [585, 420] on span "Run Report" at bounding box center [602, 414] width 48 height 13
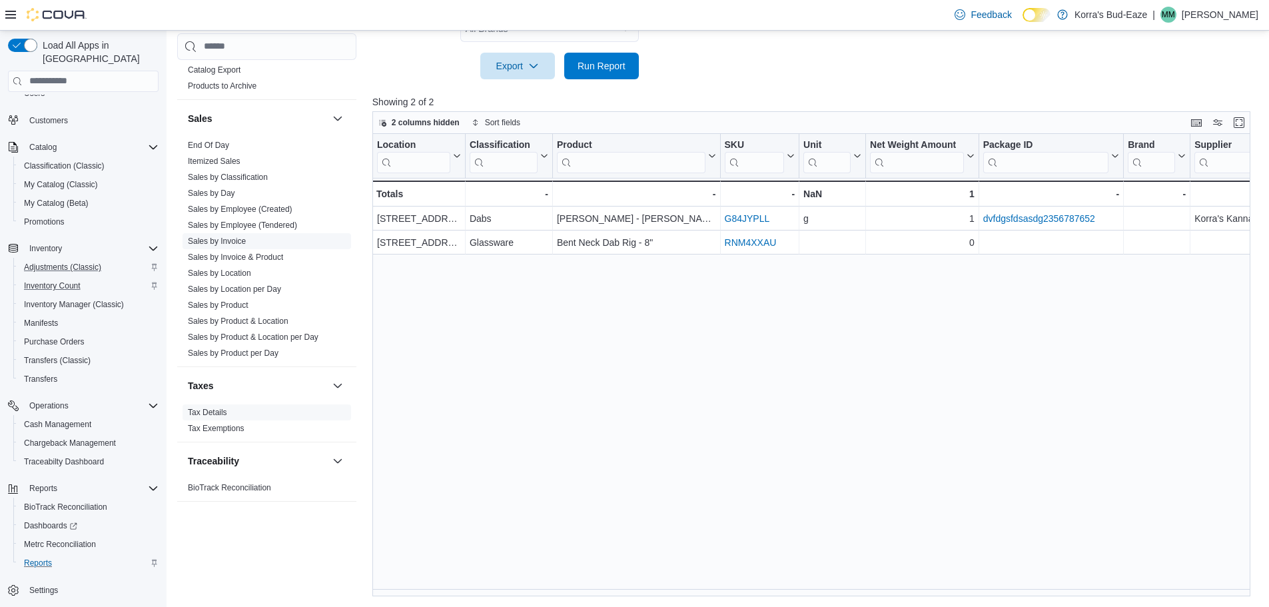
click at [223, 240] on link "Sales by Invoice" at bounding box center [217, 240] width 58 height 9
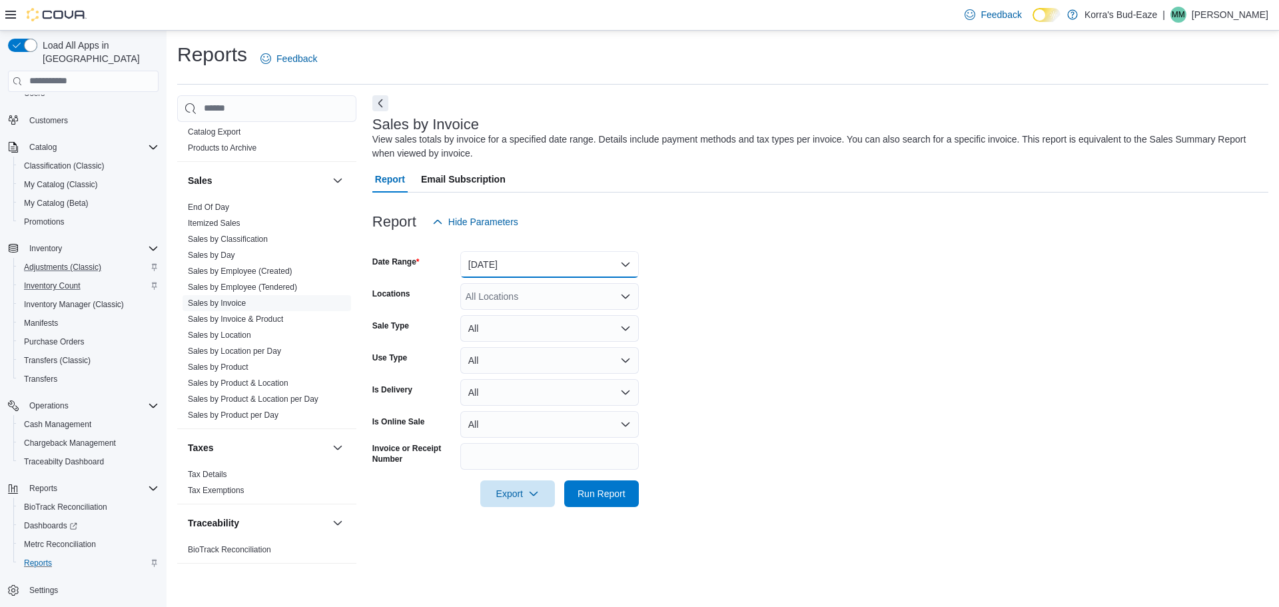
click at [626, 272] on button "Yesterday" at bounding box center [549, 264] width 179 height 27
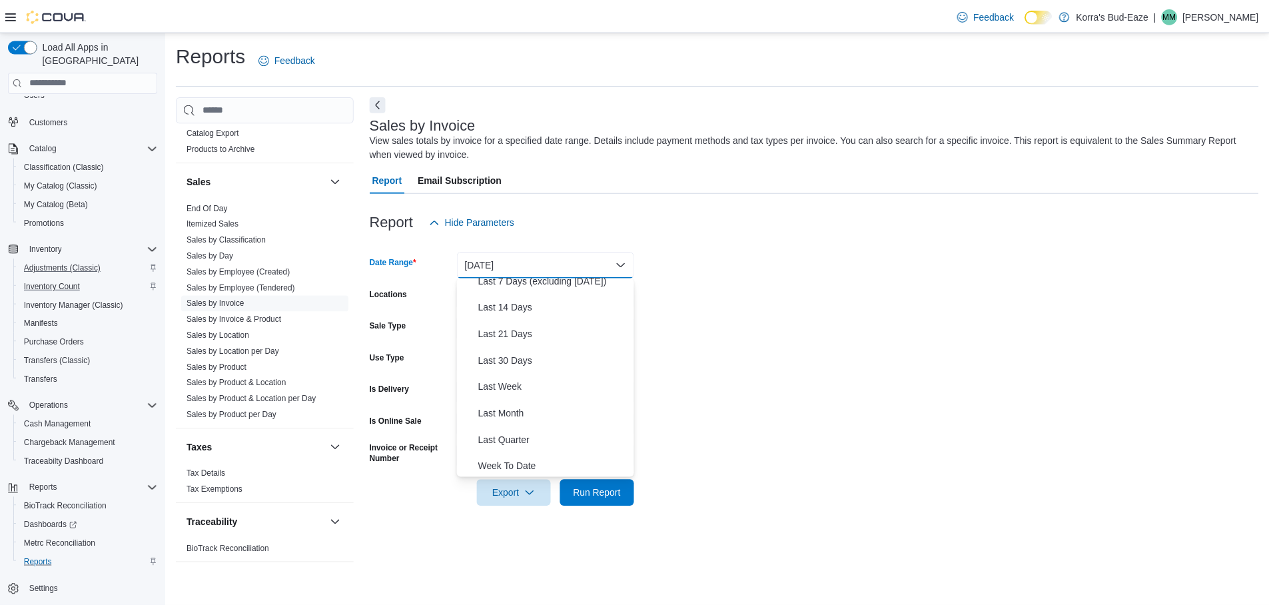
scroll to position [200, 0]
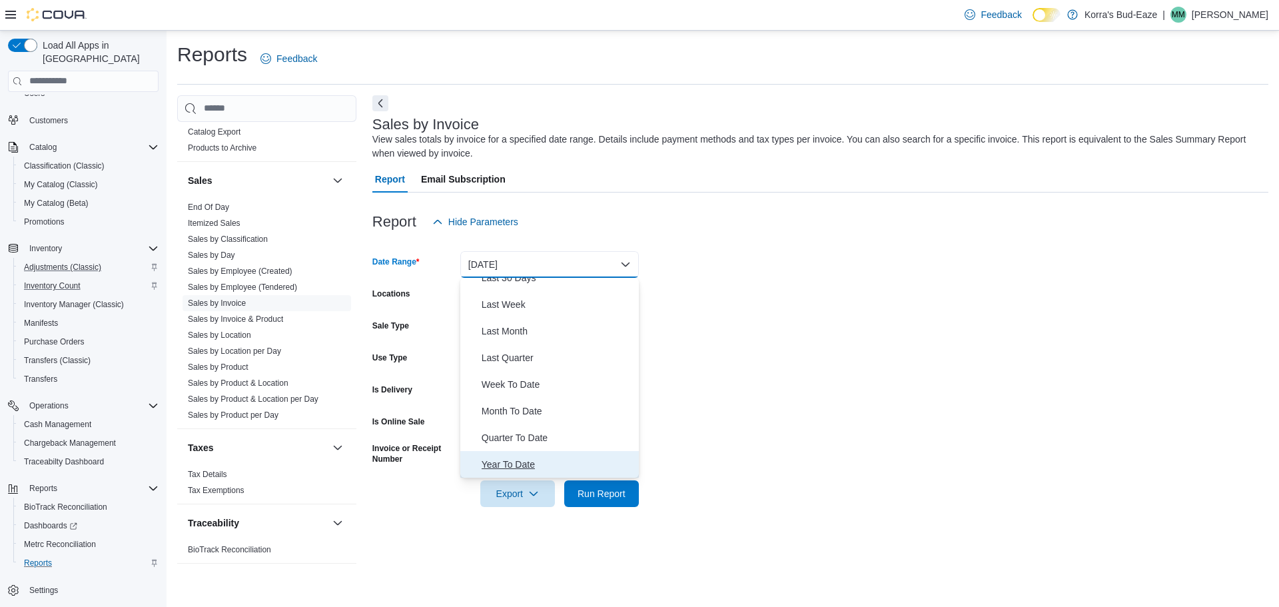
click at [520, 464] on span "Year To Date" at bounding box center [558, 464] width 152 height 16
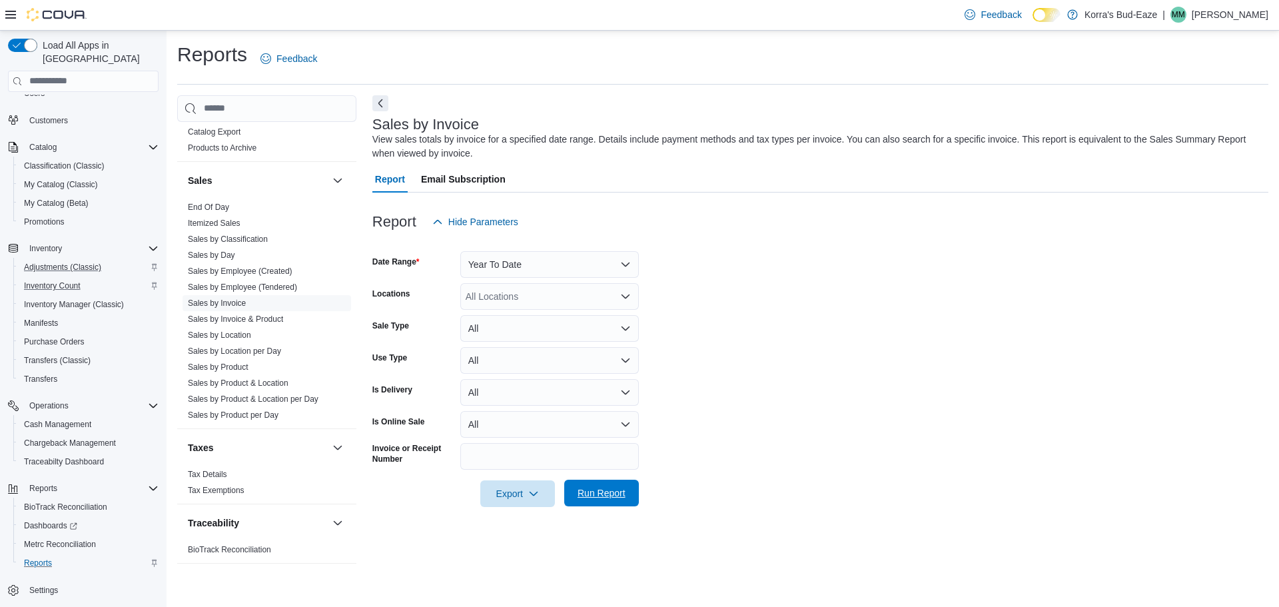
click at [594, 492] on span "Run Report" at bounding box center [602, 492] width 48 height 13
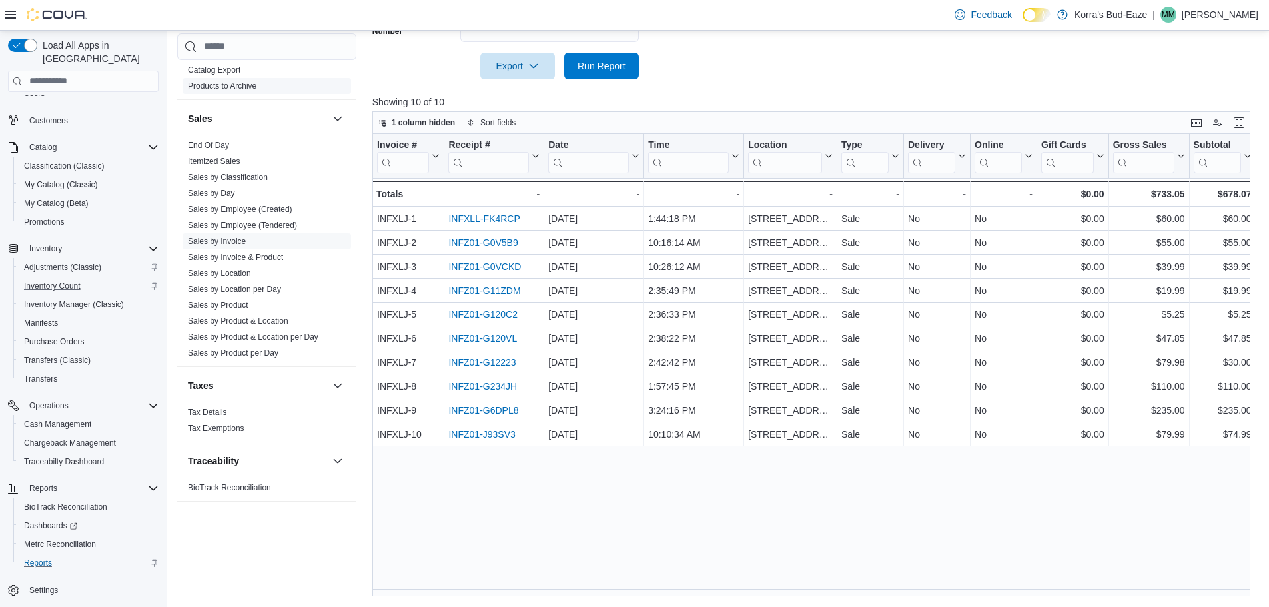
click at [224, 149] on link "End Of Day" at bounding box center [208, 145] width 41 height 9
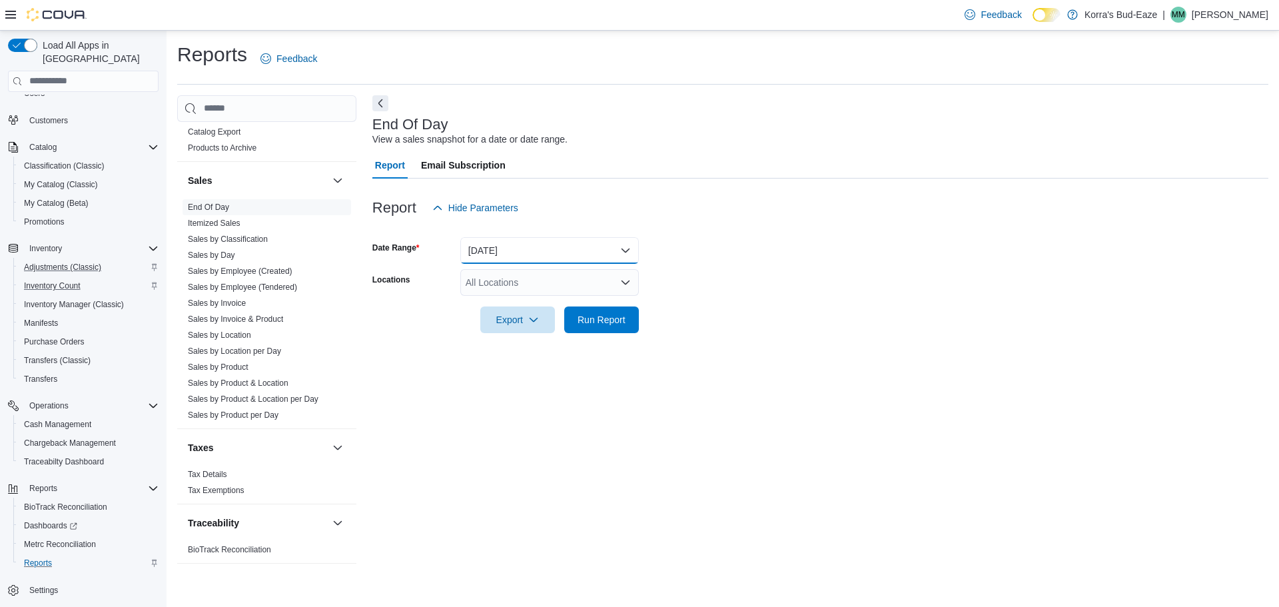
click at [582, 250] on button "Today" at bounding box center [549, 250] width 179 height 27
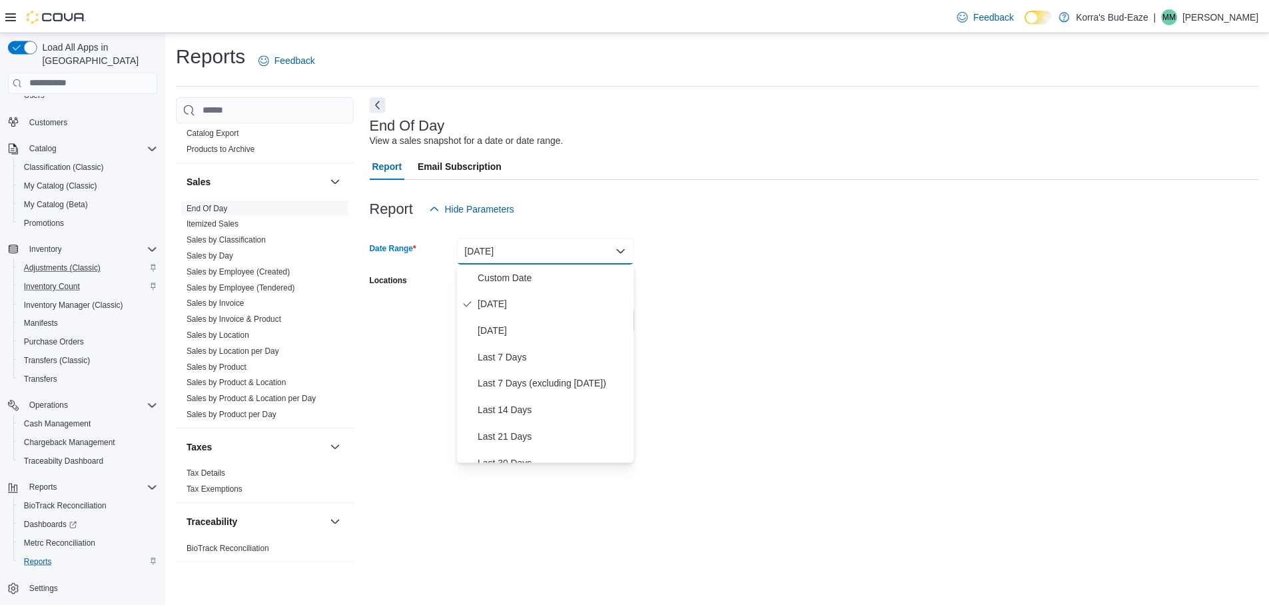
scroll to position [200, 0]
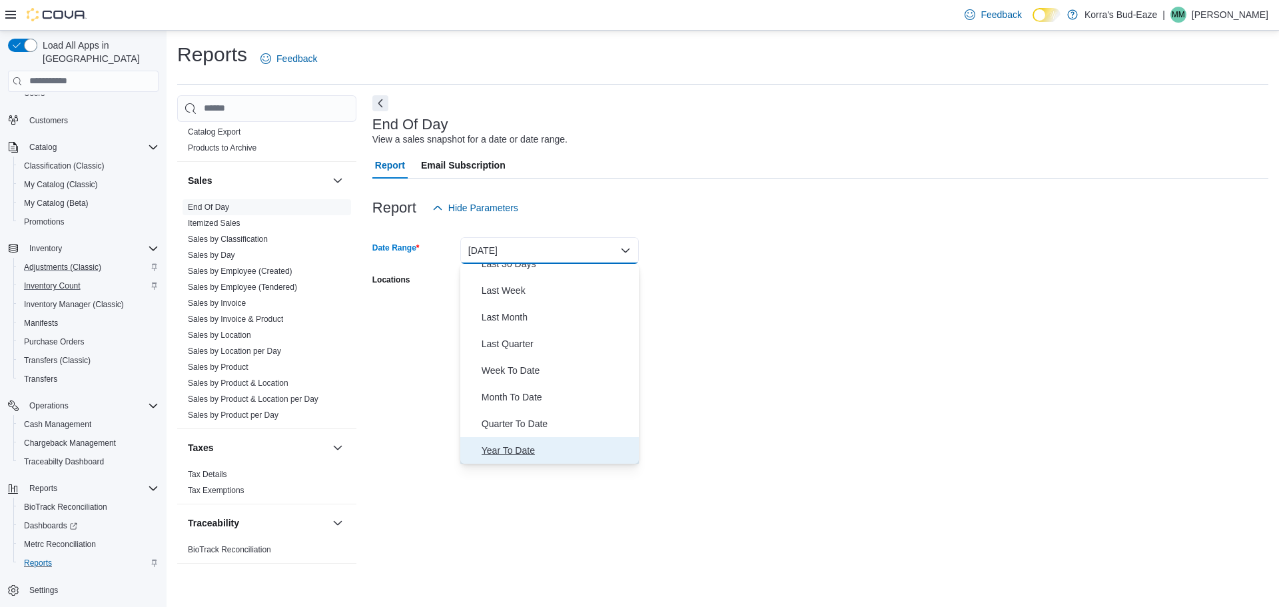
click at [520, 448] on span "Year To Date" at bounding box center [558, 450] width 152 height 16
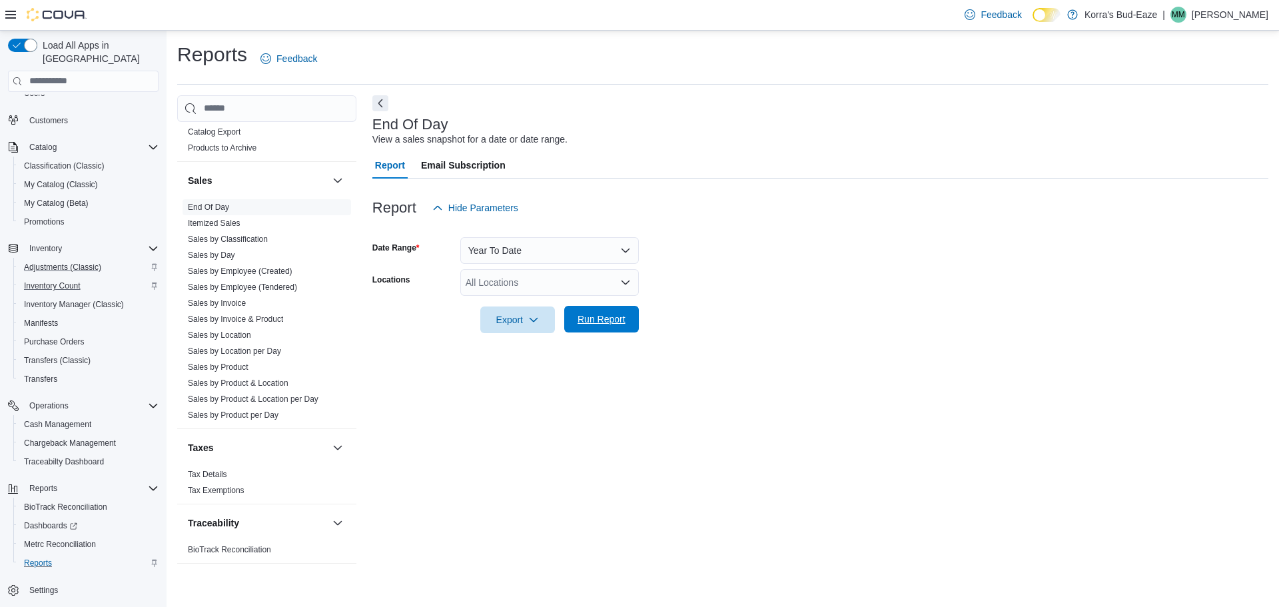
click at [600, 317] on span "Run Report" at bounding box center [602, 318] width 48 height 13
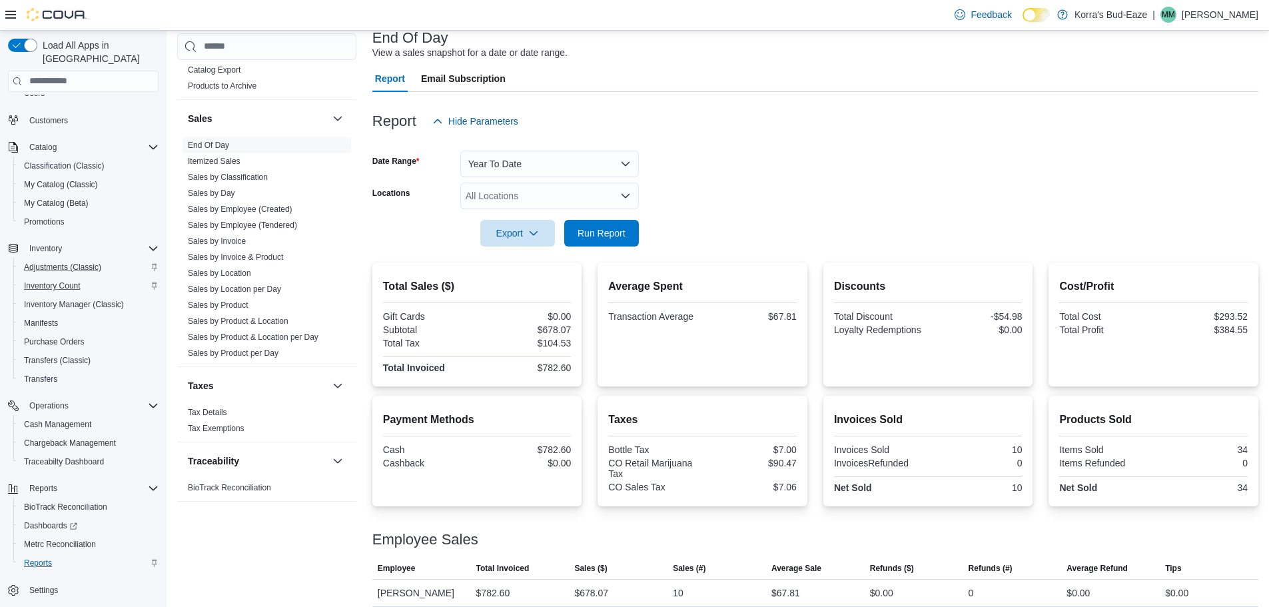
scroll to position [97, 0]
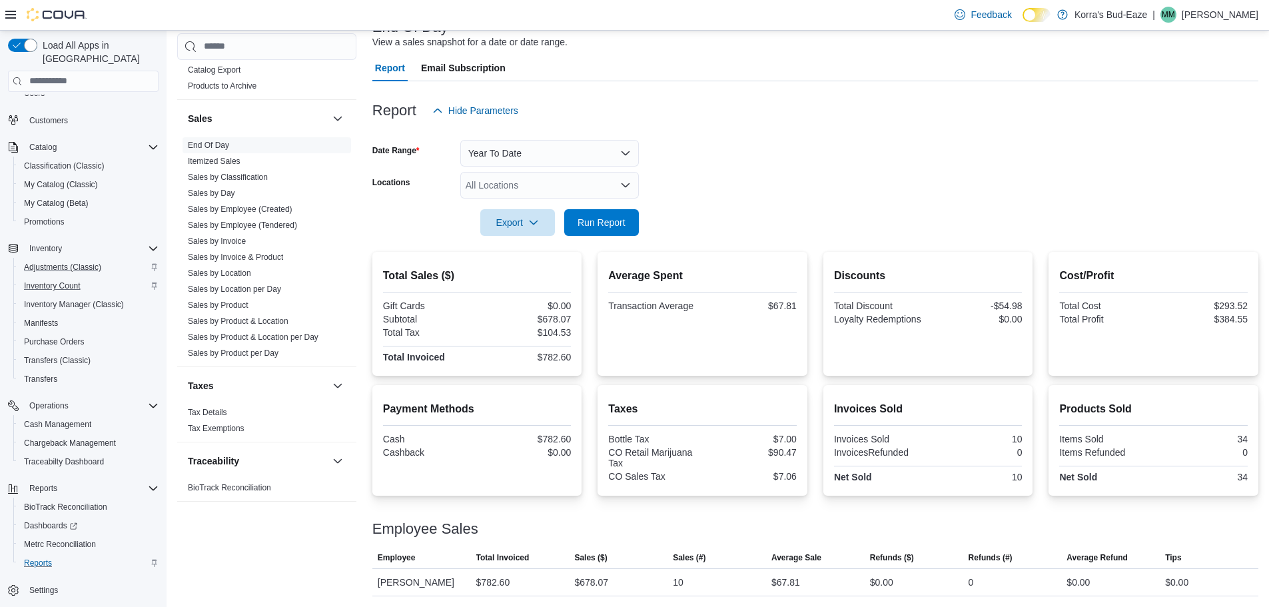
drag, startPoint x: 1208, startPoint y: 536, endPoint x: 1118, endPoint y: 539, distance: 90.0
click at [1118, 539] on div "Employee Sales This table contains 1 rows. Employee Total Invoiced Sales ($) Sa…" at bounding box center [815, 550] width 886 height 91
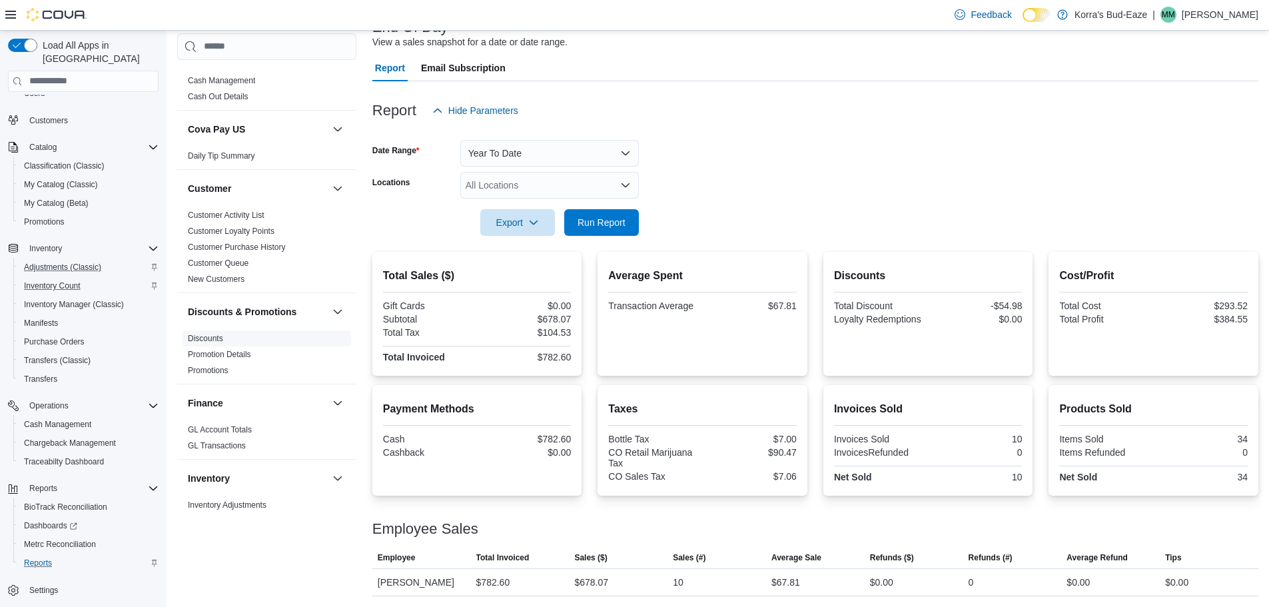
scroll to position [0, 0]
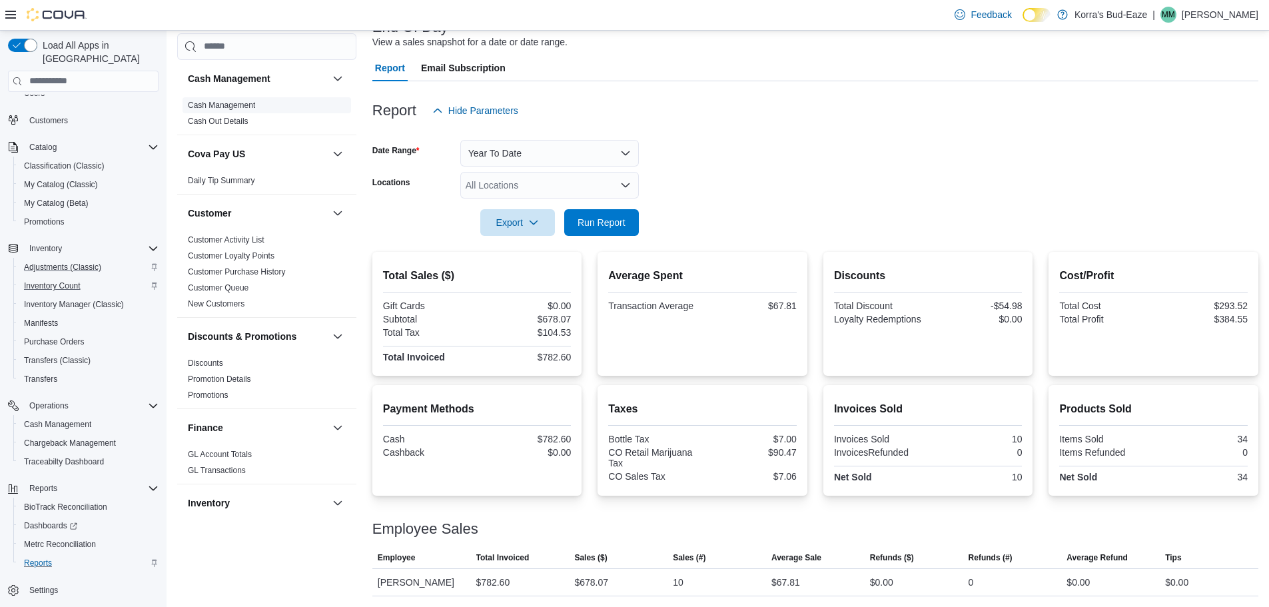
click at [215, 99] on span "Cash Management" at bounding box center [267, 105] width 169 height 16
click at [215, 105] on link "Cash Management" at bounding box center [221, 105] width 67 height 9
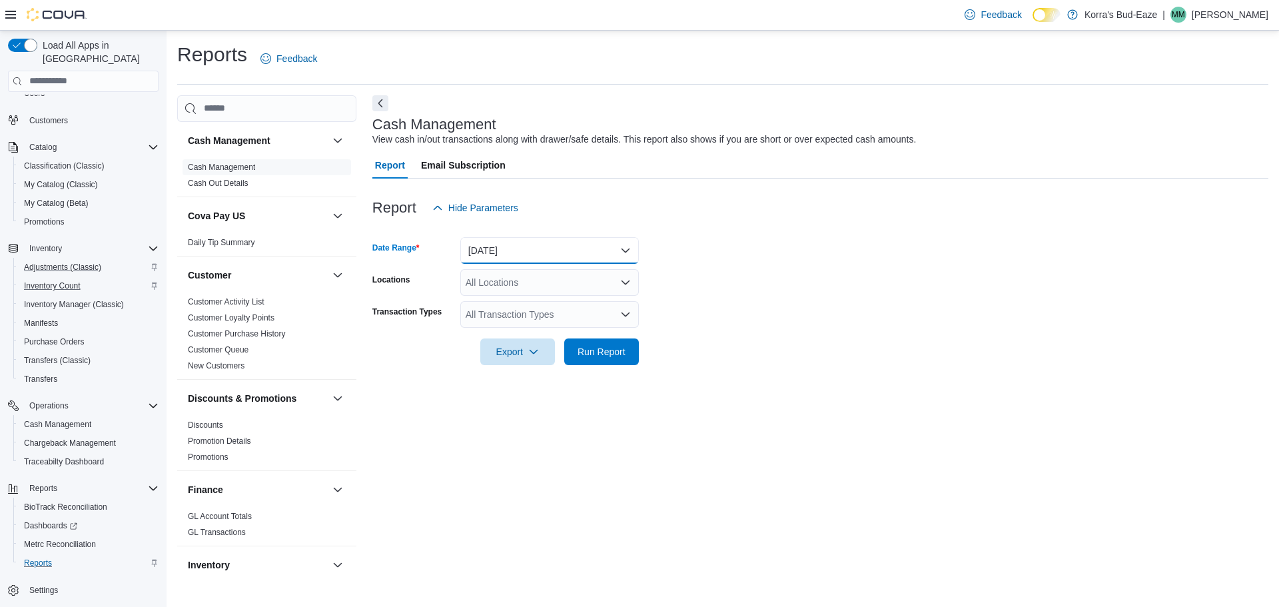
drag, startPoint x: 616, startPoint y: 251, endPoint x: 627, endPoint y: 258, distance: 13.5
click at [617, 251] on button "Today" at bounding box center [549, 250] width 179 height 27
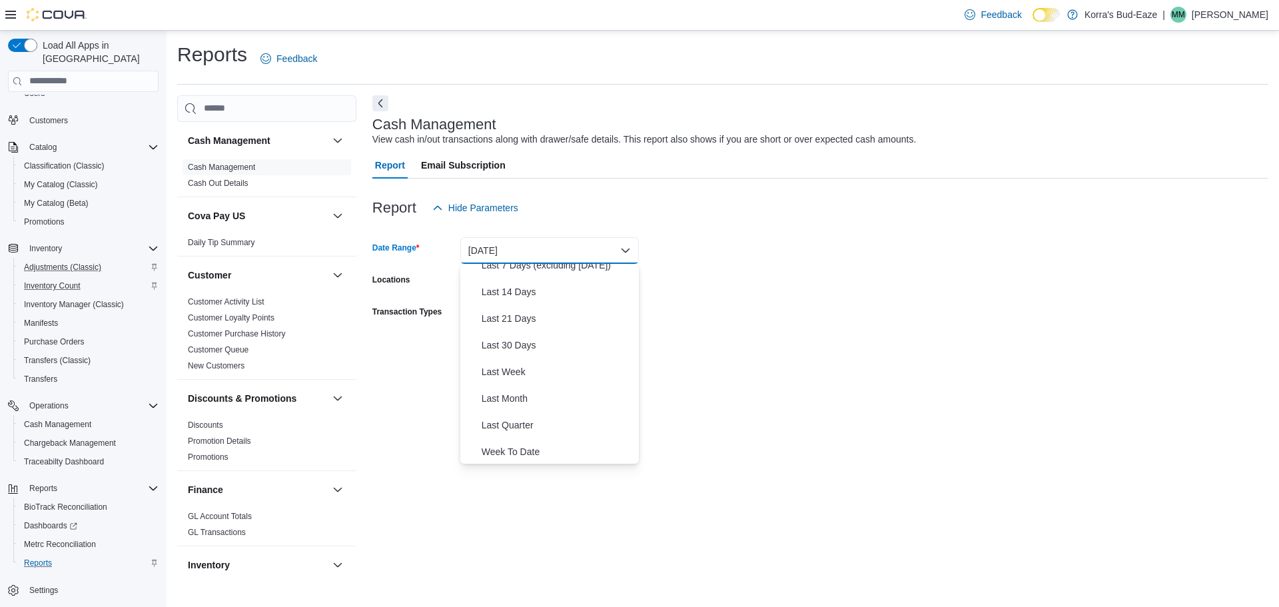
scroll to position [200, 0]
click at [550, 457] on span "Year To Date" at bounding box center [558, 450] width 152 height 16
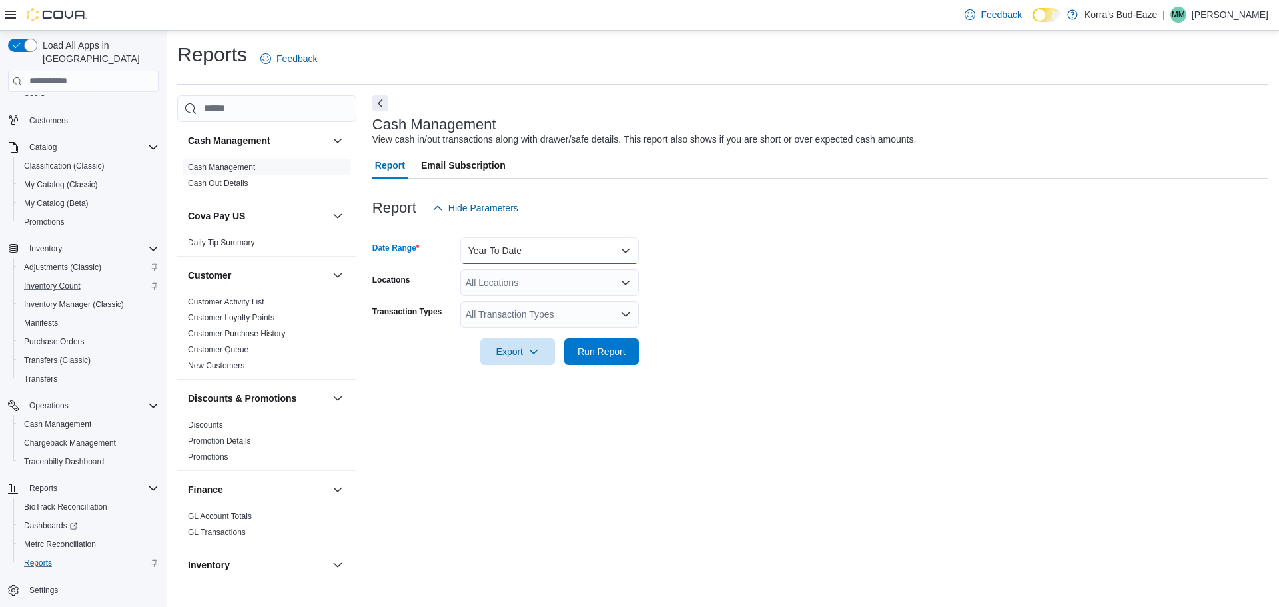
click at [624, 248] on button "Year To Date" at bounding box center [549, 250] width 179 height 27
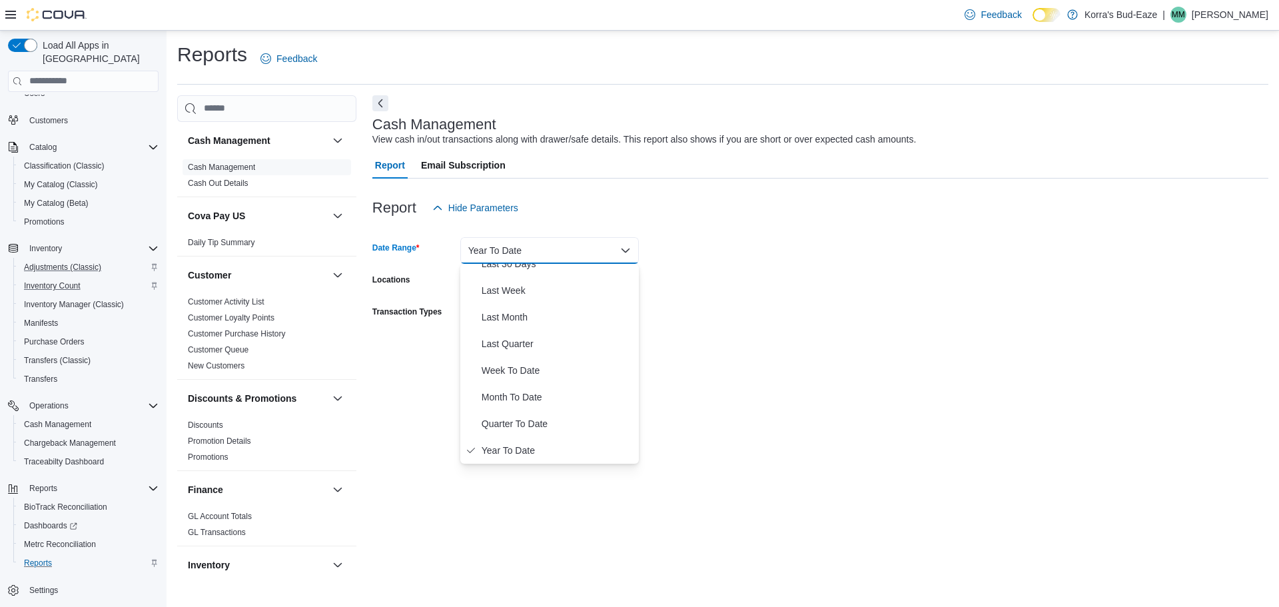
click at [732, 388] on div "Cash Management View cash in/out transactions along with drawer/safe details. T…" at bounding box center [820, 336] width 896 height 482
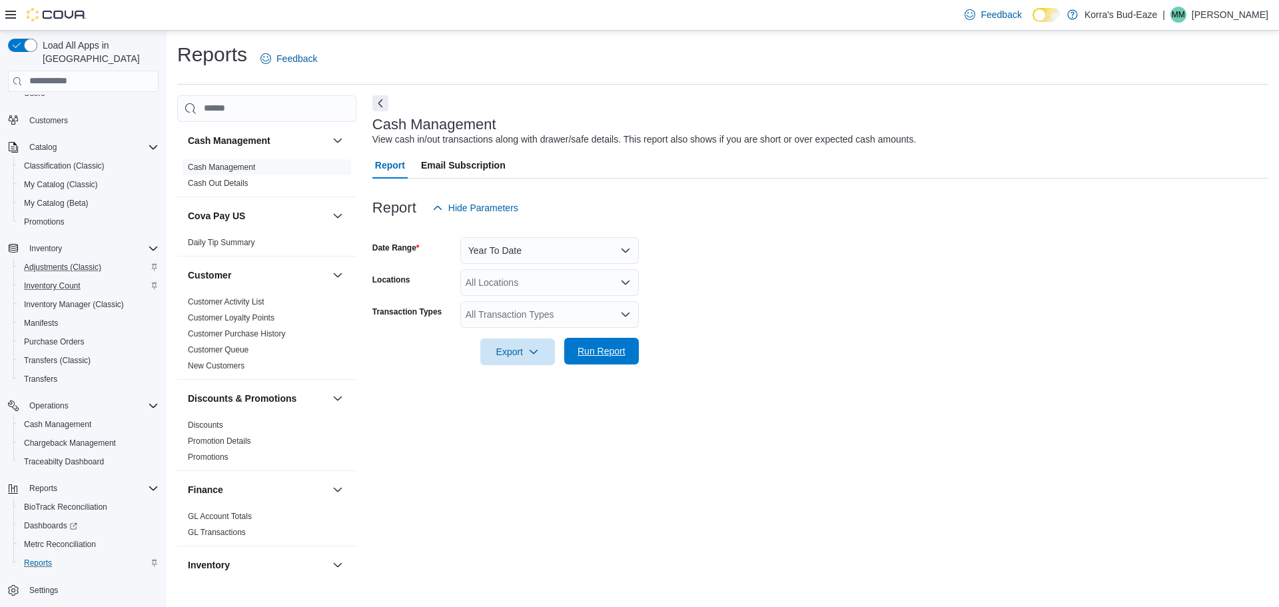
click at [604, 354] on span "Run Report" at bounding box center [602, 350] width 48 height 13
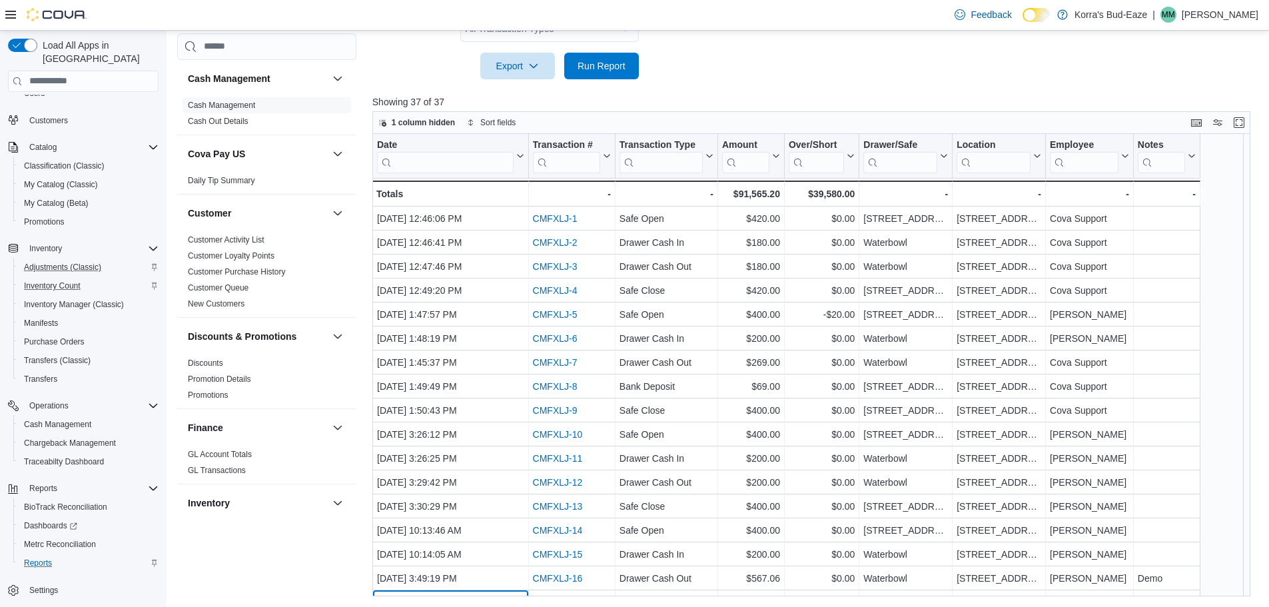
scroll to position [43, 0]
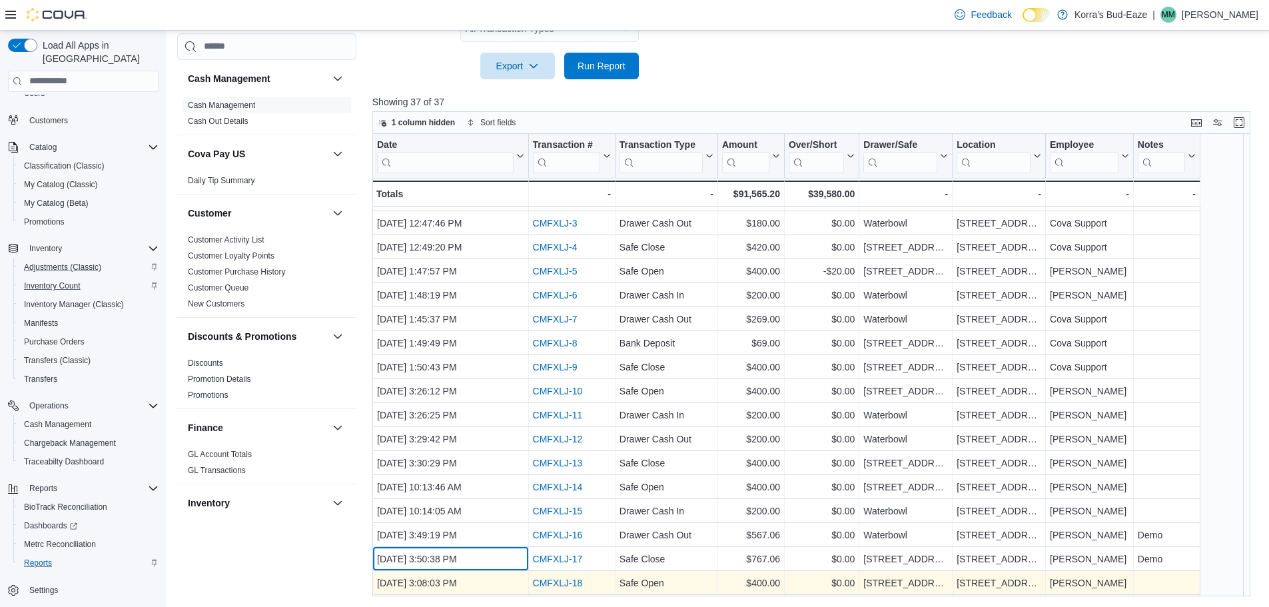
drag, startPoint x: 457, startPoint y: 593, endPoint x: 544, endPoint y: 593, distance: 87.3
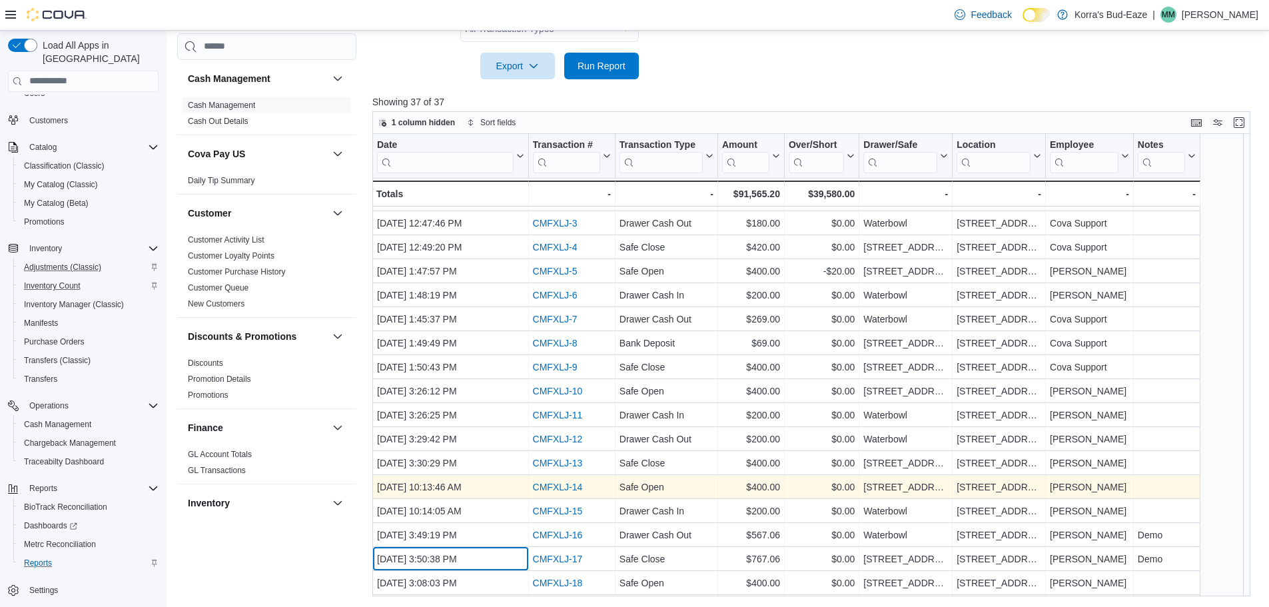
scroll to position [0, 0]
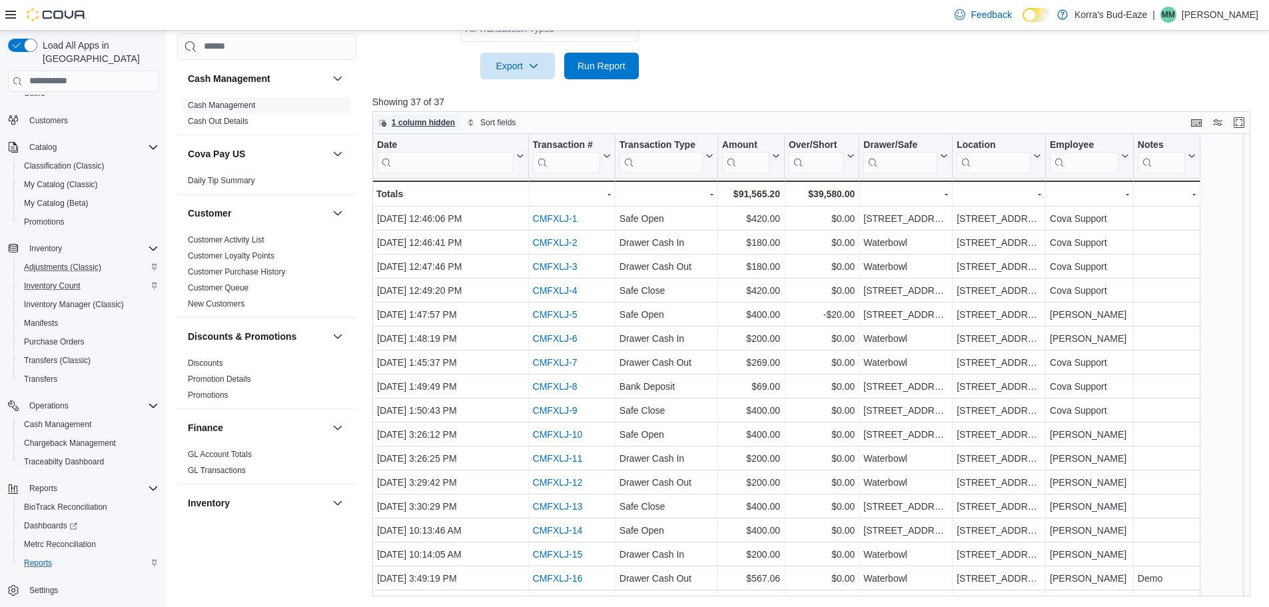
click at [422, 123] on span "1 column hidden" at bounding box center [423, 122] width 63 height 11
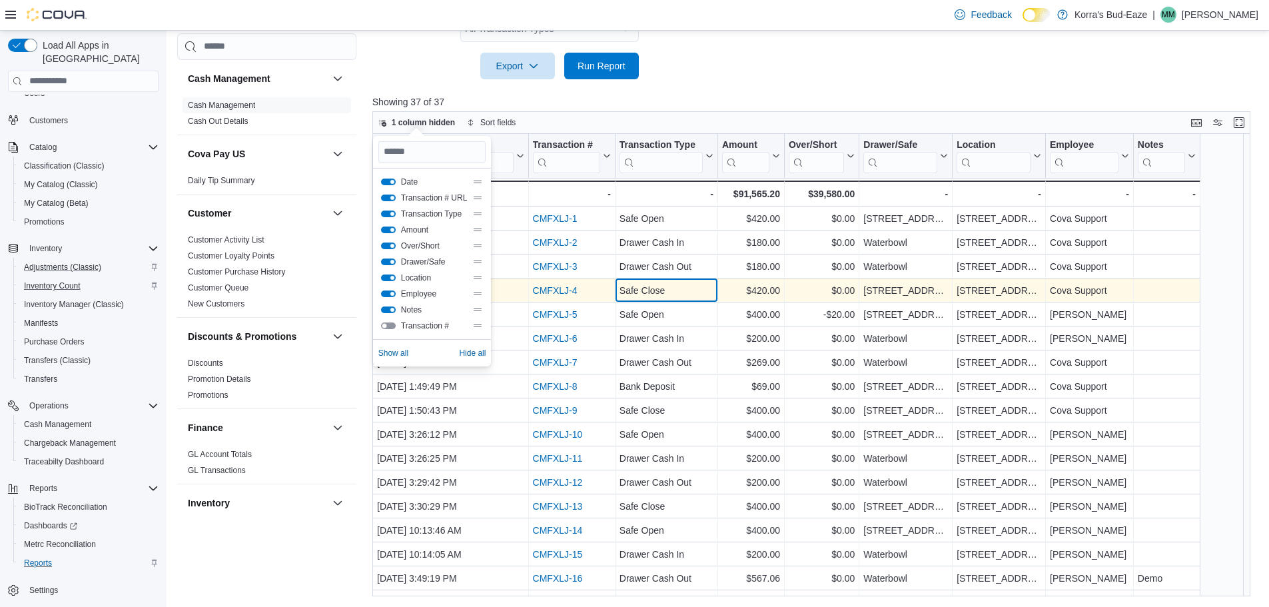
click at [690, 298] on div "Safe Close" at bounding box center [667, 290] width 94 height 16
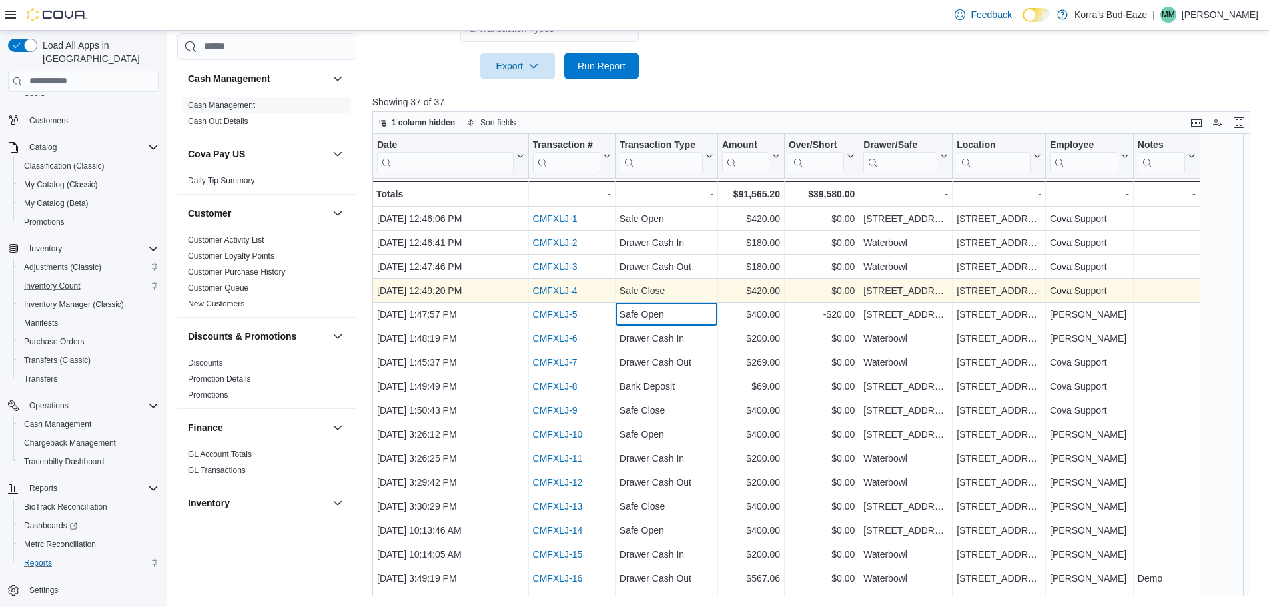
drag, startPoint x: 697, startPoint y: 316, endPoint x: 727, endPoint y: 302, distance: 32.5
click at [698, 314] on div "Safe Open" at bounding box center [667, 314] width 94 height 16
click at [761, 291] on div "$420.00" at bounding box center [751, 290] width 58 height 16
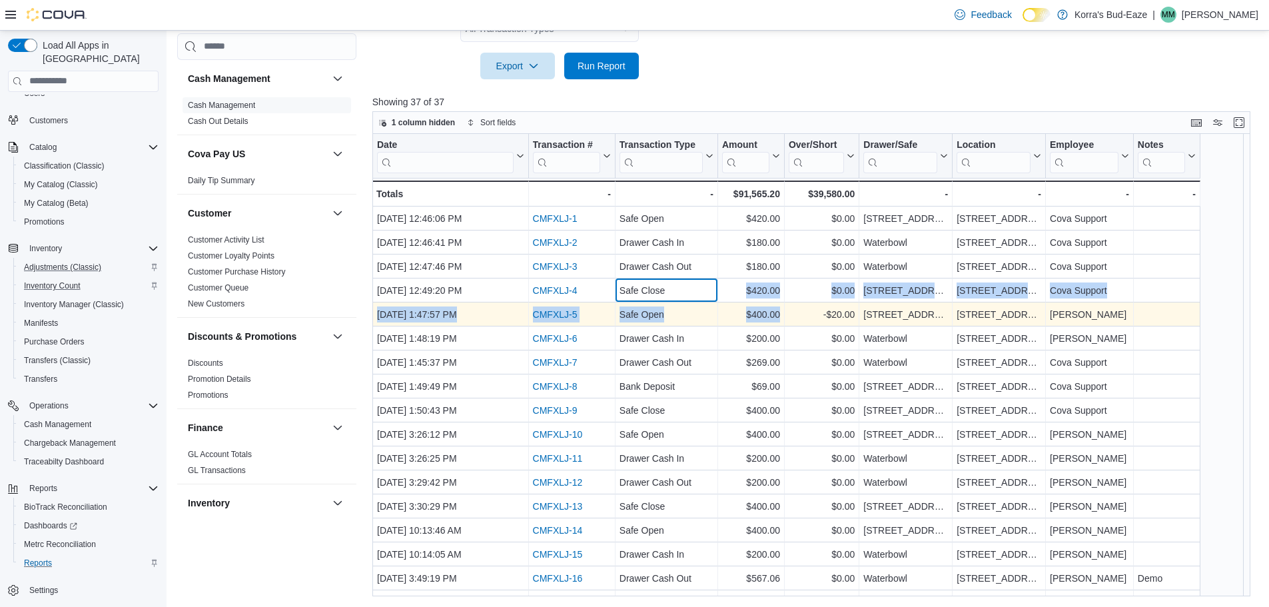
drag, startPoint x: 694, startPoint y: 294, endPoint x: 825, endPoint y: 320, distance: 133.8
click at [811, 316] on div "-$20.00" at bounding box center [822, 314] width 66 height 16
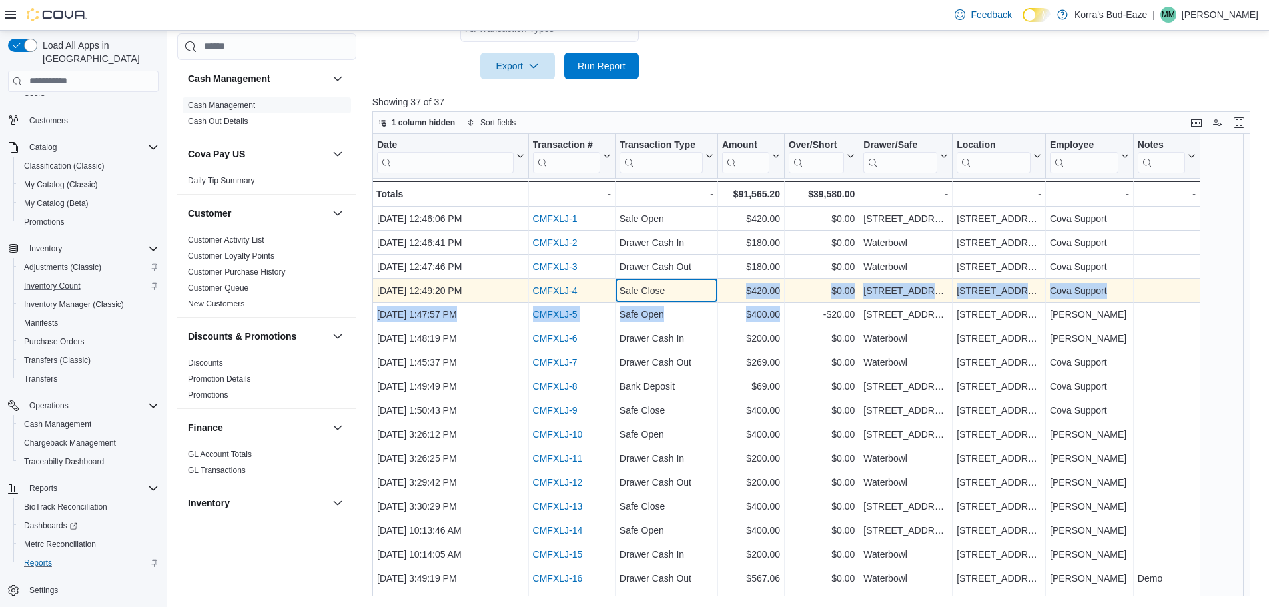
click at [699, 291] on div "Safe Close" at bounding box center [667, 290] width 94 height 16
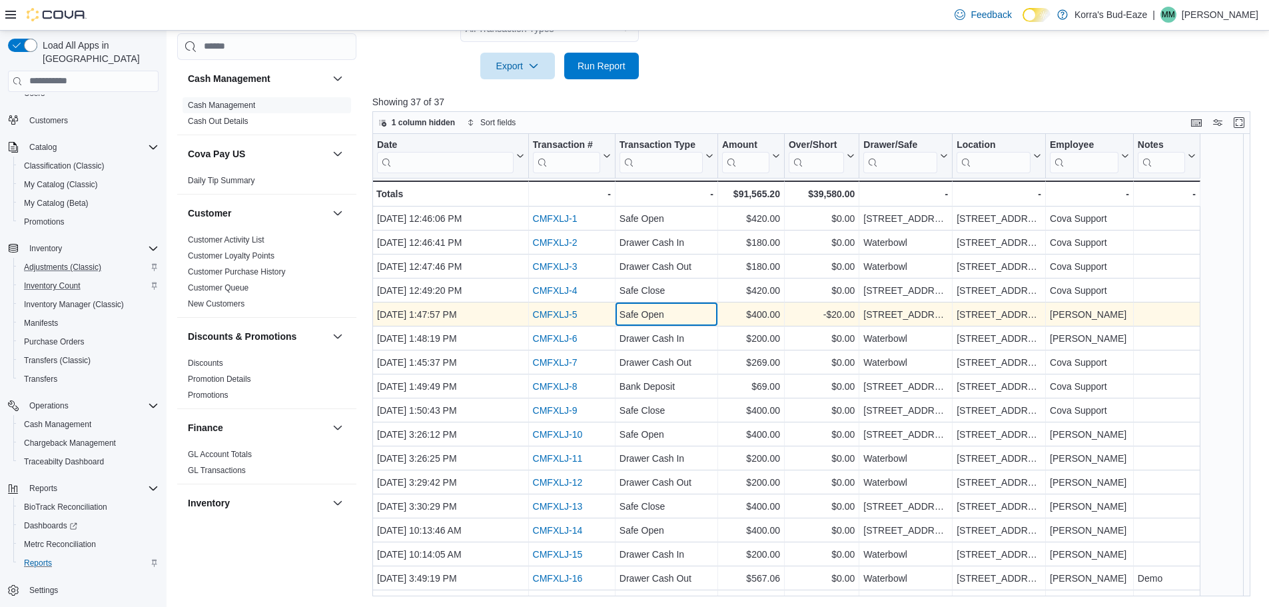
click at [703, 316] on div "Safe Open" at bounding box center [667, 314] width 94 height 16
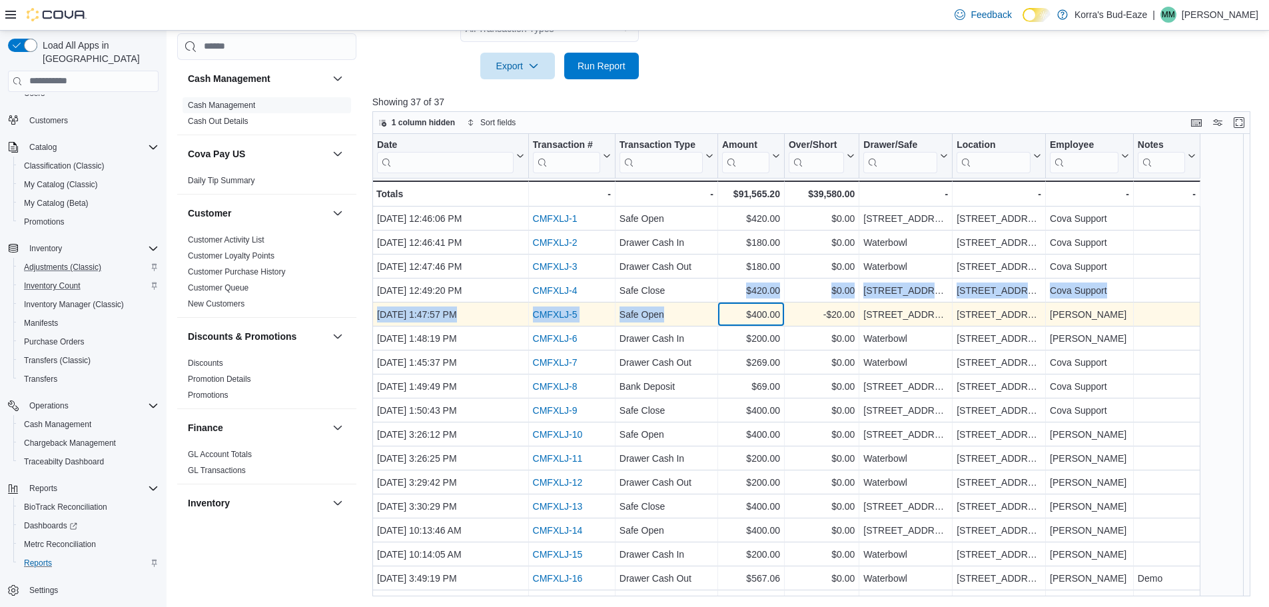
click at [779, 312] on div "$400.00" at bounding box center [751, 314] width 58 height 16
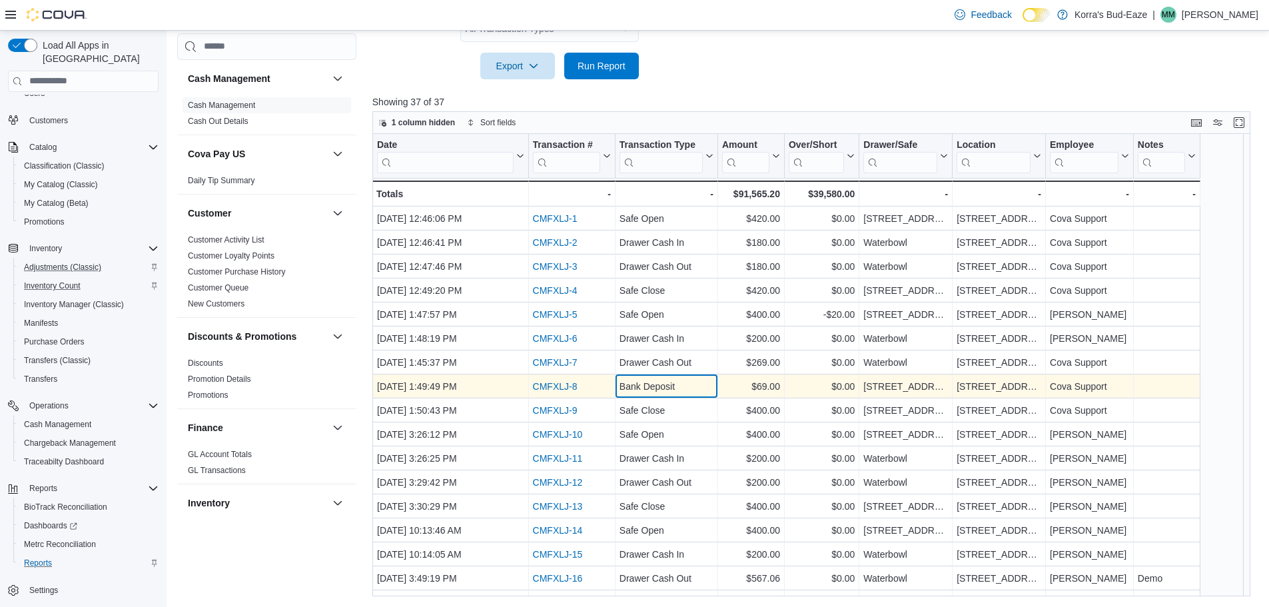
click at [685, 380] on div "Bank Deposit" at bounding box center [667, 386] width 94 height 16
click at [651, 386] on div "Bank Deposit" at bounding box center [667, 386] width 94 height 16
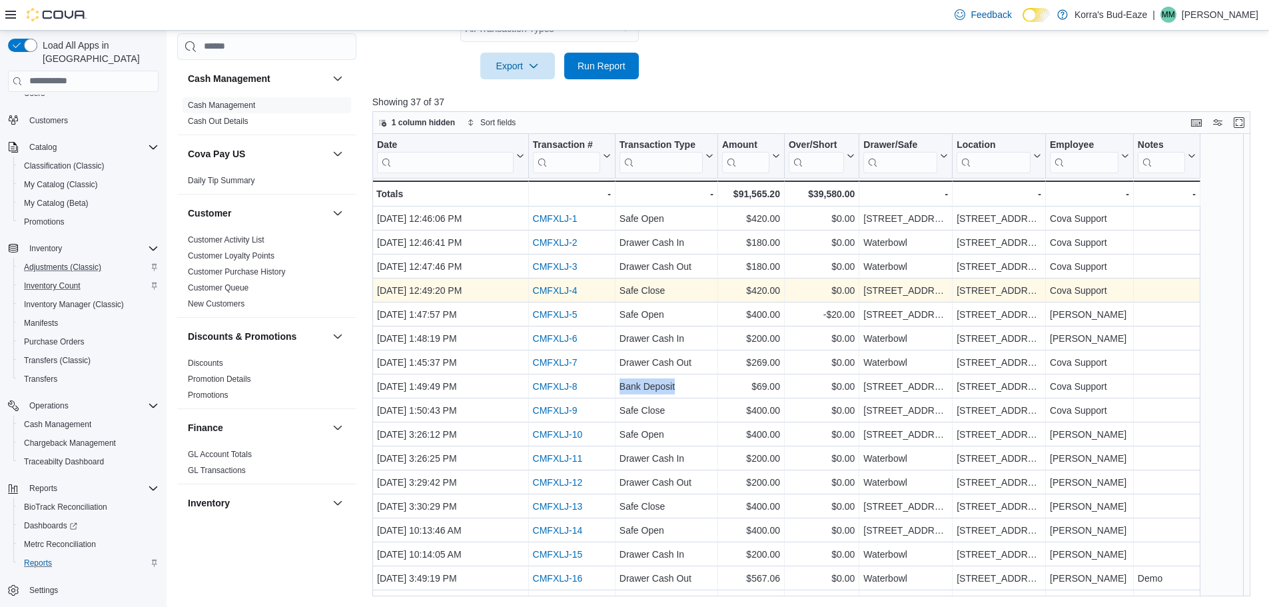
click at [563, 290] on link "CMFXLJ-4" at bounding box center [554, 290] width 45 height 11
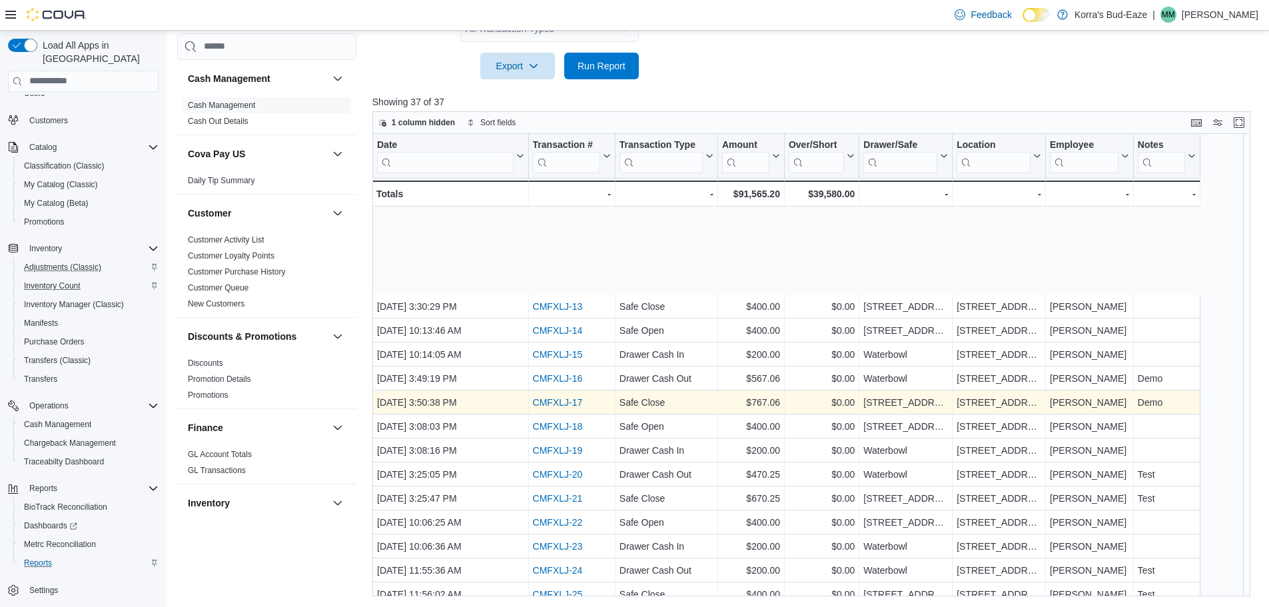
scroll to position [333, 0]
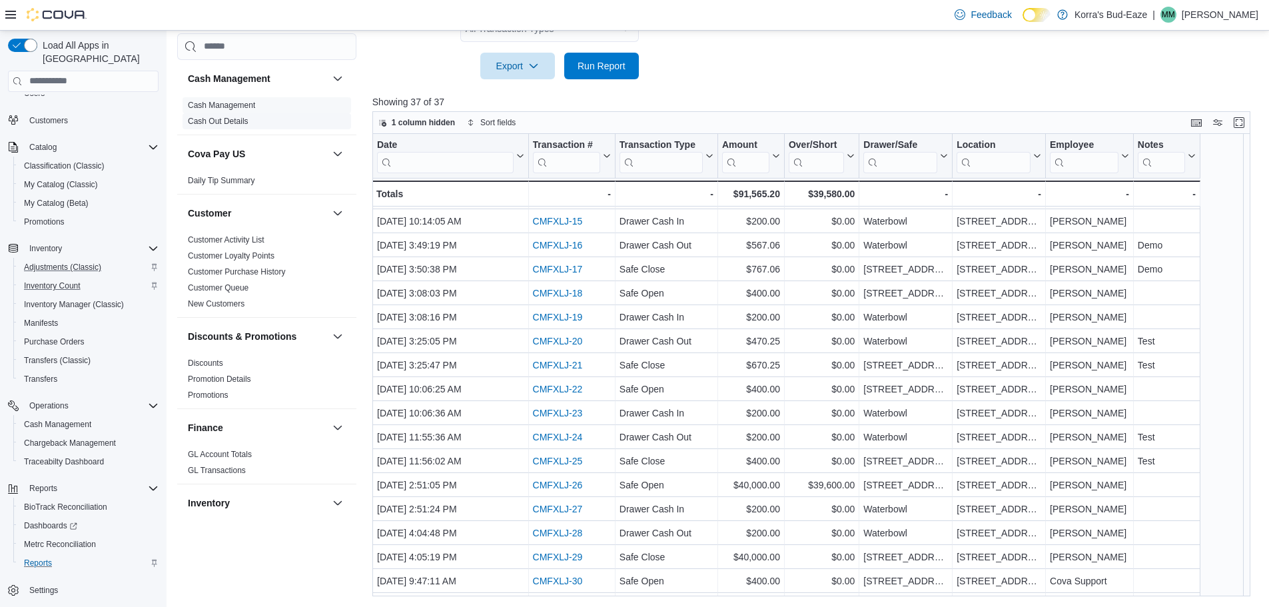
click at [232, 123] on link "Cash Out Details" at bounding box center [218, 121] width 61 height 9
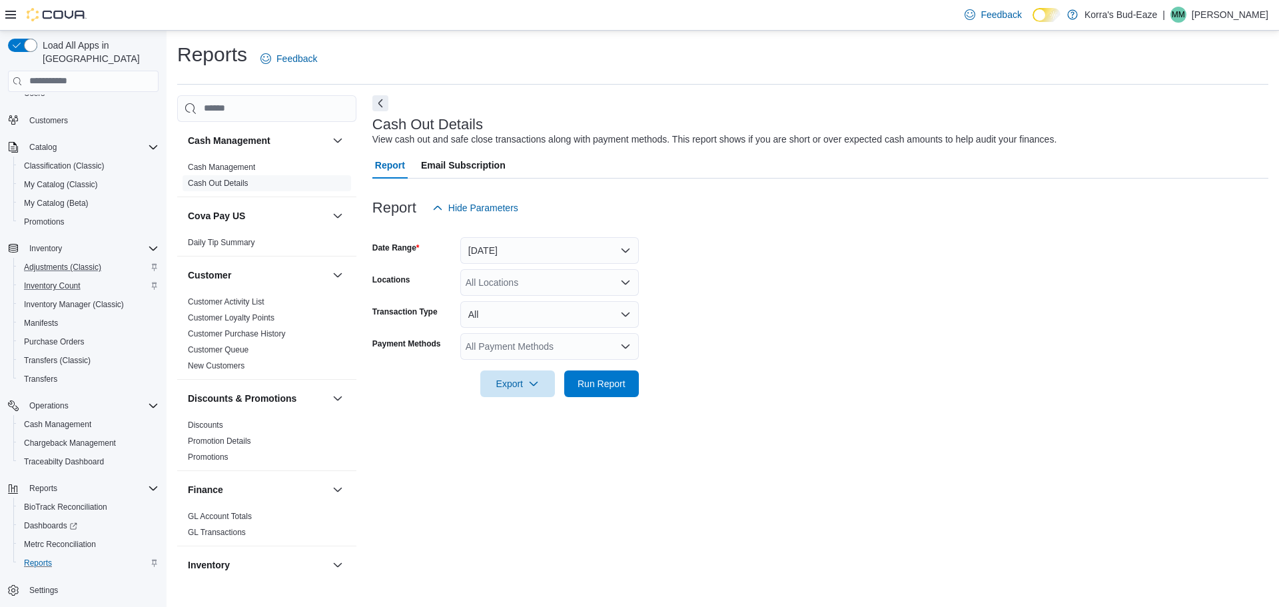
click at [564, 235] on div at bounding box center [820, 229] width 896 height 16
click at [564, 250] on button "Today" at bounding box center [549, 250] width 179 height 27
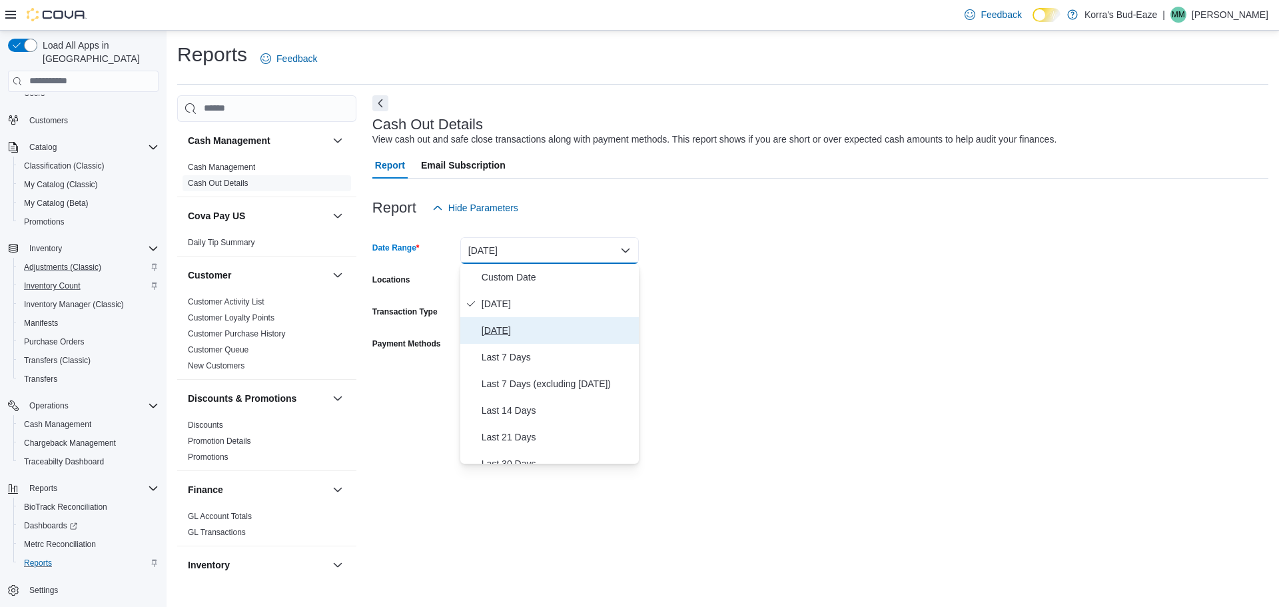
click at [511, 330] on span "Yesterday" at bounding box center [558, 330] width 152 height 16
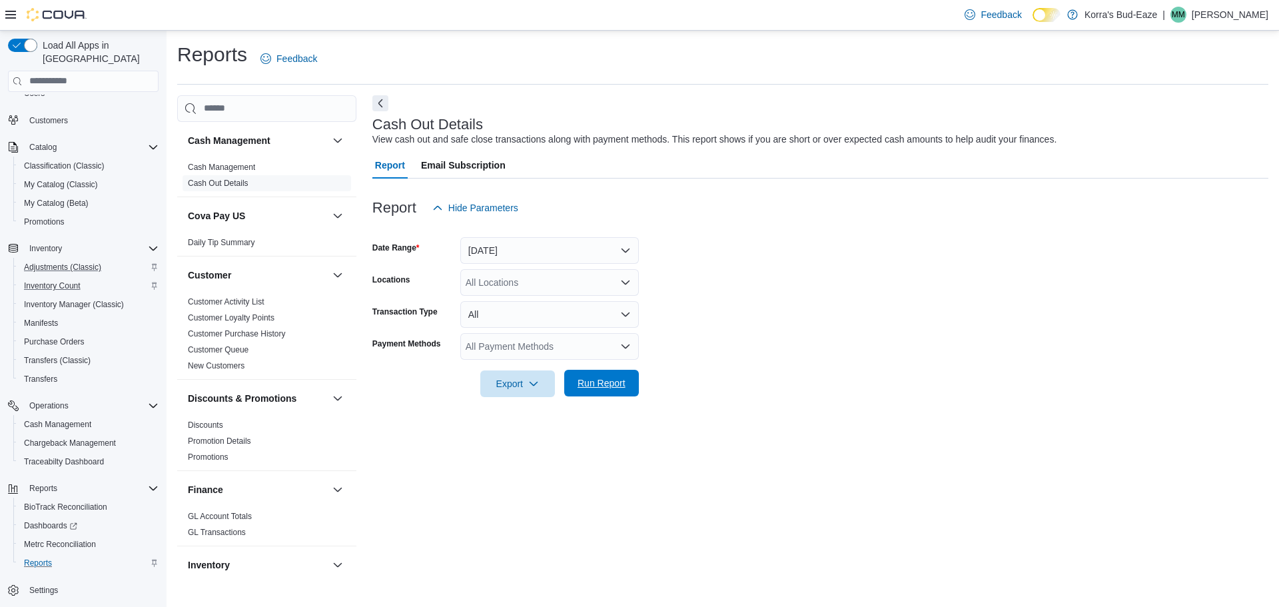
click at [610, 382] on span "Run Report" at bounding box center [602, 382] width 48 height 13
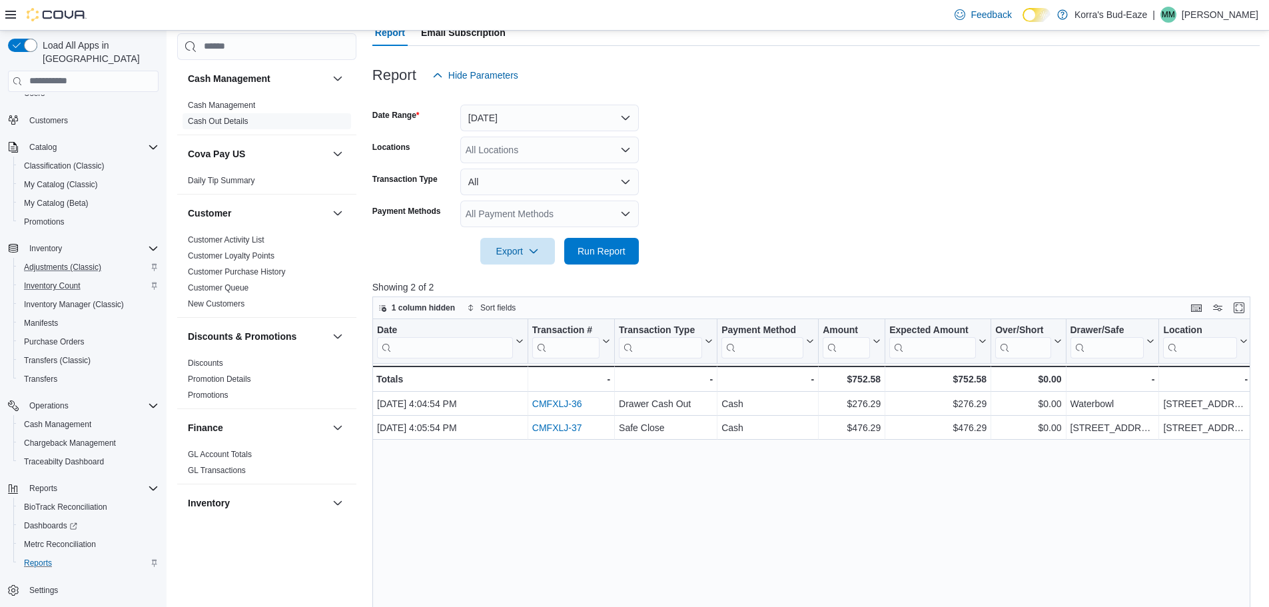
scroll to position [51, 0]
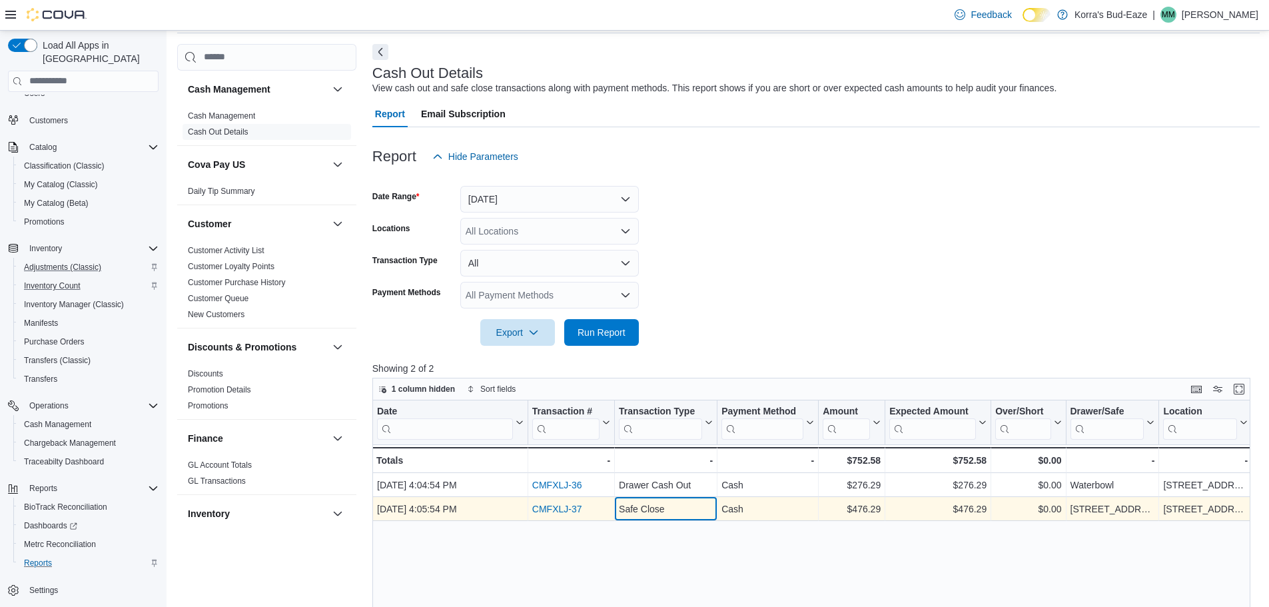
click at [642, 509] on div "Safe Close" at bounding box center [666, 509] width 94 height 16
click at [642, 510] on div "Safe Close" at bounding box center [666, 509] width 94 height 16
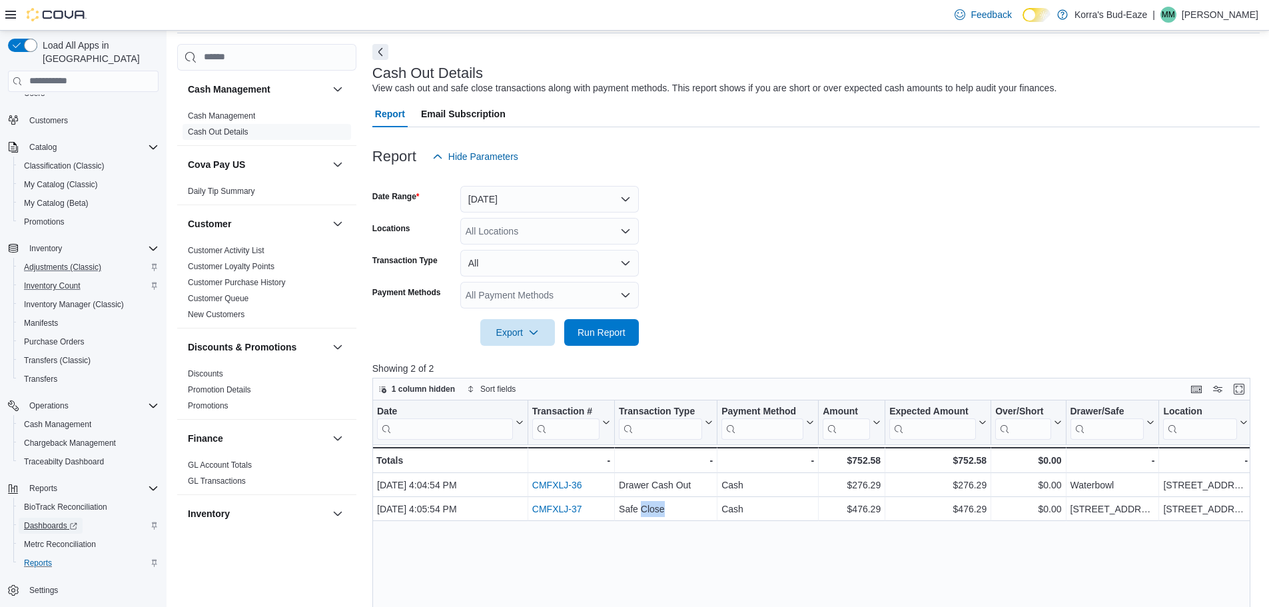
click at [45, 520] on span "Dashboards" at bounding box center [50, 525] width 53 height 11
click at [1069, 12] on link at bounding box center [1062, 14] width 13 height 27
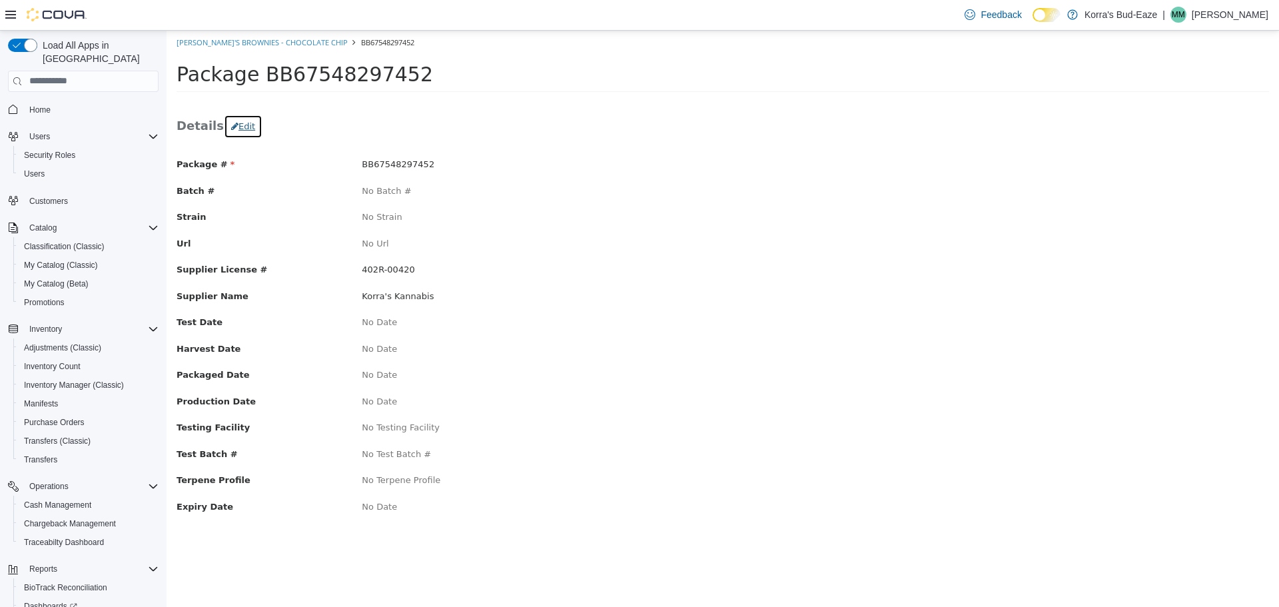
click at [238, 126] on button "Edit" at bounding box center [243, 126] width 39 height 24
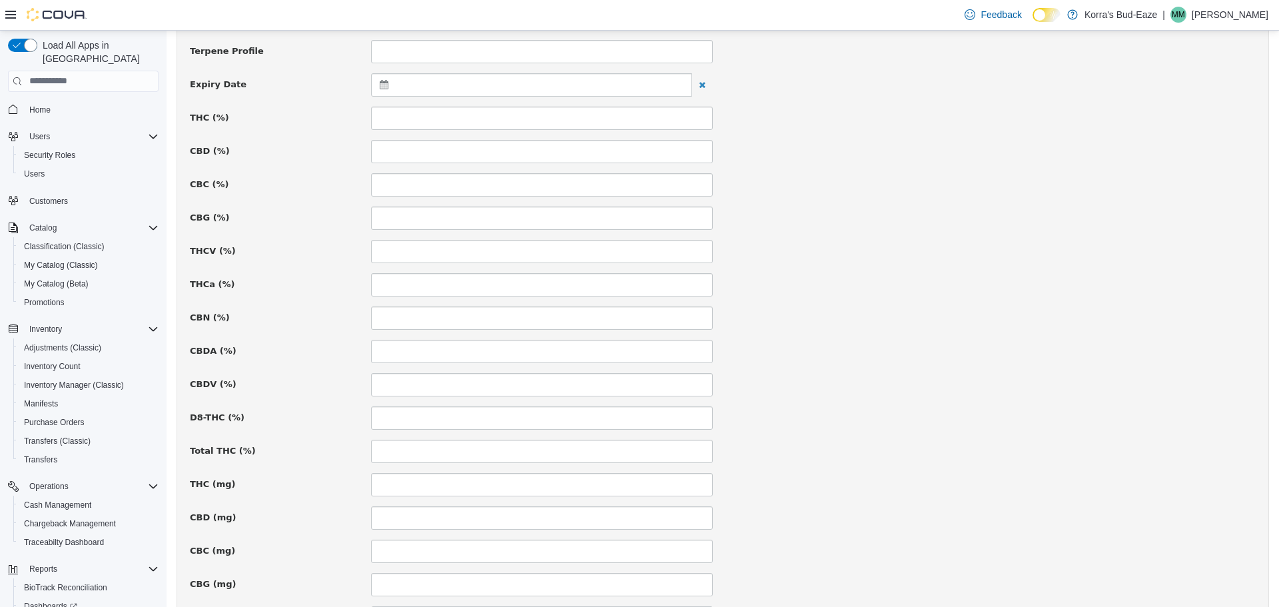
scroll to position [400, 0]
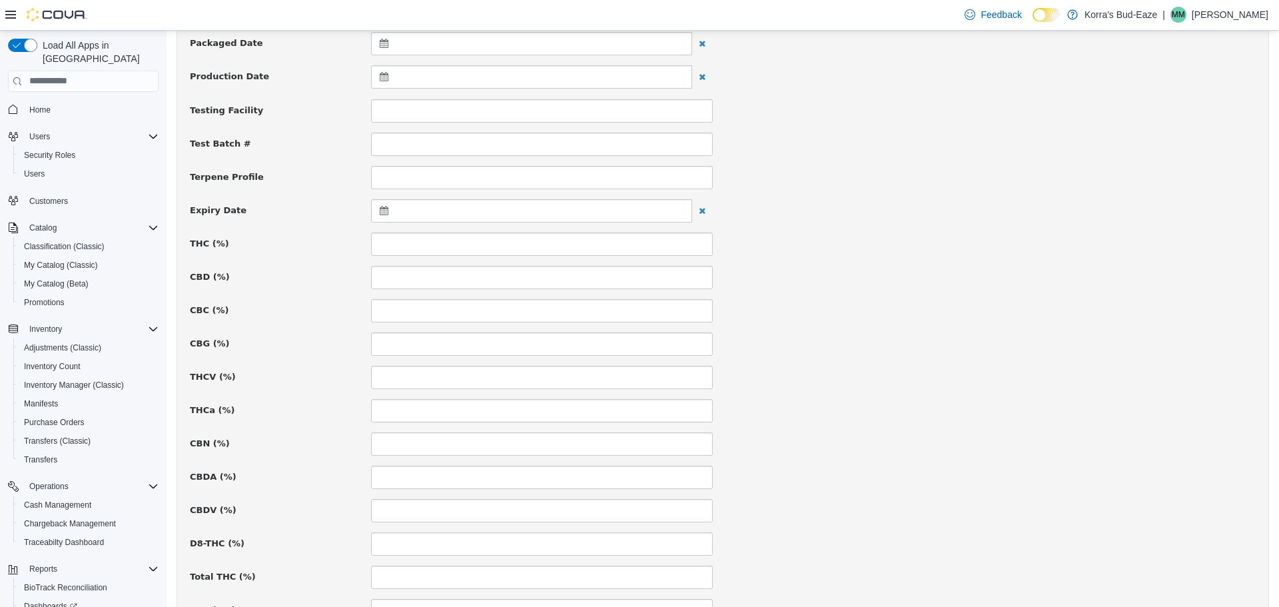
click at [406, 211] on div at bounding box center [531, 210] width 321 height 23
click at [514, 244] on span at bounding box center [513, 243] width 7 height 7
click at [516, 240] on th at bounding box center [514, 243] width 21 height 23
click at [386, 242] on span at bounding box center [385, 243] width 7 height 7
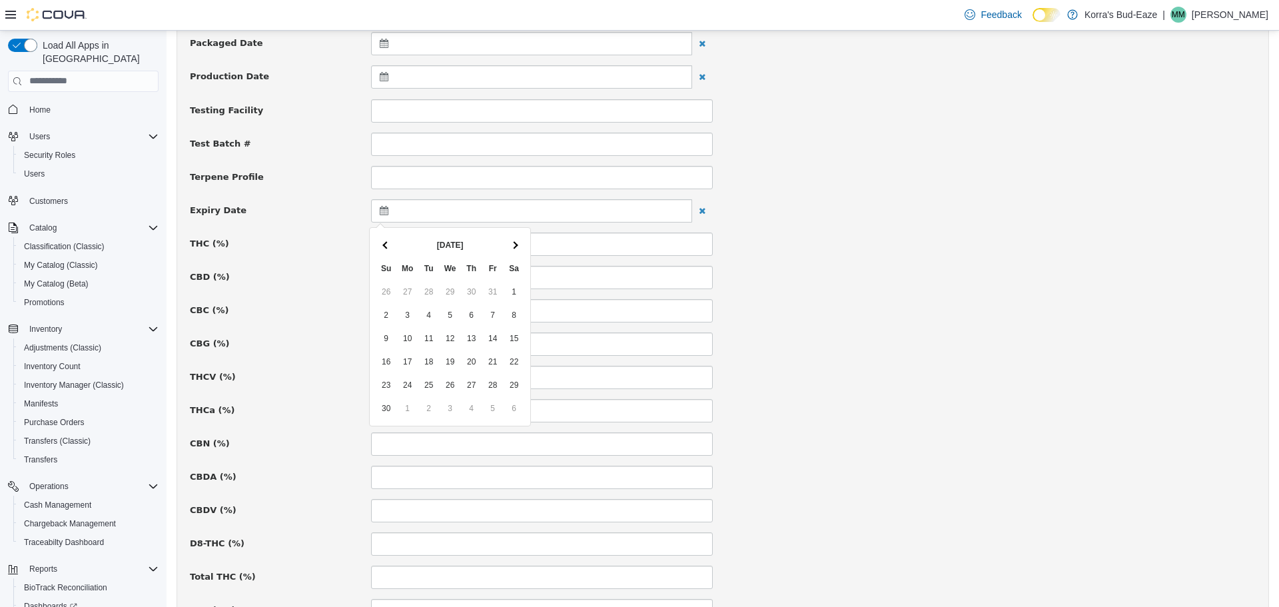
click at [386, 242] on span at bounding box center [385, 243] width 7 height 7
click at [388, 246] on span at bounding box center [385, 243] width 7 height 7
click at [835, 254] on div "THC (%)" at bounding box center [723, 243] width 1086 height 23
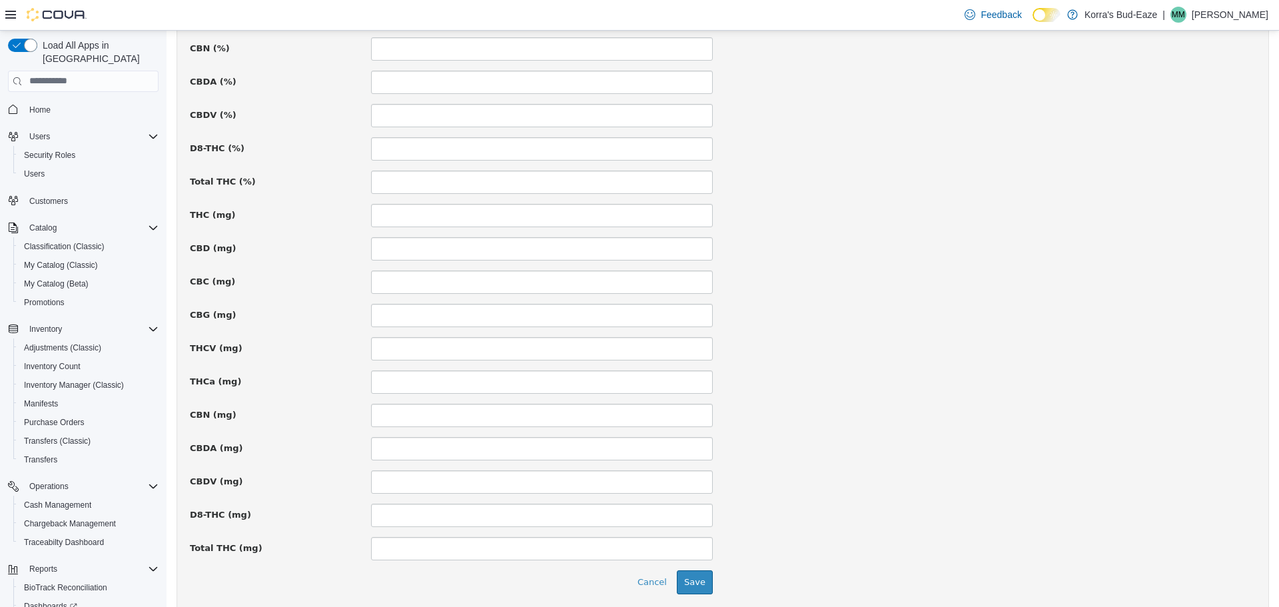
scroll to position [845, 0]
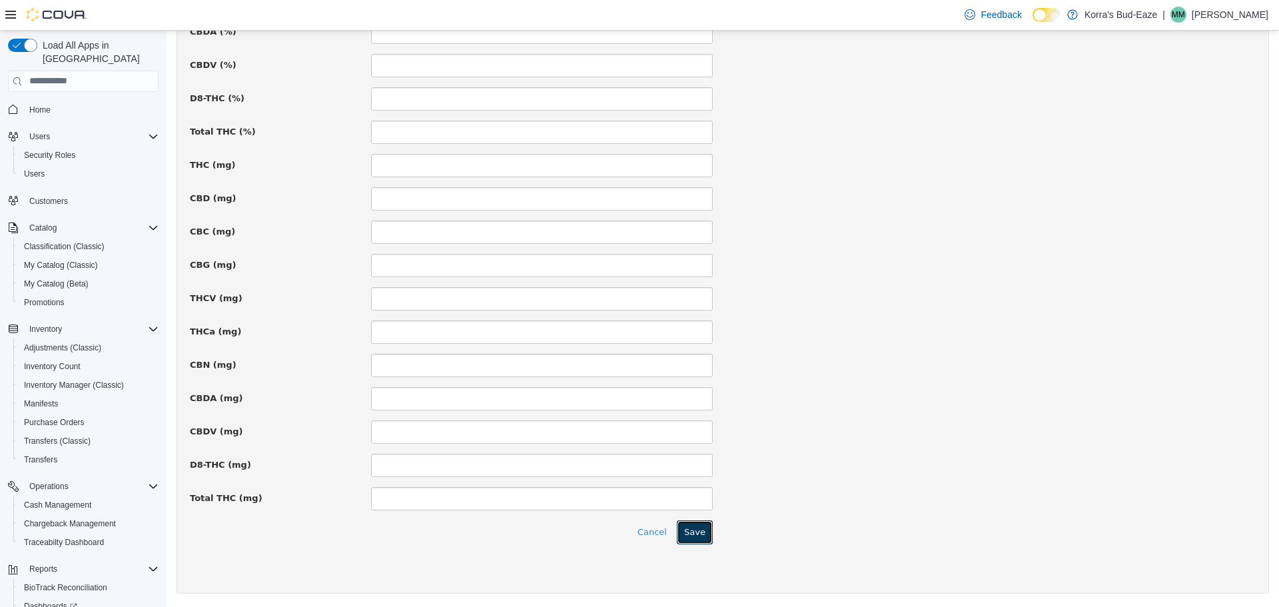
click at [695, 534] on button "Save" at bounding box center [695, 532] width 36 height 24
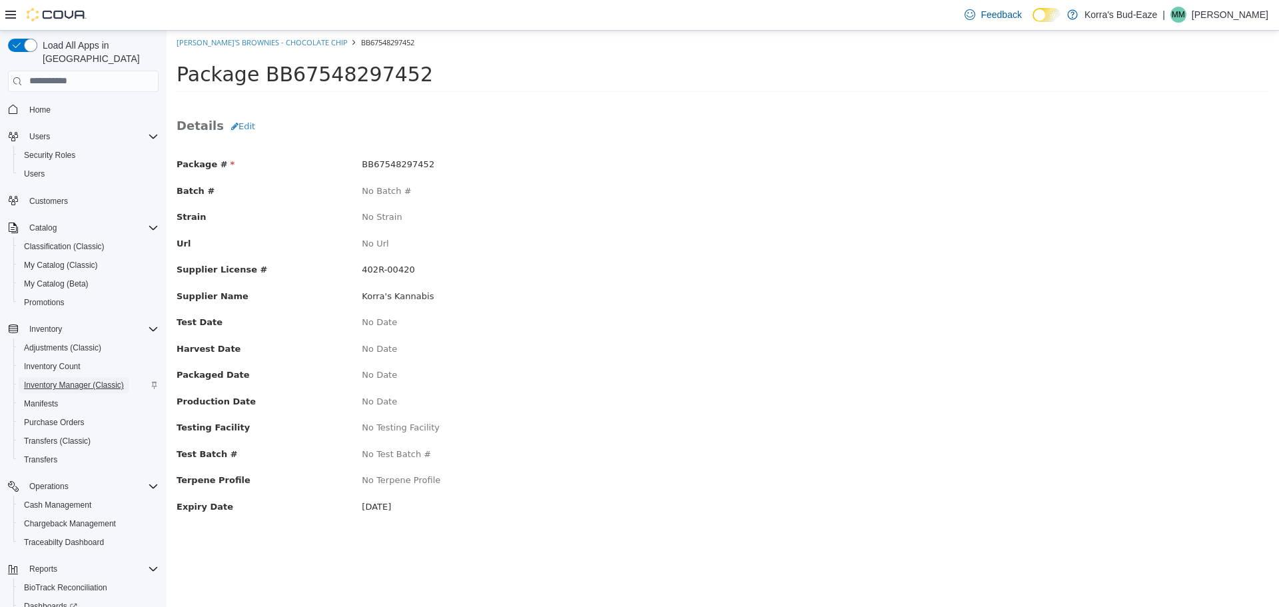
click span "Inventory Manager (Classic)"
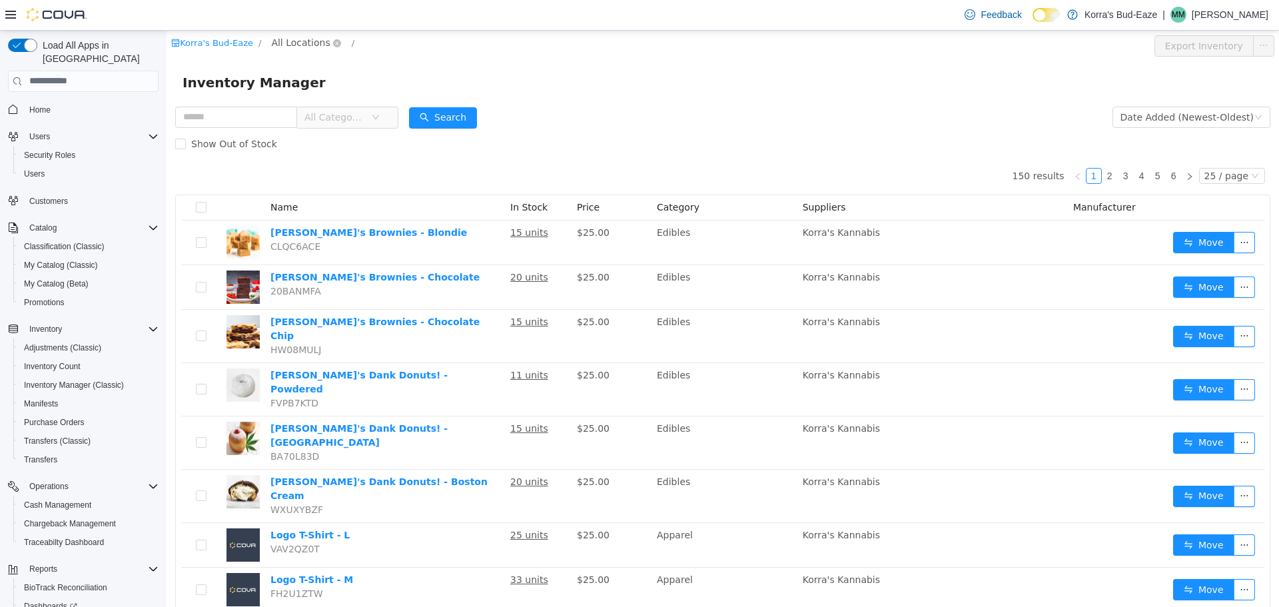
click span "All Locations"
click span "[STREET_ADDRESS]"
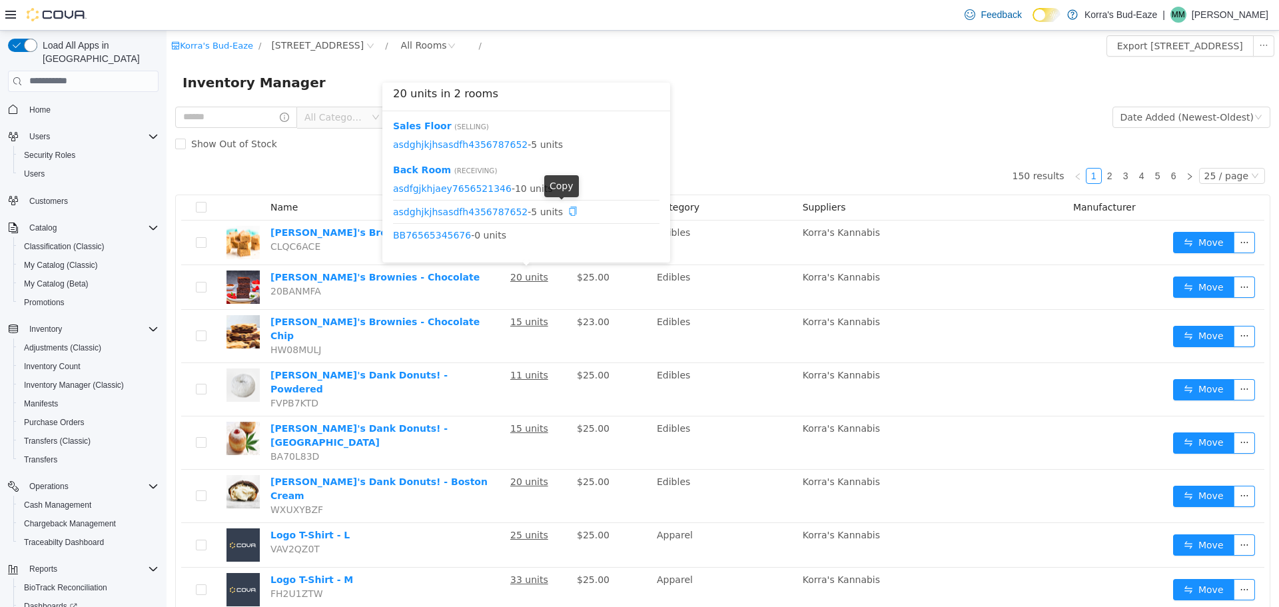
click icon "icon: copy"
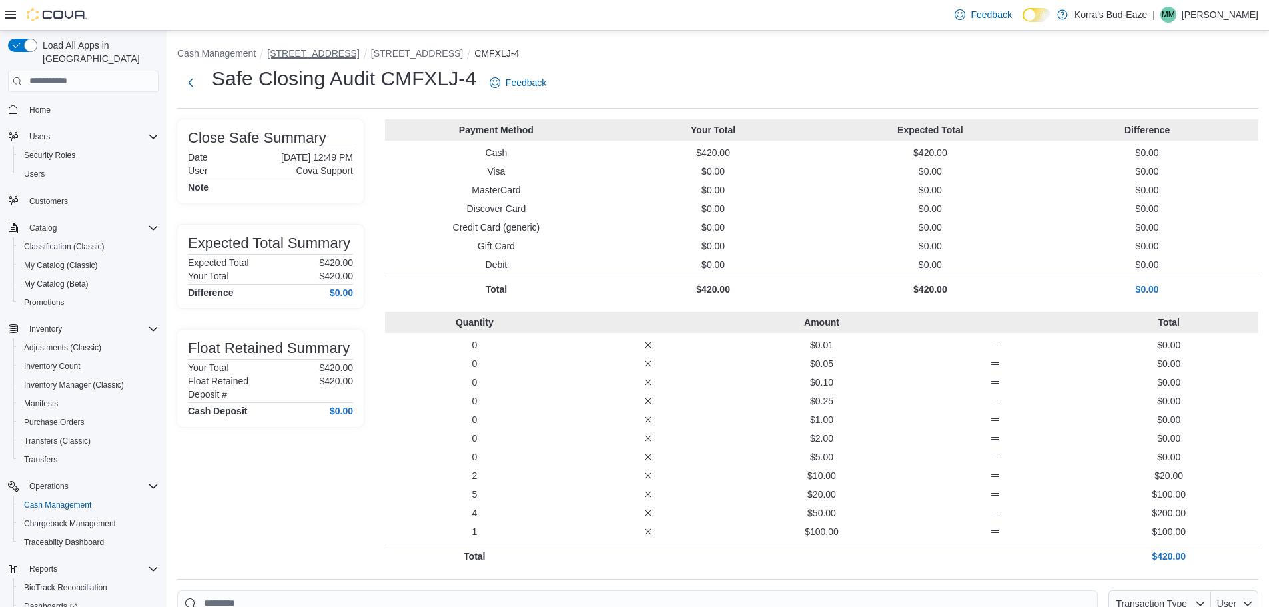
click at [306, 53] on button "[STREET_ADDRESS]" at bounding box center [313, 53] width 92 height 11
drag, startPoint x: 292, startPoint y: 466, endPoint x: 292, endPoint y: 453, distance: 13.3
